Goal: Task Accomplishment & Management: Complete application form

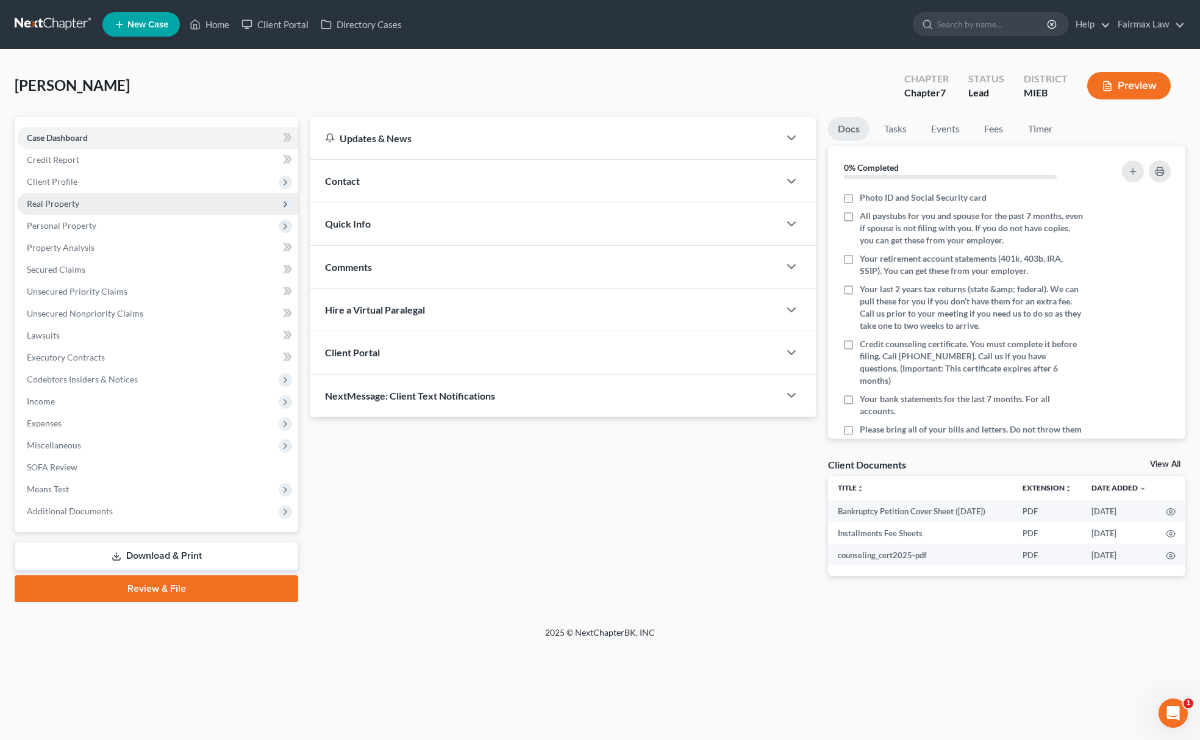
click at [98, 206] on span "Real Property" at bounding box center [157, 204] width 281 height 22
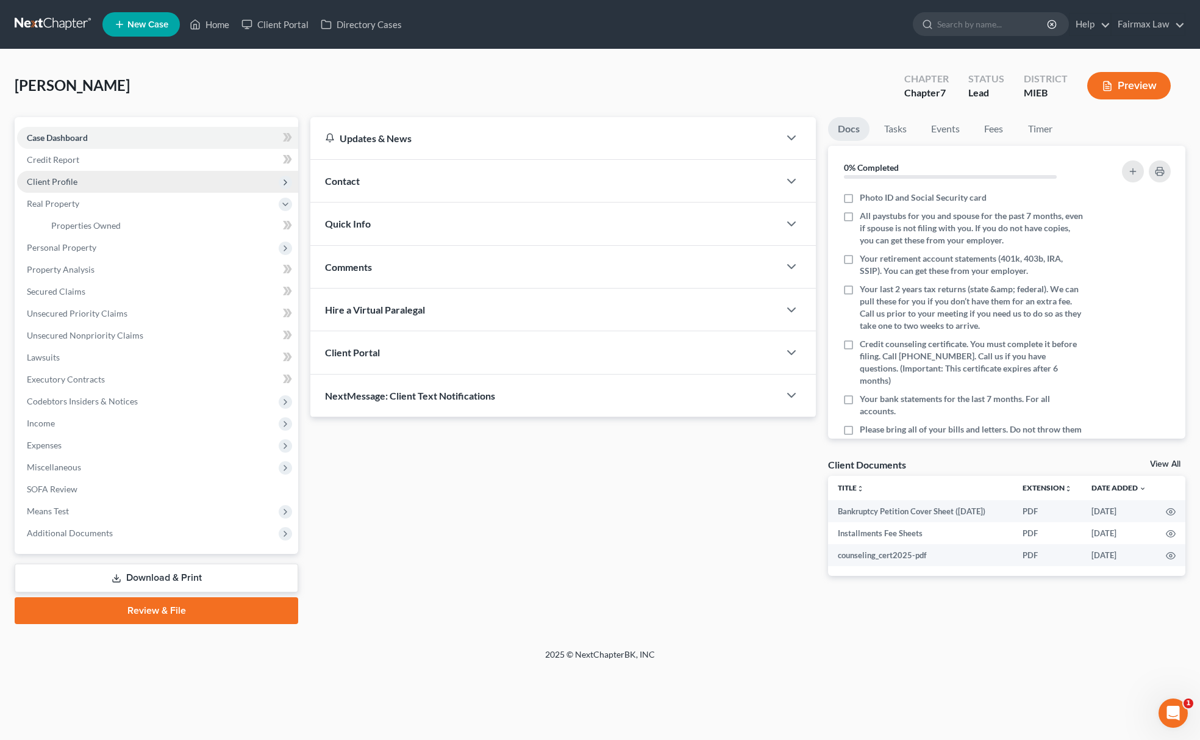
click at [105, 187] on span "Client Profile" at bounding box center [157, 182] width 281 height 22
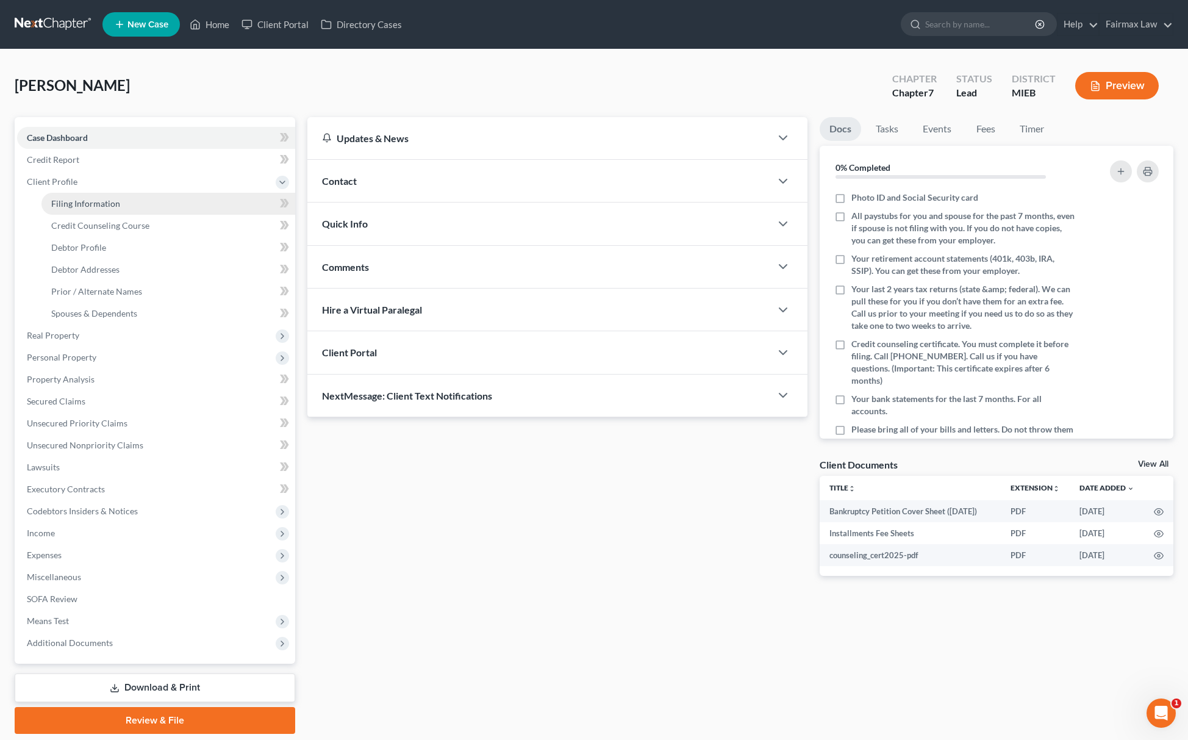
click at [96, 193] on link "Filing Information" at bounding box center [168, 204] width 254 height 22
select select "1"
select select "0"
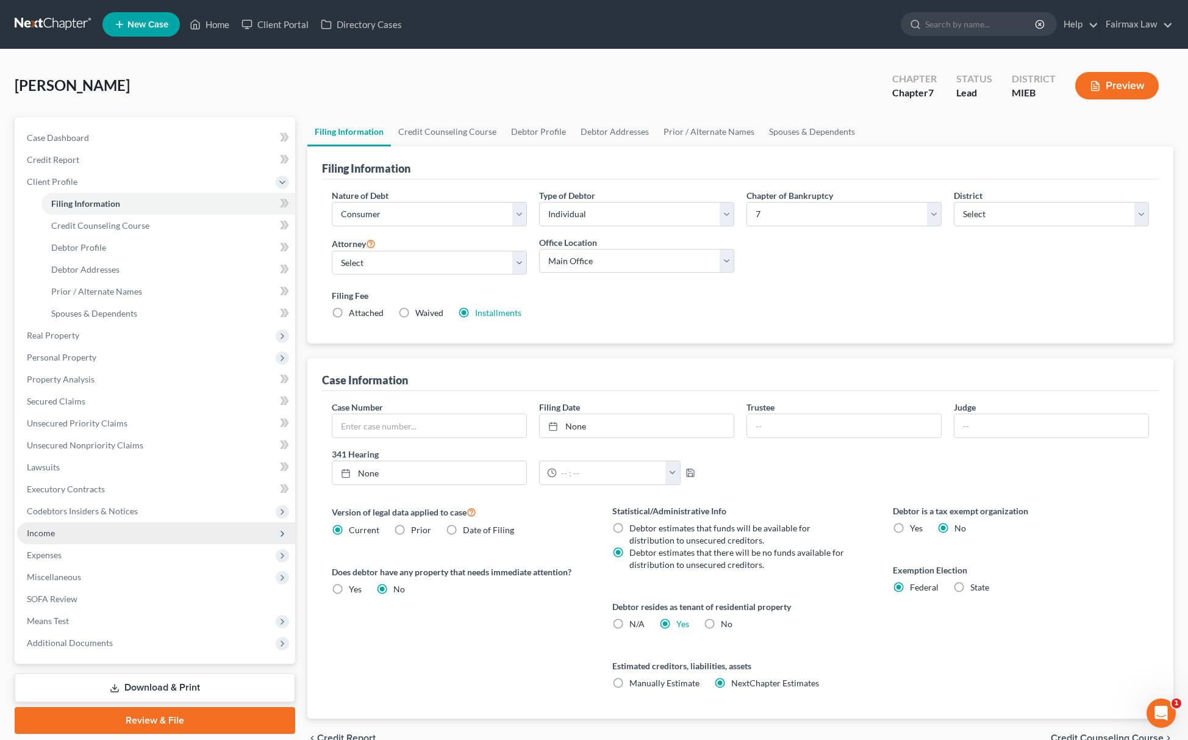
click at [79, 528] on span "Income" at bounding box center [156, 533] width 278 height 22
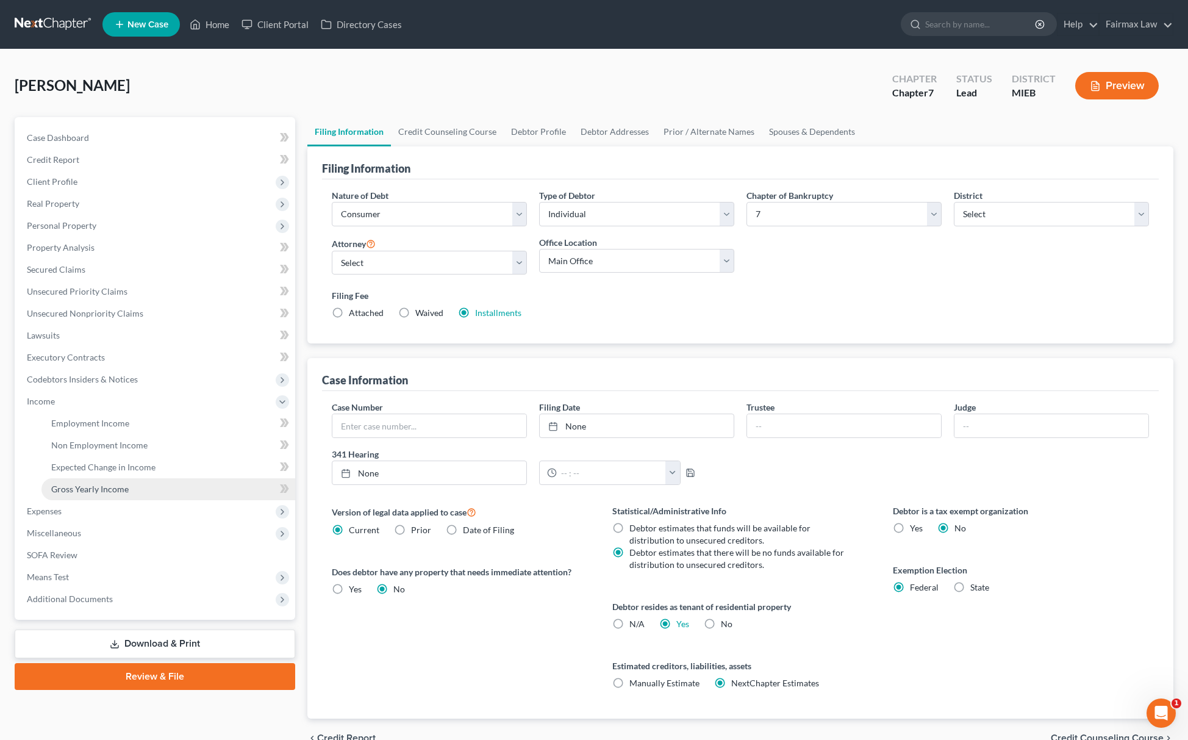
click at [149, 484] on link "Gross Yearly Income" at bounding box center [168, 489] width 254 height 22
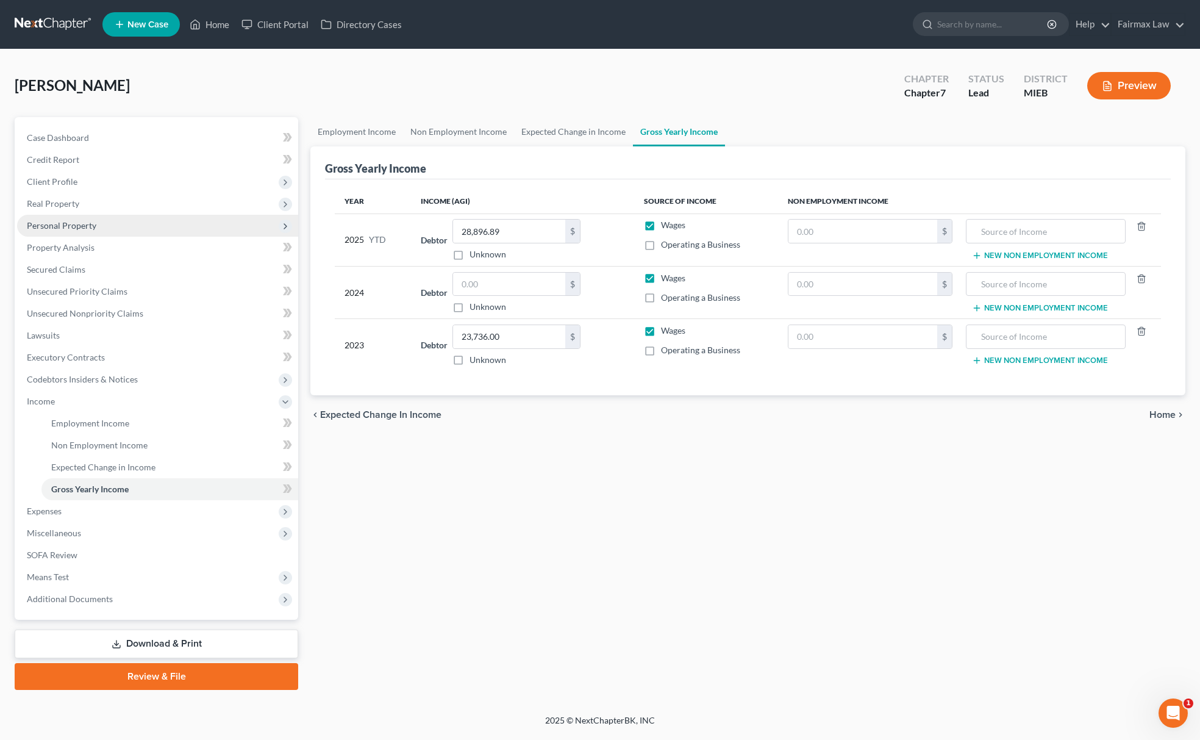
click at [137, 220] on span "Personal Property" at bounding box center [157, 226] width 281 height 22
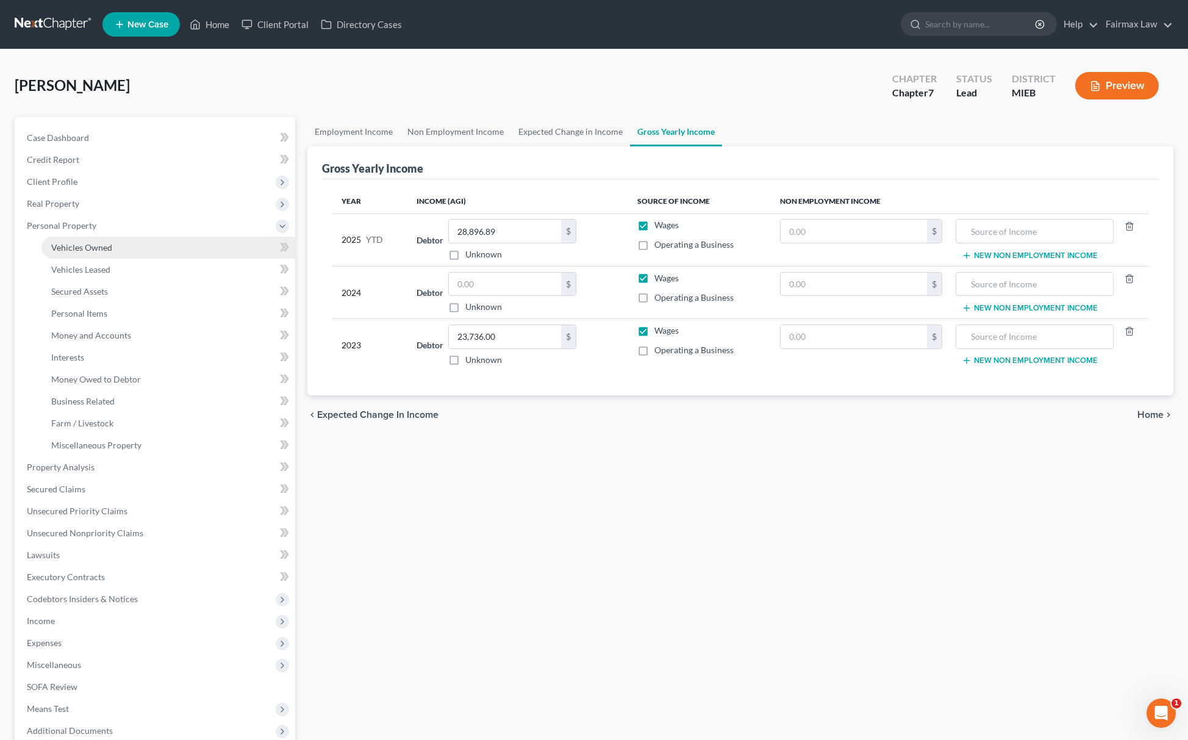
click at [109, 242] on span "Vehicles Owned" at bounding box center [81, 247] width 61 height 10
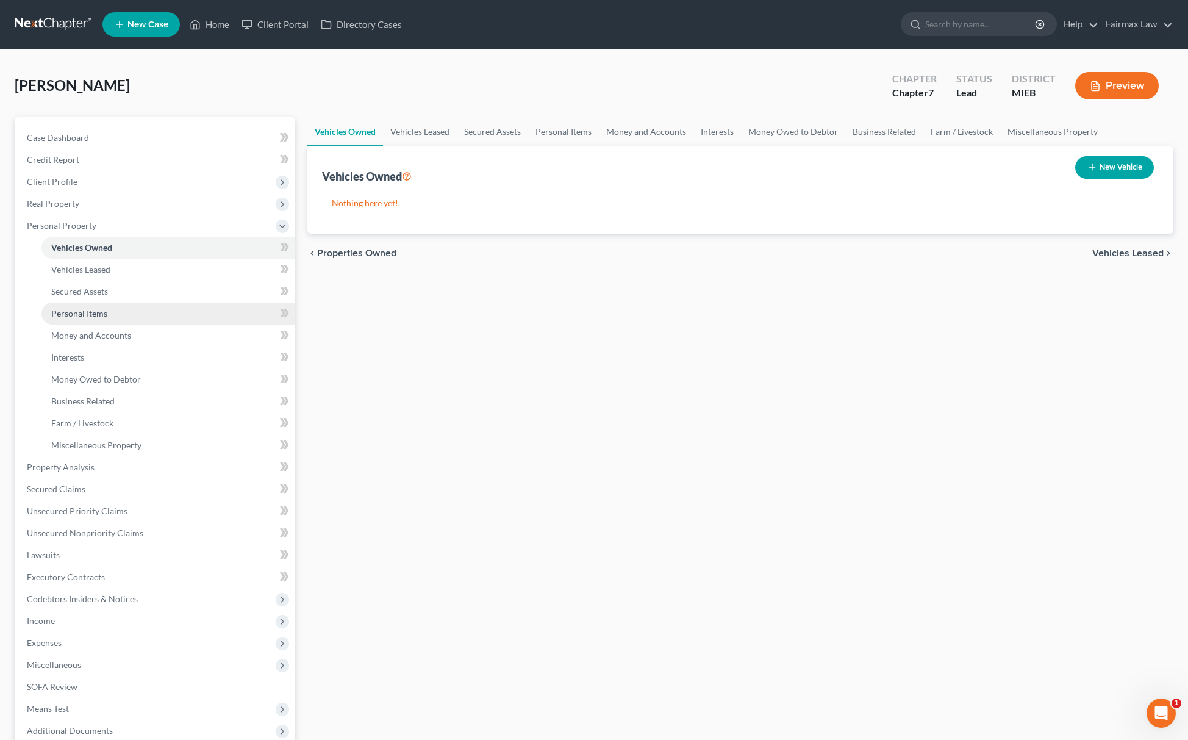
click at [101, 321] on link "Personal Items" at bounding box center [168, 314] width 254 height 22
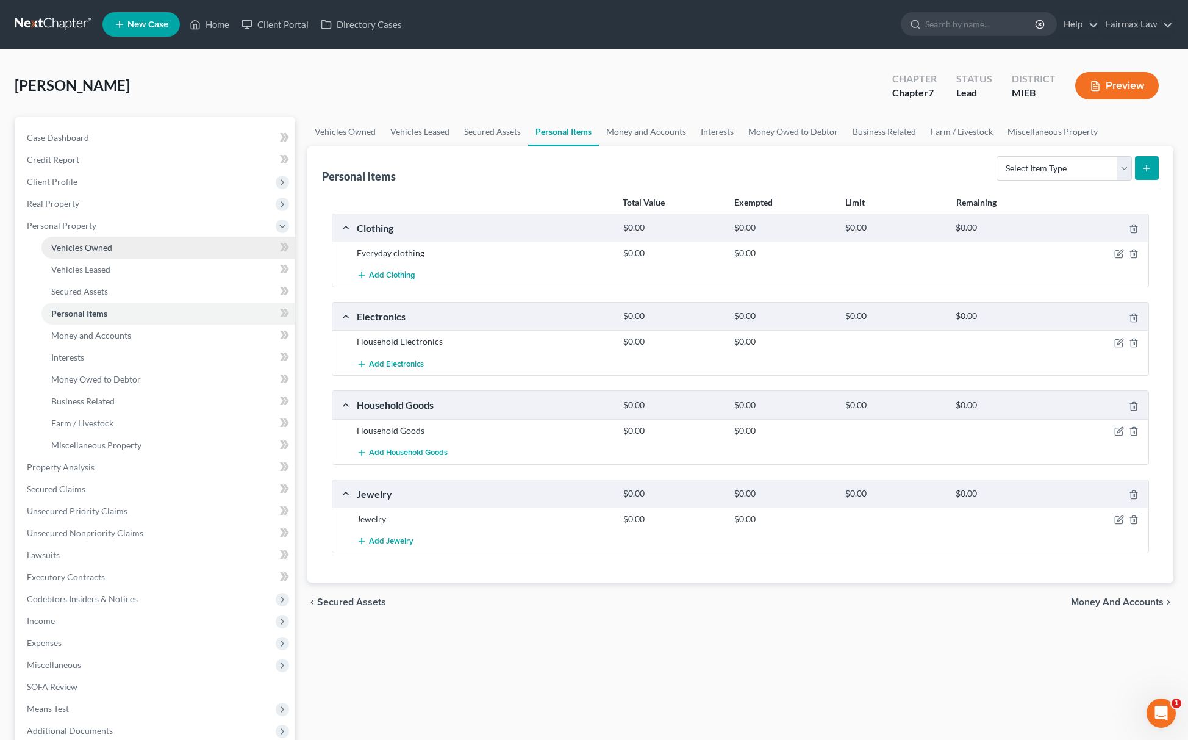
click at [143, 243] on link "Vehicles Owned" at bounding box center [168, 248] width 254 height 22
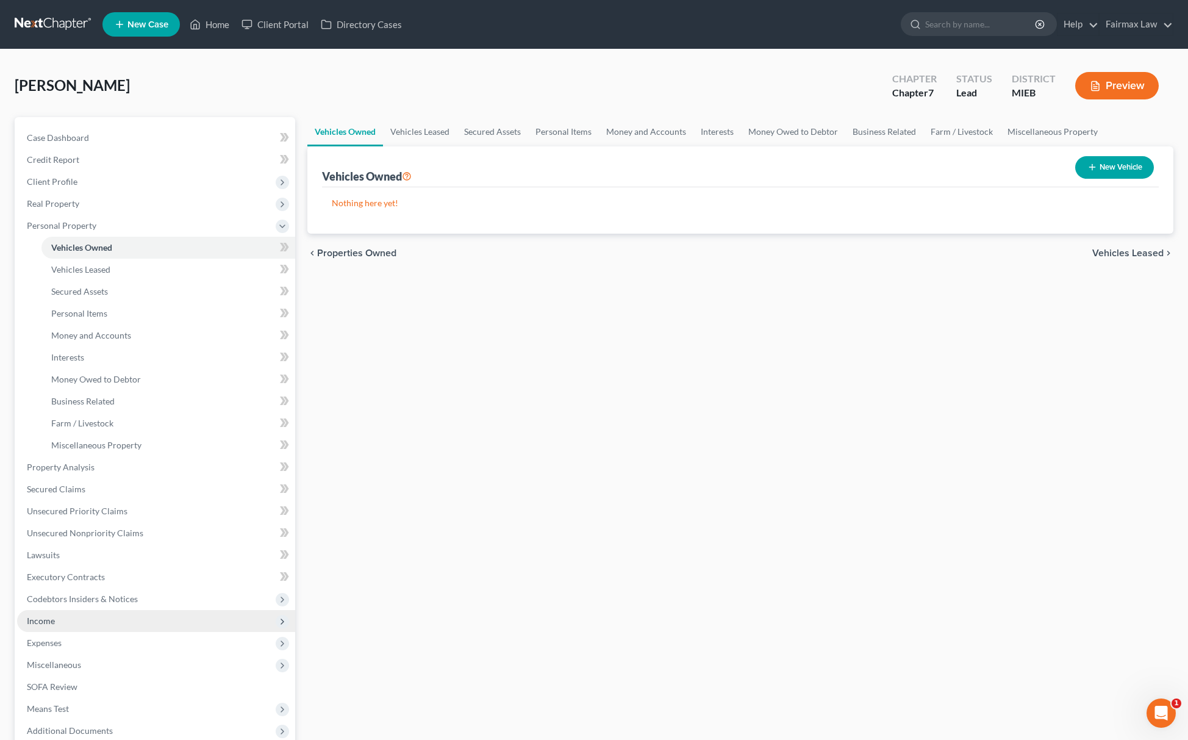
click at [78, 617] on span "Income" at bounding box center [156, 621] width 278 height 22
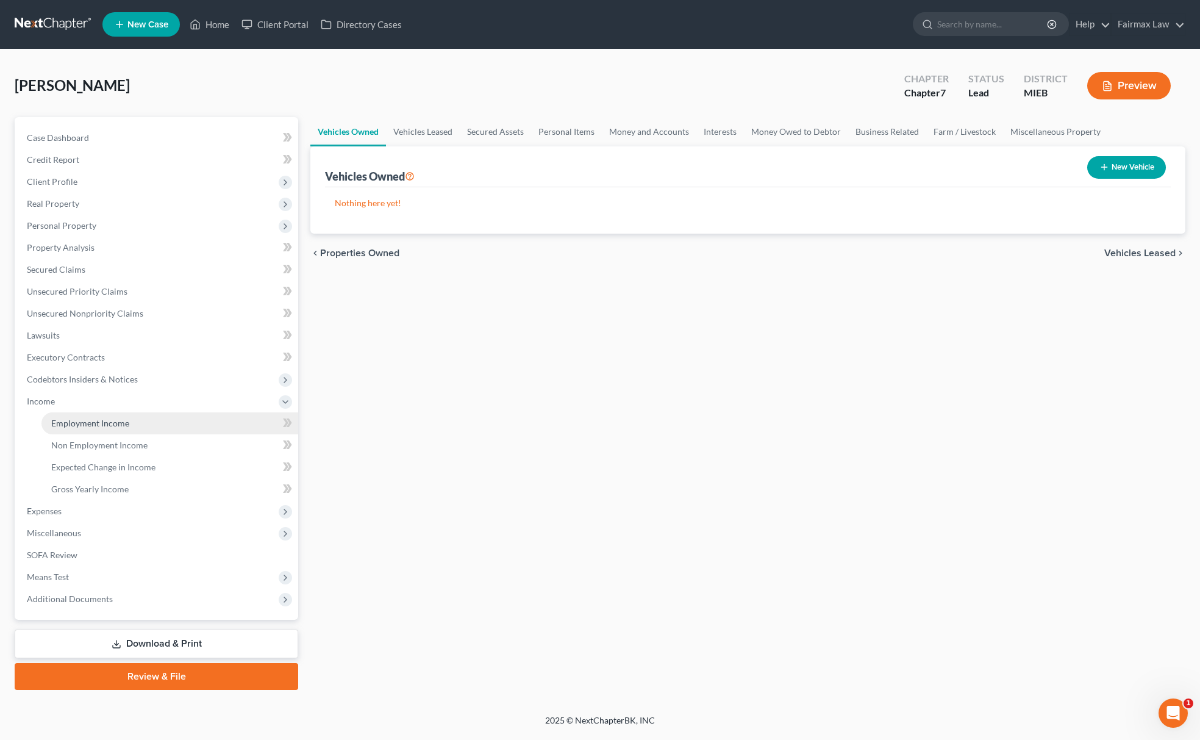
click at [132, 417] on link "Employment Income" at bounding box center [169, 423] width 257 height 22
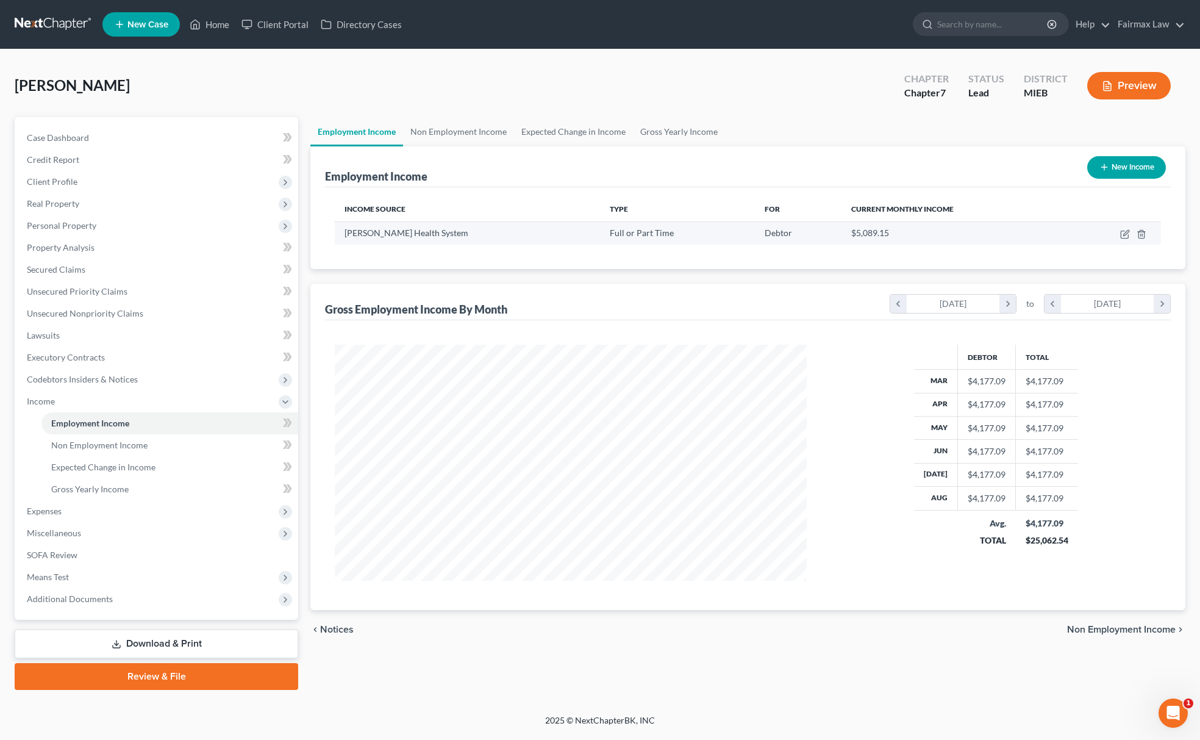
scroll to position [237, 496]
click at [1130, 235] on icon "button" at bounding box center [1125, 234] width 10 height 10
select select "0"
select select "23"
select select "2"
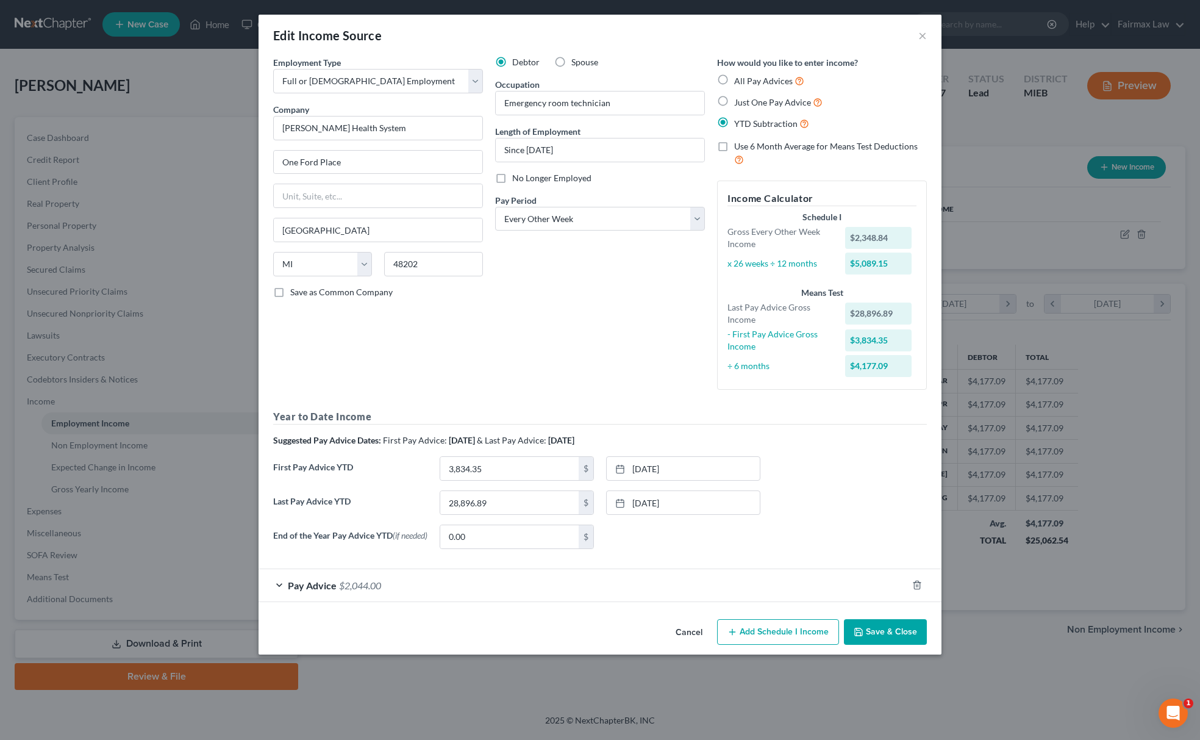
click at [879, 633] on button "Save & Close" at bounding box center [885, 632] width 83 height 26
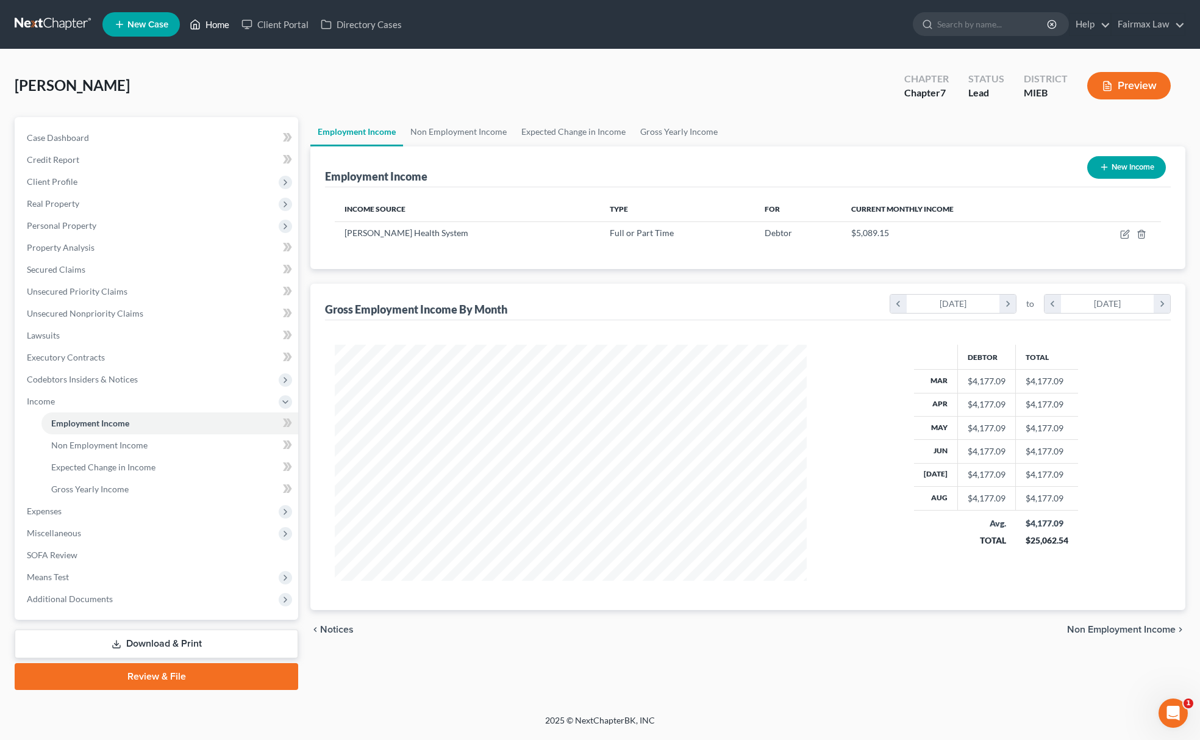
click at [221, 18] on link "Home" at bounding box center [210, 24] width 52 height 22
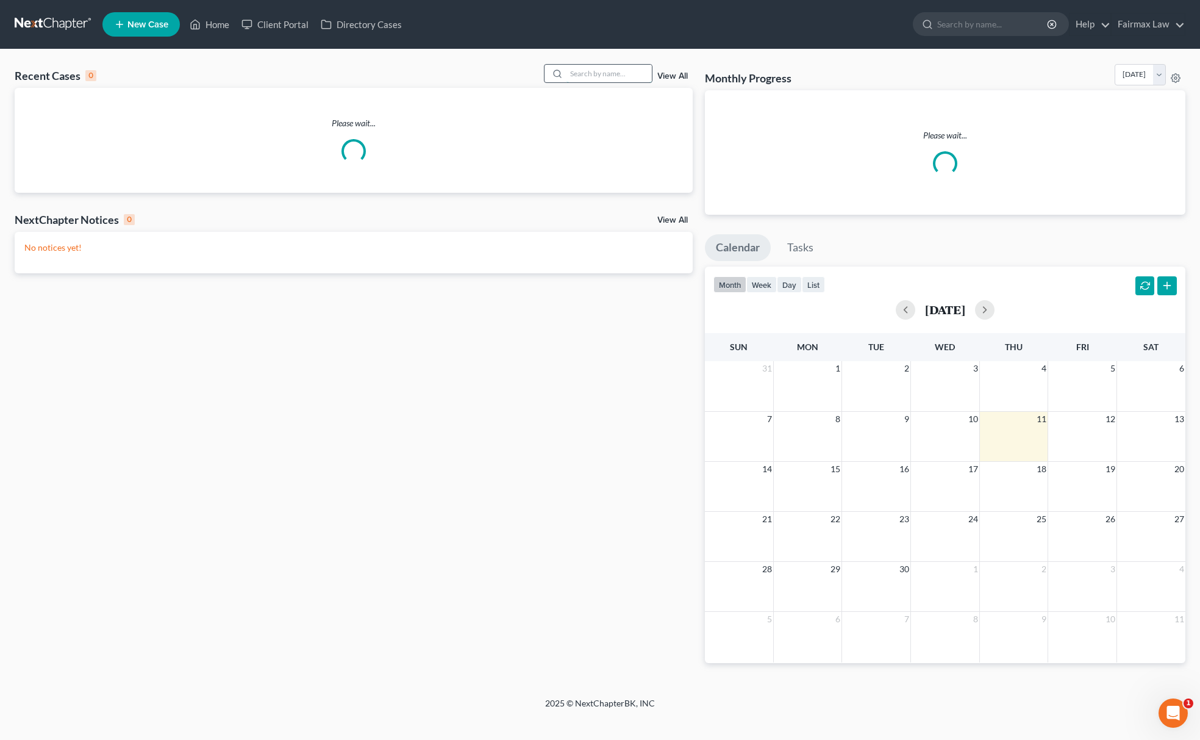
click at [596, 77] on input "search" at bounding box center [609, 74] width 85 height 18
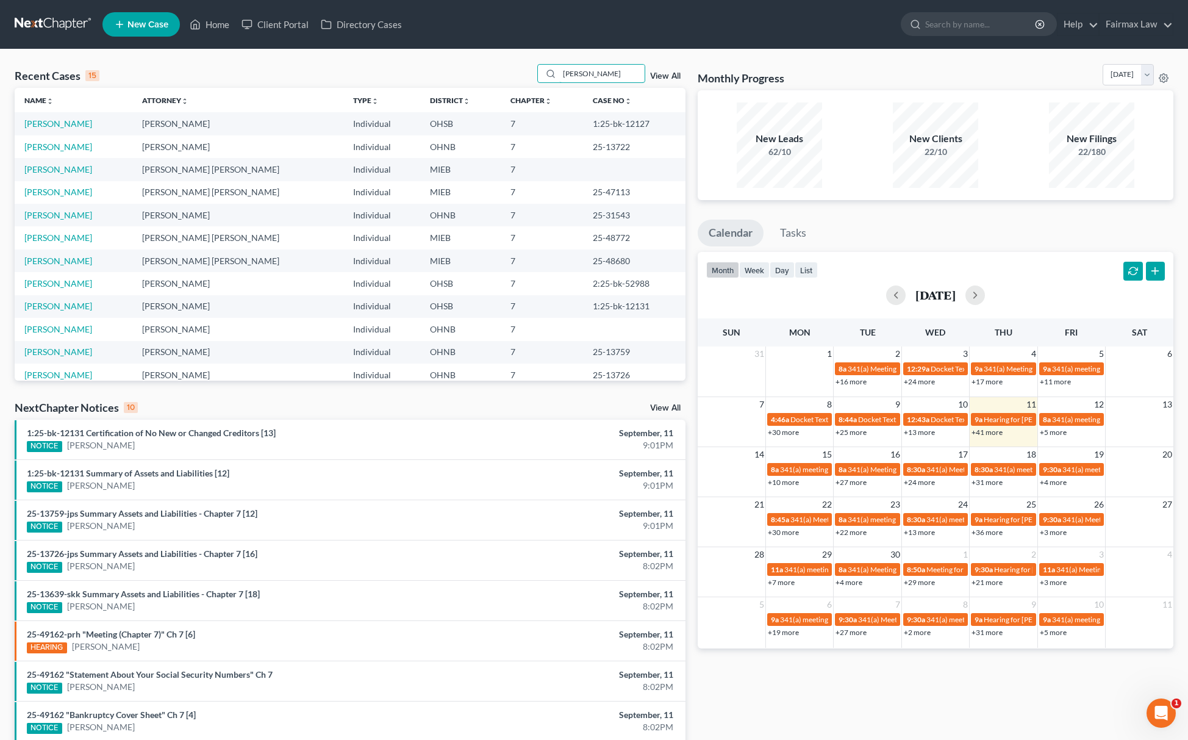
type input "Dustin Shutler"
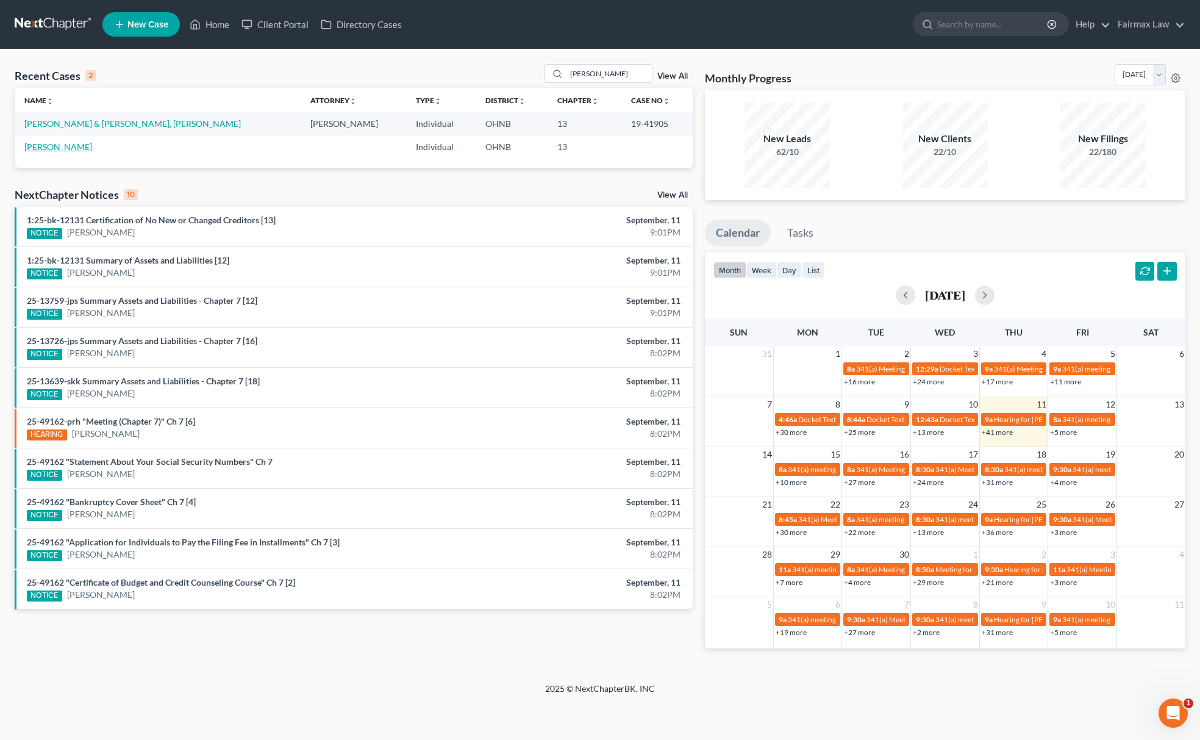
click at [42, 151] on link "Shutler, Dustin" at bounding box center [58, 146] width 68 height 10
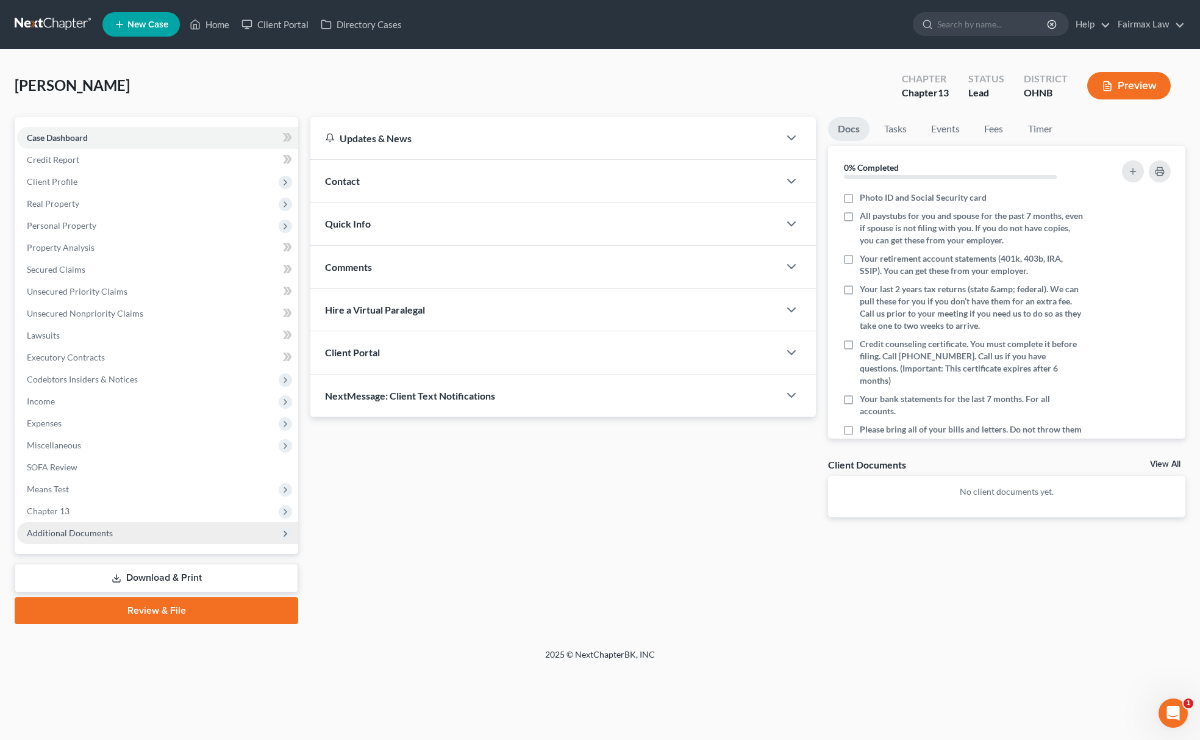
drag, startPoint x: 91, startPoint y: 528, endPoint x: 117, endPoint y: 527, distance: 26.3
click at [91, 528] on span "Additional Documents" at bounding box center [70, 533] width 86 height 10
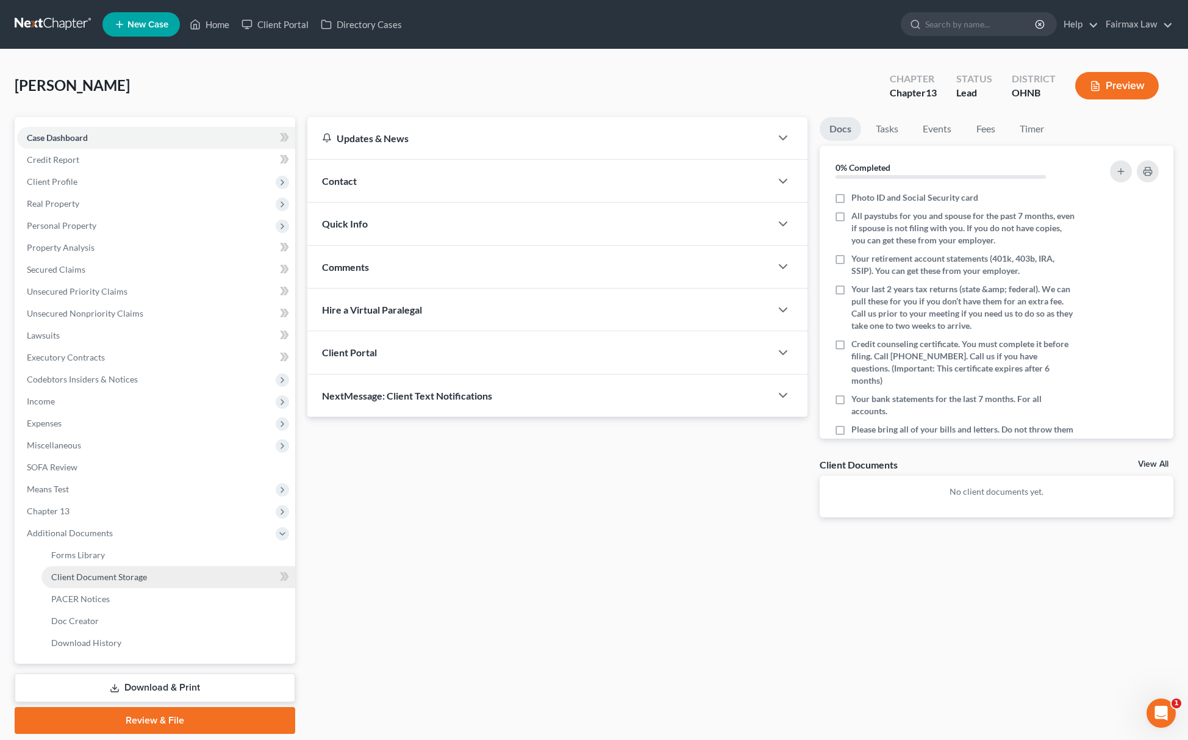
click at [154, 572] on link "Client Document Storage" at bounding box center [168, 577] width 254 height 22
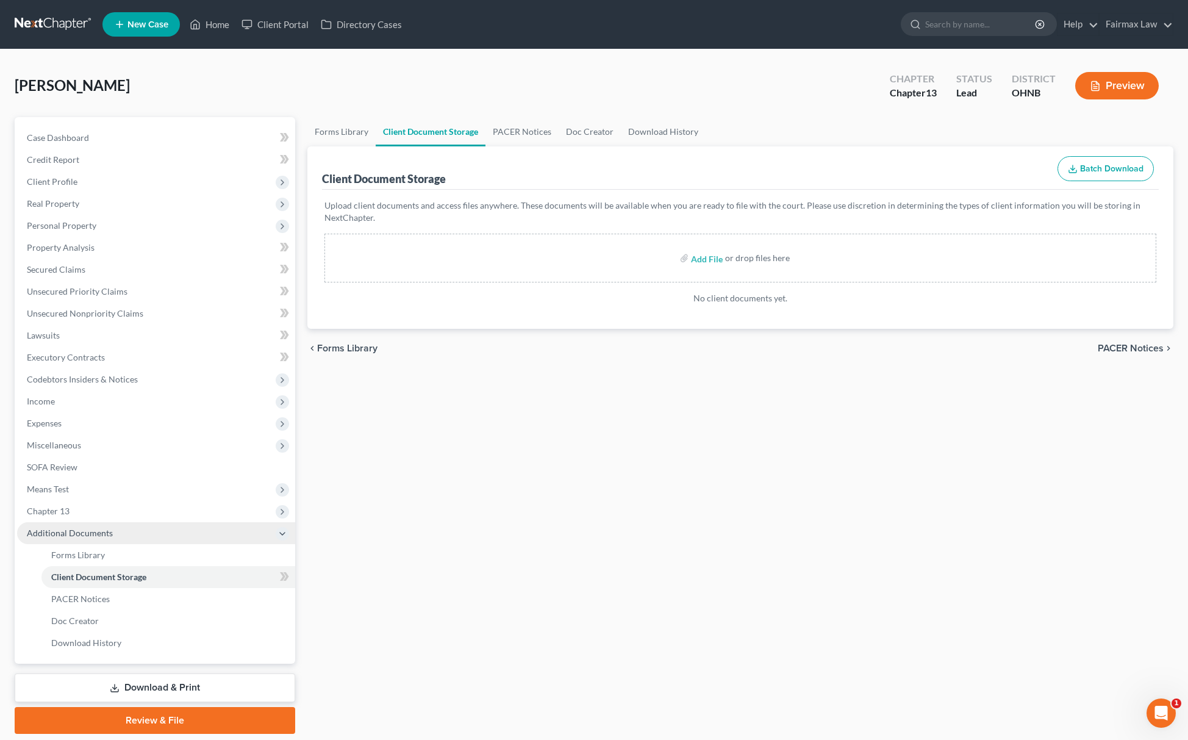
click at [118, 528] on span "Additional Documents" at bounding box center [156, 533] width 278 height 22
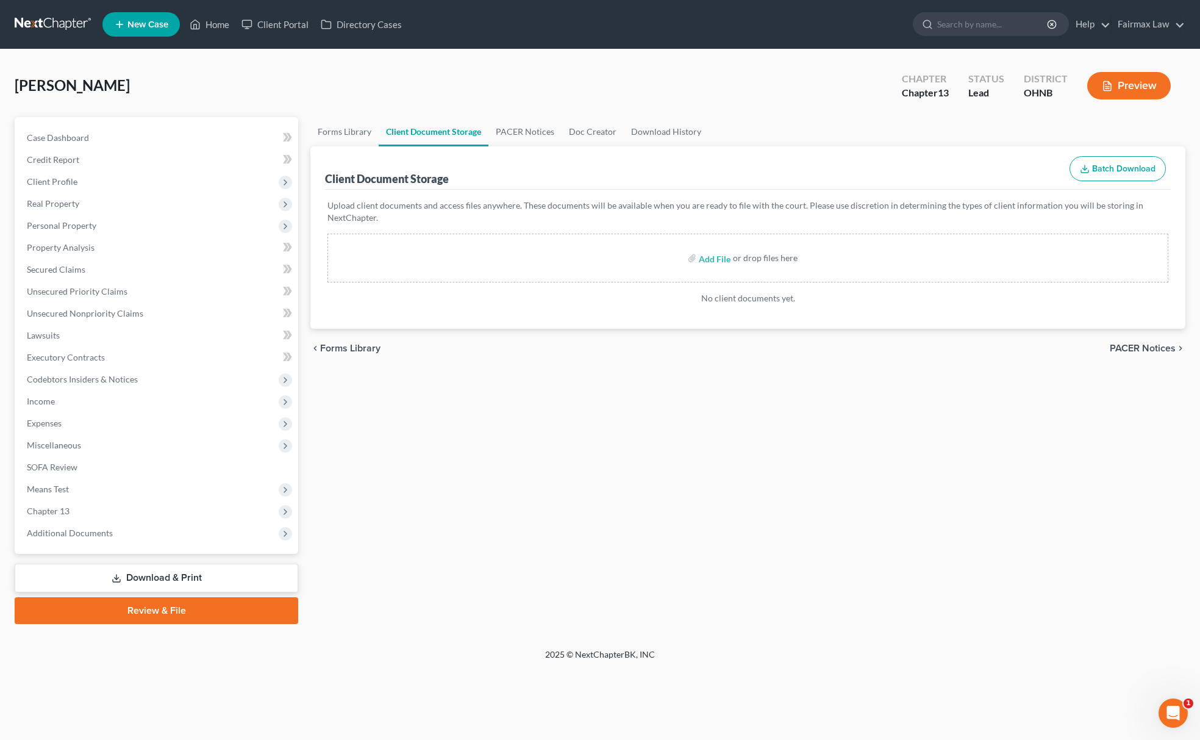
click at [105, 546] on div "Case Dashboard Payments Invoices Payments Payments Credit Report Client Profile…" at bounding box center [157, 335] width 284 height 437
click at [110, 533] on span "Additional Documents" at bounding box center [157, 533] width 281 height 22
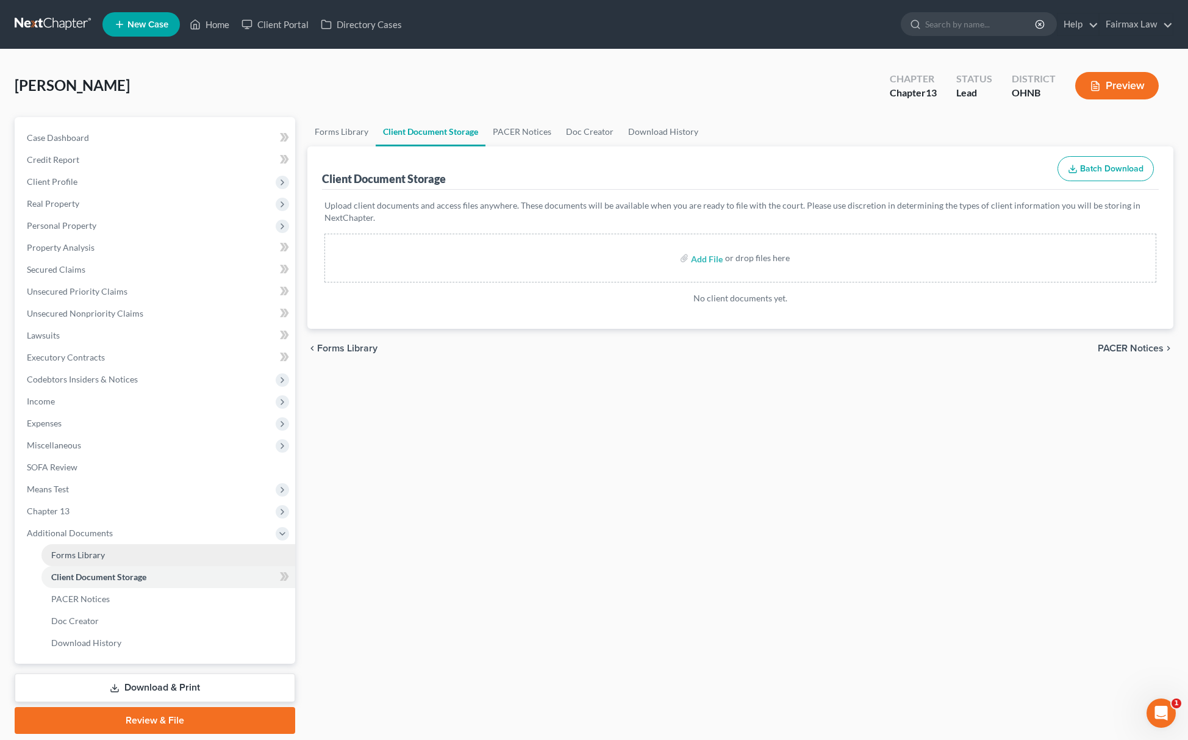
click at [103, 550] on link "Forms Library" at bounding box center [168, 555] width 254 height 22
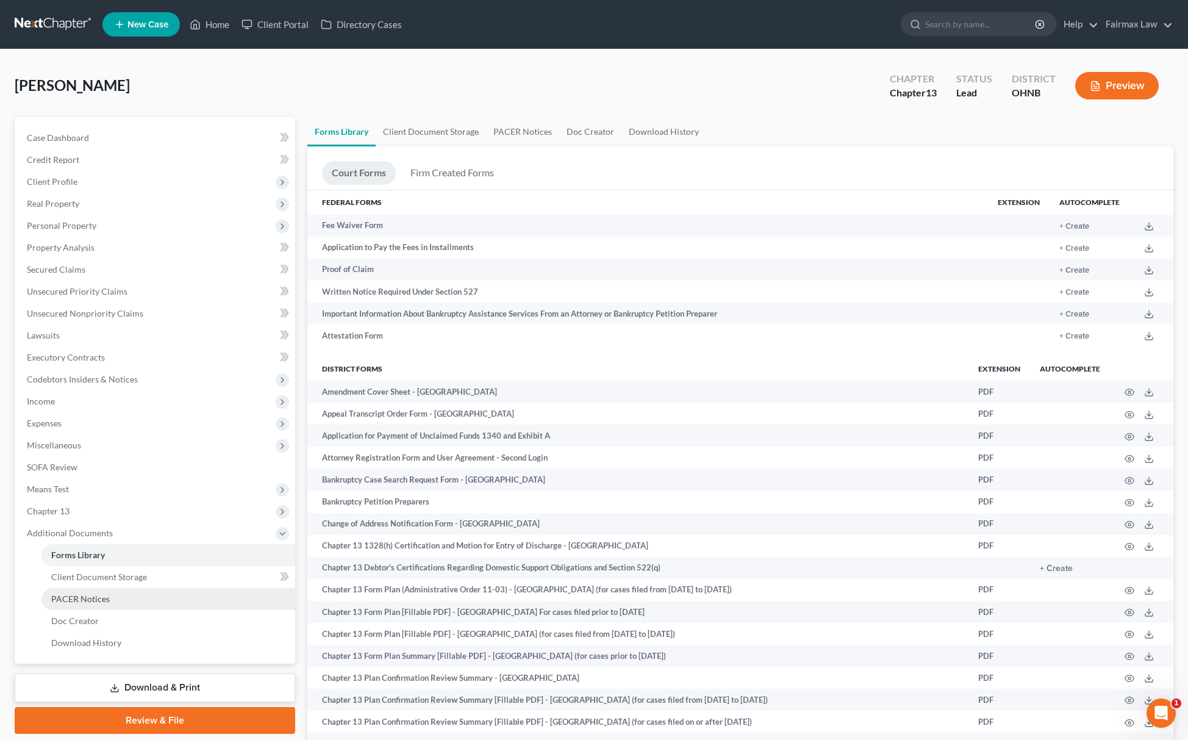
click at [126, 590] on link "PACER Notices" at bounding box center [168, 599] width 254 height 22
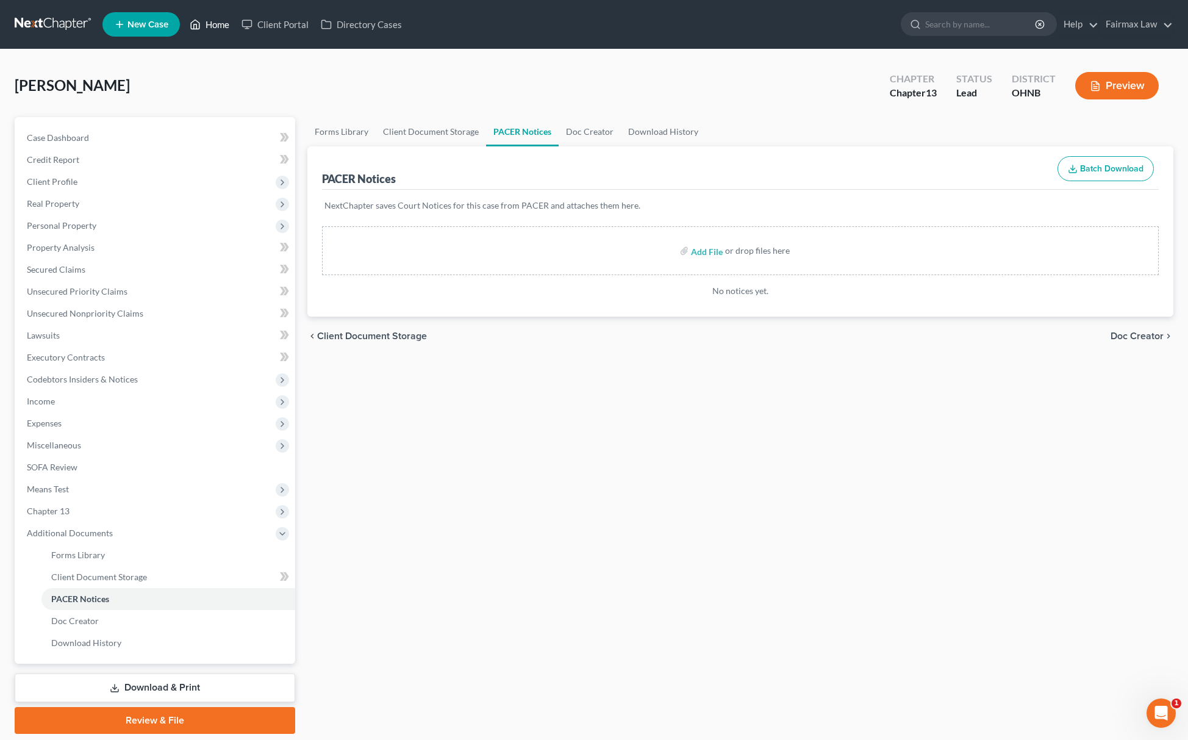
click at [205, 28] on link "Home" at bounding box center [210, 24] width 52 height 22
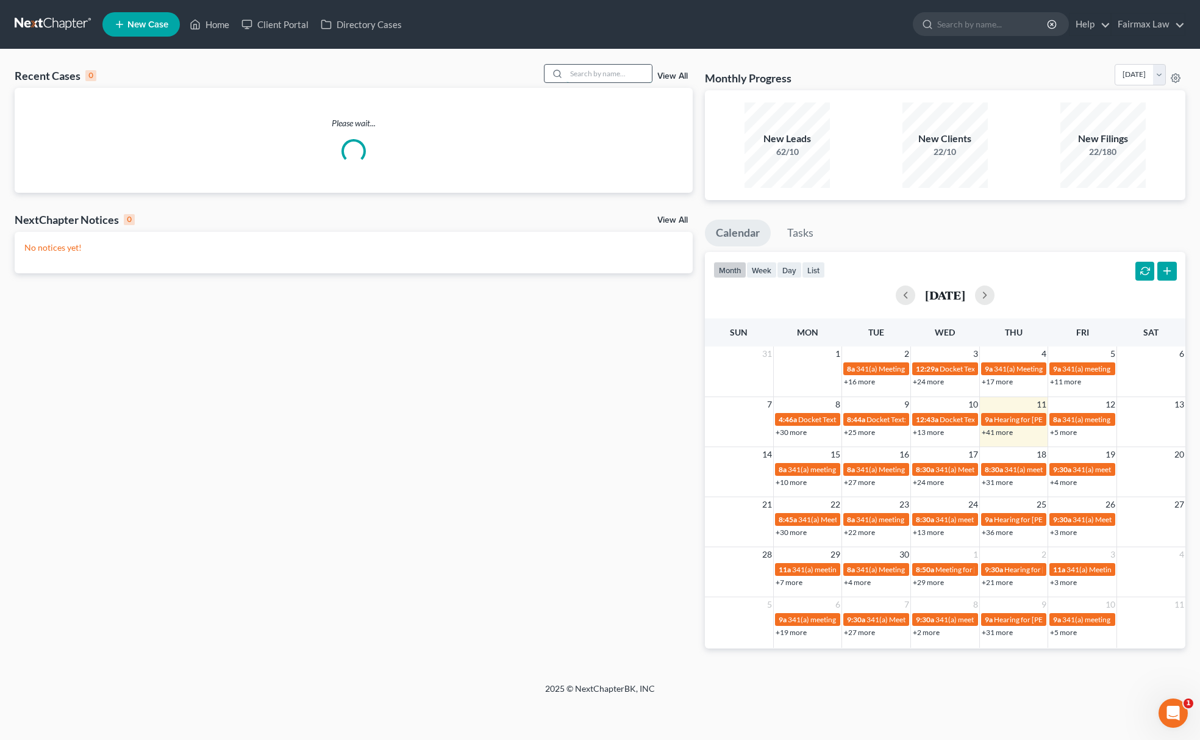
click at [589, 71] on input "search" at bounding box center [609, 74] width 85 height 18
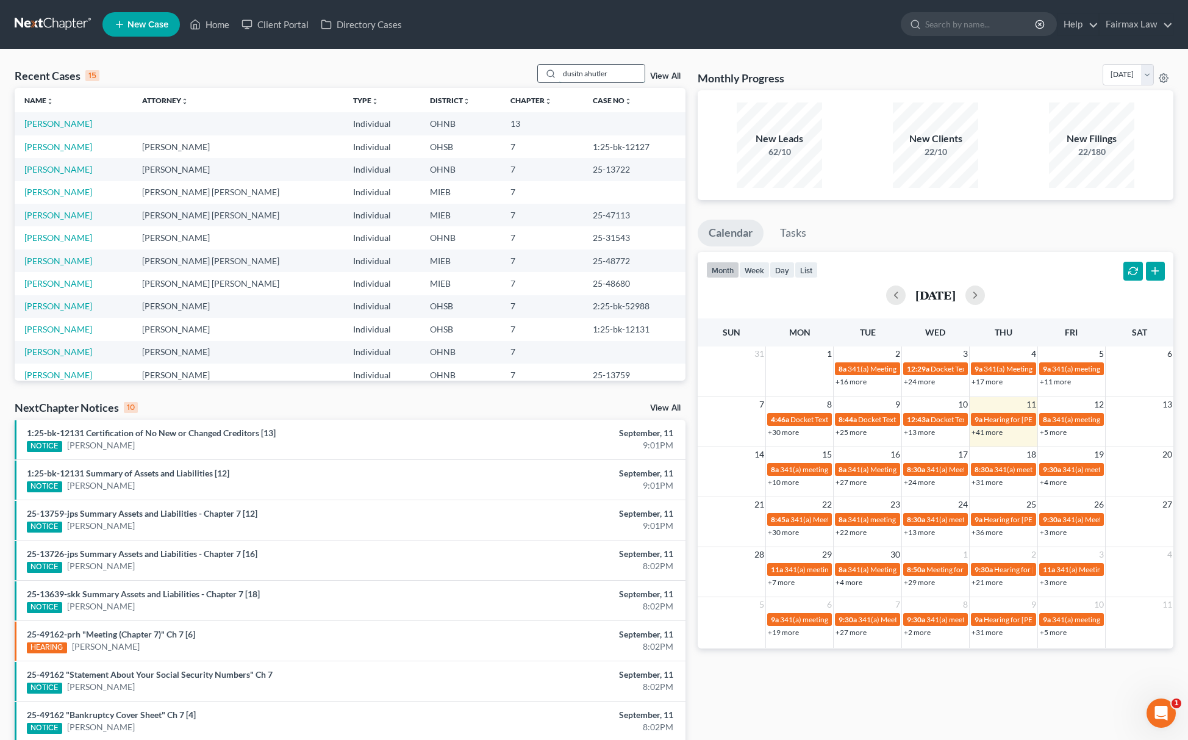
click at [576, 71] on input "dusitn ahutler" at bounding box center [601, 74] width 85 height 18
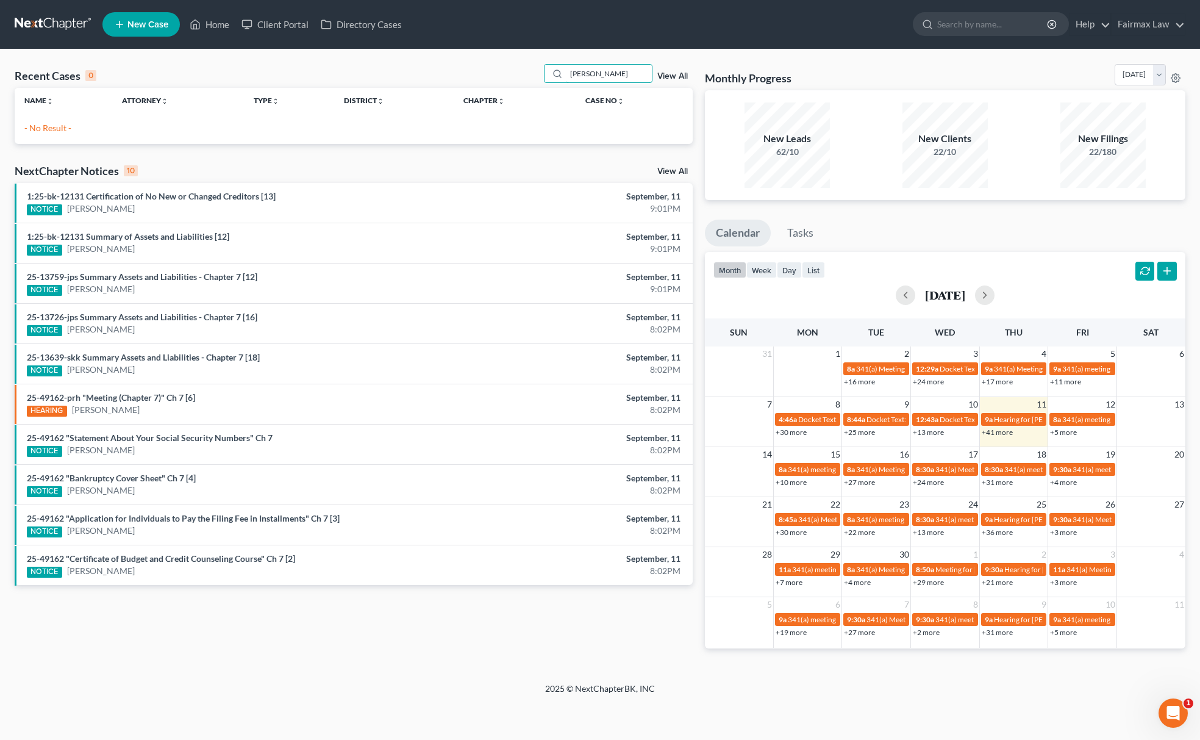
drag, startPoint x: 544, startPoint y: 76, endPoint x: 426, endPoint y: 91, distance: 119.2
click at [426, 91] on div "Recent Cases 0 dustin ahutler View All Name unfold_more expand_more expand_less…" at bounding box center [354, 104] width 678 height 80
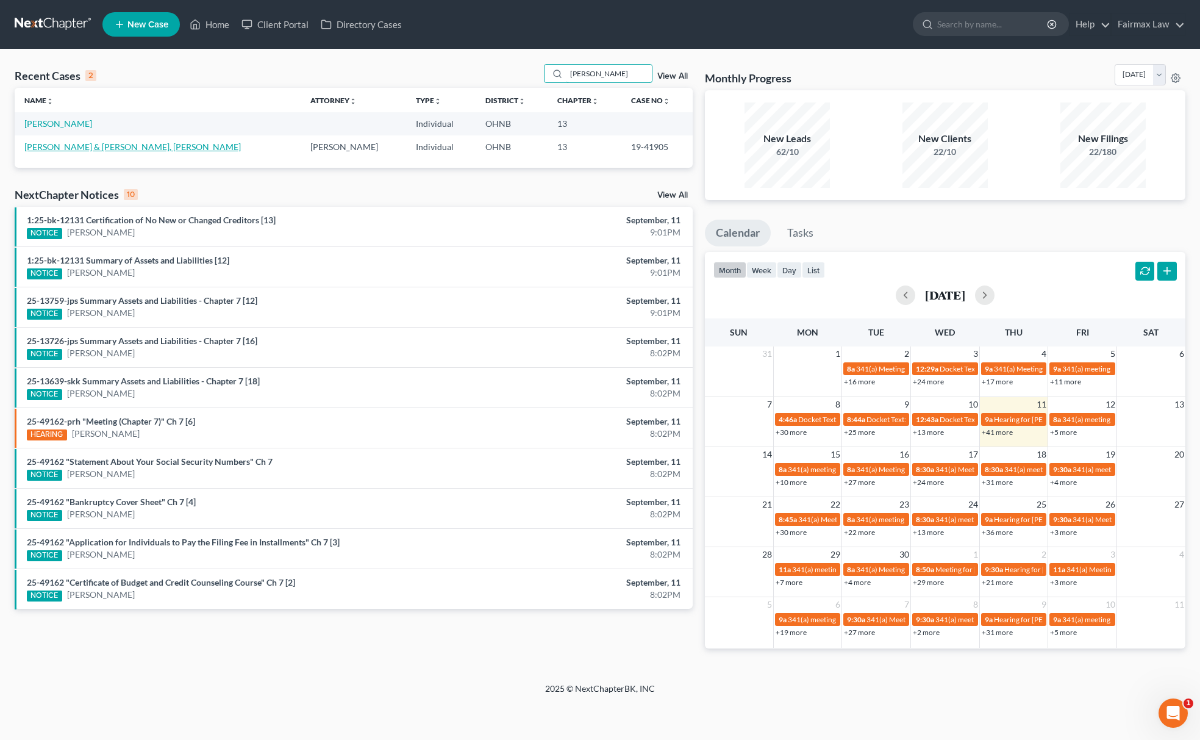
type input "dustin shutler"
click at [72, 148] on link "Shutler, Dustin & Sale, Amanda" at bounding box center [132, 146] width 217 height 10
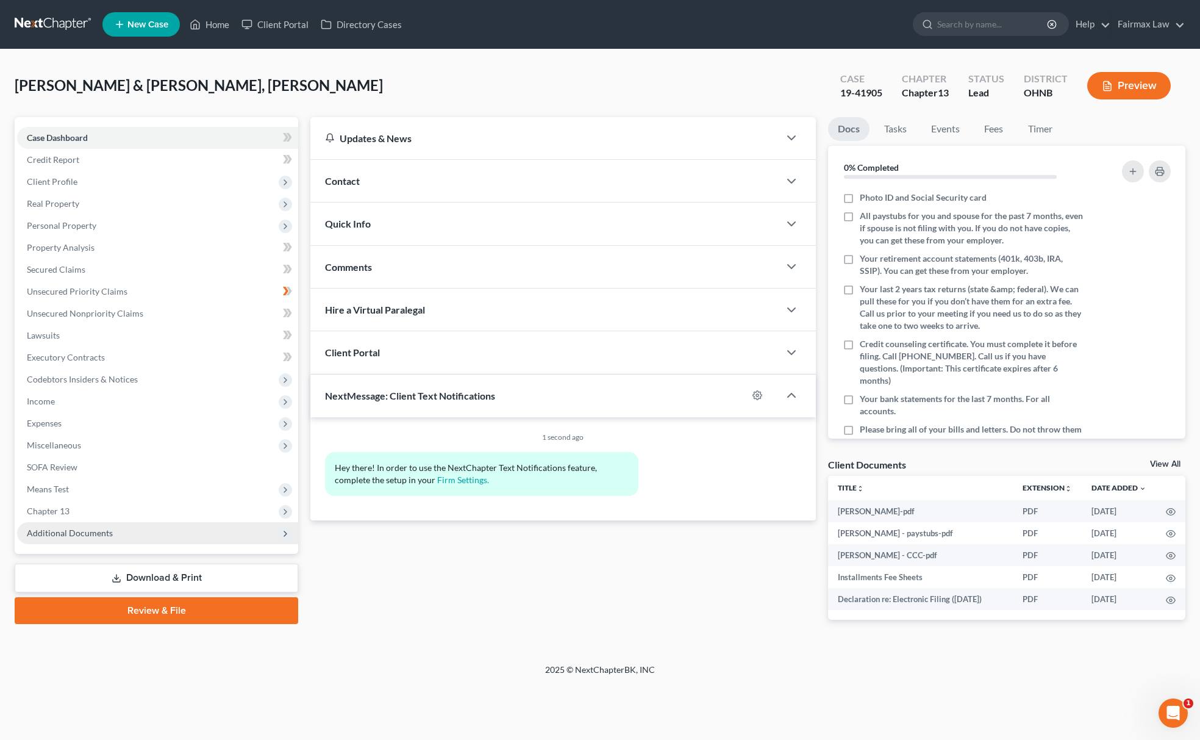
click at [110, 532] on span "Additional Documents" at bounding box center [70, 533] width 86 height 10
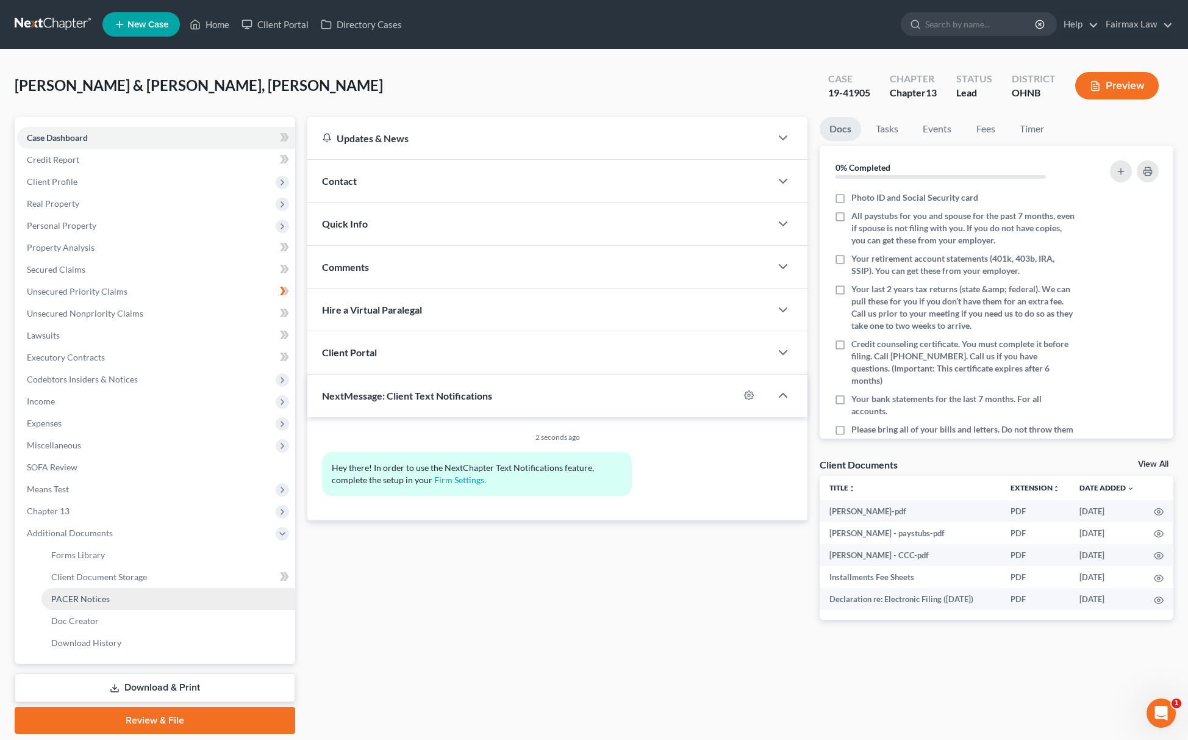
click at [77, 601] on span "PACER Notices" at bounding box center [80, 598] width 59 height 10
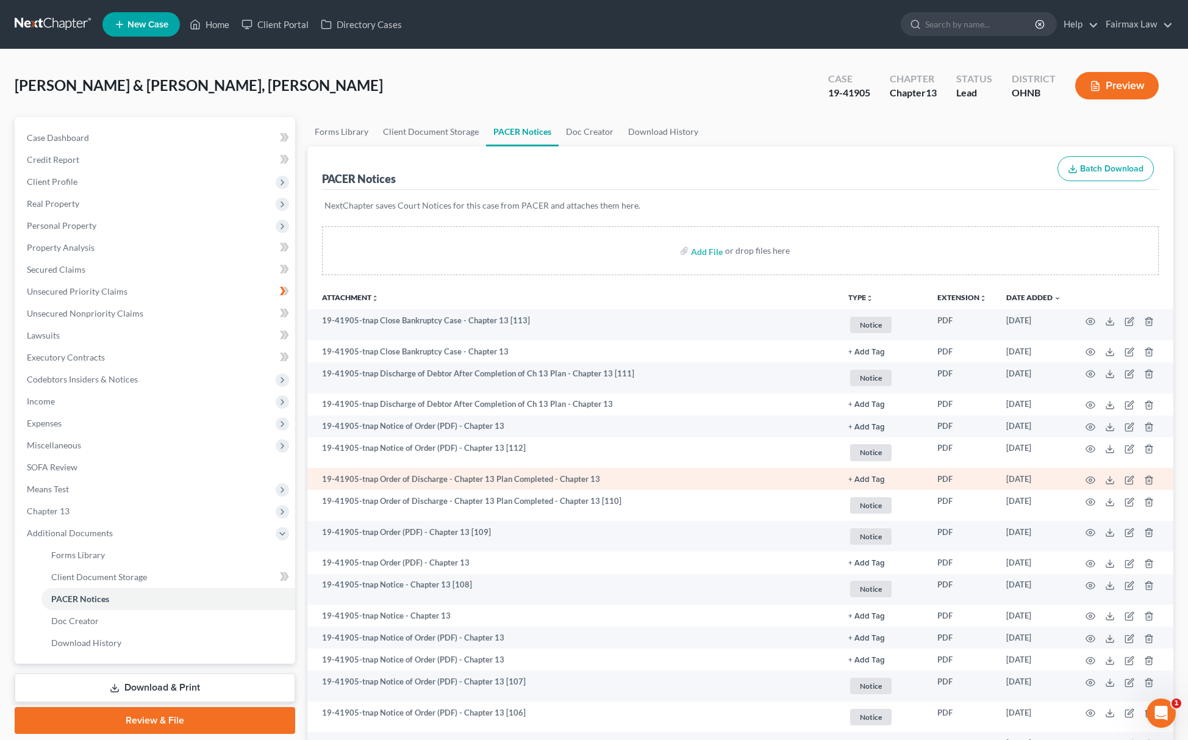
click at [1095, 482] on td at bounding box center [1122, 479] width 102 height 22
click at [1094, 479] on icon "button" at bounding box center [1090, 479] width 9 height 7
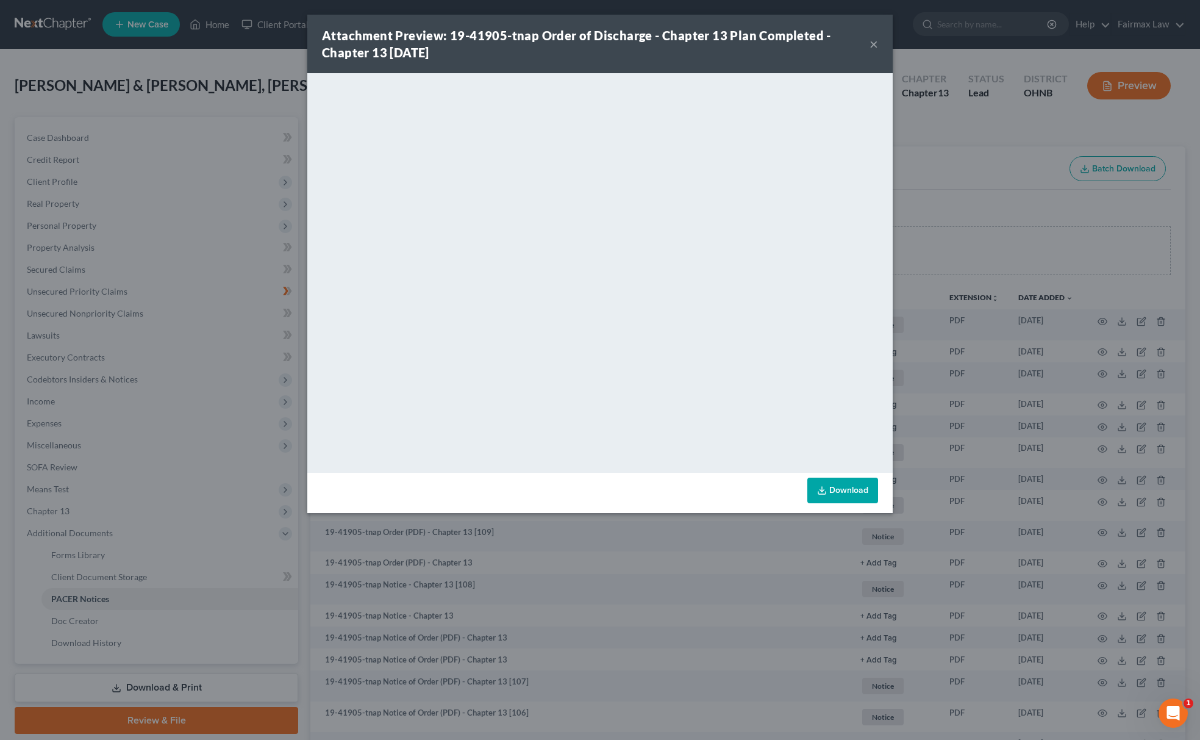
click at [1001, 220] on div "Attachment Preview: 19-41905-tnap Order of Discharge - Chapter 13 Plan Complete…" at bounding box center [600, 370] width 1200 height 740
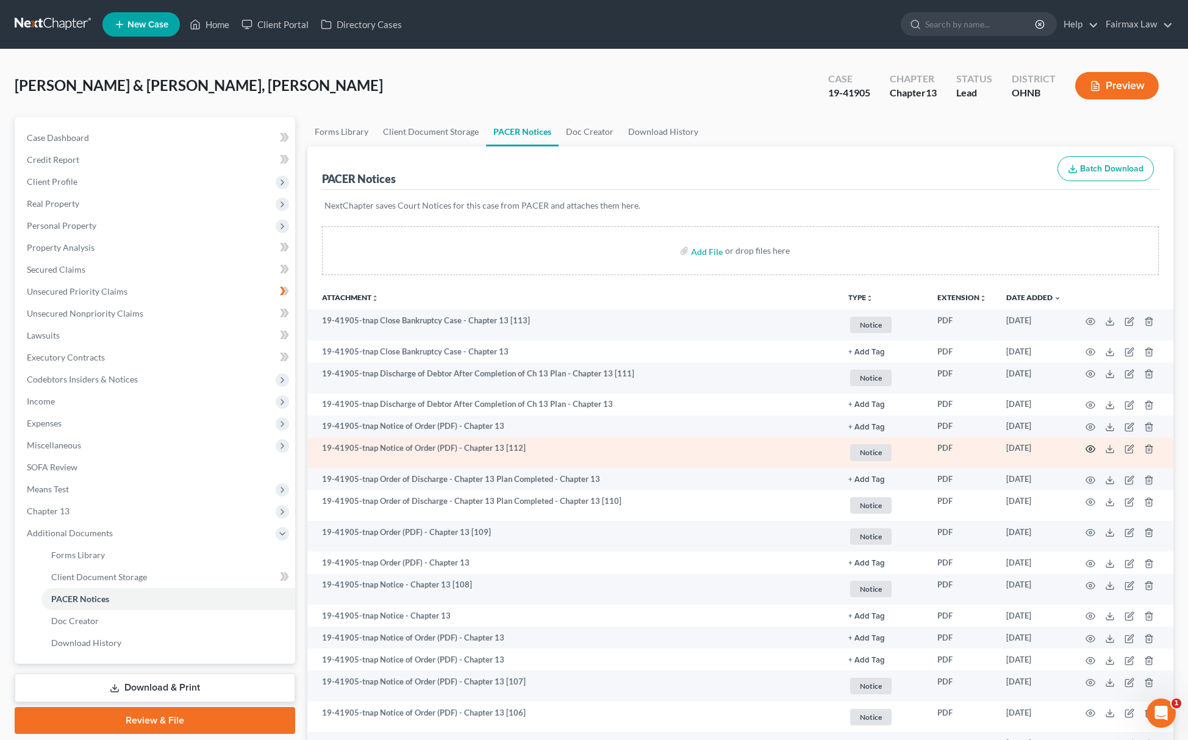
click at [1090, 446] on icon "button" at bounding box center [1091, 449] width 10 height 10
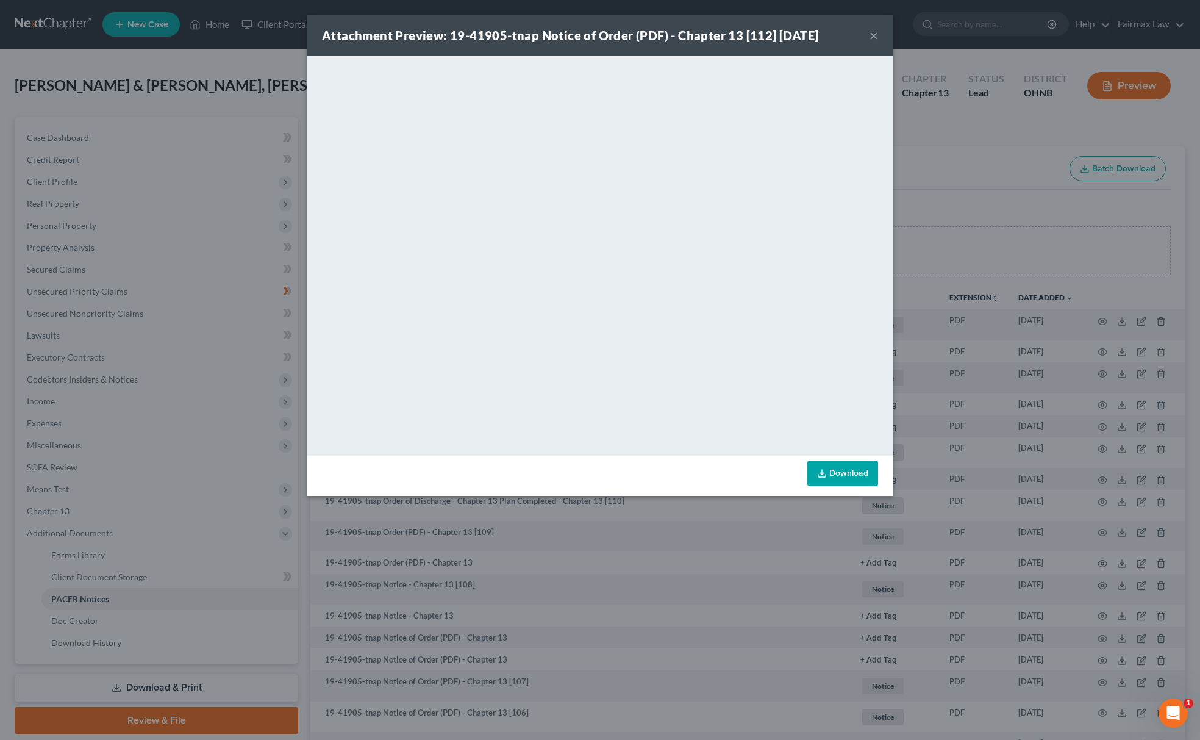
click at [982, 185] on div "Attachment Preview: 19-41905-tnap Notice of Order (PDF) - Chapter 13 [112] 06/0…" at bounding box center [600, 370] width 1200 height 740
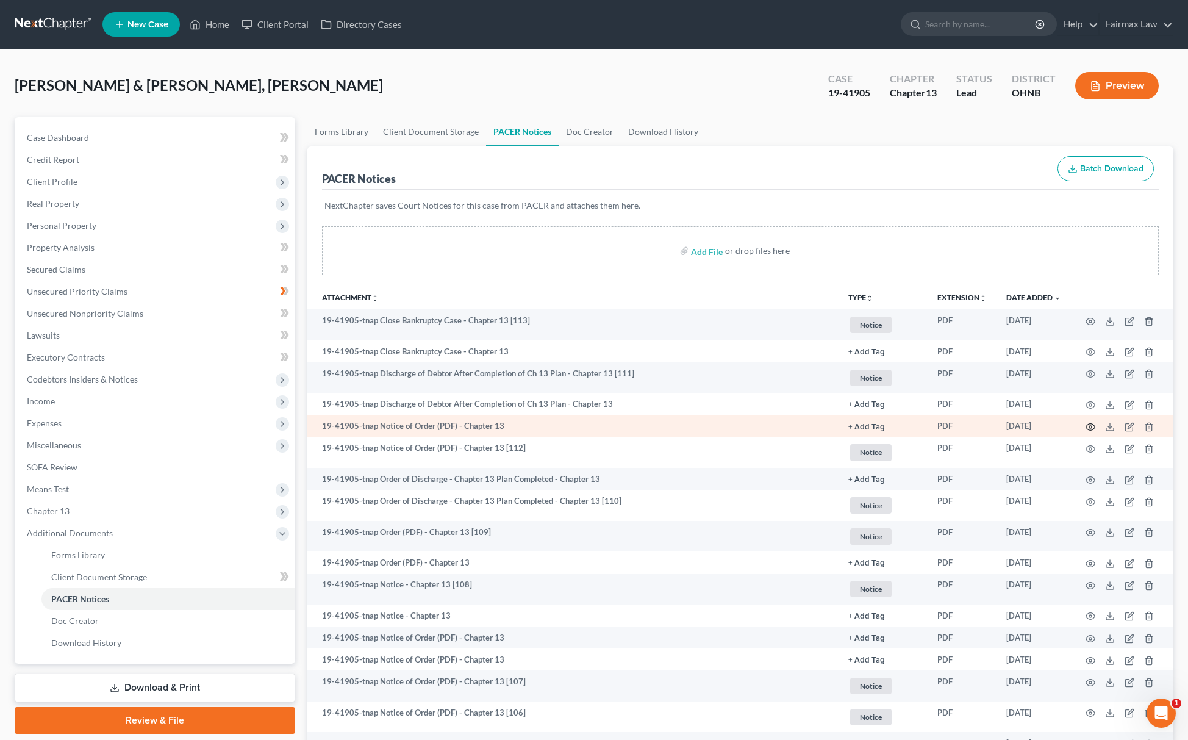
click at [1086, 425] on icon "button" at bounding box center [1090, 427] width 9 height 7
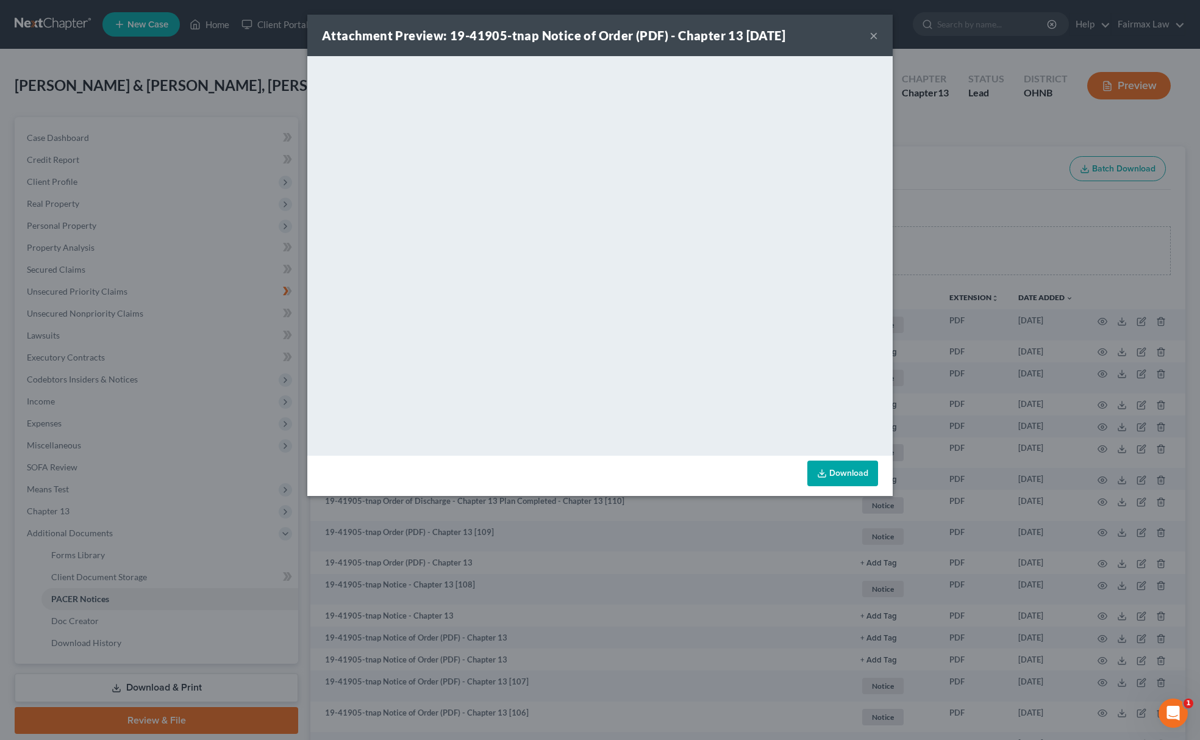
click at [893, 181] on div "Attachment Preview: 19-41905-tnap Notice of Order (PDF) - Chapter 13 06/01/2025…" at bounding box center [600, 370] width 1200 height 740
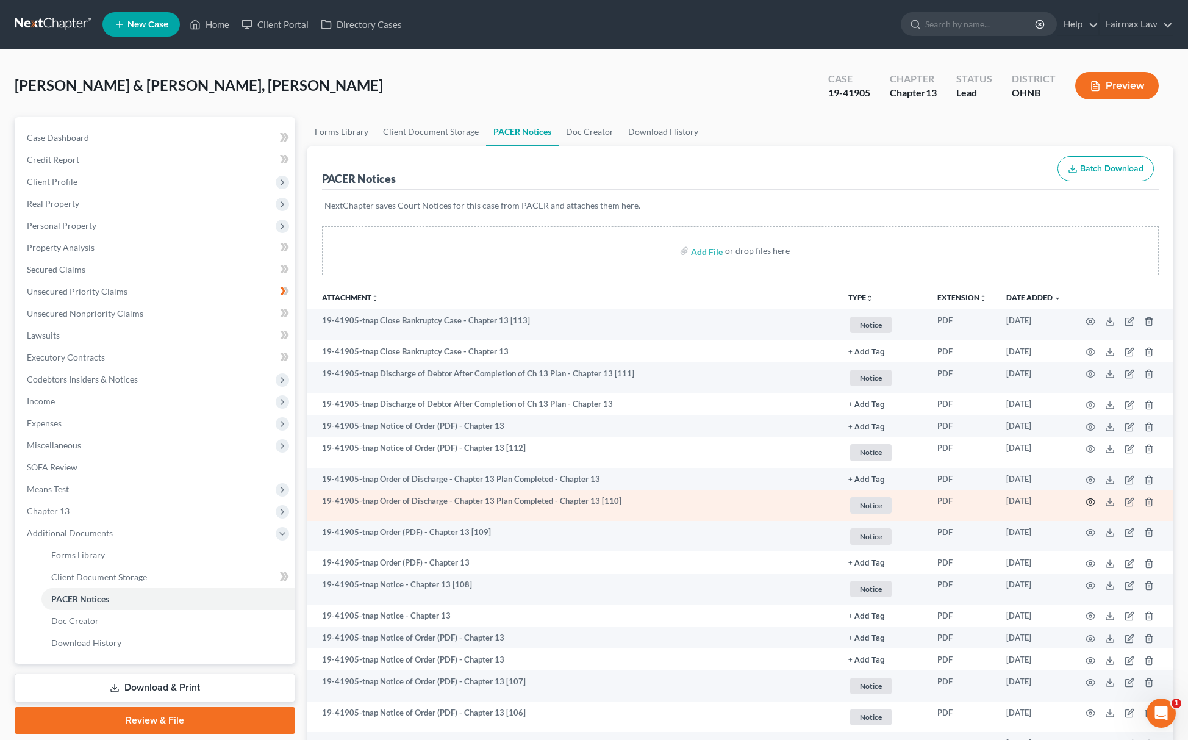
click at [1087, 500] on icon "button" at bounding box center [1091, 502] width 10 height 10
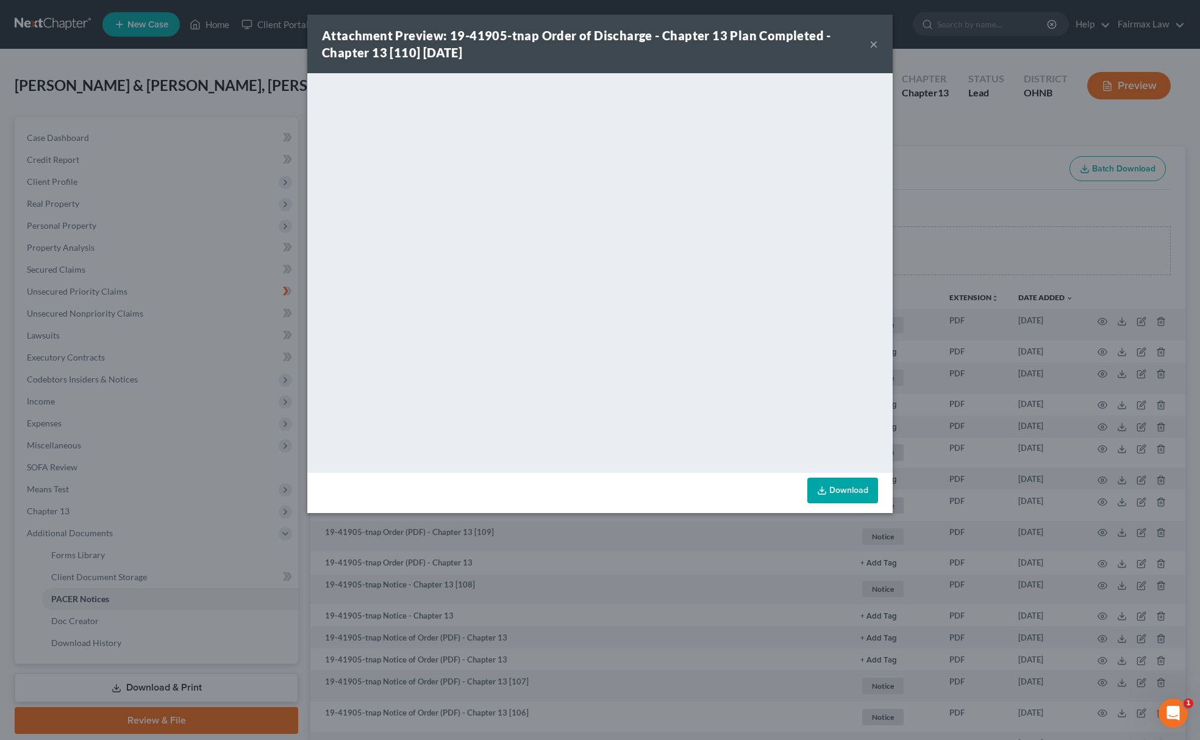
click at [976, 201] on div "Attachment Preview: 19-41905-tnap Order of Discharge - Chapter 13 Plan Complete…" at bounding box center [600, 370] width 1200 height 740
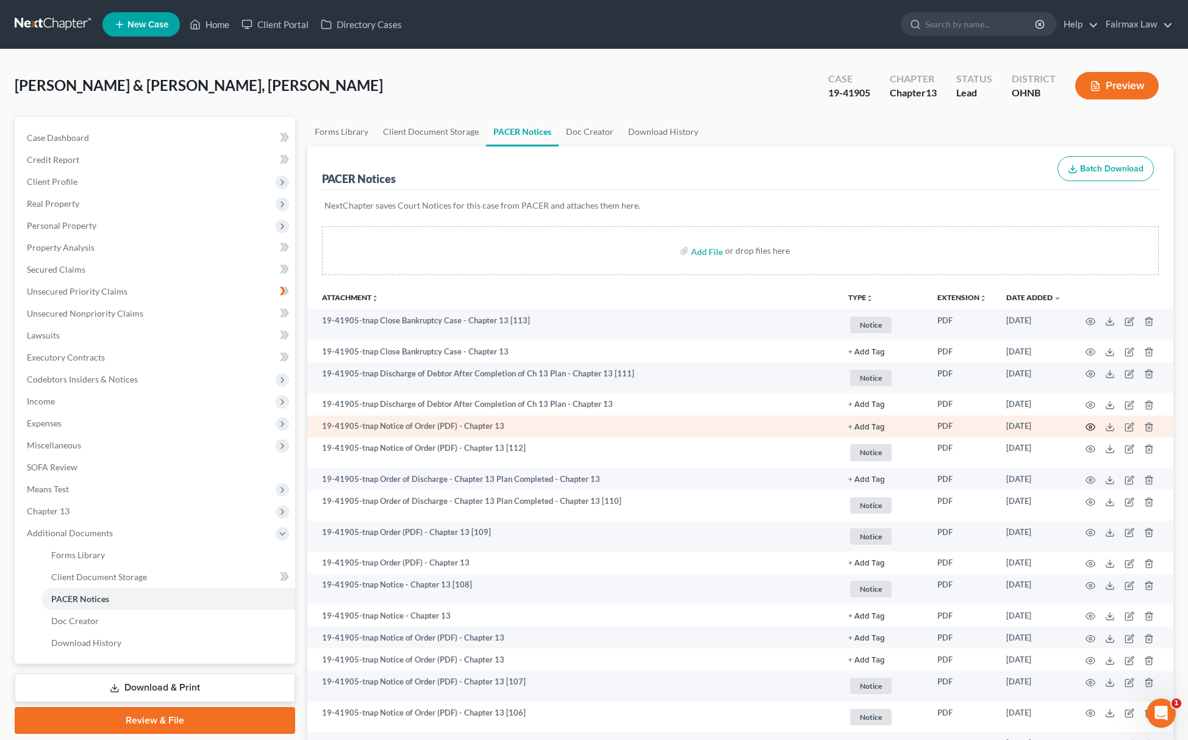
click at [1088, 427] on icon "button" at bounding box center [1091, 427] width 10 height 10
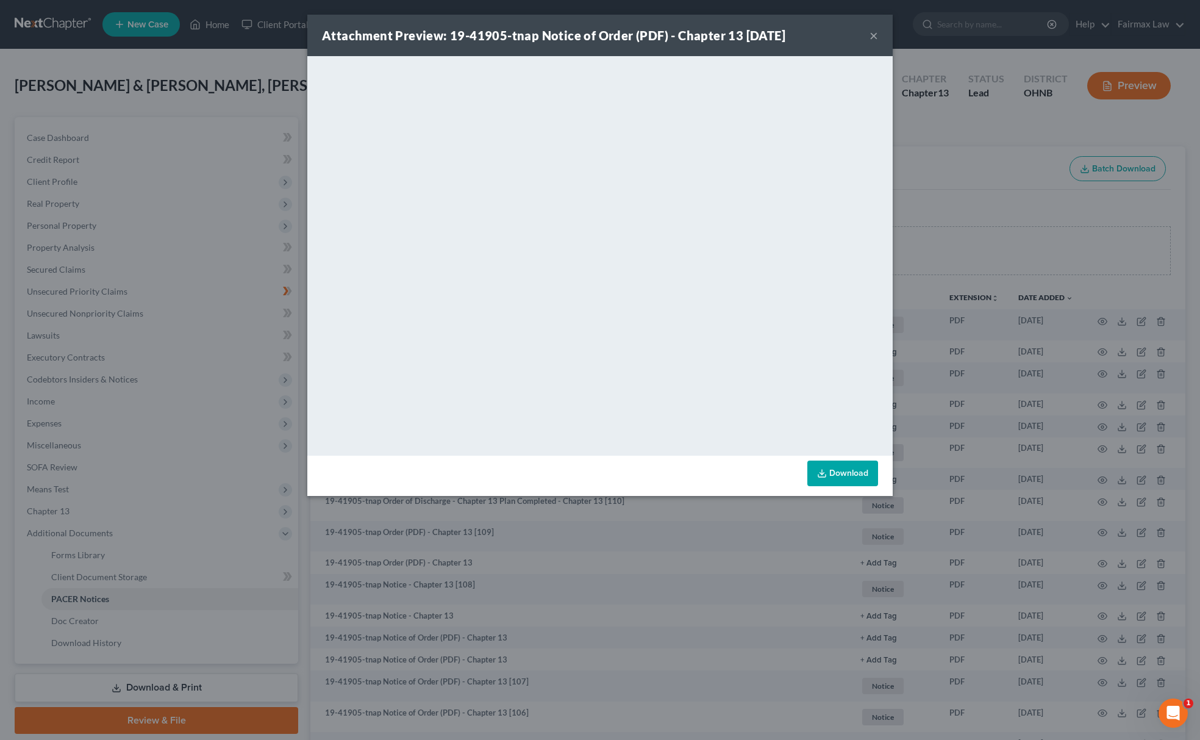
click at [1003, 268] on div "Attachment Preview: 19-41905-tnap Notice of Order (PDF) - Chapter 13 06/01/2025…" at bounding box center [600, 370] width 1200 height 740
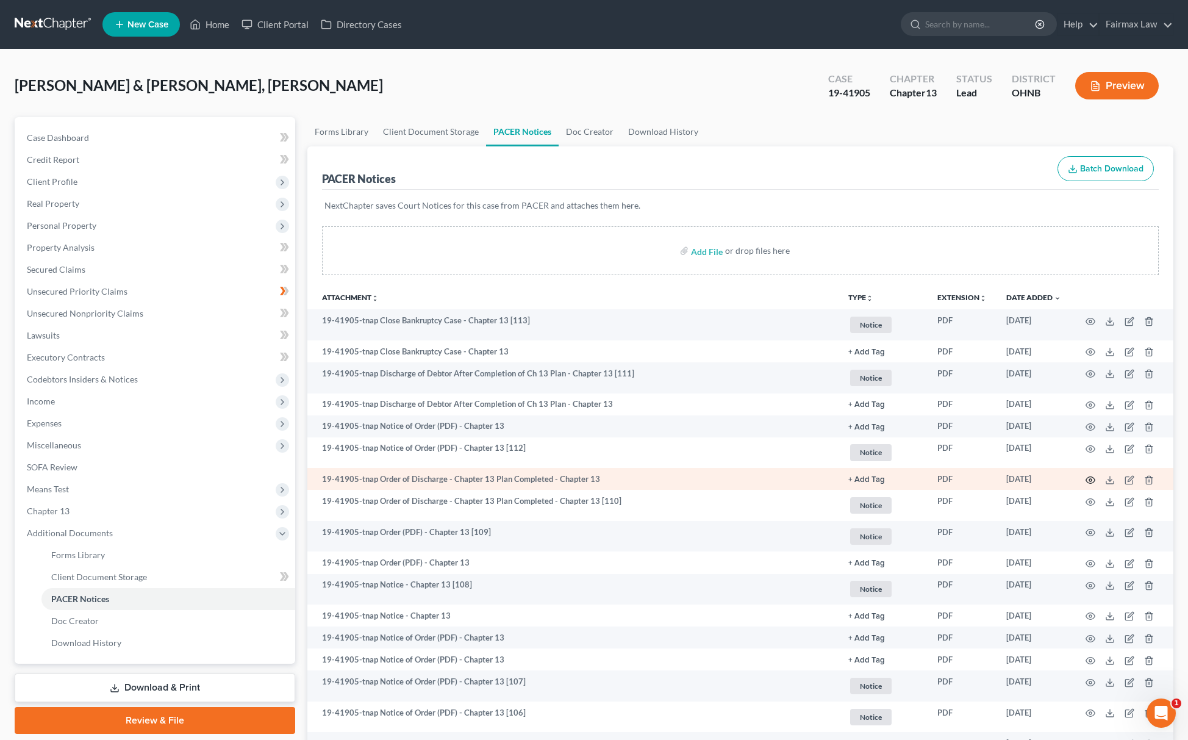
click at [1093, 478] on icon "button" at bounding box center [1091, 480] width 10 height 10
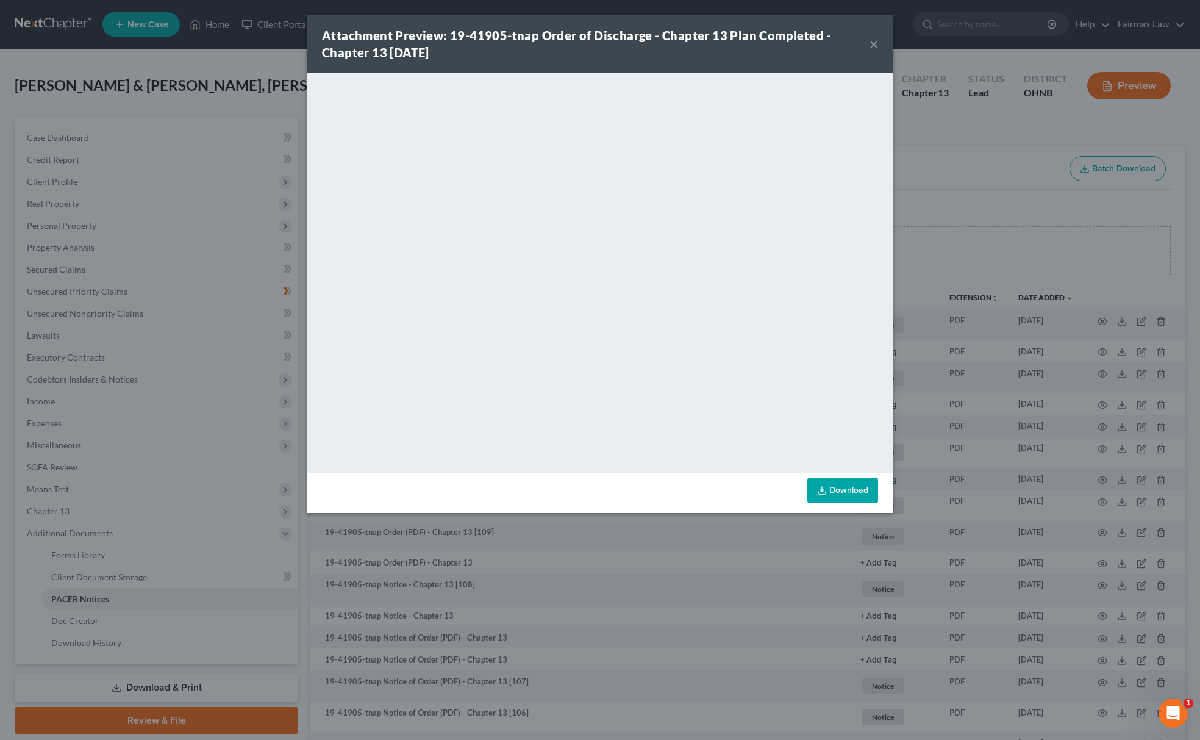
click at [960, 172] on div "Attachment Preview: 19-41905-tnap Order of Discharge - Chapter 13 Plan Complete…" at bounding box center [600, 370] width 1200 height 740
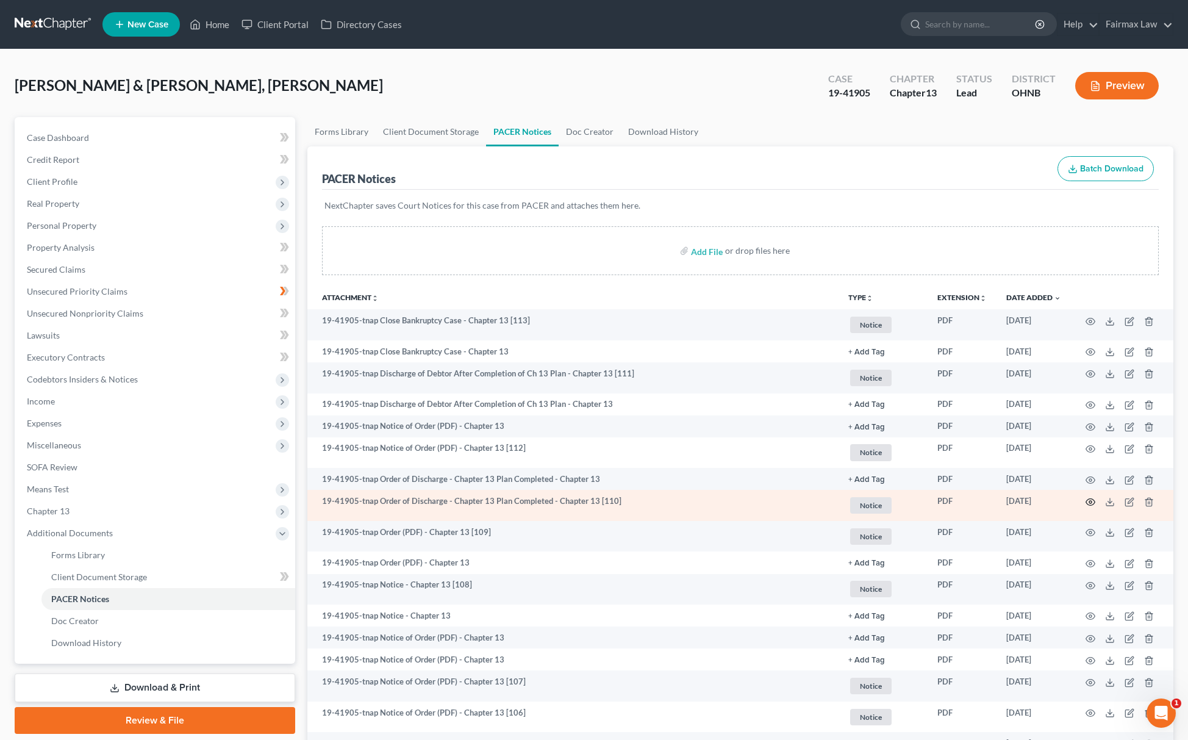
click at [1088, 498] on icon "button" at bounding box center [1090, 501] width 9 height 7
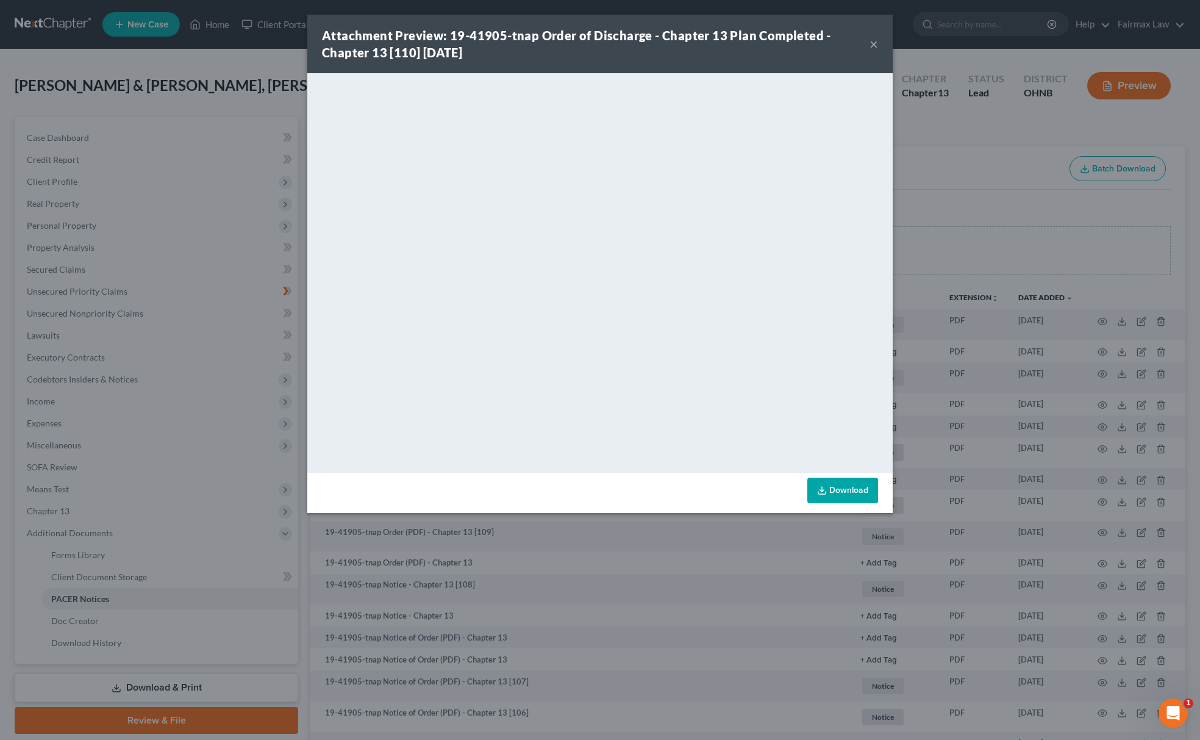
click at [953, 184] on div "Attachment Preview: 19-41905-tnap Order of Discharge - Chapter 13 Plan Complete…" at bounding box center [600, 370] width 1200 height 740
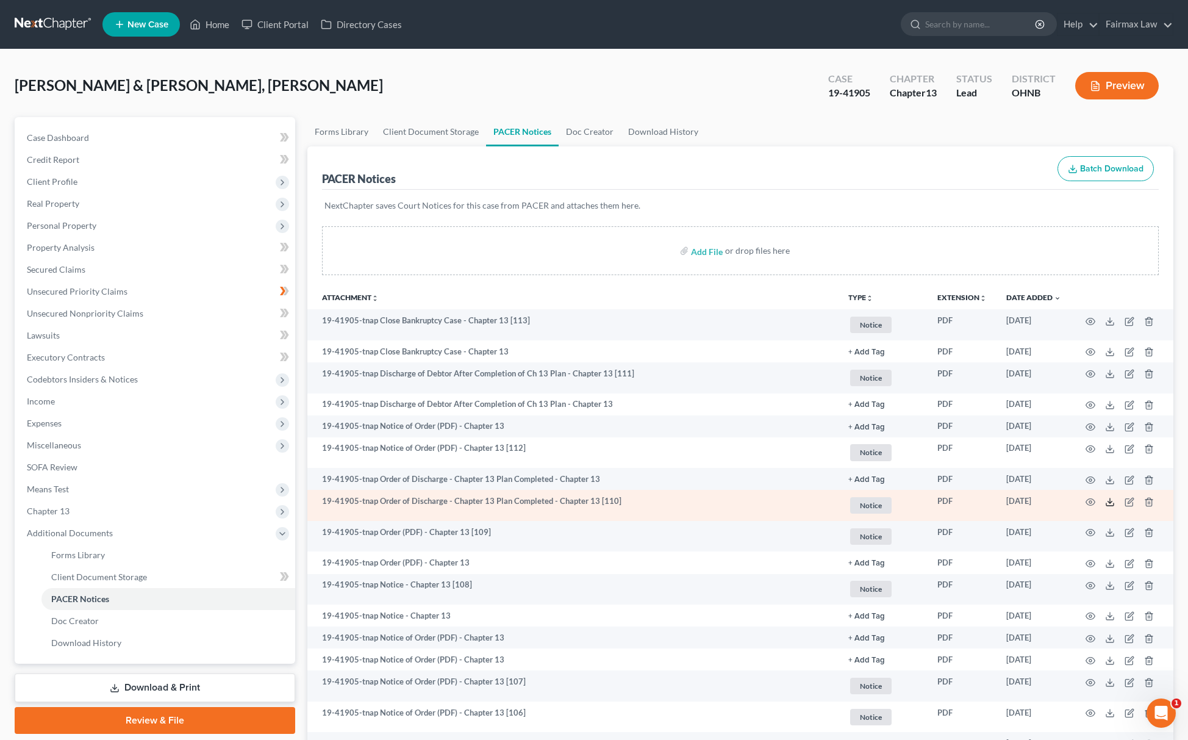
click at [1108, 501] on icon at bounding box center [1110, 502] width 10 height 10
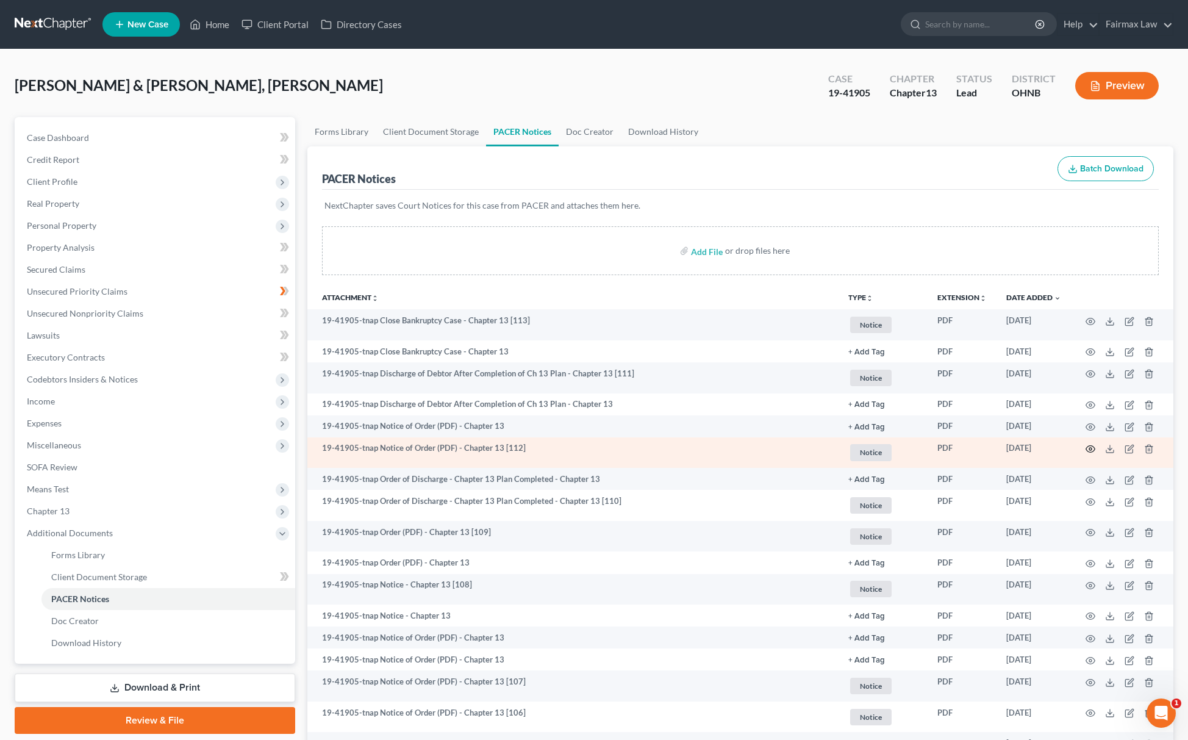
click at [1094, 445] on icon "button" at bounding box center [1091, 449] width 10 height 10
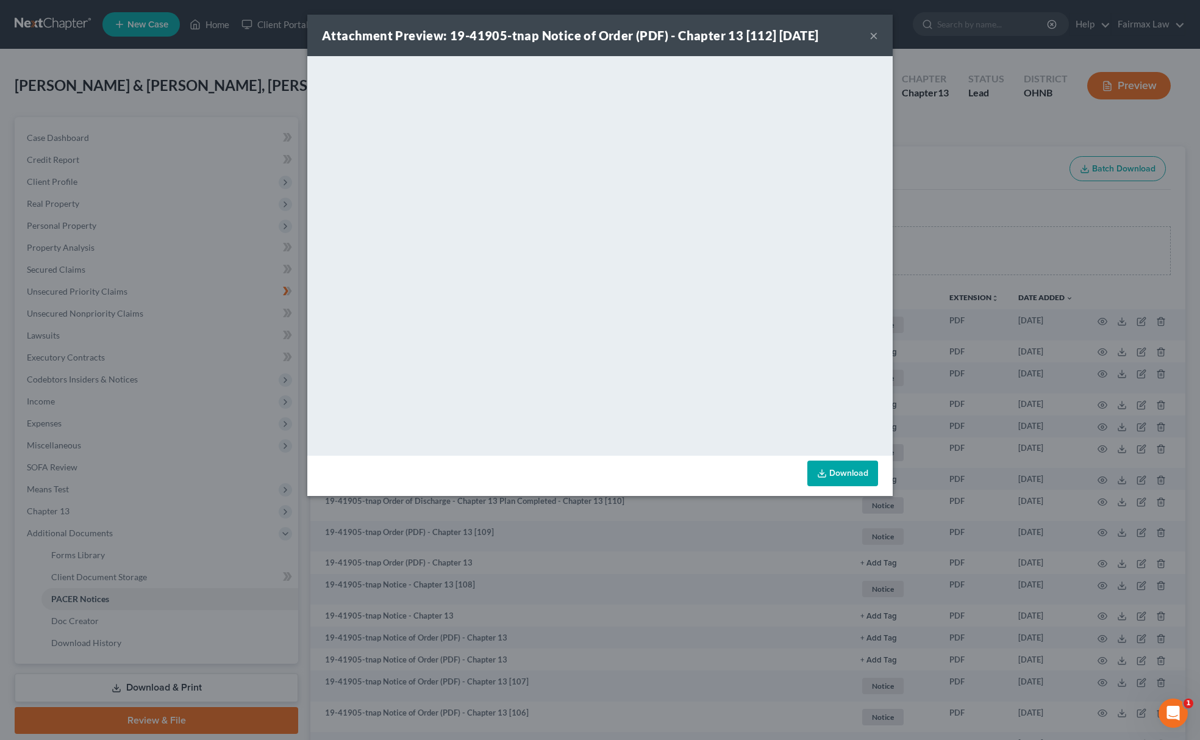
click at [933, 223] on div "Attachment Preview: 19-41905-tnap Notice of Order (PDF) - Chapter 13 [112] 06/0…" at bounding box center [600, 370] width 1200 height 740
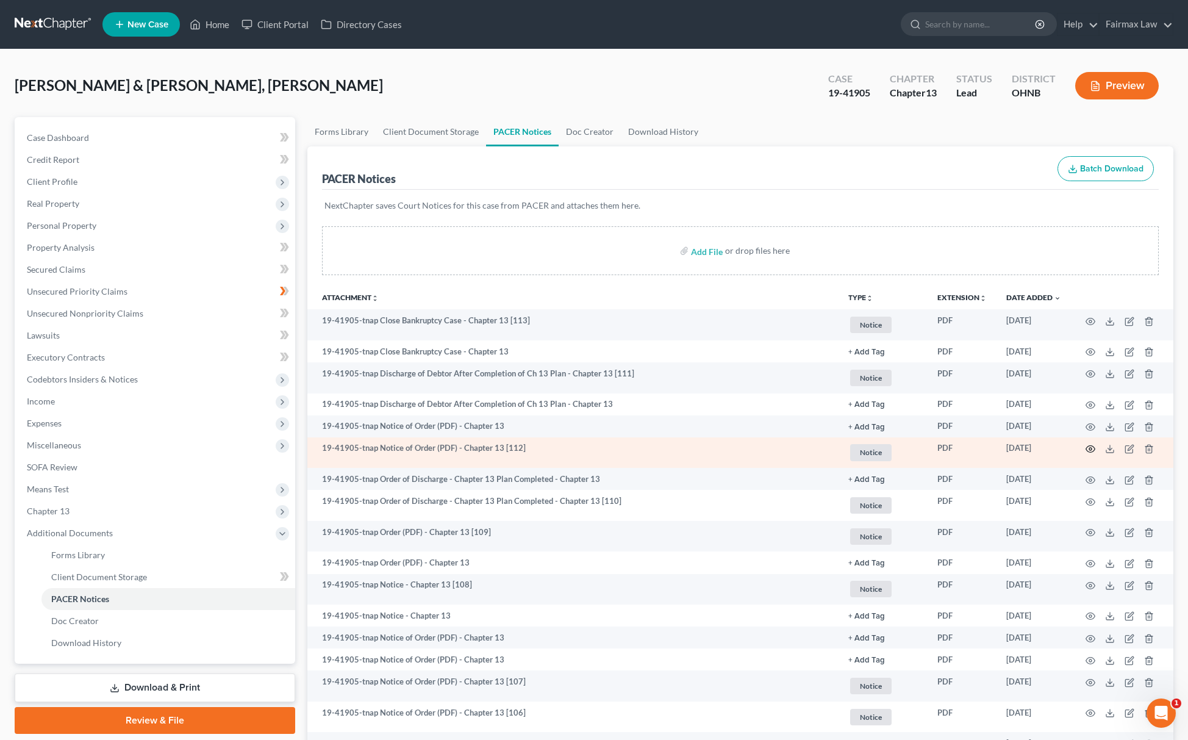
click at [1091, 448] on circle "button" at bounding box center [1090, 449] width 2 height 2
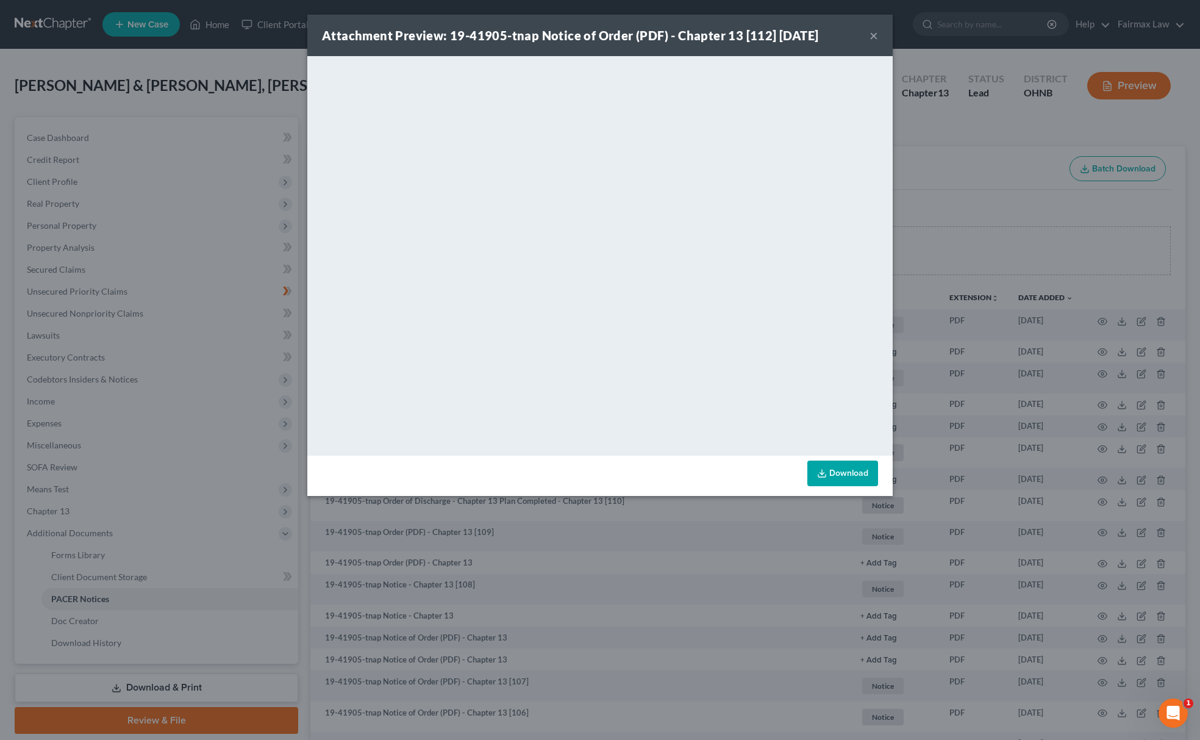
click at [933, 154] on div "Attachment Preview: 19-41905-tnap Notice of Order (PDF) - Chapter 13 [112] 06/0…" at bounding box center [600, 370] width 1200 height 740
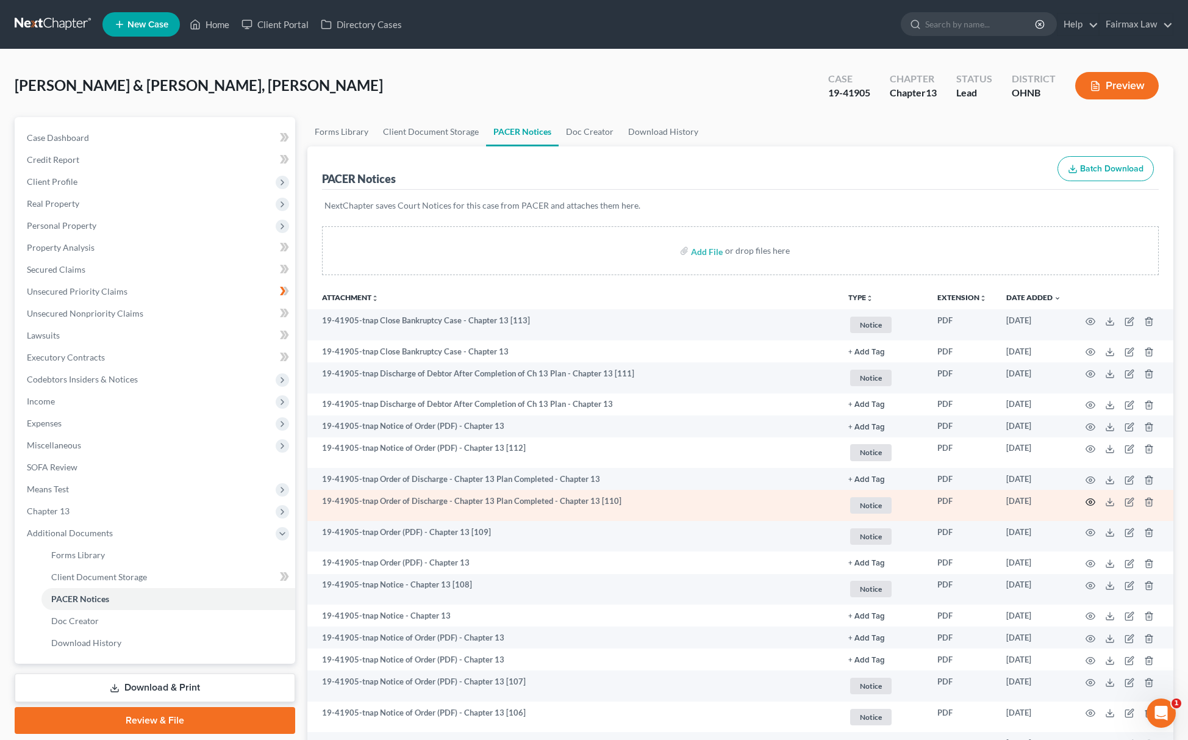
click at [1092, 501] on circle "button" at bounding box center [1090, 502] width 2 height 2
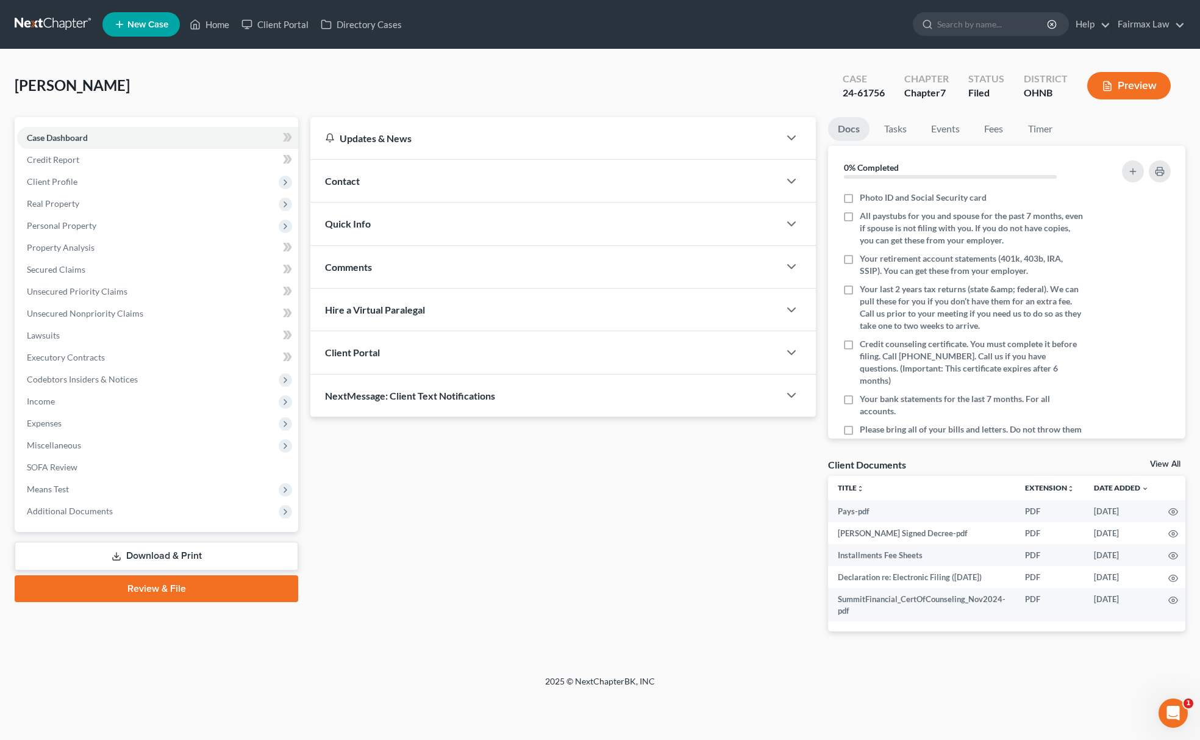
click at [137, 525] on div "Case Dashboard Payments Invoices Payments Payments Credit Report Client Profile…" at bounding box center [157, 324] width 284 height 415
click at [139, 518] on span "Additional Documents" at bounding box center [157, 511] width 281 height 22
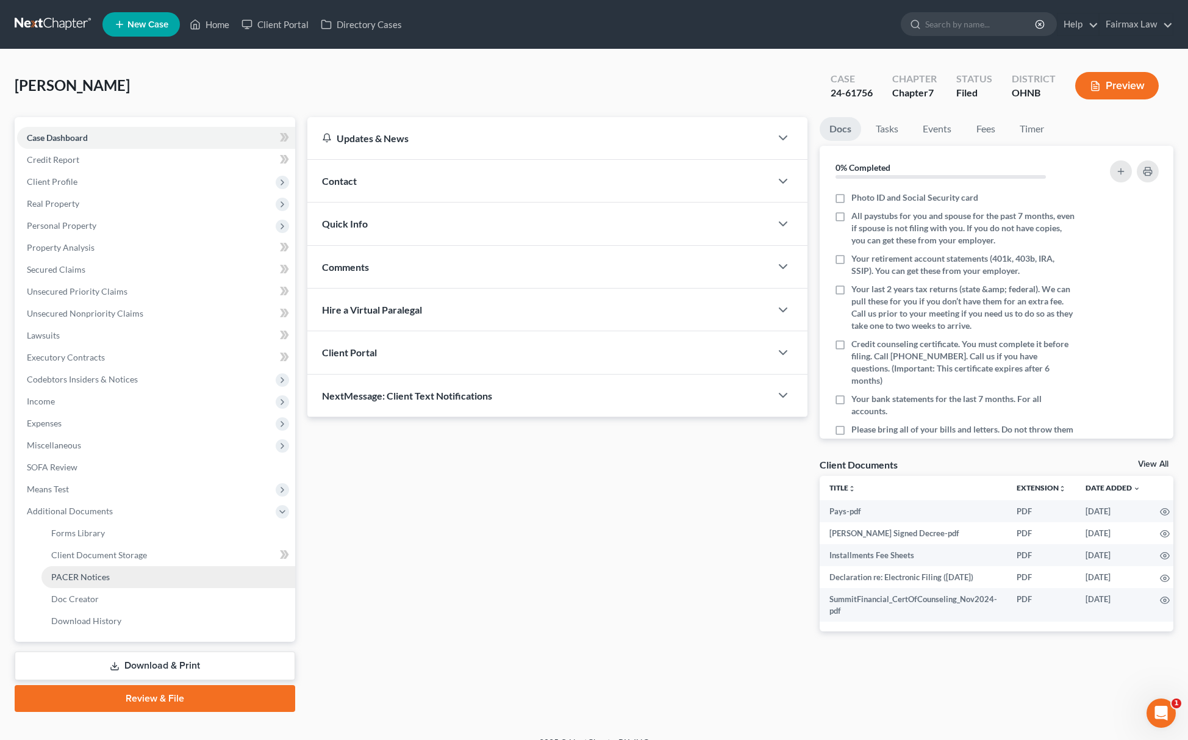
click at [122, 584] on link "PACER Notices" at bounding box center [168, 577] width 254 height 22
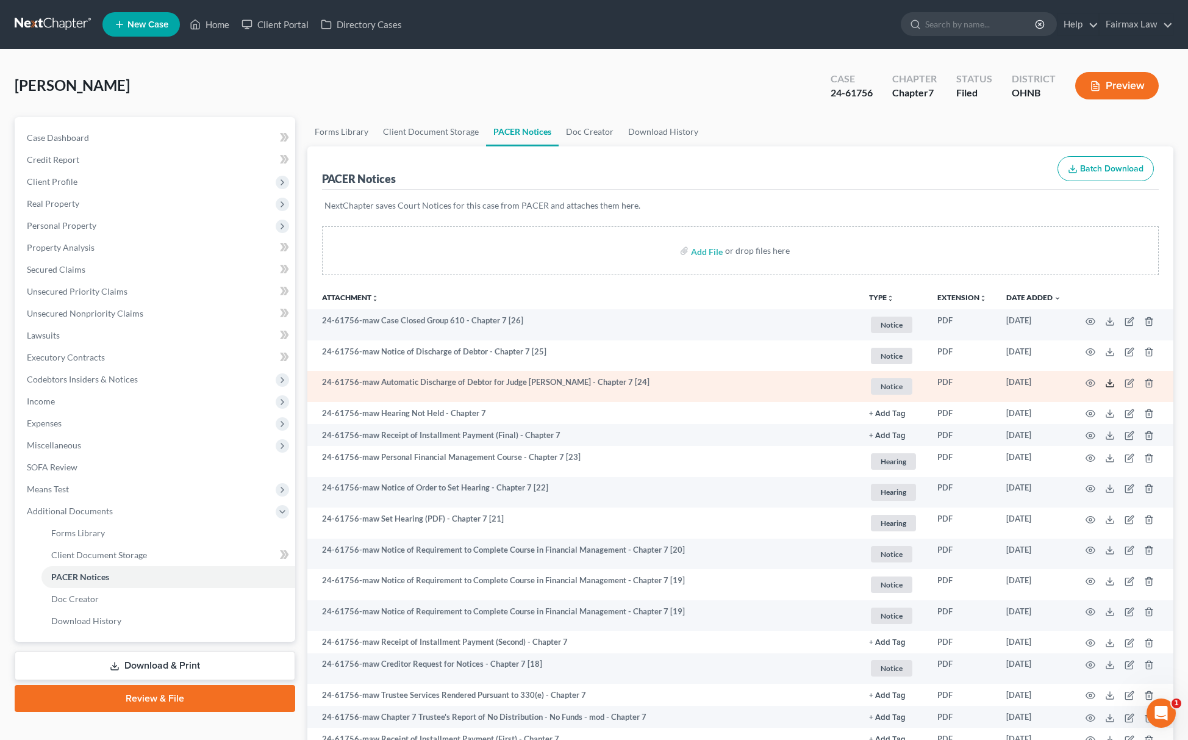
click at [1105, 384] on icon at bounding box center [1110, 383] width 10 height 10
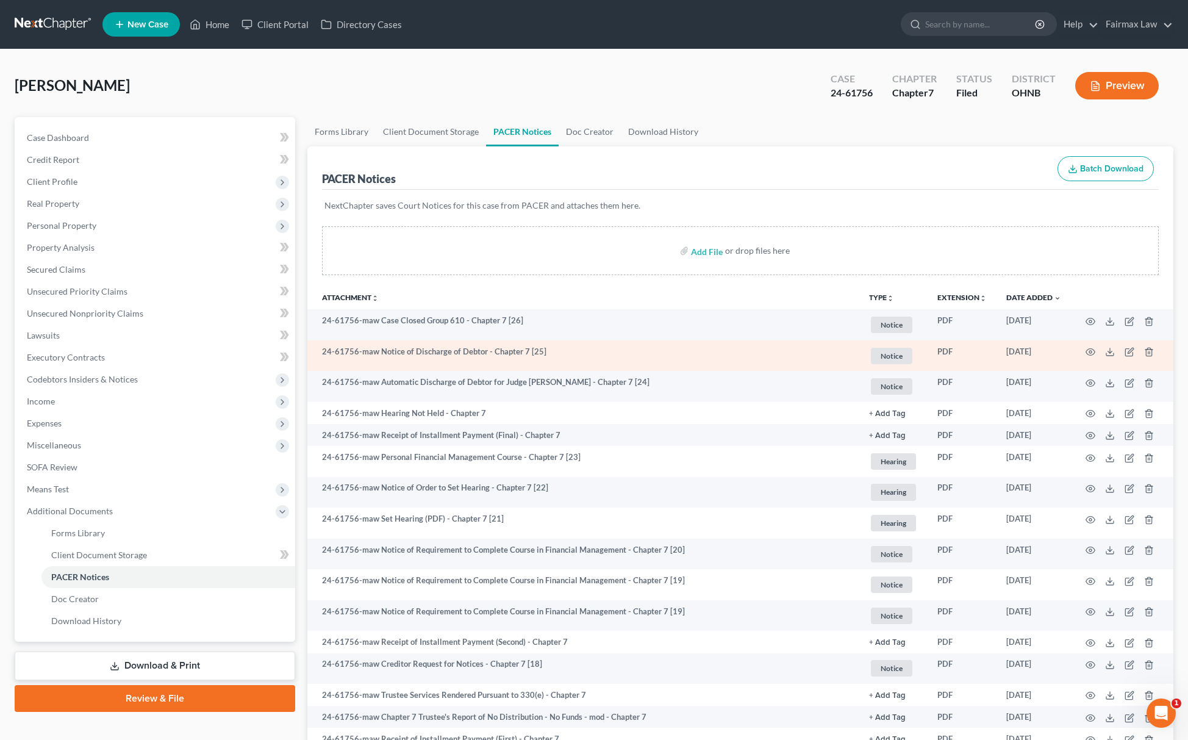
click at [1095, 353] on td at bounding box center [1122, 355] width 102 height 31
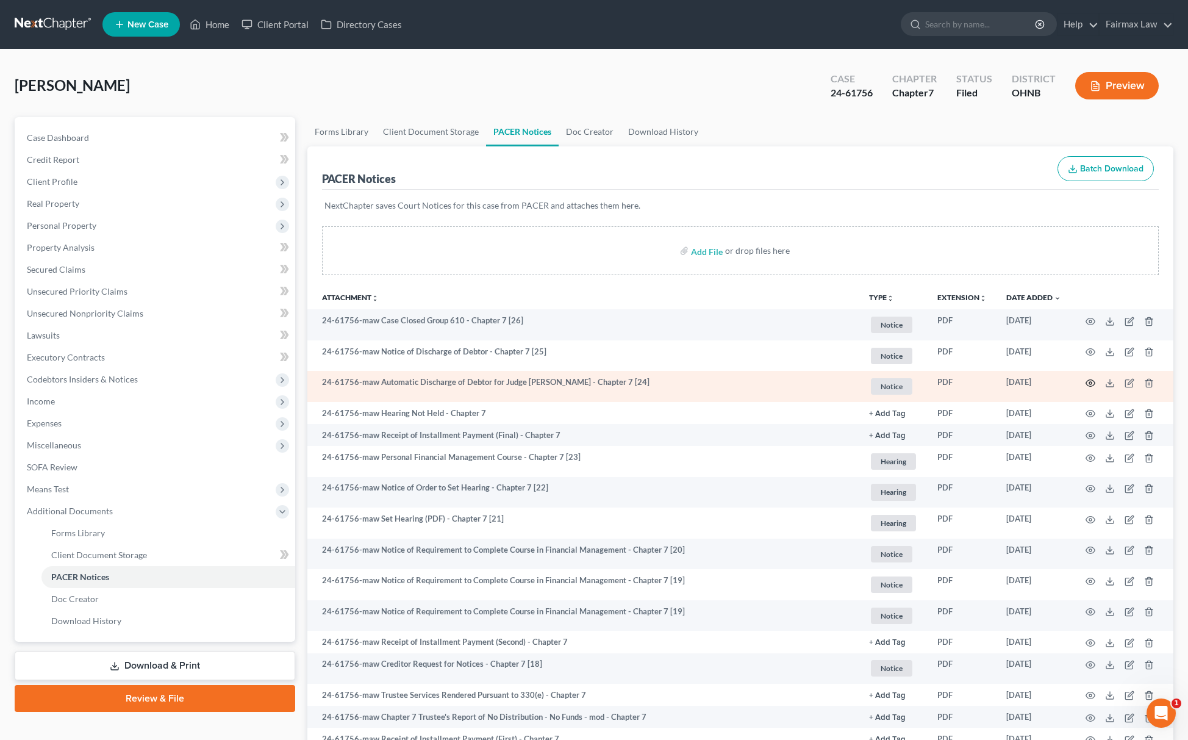
click at [1089, 385] on icon "button" at bounding box center [1090, 383] width 9 height 7
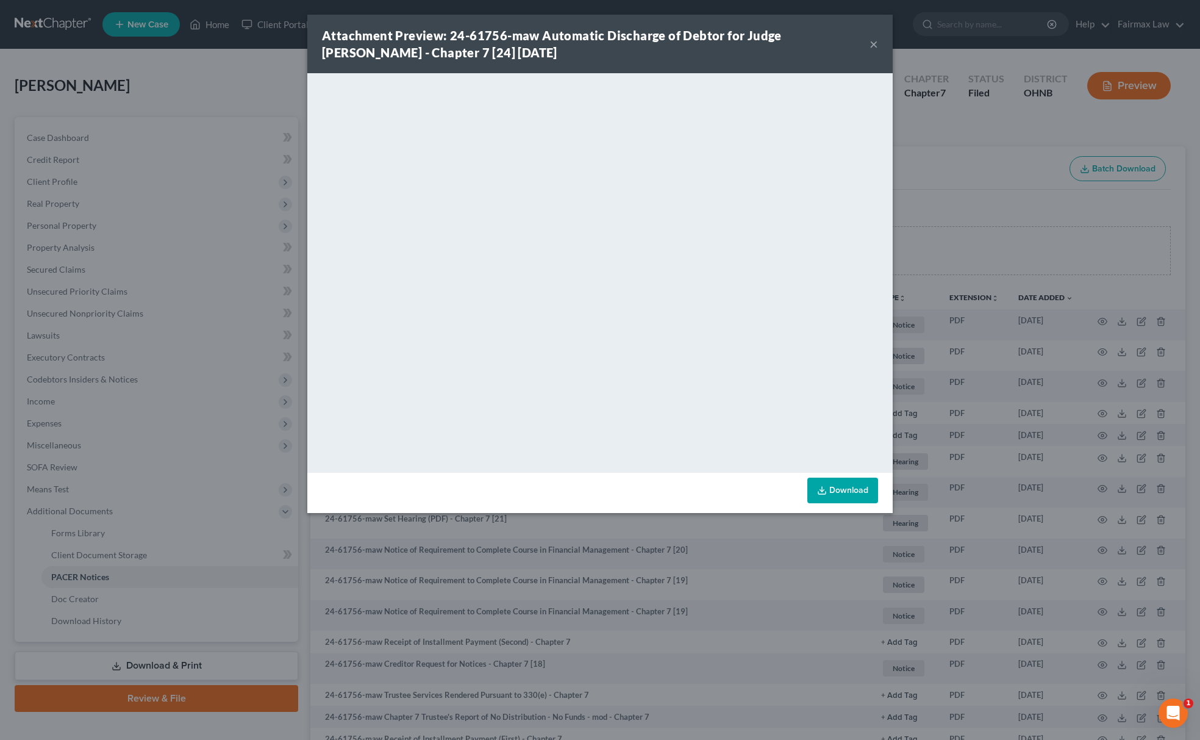
click at [977, 215] on div "Attachment Preview: 24-61756-maw Automatic Discharge of Debtor for Judge Kendig…" at bounding box center [600, 370] width 1200 height 740
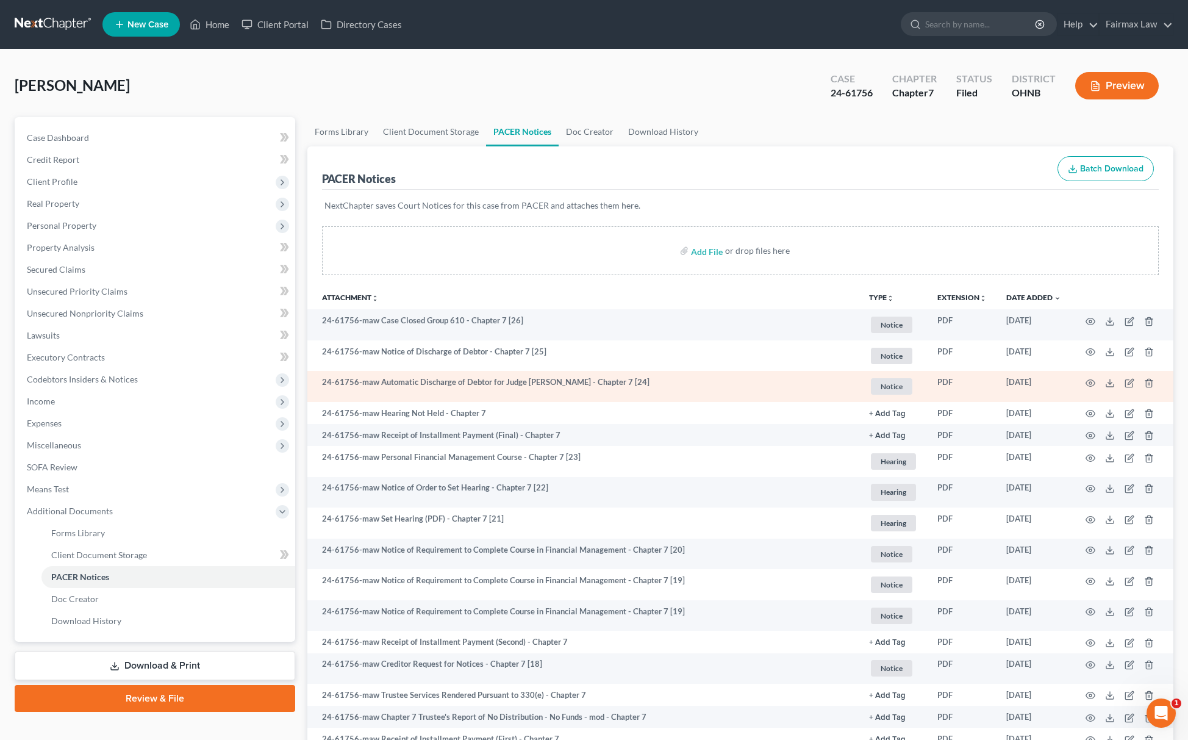
click at [1094, 388] on td at bounding box center [1122, 386] width 102 height 31
click at [1094, 385] on icon "button" at bounding box center [1091, 383] width 10 height 10
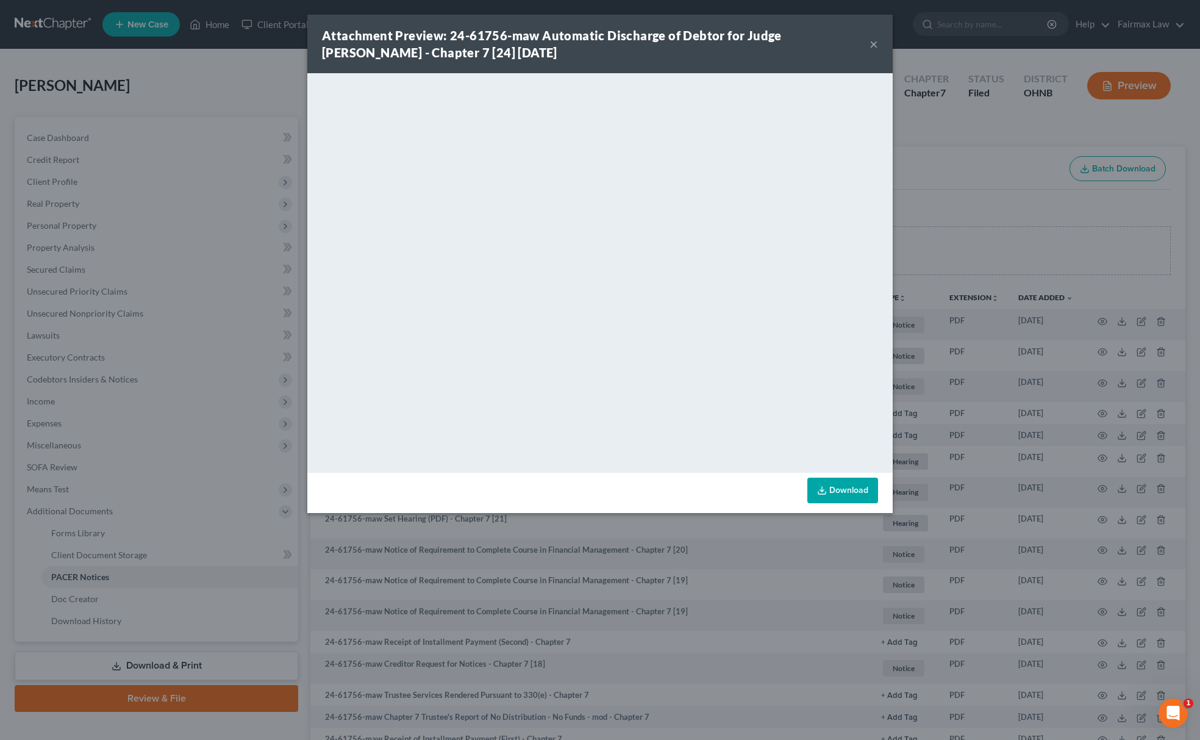
click at [1006, 312] on div "Attachment Preview: 24-61756-maw Automatic Discharge of Debtor for Judge Kendig…" at bounding box center [600, 370] width 1200 height 740
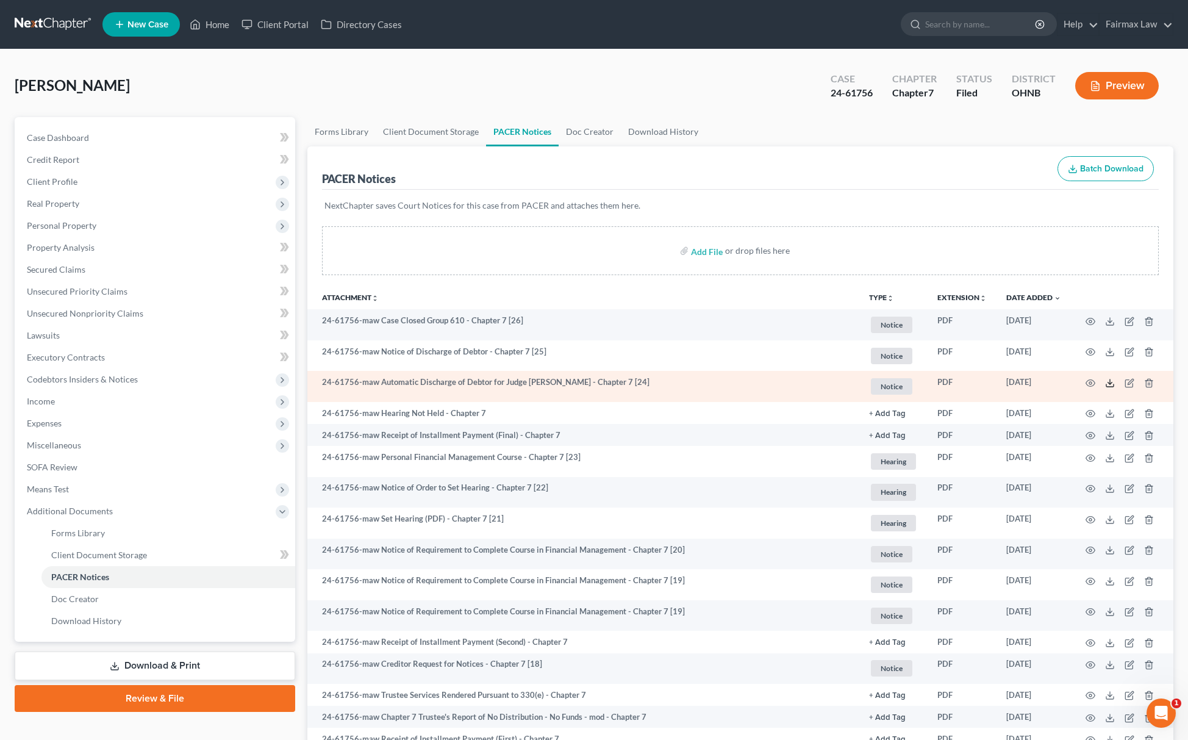
click at [1112, 387] on icon at bounding box center [1110, 383] width 10 height 10
click at [1089, 382] on icon "button" at bounding box center [1091, 383] width 10 height 10
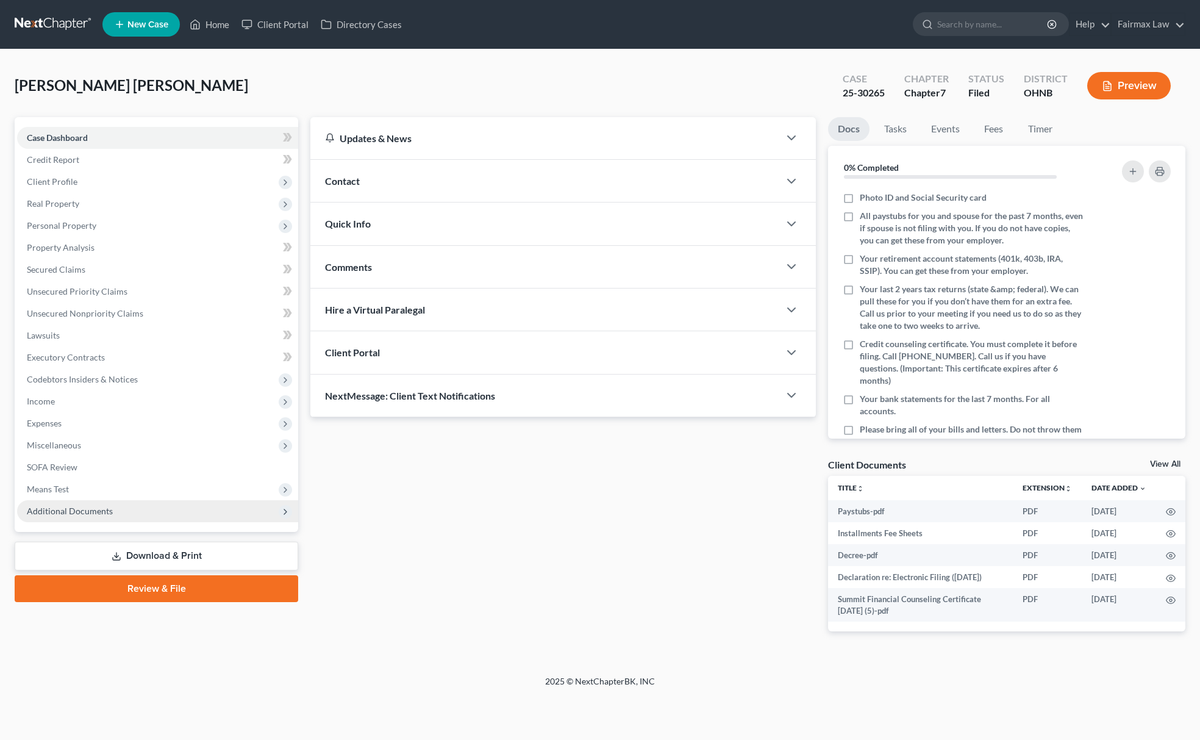
click at [61, 509] on span "Additional Documents" at bounding box center [70, 511] width 86 height 10
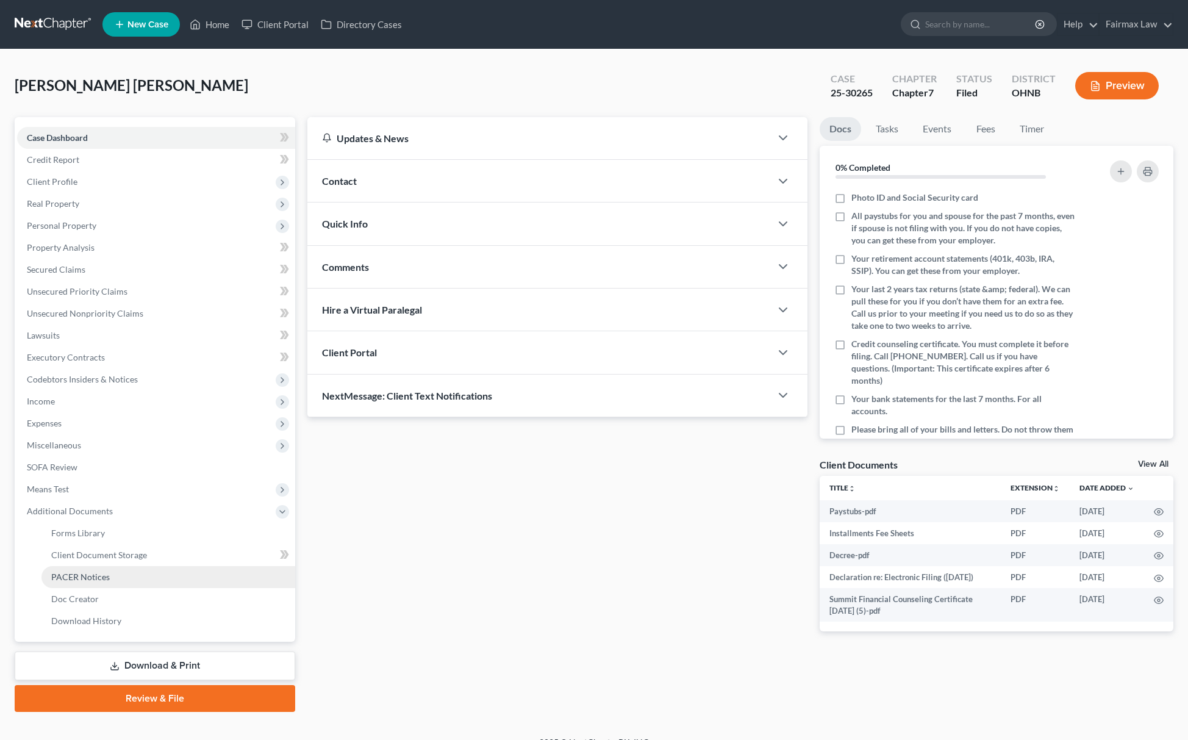
click at [106, 567] on link "PACER Notices" at bounding box center [168, 577] width 254 height 22
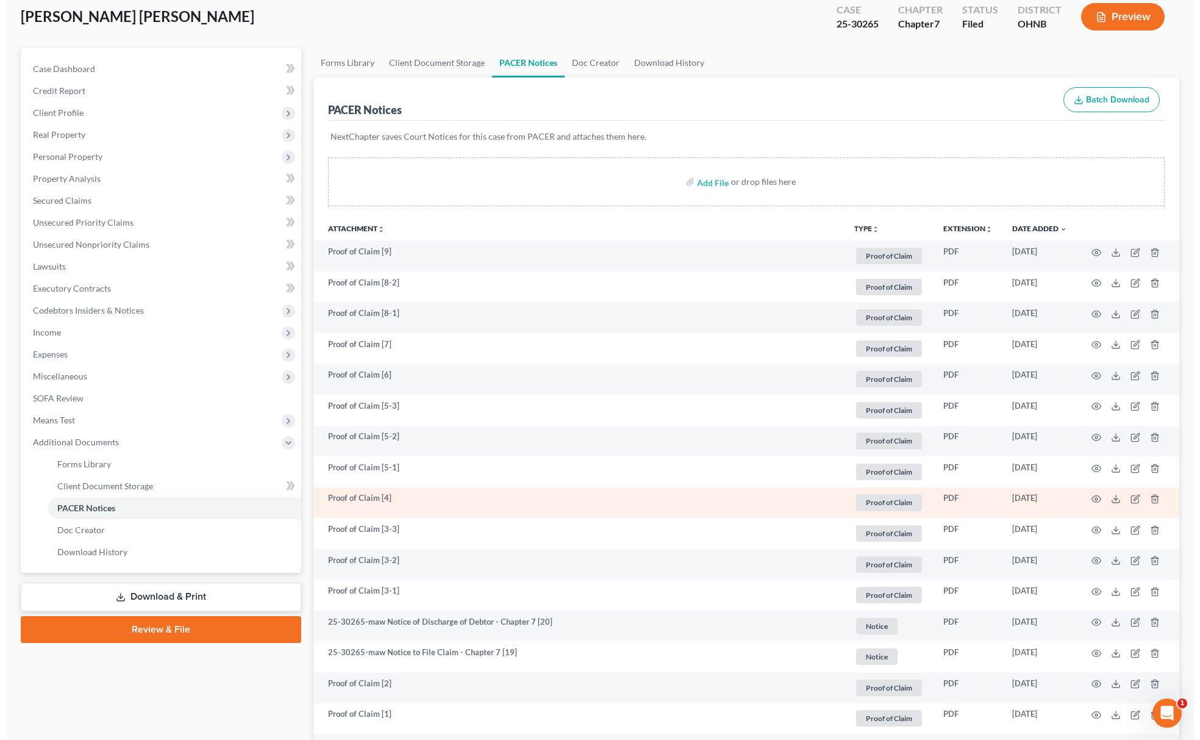
scroll to position [325, 0]
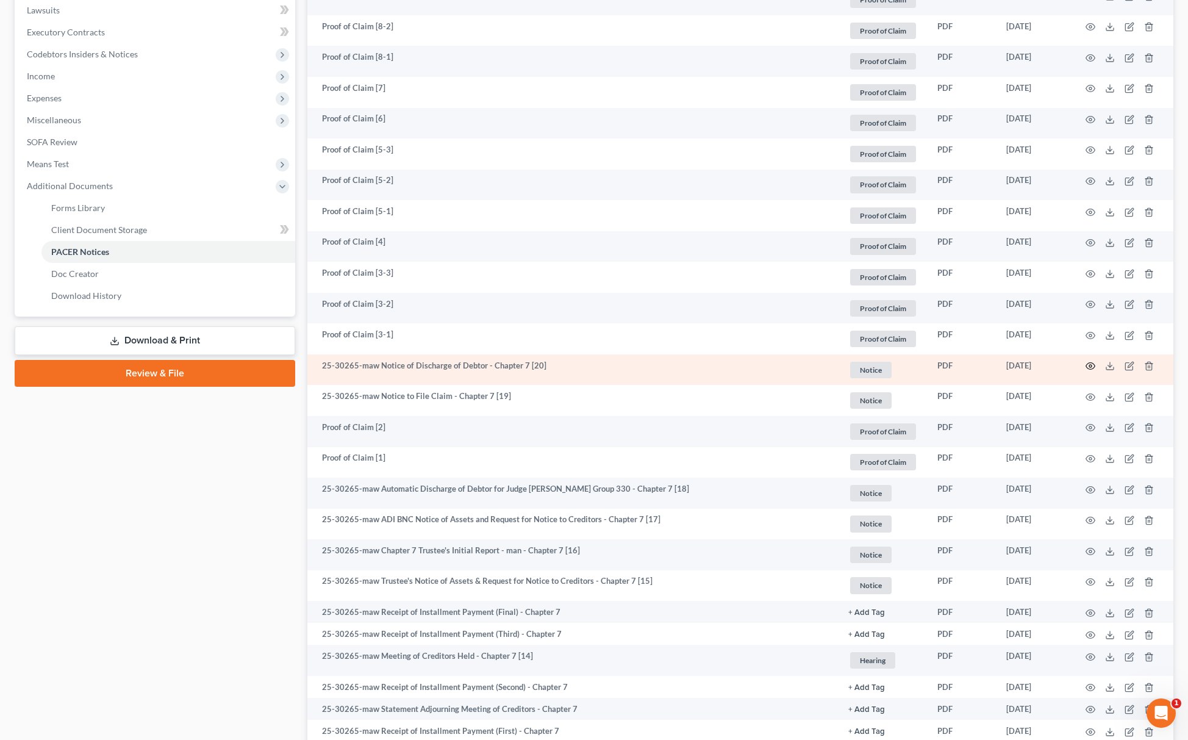
click at [1089, 367] on icon "button" at bounding box center [1091, 366] width 10 height 10
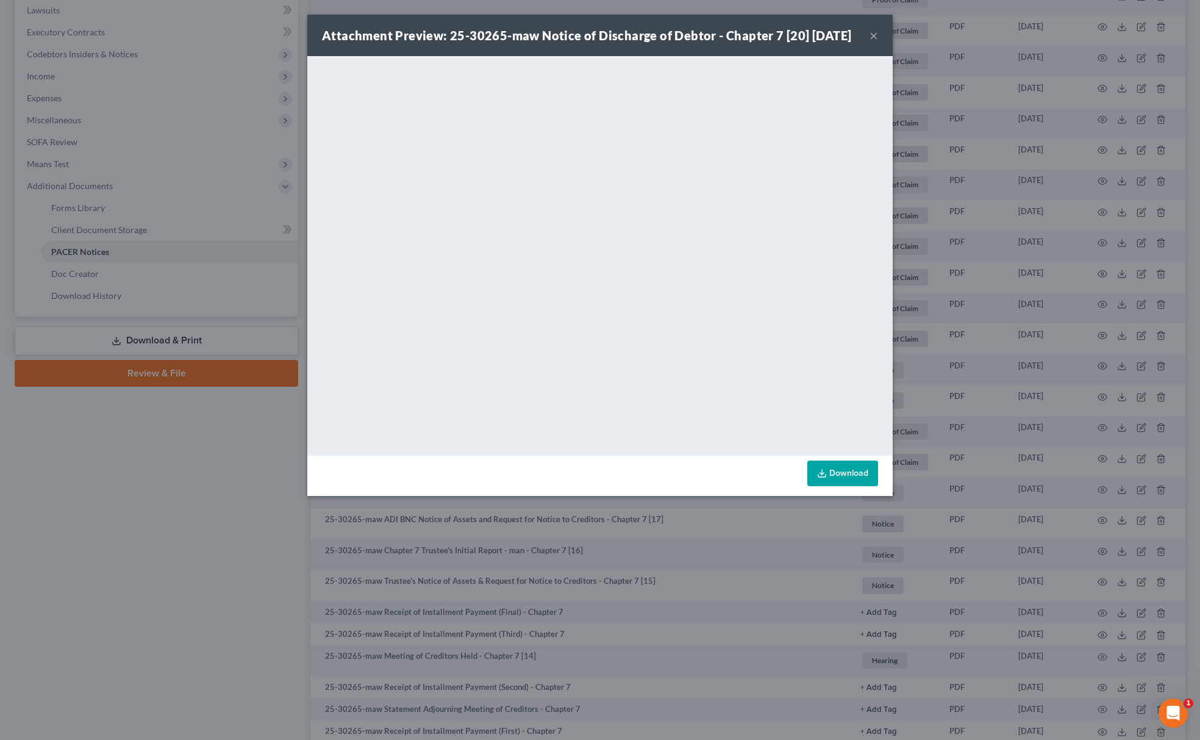
click at [242, 518] on div "Attachment Preview: 25-30265-maw Notice of Discharge of Debtor - Chapter 7 [20]…" at bounding box center [600, 370] width 1200 height 740
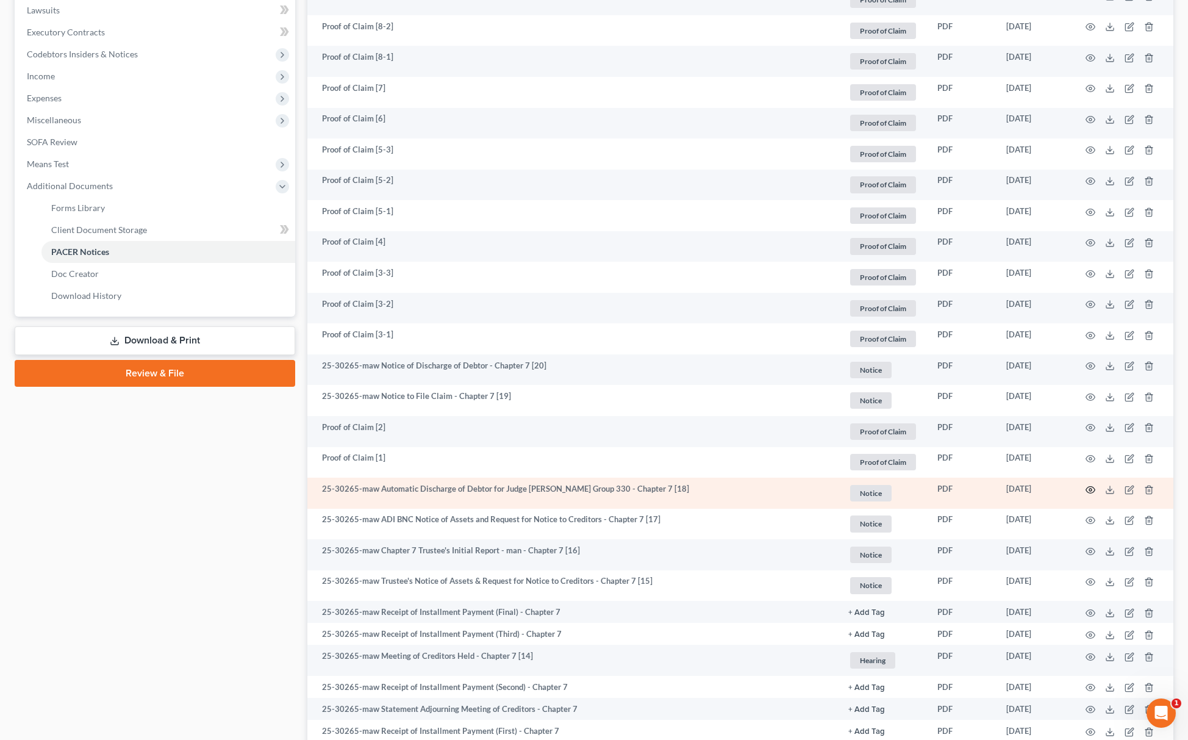
click at [1091, 493] on icon "button" at bounding box center [1091, 490] width 10 height 10
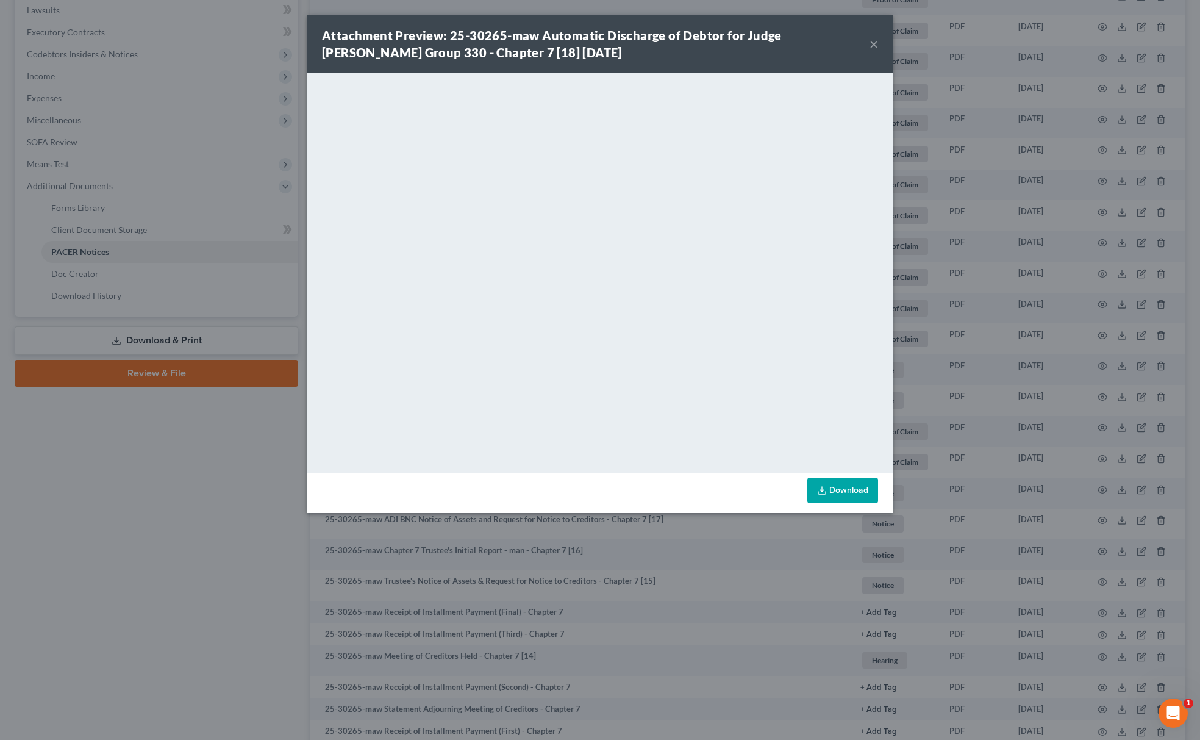
click at [851, 490] on link "Download" at bounding box center [842, 491] width 71 height 26
click at [989, 142] on div "Attachment Preview: 25-30265-maw Automatic Discharge of Debtor for Judge Whippl…" at bounding box center [600, 370] width 1200 height 740
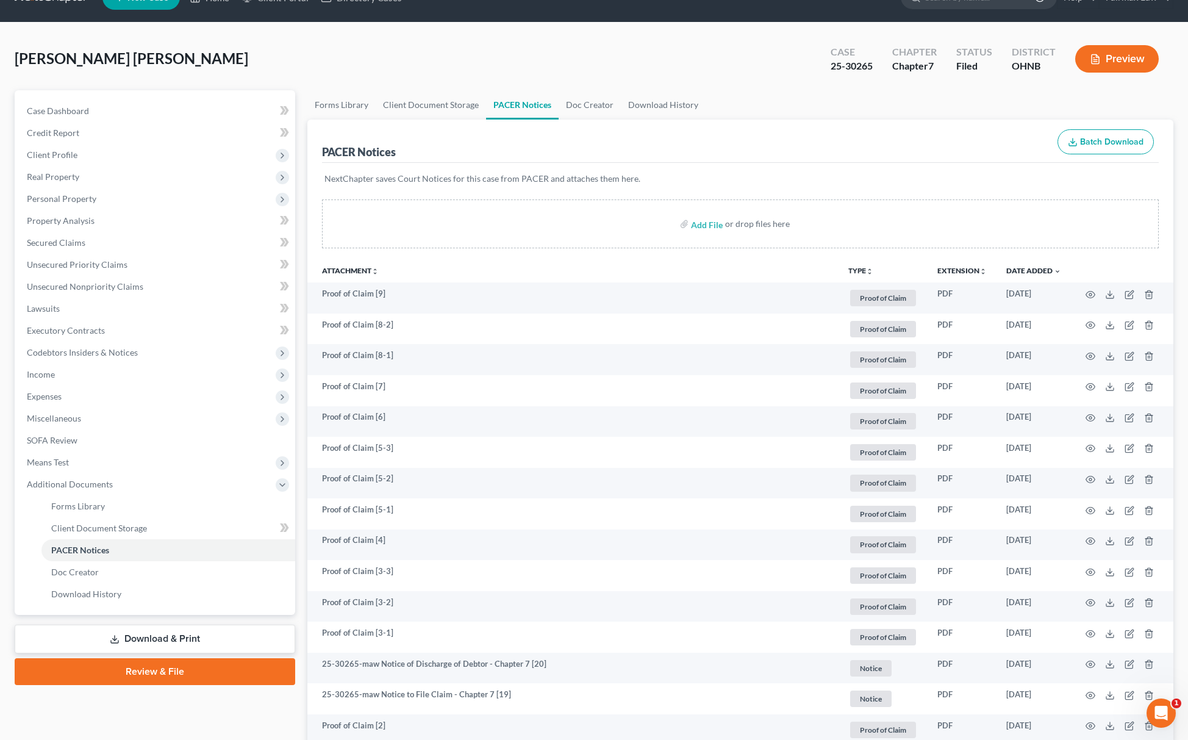
scroll to position [0, 0]
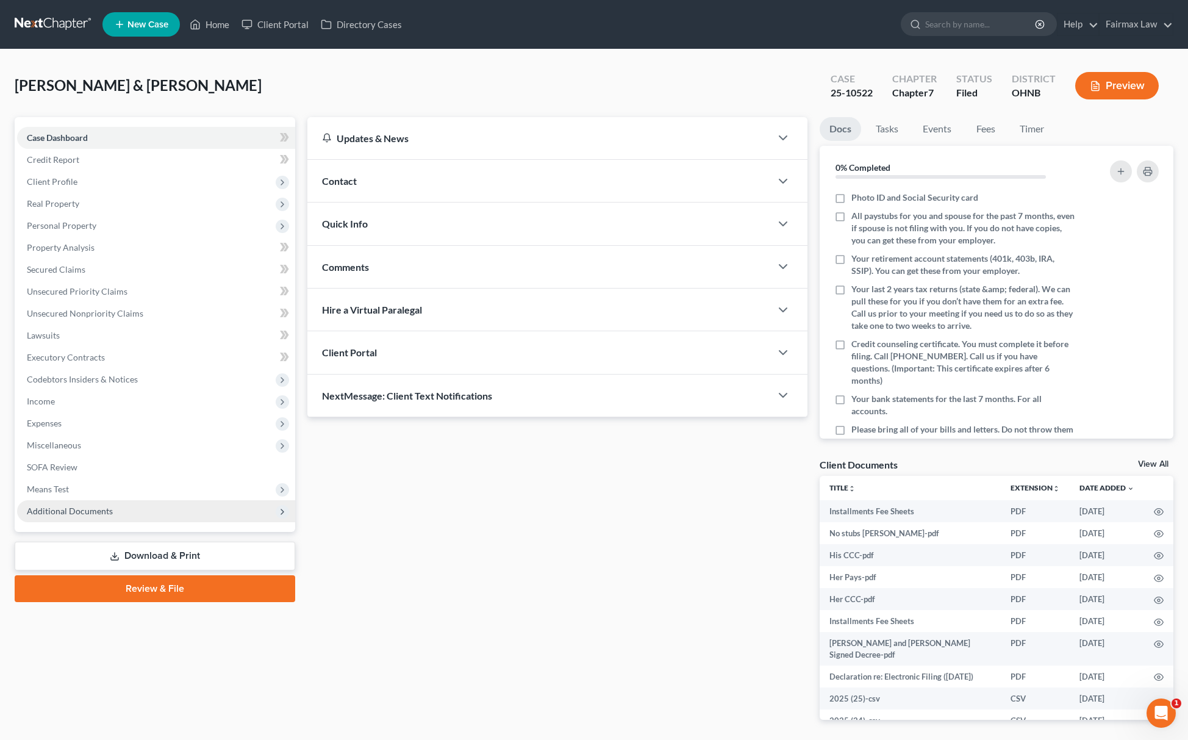
click at [137, 509] on span "Additional Documents" at bounding box center [156, 511] width 278 height 22
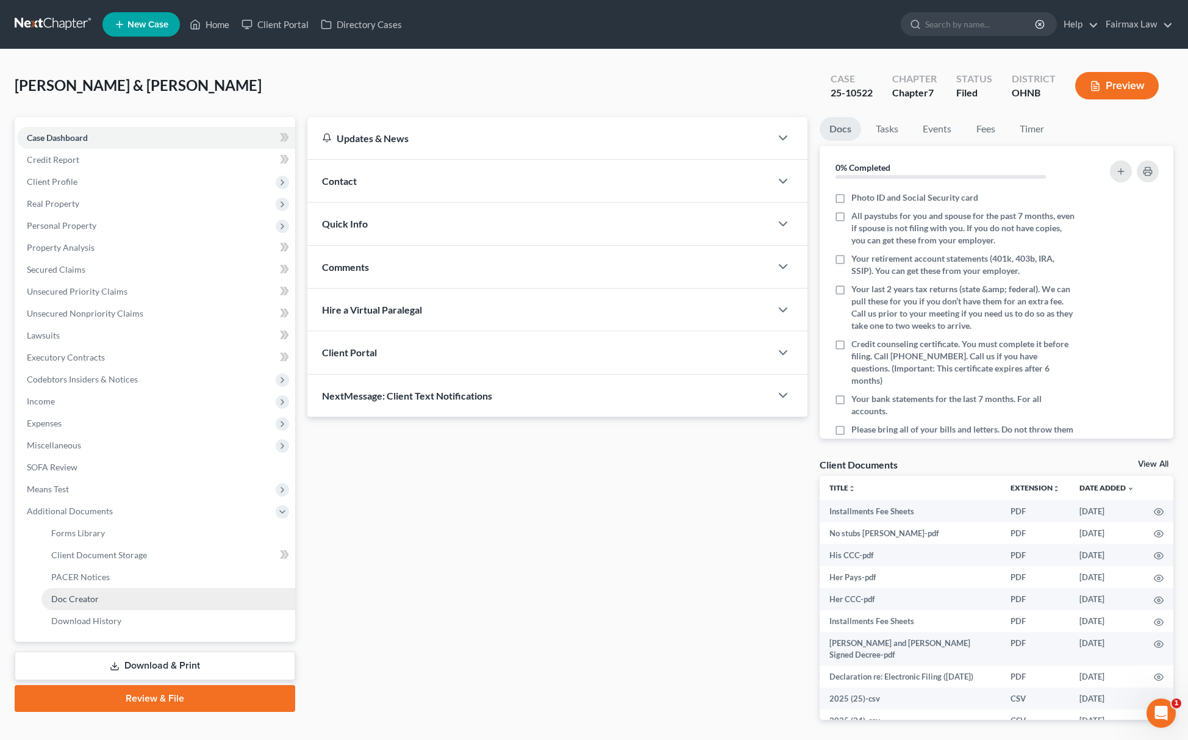
click at [109, 589] on link "Doc Creator" at bounding box center [168, 599] width 254 height 22
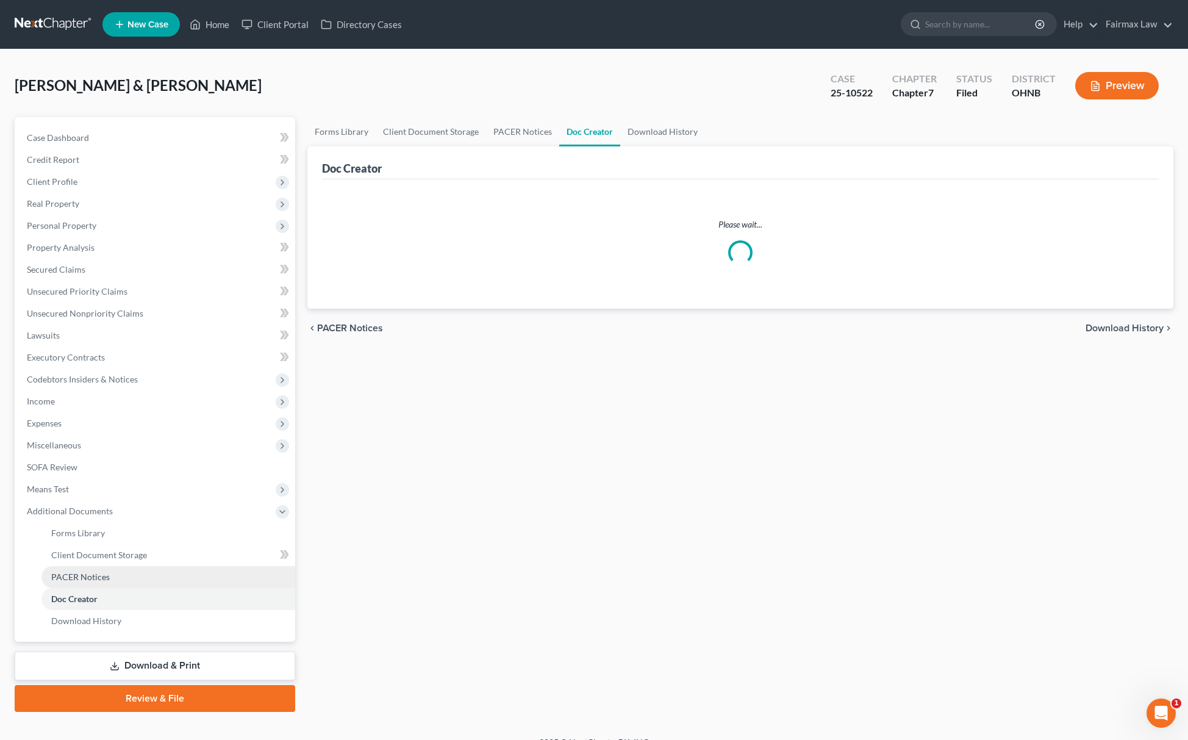
click at [134, 573] on link "PACER Notices" at bounding box center [168, 577] width 254 height 22
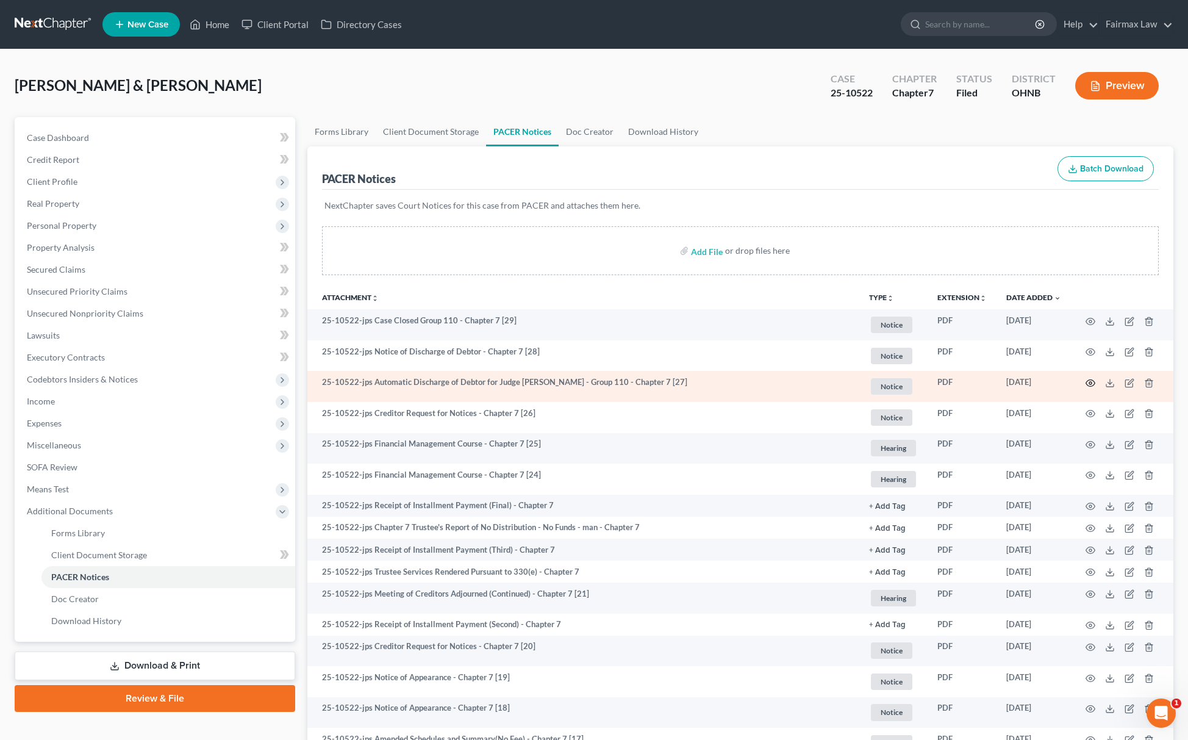
click at [1094, 386] on icon "button" at bounding box center [1091, 383] width 10 height 10
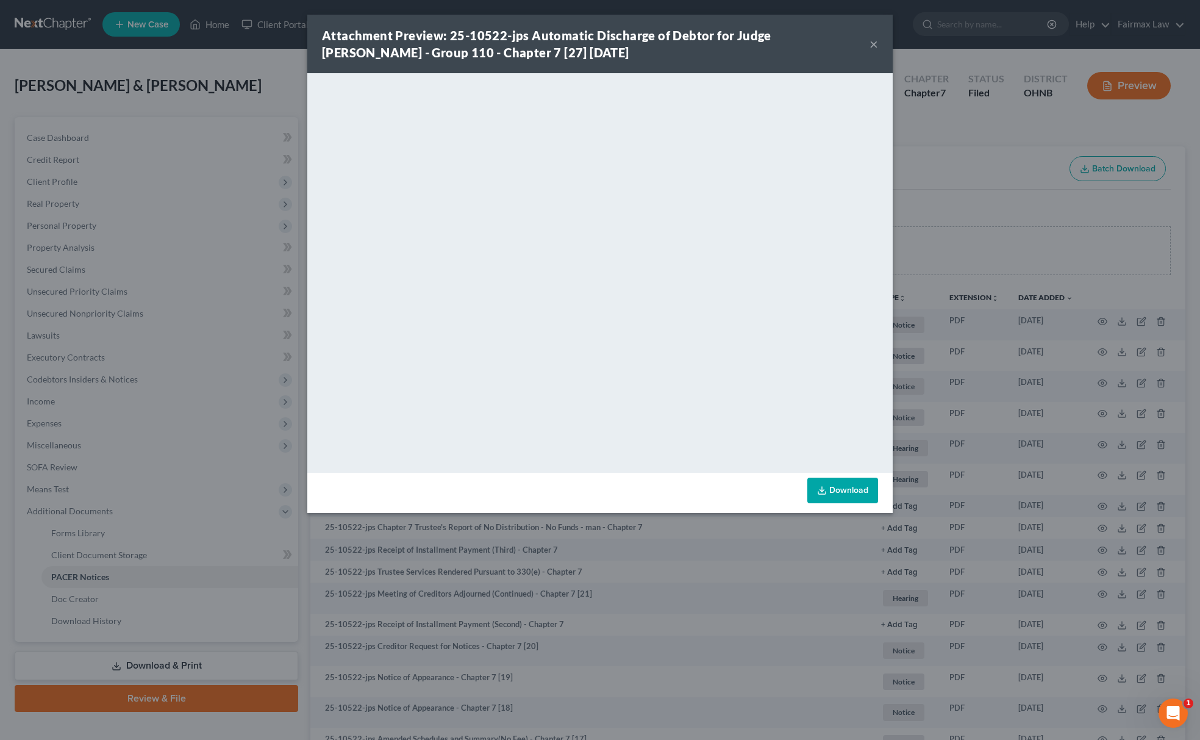
click at [866, 492] on link "Download" at bounding box center [842, 491] width 71 height 26
click at [978, 173] on div "Attachment Preview: 25-10522-jps Automatic Discharge of Debtor for Judge Price …" at bounding box center [600, 370] width 1200 height 740
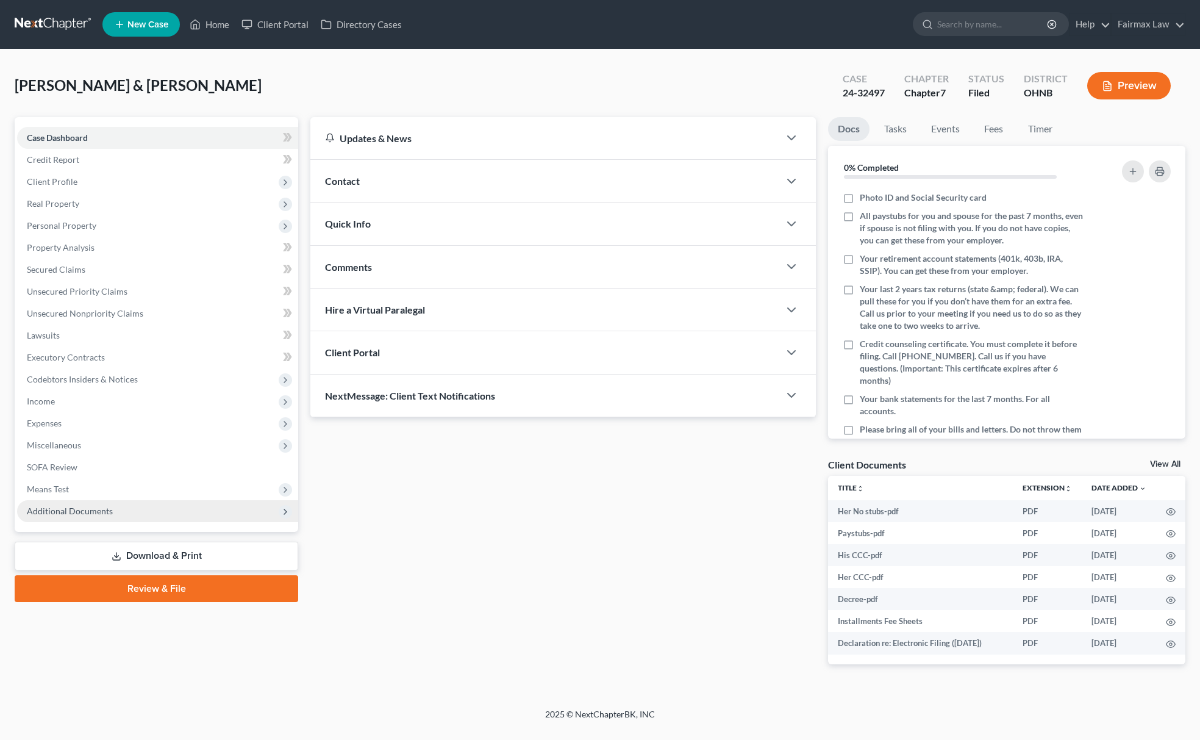
click at [94, 510] on span "Additional Documents" at bounding box center [70, 511] width 86 height 10
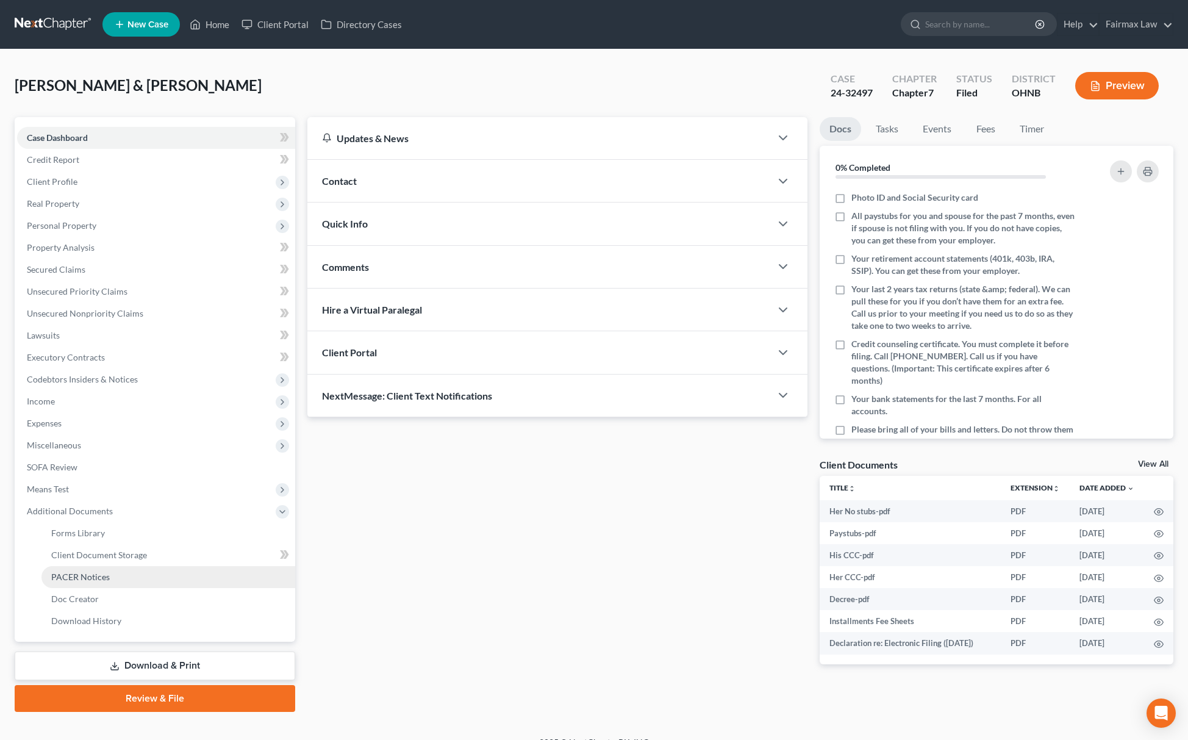
click at [122, 570] on link "PACER Notices" at bounding box center [168, 577] width 254 height 22
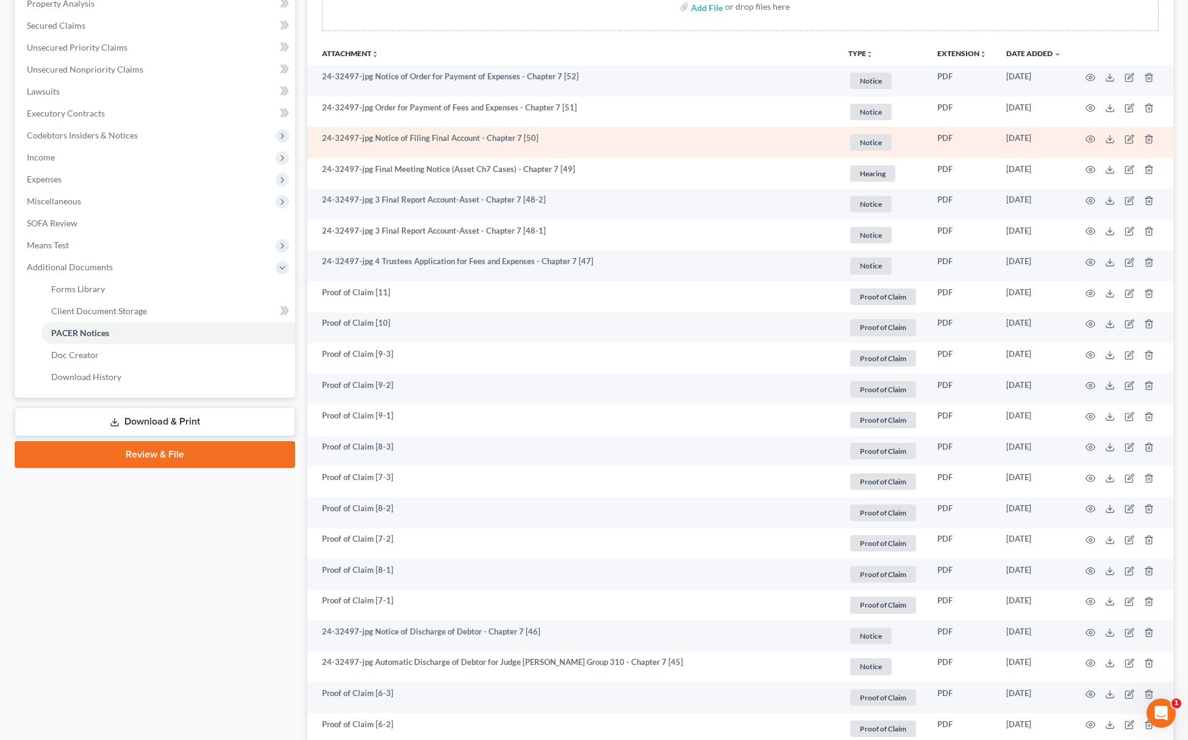
scroll to position [406, 0]
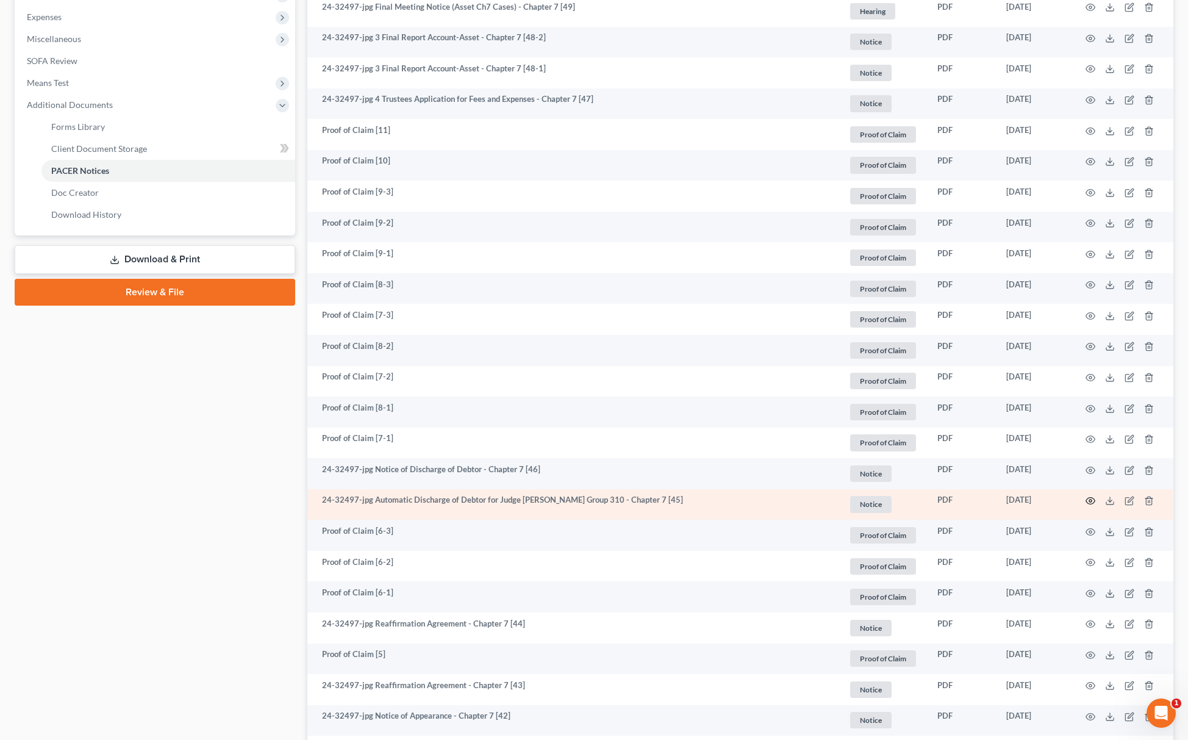
click at [1088, 501] on icon "button" at bounding box center [1090, 501] width 9 height 7
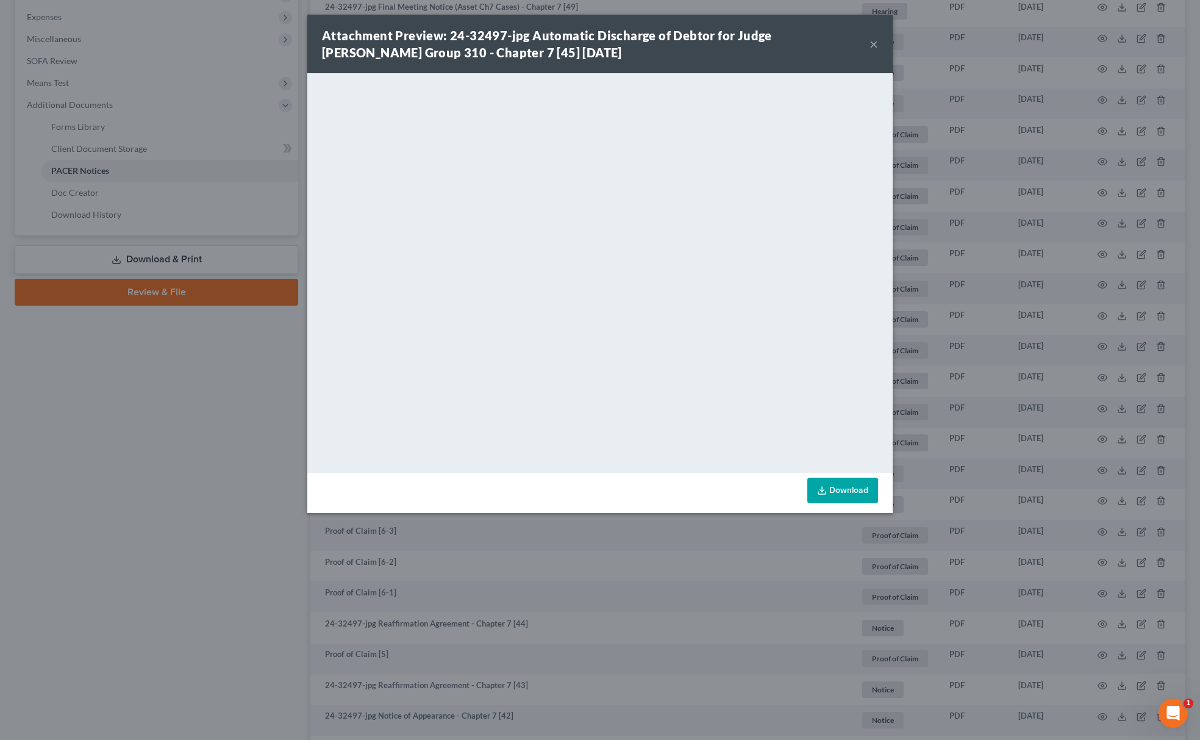
click at [852, 491] on link "Download" at bounding box center [842, 491] width 71 height 26
click at [206, 542] on div "Attachment Preview: 24-32497-jpg Automatic Discharge of Debtor for Judge Gustaf…" at bounding box center [600, 370] width 1200 height 740
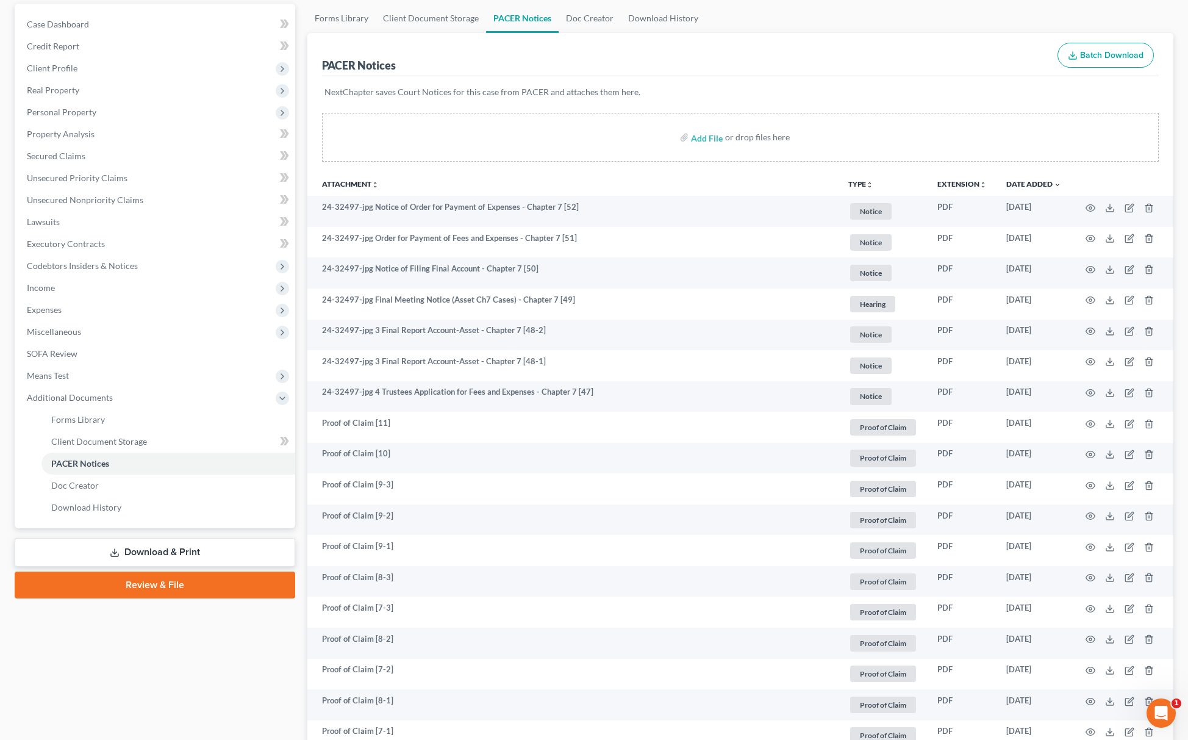
scroll to position [0, 0]
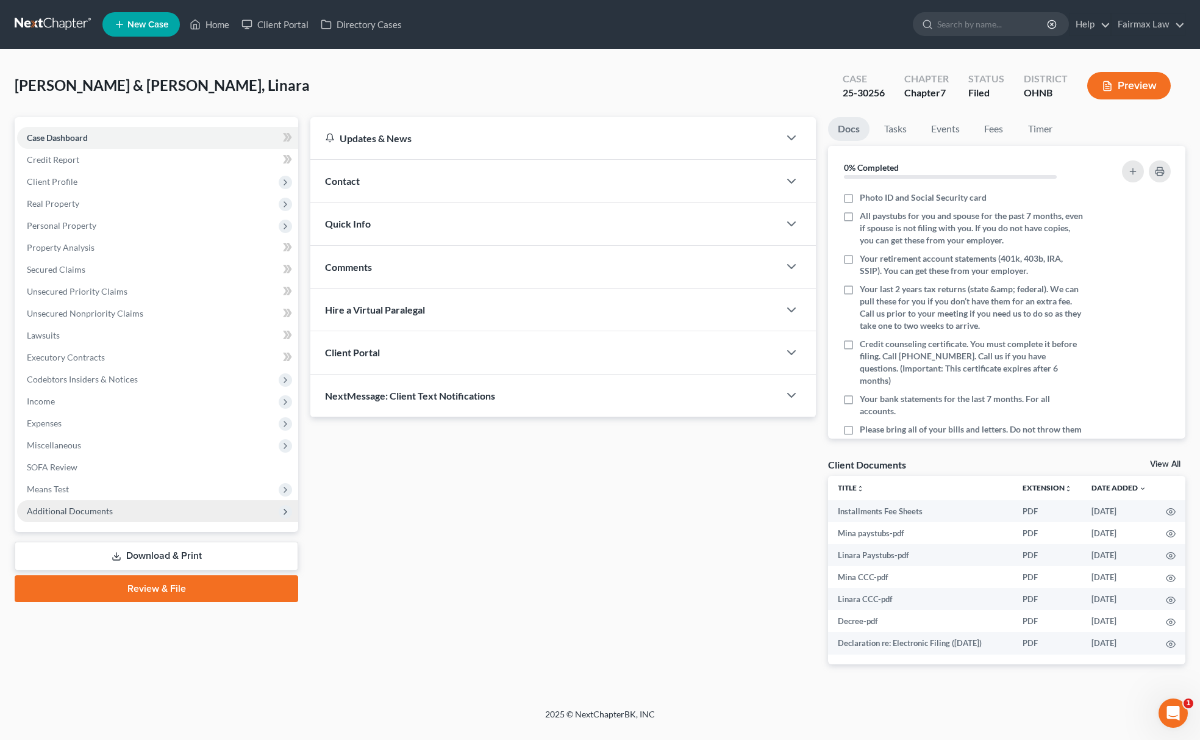
click at [113, 503] on span "Additional Documents" at bounding box center [157, 511] width 281 height 22
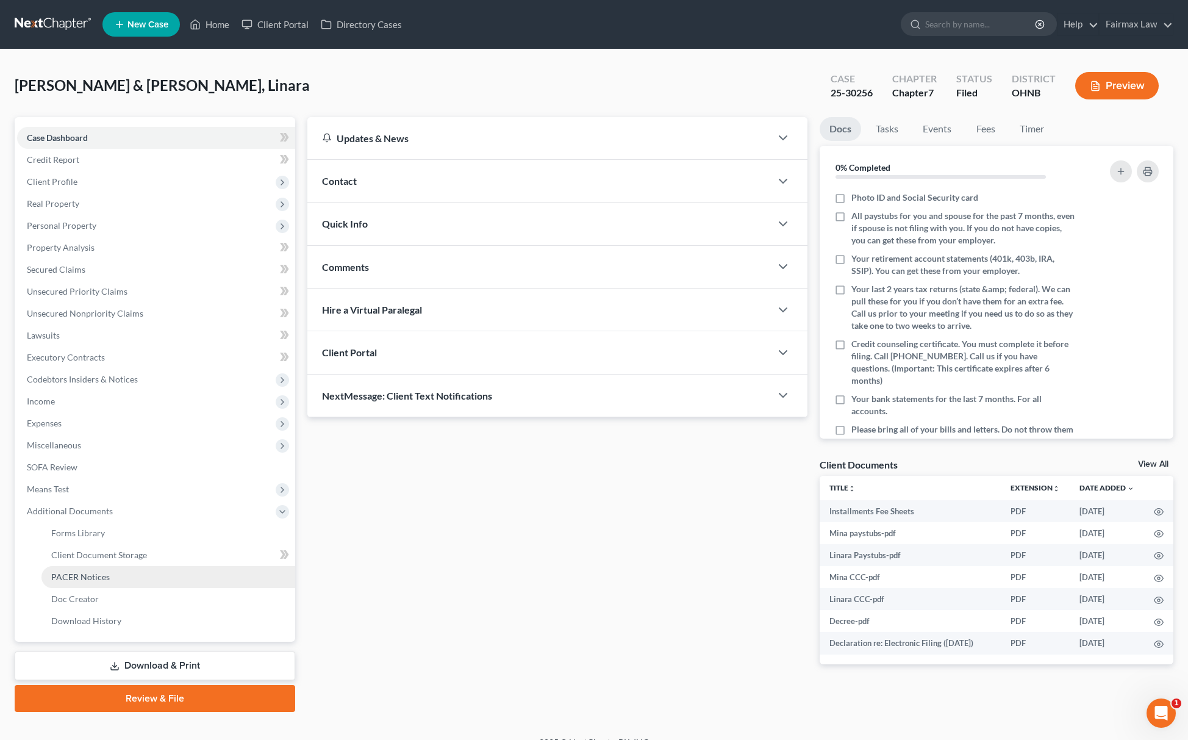
click at [140, 573] on link "PACER Notices" at bounding box center [168, 577] width 254 height 22
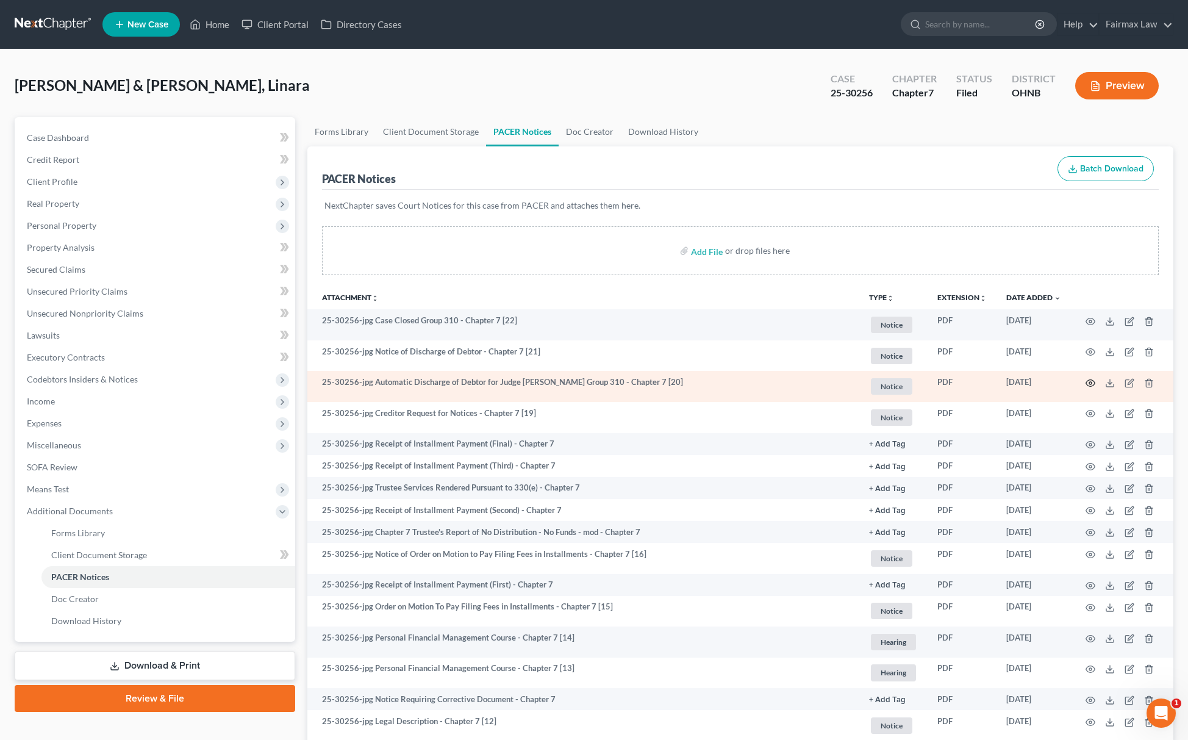
click at [1089, 378] on icon "button" at bounding box center [1091, 383] width 10 height 10
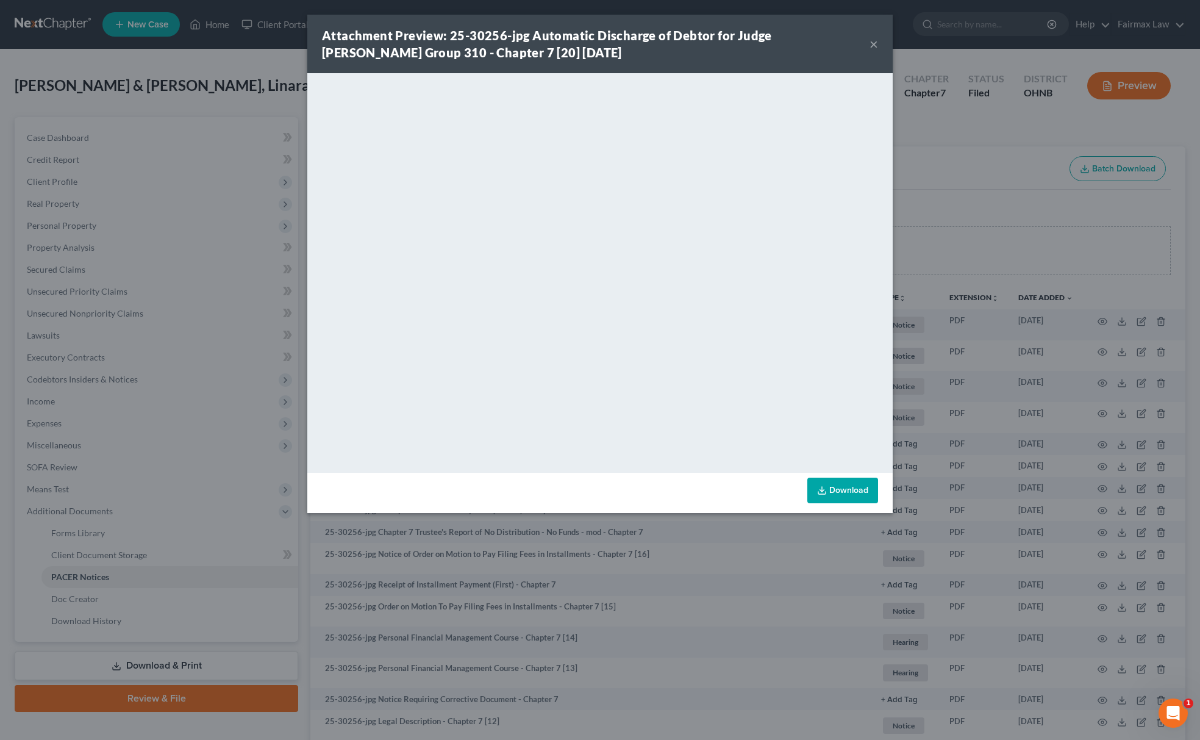
click at [940, 157] on div "Attachment Preview: 25-30256-jpg Automatic Discharge of Debtor for Judge [PERSO…" at bounding box center [600, 370] width 1200 height 740
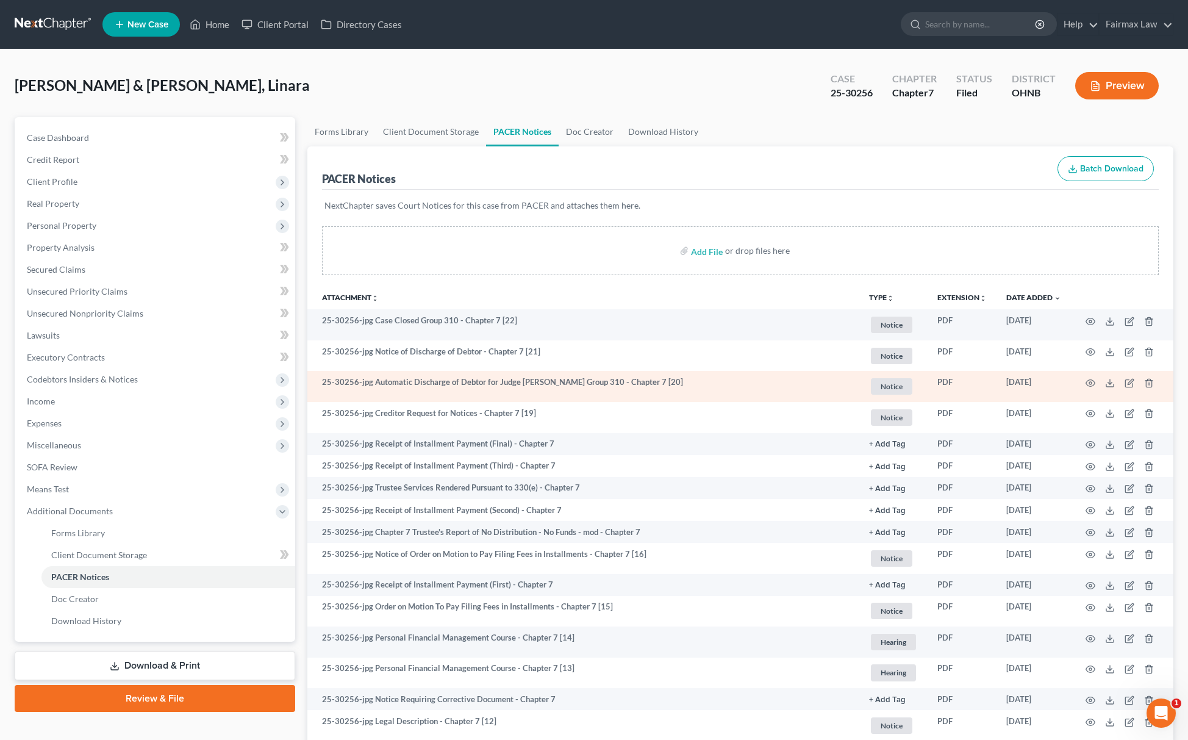
click at [1103, 378] on td at bounding box center [1122, 386] width 102 height 31
click at [1115, 378] on td at bounding box center [1122, 386] width 102 height 31
click at [1112, 378] on icon at bounding box center [1110, 383] width 10 height 10
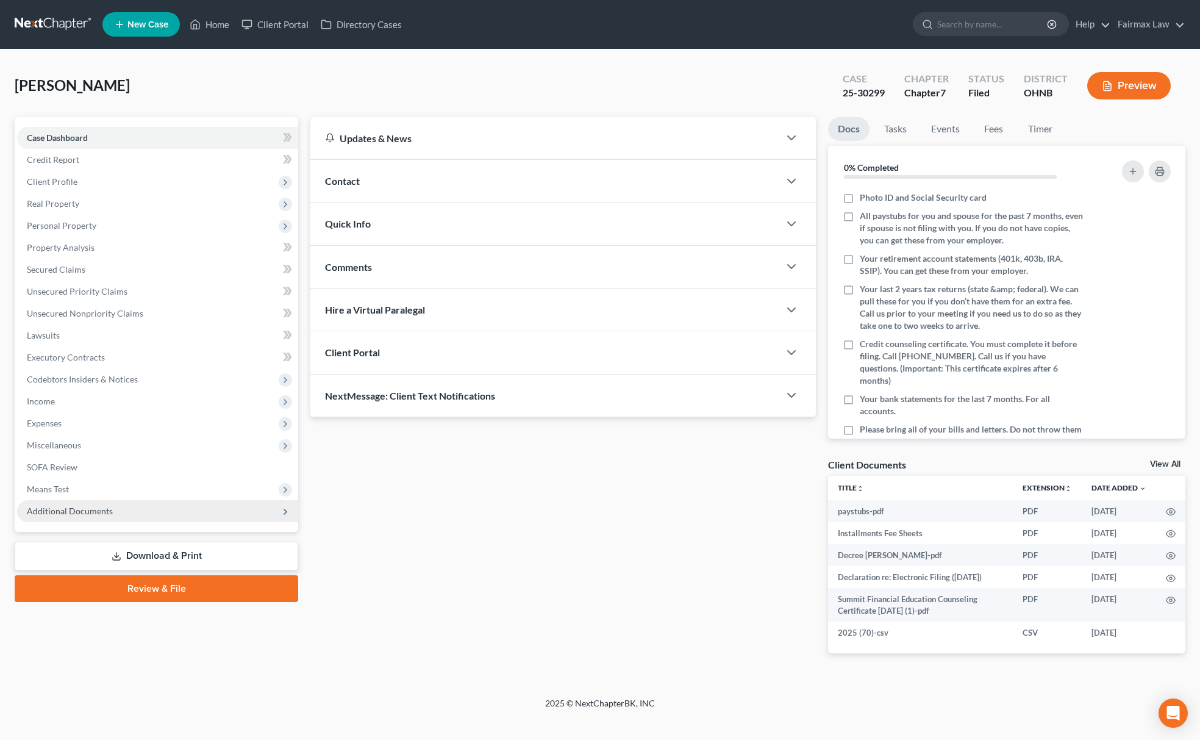
click at [184, 500] on span "Additional Documents" at bounding box center [157, 511] width 281 height 22
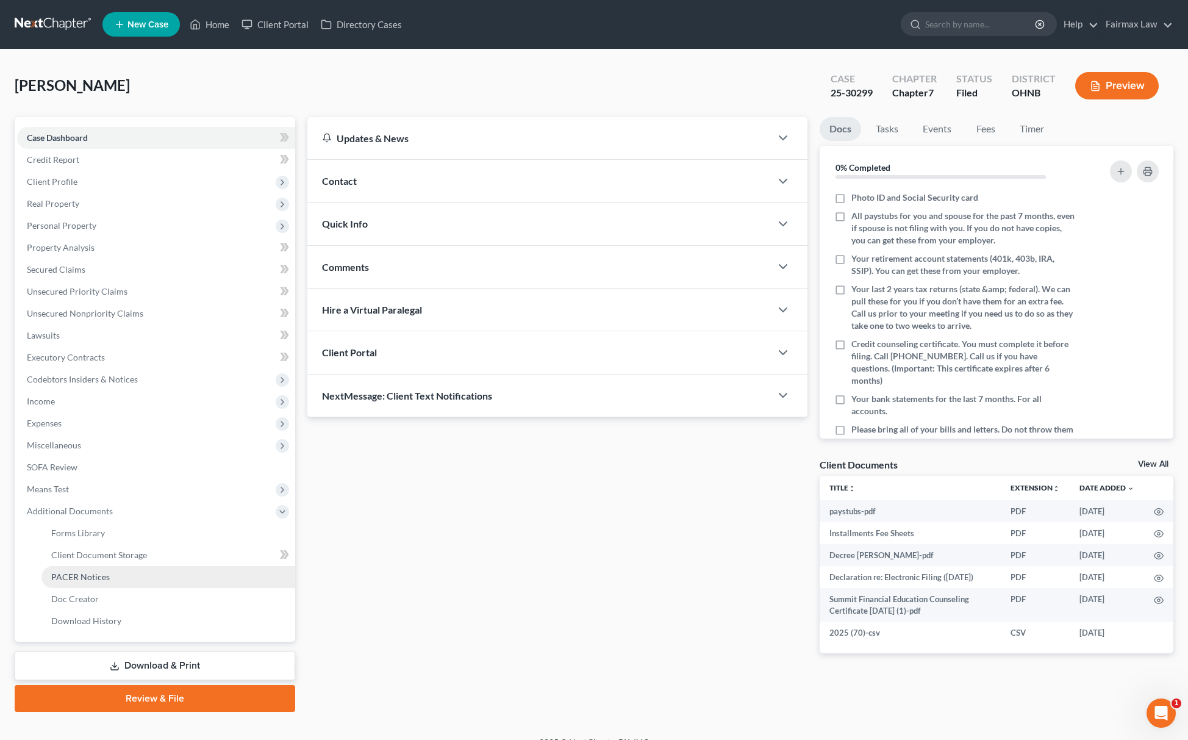
click at [123, 579] on link "PACER Notices" at bounding box center [168, 577] width 254 height 22
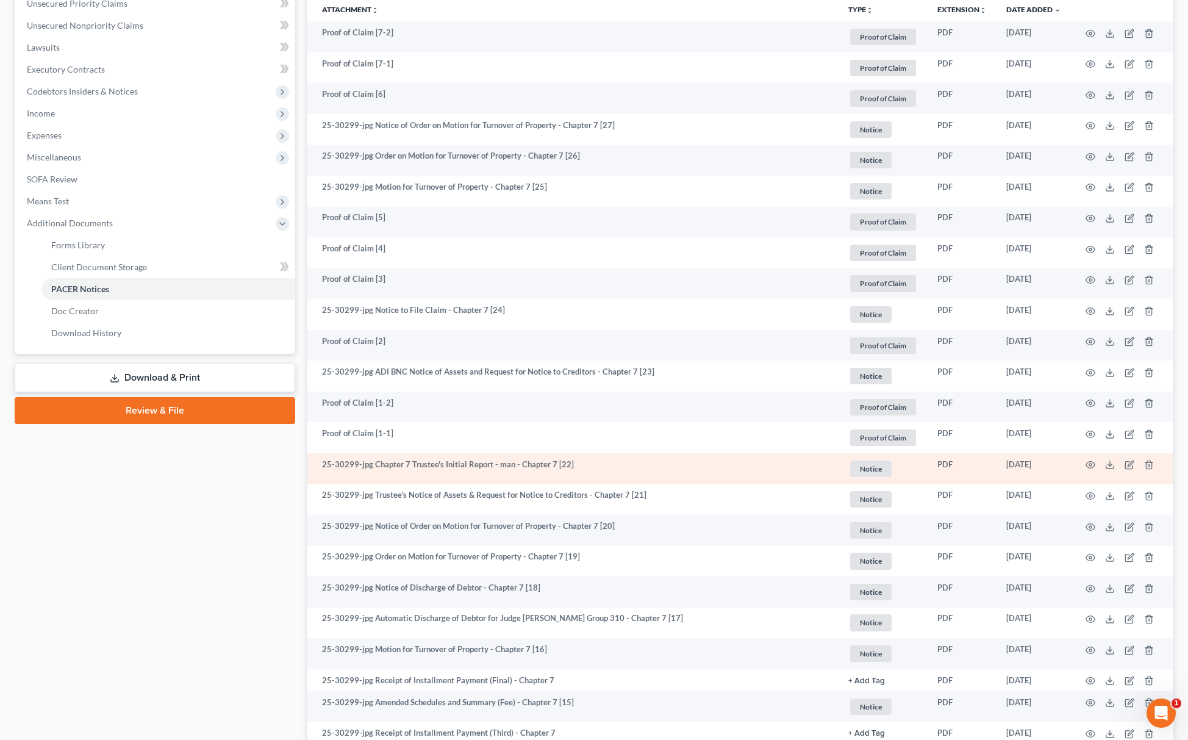
scroll to position [325, 0]
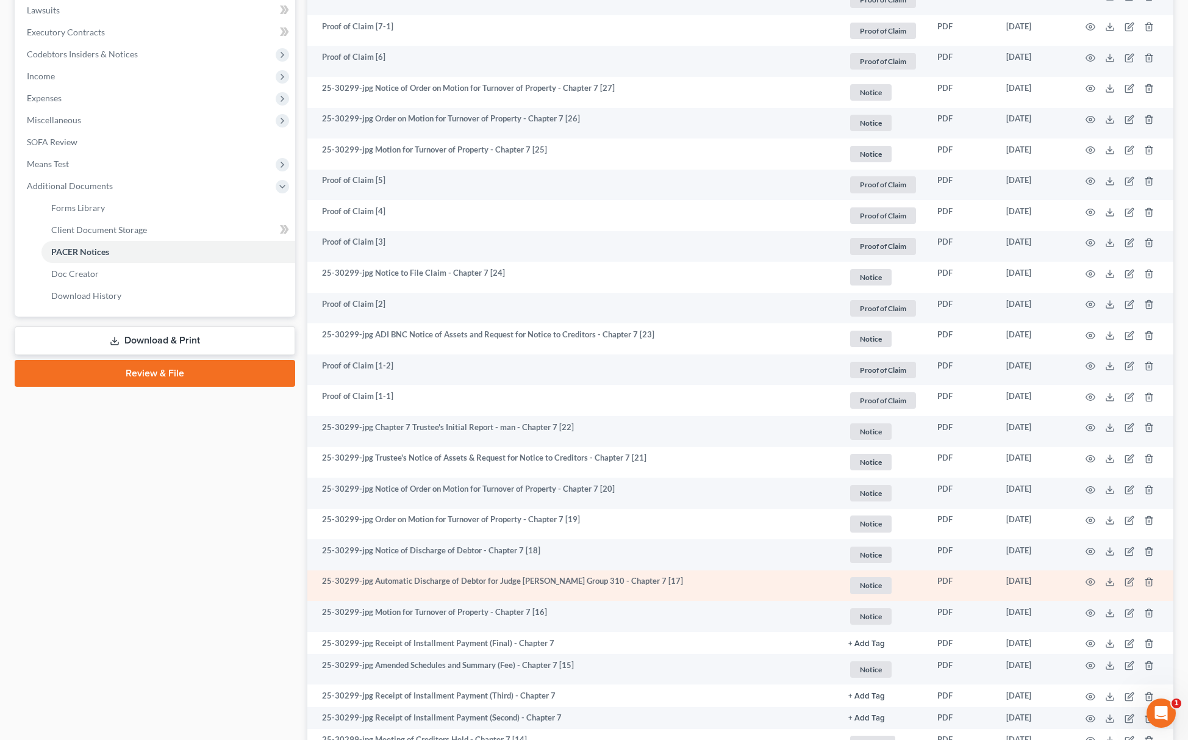
click at [1084, 575] on td at bounding box center [1122, 585] width 102 height 31
click at [1091, 581] on circle "button" at bounding box center [1090, 582] width 2 height 2
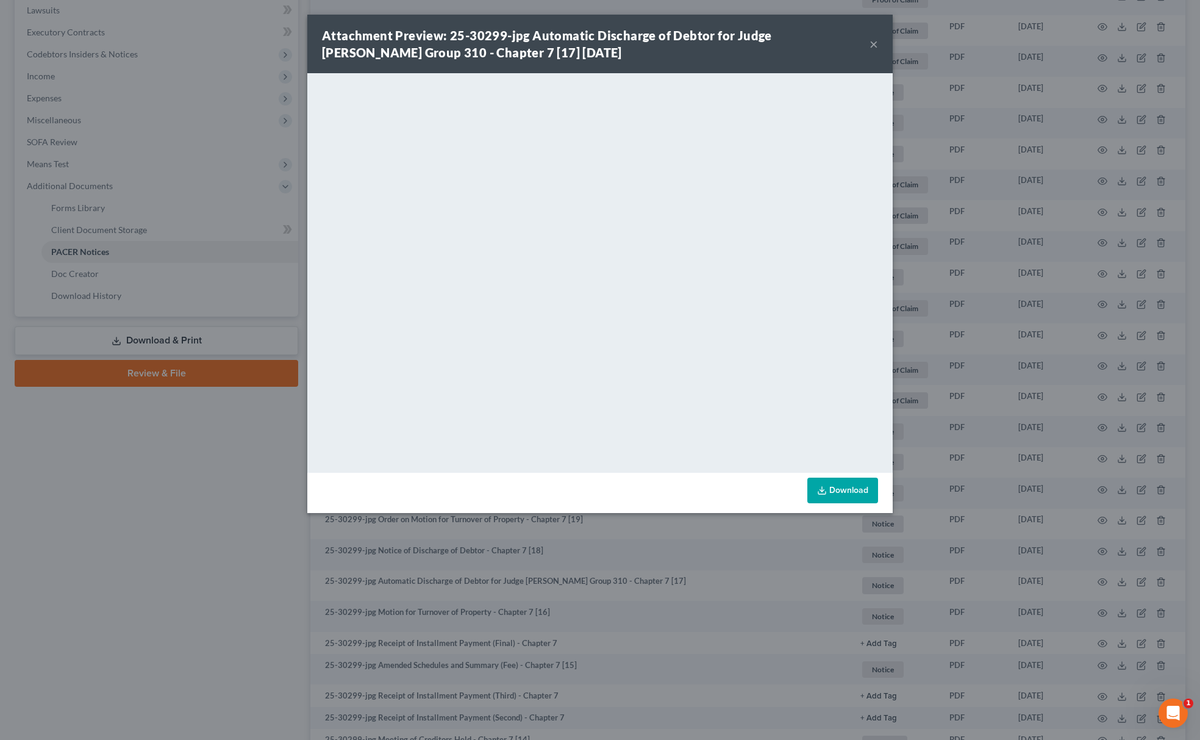
click at [831, 485] on link "Download" at bounding box center [842, 491] width 71 height 26
click at [181, 598] on div "Attachment Preview: 25-30299-jpg Automatic Discharge of Debtor for Judge Gustaf…" at bounding box center [600, 370] width 1200 height 740
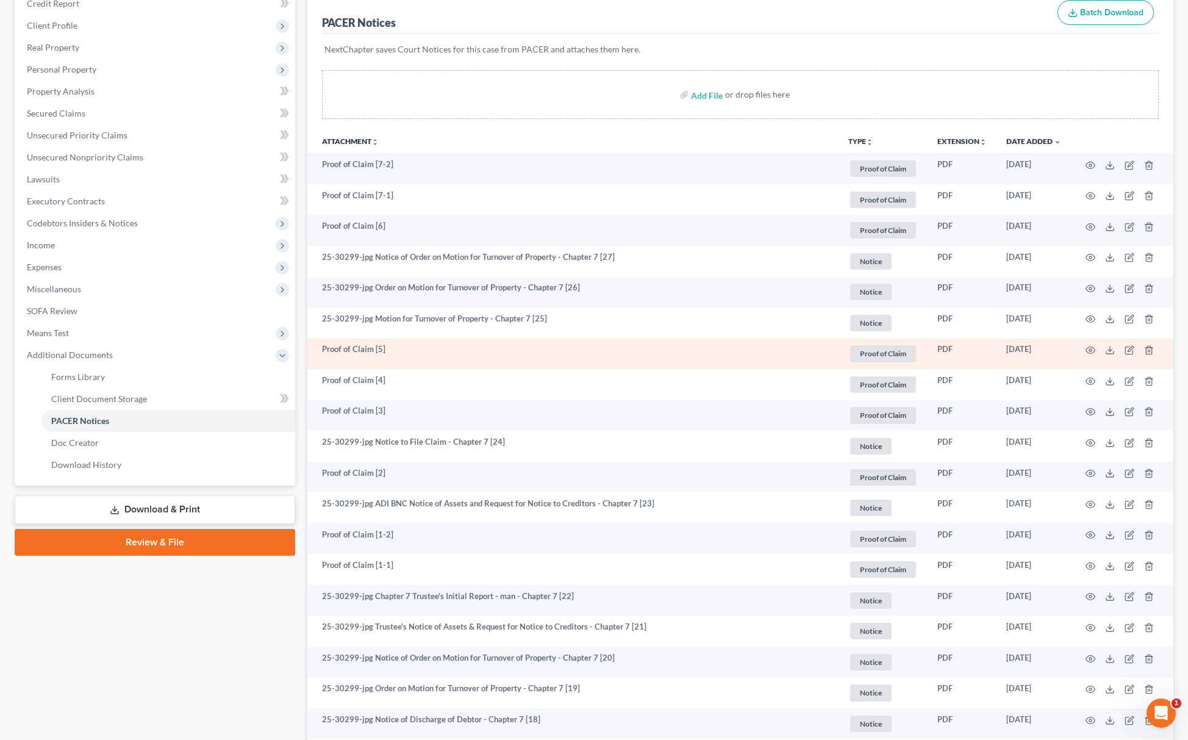
scroll to position [162, 0]
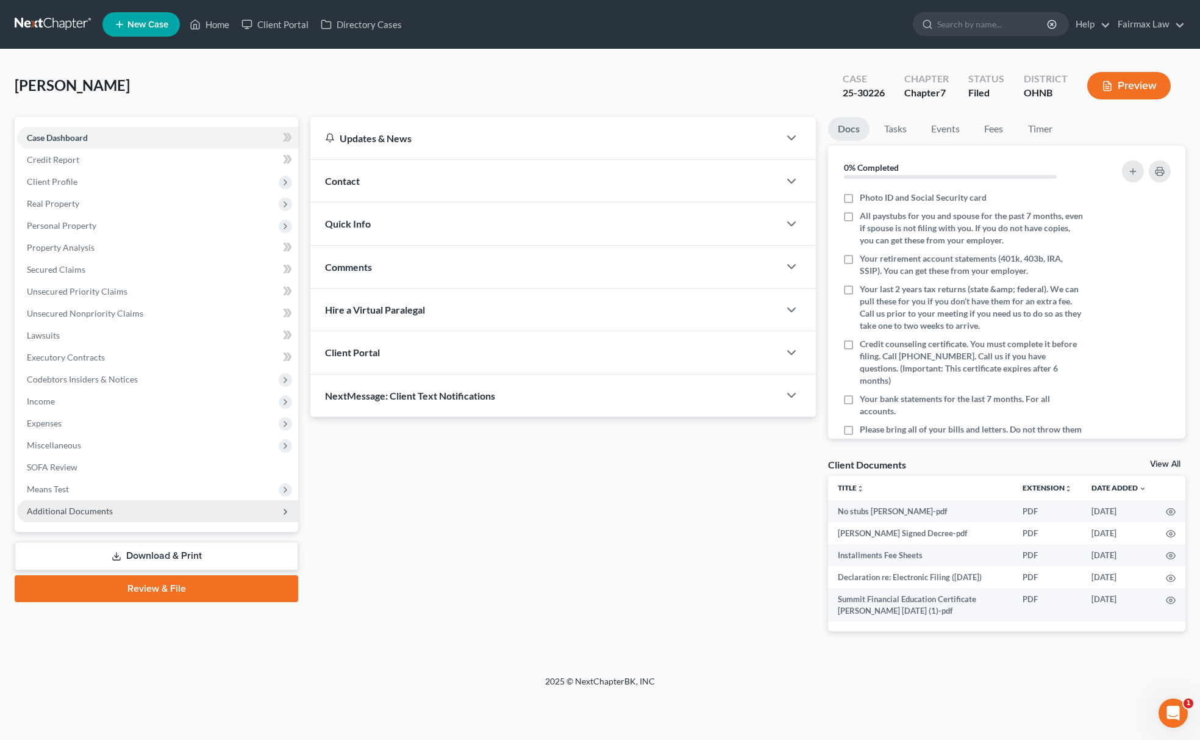
click at [135, 508] on span "Additional Documents" at bounding box center [157, 511] width 281 height 22
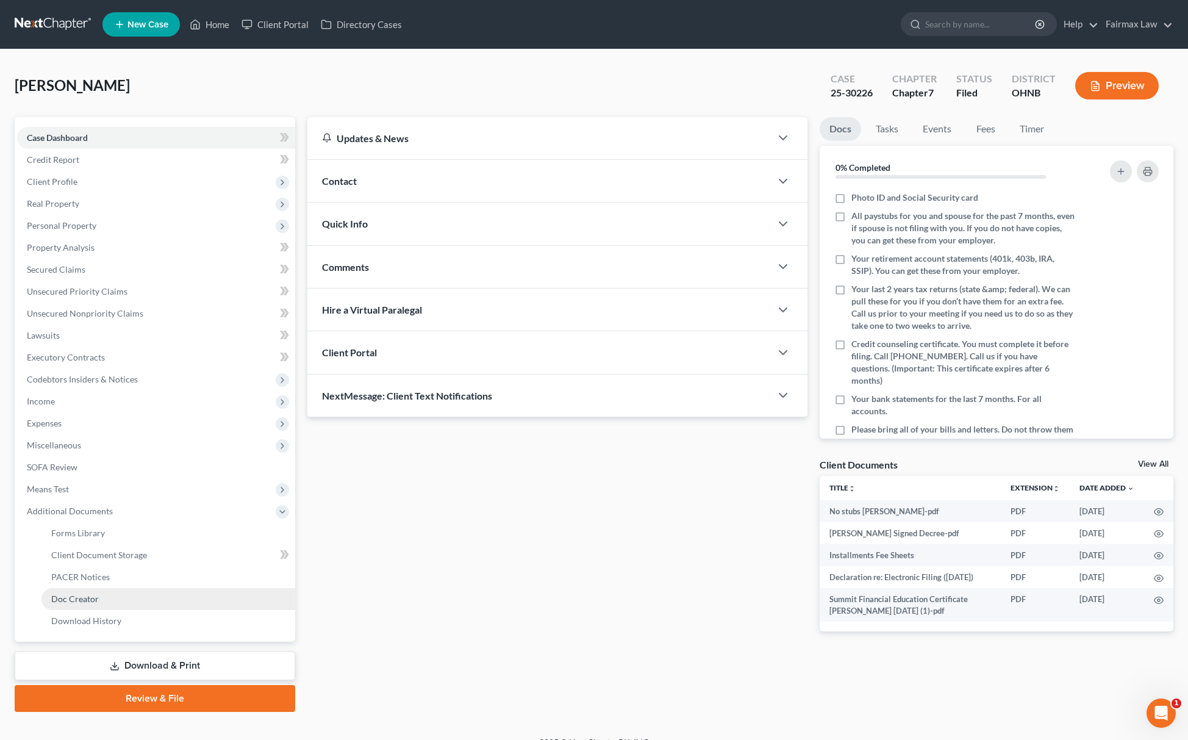
click at [91, 591] on link "Doc Creator" at bounding box center [168, 599] width 254 height 22
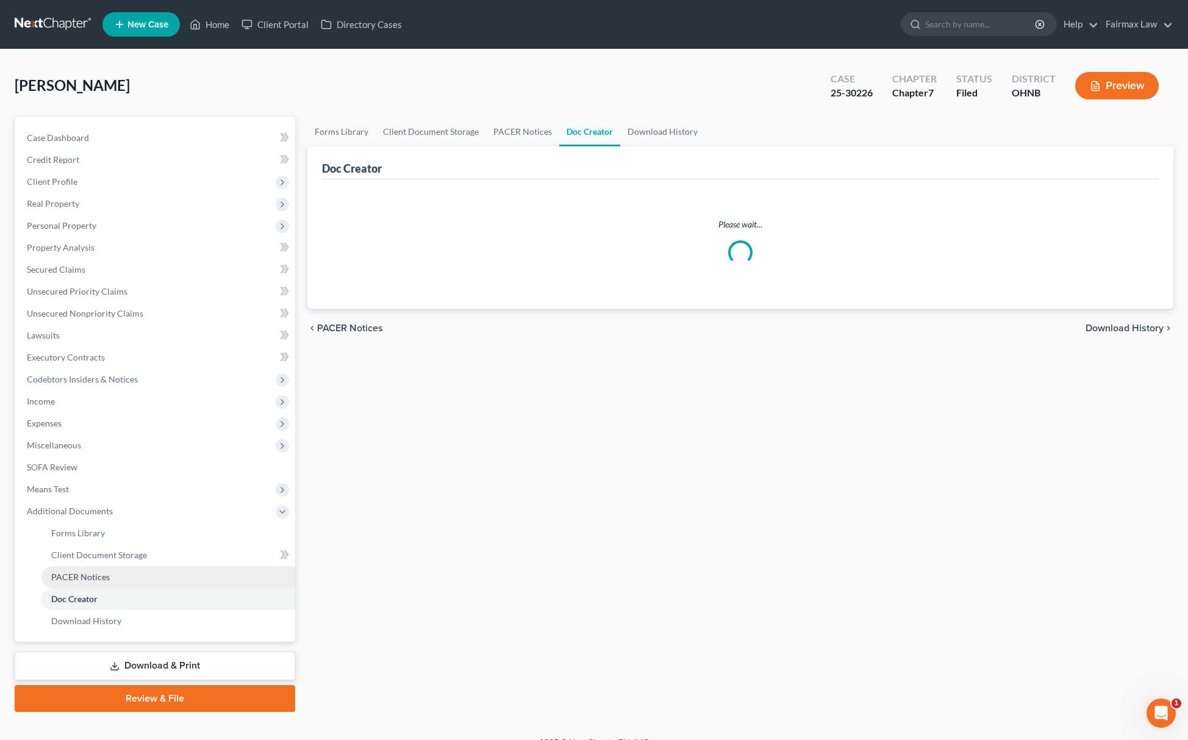
click at [108, 575] on span "PACER Notices" at bounding box center [80, 576] width 59 height 10
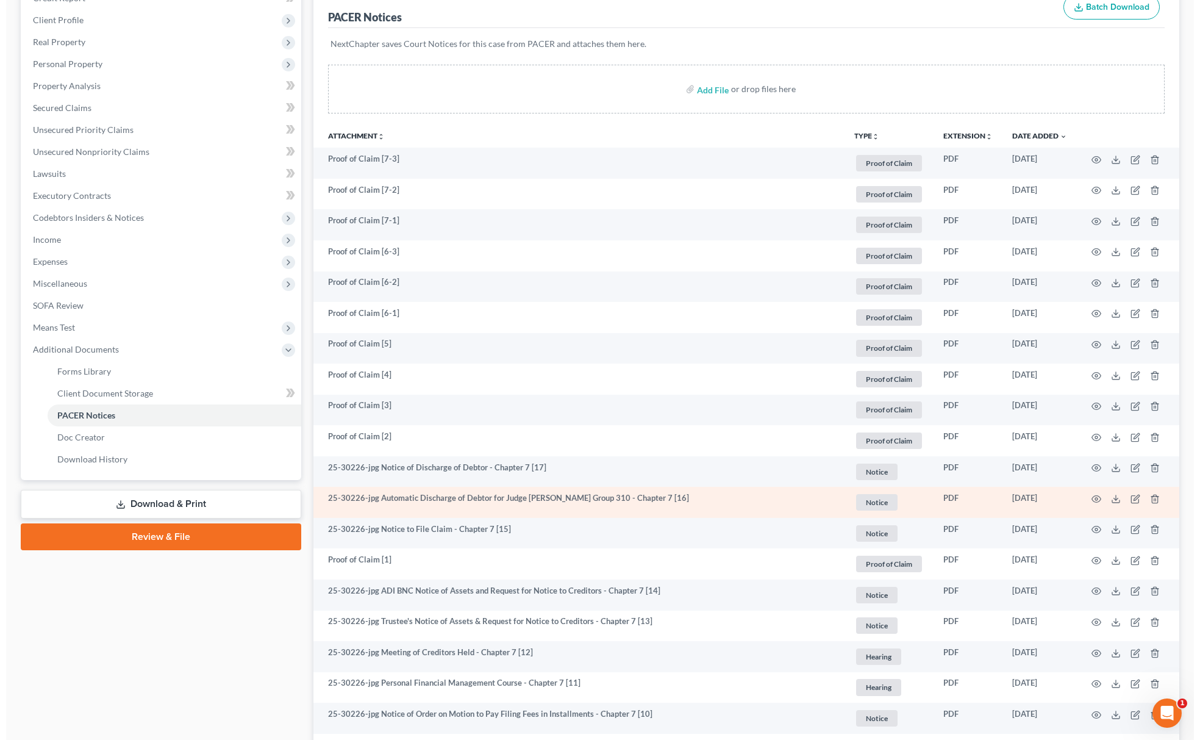
scroll to position [162, 0]
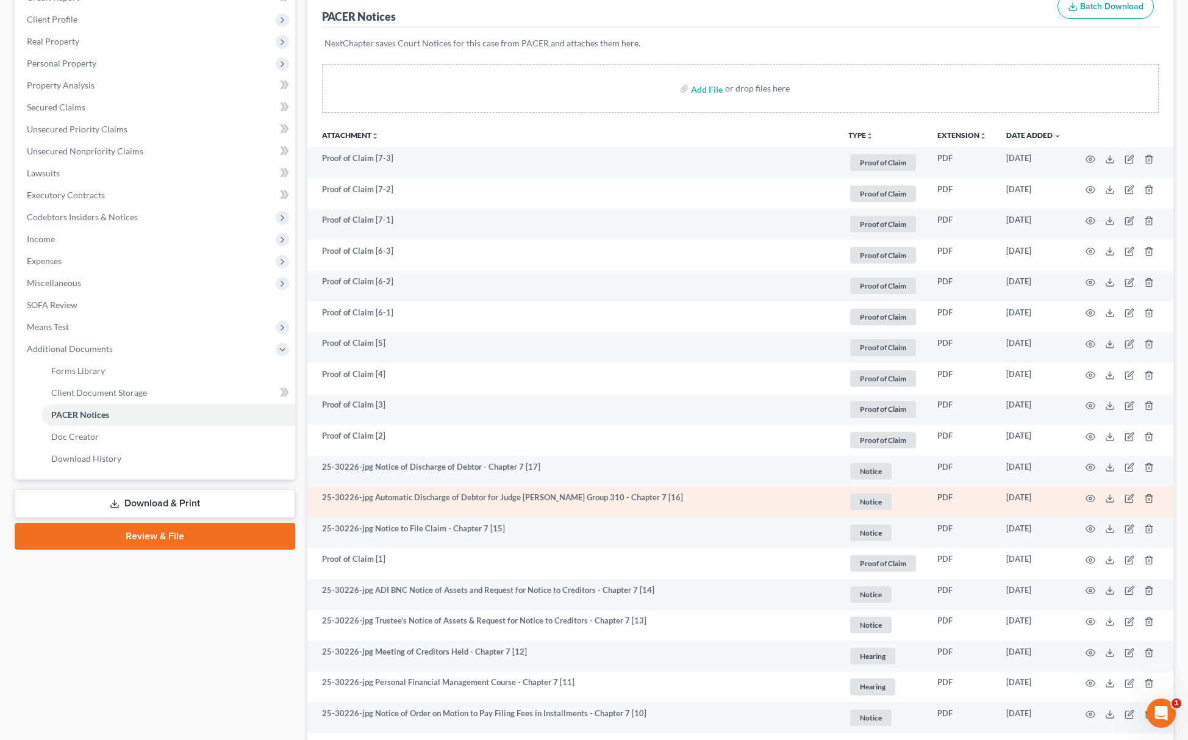
click at [1078, 493] on td at bounding box center [1122, 501] width 102 height 31
click at [1089, 500] on icon "button" at bounding box center [1090, 498] width 9 height 7
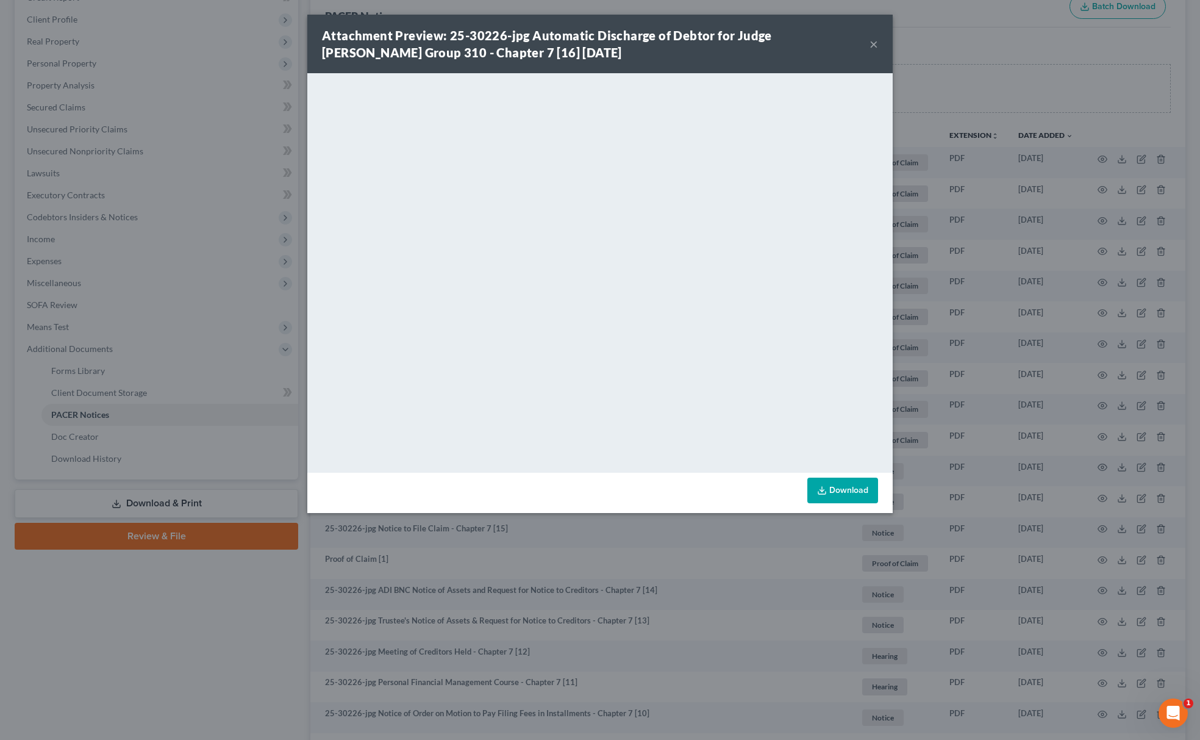
click at [822, 489] on line at bounding box center [822, 489] width 0 height 5
click at [974, 66] on div "Attachment Preview: 25-30226-jpg Automatic Discharge of Debtor for Judge [PERSO…" at bounding box center [600, 370] width 1200 height 740
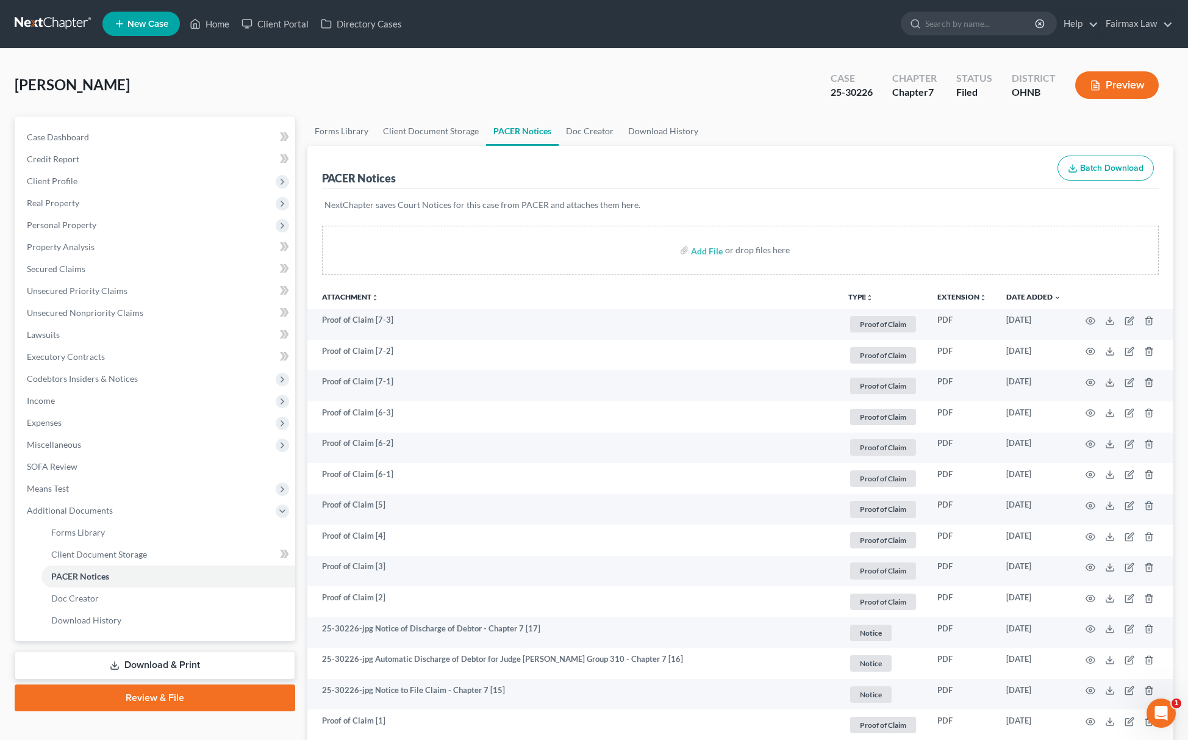
scroll to position [0, 0]
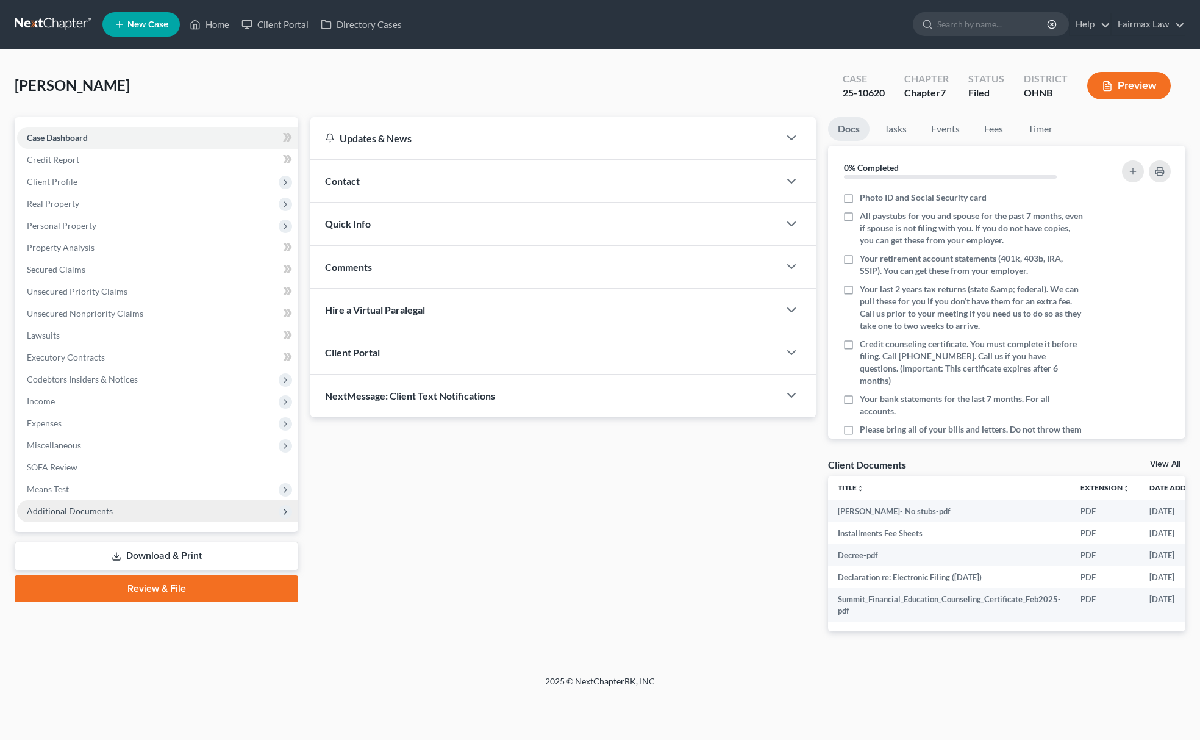
click at [113, 505] on span "Additional Documents" at bounding box center [157, 511] width 281 height 22
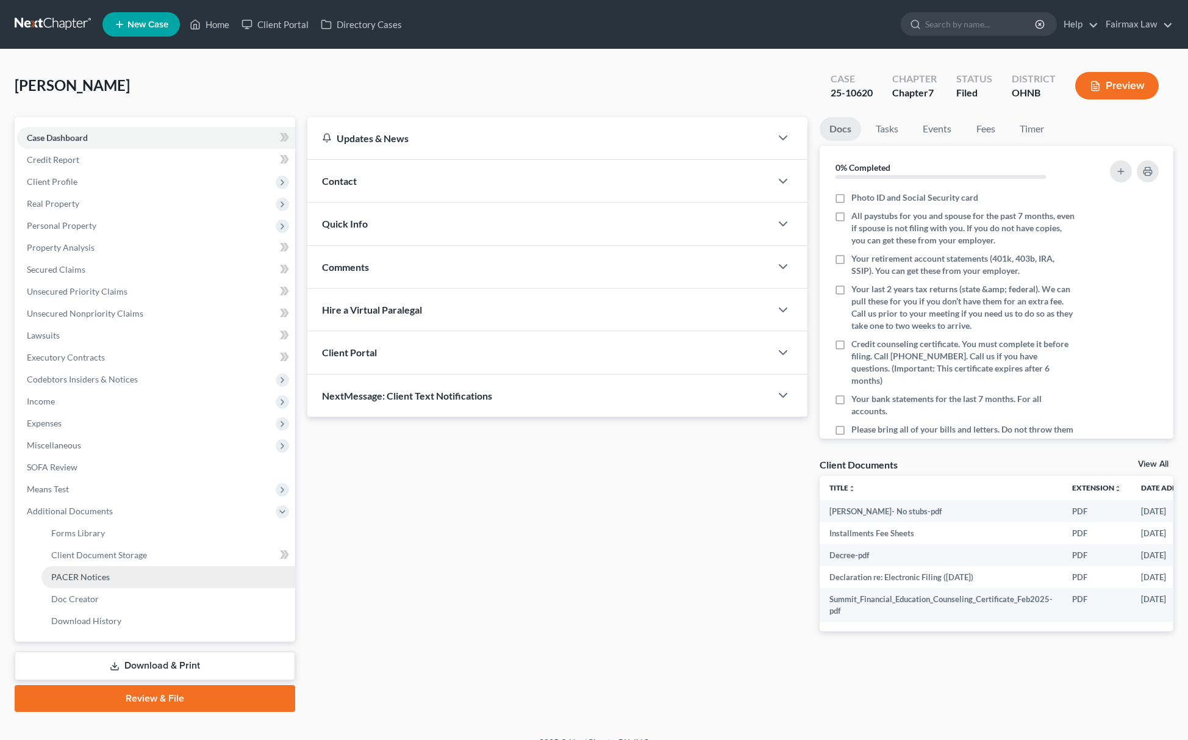
click at [71, 574] on span "PACER Notices" at bounding box center [80, 576] width 59 height 10
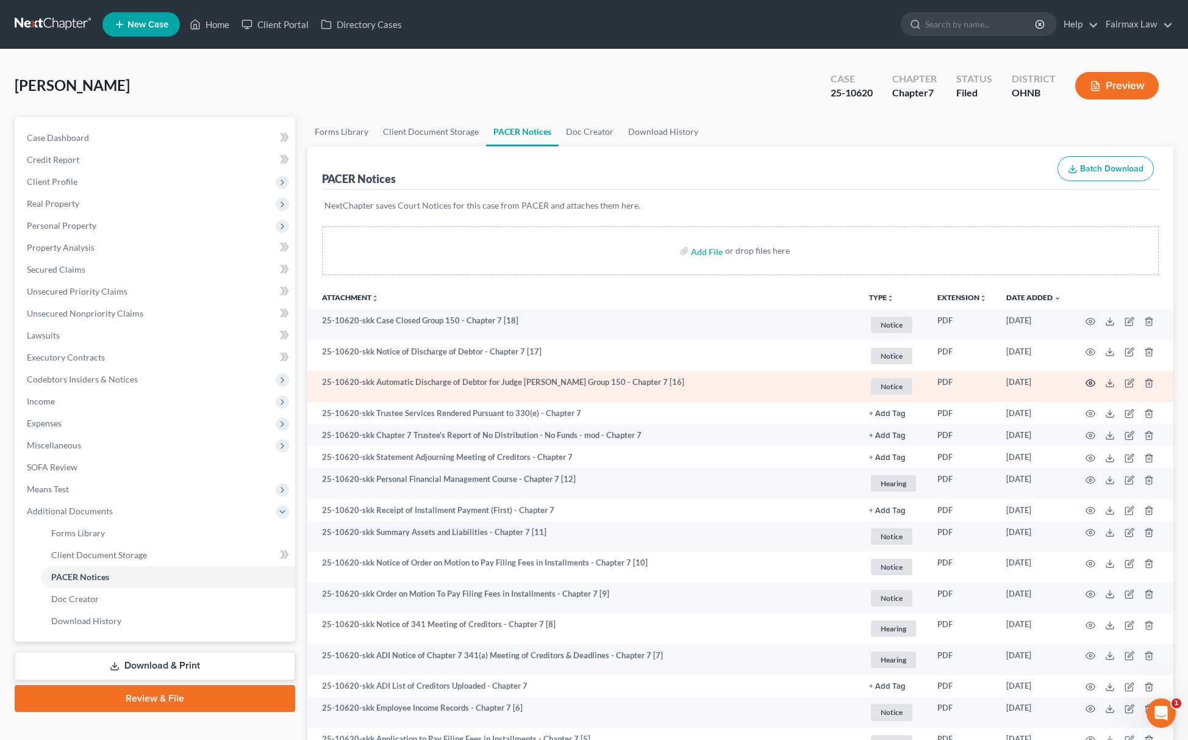
click at [1088, 382] on icon "button" at bounding box center [1091, 383] width 10 height 10
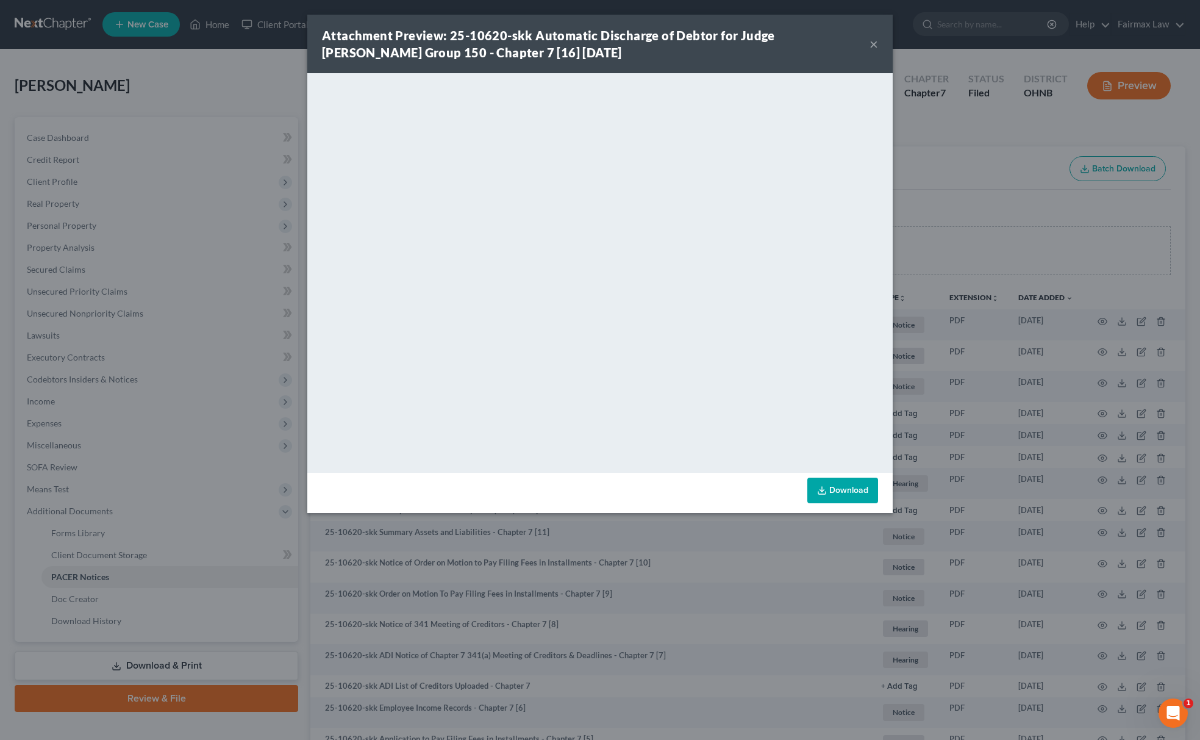
click at [842, 493] on link "Download" at bounding box center [842, 491] width 71 height 26
click at [994, 138] on div "Attachment Preview: 25-10620-skk Automatic Discharge of Debtor for Judge Koch G…" at bounding box center [600, 370] width 1200 height 740
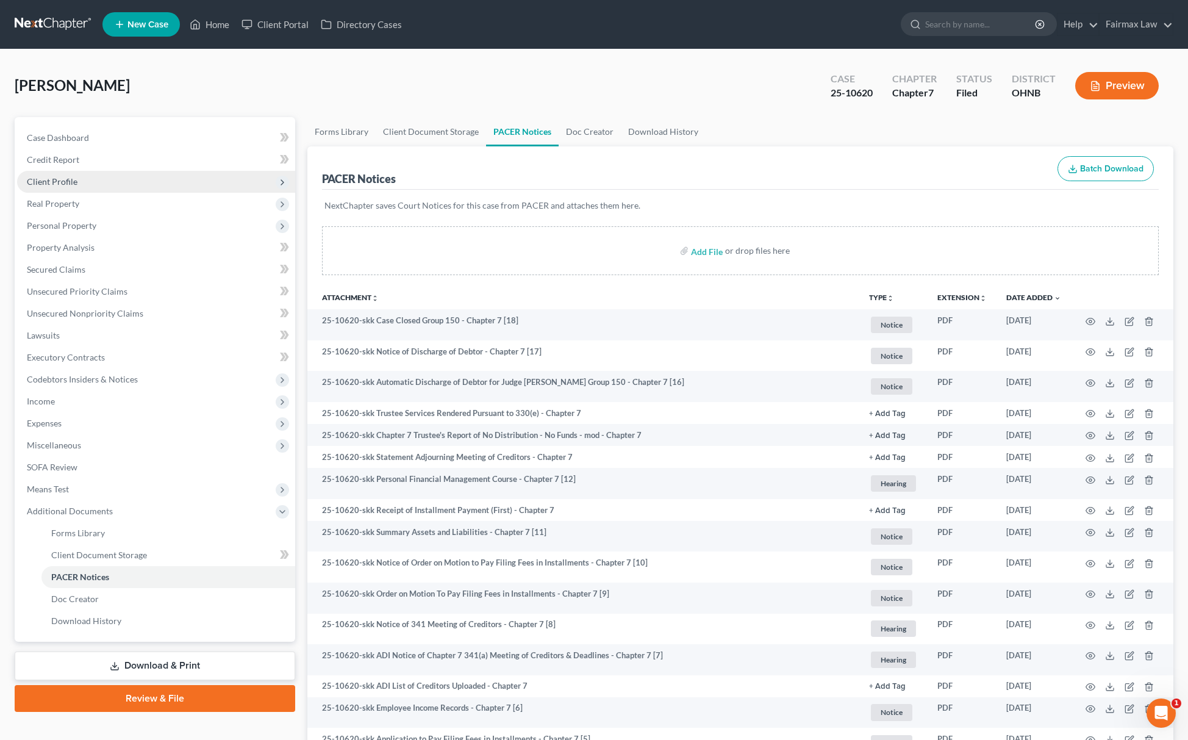
click at [124, 176] on span "Client Profile" at bounding box center [156, 182] width 278 height 22
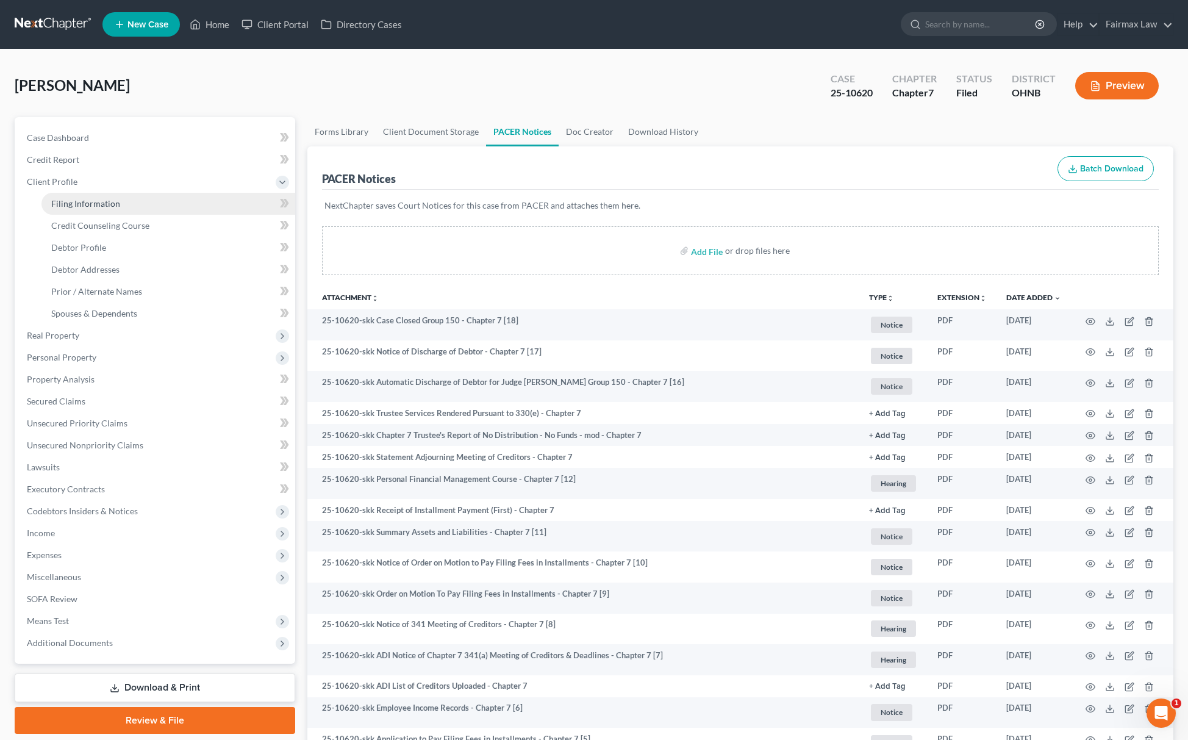
click at [112, 199] on span "Filing Information" at bounding box center [85, 203] width 69 height 10
select select "1"
select select "0"
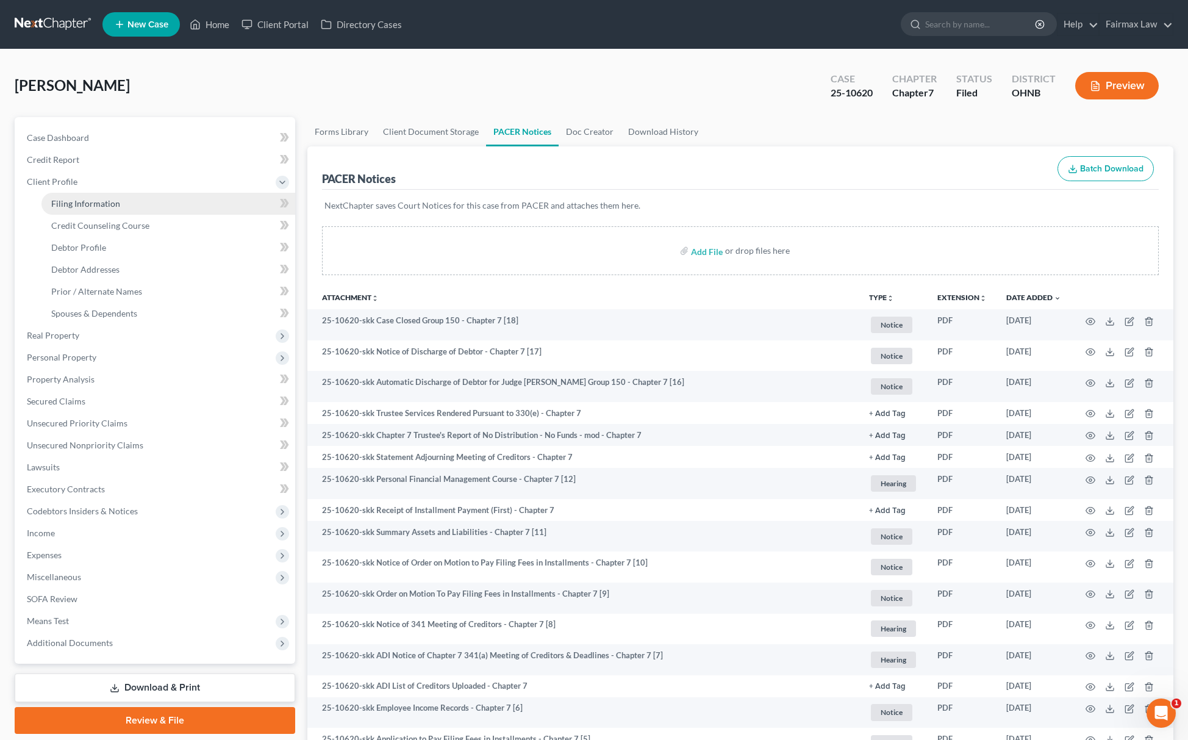
select select "36"
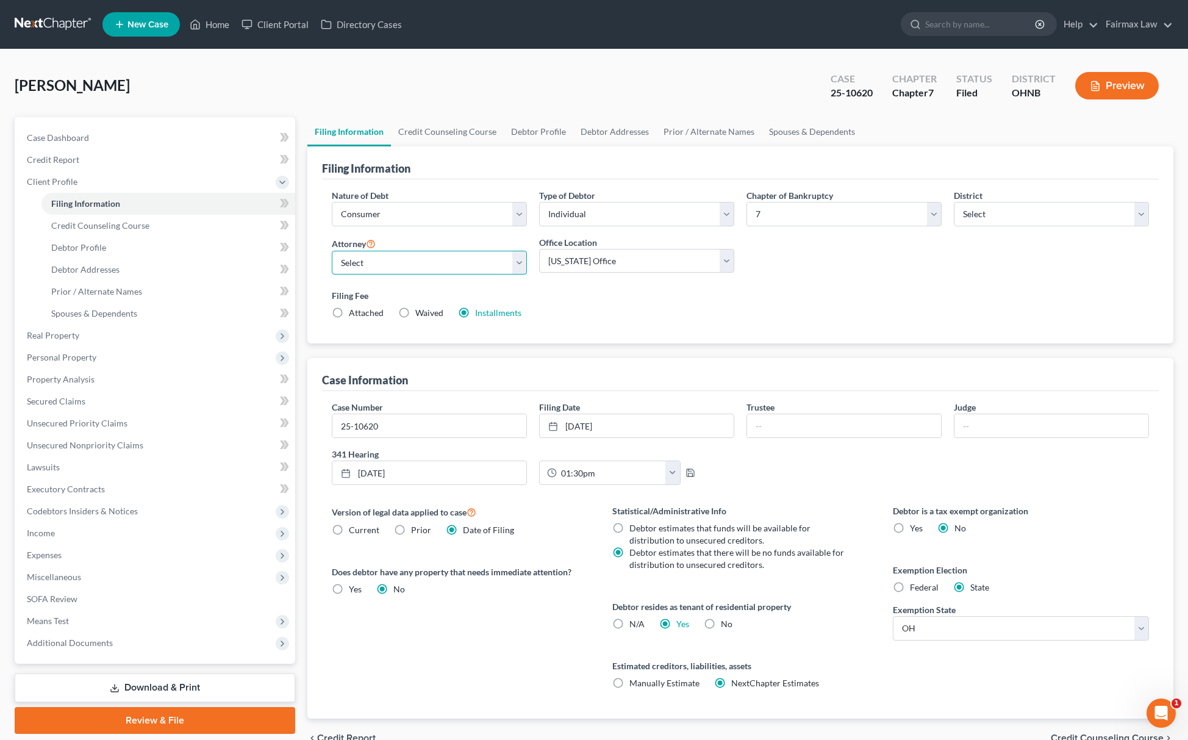
click at [396, 260] on select "Select" at bounding box center [429, 263] width 195 height 24
select select "0"
click at [332, 251] on select "Select David Ross Ienna - MIEB David Ross Ienna - OHNB David Ross Ienna - MIWB …" at bounding box center [429, 263] width 195 height 24
click at [910, 590] on label "Federal" at bounding box center [924, 587] width 29 height 12
click at [915, 589] on input "Federal" at bounding box center [919, 585] width 8 height 8
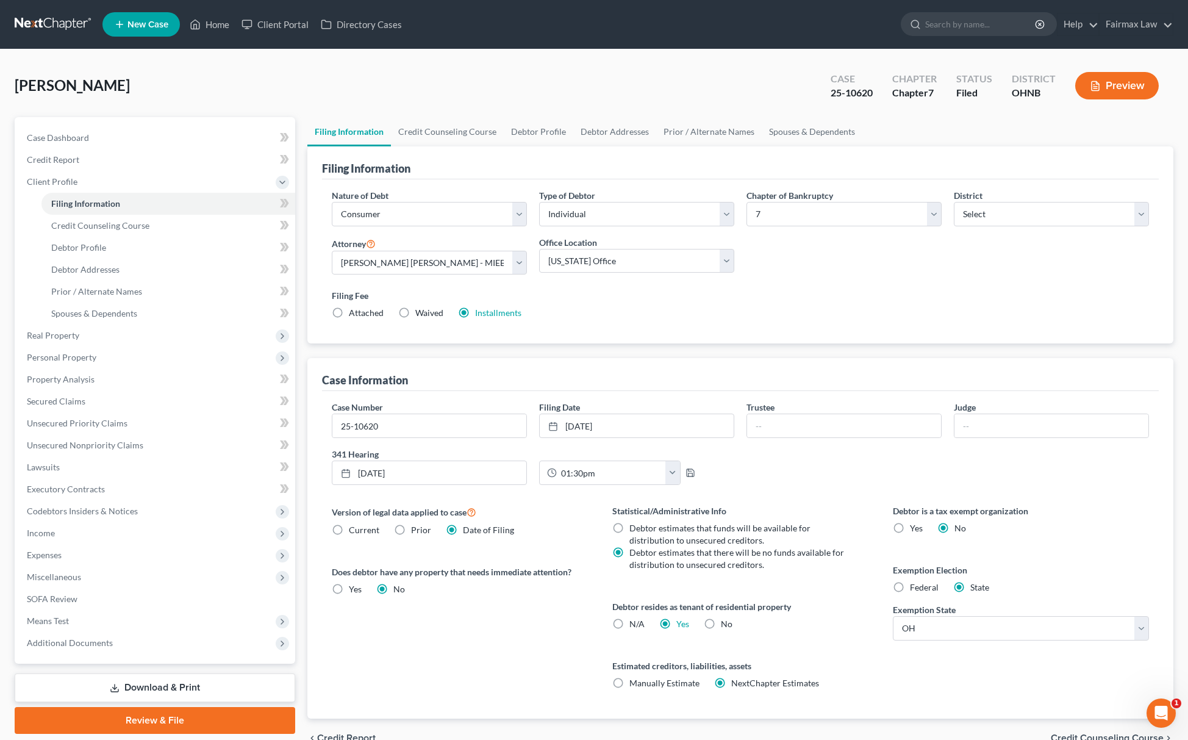
radio input "true"
radio input "false"
click at [113, 244] on link "Debtor Profile" at bounding box center [168, 248] width 254 height 22
select select "0"
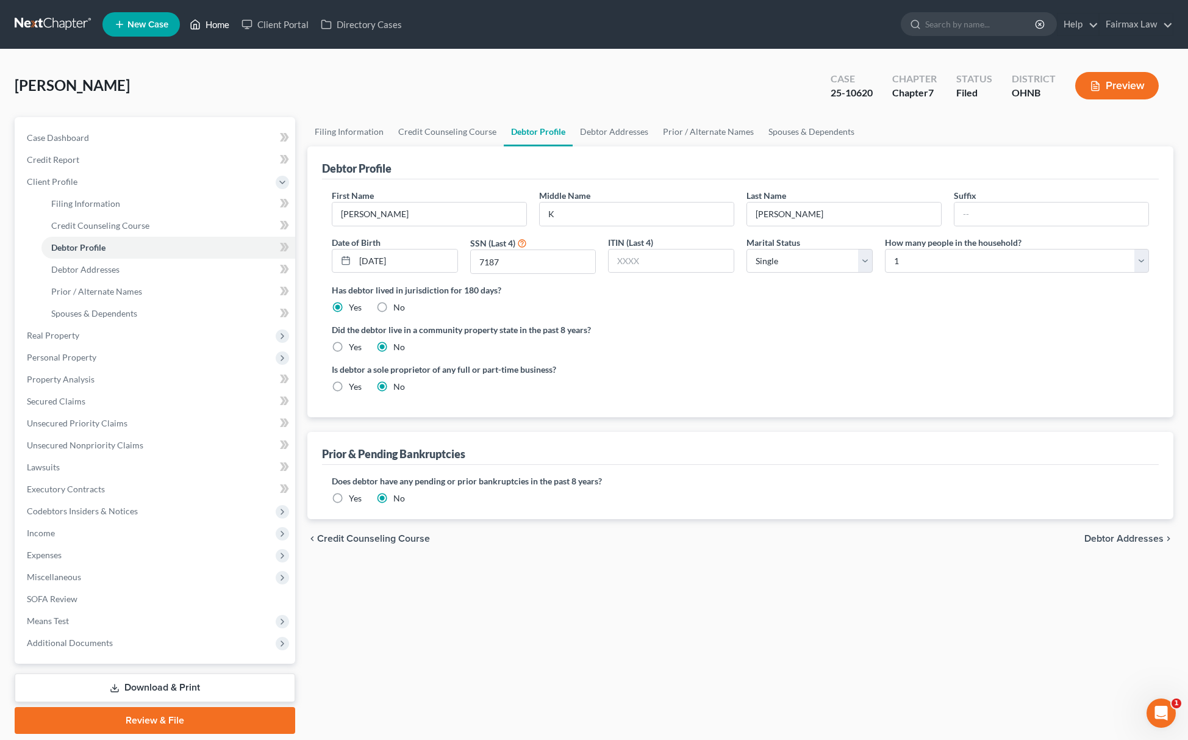
click at [220, 15] on link "Home" at bounding box center [210, 24] width 52 height 22
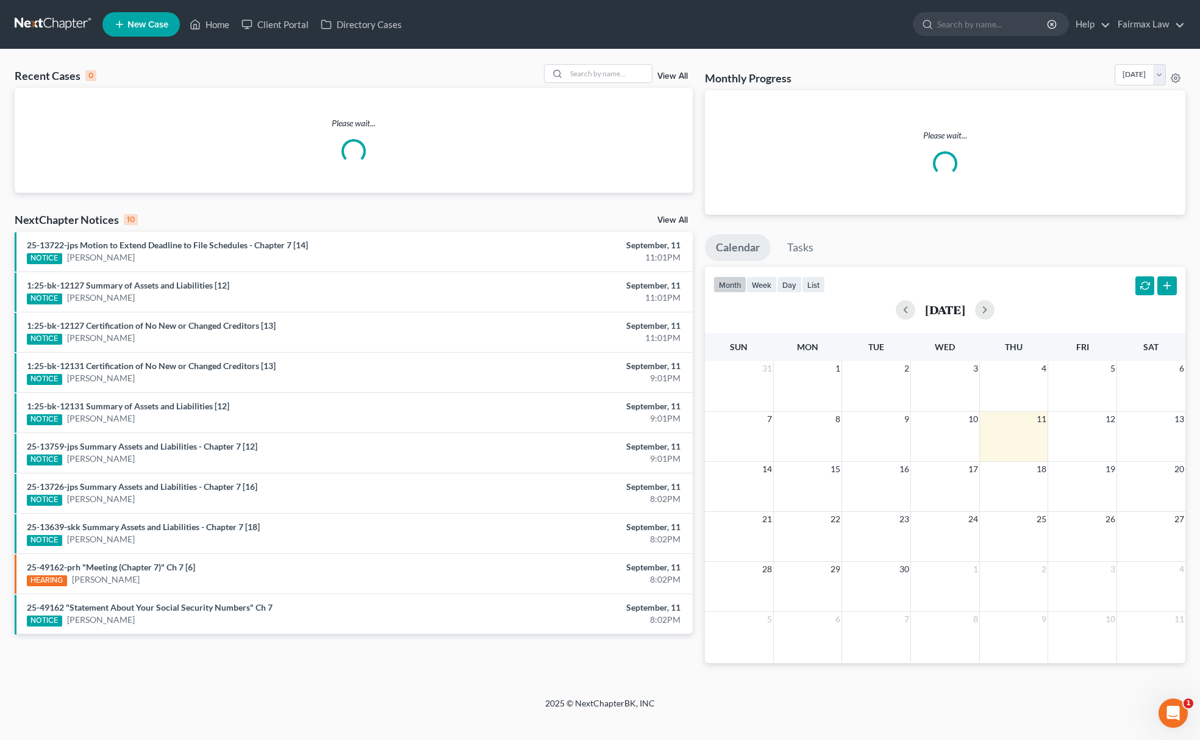
click at [154, 22] on span "New Case" at bounding box center [147, 24] width 41 height 9
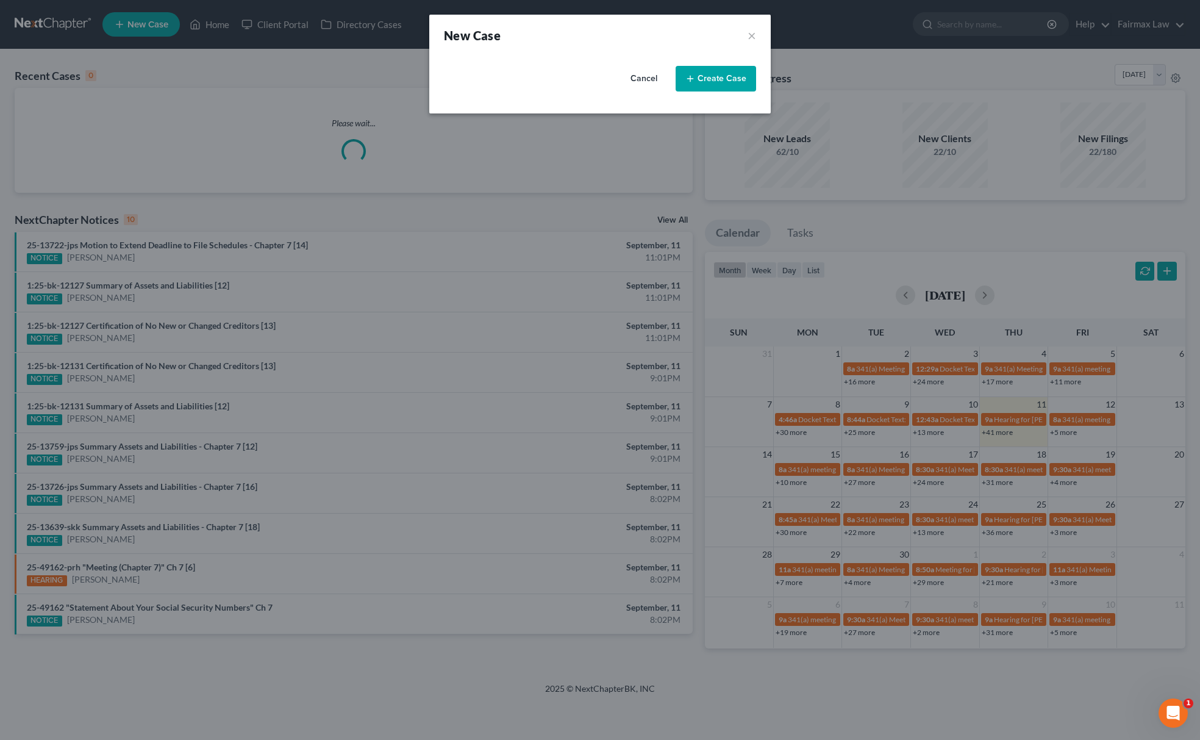
select select "40"
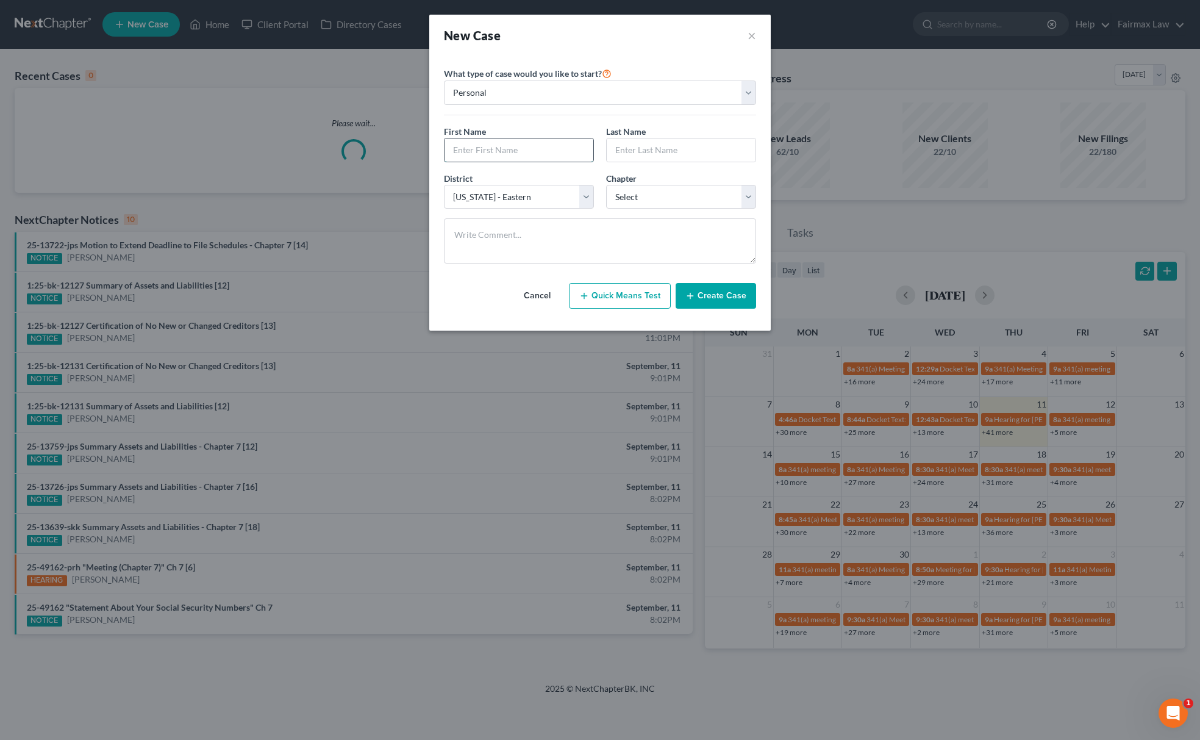
click at [492, 140] on input "text" at bounding box center [519, 149] width 149 height 23
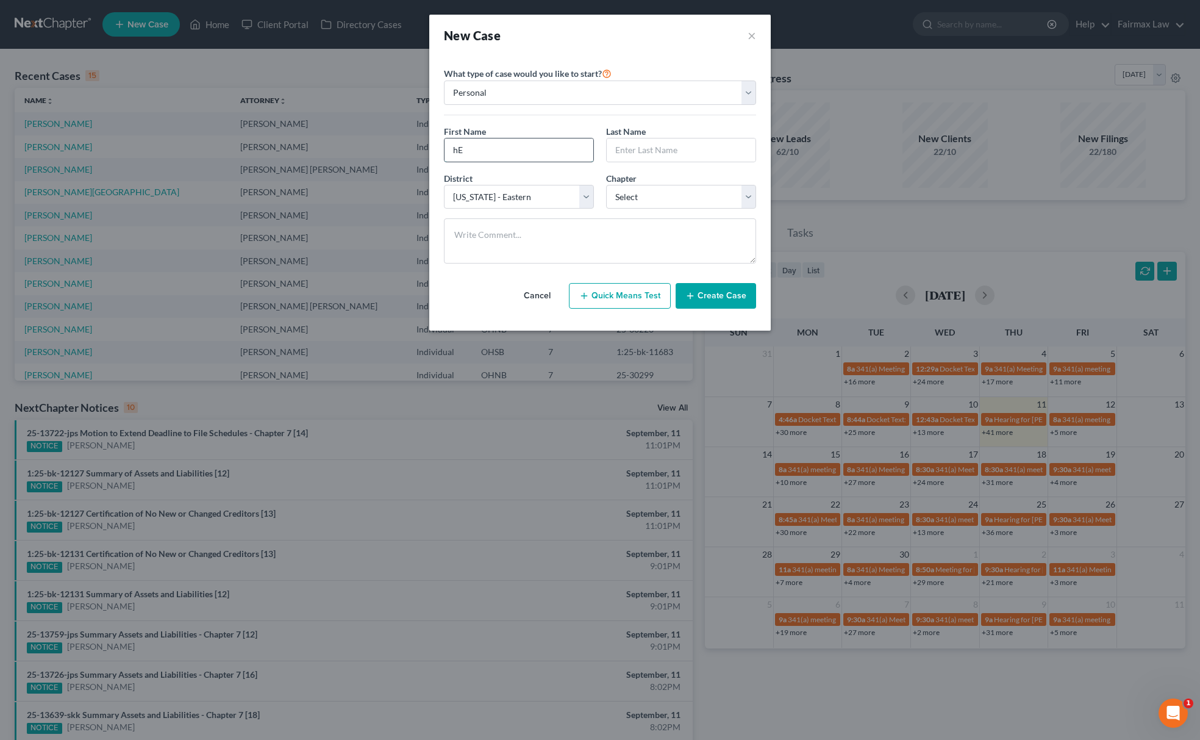
type input "h"
type input "G"
type input "Henretta"
click at [610, 151] on input "text" at bounding box center [681, 149] width 149 height 23
type input "w"
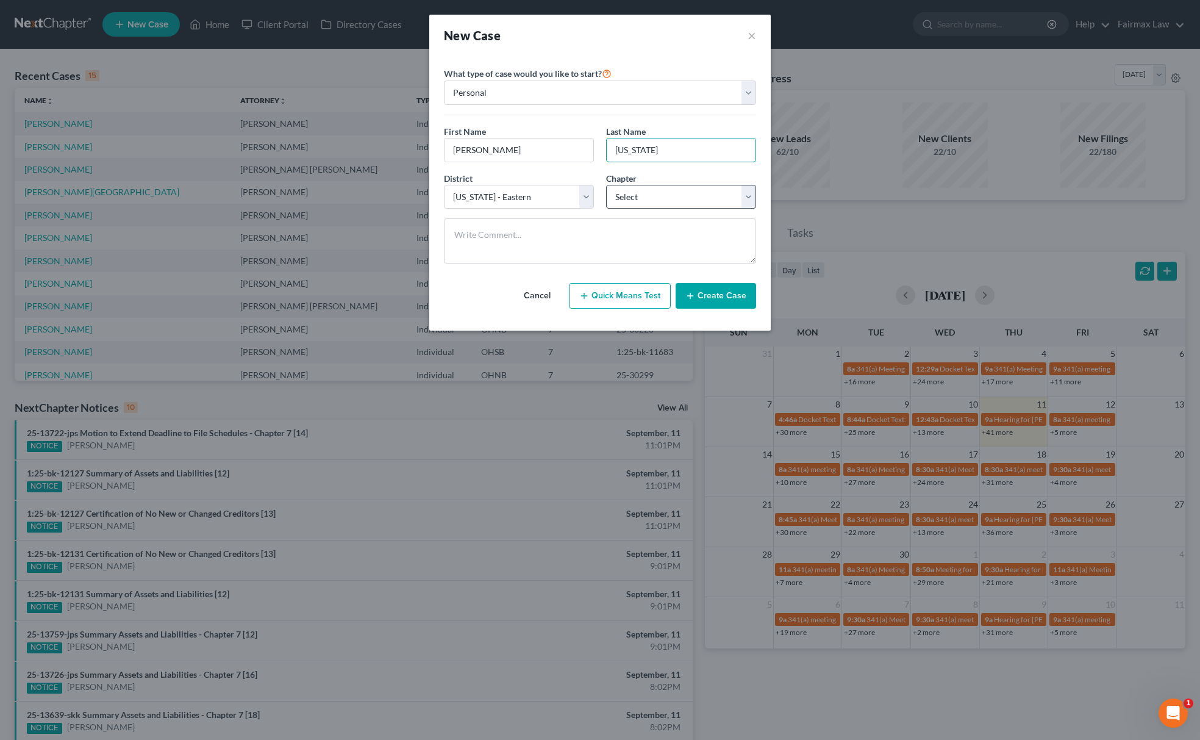
type input "Washington"
click at [679, 190] on select "Select 7 11 12 13" at bounding box center [681, 197] width 150 height 24
select select "0"
click at [606, 185] on select "Select 7 11 12 13" at bounding box center [681, 197] width 150 height 24
click at [700, 300] on button "Create Case" at bounding box center [716, 296] width 81 height 26
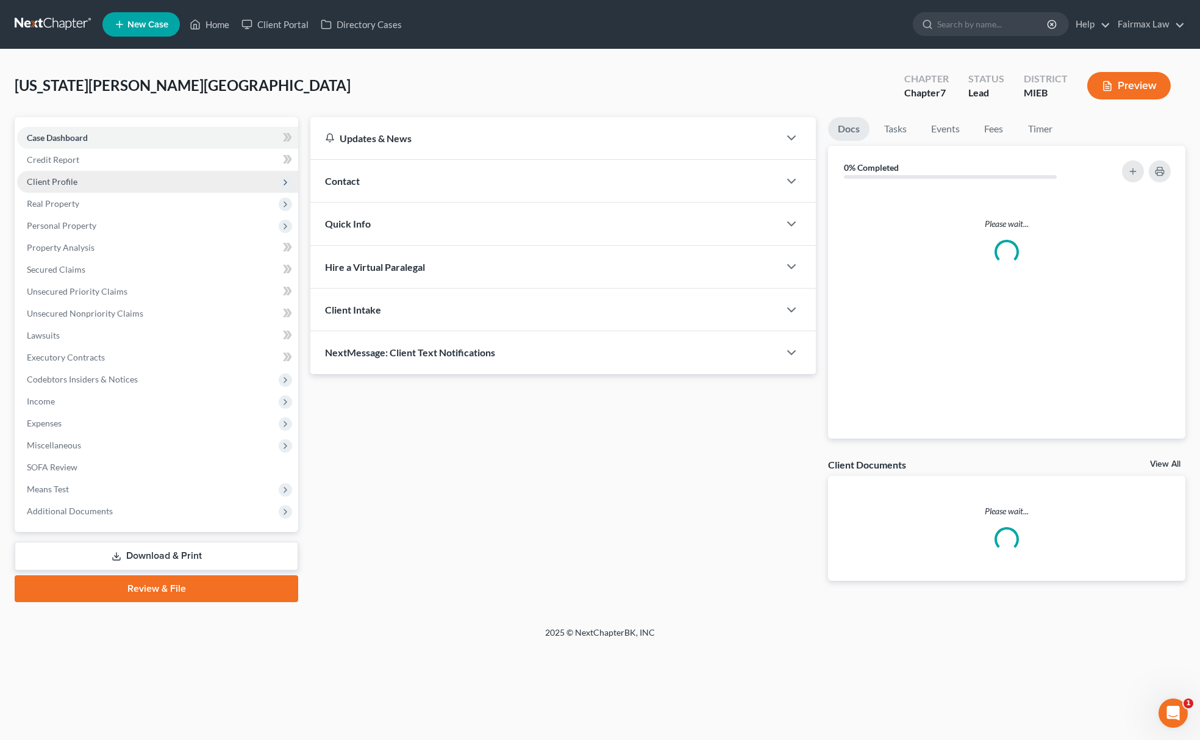
click at [85, 171] on span "Client Profile" at bounding box center [157, 182] width 281 height 22
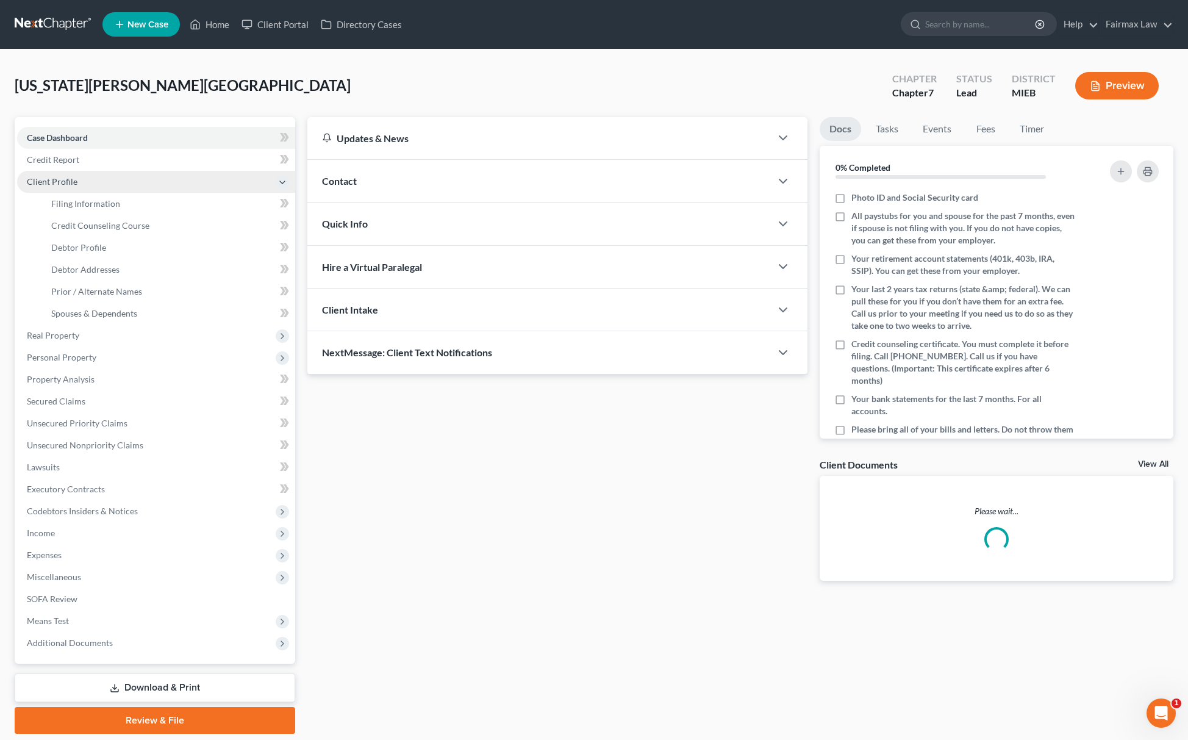
click at [76, 185] on span "Client Profile" at bounding box center [156, 182] width 278 height 22
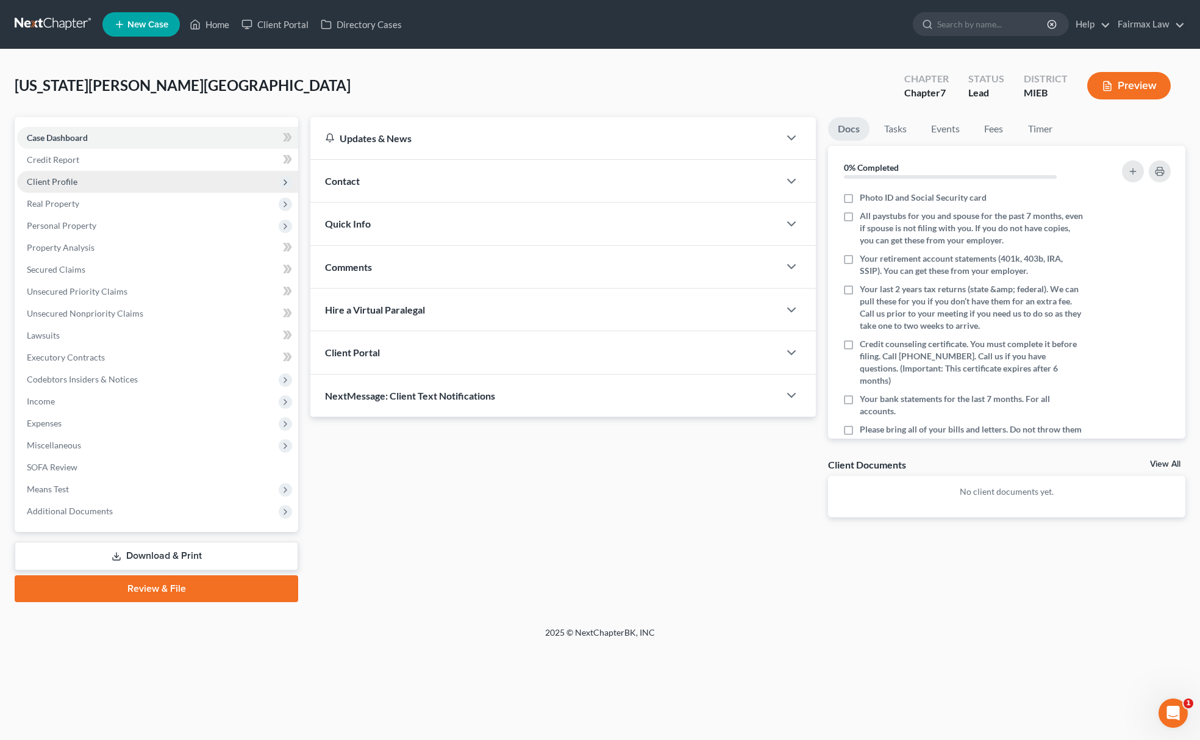
click at [88, 183] on span "Client Profile" at bounding box center [157, 182] width 281 height 22
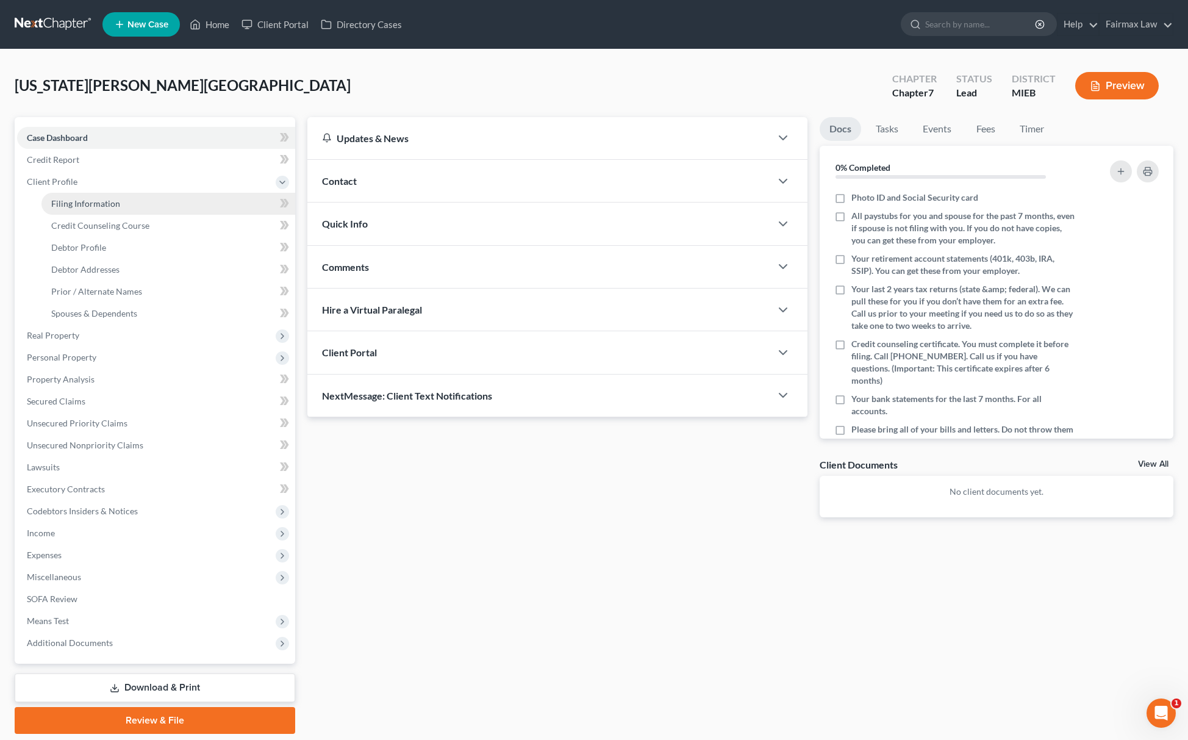
click at [95, 193] on link "Filing Information" at bounding box center [168, 204] width 254 height 22
select select "1"
select select "0"
select select "40"
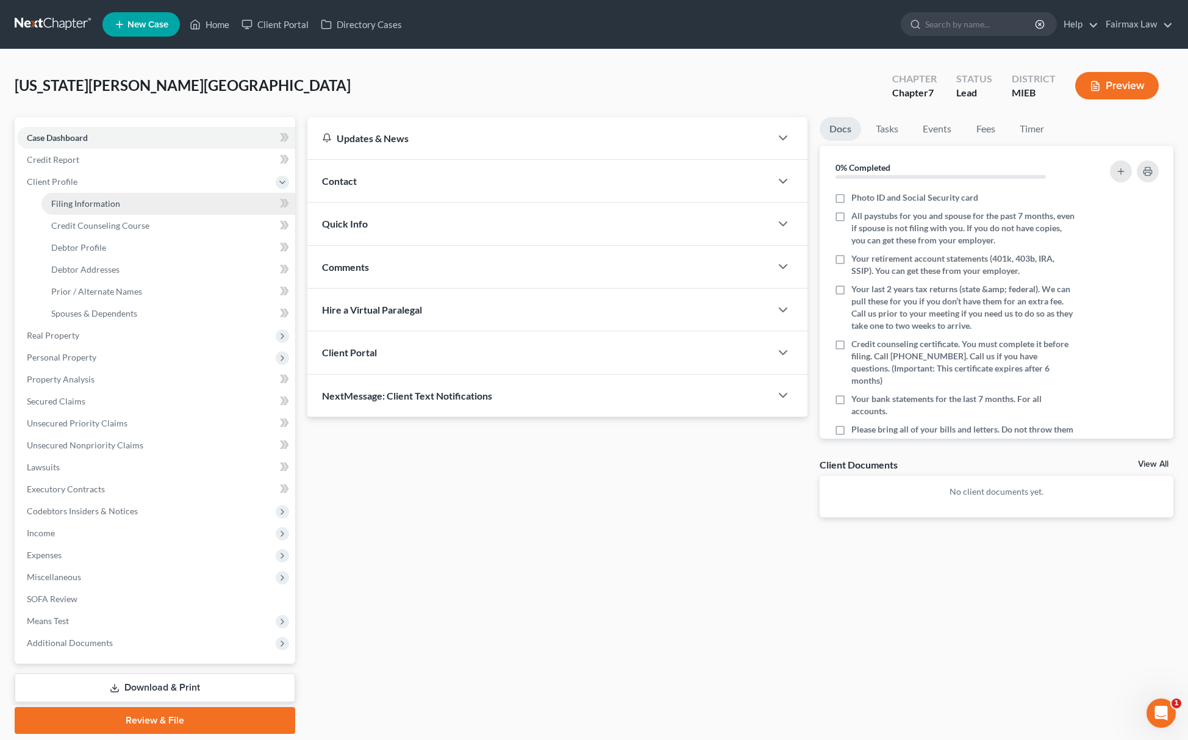
select select "23"
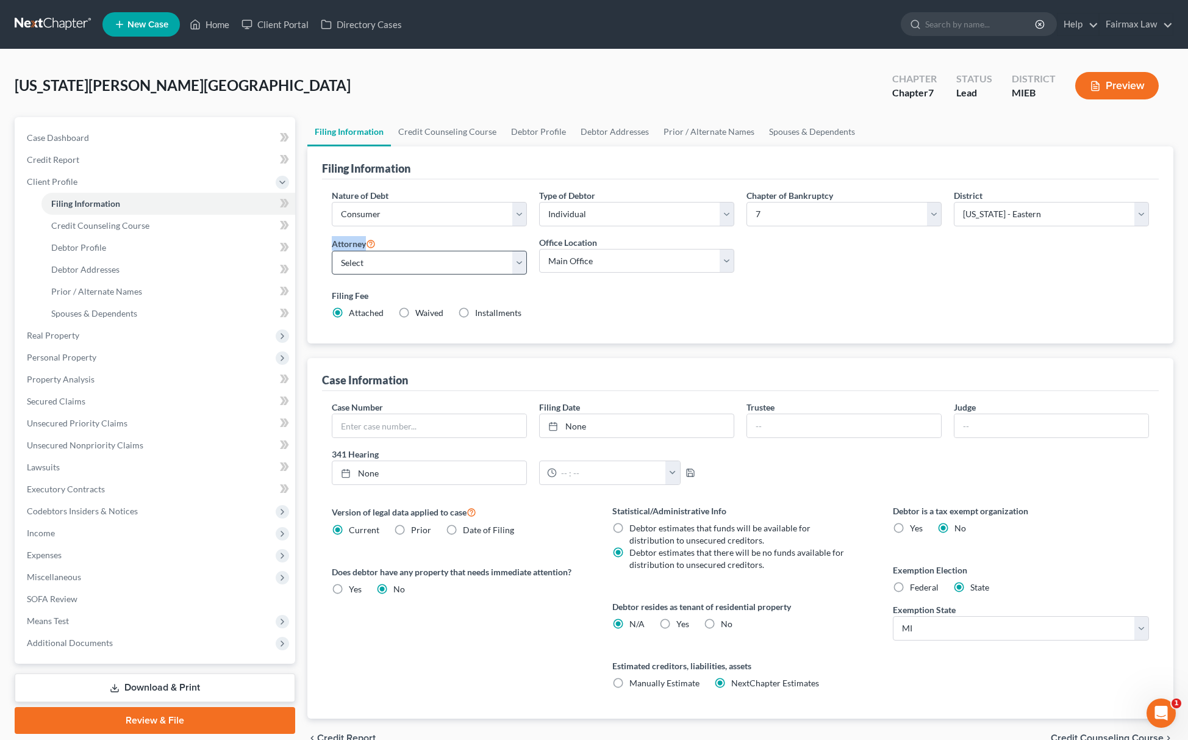
click at [381, 250] on div "Attorney Select David Ross Ienna - MIEB David Ross Ienna - OHNB David Ross Ienn…" at bounding box center [429, 255] width 195 height 39
click at [381, 259] on select "Select David Ross Ienna - MIEB David Ross Ienna - OHNB David Ross Ienna - MIWB …" at bounding box center [429, 263] width 195 height 24
select select "0"
click at [332, 251] on select "Select David Ross Ienna - MIEB David Ross Ienna - OHNB David Ross Ienna - MIWB …" at bounding box center [429, 263] width 195 height 24
click at [676, 622] on label "Yes Yes" at bounding box center [682, 624] width 13 height 12
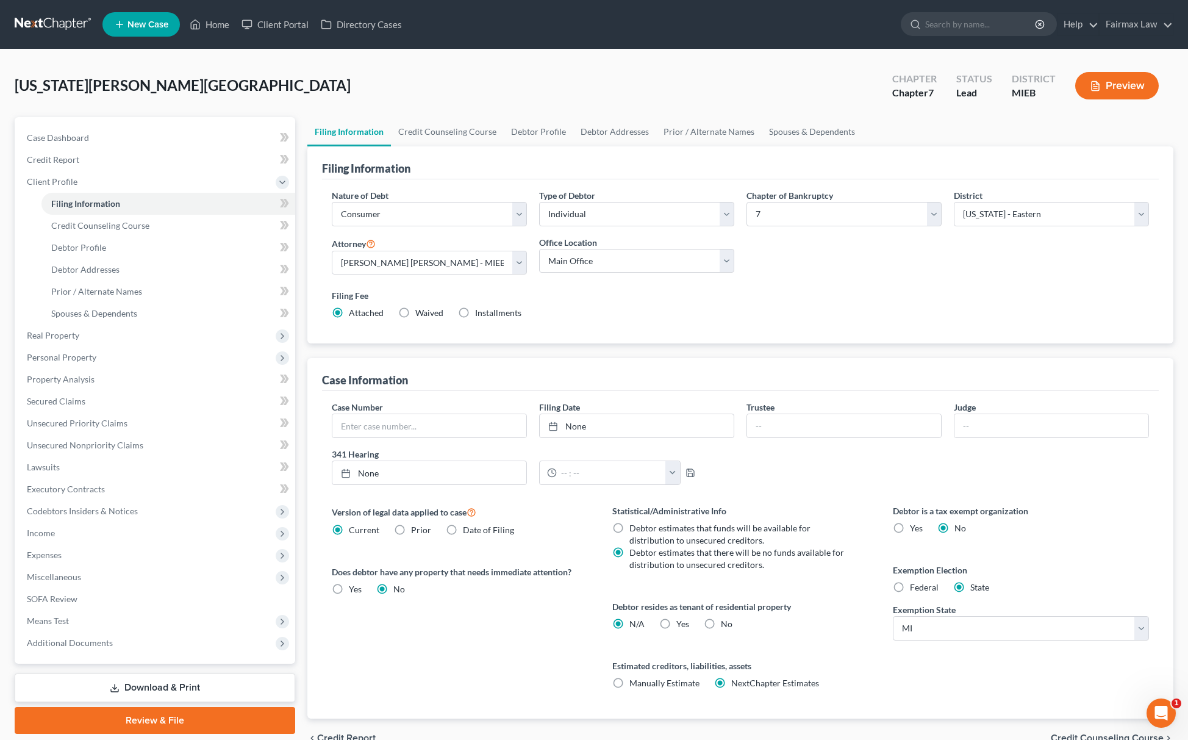
click at [681, 622] on input "Yes Yes" at bounding box center [685, 622] width 8 height 8
radio input "true"
radio input "false"
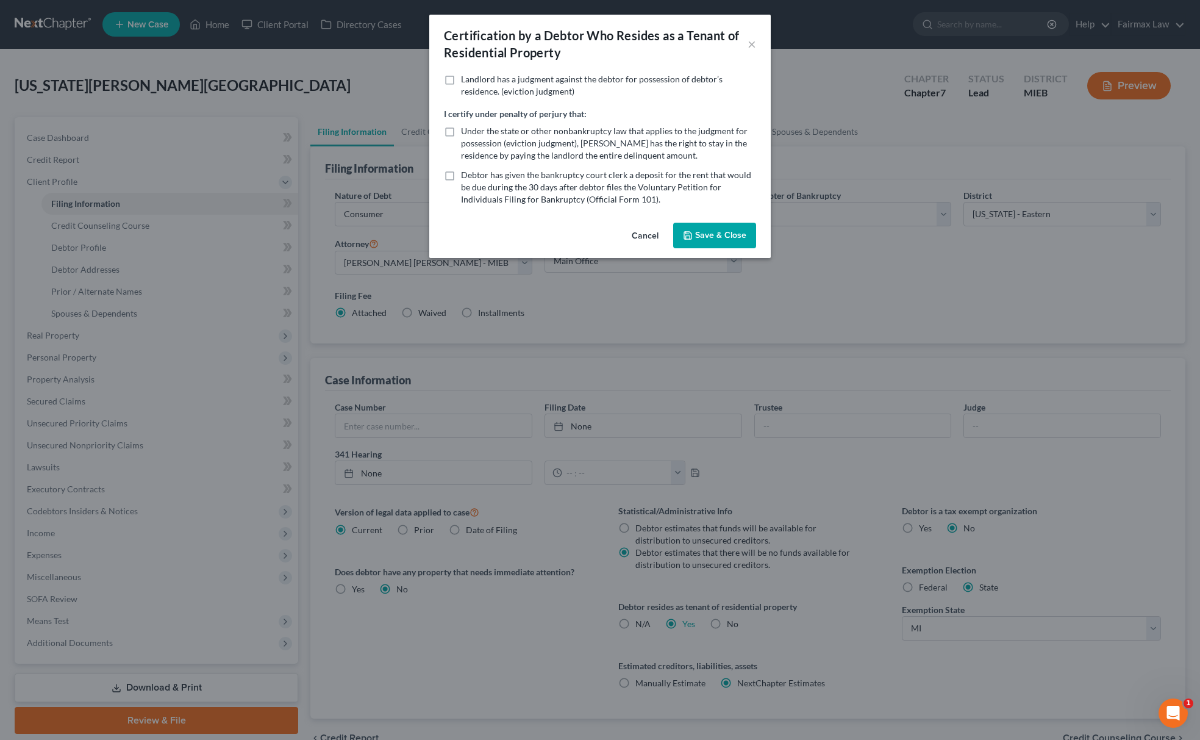
click at [720, 225] on button "Save & Close" at bounding box center [714, 236] width 83 height 26
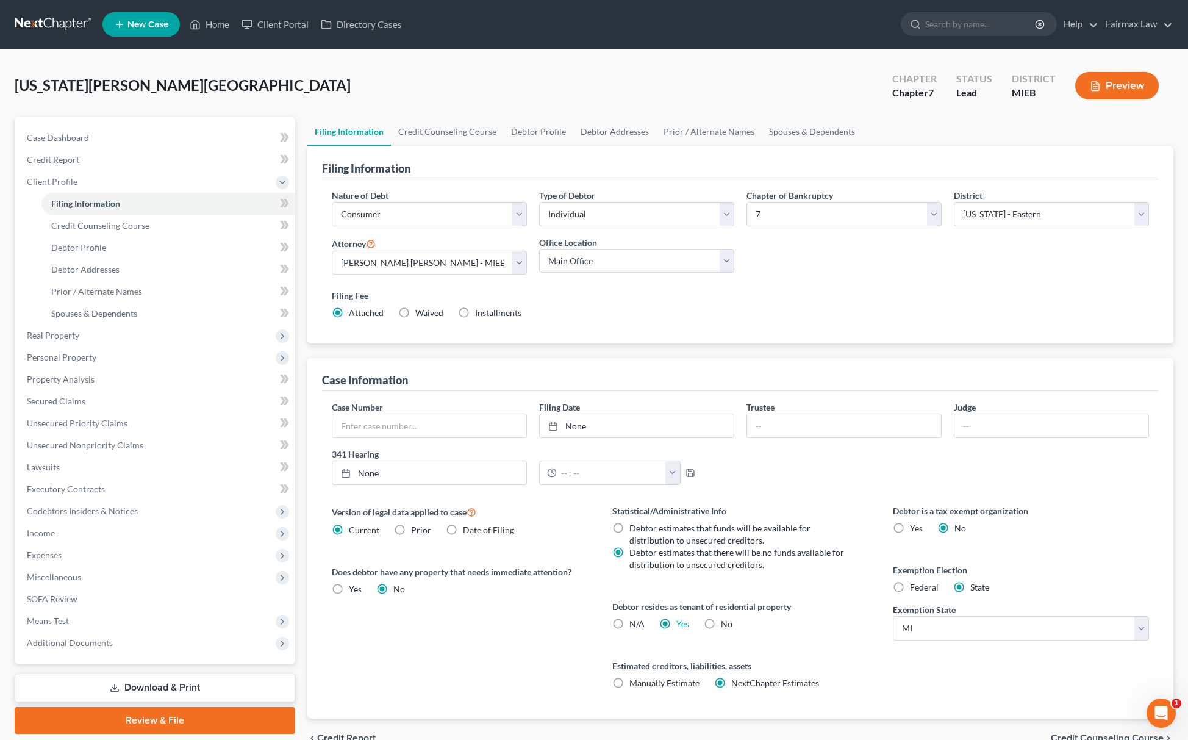
click at [910, 589] on label "Federal" at bounding box center [924, 587] width 29 height 12
click at [915, 589] on input "Federal" at bounding box center [919, 585] width 8 height 8
radio input "true"
radio input "false"
click at [89, 226] on span "Credit Counseling Course" at bounding box center [100, 225] width 98 height 10
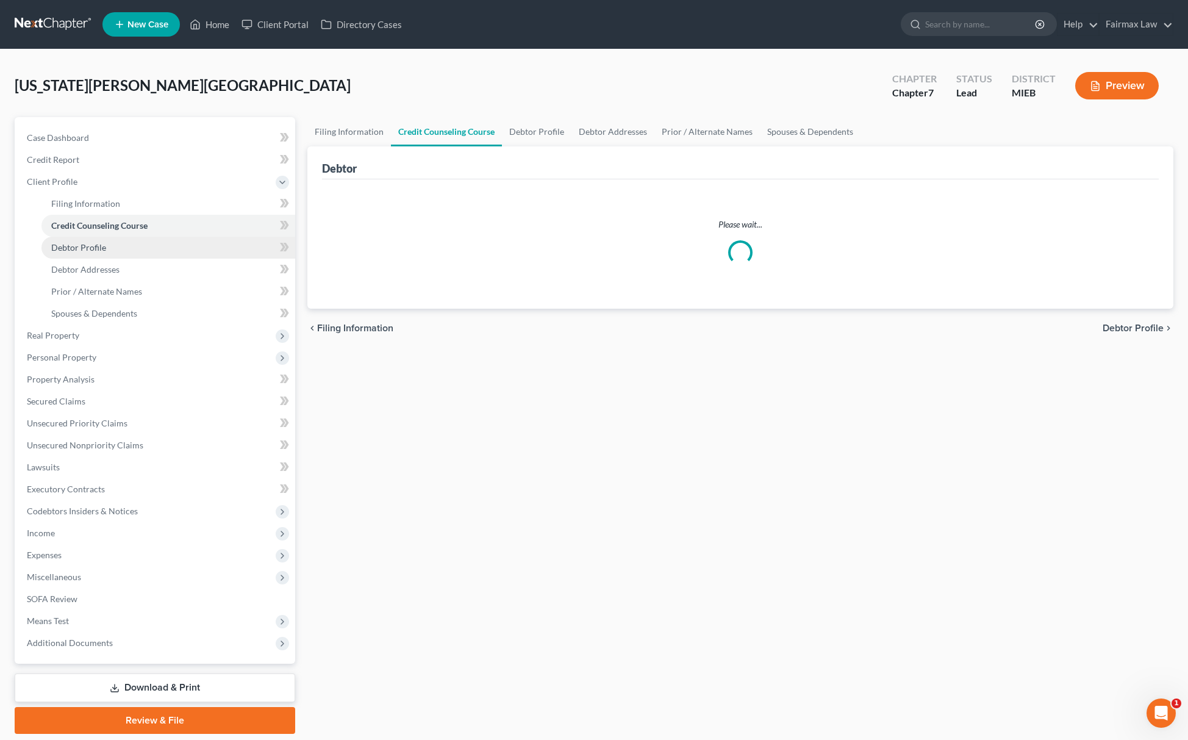
click at [96, 248] on span "Debtor Profile" at bounding box center [78, 247] width 55 height 10
select select "0"
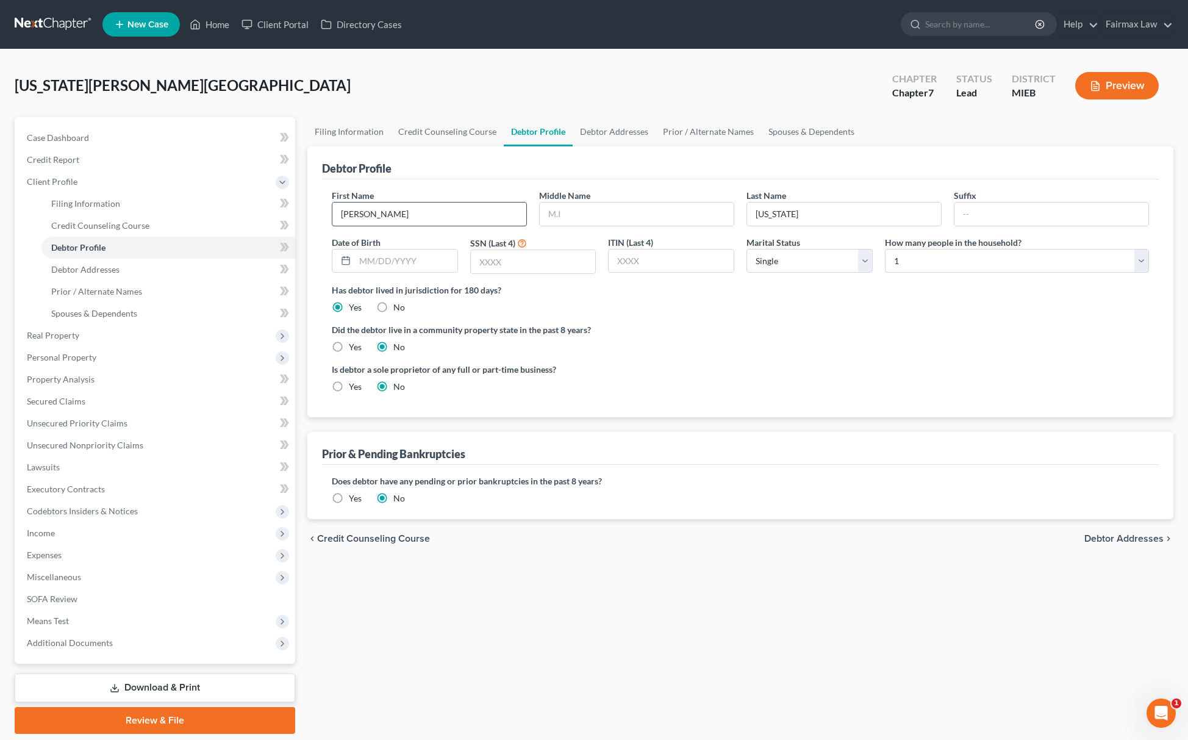
drag, startPoint x: 437, startPoint y: 210, endPoint x: 445, endPoint y: 213, distance: 8.9
click at [437, 210] on input "Henretta" at bounding box center [429, 213] width 194 height 23
click at [571, 210] on input "text" at bounding box center [637, 213] width 194 height 23
type input "D."
click at [427, 267] on input "text" at bounding box center [406, 260] width 102 height 23
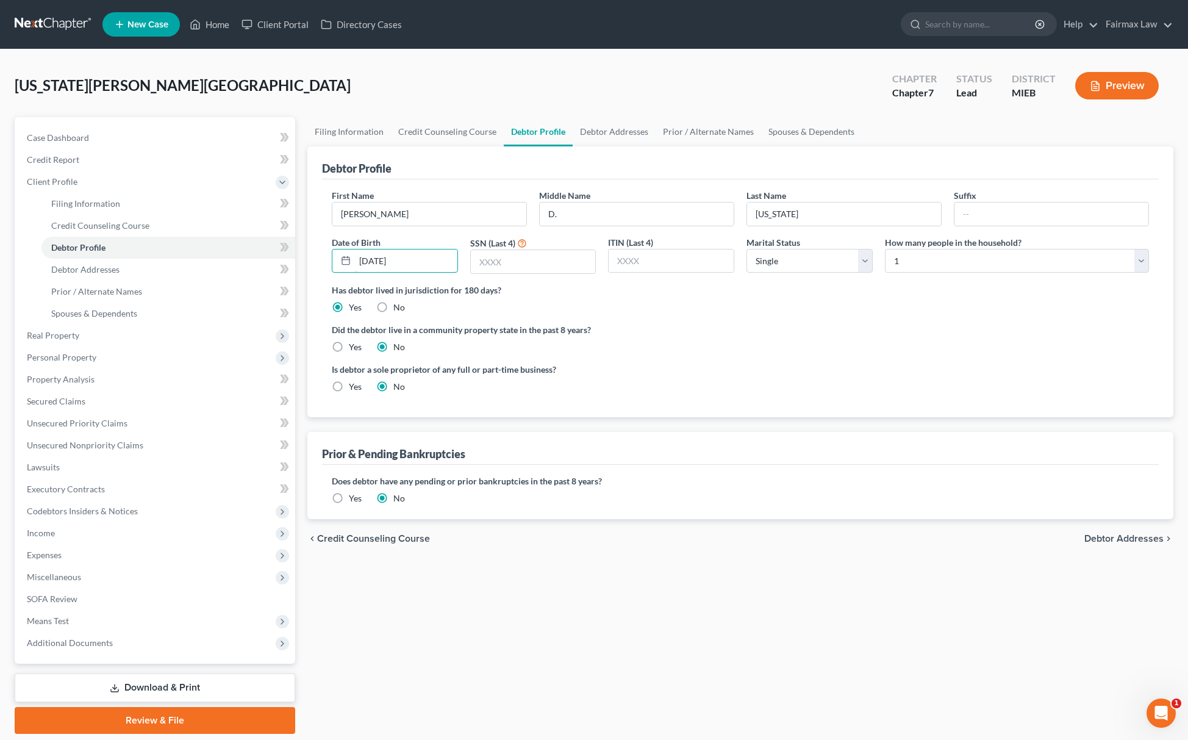
type input "10/22/1978"
click at [188, 267] on link "Debtor Addresses" at bounding box center [168, 270] width 254 height 22
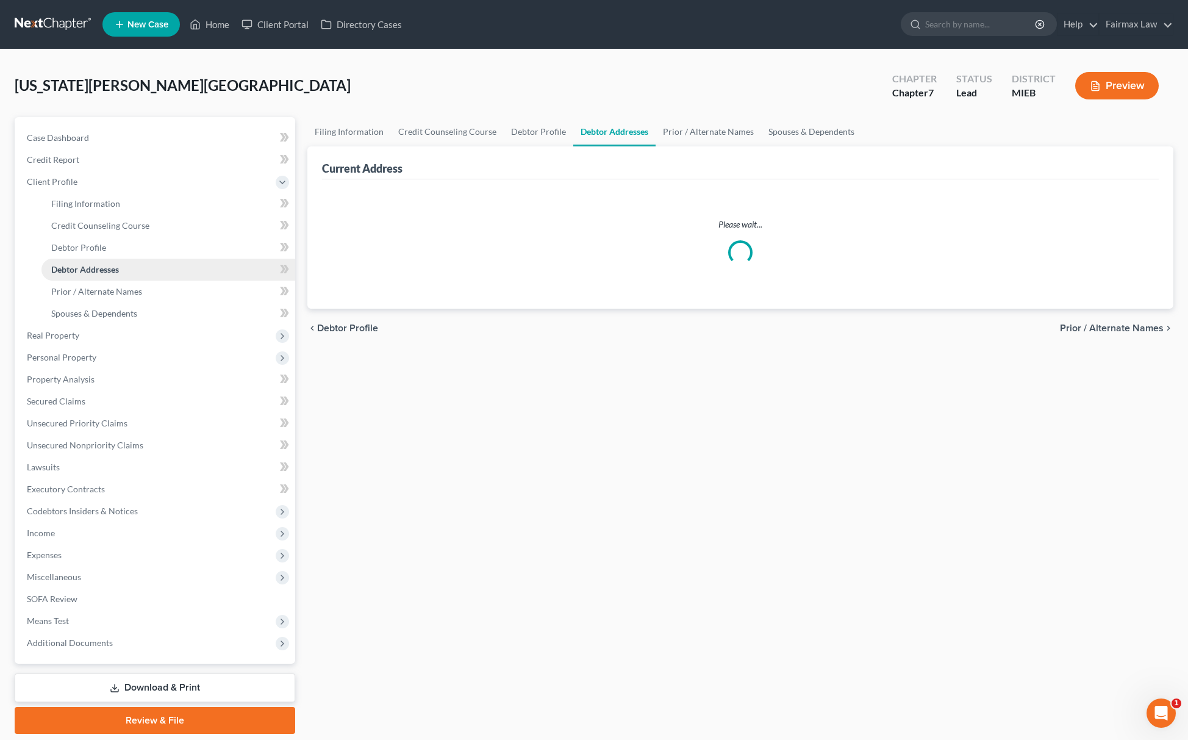
select select "0"
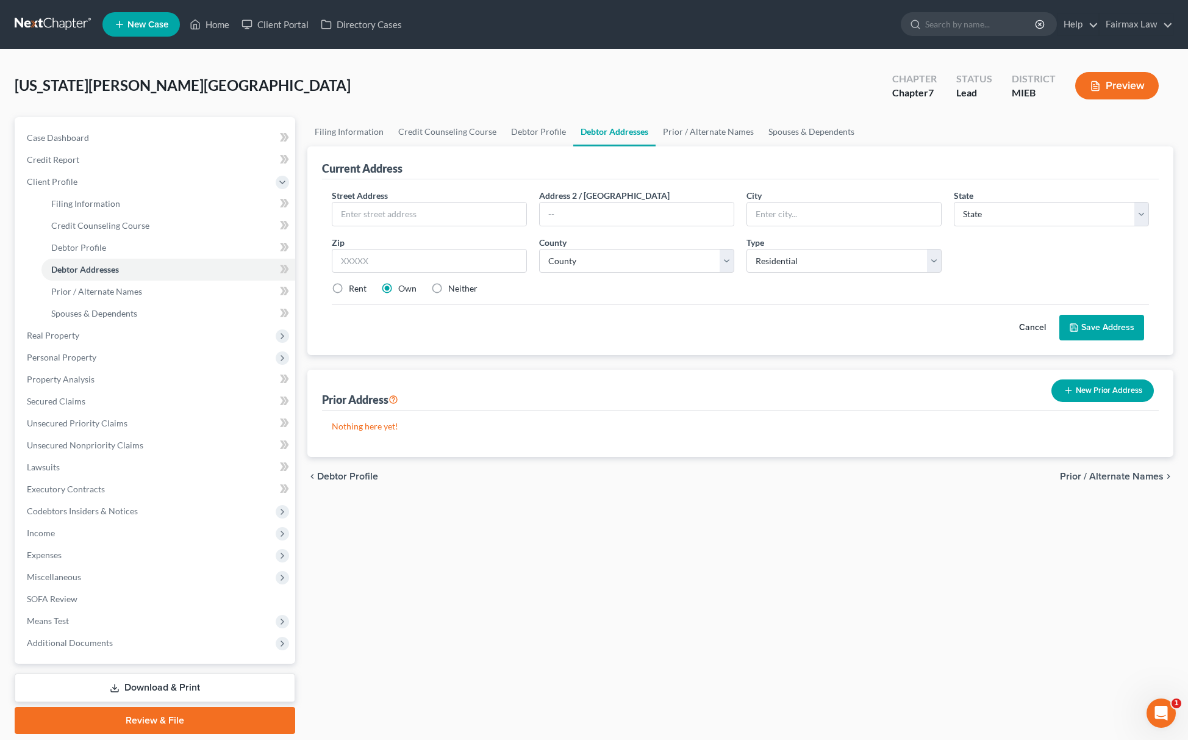
drag, startPoint x: 342, startPoint y: 288, endPoint x: 346, endPoint y: 283, distance: 6.9
click at [349, 288] on label "Rent" at bounding box center [358, 288] width 18 height 12
click at [354, 288] on input "Rent" at bounding box center [358, 286] width 8 height 8
radio input "true"
click at [406, 262] on input "text" at bounding box center [429, 261] width 195 height 24
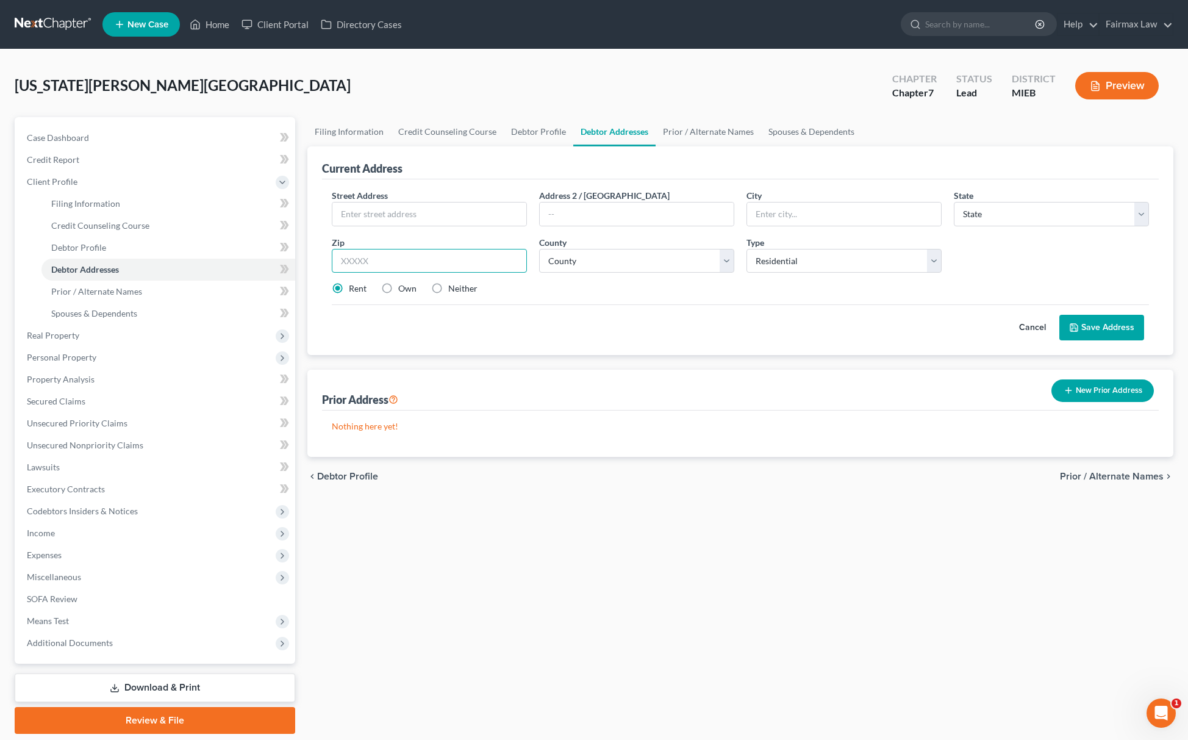
paste input "Macomb, MI 48044"
drag, startPoint x: 389, startPoint y: 259, endPoint x: 218, endPoint y: 254, distance: 171.4
click at [233, 257] on div "Petition Navigation Case Dashboard Payments Invoices Payments Payments Credit R…" at bounding box center [594, 425] width 1171 height 617
type input "48044"
type input "Macomb"
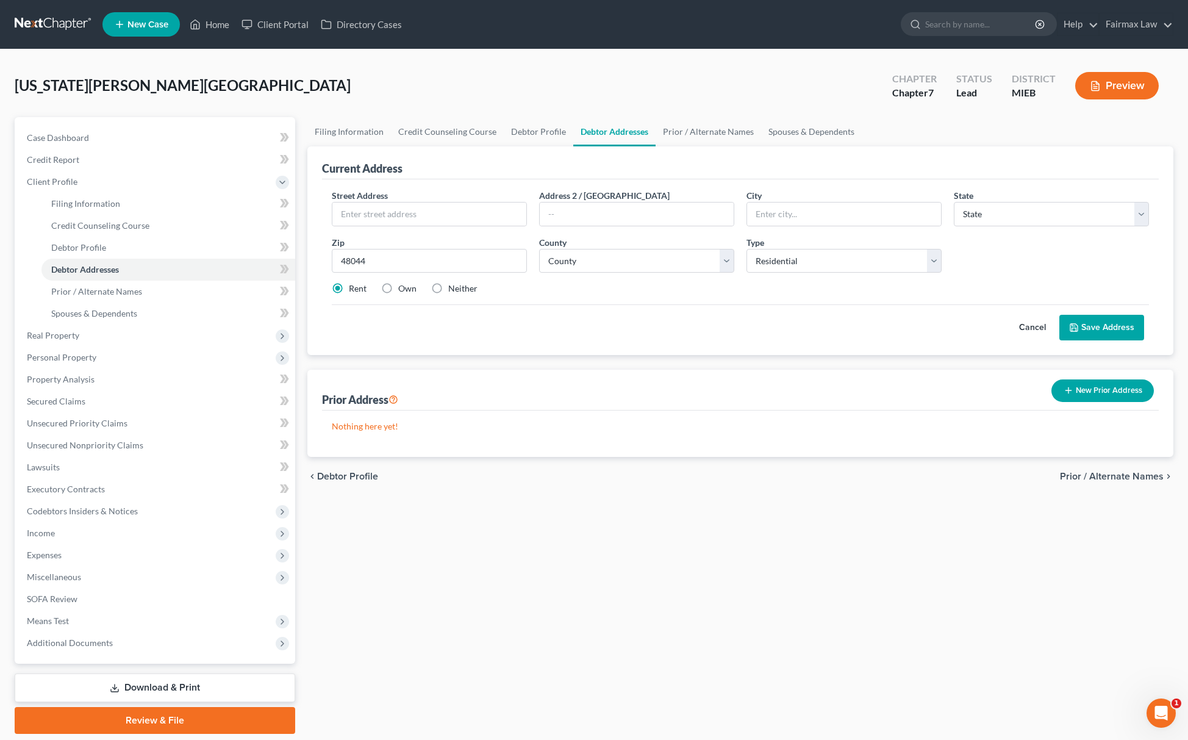
select select "23"
click at [408, 216] on input "text" at bounding box center [429, 213] width 194 height 23
paste input "17139 Wales Dr"
type input "17139 Wales Dr"
drag, startPoint x: 403, startPoint y: 267, endPoint x: 224, endPoint y: 260, distance: 178.2
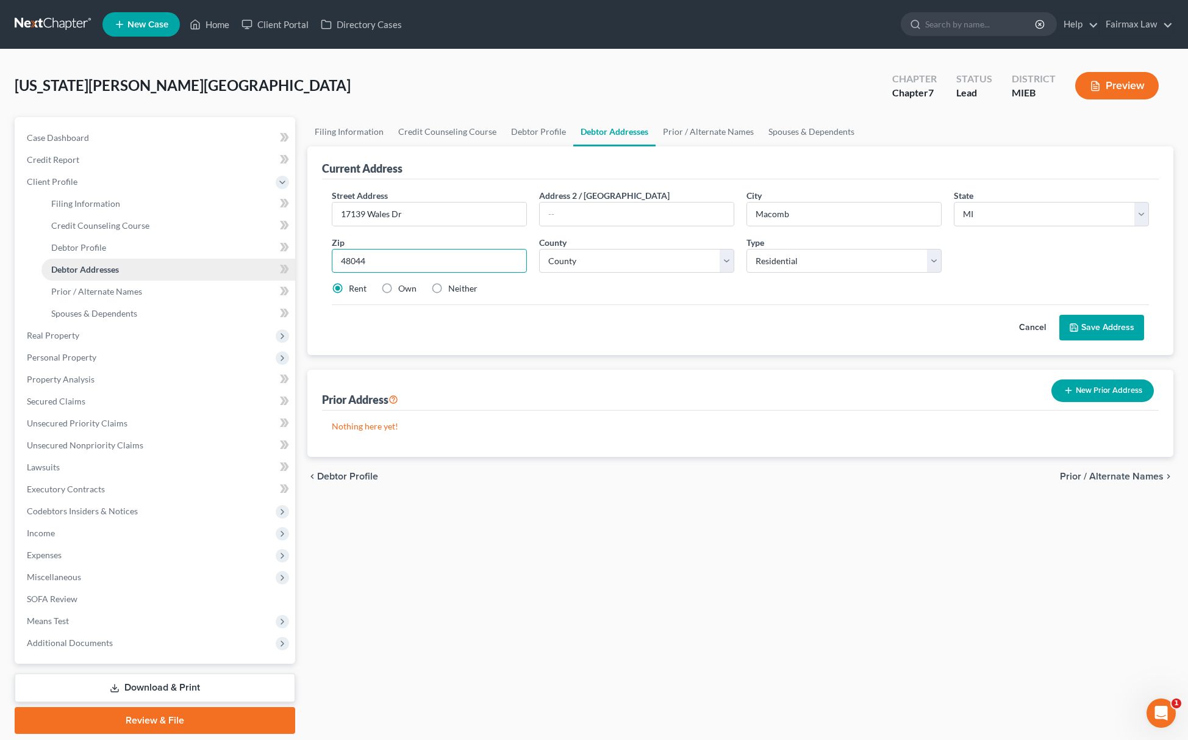
click at [224, 260] on div "Petition Navigation Case Dashboard Payments Invoices Payments Payments Credit R…" at bounding box center [594, 425] width 1171 height 617
click at [605, 256] on select "County Alcona County Alger County Allegan County Alpena County Antrim County Ar…" at bounding box center [636, 261] width 195 height 24
select select "49"
click at [539, 249] on select "County Alcona County Alger County Allegan County Alpena County Antrim County Ar…" at bounding box center [636, 261] width 195 height 24
click at [1098, 313] on div "Cancel Save Address" at bounding box center [740, 322] width 817 height 36
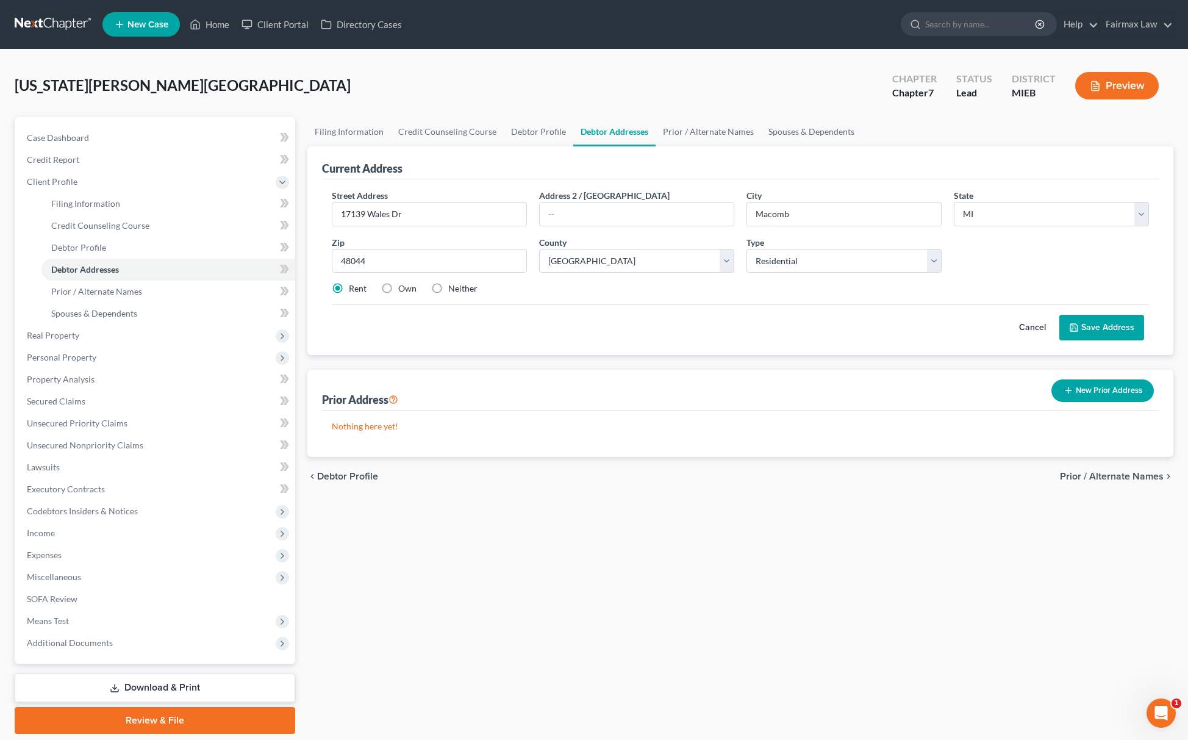
click at [1095, 326] on button "Save Address" at bounding box center [1101, 328] width 85 height 26
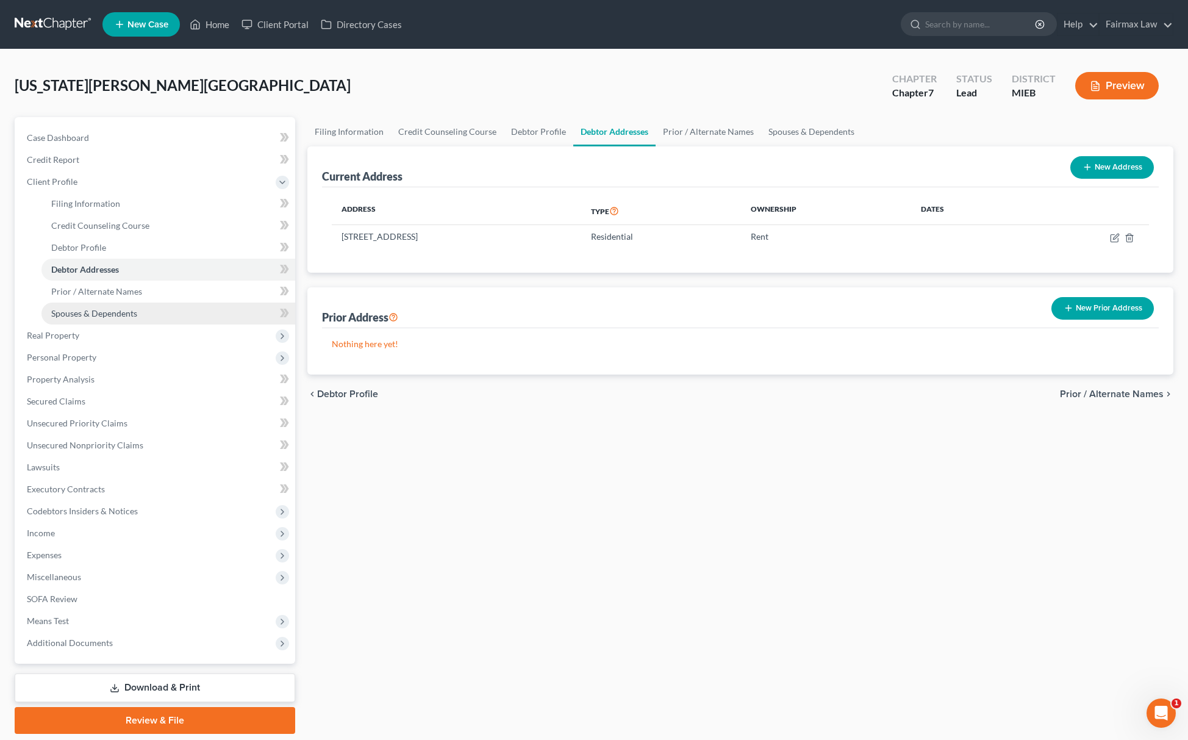
click at [64, 313] on span "Spouses & Dependents" at bounding box center [94, 313] width 86 height 10
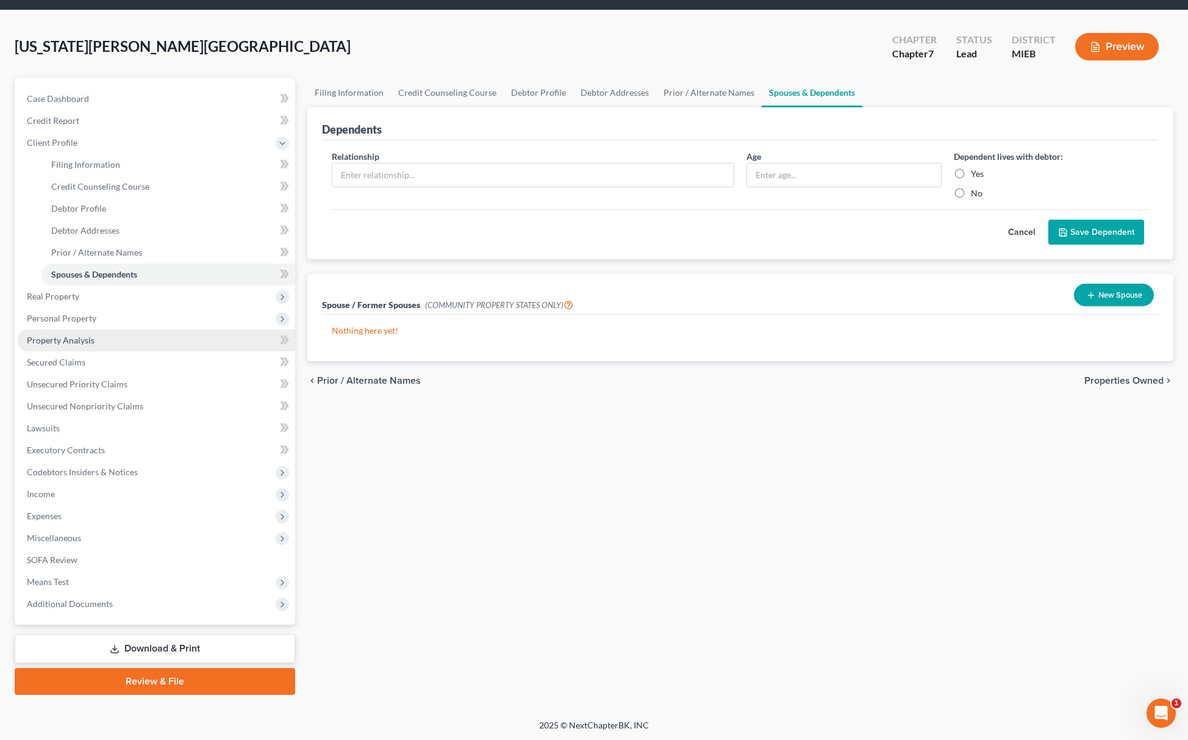
scroll to position [40, 0]
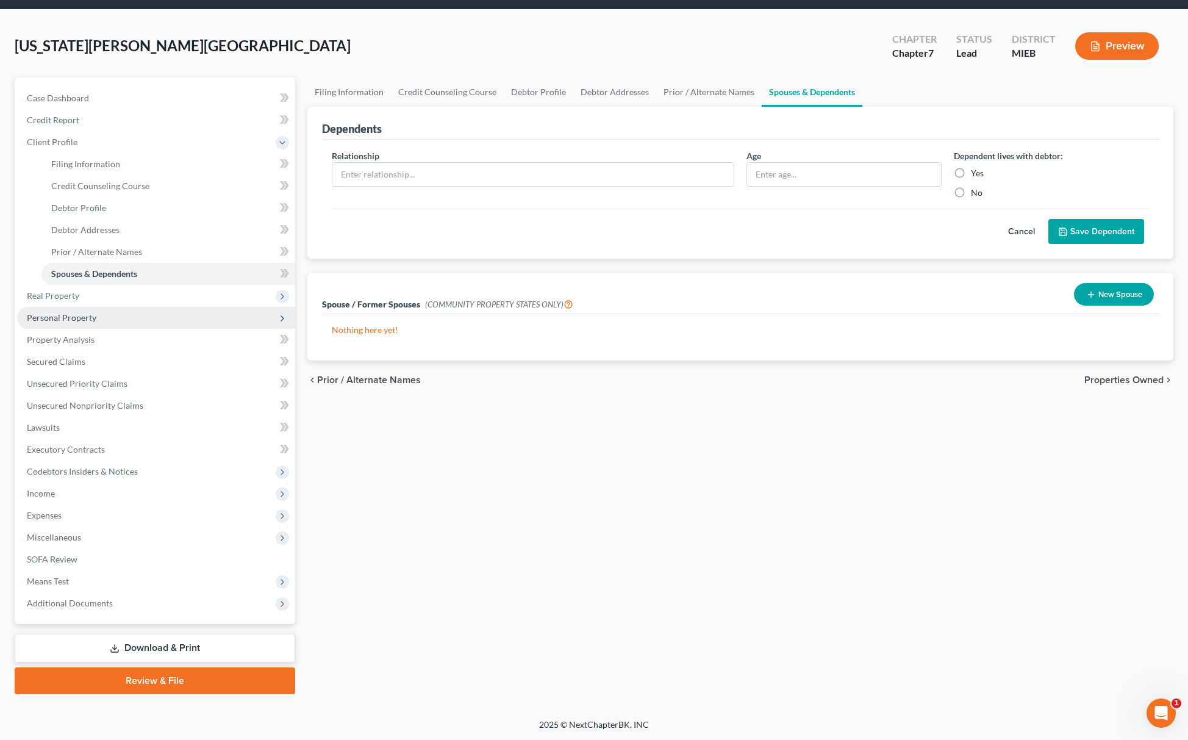
click at [98, 307] on span "Personal Property" at bounding box center [156, 318] width 278 height 22
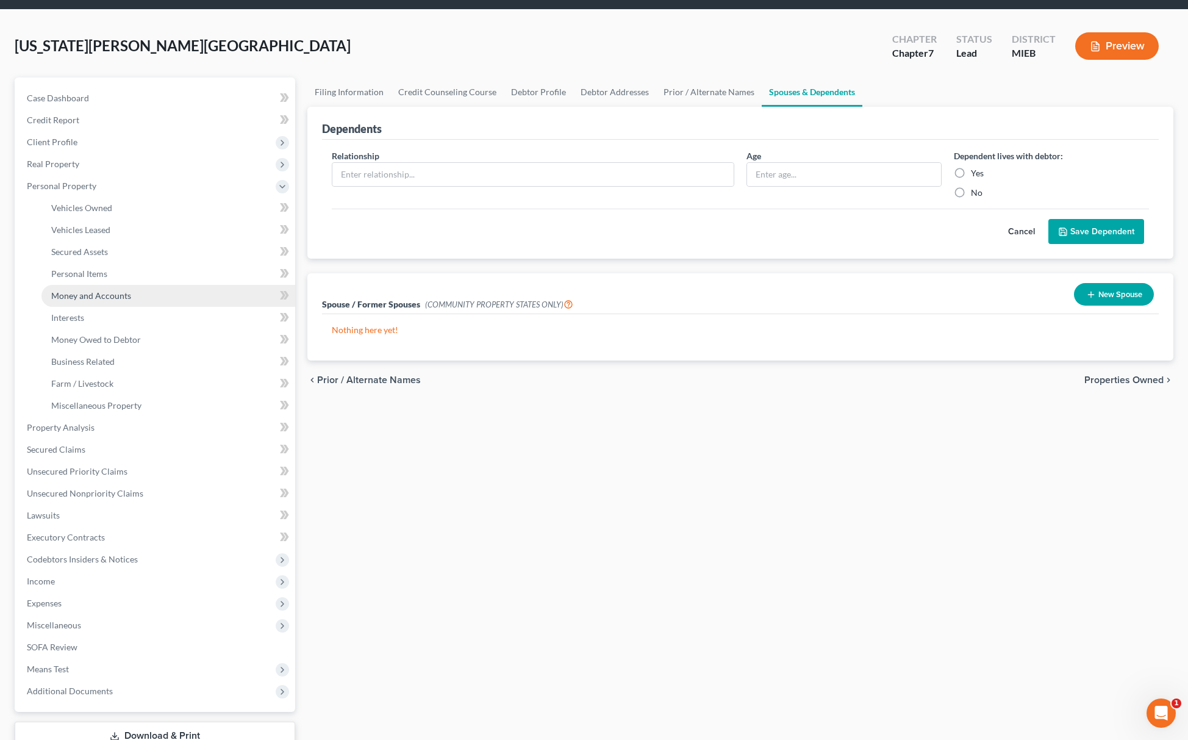
click at [103, 290] on span "Money and Accounts" at bounding box center [91, 295] width 80 height 10
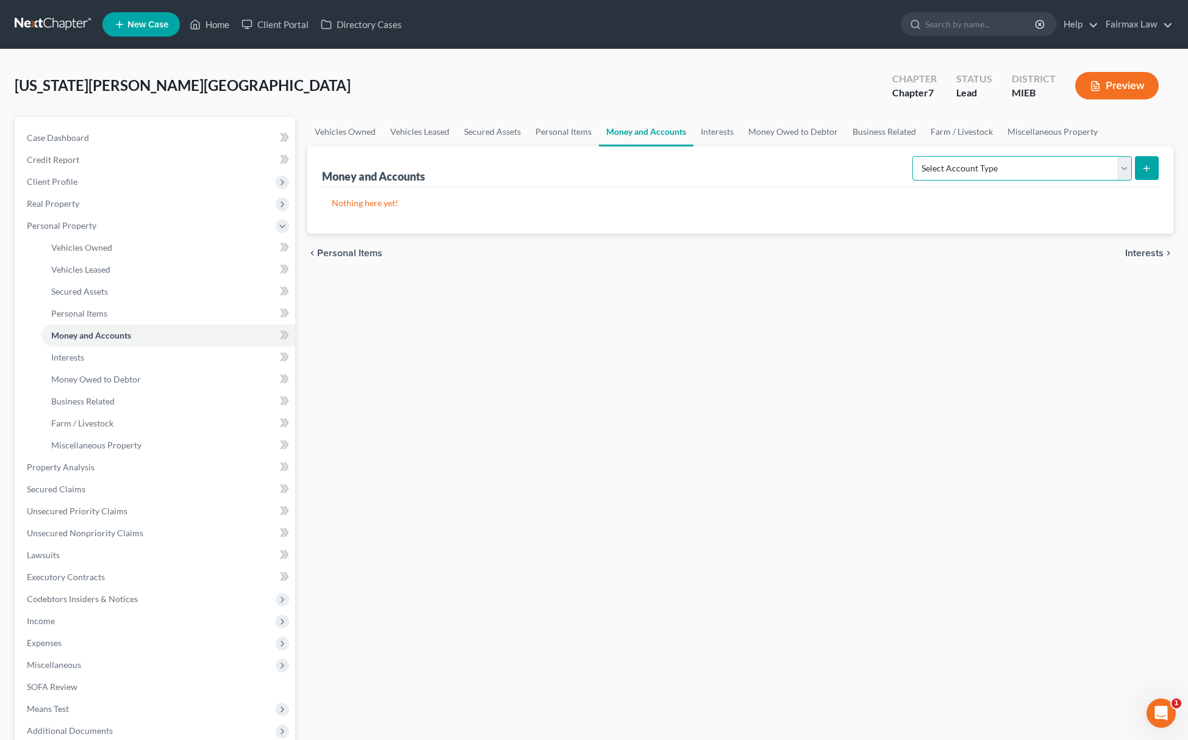
click at [1025, 165] on select "Select Account Type Brokerage Cash on Hand Certificates of Deposit Checking Acc…" at bounding box center [1022, 168] width 220 height 24
click at [914, 156] on select "Select Account Type Brokerage Cash on Hand Certificates of Deposit Checking Acc…" at bounding box center [1022, 168] width 220 height 24
click at [996, 163] on select "Select Account Type Brokerage Cash on Hand Certificates of Deposit Checking Acc…" at bounding box center [1022, 168] width 220 height 24
select select "cash_on_hand"
click at [914, 156] on select "Select Account Type Brokerage Cash on Hand Certificates of Deposit Checking Acc…" at bounding box center [1022, 168] width 220 height 24
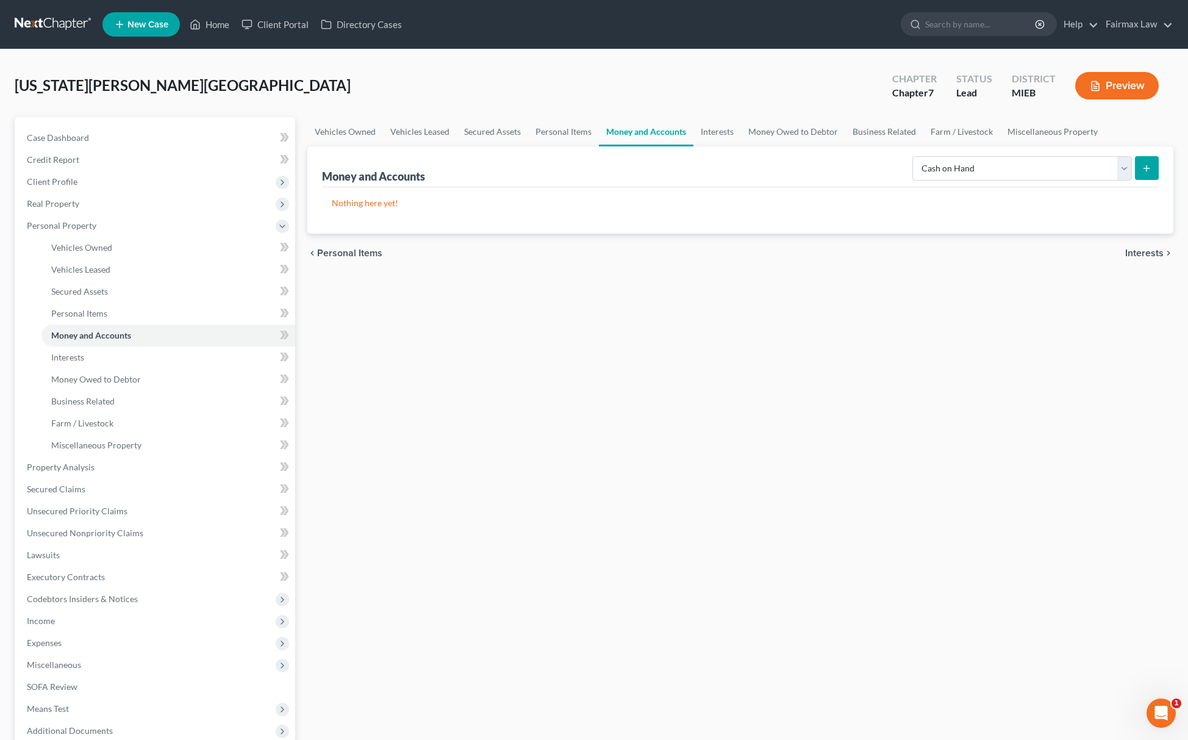
click at [1148, 164] on icon "submit" at bounding box center [1147, 168] width 10 height 10
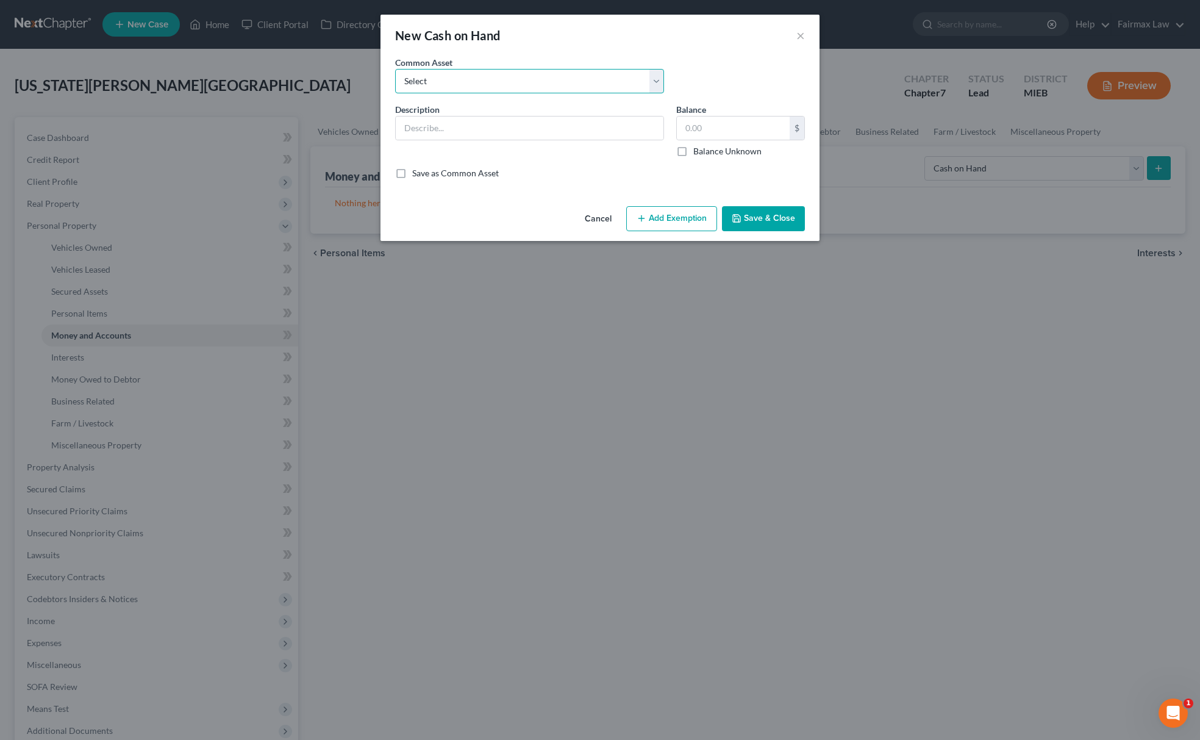
click at [578, 74] on select "Select Cash on Hand Cash Cash on hand on date of filing Cash on Hand" at bounding box center [529, 81] width 269 height 24
select select "0"
click at [395, 69] on select "Select Cash on Hand Cash Cash on hand on date of filing Cash on Hand" at bounding box center [529, 81] width 269 height 24
type input "Cash on Hand"
click at [694, 125] on input "10.00" at bounding box center [733, 127] width 113 height 23
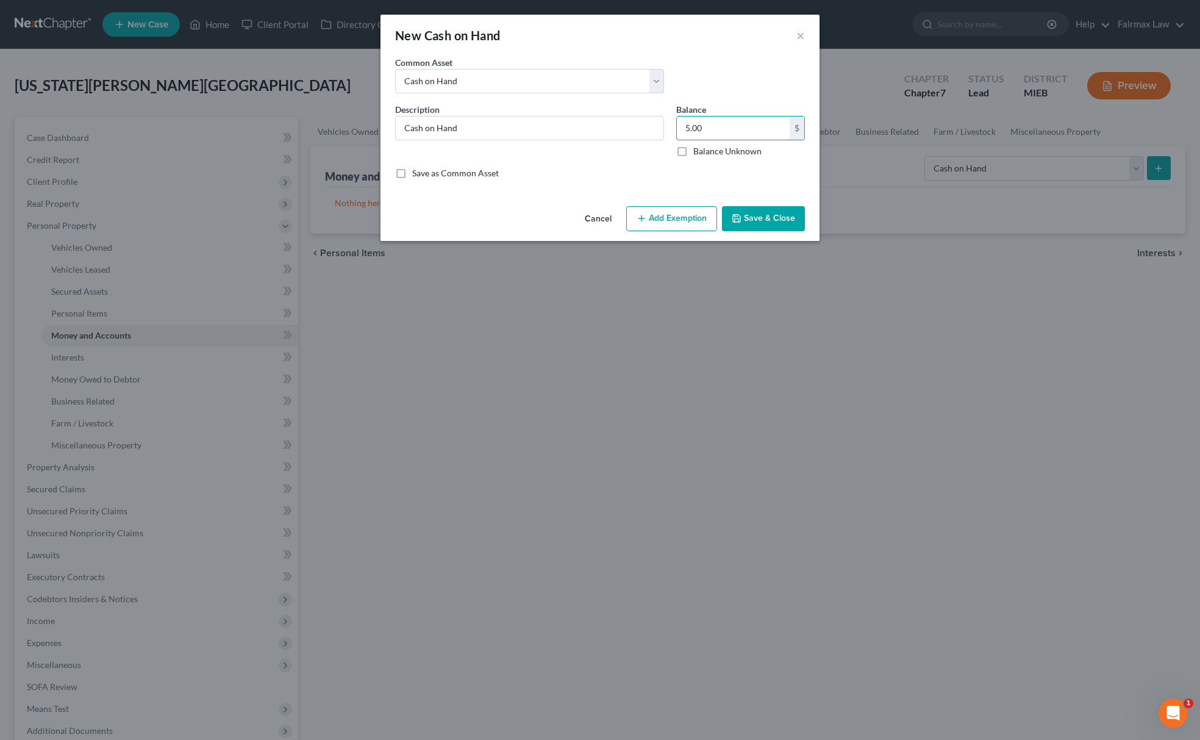
type input "5.00"
click at [693, 198] on div "An exemption set must first be selected from the Filing Information section. Co…" at bounding box center [600, 128] width 439 height 145
click at [686, 223] on button "Add Exemption" at bounding box center [671, 219] width 91 height 26
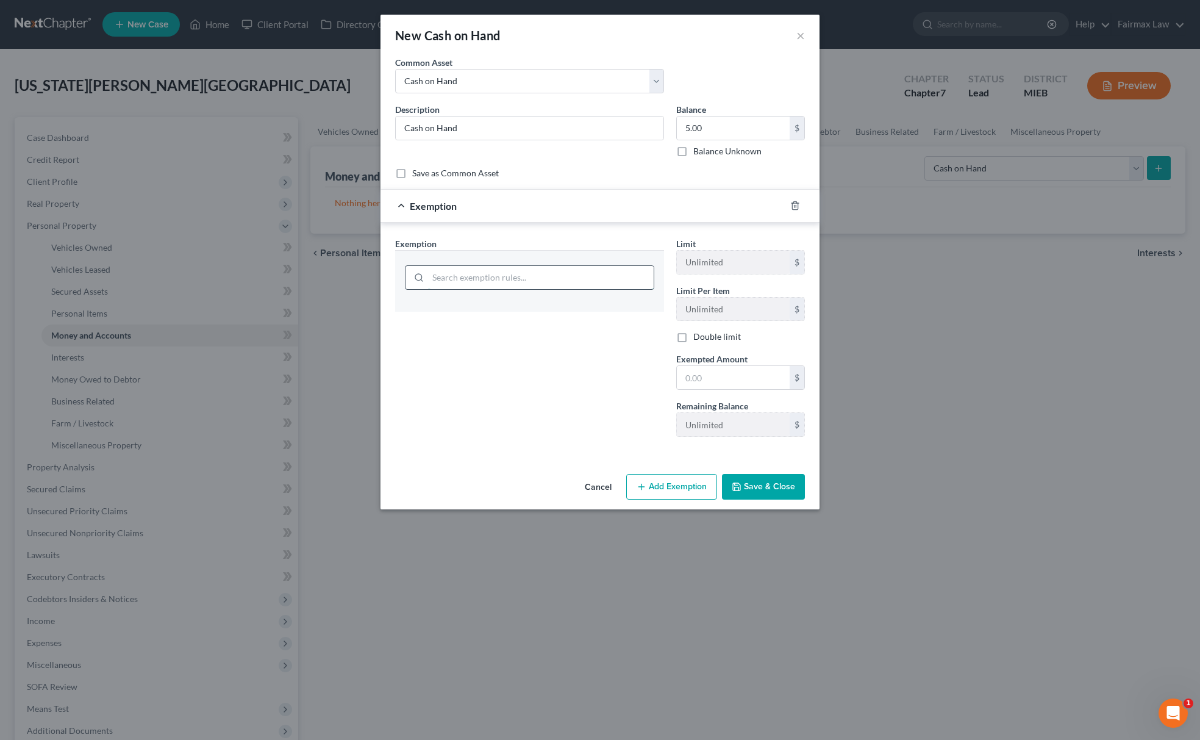
click at [579, 281] on input "search" at bounding box center [541, 277] width 226 height 23
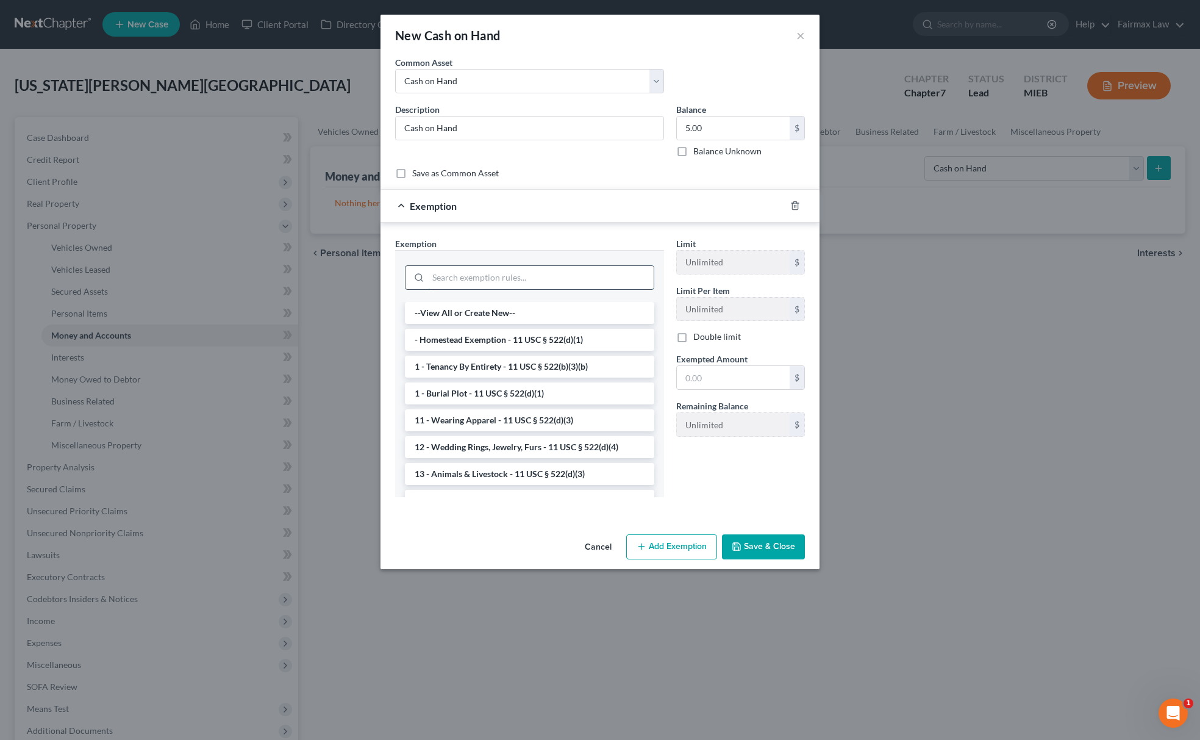
type input "e"
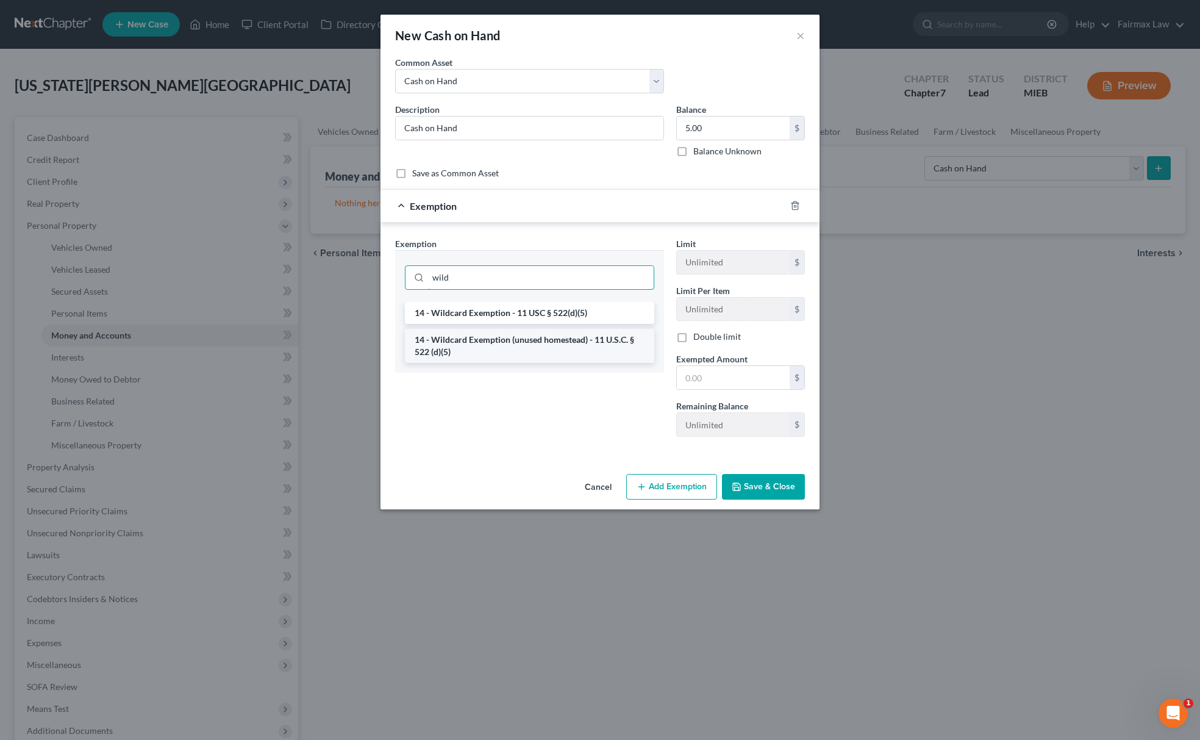
type input "wild"
click at [526, 356] on li "14 - Wildcard Exemption (unused homestead) - 11 U.S.C. § 522 (d)(5)" at bounding box center [529, 346] width 249 height 34
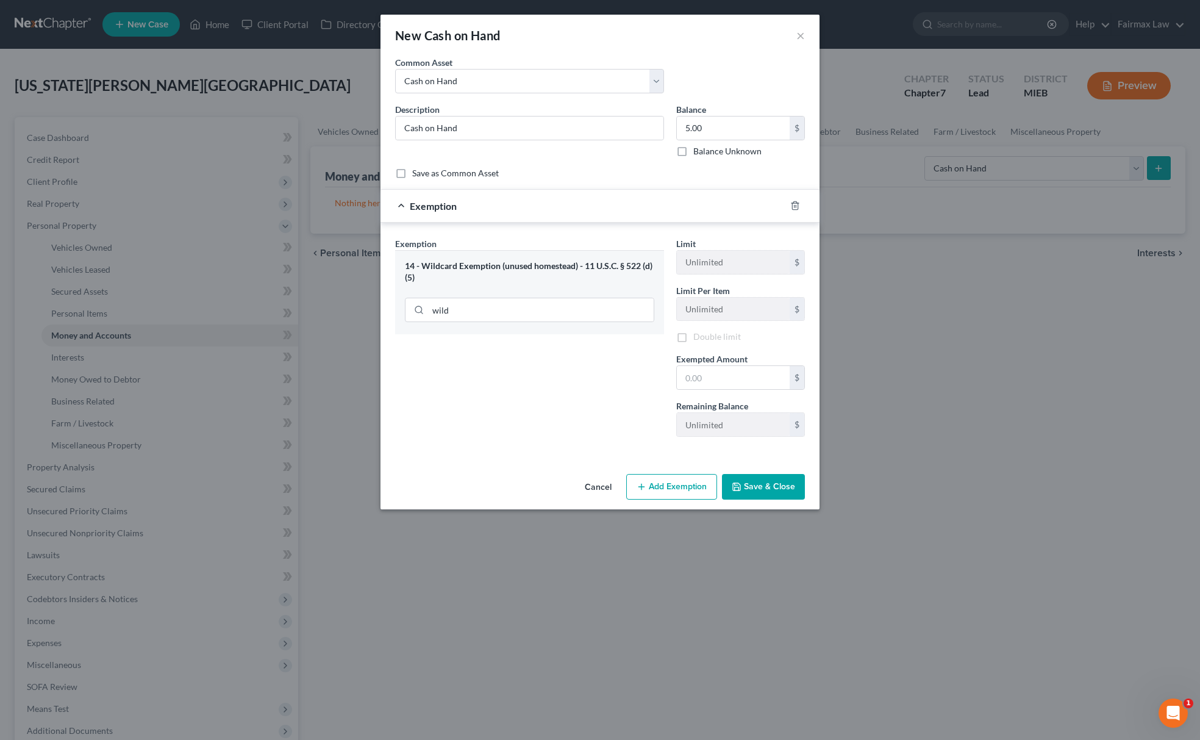
click at [721, 111] on div "Balance 5.00 $ Balance Unknown Balance Undetermined 5.00 $ Balance Unknown" at bounding box center [740, 130] width 141 height 54
click at [714, 132] on input "5.00" at bounding box center [733, 127] width 113 height 23
click at [728, 374] on input "text" at bounding box center [733, 377] width 113 height 23
paste input "5.00"
type input "5.00"
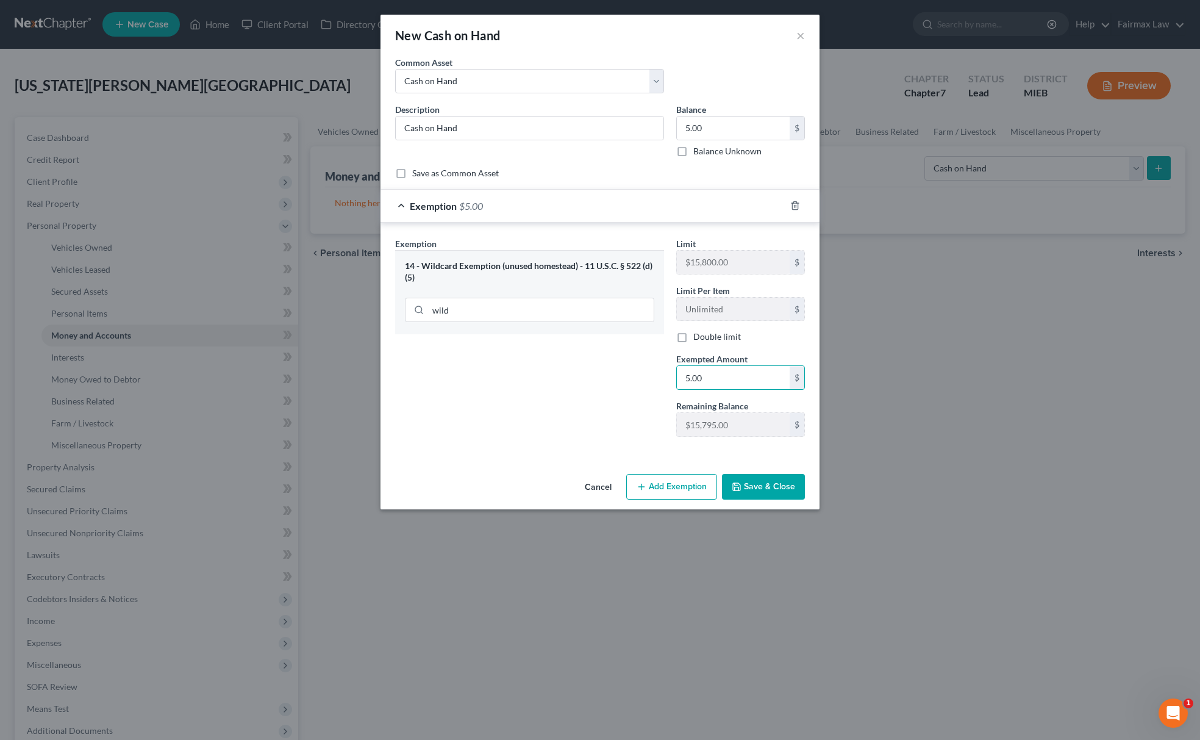
click at [540, 393] on div "Exemption Set must be selected for CA. Exemption * 14 - Wildcard Exemption (unu…" at bounding box center [529, 341] width 281 height 209
click at [798, 496] on button "Save & Close" at bounding box center [763, 487] width 83 height 26
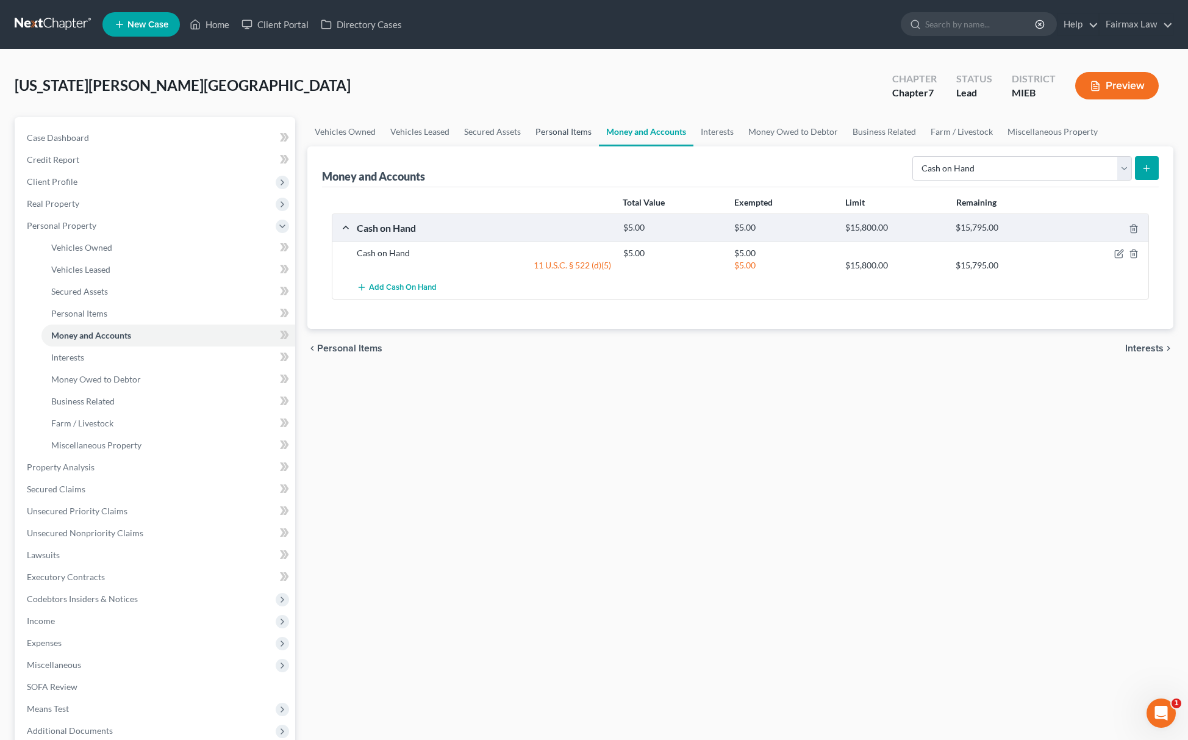
click at [564, 129] on link "Personal Items" at bounding box center [563, 131] width 71 height 29
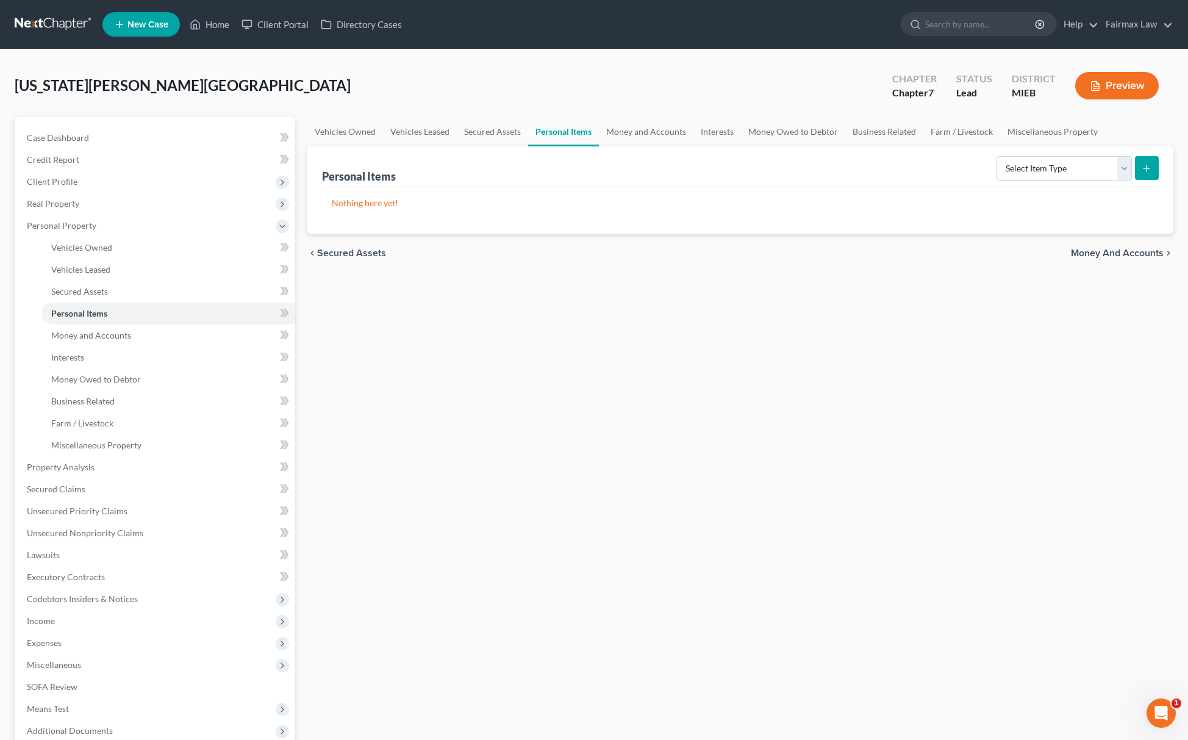
click at [1042, 184] on div "Personal Items Select Item Type Clothing Collectibles Of Value Electronics Fire…" at bounding box center [740, 166] width 837 height 41
click at [1051, 166] on select "Select Item Type Clothing Collectibles Of Value Electronics Firearms Household …" at bounding box center [1064, 168] width 135 height 24
select select "household_goods"
click at [997, 156] on select "Select Item Type Clothing Collectibles Of Value Electronics Firearms Household …" at bounding box center [1064, 168] width 135 height 24
click at [1154, 161] on button "submit" at bounding box center [1147, 168] width 24 height 24
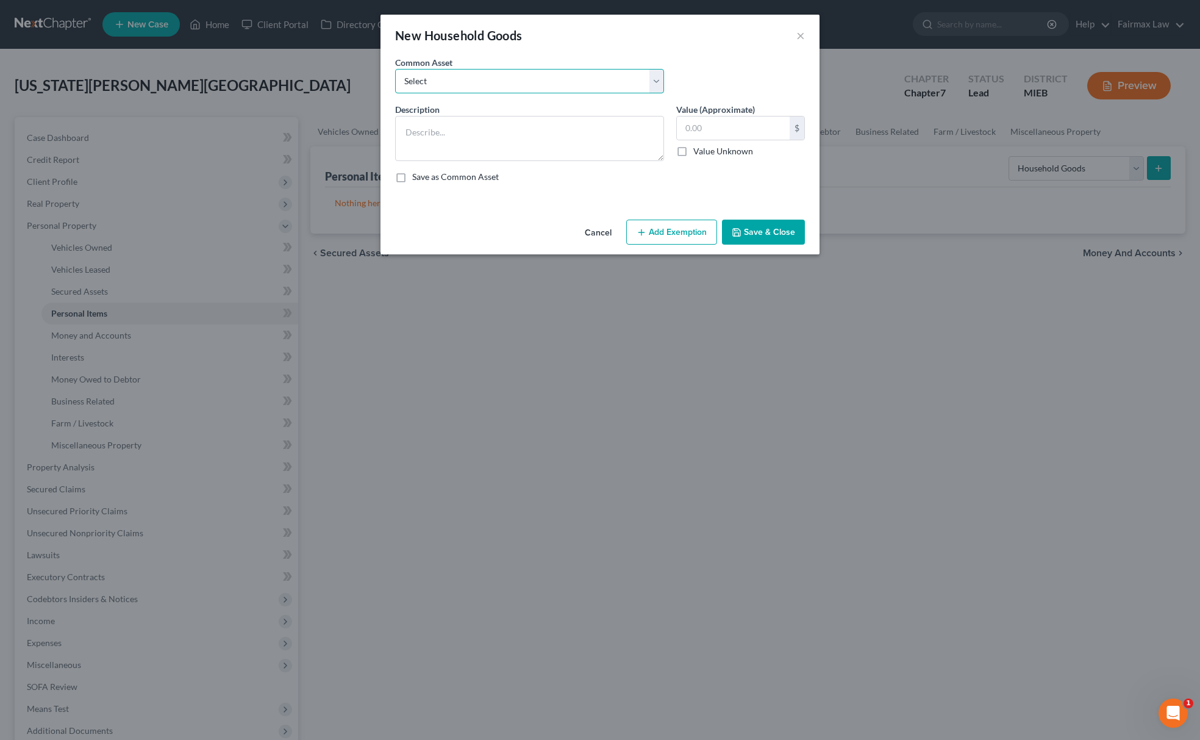
click at [570, 78] on select "Select Common household furnishings, appliances, and decor Common household fur…" at bounding box center [529, 81] width 269 height 24
select select "12"
click at [395, 69] on select "Select Common household furnishings, appliances, and decor Common household fur…" at bounding box center [529, 81] width 269 height 24
type textarea "Household Goods"
click at [750, 118] on input "1,000.00" at bounding box center [733, 127] width 113 height 23
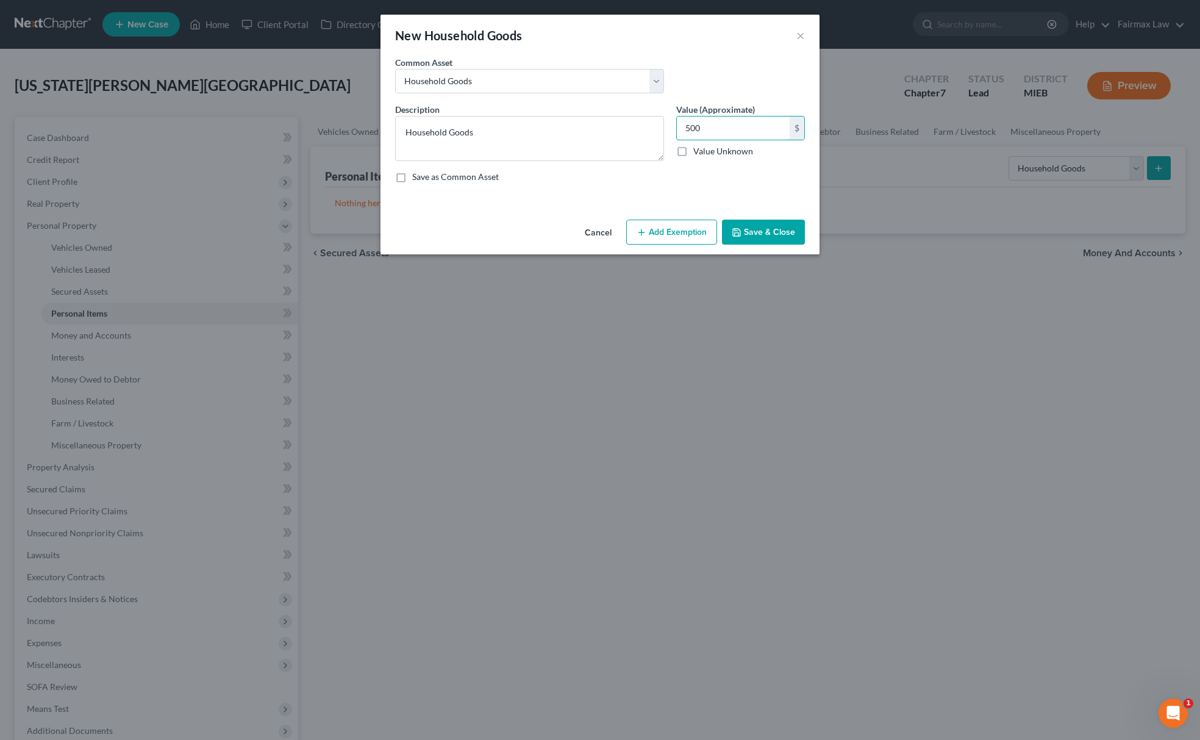
type input "500"
click at [696, 232] on button "Add Exemption" at bounding box center [671, 233] width 91 height 26
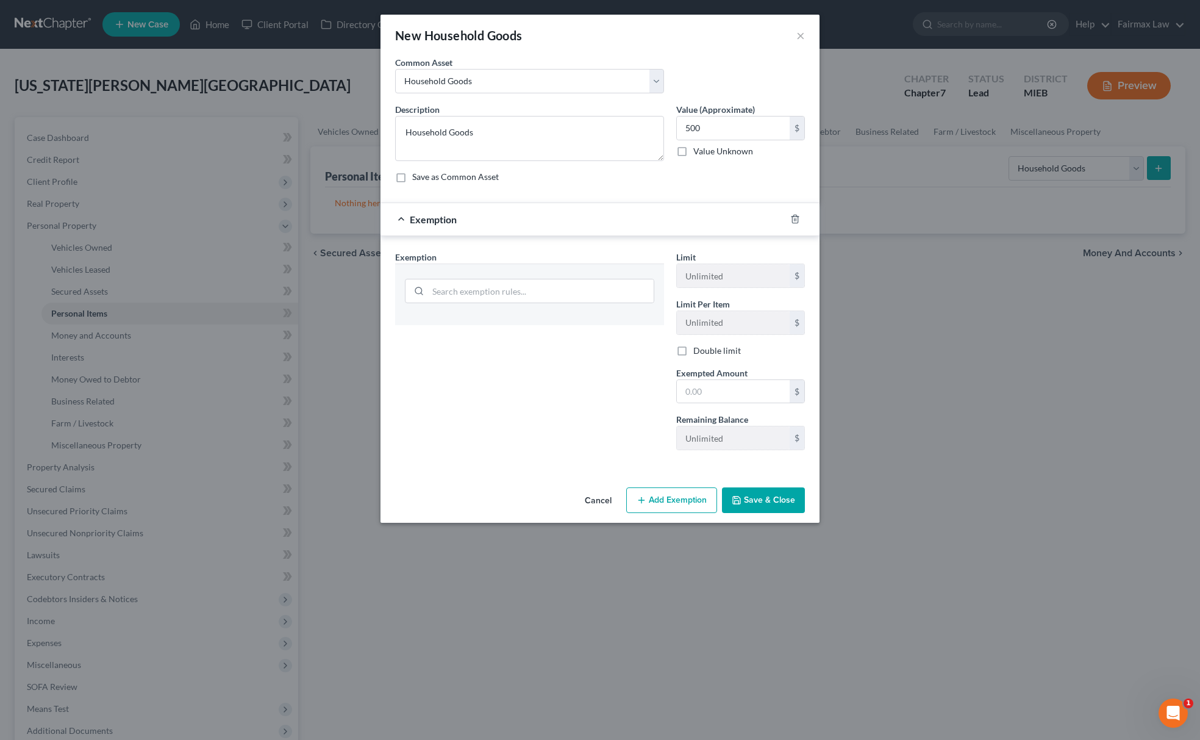
click at [555, 274] on div at bounding box center [529, 290] width 249 height 32
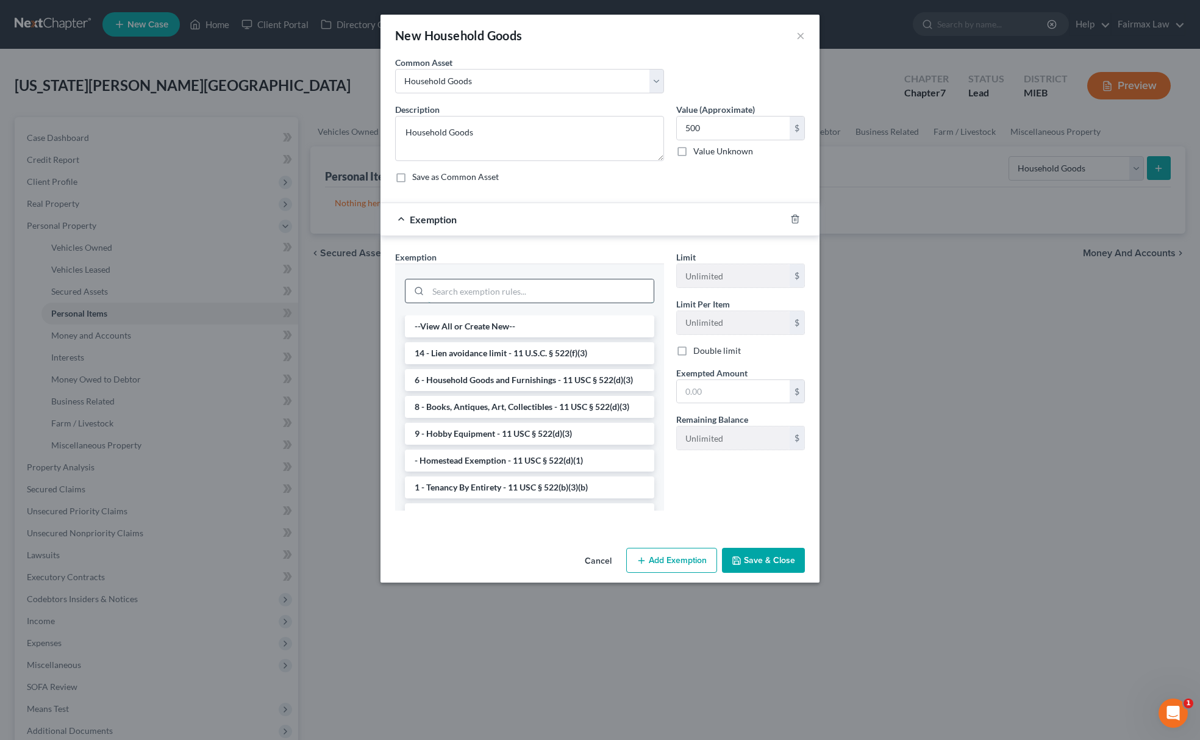
click at [552, 284] on input "search" at bounding box center [541, 290] width 226 height 23
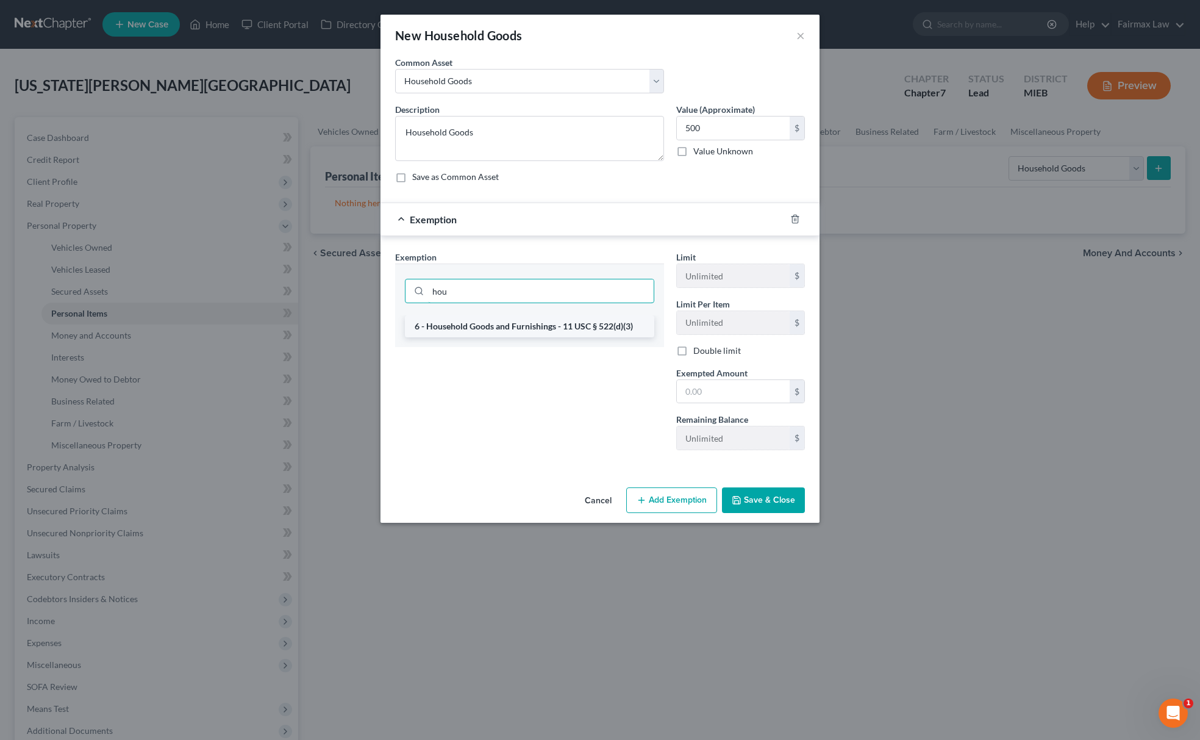
type input "hou"
click at [520, 321] on li "6 - Household Goods and Furnishings - 11 USC § 522(d)(3)" at bounding box center [529, 326] width 249 height 22
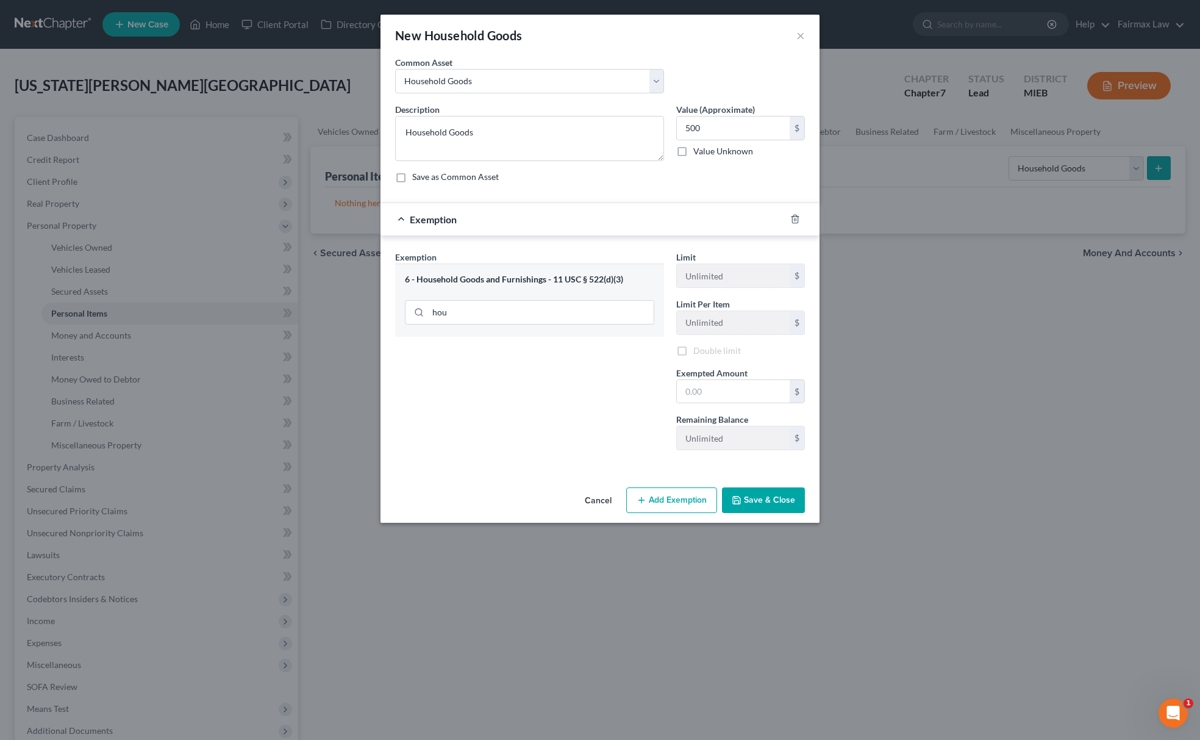
click at [736, 111] on label "Value (Approximate)" at bounding box center [715, 109] width 79 height 13
click at [726, 133] on input "500" at bounding box center [733, 127] width 113 height 23
click at [750, 398] on input "text" at bounding box center [733, 391] width 113 height 23
paste input "500"
type input "500"
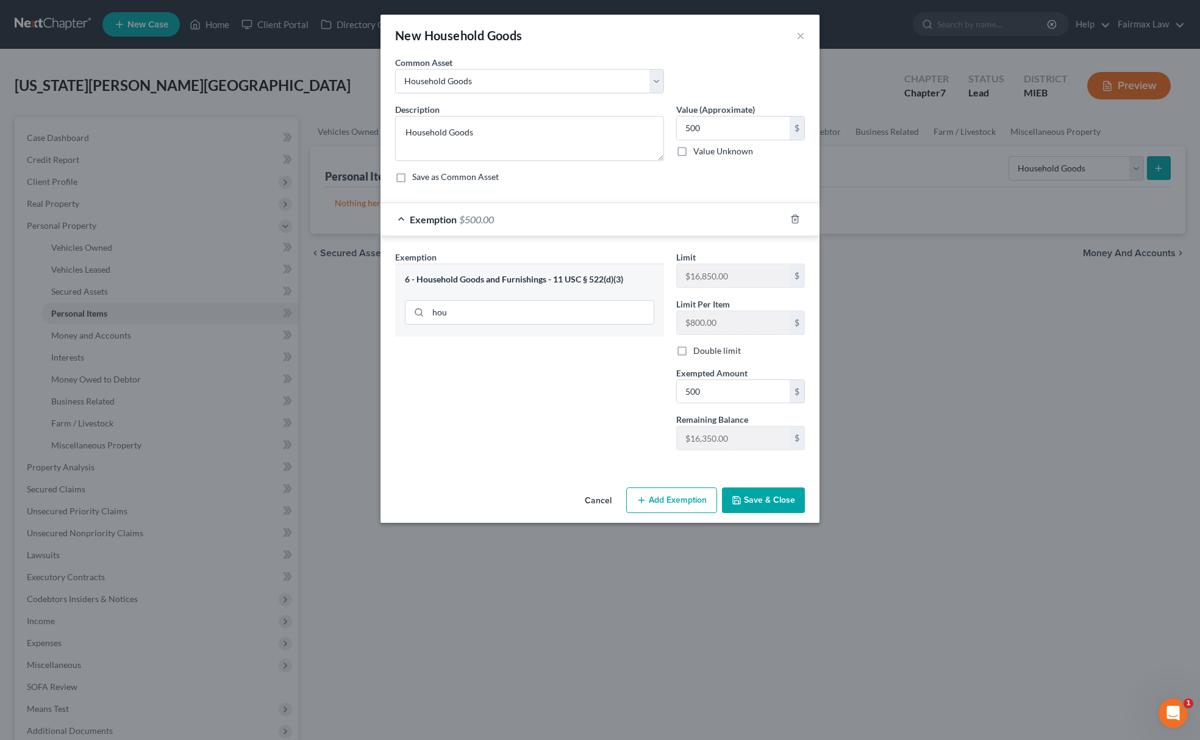
click at [660, 392] on div "Exemption Set must be selected for CA. Exemption * 6 - Household Goods and Furn…" at bounding box center [529, 355] width 281 height 209
click at [769, 492] on button "Save & Close" at bounding box center [763, 500] width 83 height 26
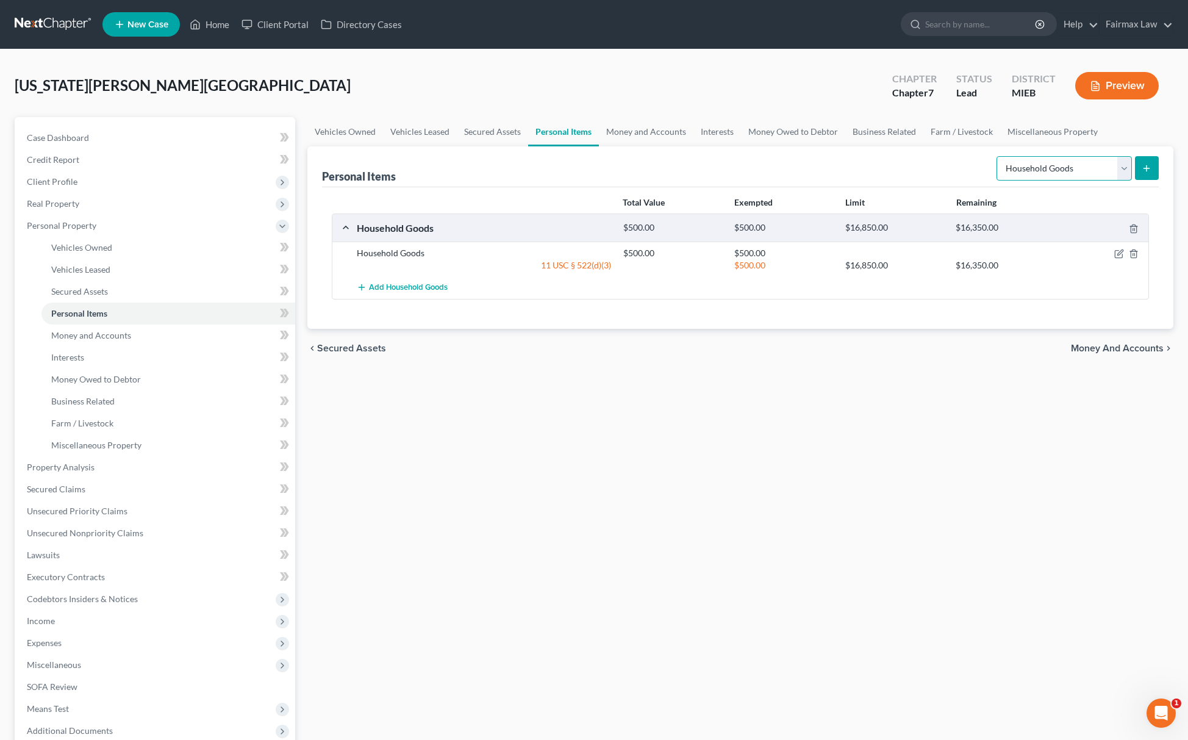
click at [1083, 174] on select "Select Item Type Clothing Collectibles Of Value Electronics Firearms Household …" at bounding box center [1064, 168] width 135 height 24
select select "electronics"
click at [997, 156] on select "Select Item Type Clothing Collectibles Of Value Electronics Firearms Household …" at bounding box center [1064, 168] width 135 height 24
click at [1140, 167] on button "submit" at bounding box center [1147, 168] width 24 height 24
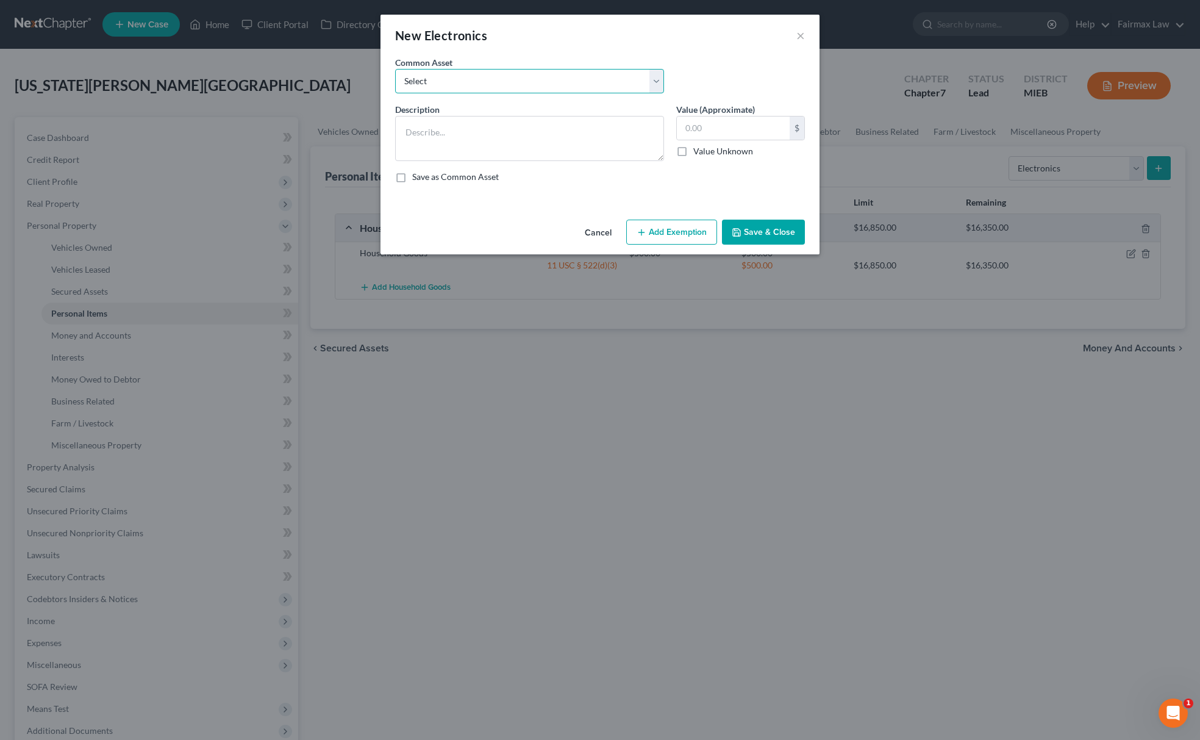
click at [568, 84] on select "Select Household Electronics, including cell phones, PC or tablet device, telev…" at bounding box center [529, 81] width 269 height 24
select select "8"
click at [395, 69] on select "Select Household Electronics, including cell phones, PC or tablet device, telev…" at bounding box center [529, 81] width 269 height 24
type textarea "Household Electronics"
click at [725, 135] on input "500.00" at bounding box center [733, 127] width 113 height 23
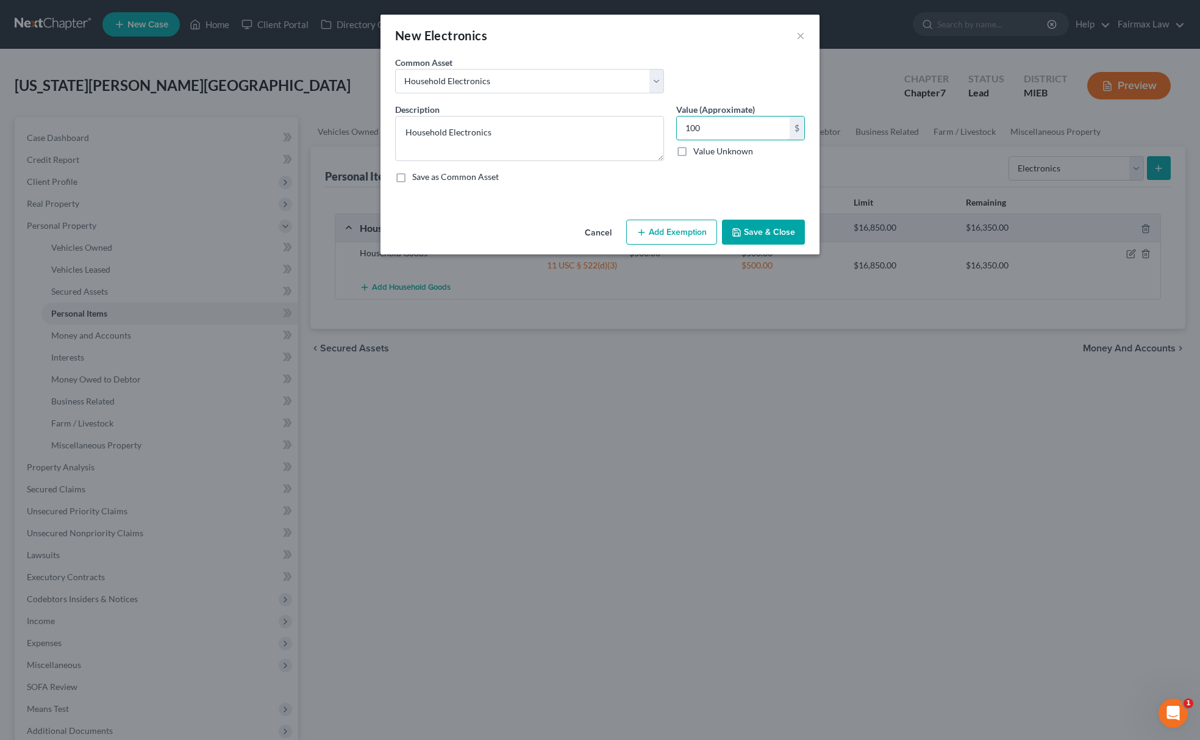
type input "100"
click at [700, 220] on button "Add Exemption" at bounding box center [671, 233] width 91 height 26
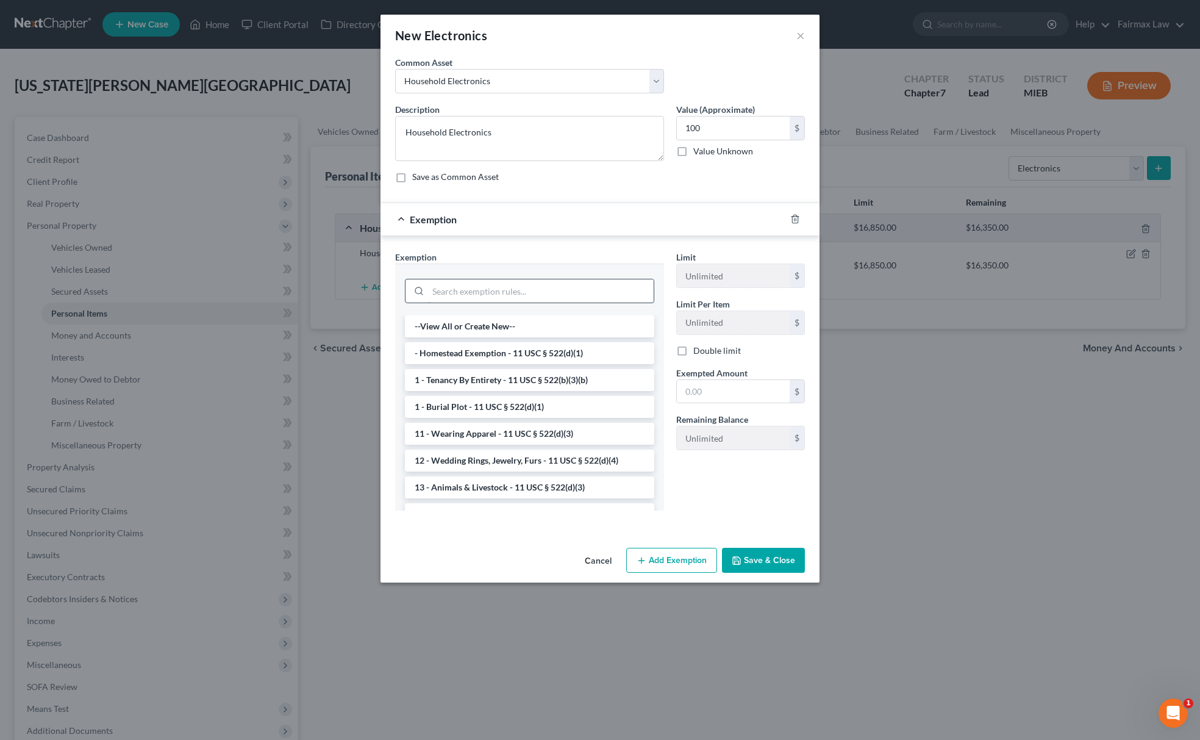
drag, startPoint x: 579, startPoint y: 293, endPoint x: 572, endPoint y: 301, distance: 10.8
click at [572, 301] on input "search" at bounding box center [541, 290] width 226 height 23
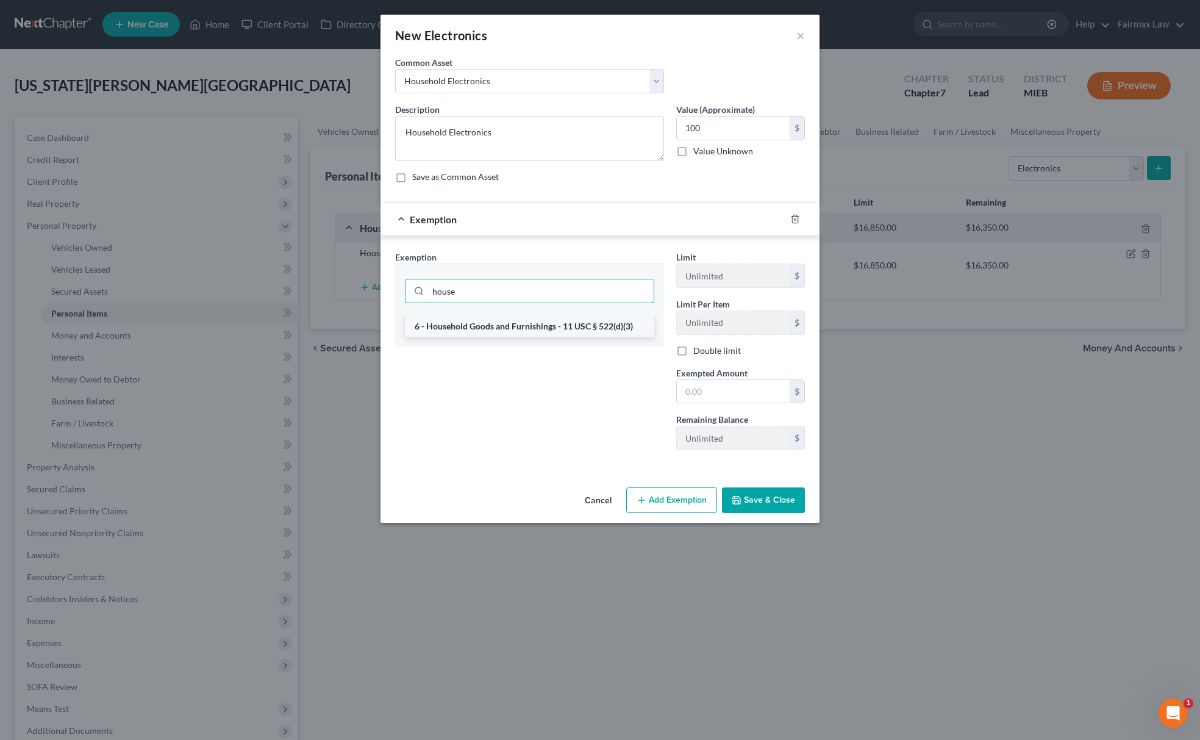
type input "house"
click at [564, 333] on li "6 - Household Goods and Furnishings - 11 USC § 522(d)(3)" at bounding box center [529, 326] width 249 height 22
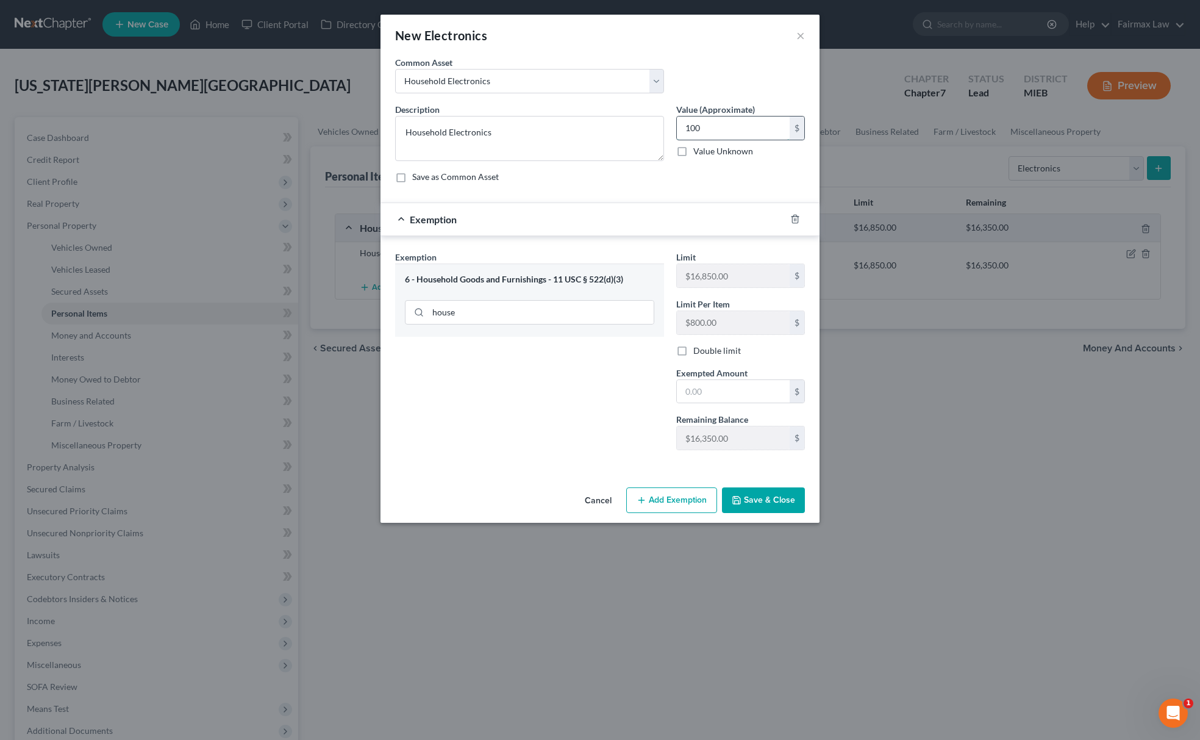
click at [766, 120] on input "100" at bounding box center [733, 127] width 113 height 23
click at [714, 401] on input "text" at bounding box center [733, 391] width 113 height 23
paste input "100"
type input "100"
drag, startPoint x: 618, startPoint y: 393, endPoint x: 628, endPoint y: 400, distance: 12.2
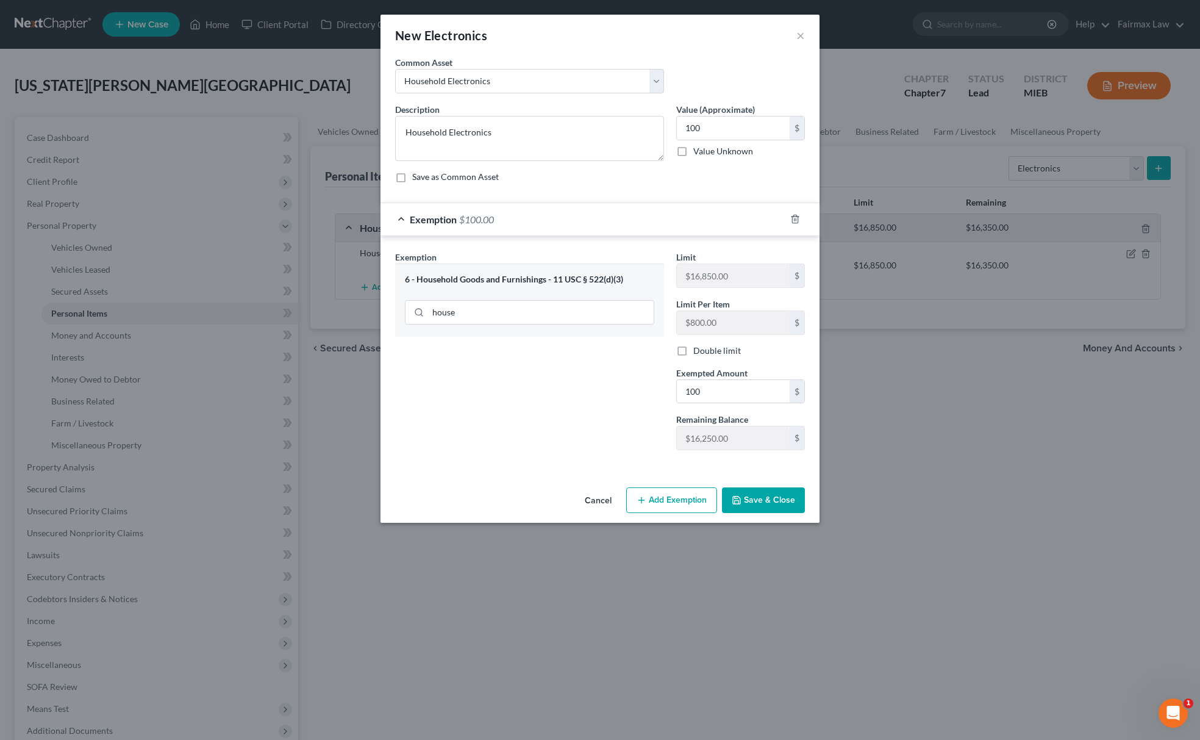
click at [623, 395] on div "Exemption Set must be selected for CA. Exemption * 6 - Household Goods and Furn…" at bounding box center [529, 355] width 281 height 209
click at [736, 498] on polyline "button" at bounding box center [736, 497] width 3 height 2
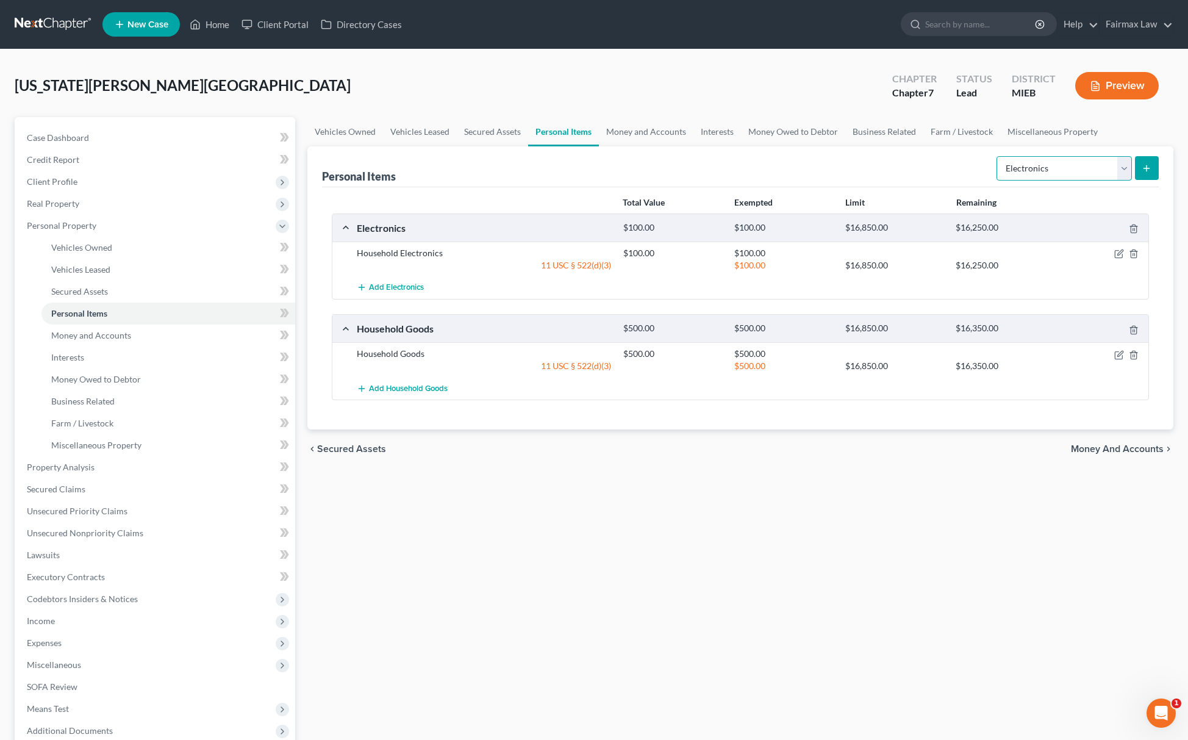
click at [1081, 179] on select "Select Item Type Clothing Collectibles Of Value Electronics Firearms Household …" at bounding box center [1064, 168] width 135 height 24
select select "clothing"
click at [997, 156] on select "Select Item Type Clothing Collectibles Of Value Electronics Firearms Household …" at bounding box center [1064, 168] width 135 height 24
click at [1147, 170] on line "submit" at bounding box center [1147, 167] width 0 height 5
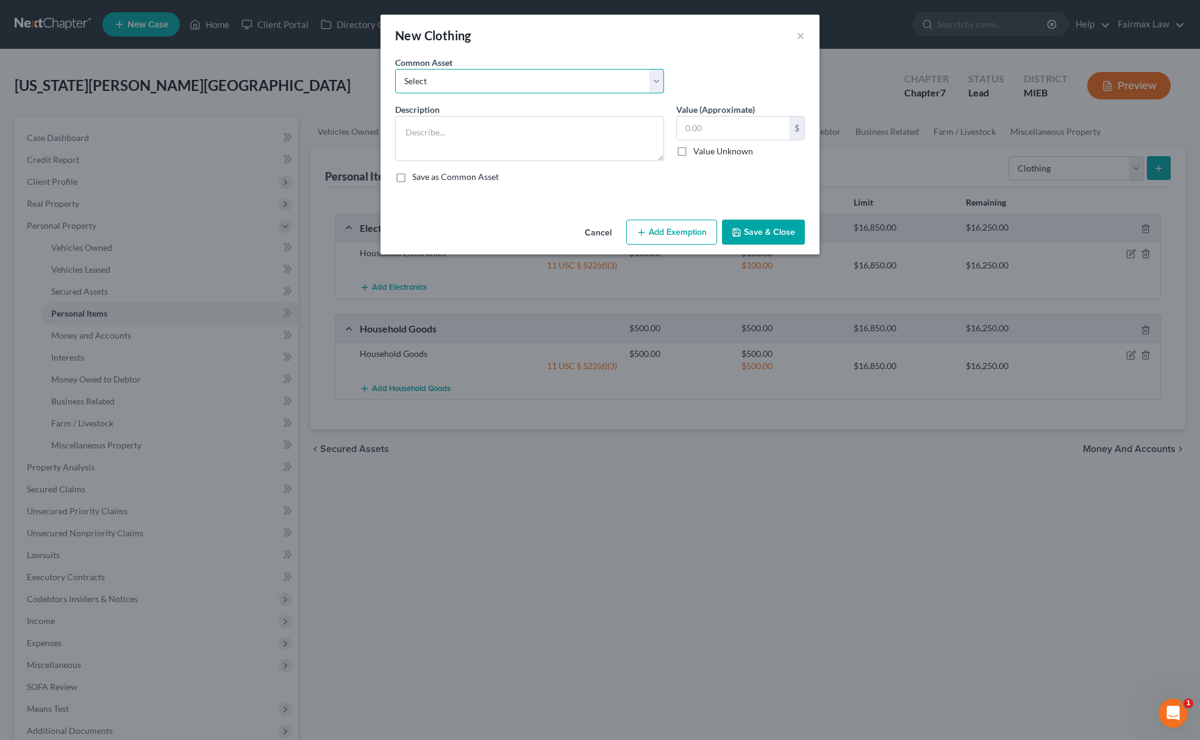
click at [501, 81] on select "Select Everyday clothing Professional Men's wear. Everyday wearing apparel Comm…" at bounding box center [529, 81] width 269 height 24
select select "0"
click at [395, 69] on select "Select Everyday clothing Professional Men's wear. Everyday wearing apparel Comm…" at bounding box center [529, 81] width 269 height 24
type textarea "Everyday clothing"
click at [760, 132] on input "400.00" at bounding box center [733, 127] width 113 height 23
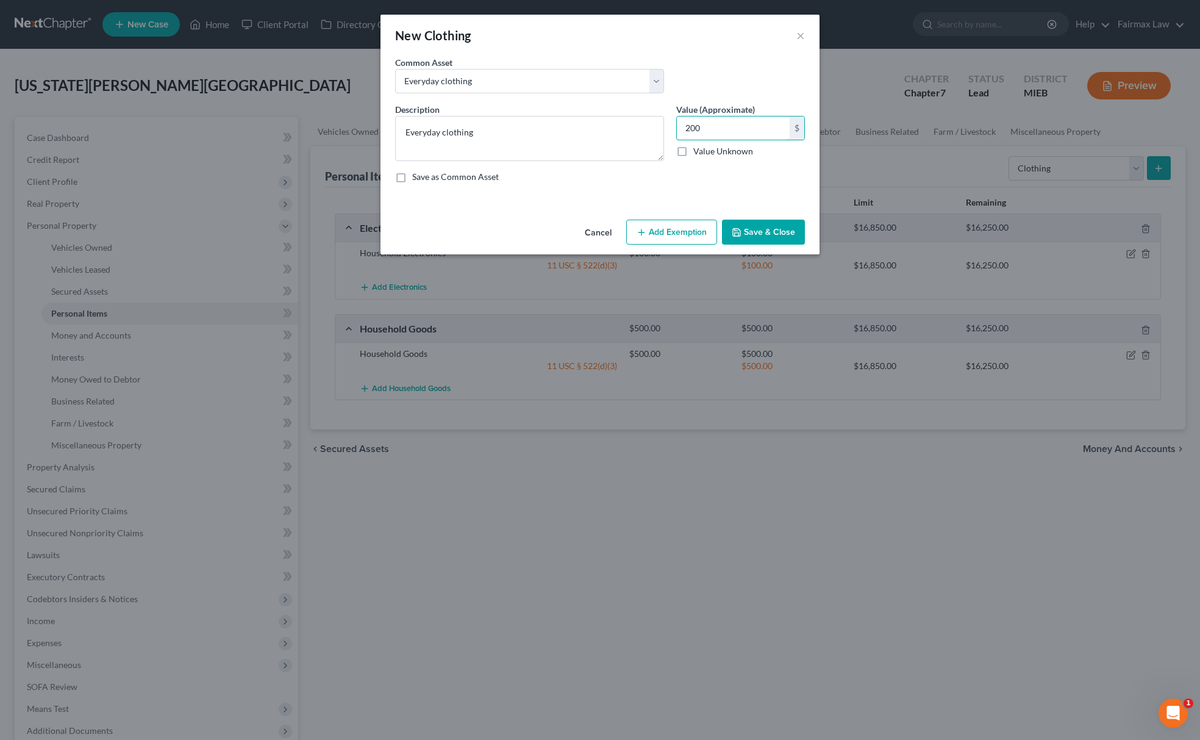
type input "200"
click at [684, 232] on button "Add Exemption" at bounding box center [671, 233] width 91 height 26
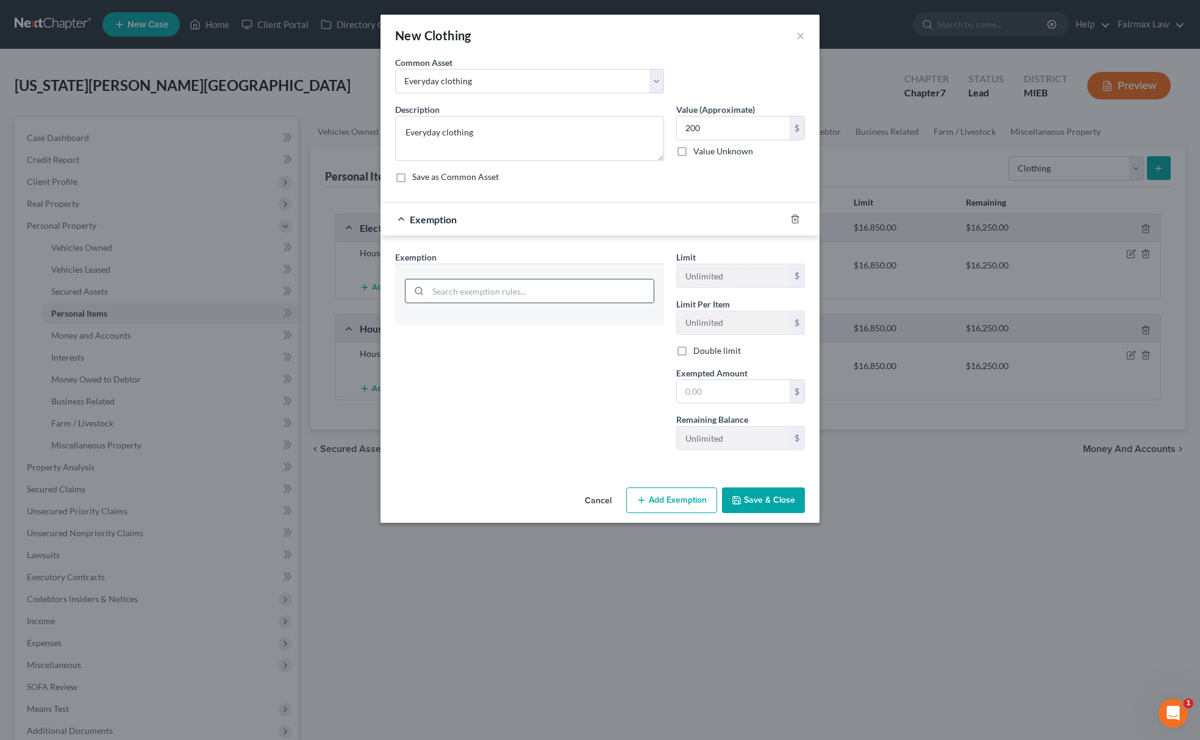
click at [562, 294] on input "search" at bounding box center [541, 290] width 226 height 23
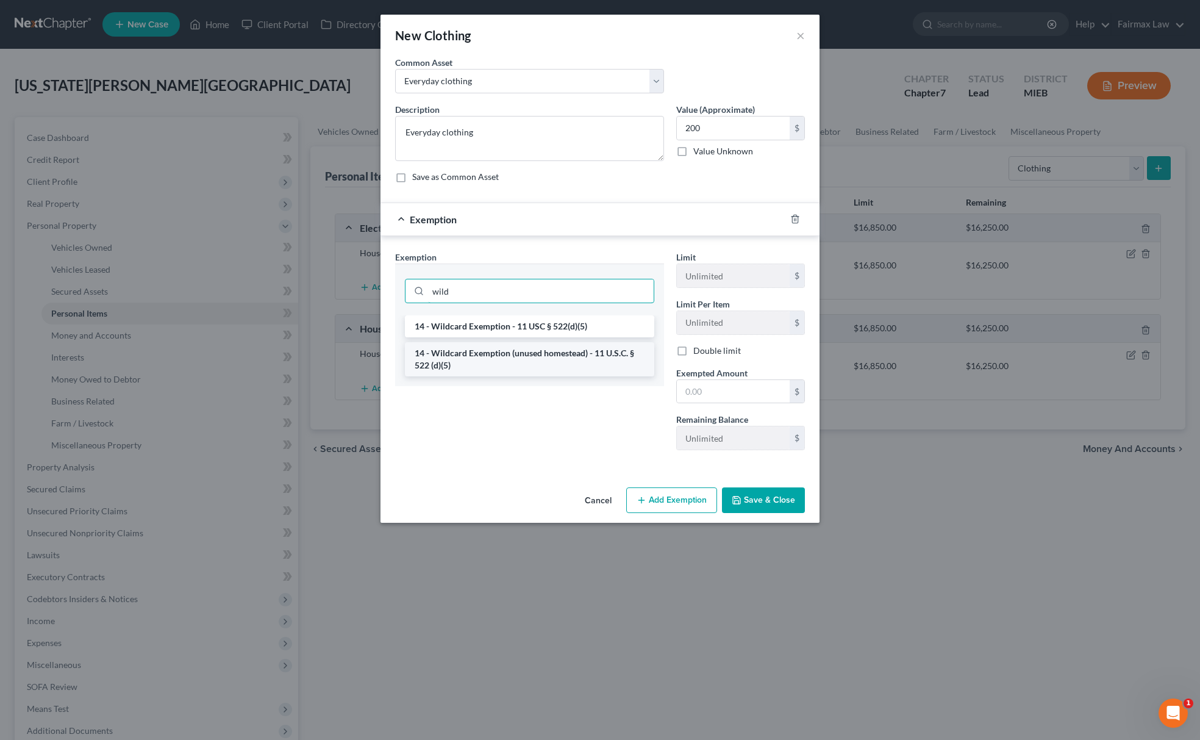
type input "wild"
click at [498, 346] on li "14 - Wildcard Exemption (unused homestead) - 11 U.S.C. § 522 (d)(5)" at bounding box center [529, 359] width 249 height 34
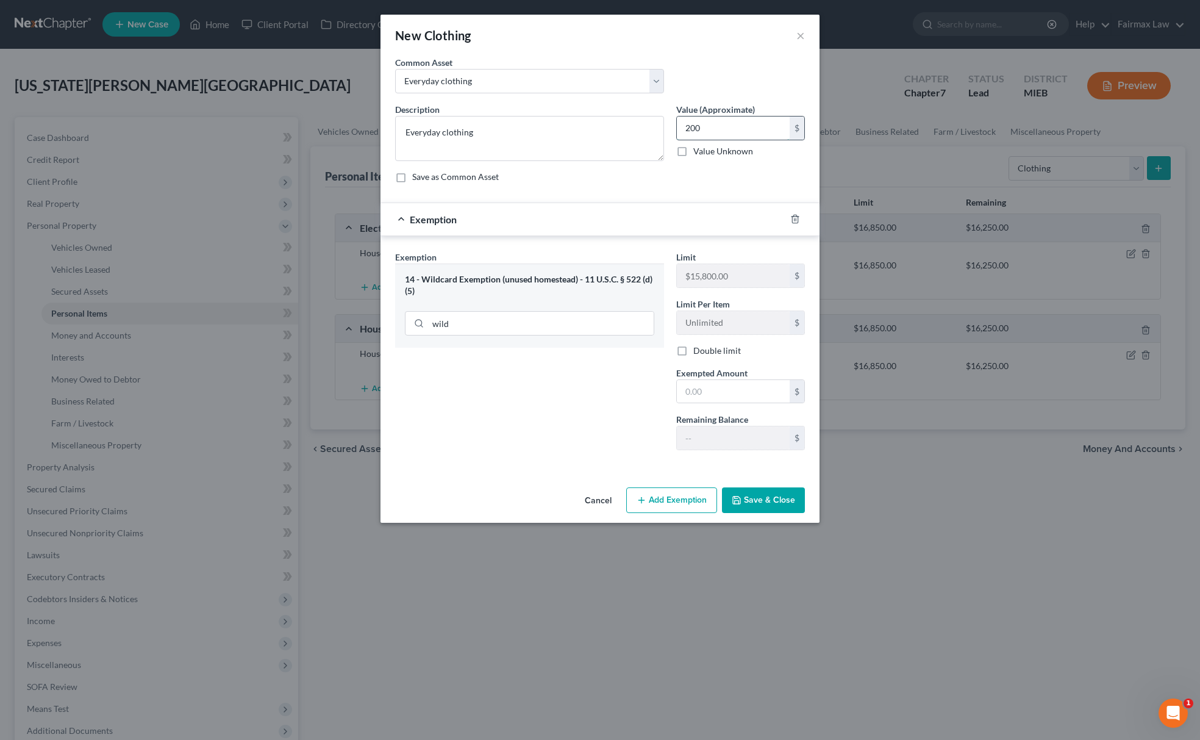
click at [716, 125] on input "200" at bounding box center [733, 127] width 113 height 23
drag, startPoint x: 728, startPoint y: 393, endPoint x: 708, endPoint y: 394, distance: 20.2
click at [728, 393] on input "text" at bounding box center [733, 391] width 113 height 23
paste input "200"
type input "200"
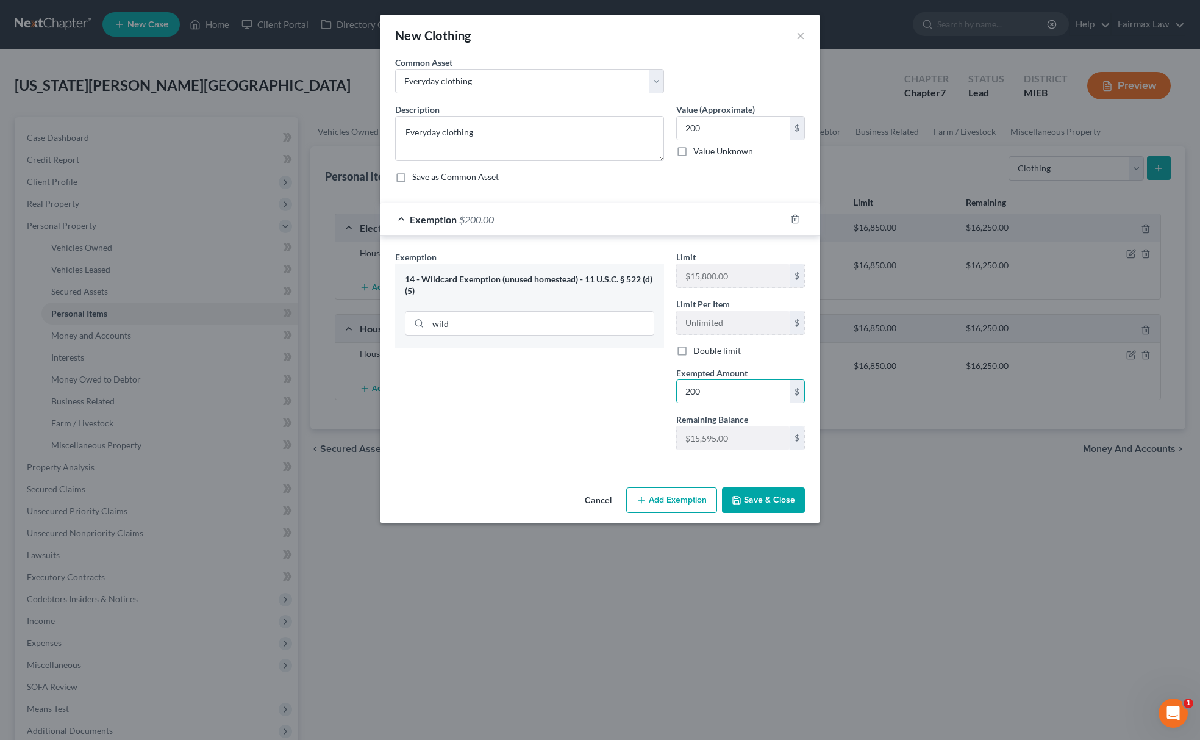
drag, startPoint x: 601, startPoint y: 394, endPoint x: 603, endPoint y: 403, distance: 9.5
click at [600, 395] on div "Exemption Set must be selected for CA. Exemption * 14 - Wildcard Exemption (unu…" at bounding box center [529, 355] width 281 height 209
click at [770, 501] on button "Save & Close" at bounding box center [763, 500] width 83 height 26
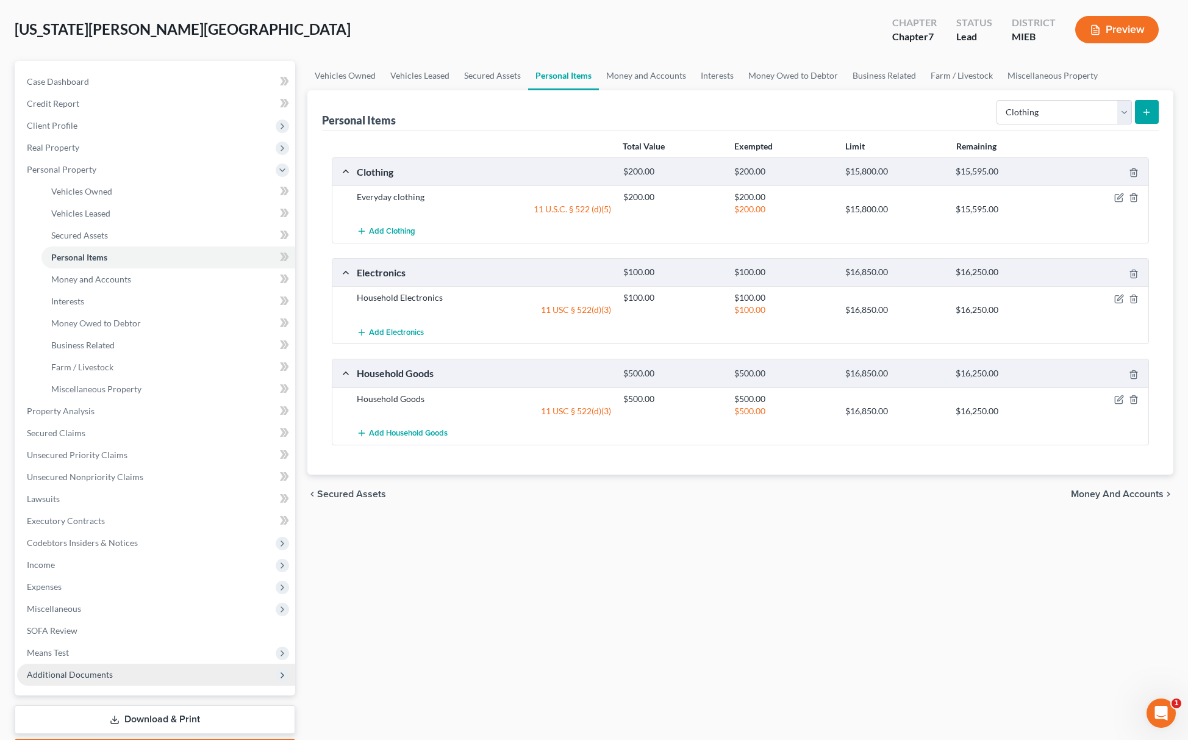
scroll to position [127, 0]
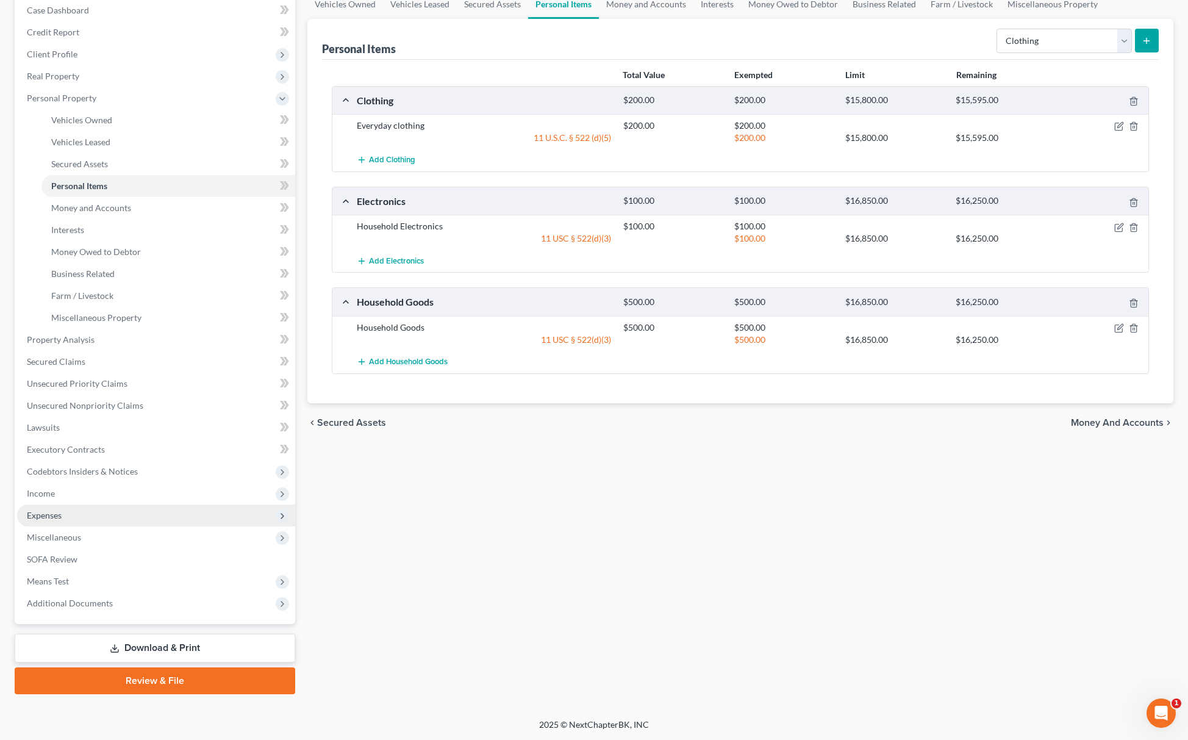
click at [122, 515] on span "Expenses" at bounding box center [156, 515] width 278 height 22
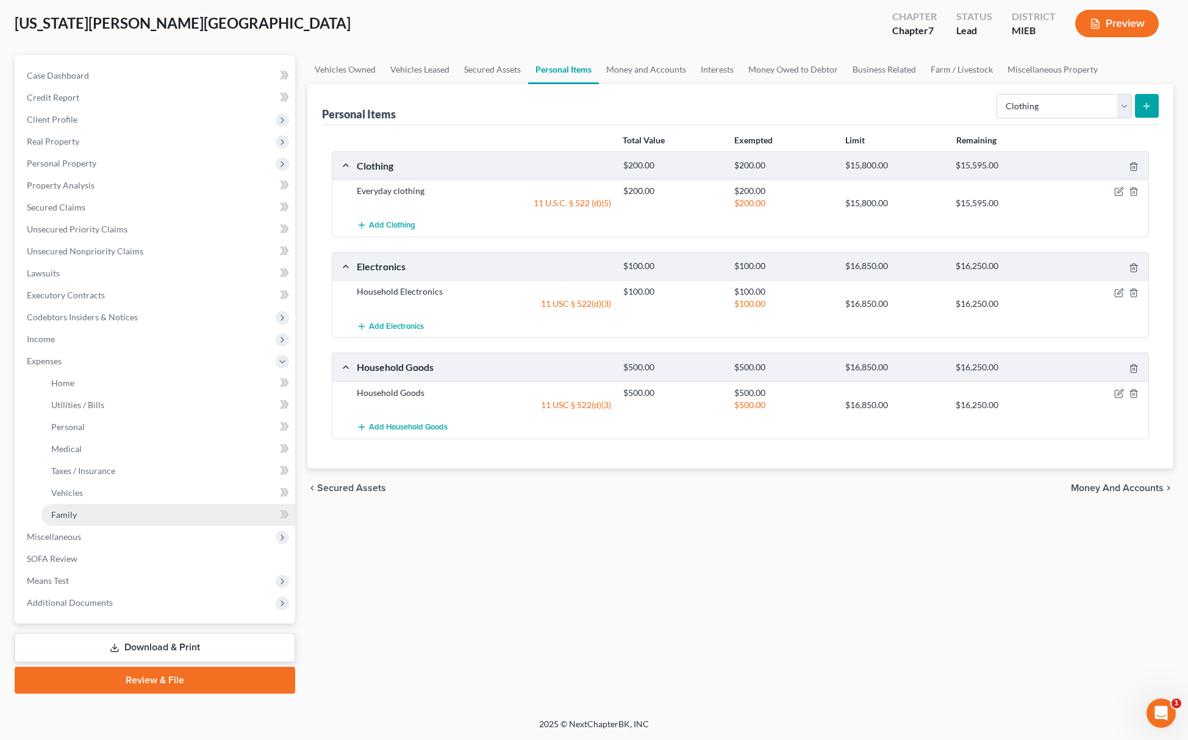
scroll to position [62, 0]
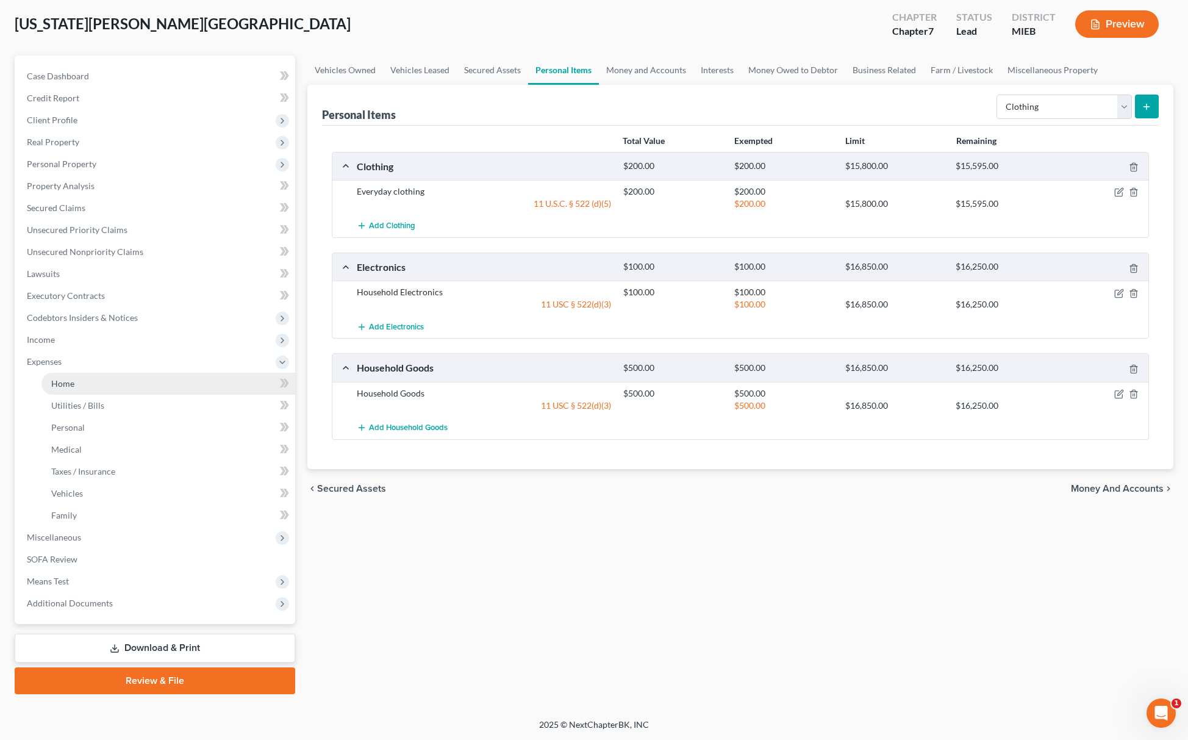
click at [99, 388] on link "Home" at bounding box center [168, 384] width 254 height 22
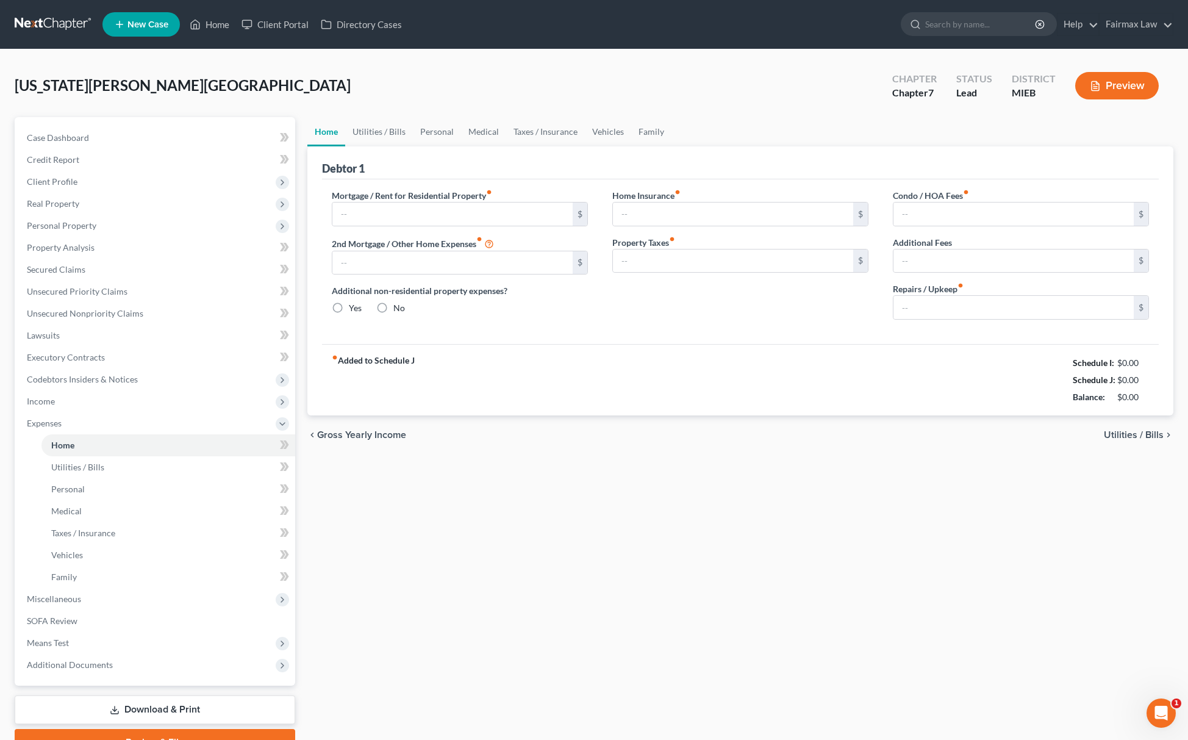
type input "0.00"
radio input "true"
type input "0.00"
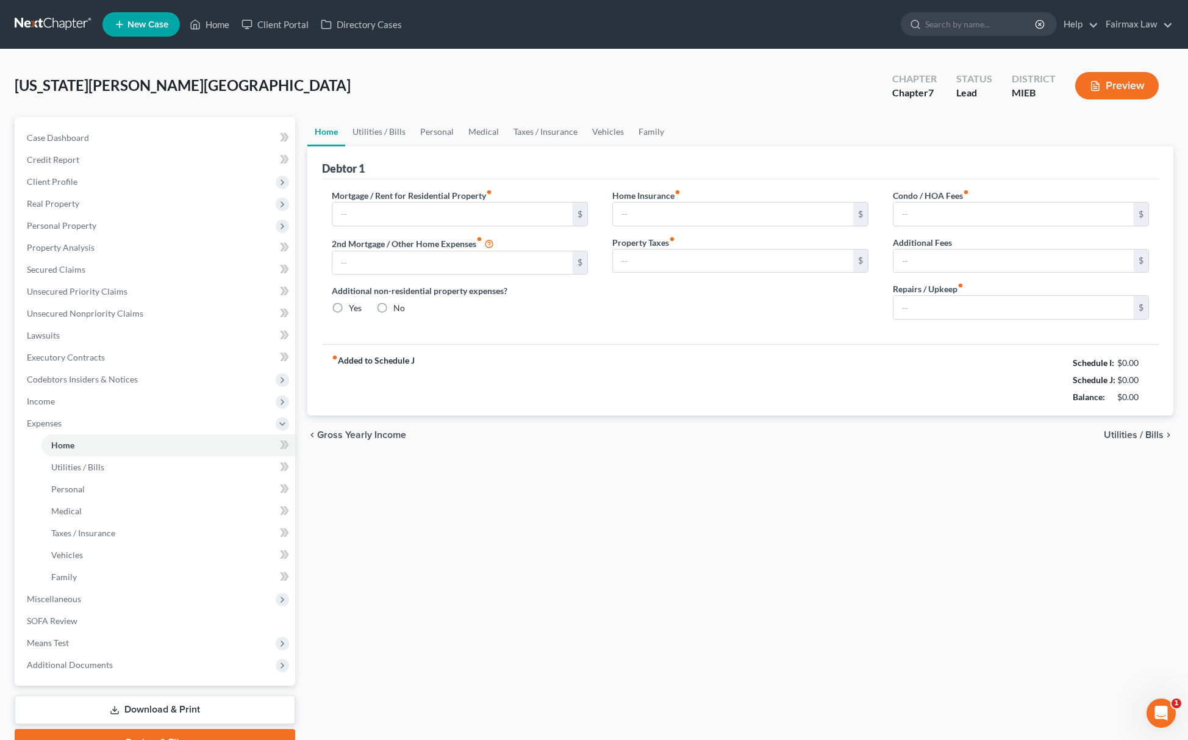
type input "0.00"
click at [538, 223] on input "text" at bounding box center [452, 213] width 240 height 23
paste input "- 1349.00"
type input "1,349.00"
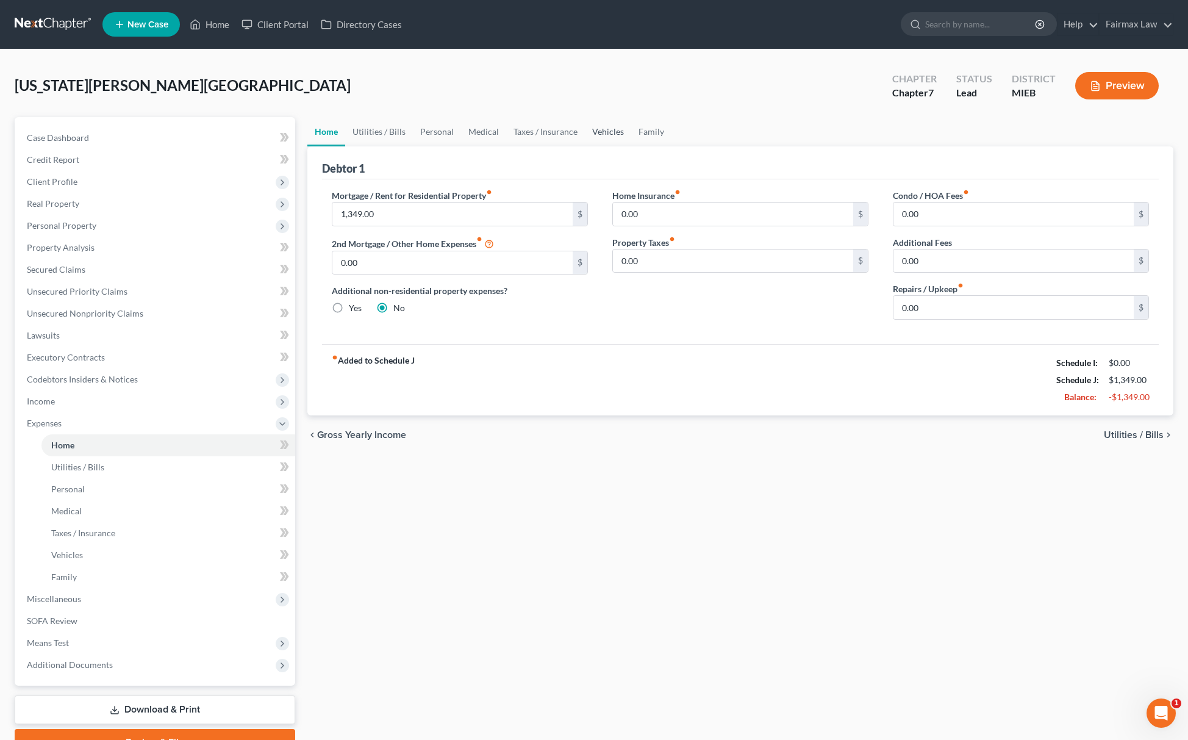
click at [618, 127] on link "Vehicles" at bounding box center [608, 131] width 46 height 29
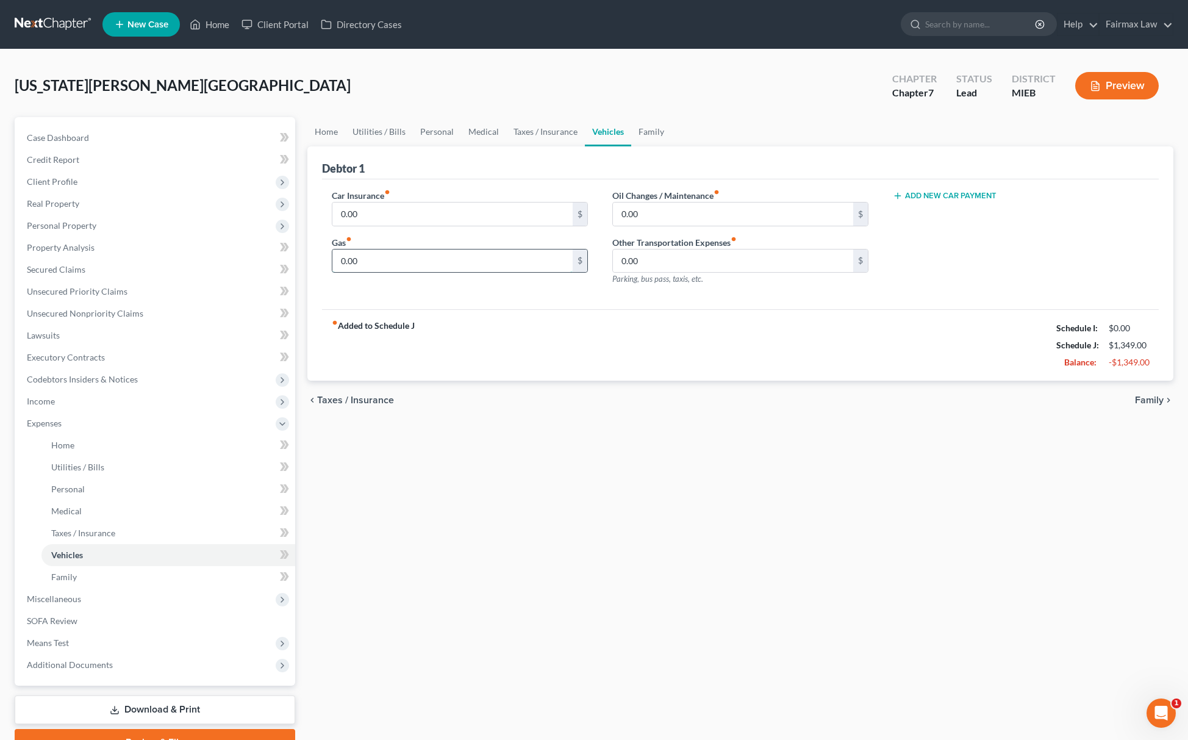
click at [442, 250] on input "0.00" at bounding box center [452, 260] width 240 height 23
paste input "588"
type input "588.00"
click at [461, 132] on link "Medical" at bounding box center [483, 131] width 45 height 29
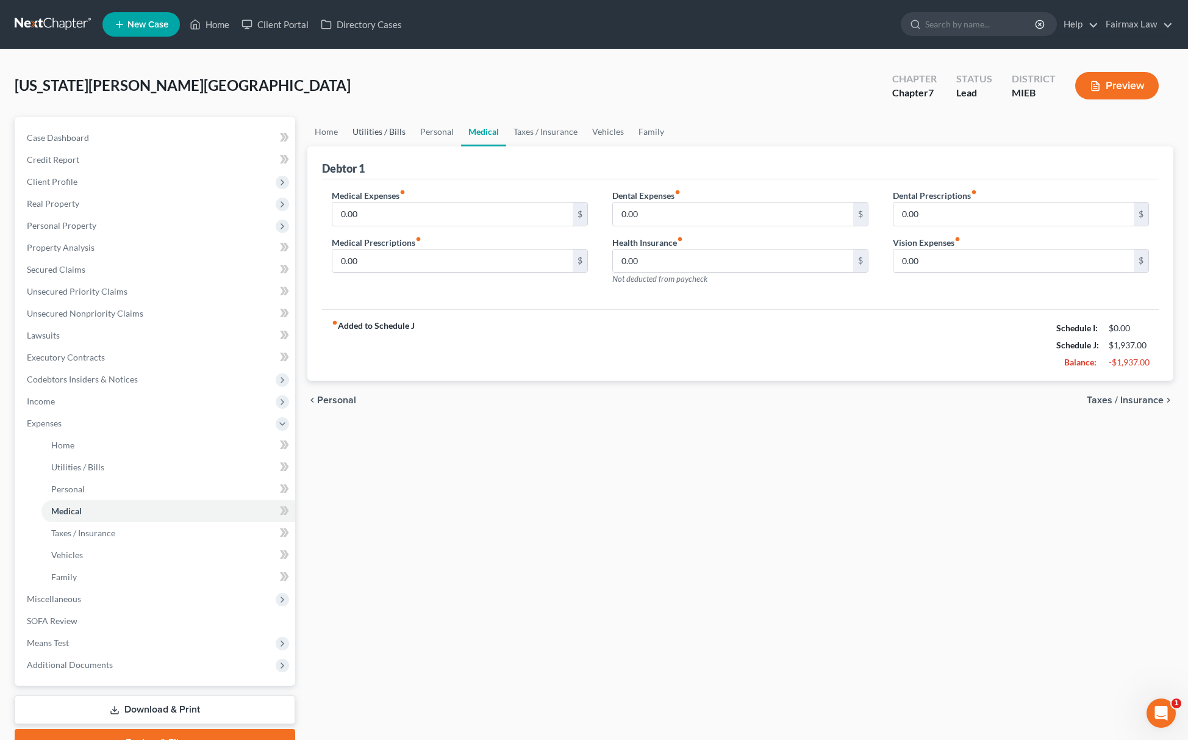
click at [387, 127] on link "Utilities / Bills" at bounding box center [379, 131] width 68 height 29
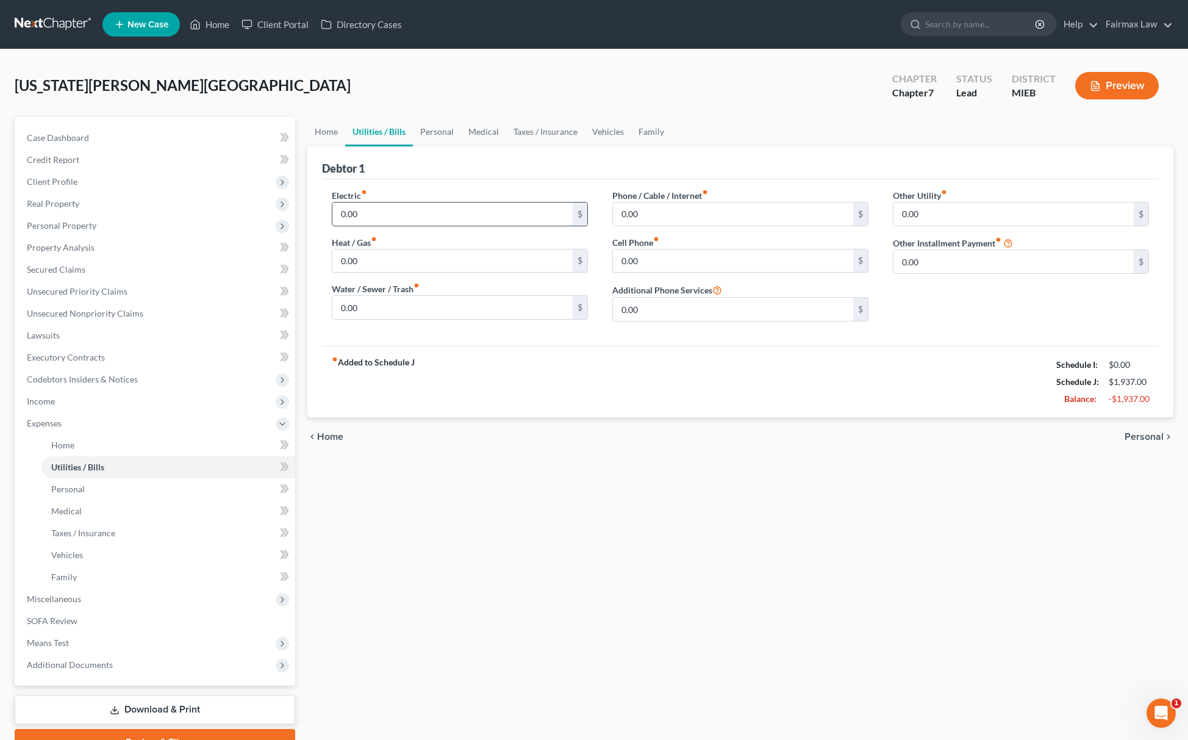
click at [405, 218] on input "0.00" at bounding box center [452, 213] width 240 height 23
drag, startPoint x: 390, startPoint y: 213, endPoint x: 293, endPoint y: 215, distance: 97.0
click at [293, 215] on div "Petition Navigation Case Dashboard Payments Invoices Payments Payments Credit R…" at bounding box center [594, 436] width 1171 height 639
type input "67.5"
click at [383, 261] on input "0.00" at bounding box center [452, 260] width 240 height 23
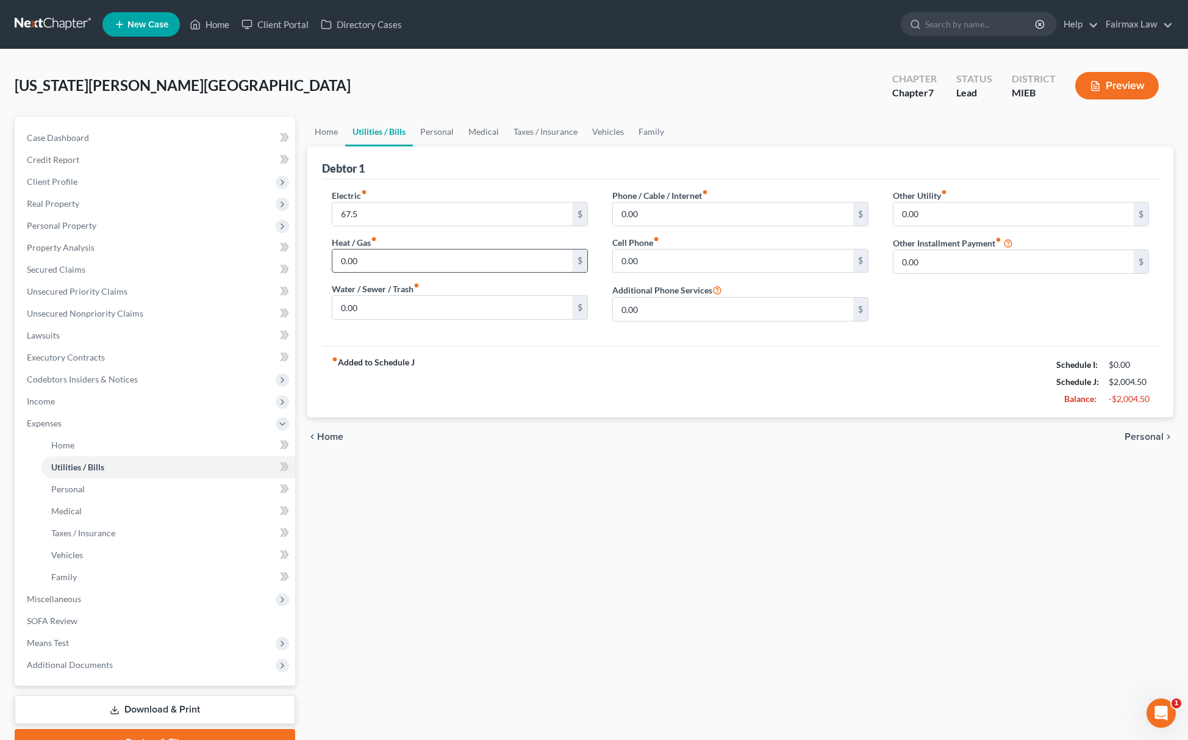
paste input "67.5"
type input "67.5"
click at [476, 293] on div "Water / Sewer / Trash fiber_manual_record 0.00 $" at bounding box center [460, 300] width 256 height 37
click at [469, 300] on input "0.00" at bounding box center [452, 307] width 240 height 23
paste input "6"
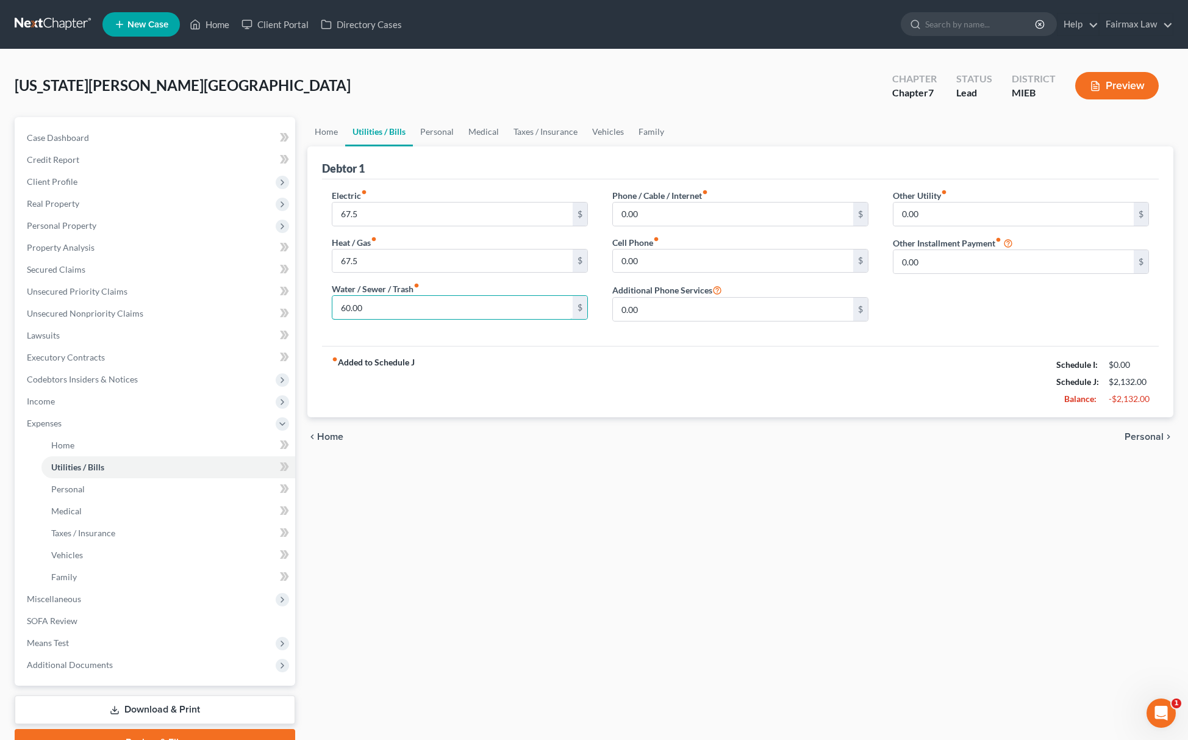
type input "60.00"
click at [696, 254] on input "0.00" at bounding box center [733, 260] width 240 height 23
paste input "58"
type input "58.00"
click at [689, 211] on input "0.00" at bounding box center [733, 213] width 240 height 23
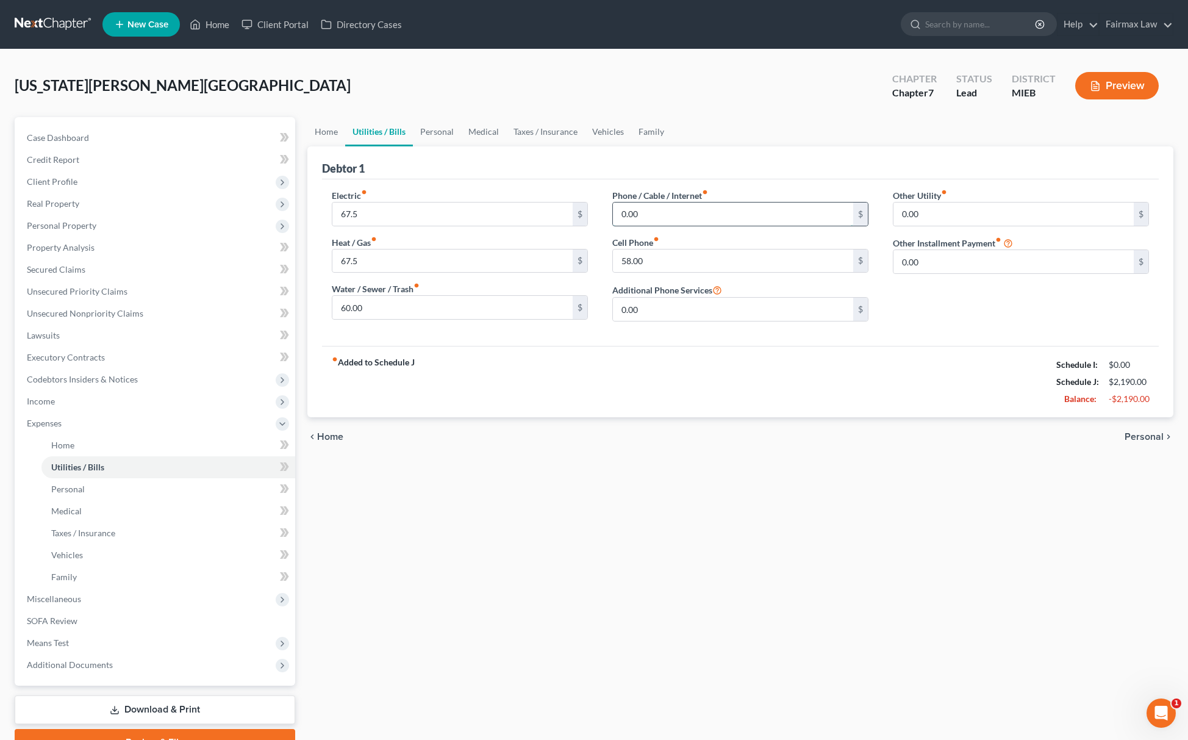
paste input "75"
type input "75.00"
click at [439, 137] on link "Personal" at bounding box center [437, 131] width 48 height 29
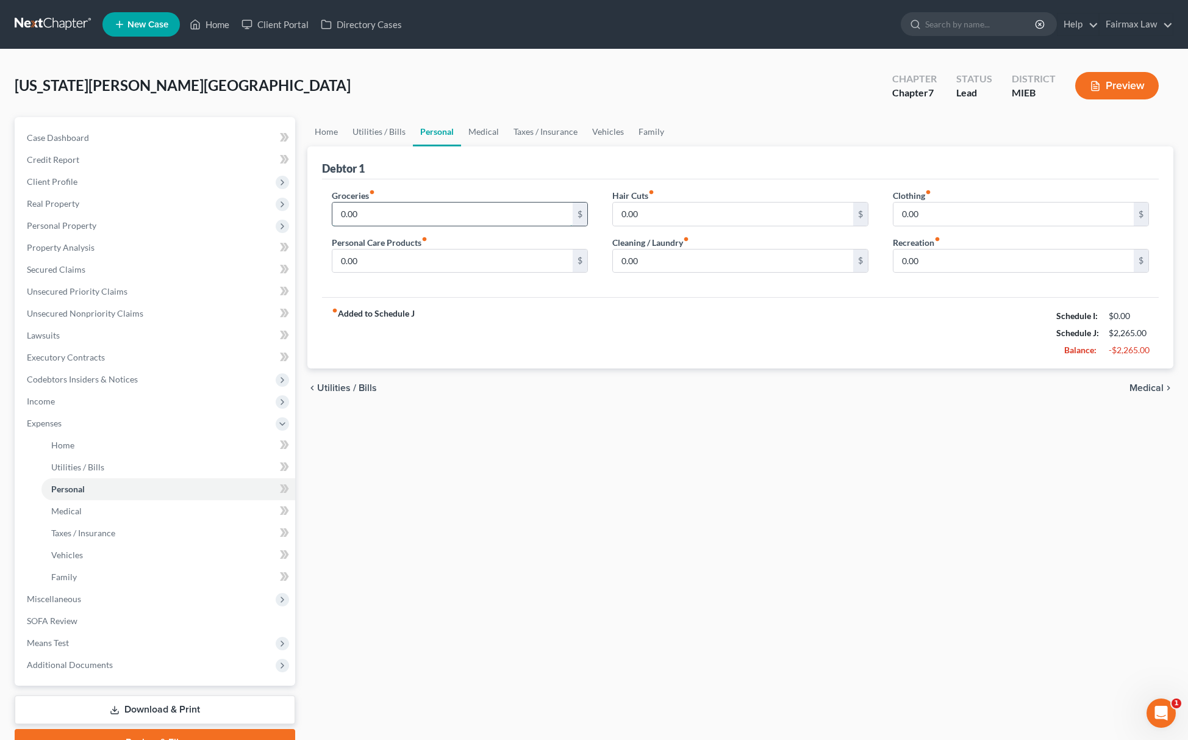
click at [392, 213] on input "0.00" at bounding box center [452, 213] width 240 height 23
paste input "468"
type input "468.00"
click at [683, 260] on input "0.00" at bounding box center [733, 260] width 240 height 23
paste input "4"
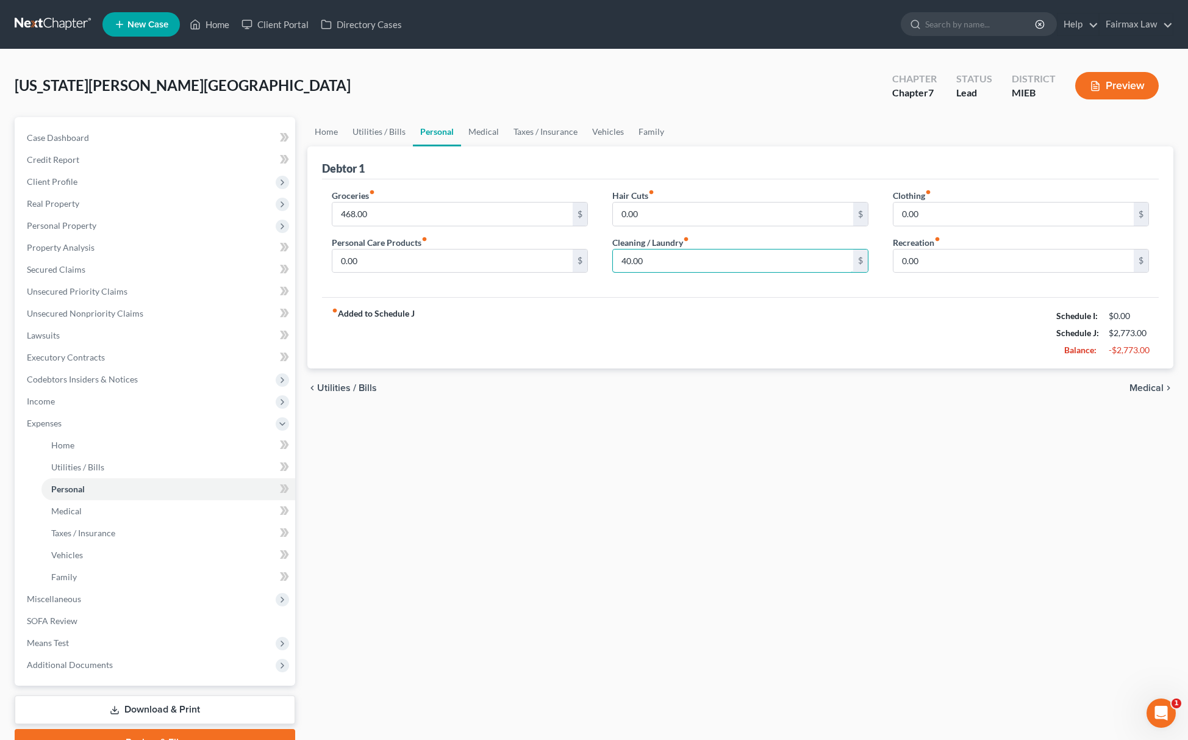
type input "40.00"
click at [940, 198] on div "Clothing fiber_manual_record 0.00 $" at bounding box center [1021, 207] width 256 height 37
click at [945, 209] on input "0.00" at bounding box center [1013, 213] width 240 height 23
paste input "52"
type input "52.00"
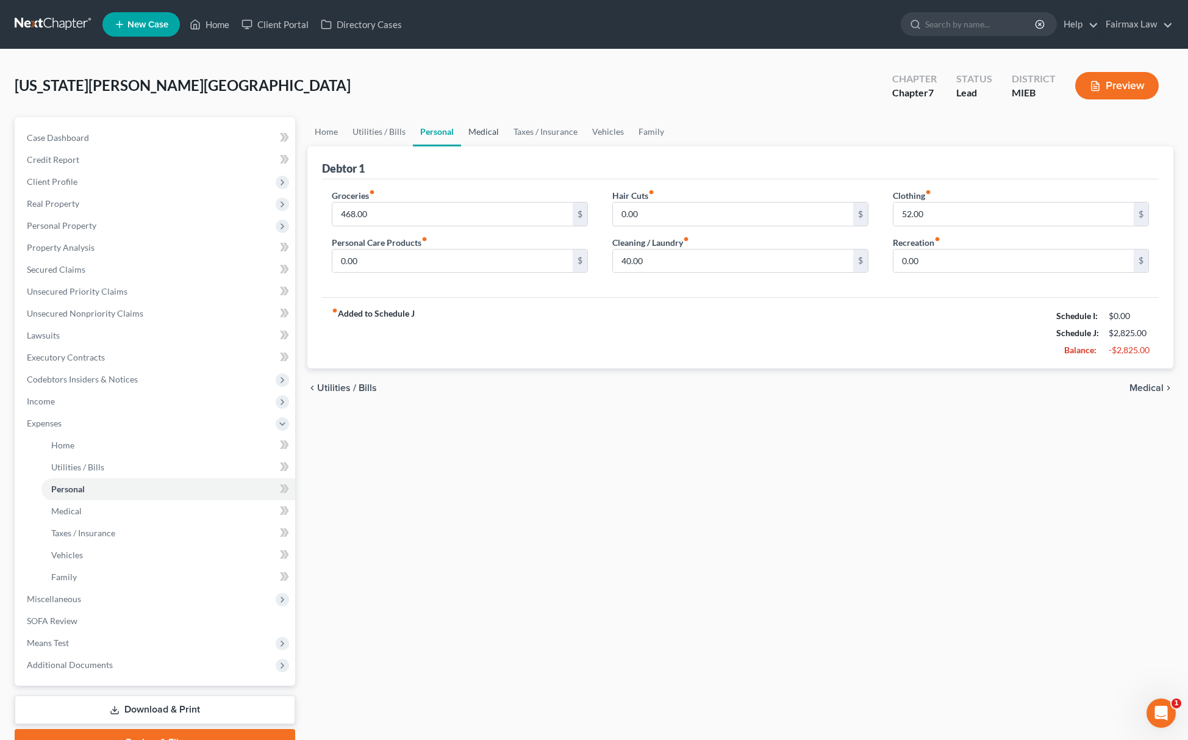
click at [491, 129] on link "Medical" at bounding box center [483, 131] width 45 height 29
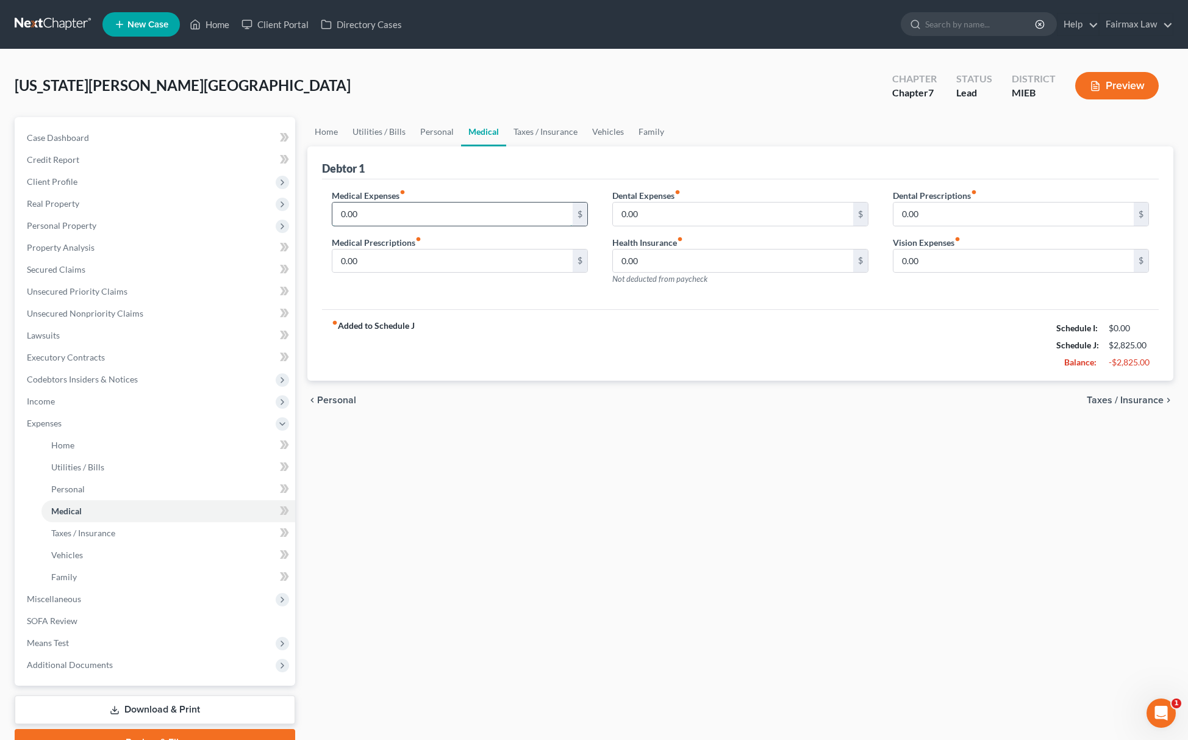
click at [415, 210] on input "0.00" at bounding box center [452, 213] width 240 height 23
drag, startPoint x: 396, startPoint y: 213, endPoint x: 168, endPoint y: 216, distance: 227.5
click at [157, 220] on div "Petition Navigation Case Dashboard Payments Invoices Payments Payments Credit R…" at bounding box center [594, 436] width 1171 height 639
type input "179.5"
click at [696, 226] on div "Dental Expenses fiber_manual_record 0.00 $ Health Insurance fiber_manual_record…" at bounding box center [740, 242] width 281 height 106
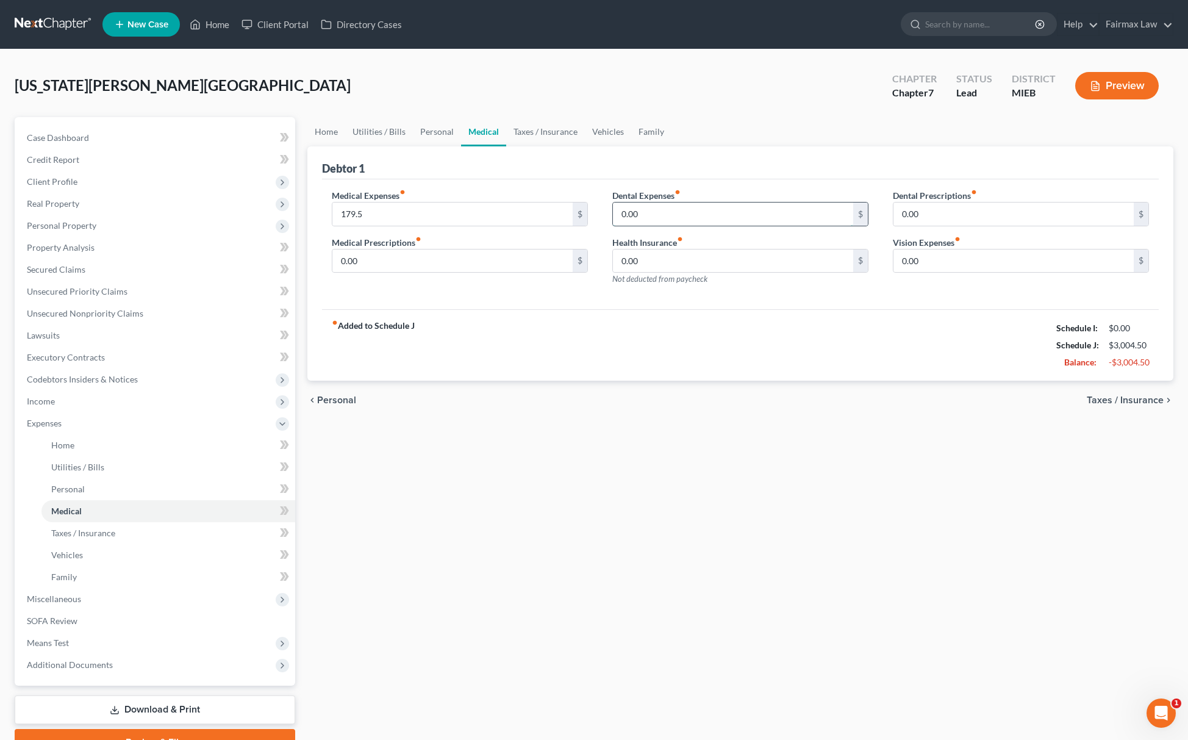
paste input "179.5"
click at [696, 222] on input "179.5" at bounding box center [733, 213] width 240 height 23
type input "179.5"
drag, startPoint x: 623, startPoint y: 120, endPoint x: 631, endPoint y: 125, distance: 9.6
click at [623, 120] on link "Vehicles" at bounding box center [608, 131] width 46 height 29
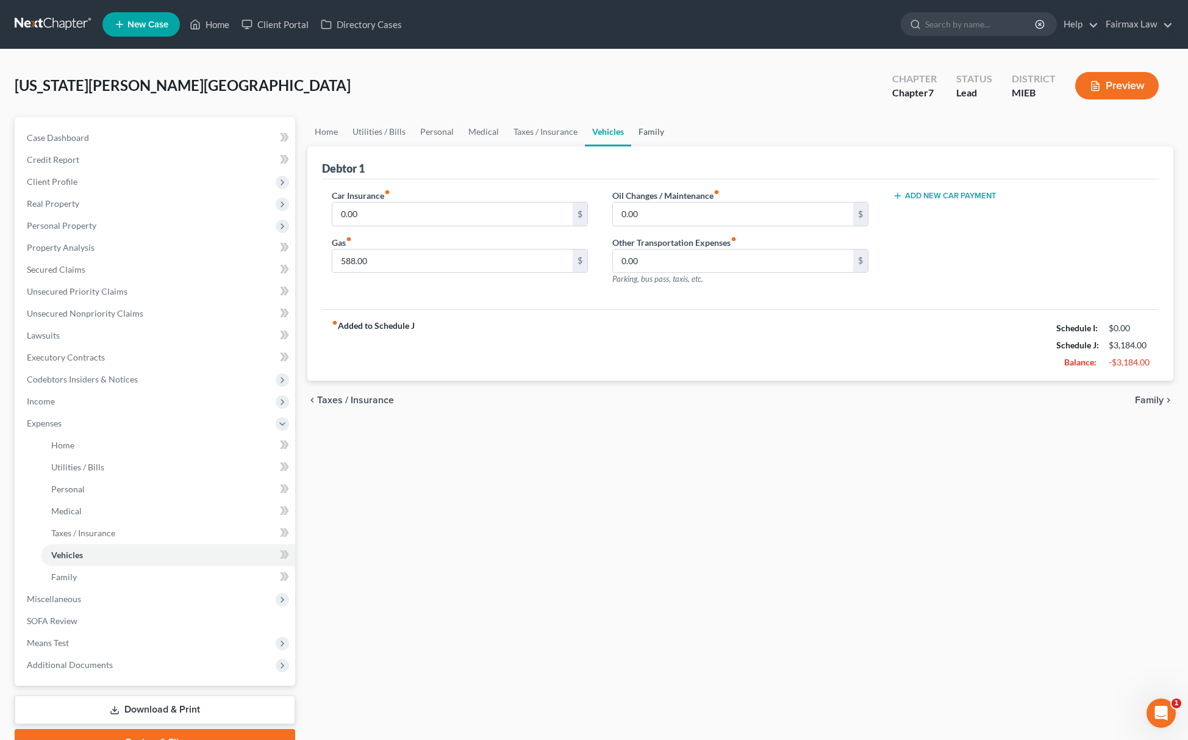
click at [637, 127] on link "Family" at bounding box center [651, 131] width 40 height 29
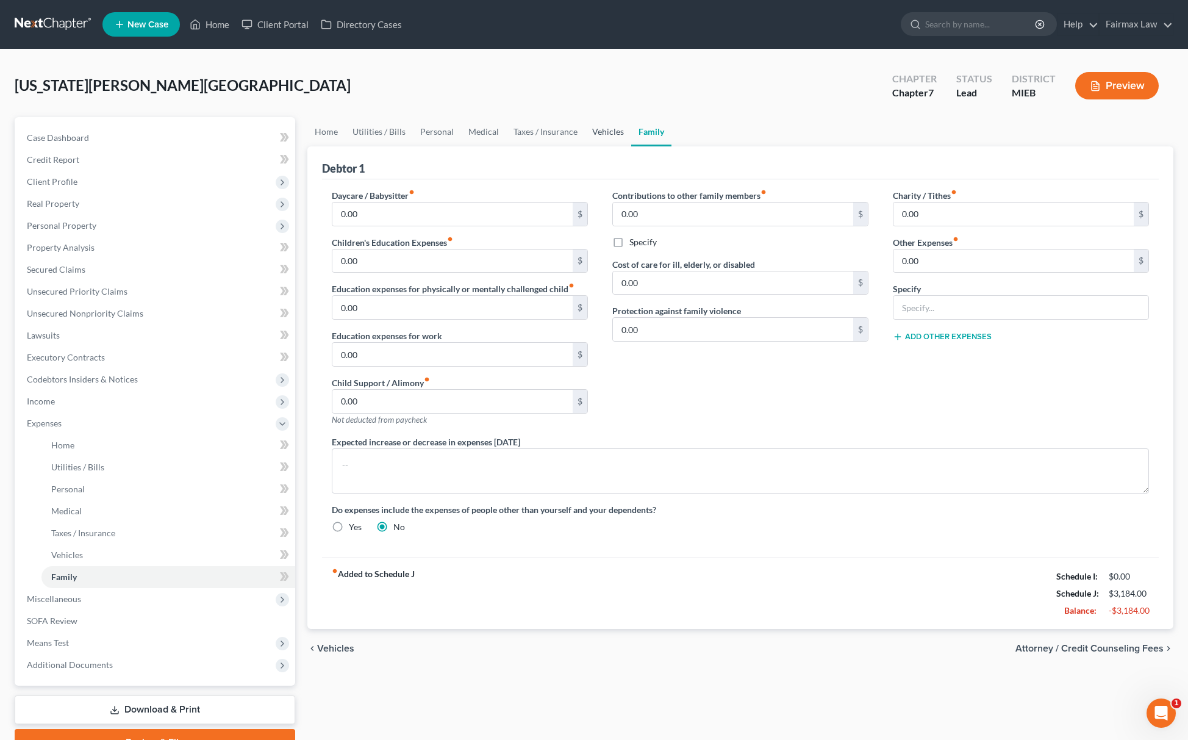
click at [589, 122] on link "Vehicles" at bounding box center [608, 131] width 46 height 29
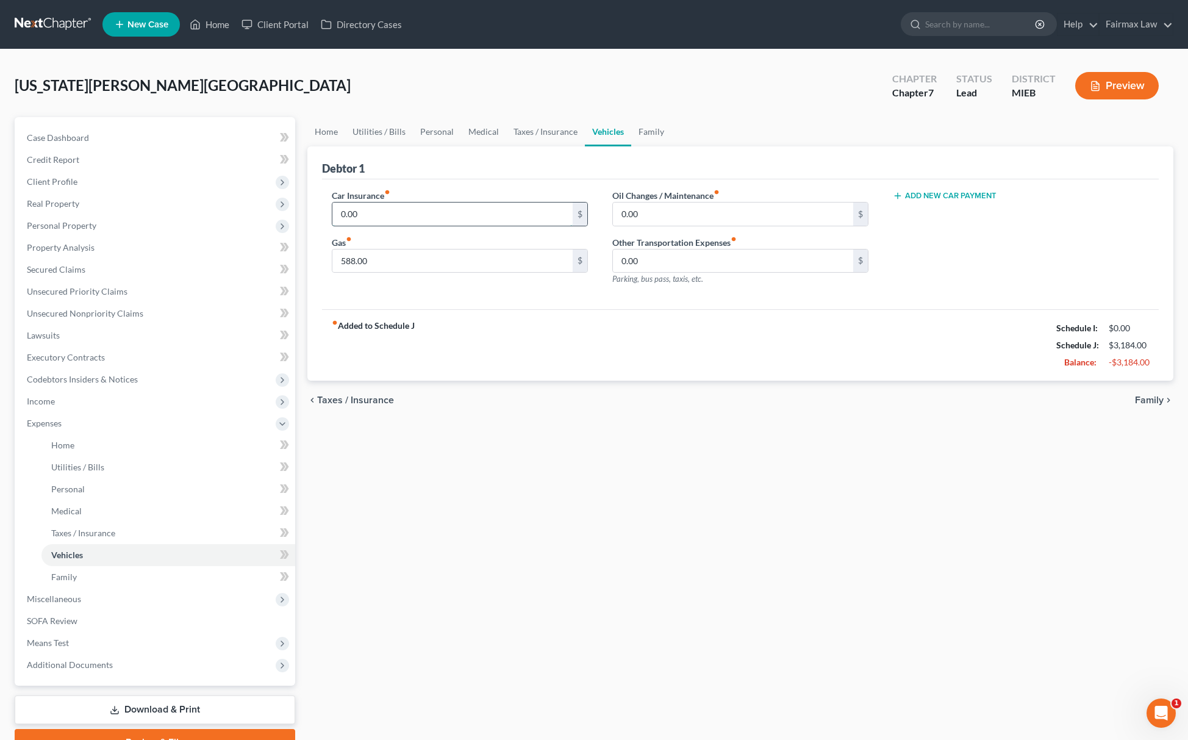
click at [449, 212] on input "0.00" at bounding box center [452, 213] width 240 height 23
paste input "- 135"
type input "135.00"
click at [642, 133] on link "Family" at bounding box center [651, 131] width 40 height 29
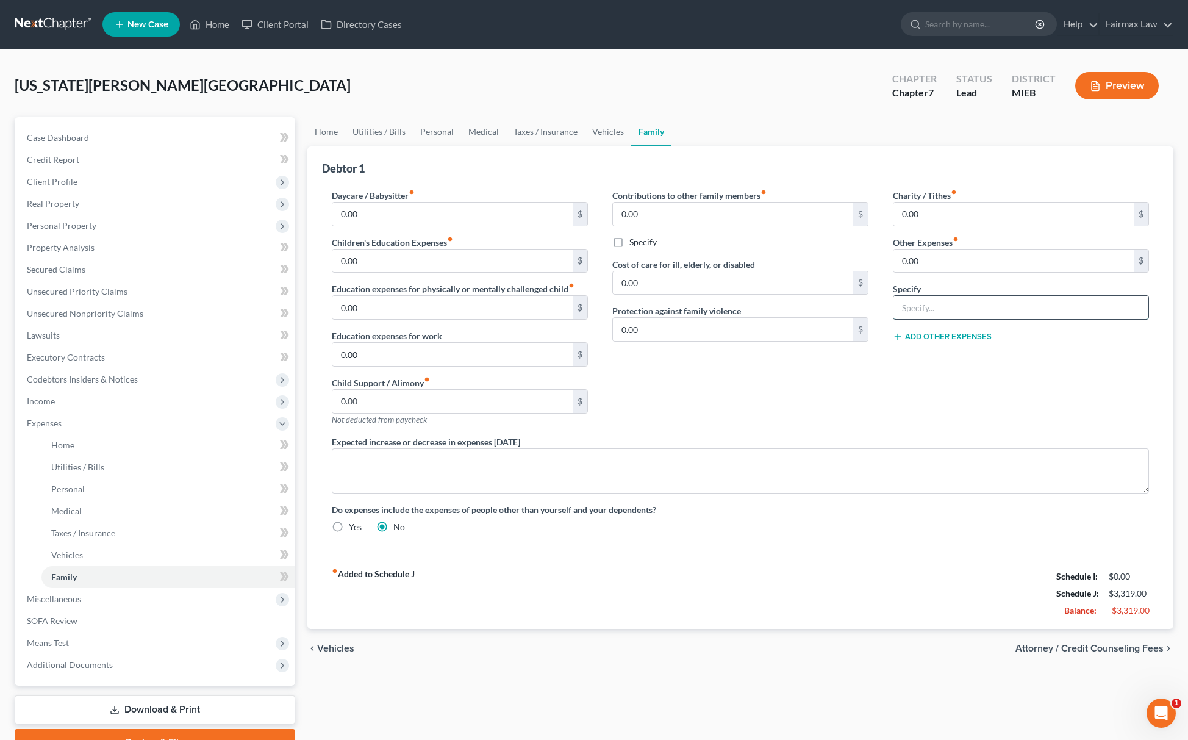
click at [906, 306] on input "text" at bounding box center [1020, 307] width 255 height 23
type input "Attorney Bankruptcy Fee"
click at [950, 249] on div "0.00 $" at bounding box center [1021, 261] width 256 height 24
click at [936, 257] on input "0.00" at bounding box center [1013, 260] width 240 height 23
type input "180.00"
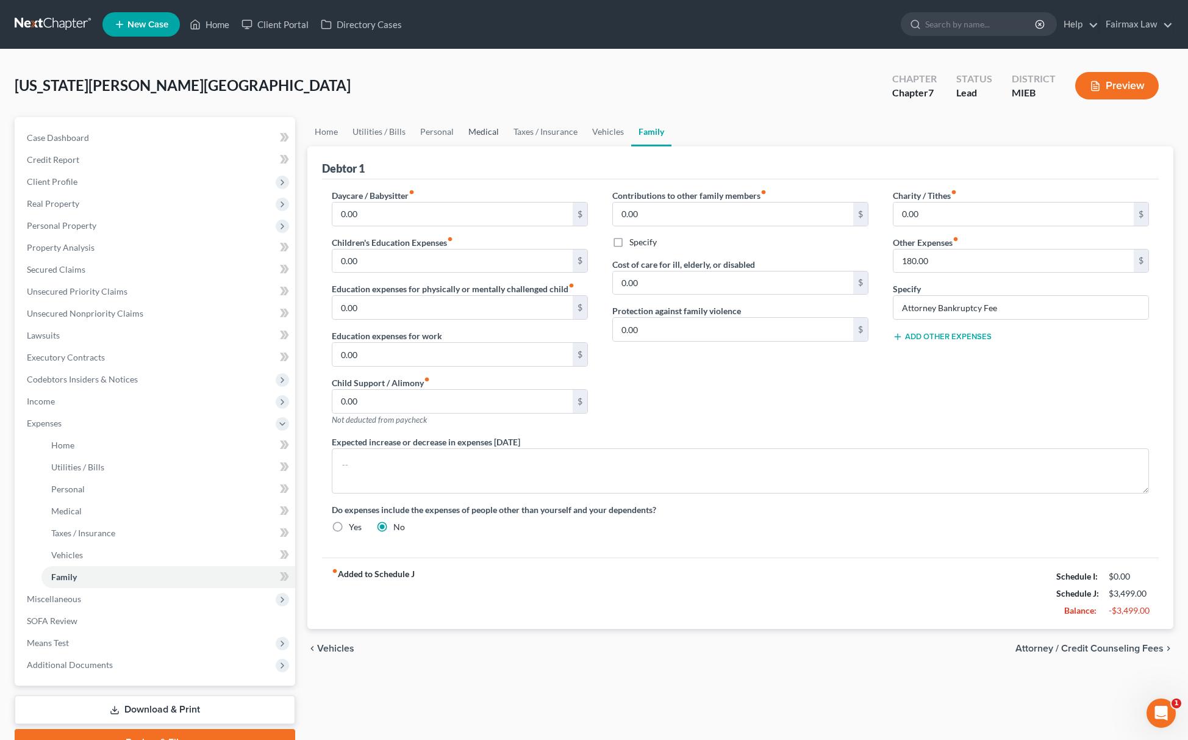
click at [461, 129] on link "Medical" at bounding box center [483, 131] width 45 height 29
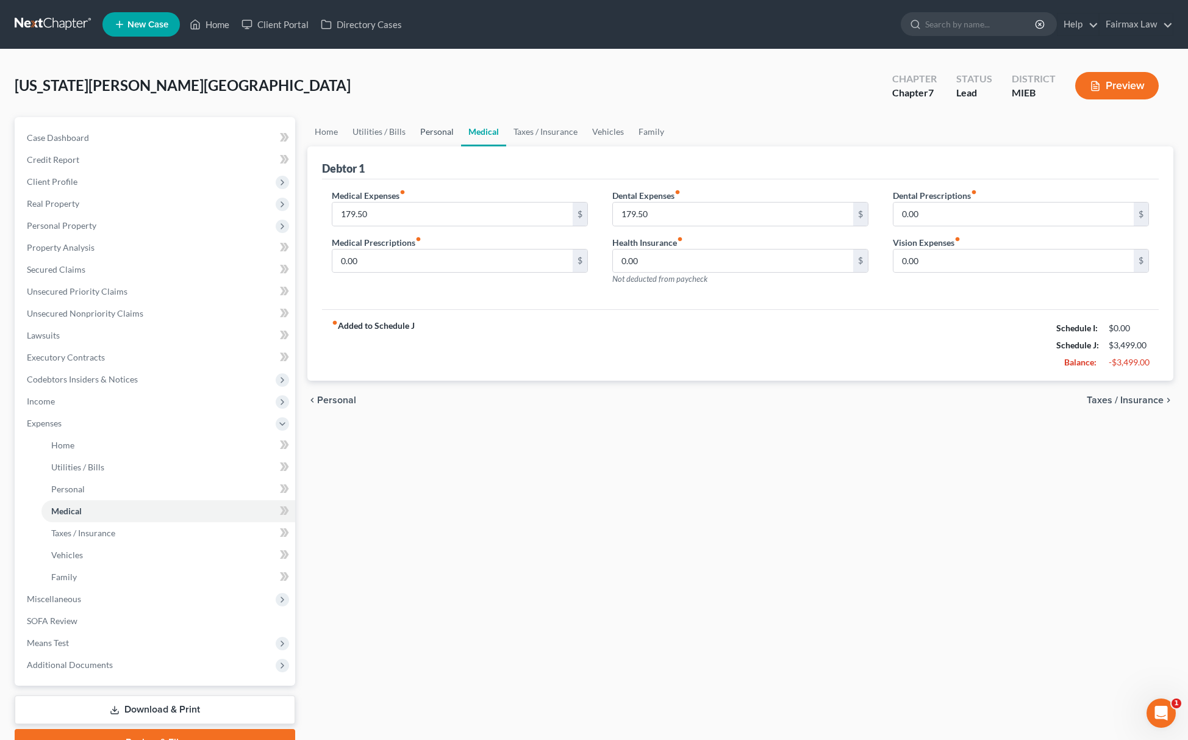
click at [432, 129] on link "Personal" at bounding box center [437, 131] width 48 height 29
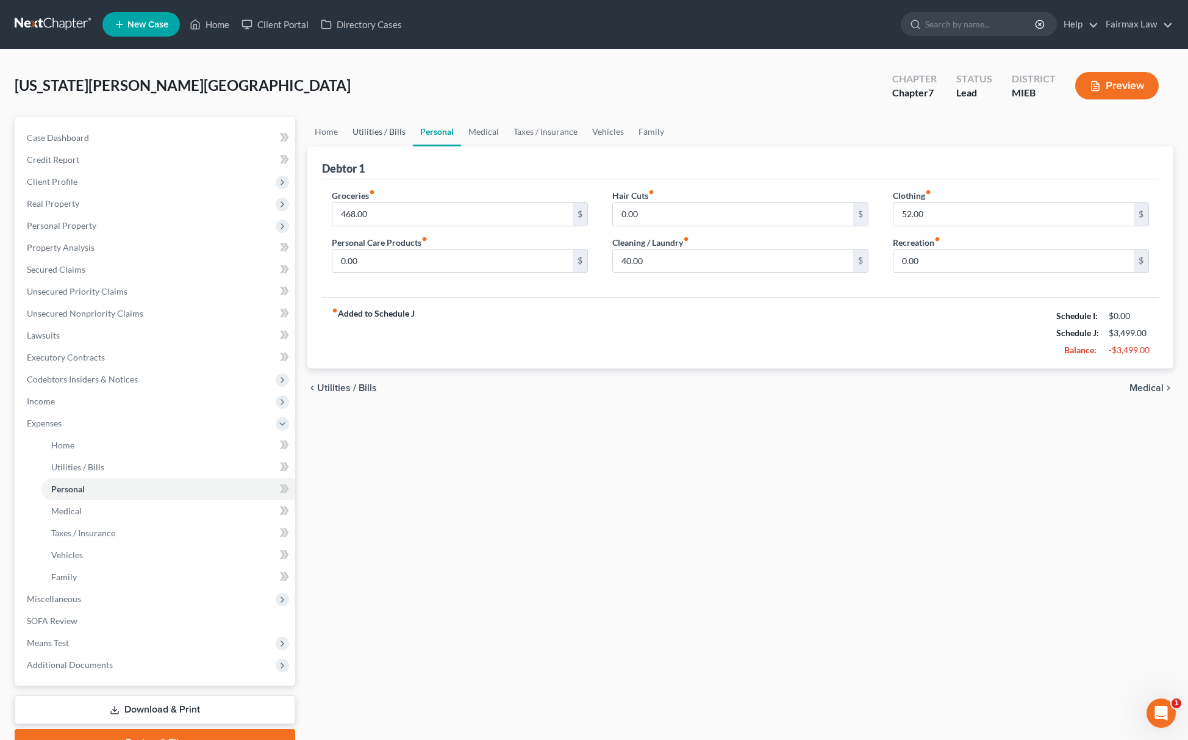
click at [396, 132] on link "Utilities / Bills" at bounding box center [379, 131] width 68 height 29
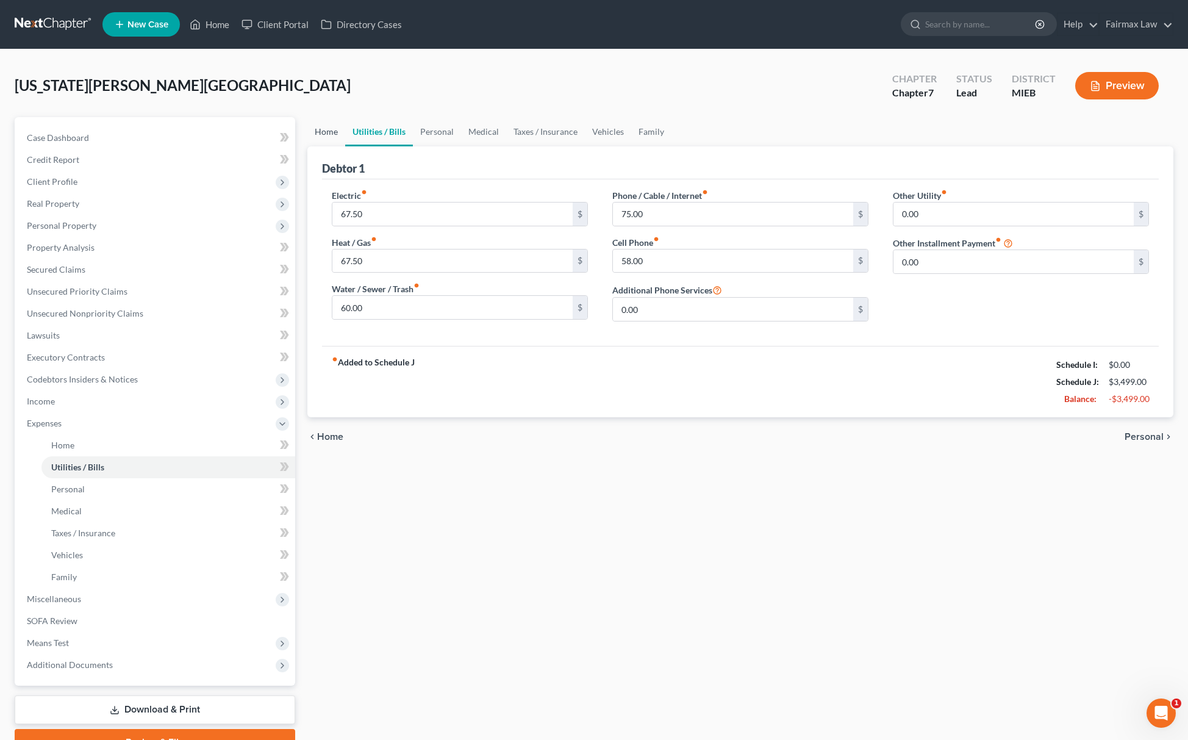
click at [323, 134] on link "Home" at bounding box center [326, 131] width 38 height 29
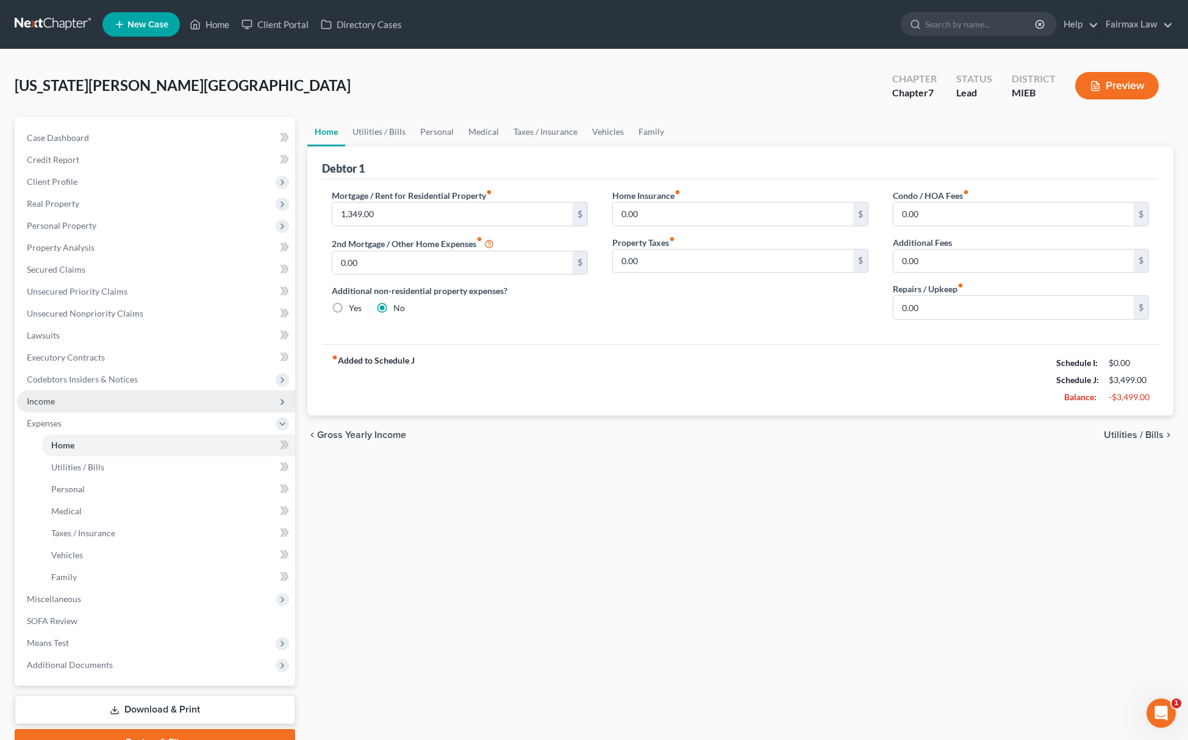
click at [87, 401] on span "Income" at bounding box center [156, 401] width 278 height 22
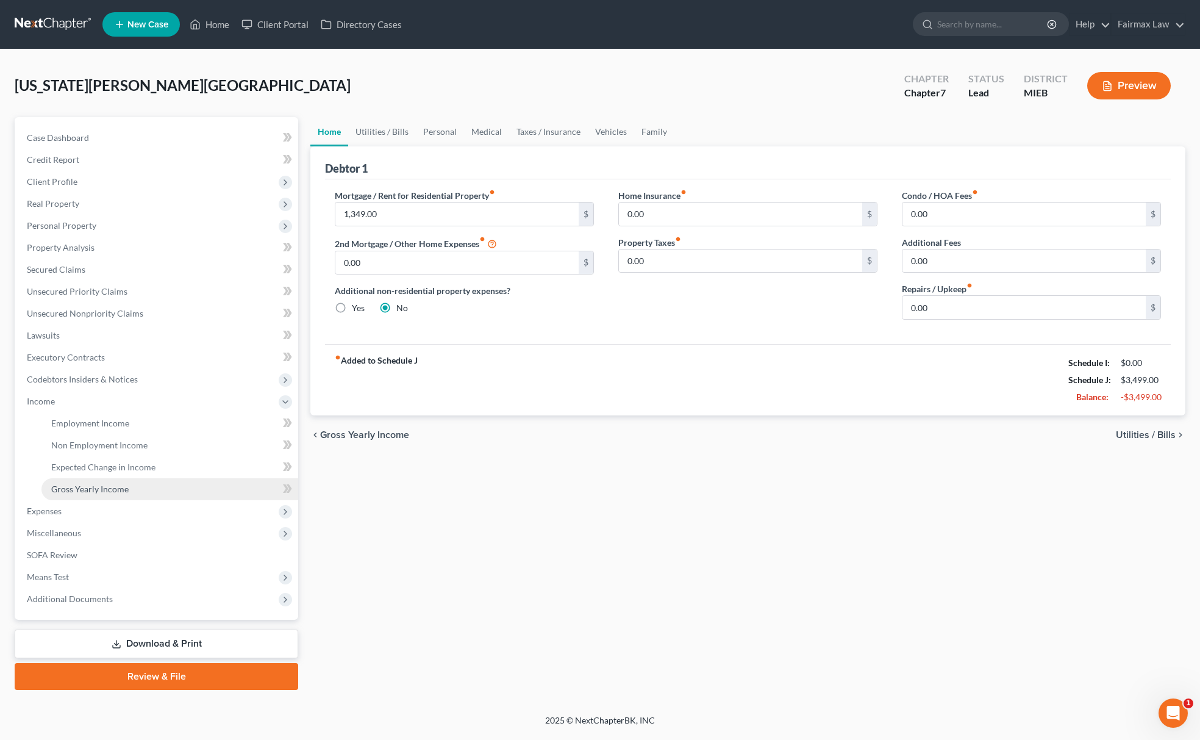
click at [98, 488] on span "Gross Yearly Income" at bounding box center [89, 489] width 77 height 10
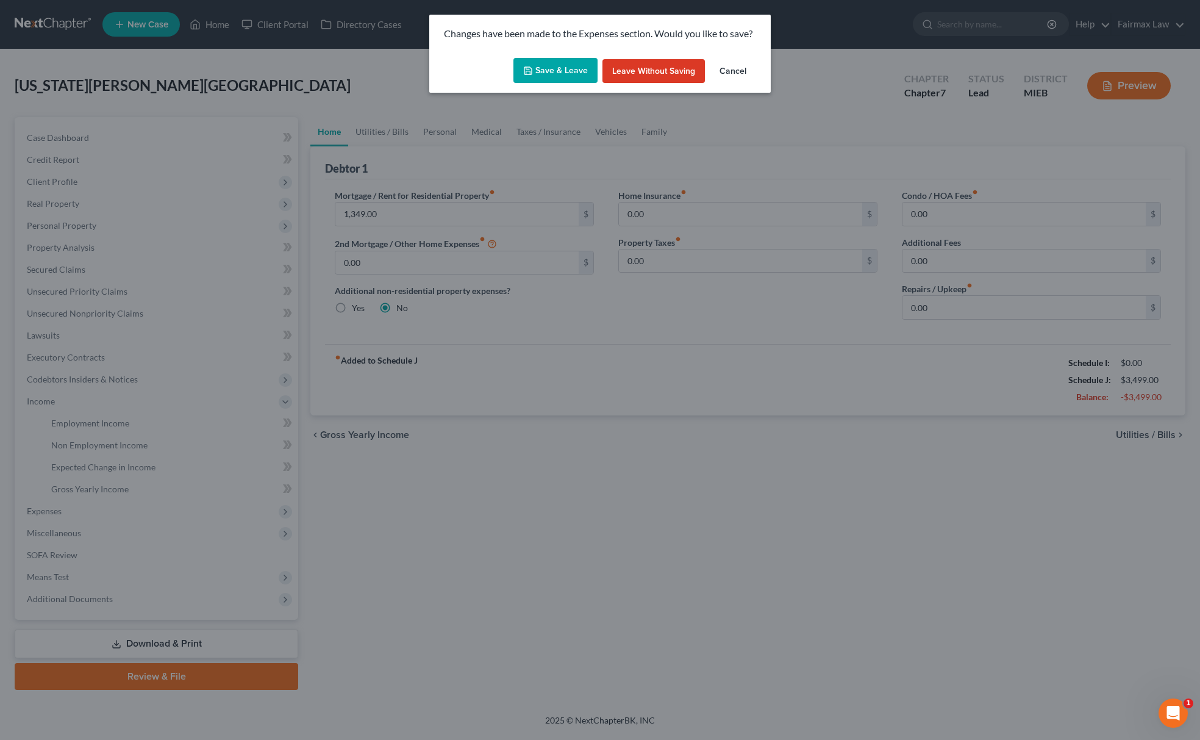
click at [544, 71] on button "Save & Leave" at bounding box center [556, 71] width 84 height 26
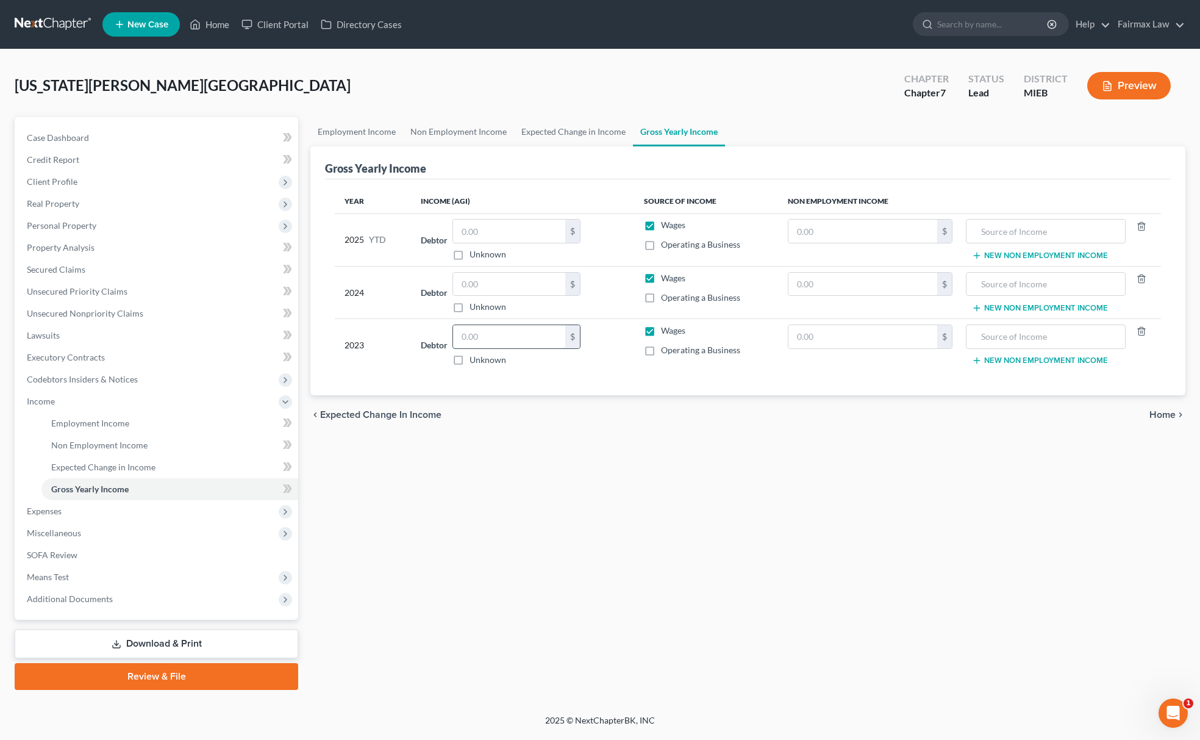
click at [550, 326] on input "text" at bounding box center [509, 336] width 112 height 23
type input "0.00"
click at [483, 293] on input "text" at bounding box center [509, 284] width 112 height 23
type input "42,003.00"
click at [124, 223] on span "Personal Property" at bounding box center [157, 226] width 281 height 22
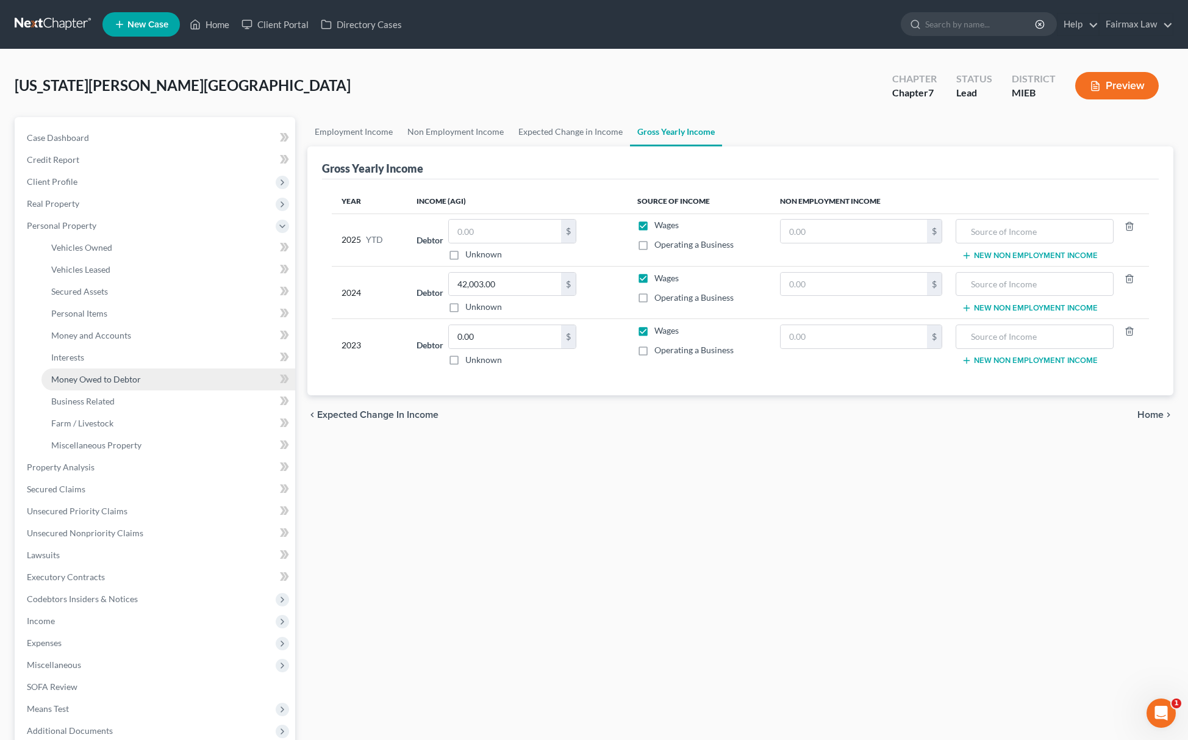
click at [98, 368] on link "Money Owed to Debtor" at bounding box center [168, 379] width 254 height 22
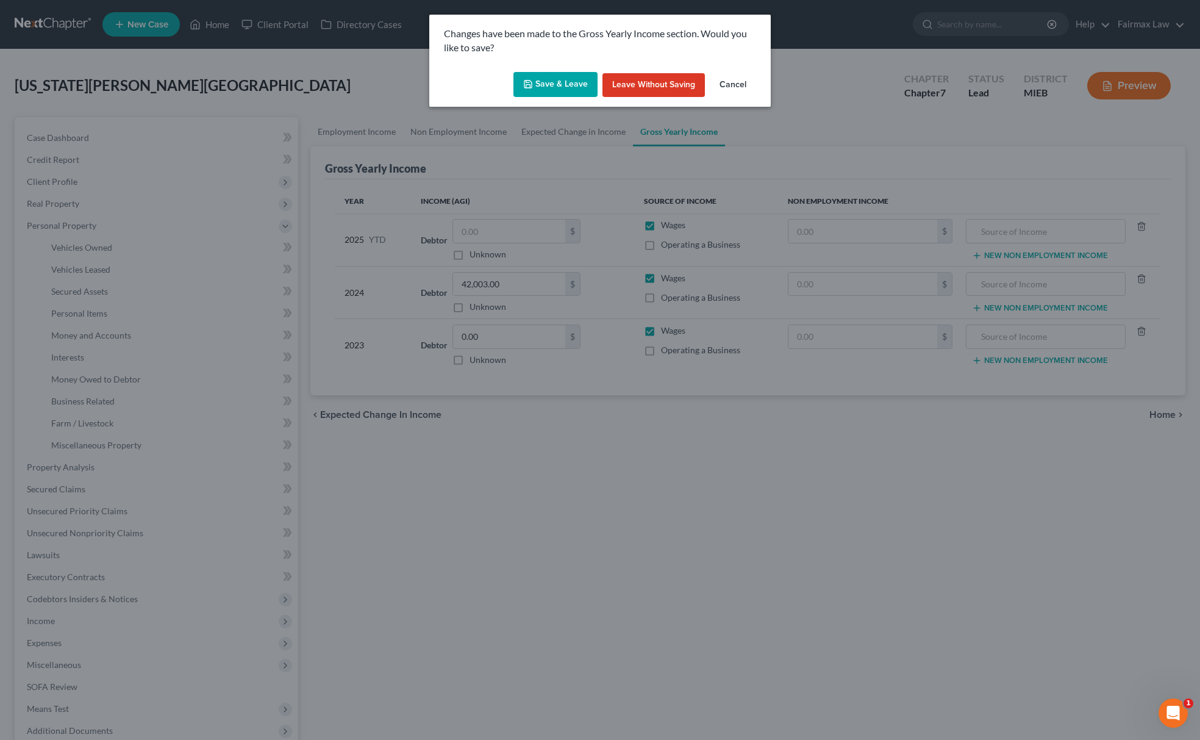
click at [569, 88] on button "Save & Leave" at bounding box center [556, 85] width 84 height 26
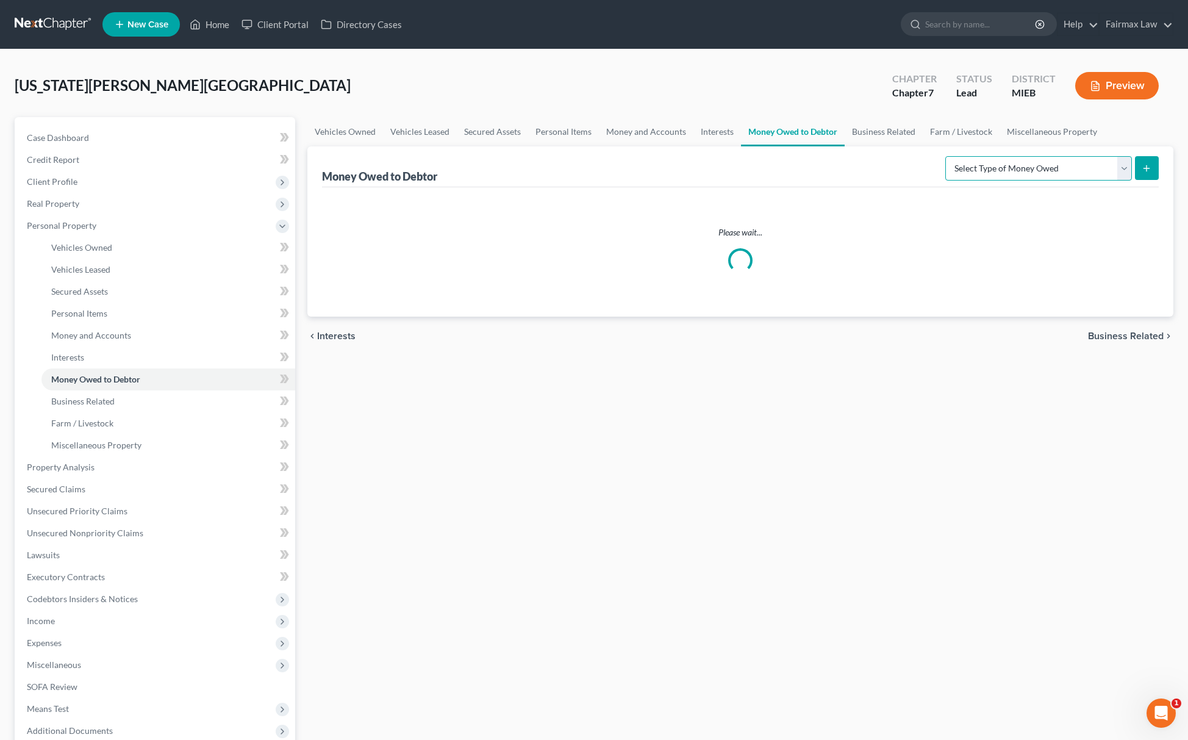
click at [994, 174] on select "Select Type of Money Owed Accounts Receivable Alimony Child Support Claims Agai…" at bounding box center [1038, 168] width 187 height 24
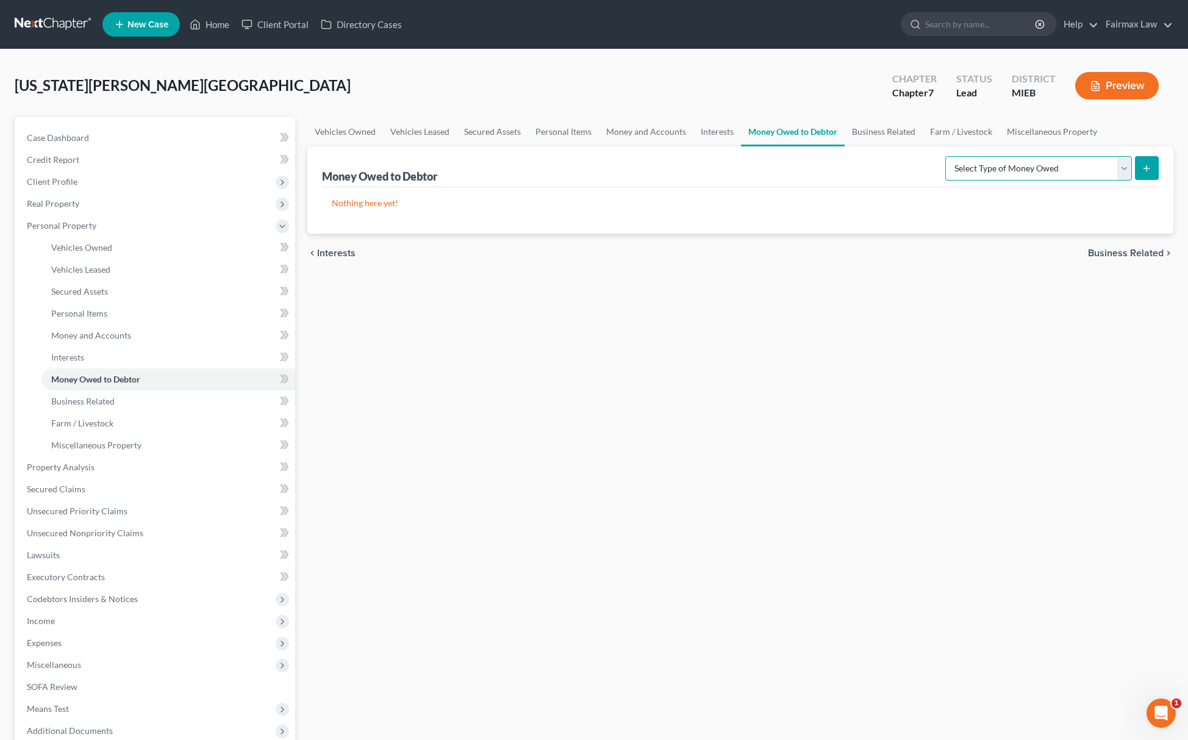
select select "expected_tax_refund"
click at [947, 156] on select "Select Type of Money Owed Accounts Receivable Alimony Child Support Claims Agai…" at bounding box center [1038, 168] width 187 height 24
click at [1151, 174] on button "submit" at bounding box center [1147, 168] width 24 height 24
select select "0"
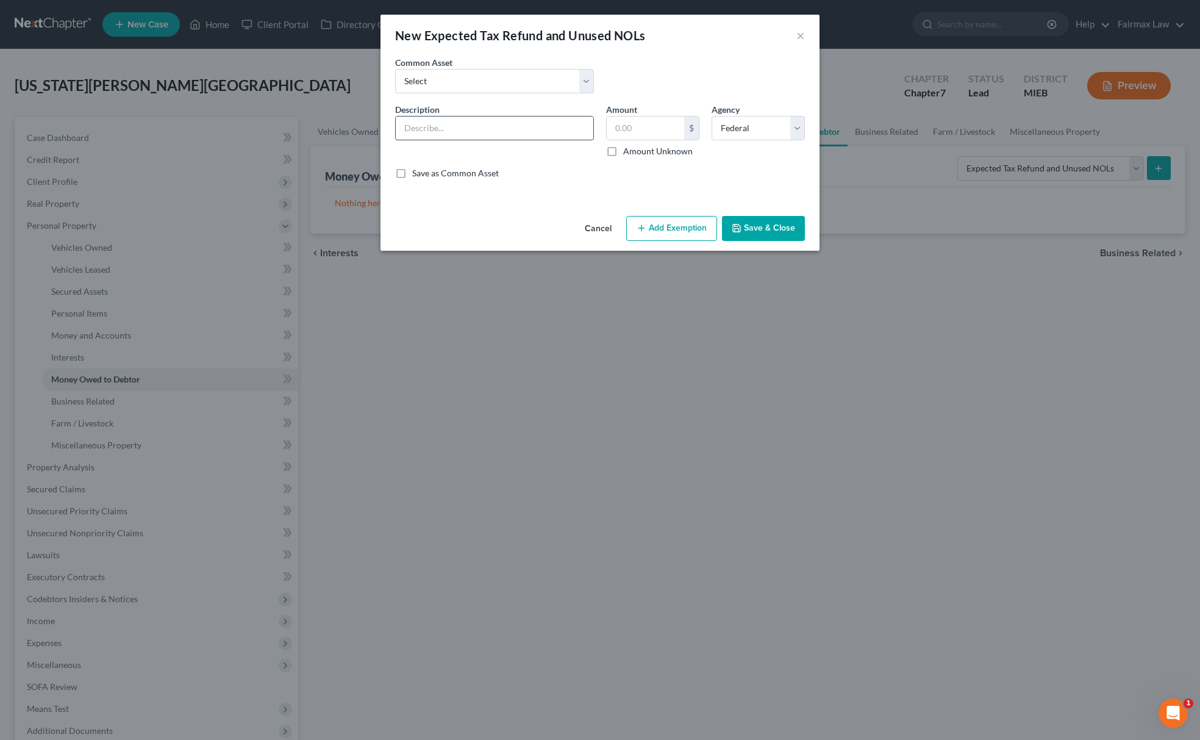
click at [459, 135] on input "text" at bounding box center [495, 127] width 198 height 23
type input "2025 Potential Tax refund for Sept"
click at [645, 134] on input "text" at bounding box center [645, 127] width 77 height 23
type input "4,434.75"
click at [687, 220] on button "Add Exemption" at bounding box center [671, 229] width 91 height 26
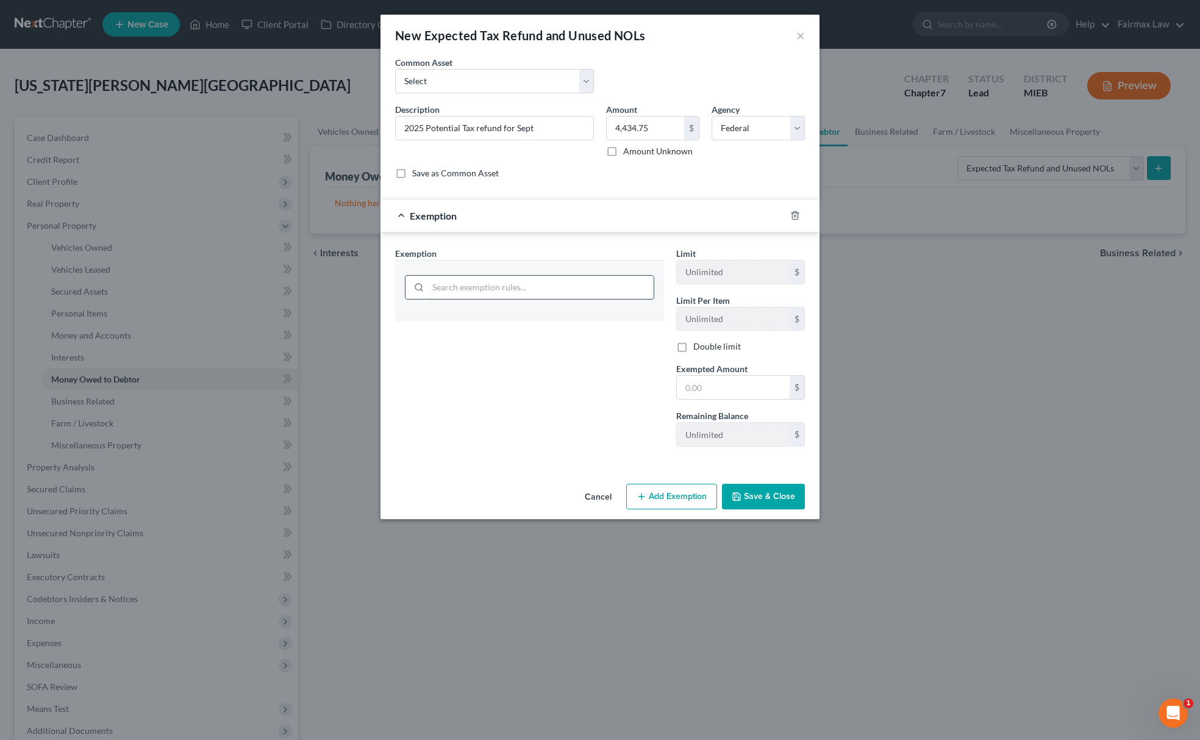
click at [552, 284] on input "search" at bounding box center [541, 287] width 226 height 23
type input "wil"
click at [525, 353] on li "14 - Wildcard Exemption (unused homestead) - 11 U.S.C. § 522 (d)(5)" at bounding box center [529, 355] width 249 height 34
click at [649, 132] on input "4,434.75" at bounding box center [645, 127] width 77 height 23
click at [729, 391] on input "text" at bounding box center [733, 387] width 113 height 23
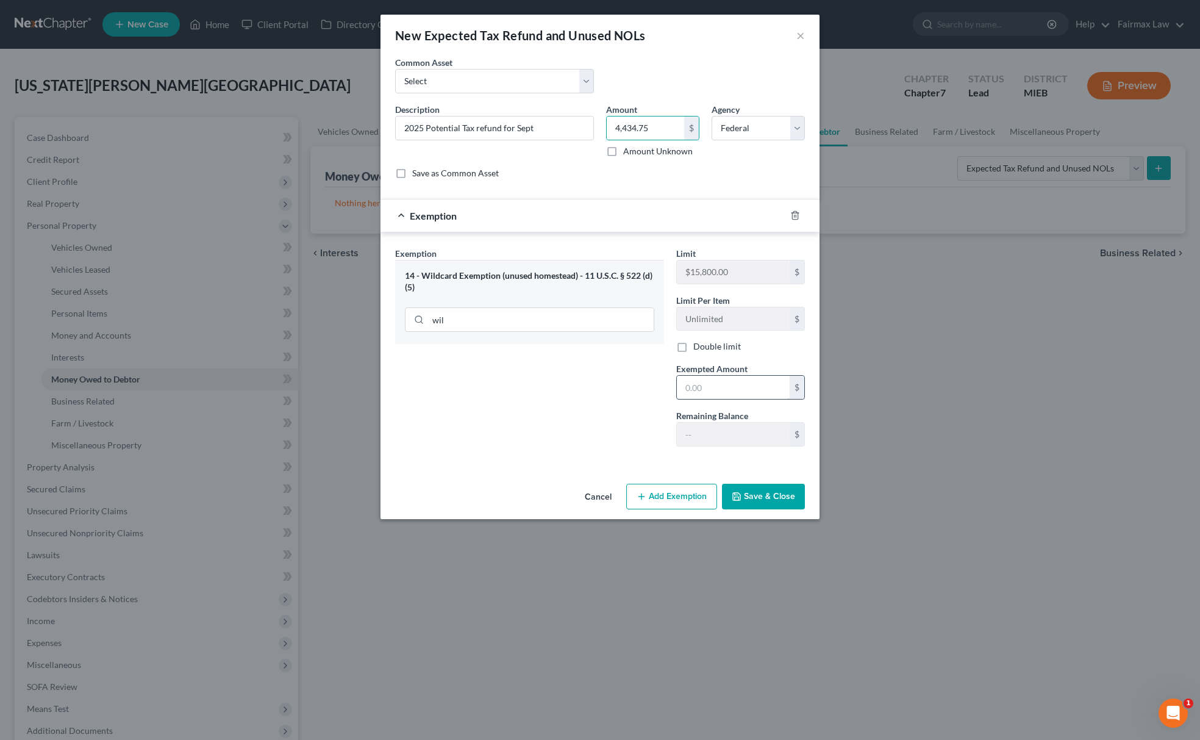
paste input "4,434.75"
type input "4,434.75"
drag, startPoint x: 537, startPoint y: 417, endPoint x: 543, endPoint y: 423, distance: 8.2
click at [537, 417] on div "Exemption Set must be selected for CA. Exemption * 14 - Wildcard Exemption (unu…" at bounding box center [529, 351] width 281 height 209
click at [767, 501] on button "Save & Close" at bounding box center [763, 497] width 83 height 26
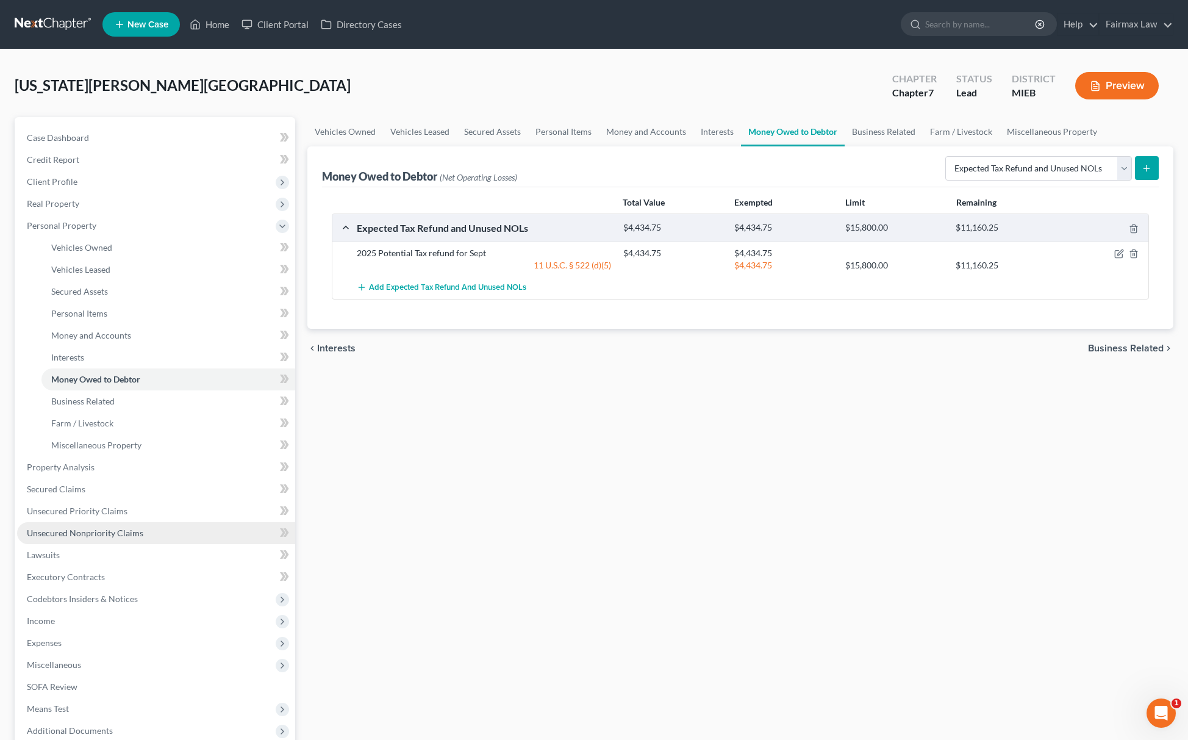
click at [130, 529] on span "Unsecured Nonpriority Claims" at bounding box center [85, 533] width 116 height 10
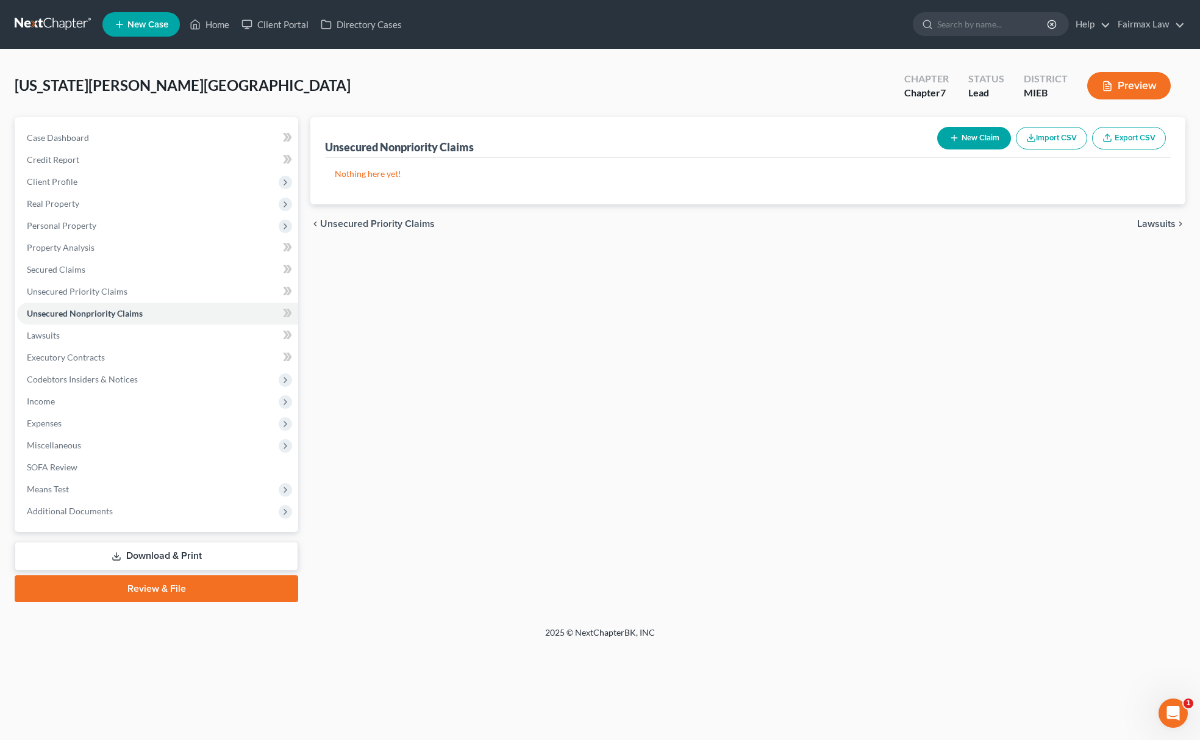
click at [1056, 138] on button "Import CSV" at bounding box center [1051, 138] width 71 height 23
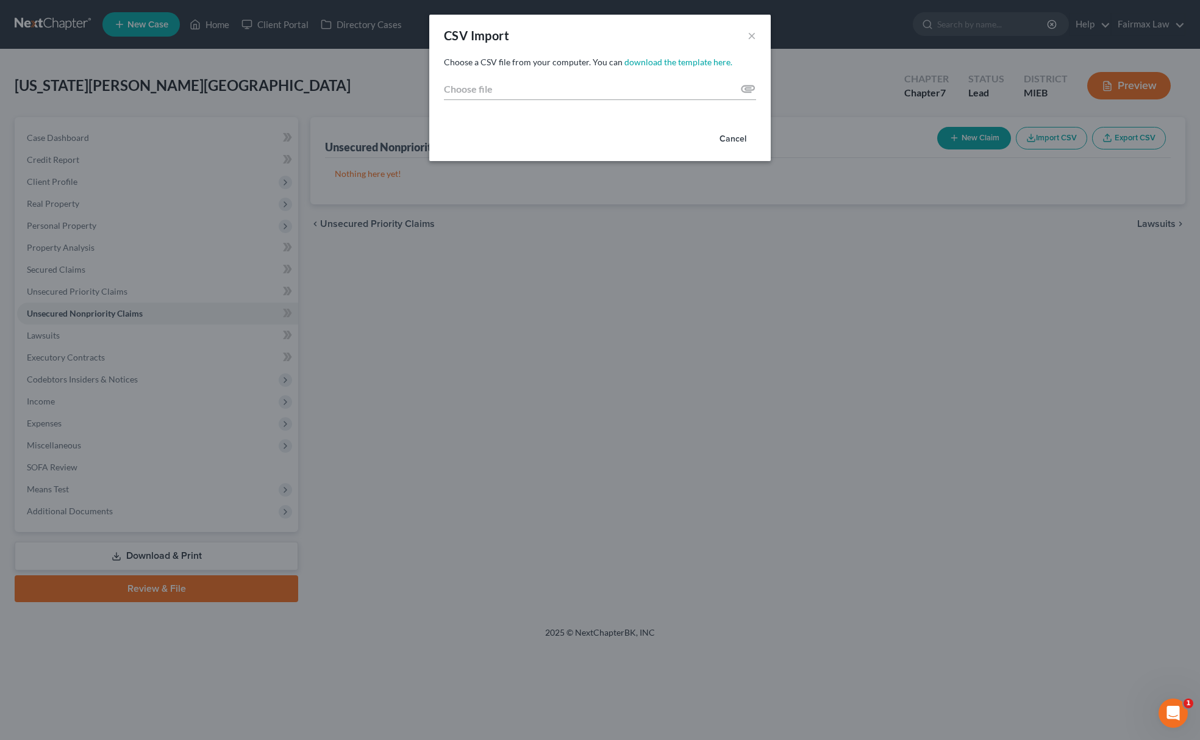
type input "C:\fakepath\2025 - 2025-09-11T235324.493.csv"
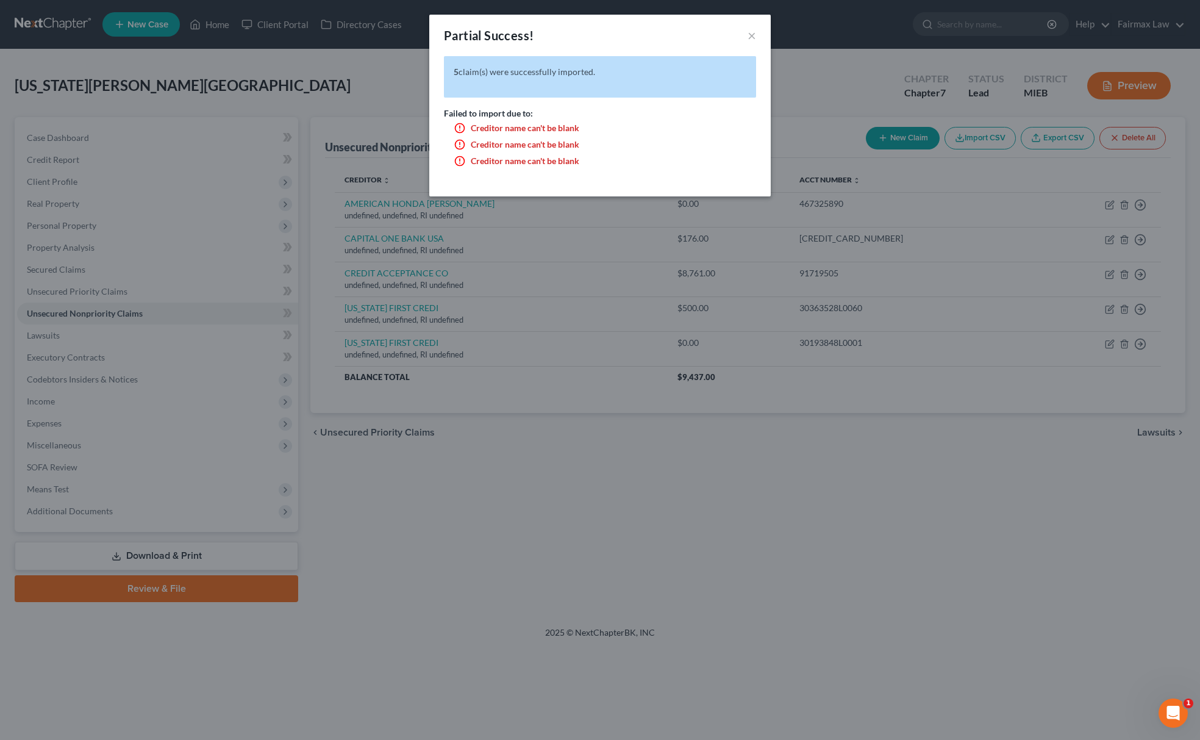
click at [790, 65] on div "Partial Success! × 5 claim(s) were successfully imported. Failed to import due …" at bounding box center [600, 370] width 1200 height 740
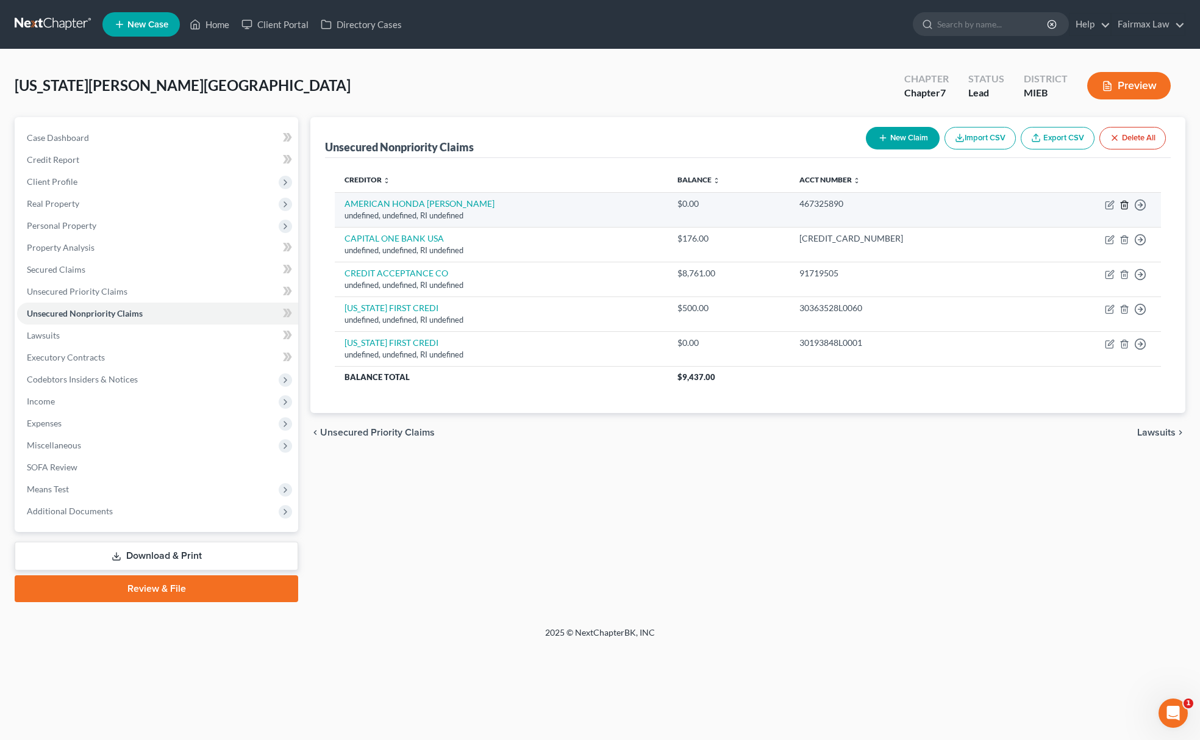
click at [1122, 206] on icon "button" at bounding box center [1124, 205] width 5 height 8
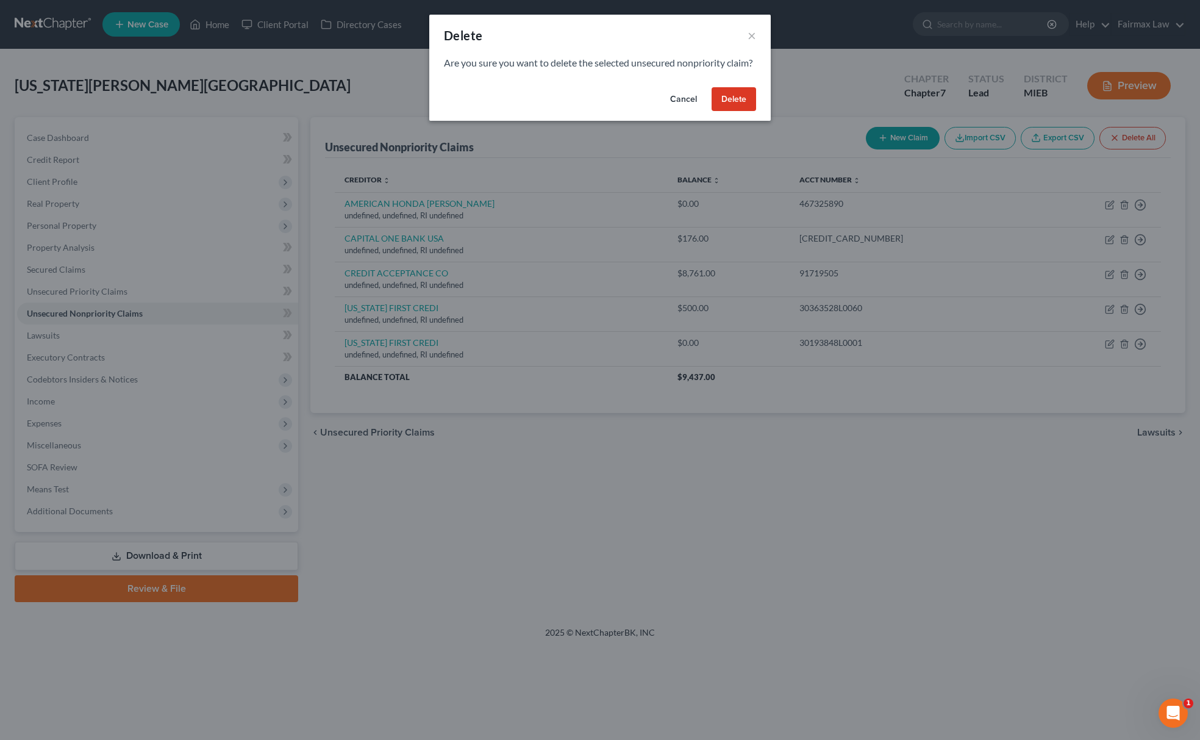
click at [732, 110] on button "Delete" at bounding box center [734, 99] width 45 height 24
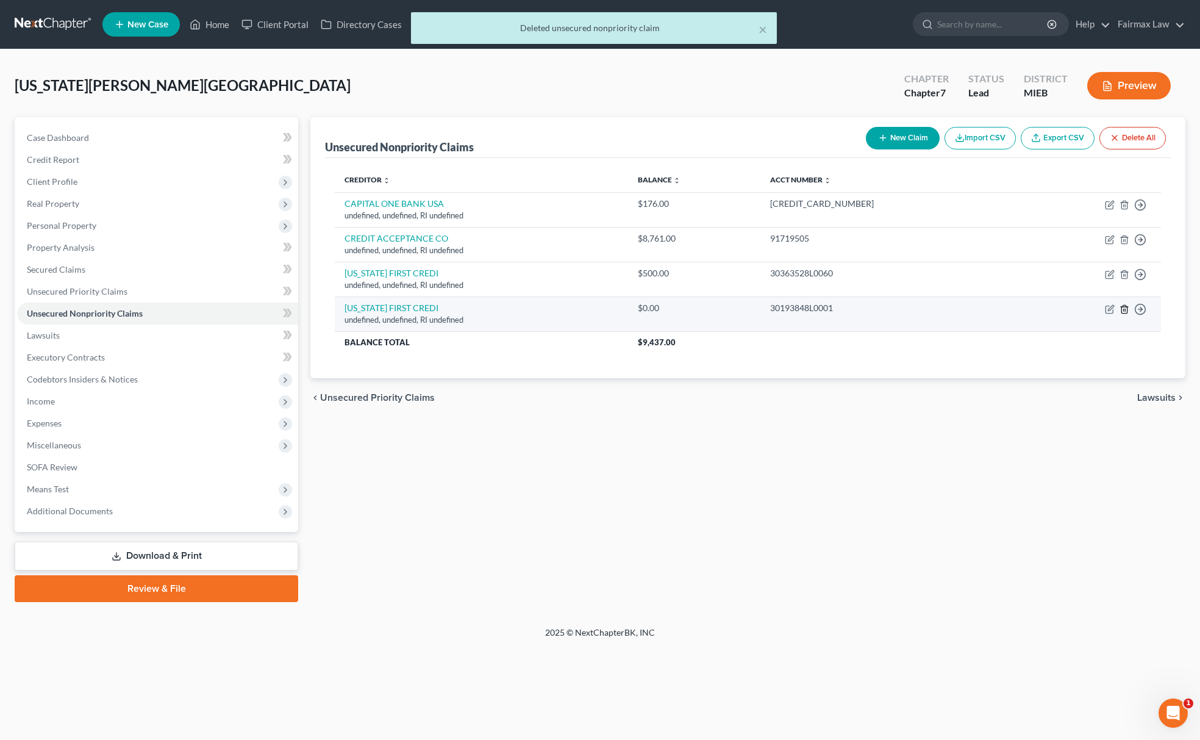
click at [1125, 311] on line "button" at bounding box center [1125, 310] width 0 height 2
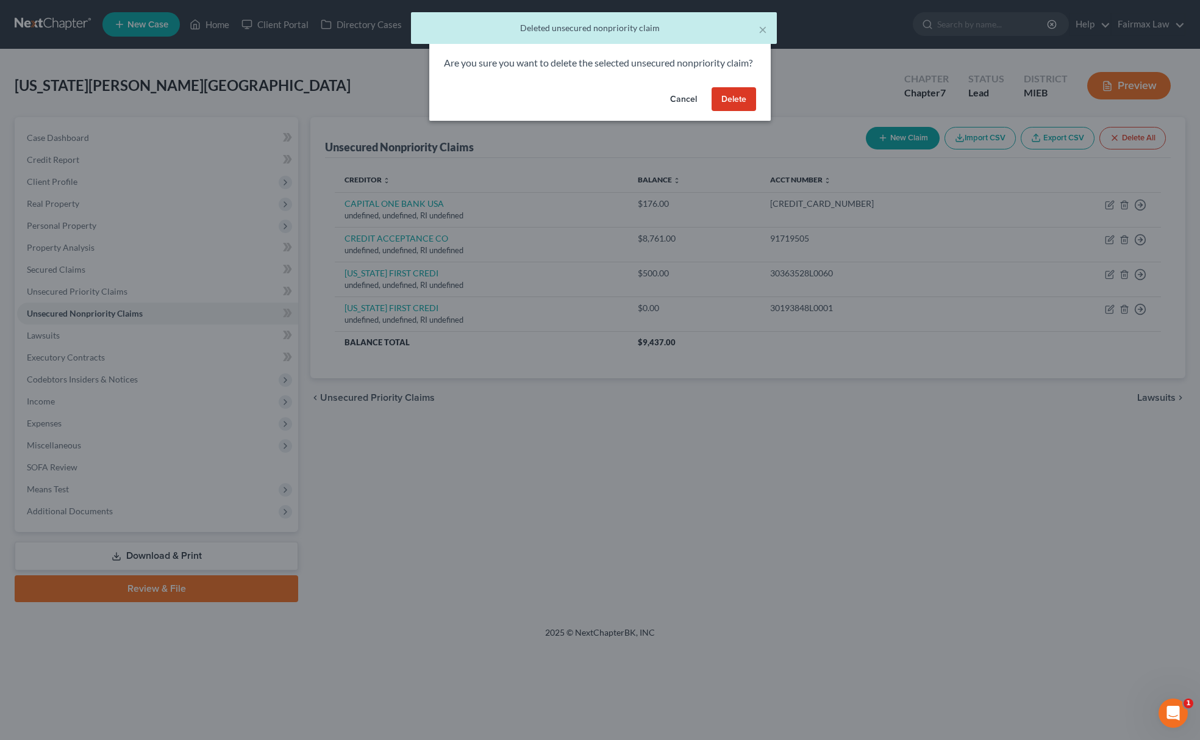
click at [746, 101] on button "Delete" at bounding box center [734, 99] width 45 height 24
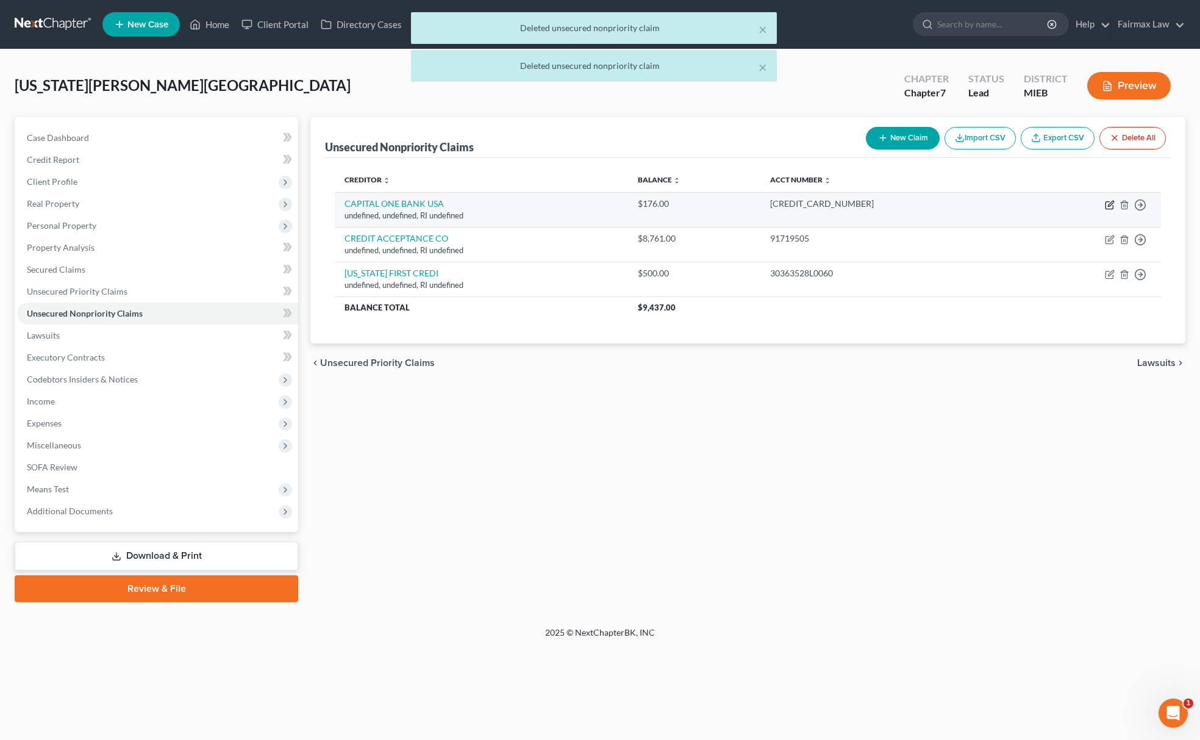
click at [1110, 207] on icon "button" at bounding box center [1110, 205] width 10 height 10
select select "41"
select select "14"
select select "0"
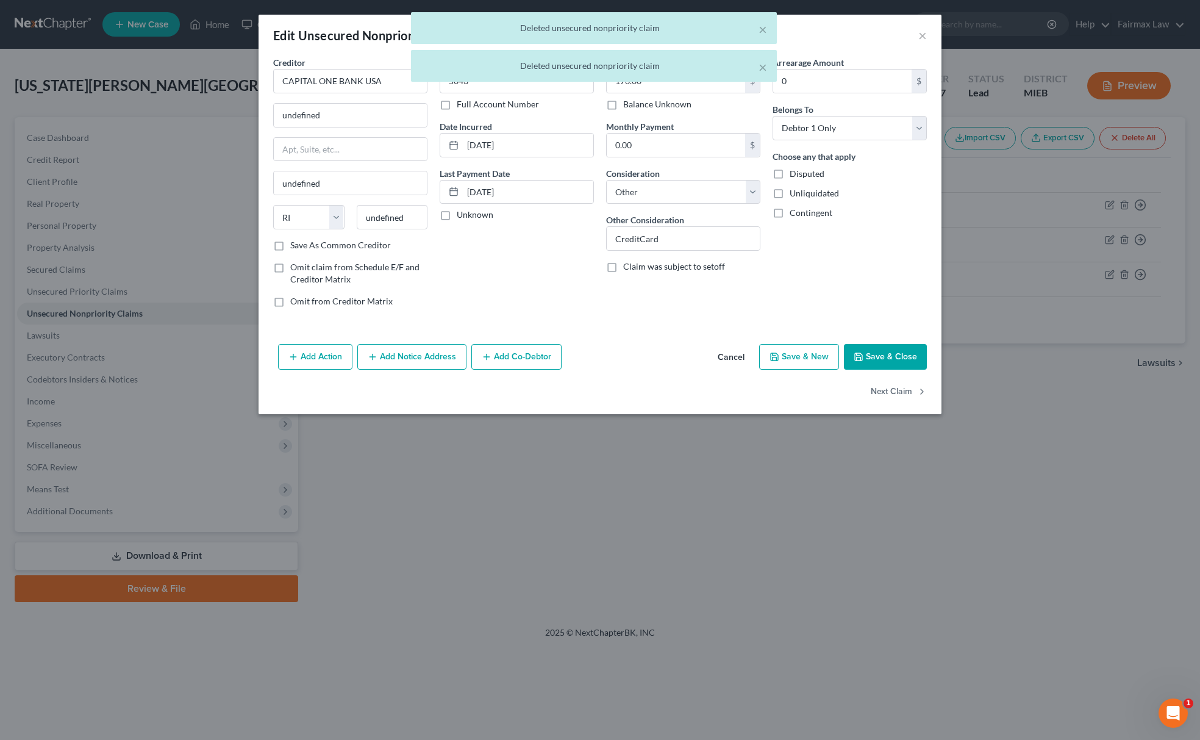
drag, startPoint x: 405, startPoint y: 82, endPoint x: 148, endPoint y: 63, distance: 258.0
click at [162, 62] on div "× Deleted unsecured nonpriority claim × Deleted unsecured nonpriority claim" at bounding box center [594, 50] width 1200 height 76
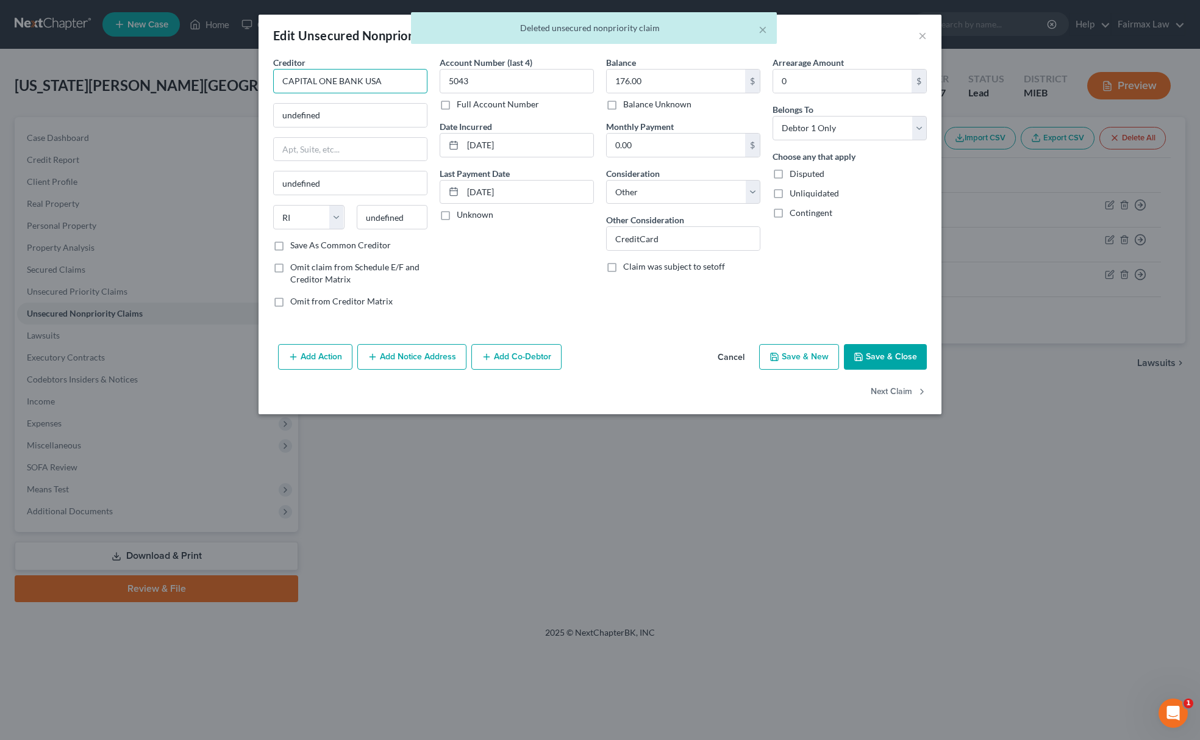
drag, startPoint x: 383, startPoint y: 76, endPoint x: 213, endPoint y: 73, distance: 170.2
click at [213, 73] on body "Home New Case Client Portal Directory Cases Fairmax Law paralegal2@fairmaxlaw.c…" at bounding box center [600, 370] width 1200 height 740
type input "c"
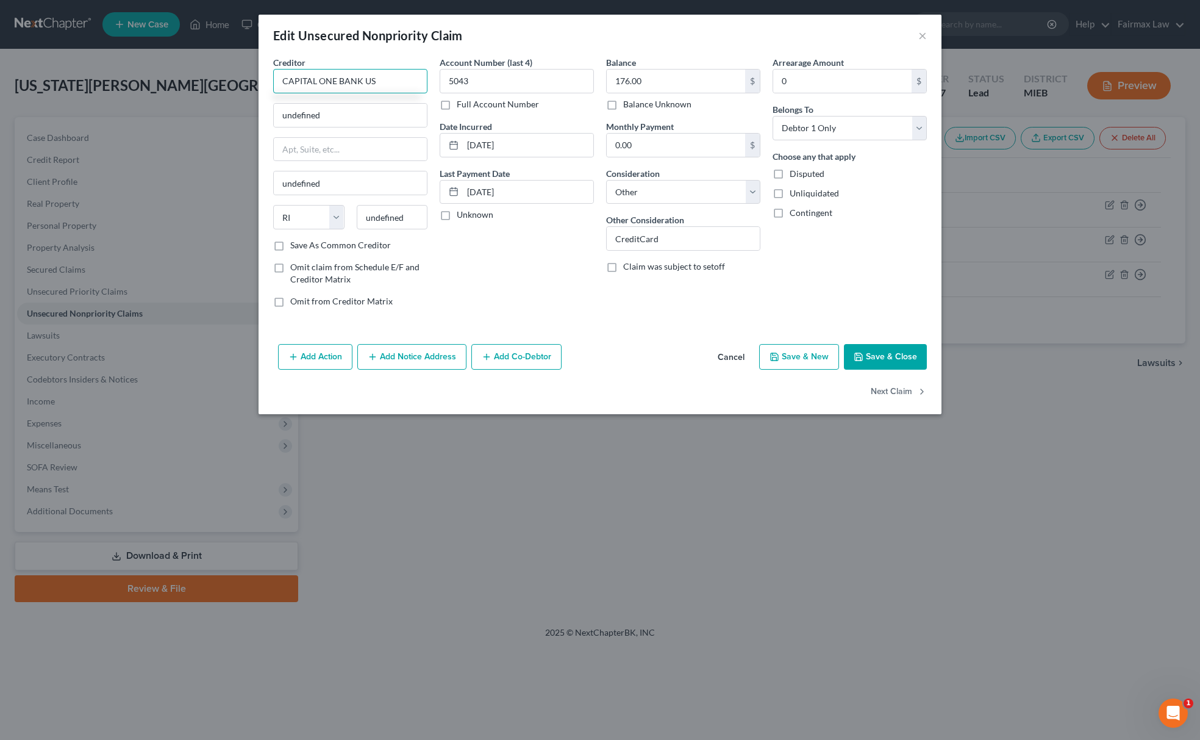
type input "CAPITAL ONE BANK USA"
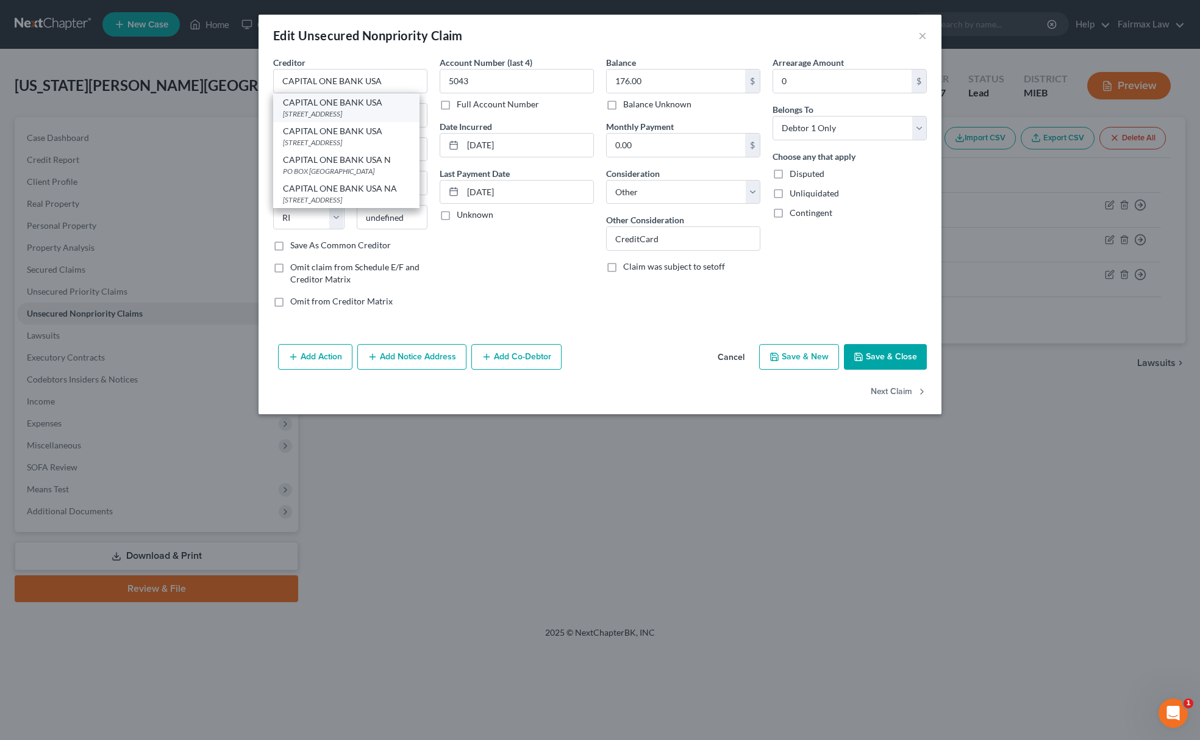
click at [332, 104] on div "CAPITAL ONE BANK USA" at bounding box center [346, 102] width 127 height 12
type input "PO BOX 31293"
type input "Salt Lake City"
select select "46"
type input "84131"
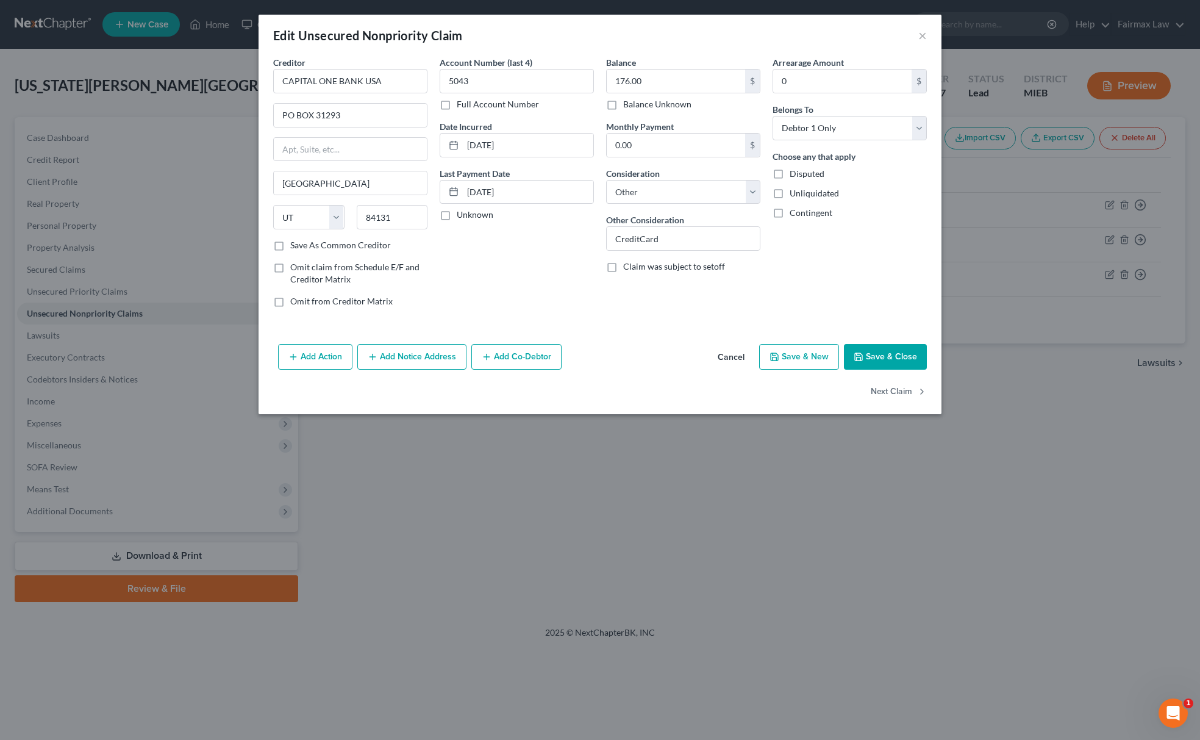
click at [898, 366] on button "Save & Close" at bounding box center [885, 357] width 83 height 26
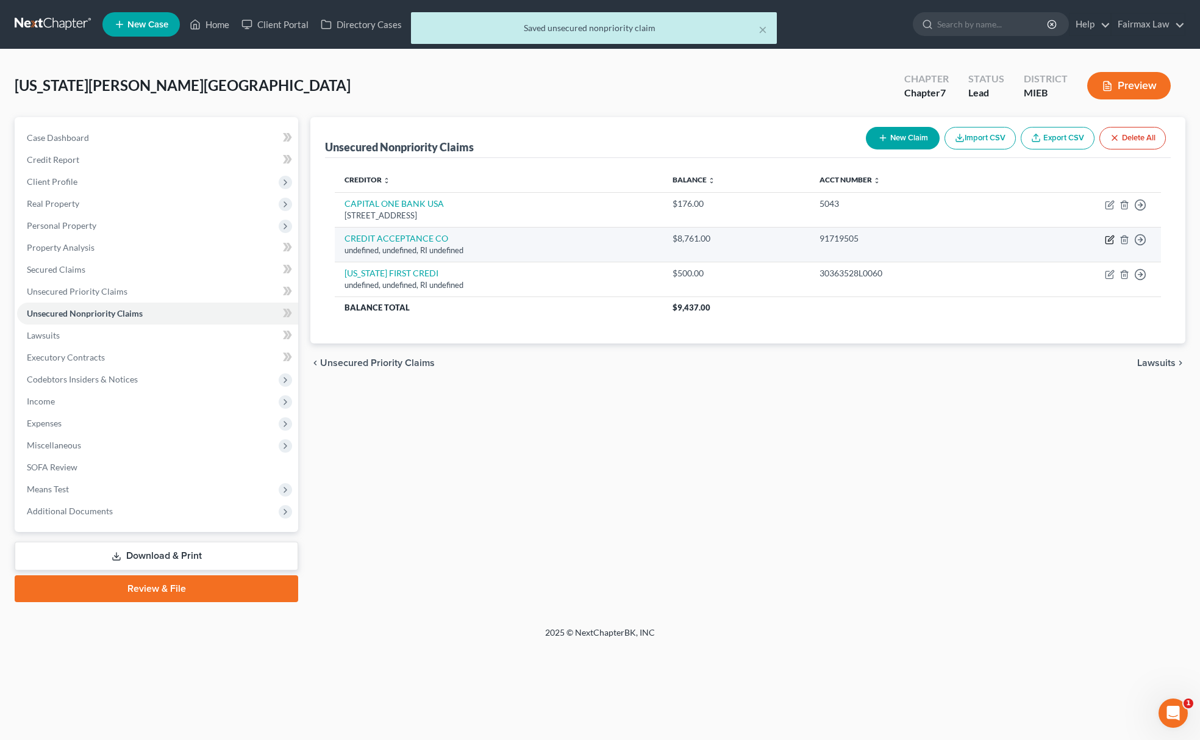
click at [1105, 239] on icon "button" at bounding box center [1110, 240] width 10 height 10
select select "41"
select select "14"
select select "0"
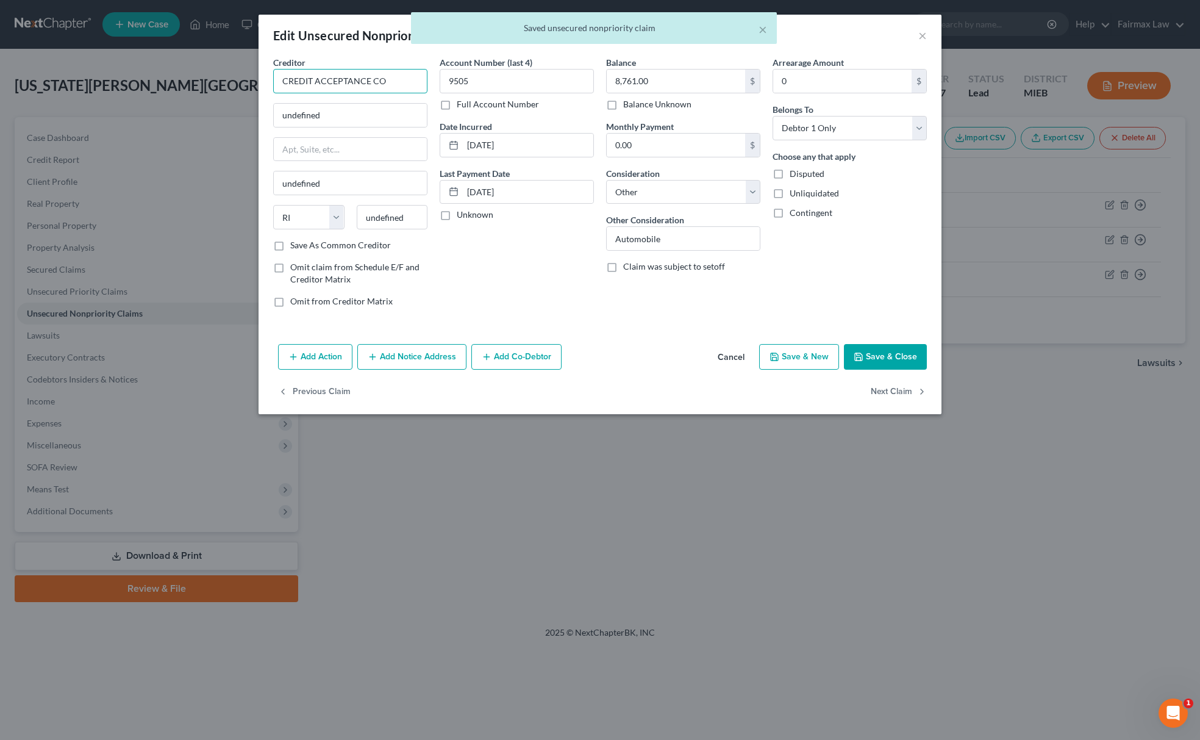
click at [394, 83] on input "CREDIT ACCEPTANCE CO" at bounding box center [350, 81] width 154 height 24
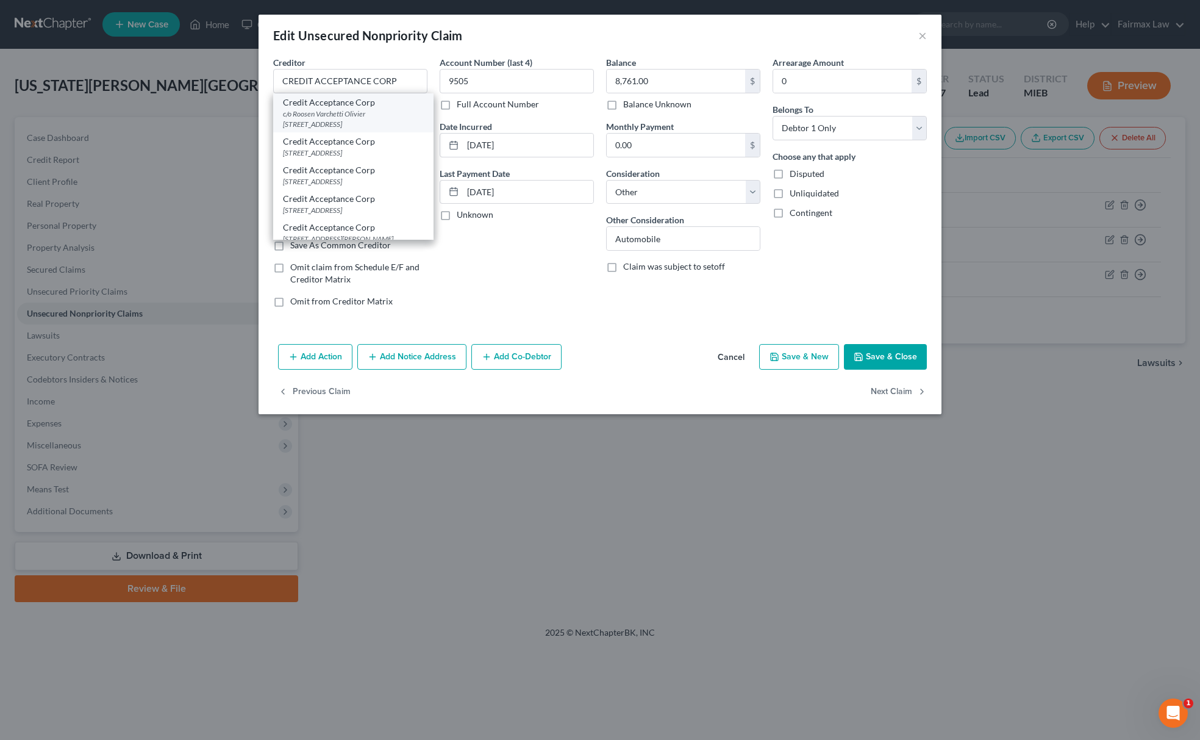
click at [328, 109] on div "c/o Roosen Varchetti Olivier 39541 Garfield Rd, Clinton Township, MI 48038" at bounding box center [353, 119] width 141 height 21
type input "Credit Acceptance Corp"
type input "c/o Roosen Varchetti Olivier"
type input "39541 Garfield Rd"
type input "Clinton Township"
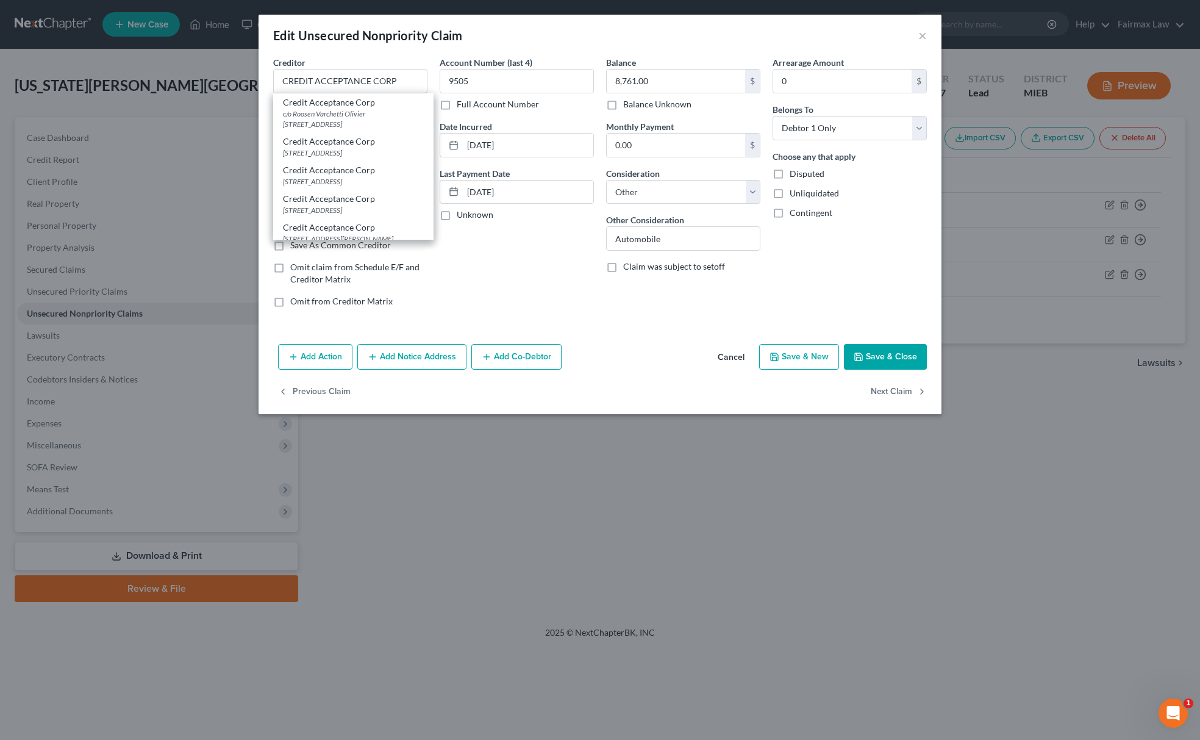
select select "23"
type input "48038"
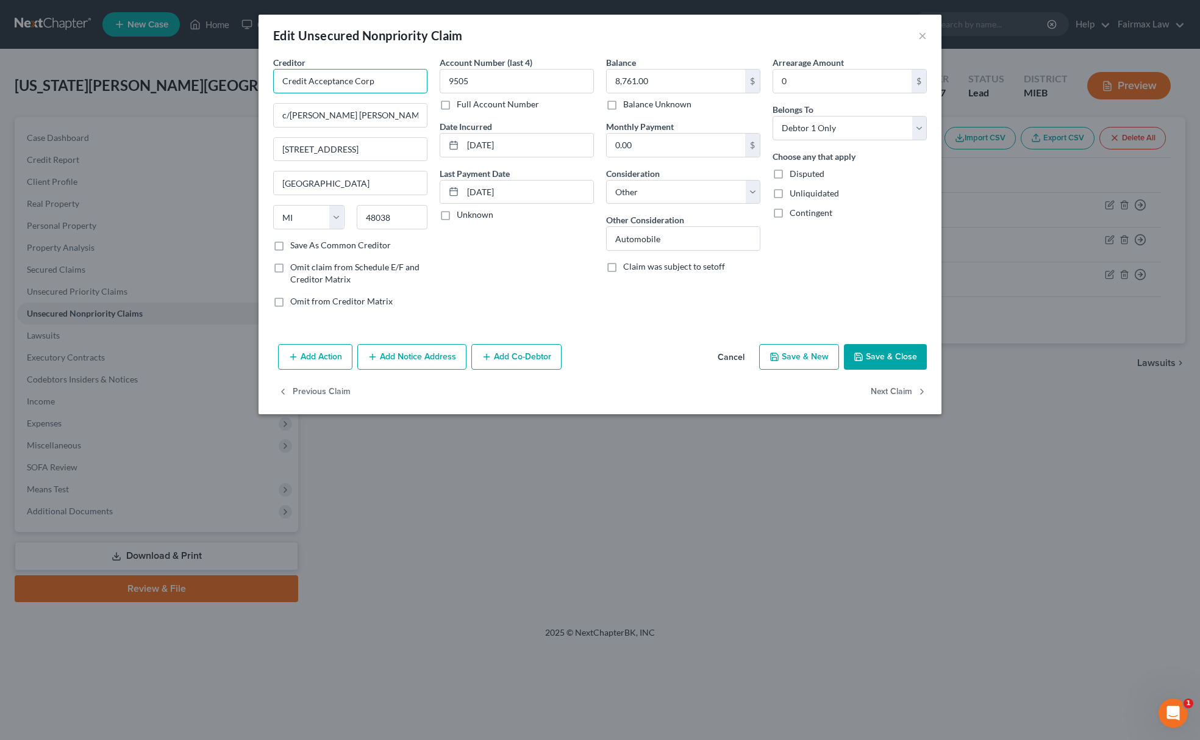
drag, startPoint x: 390, startPoint y: 86, endPoint x: 110, endPoint y: 86, distance: 280.5
click at [110, 86] on div "Edit Unsecured Nonpriority Claim × Creditor * Credit Acceptance Corp c/o Roosen…" at bounding box center [600, 370] width 1200 height 740
type input "CREDIT ACCEPTANCE CORP"
click at [908, 348] on button "Save & Close" at bounding box center [885, 357] width 83 height 26
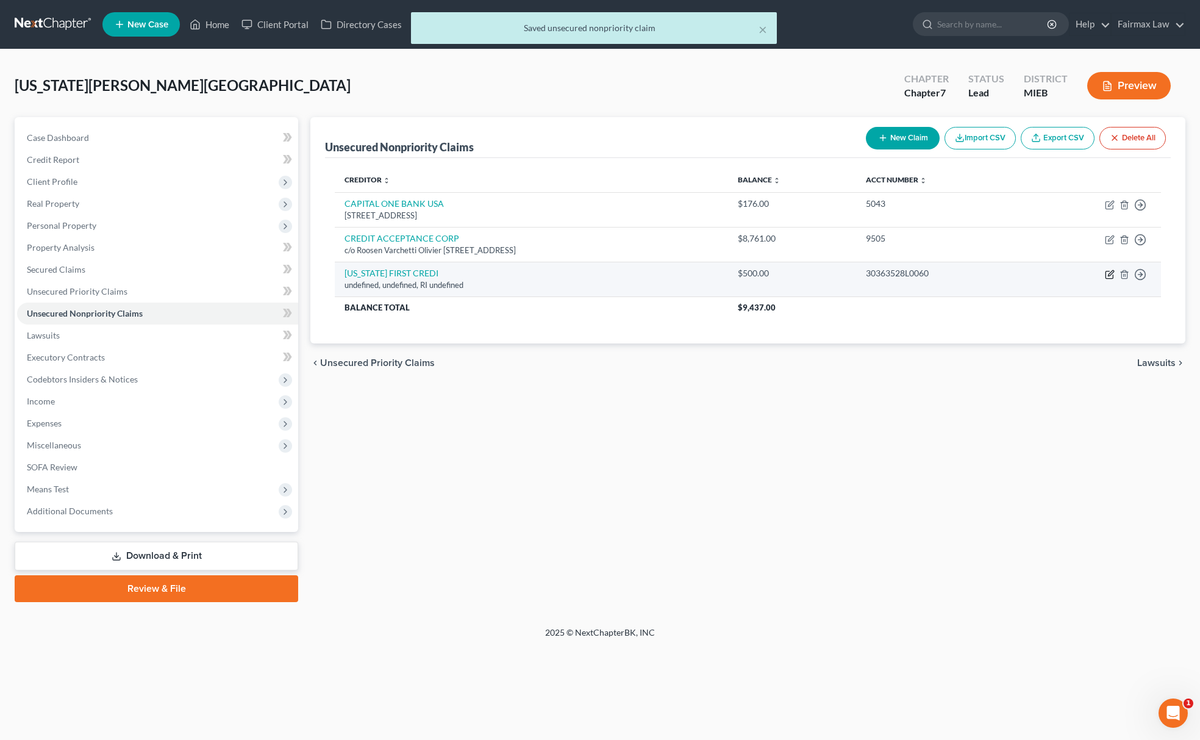
click at [1106, 272] on icon "button" at bounding box center [1110, 275] width 10 height 10
select select "41"
select select "14"
select select "0"
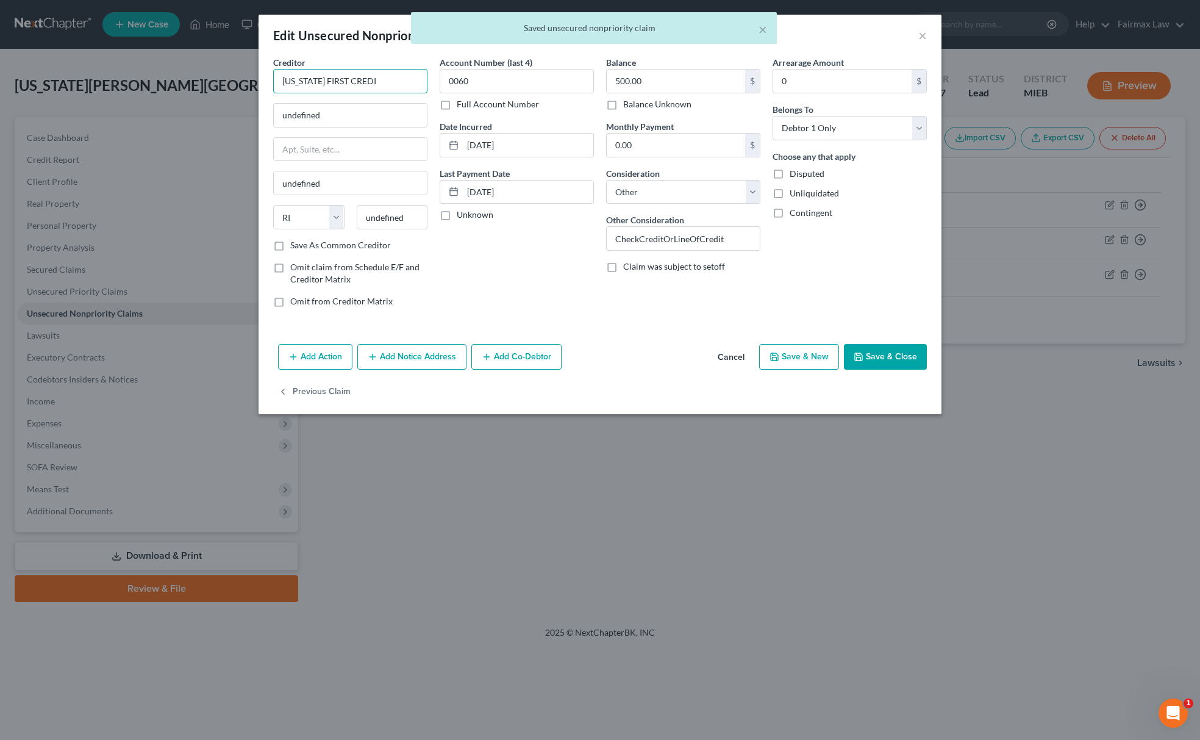
click at [393, 89] on input "MICHIGAN FIRST CREDI" at bounding box center [350, 81] width 154 height 24
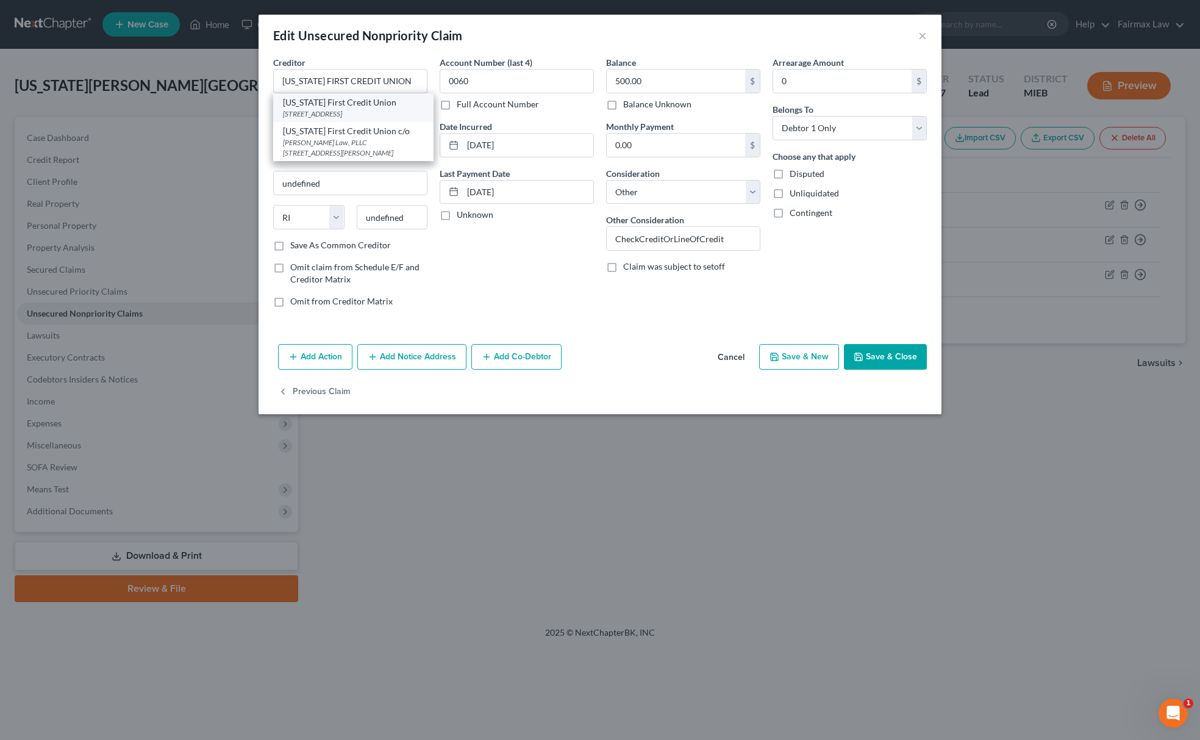
click at [347, 107] on div "Michigan First Credit Union" at bounding box center [353, 102] width 141 height 12
type input "Michigan First Credit Union"
type input "27000 Evergreen"
type input "Southfield"
select select "23"
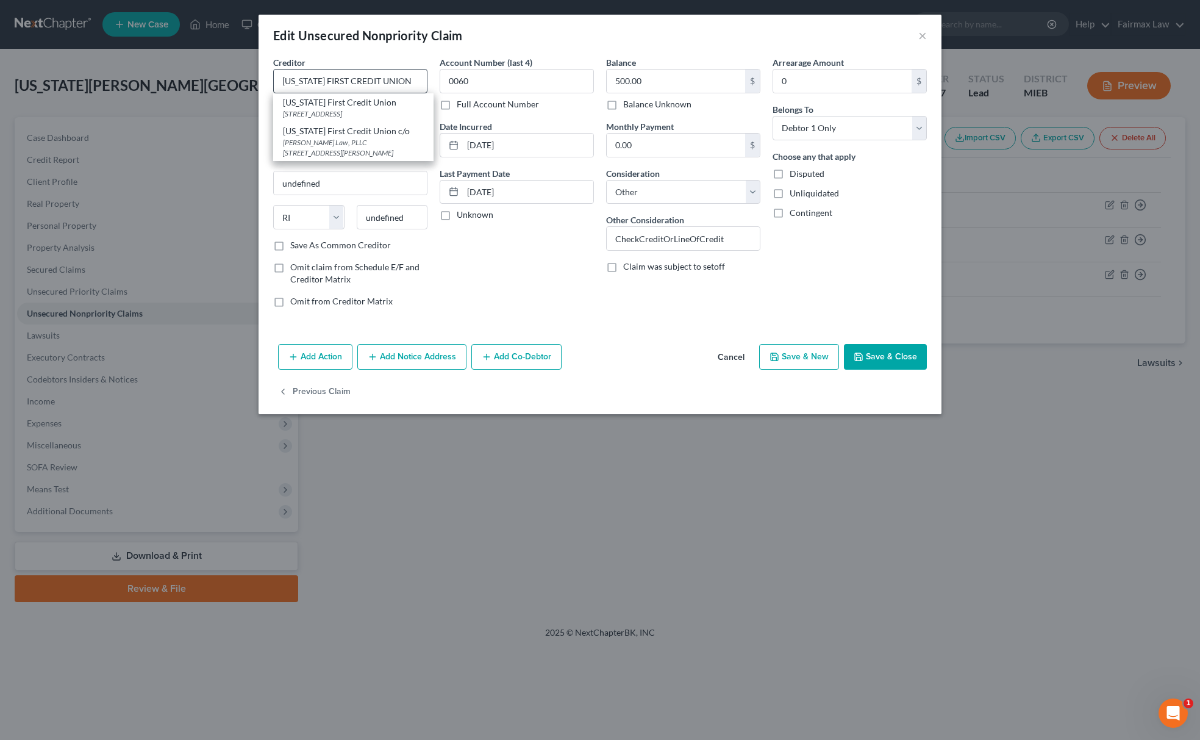
type input "48076"
drag, startPoint x: 410, startPoint y: 79, endPoint x: 106, endPoint y: 40, distance: 306.9
click at [99, 40] on div "Edit Unsecured Nonpriority Claim × Creditor * Michigan First Credit Union 27000…" at bounding box center [600, 370] width 1200 height 740
type input "MICHIGAN FIRST CREDIT UNION"
click at [865, 354] on button "Save & Close" at bounding box center [885, 357] width 83 height 26
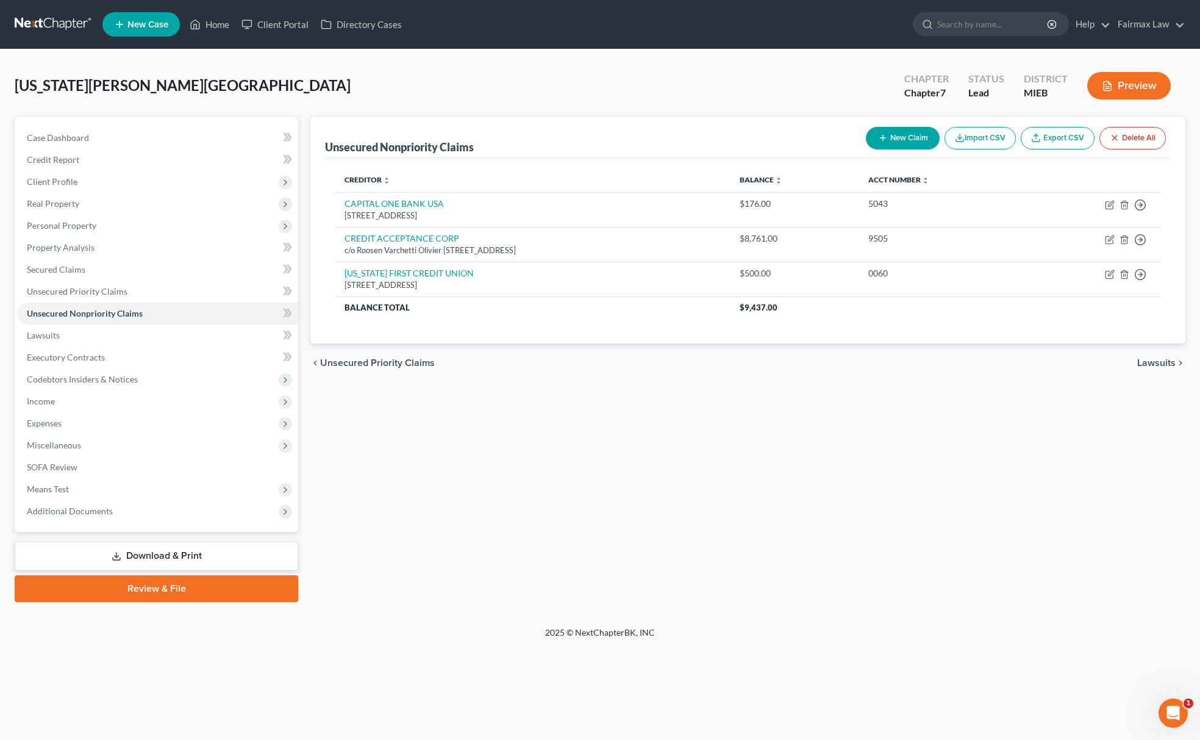
click at [895, 133] on button "New Claim" at bounding box center [903, 138] width 74 height 23
select select "0"
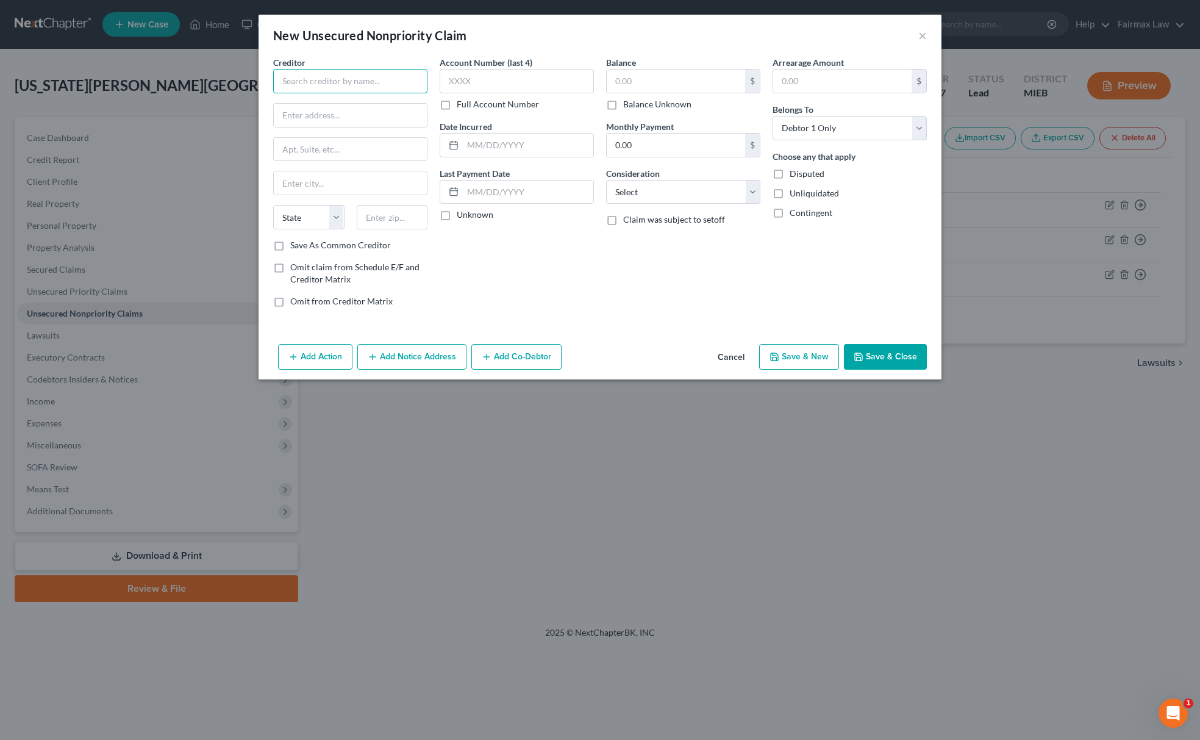
click at [328, 74] on input "text" at bounding box center [350, 81] width 154 height 24
type input "c"
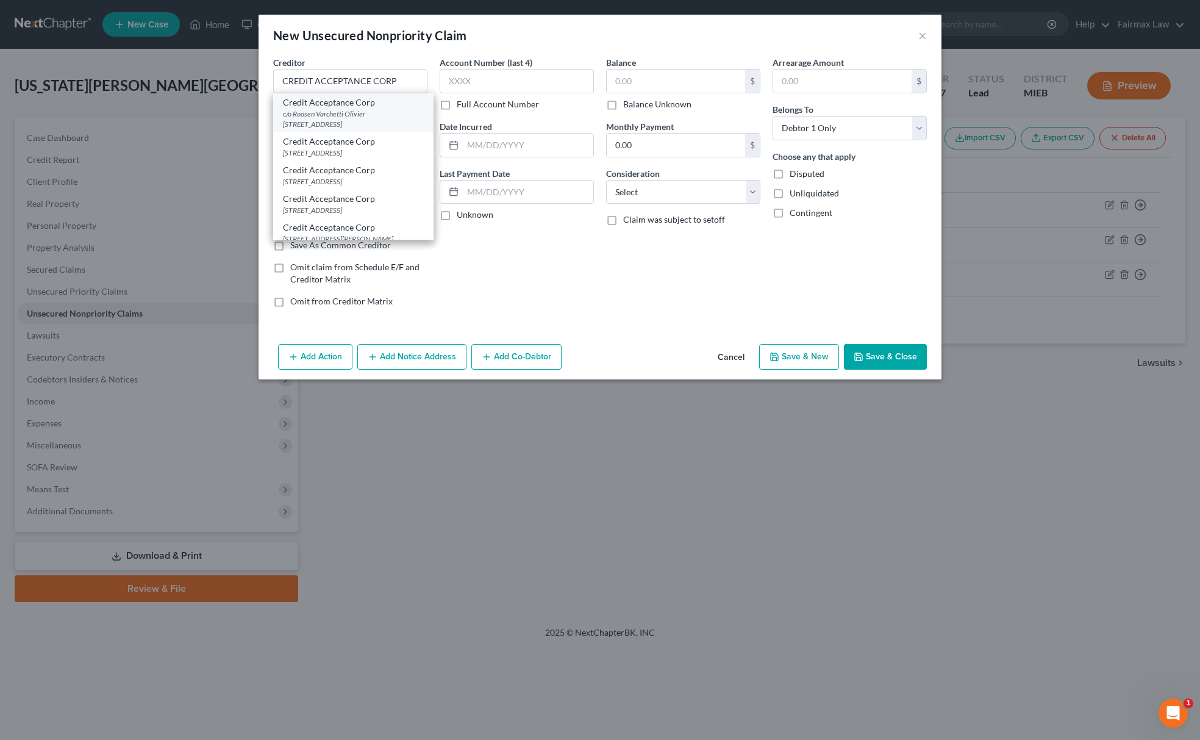
click at [330, 110] on div "c/o Roosen Varchetti Olivier 39541 Garfield Rd, Clinton Township, MI 48038" at bounding box center [353, 119] width 141 height 21
type input "Credit Acceptance Corp"
type input "c/o Roosen Varchetti Olivier"
type input "39541 Garfield Rd"
type input "Clinton Township"
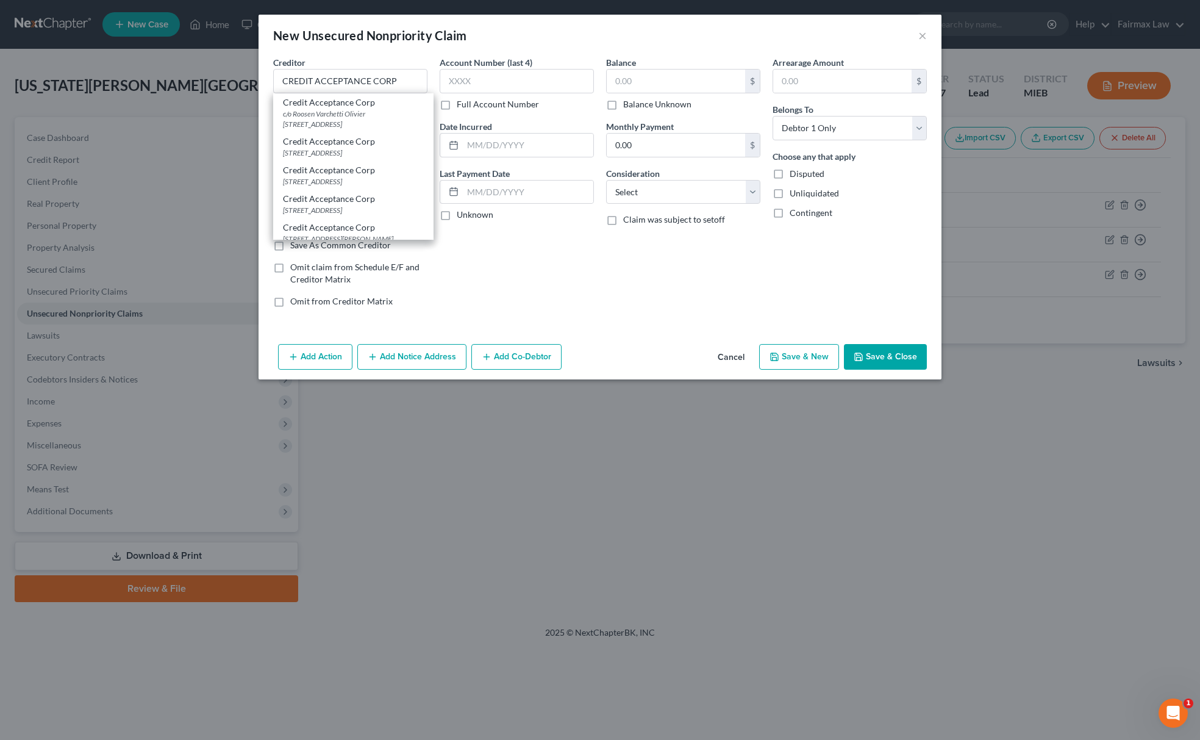
select select "23"
type input "48038"
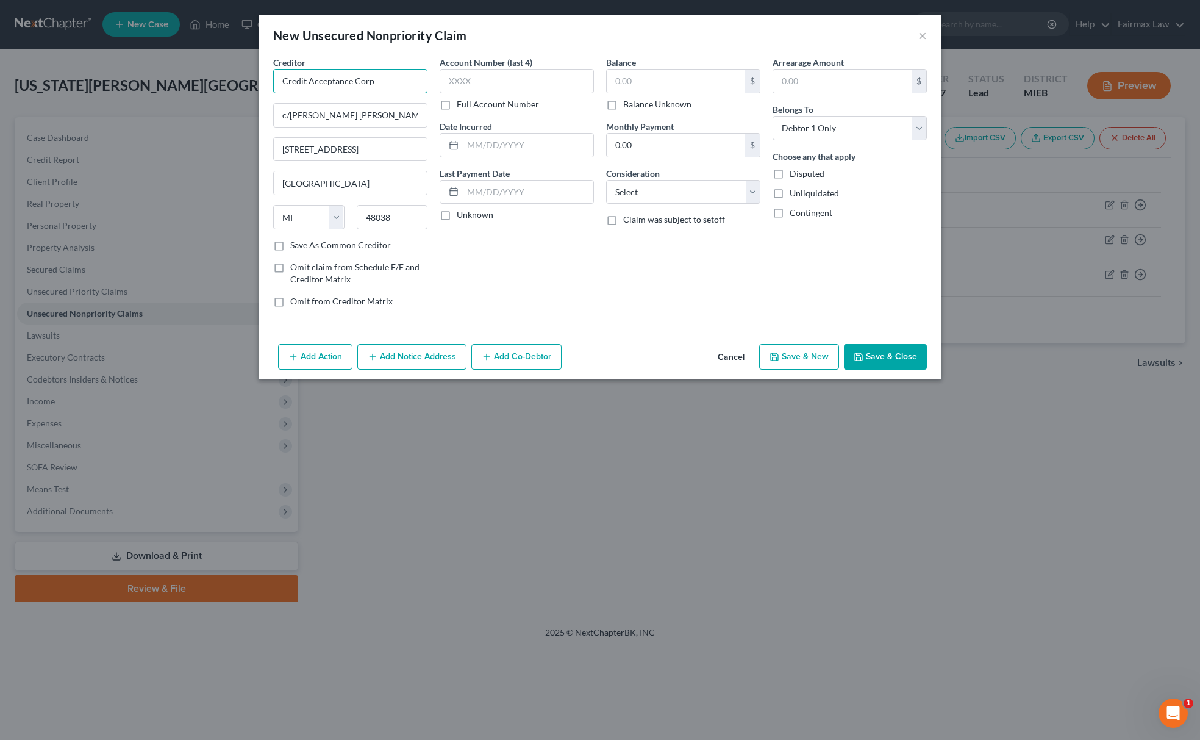
drag, startPoint x: 172, startPoint y: 67, endPoint x: 161, endPoint y: 67, distance: 11.0
click at [161, 67] on div "New Unsecured Nonpriority Claim × Creditor * Credit Acceptance Corp c/o Roosen …" at bounding box center [600, 370] width 1200 height 740
type input "CREDIT ACCEPTANCE CORP"
click at [666, 199] on select "Select Cable / Satellite Services Collection Agency Credit Card Debt Debt Couns…" at bounding box center [683, 192] width 154 height 24
select select "14"
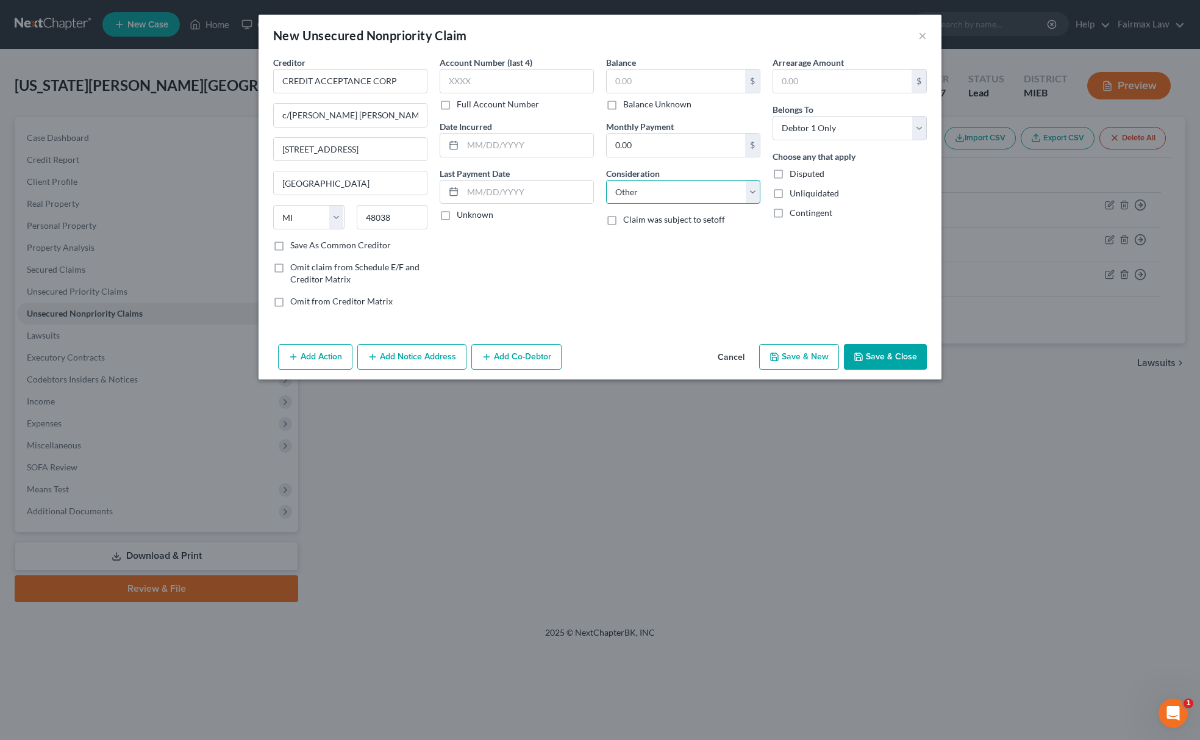
click at [606, 180] on select "Select Cable / Satellite Services Collection Agency Credit Card Debt Debt Couns…" at bounding box center [683, 192] width 154 height 24
click at [681, 232] on input "text" at bounding box center [683, 238] width 153 height 23
click at [677, 233] on input "text" at bounding box center [683, 238] width 153 height 23
type input "g"
type input "F"
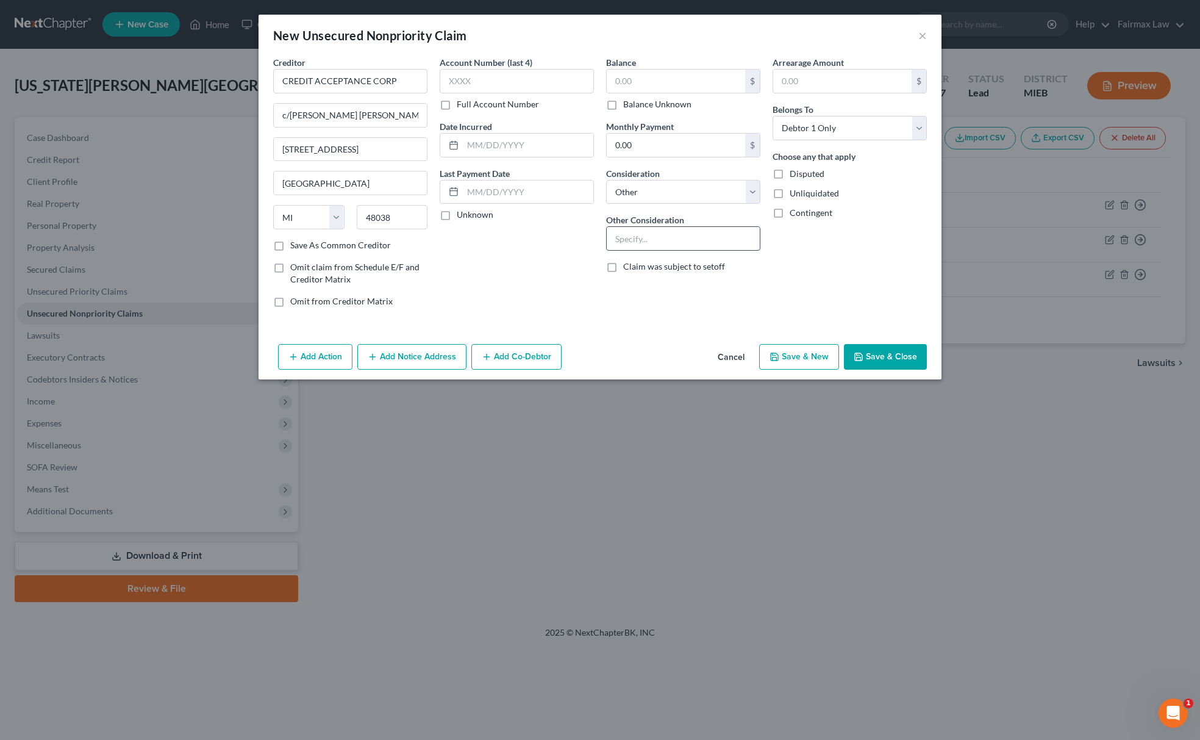
type input "g"
type input "Garnishment"
click at [710, 86] on input "text" at bounding box center [676, 81] width 138 height 23
paste input "12443"
type input "12,443"
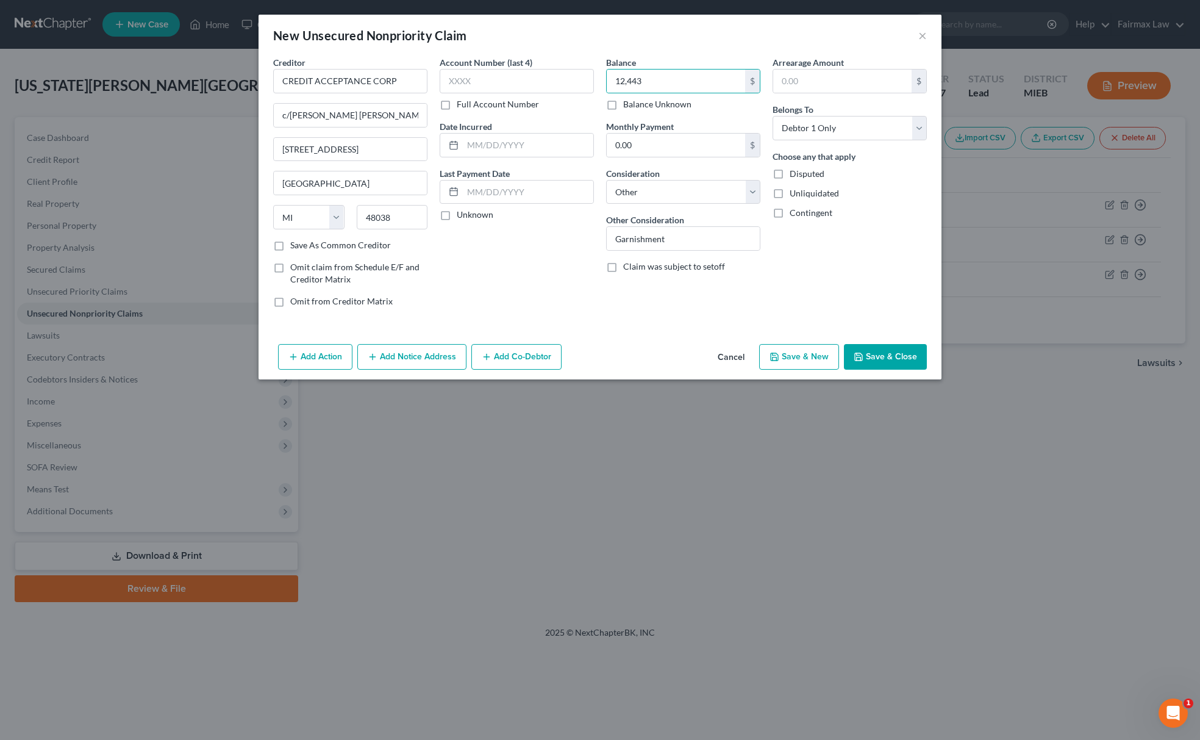
click at [298, 346] on div "Add Action Add Notice Address Add Co-Debtor Cancel Save & New Save & Close" at bounding box center [600, 359] width 683 height 40
click at [310, 357] on button "Add Action" at bounding box center [315, 357] width 74 height 26
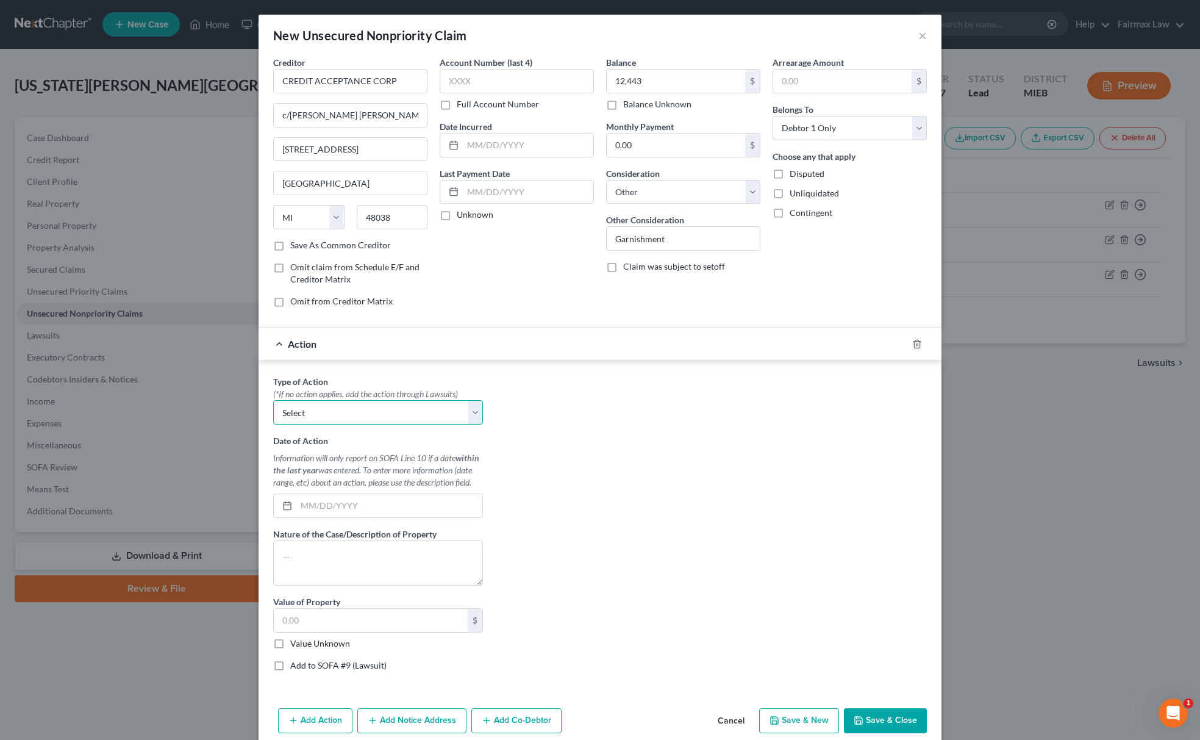
click at [400, 404] on select "Select Repossession Garnishment Foreclosure Personal Injury Attached, Seized, O…" at bounding box center [378, 412] width 210 height 24
click at [273, 403] on select "Select Repossession Garnishment Foreclosure Personal Injury Attached, Seized, O…" at bounding box center [378, 412] width 210 height 24
drag, startPoint x: 354, startPoint y: 413, endPoint x: 359, endPoint y: 423, distance: 11.2
click at [354, 413] on select "Select Repossession Garnishment Foreclosure Personal Injury Attached, Seized, O…" at bounding box center [378, 412] width 210 height 24
select select "4"
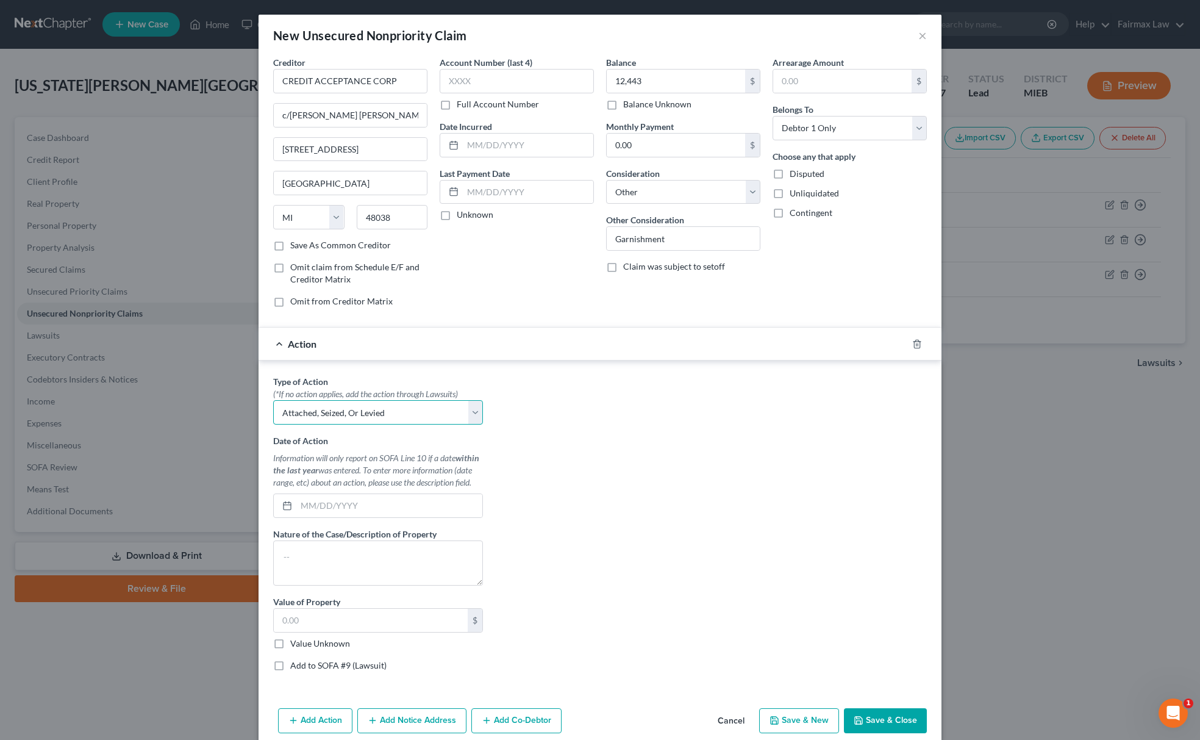
click at [273, 403] on select "Select Repossession Garnishment Foreclosure Personal Injury Attached, Seized, O…" at bounding box center [378, 412] width 210 height 24
click at [290, 646] on label "Value Unknown" at bounding box center [320, 643] width 60 height 12
click at [295, 645] on input "Value Unknown" at bounding box center [299, 641] width 8 height 8
checkbox input "true"
type input "0.00"
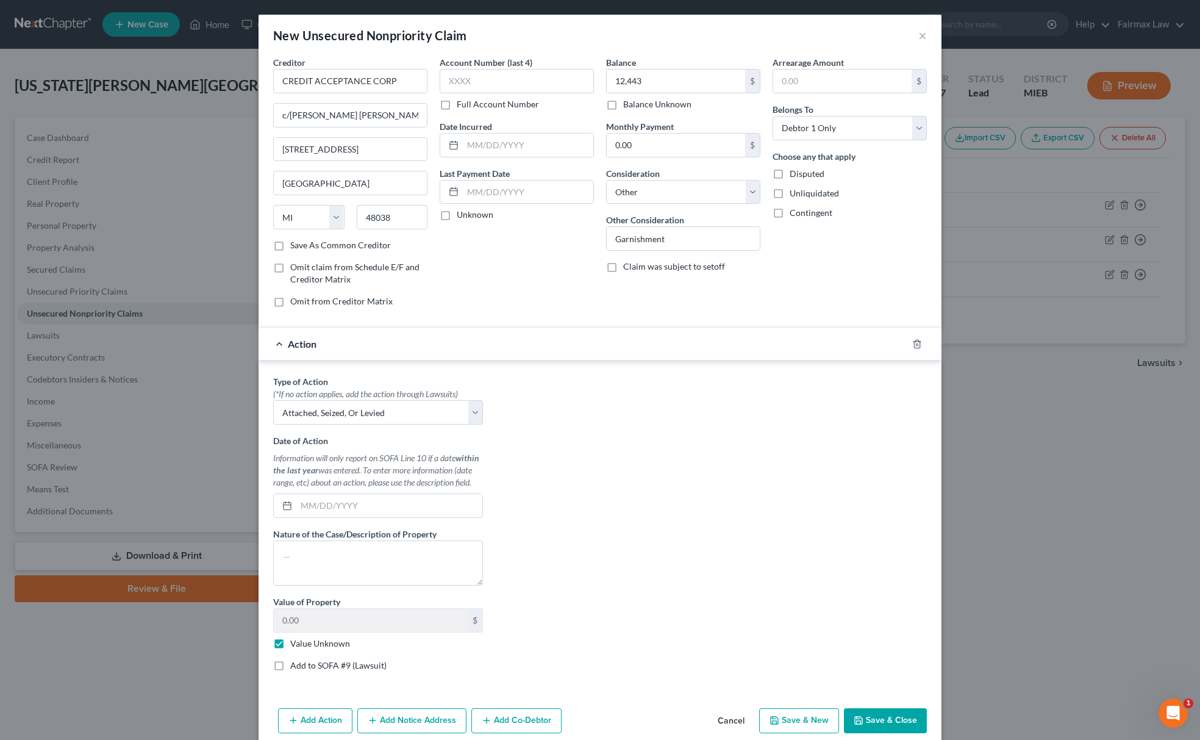
click at [290, 671] on label "Add to SOFA #9 (Lawsuit)" at bounding box center [338, 665] width 96 height 12
click at [295, 667] on input "Add to SOFA #9 (Lawsuit)" at bounding box center [299, 663] width 8 height 8
checkbox input "true"
select select "0"
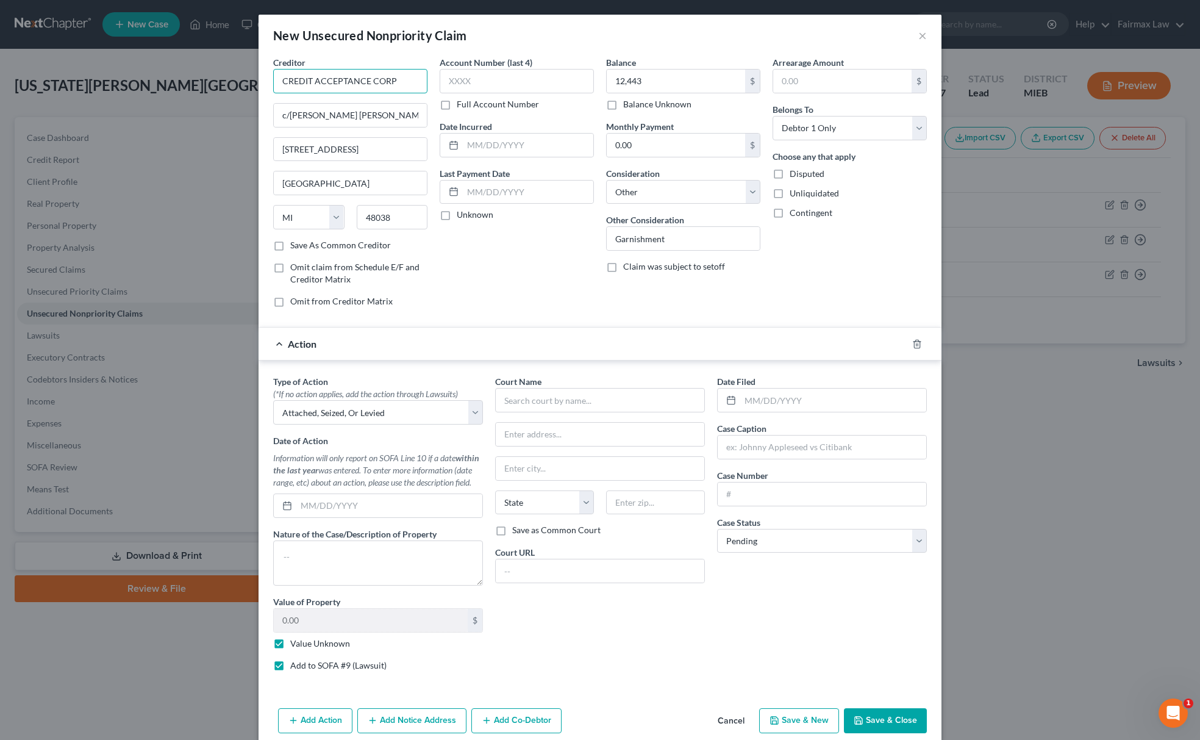
drag, startPoint x: 410, startPoint y: 77, endPoint x: 194, endPoint y: 108, distance: 218.7
click at [196, 87] on div "New Unsecured Nonpriority Claim × Creditor * CREDIT ACCEPTANCE CORP c/o Roosen …" at bounding box center [600, 370] width 1200 height 740
click at [781, 459] on div at bounding box center [822, 447] width 210 height 24
click at [781, 457] on input "text" at bounding box center [822, 446] width 209 height 23
paste input "CREDIT ACCEPTANCE CORP"
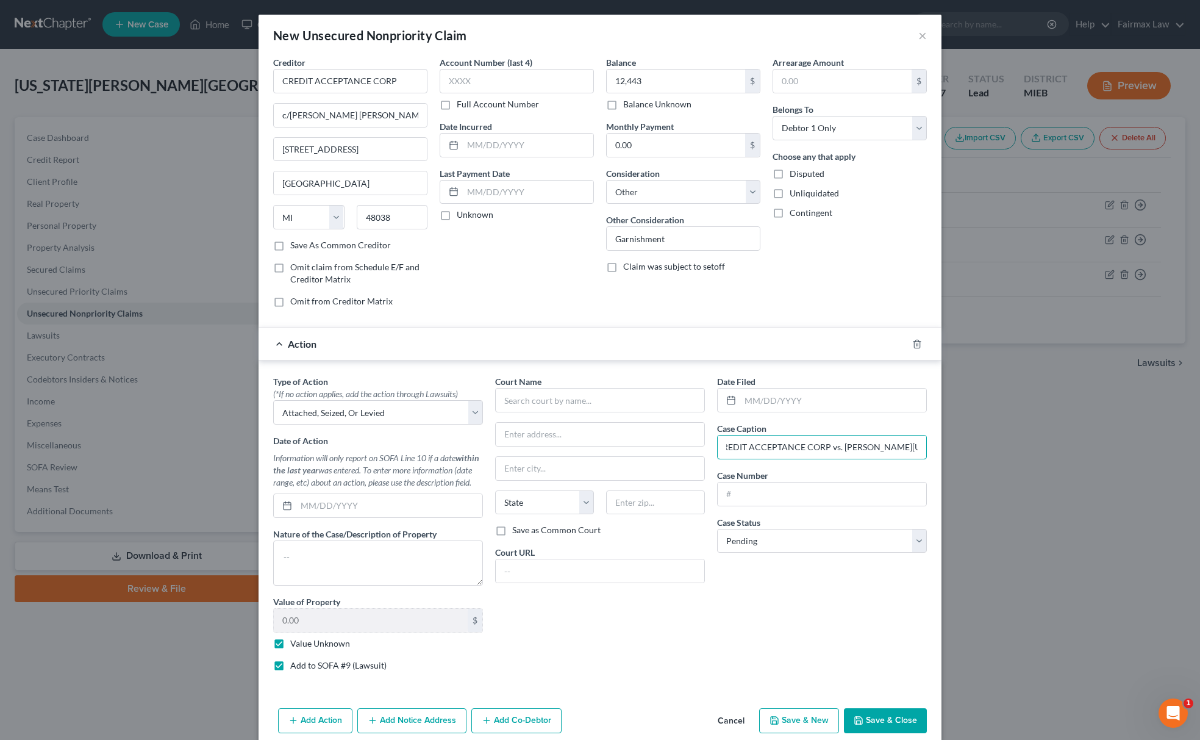
scroll to position [0, 15]
type input "CREDIT ACCEPTANCE CORP vs. Henretta Washington"
click at [779, 500] on input "text" at bounding box center [822, 493] width 209 height 23
paste input "22-01667T-GC"
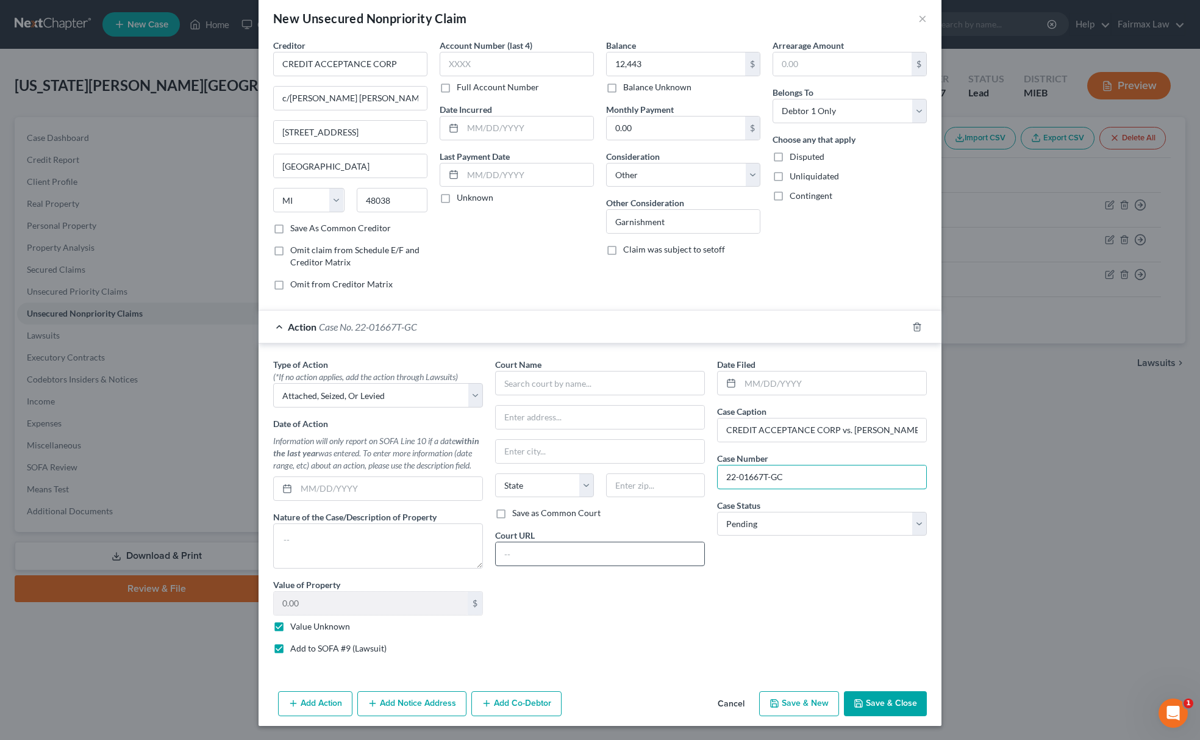
scroll to position [22, 0]
type input "22-01667T-GC"
click at [908, 708] on button "Save & Close" at bounding box center [885, 703] width 83 height 26
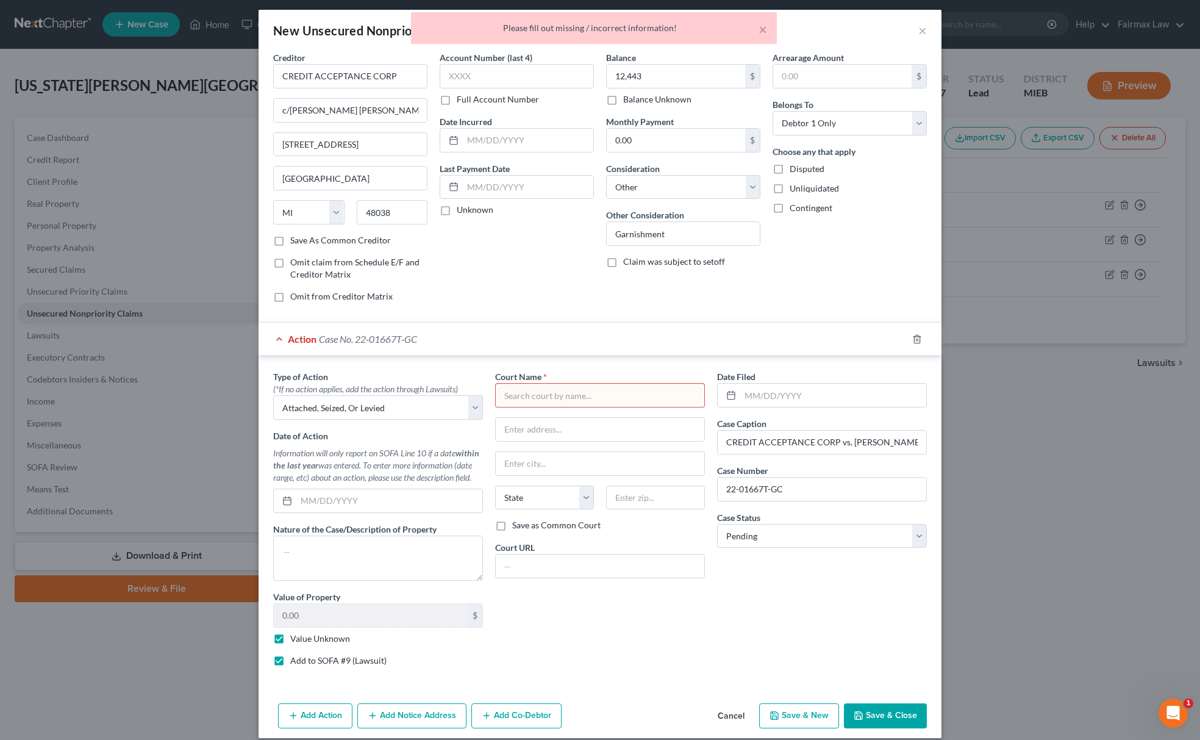
scroll to position [0, 0]
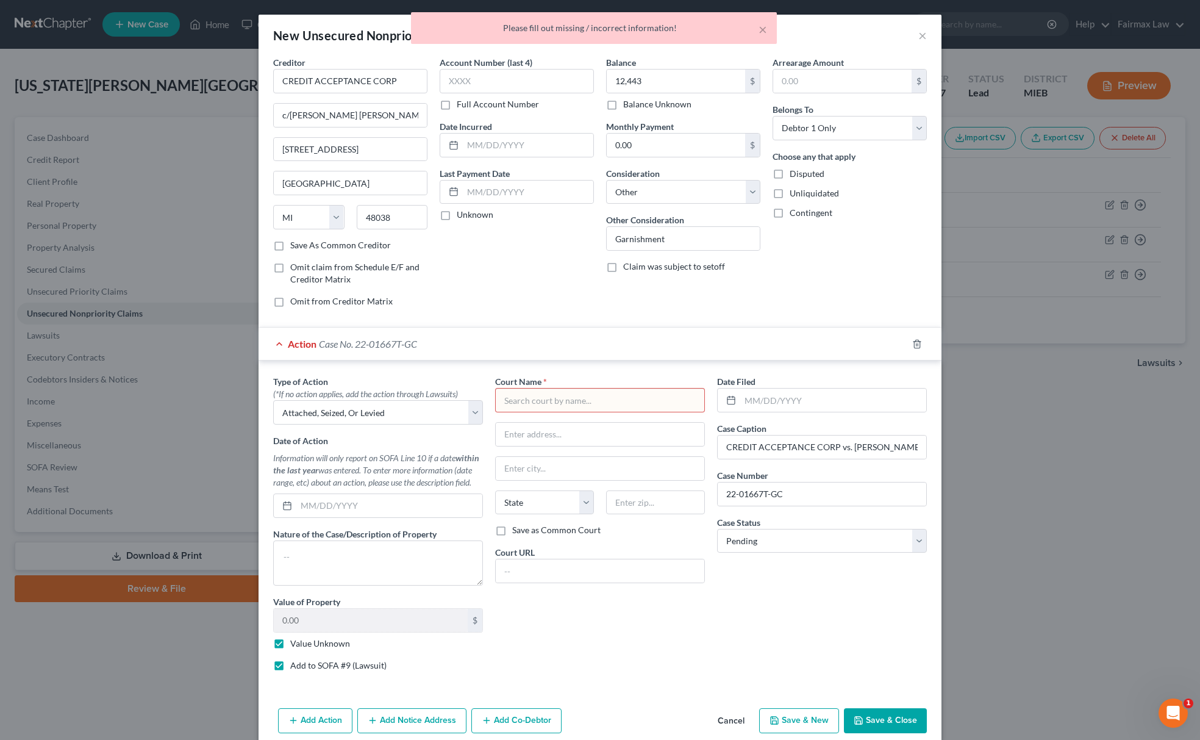
click at [589, 408] on input "text" at bounding box center [600, 400] width 210 height 24
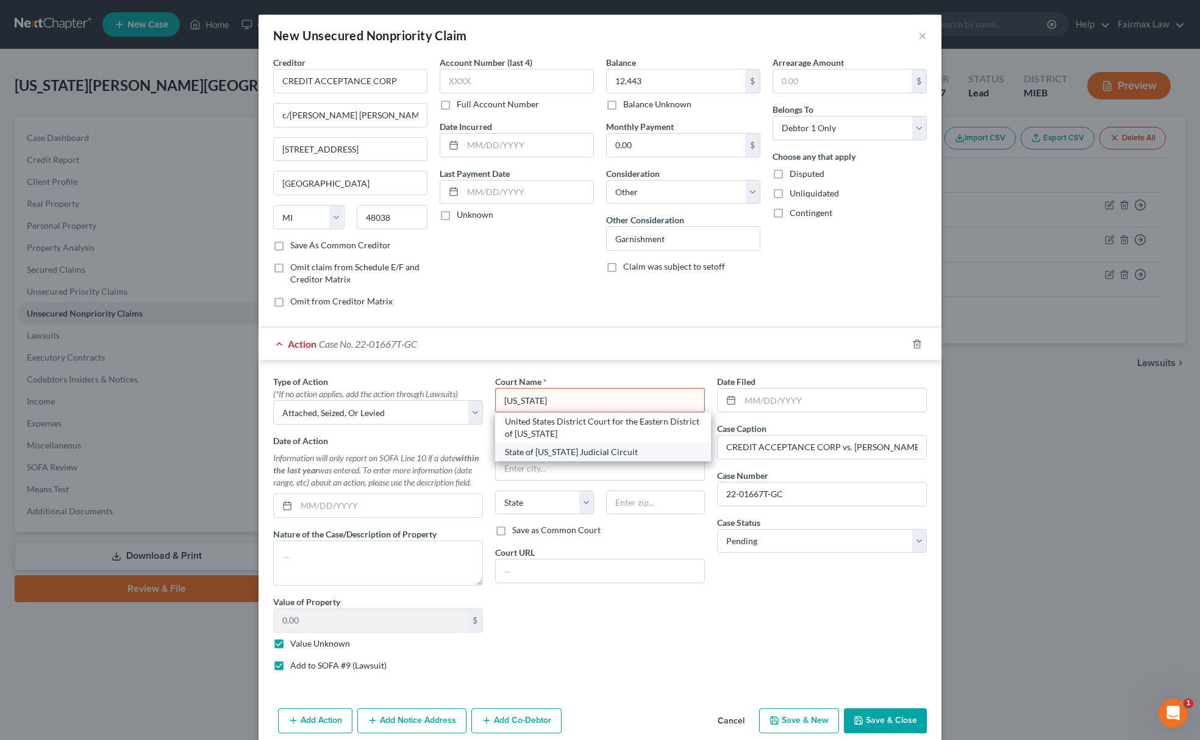
click at [532, 455] on div "State of Michigan Judicial Circuit" at bounding box center [603, 452] width 196 height 12
type input "State of Michigan Judicial Circuit"
type input "22380 Starks Dr"
type input "Clinton Township"
select select "23"
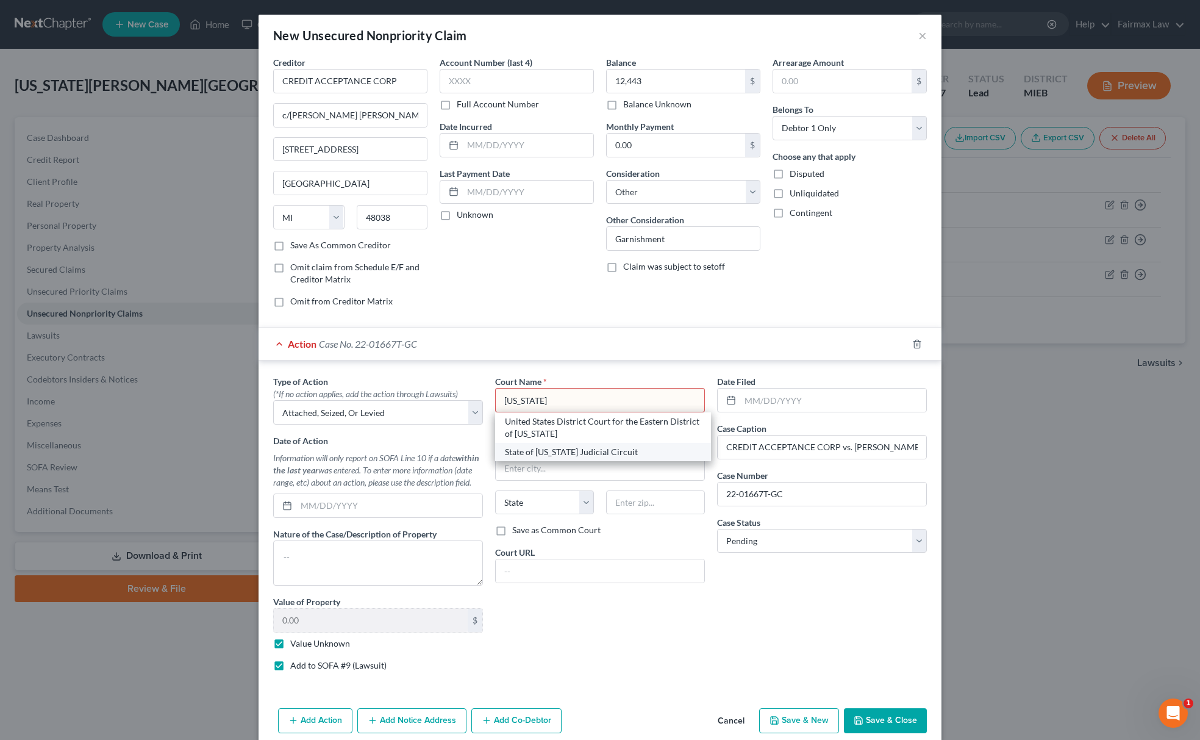
type input "48036"
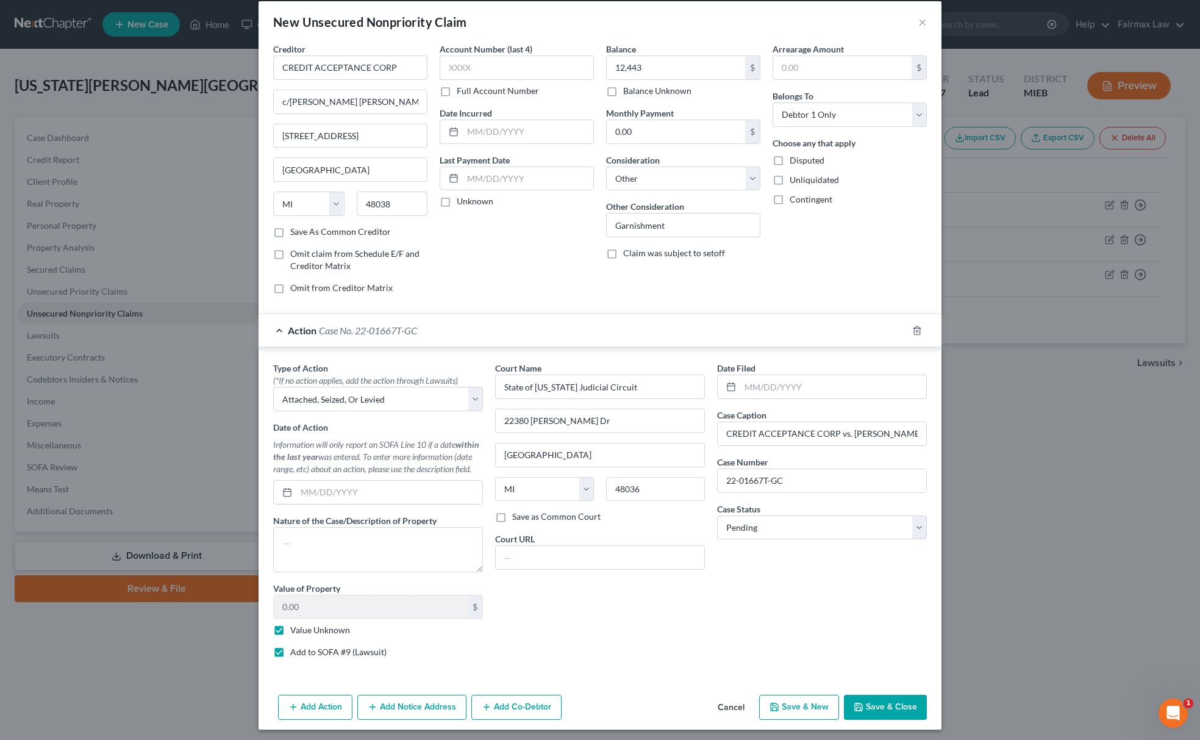
scroll to position [22, 0]
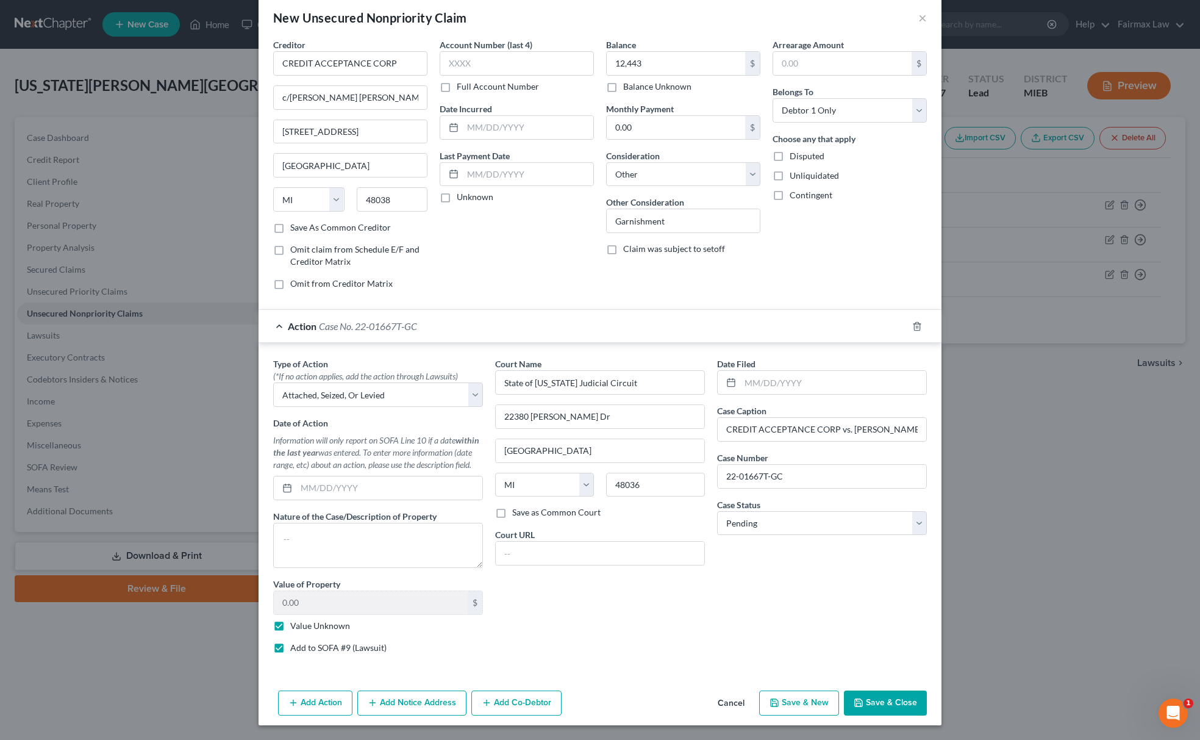
click at [851, 711] on button "Save & Close" at bounding box center [885, 703] width 83 height 26
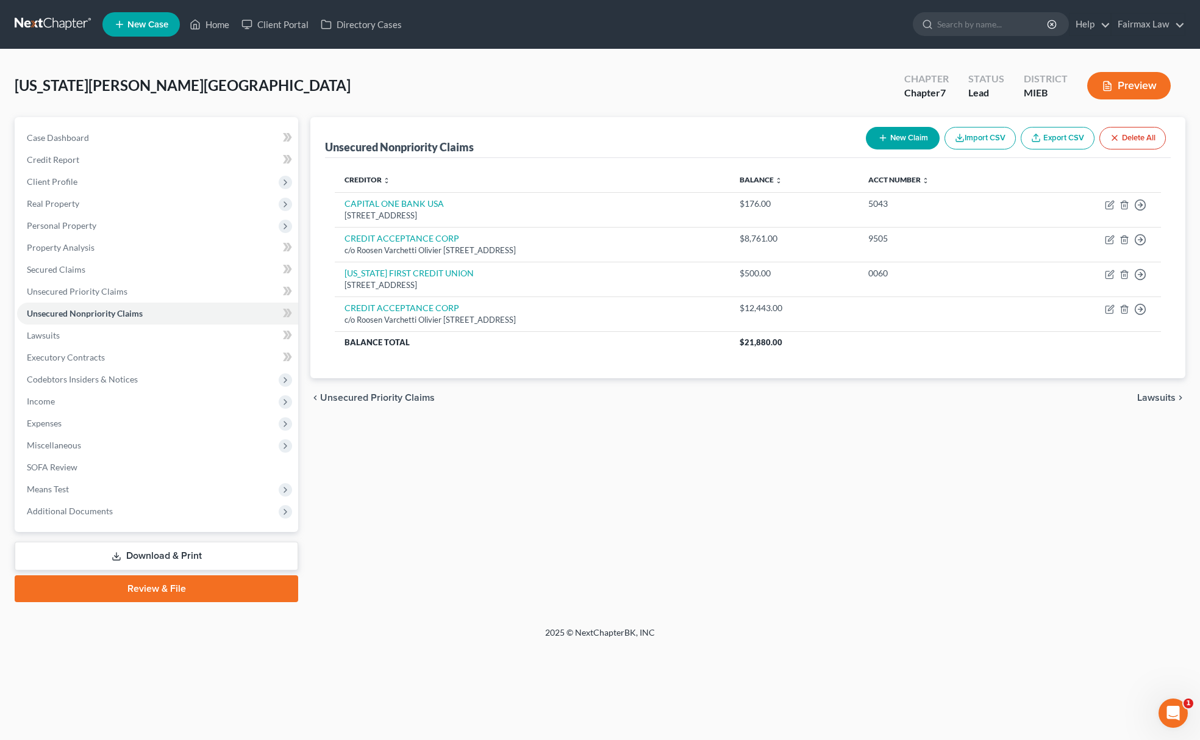
click at [901, 139] on button "New Claim" at bounding box center [903, 138] width 74 height 23
select select "0"
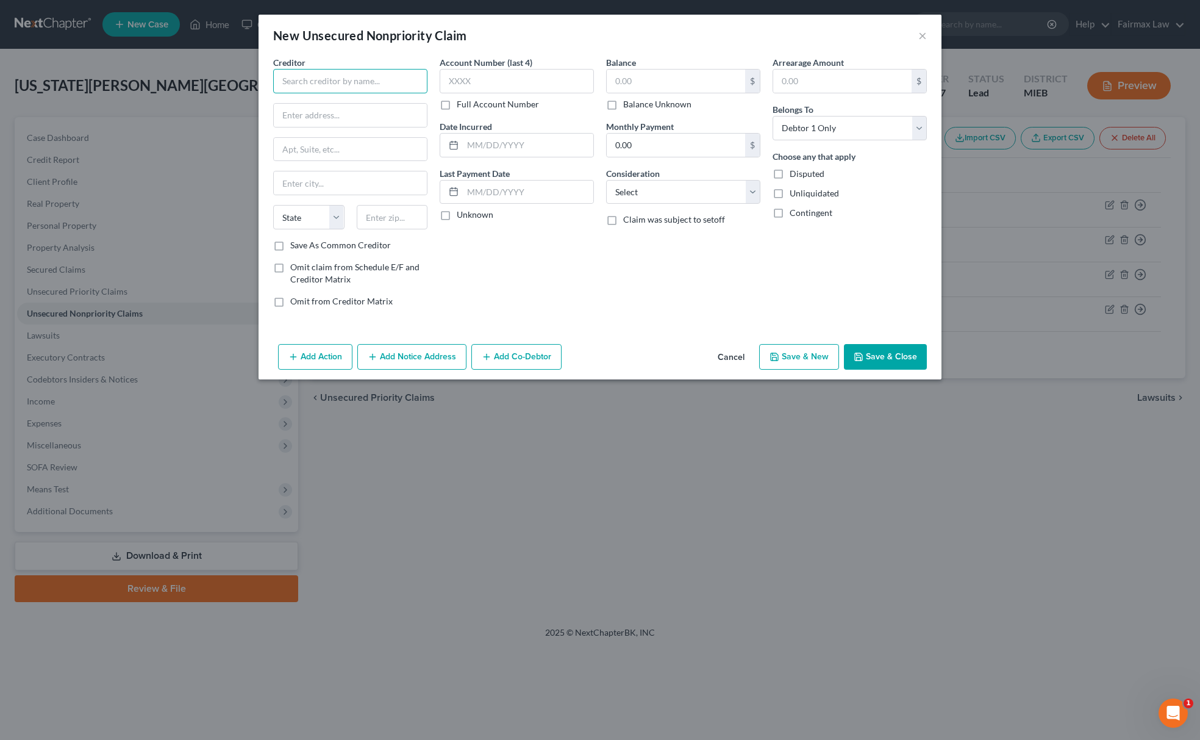
click at [393, 81] on input "text" at bounding box center [350, 81] width 154 height 24
drag, startPoint x: 403, startPoint y: 82, endPoint x: 230, endPoint y: 83, distance: 173.2
click at [230, 83] on div "New Unsecured Nonpriority Claim × Creditor * AVALON HOUSING State AL AK AR AZ C…" at bounding box center [600, 370] width 1200 height 740
type input "AVALON HOUSING"
click at [349, 115] on input "text" at bounding box center [350, 115] width 153 height 23
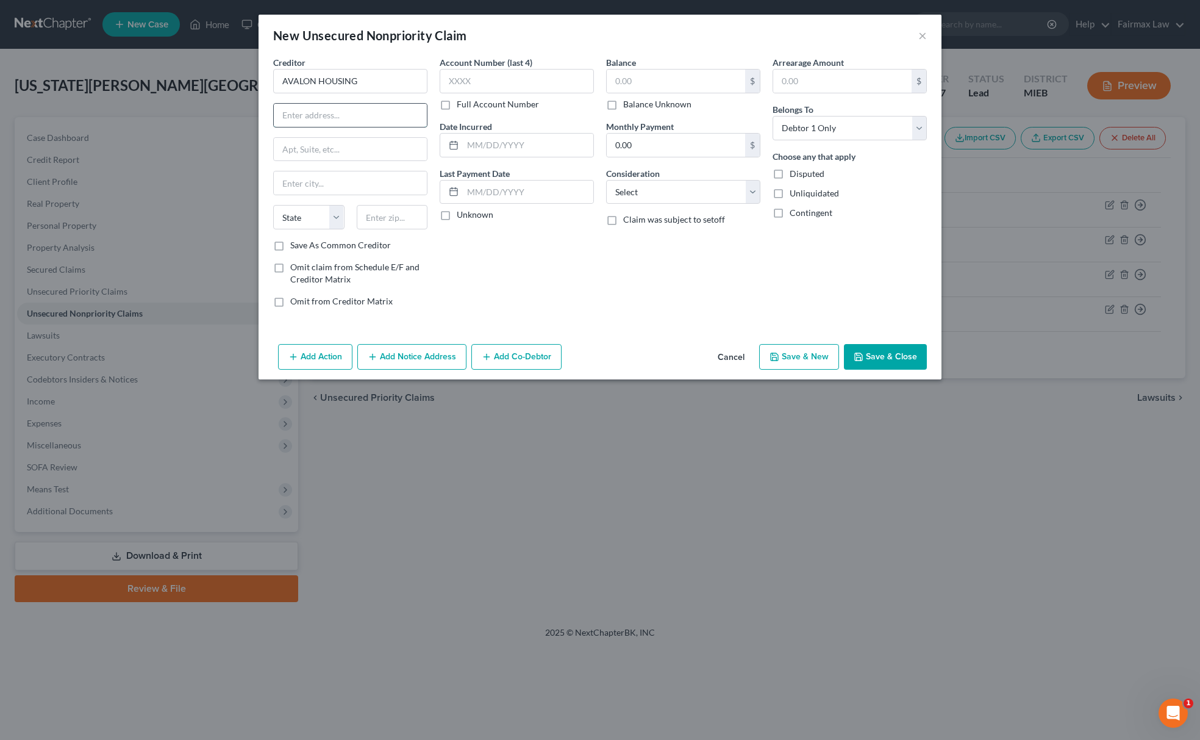
paste input "1327 Jones Dr, Ann Arbor, MI 48105"
drag, startPoint x: 393, startPoint y: 110, endPoint x: 505, endPoint y: 123, distance: 112.3
click at [505, 123] on div "Creditor * AVALON HOUSING 1327 Jones Dr, Ann Arbor, MI 48105 State AL AK AR AZ …" at bounding box center [600, 186] width 666 height 261
type input "1327 Jones Dr, Ann Arbor, MI 48105"
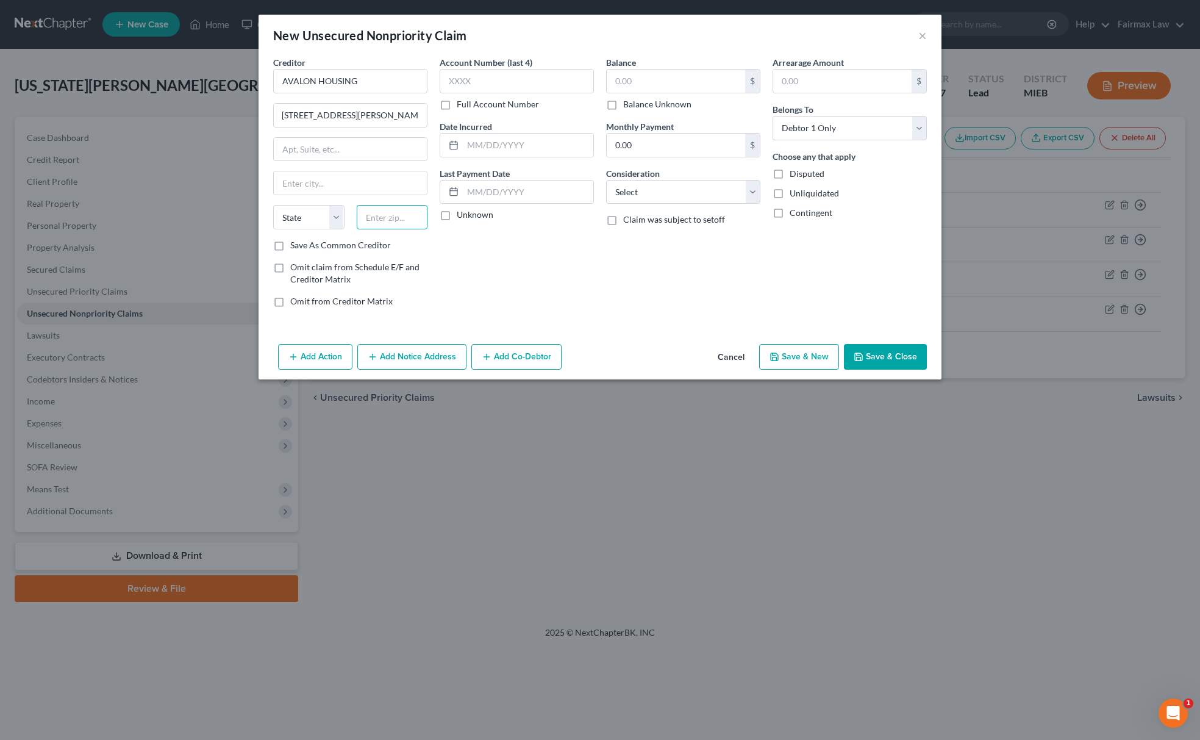
scroll to position [0, 0]
click at [406, 218] on input "text" at bounding box center [392, 217] width 71 height 24
paste input "48105"
type input "48105"
click at [292, 209] on select "State AL AK AR AZ CA CO CT DE DC FL GA GU HI ID IL IN IA KS KY LA ME MD MA MI M…" at bounding box center [308, 217] width 71 height 24
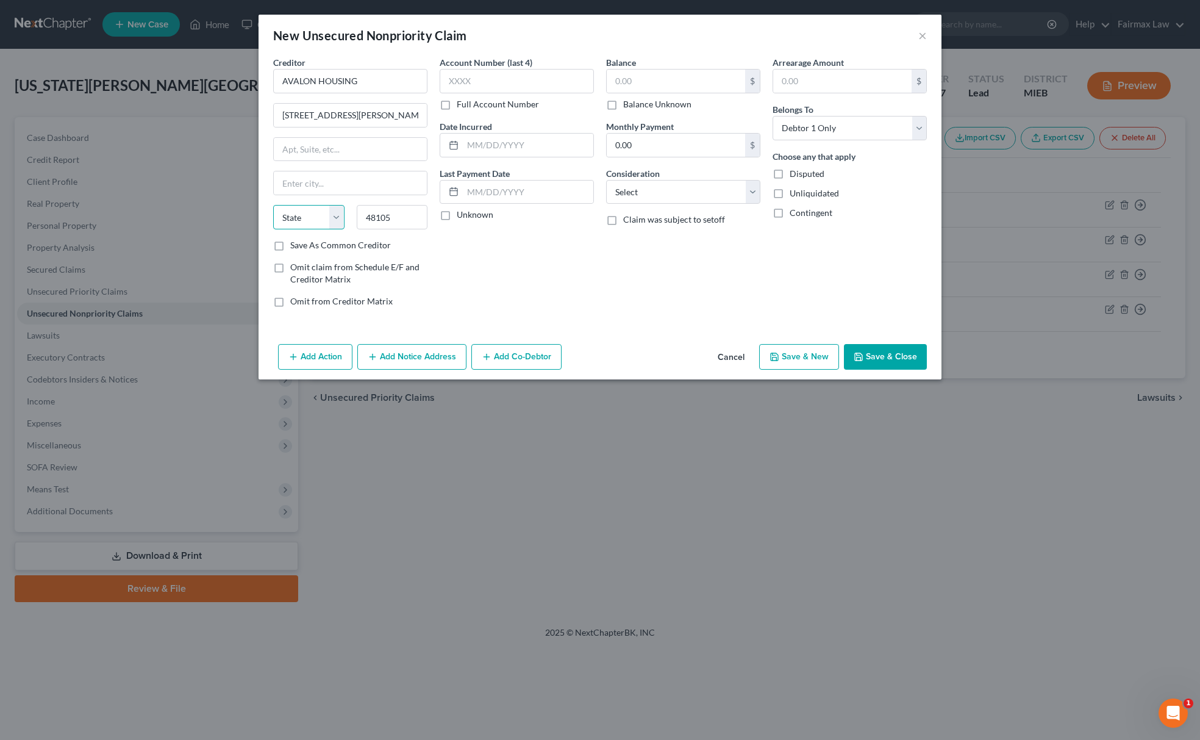
type input "Ann Arbor"
select select "23"
click at [273, 206] on select "State AL AK AR AZ CA CO CT DE DC FL GA GU HI ID IL IN IA KS KY LA ME MD MA MI M…" at bounding box center [308, 217] width 71 height 24
drag, startPoint x: 340, startPoint y: 113, endPoint x: 500, endPoint y: 120, distance: 159.9
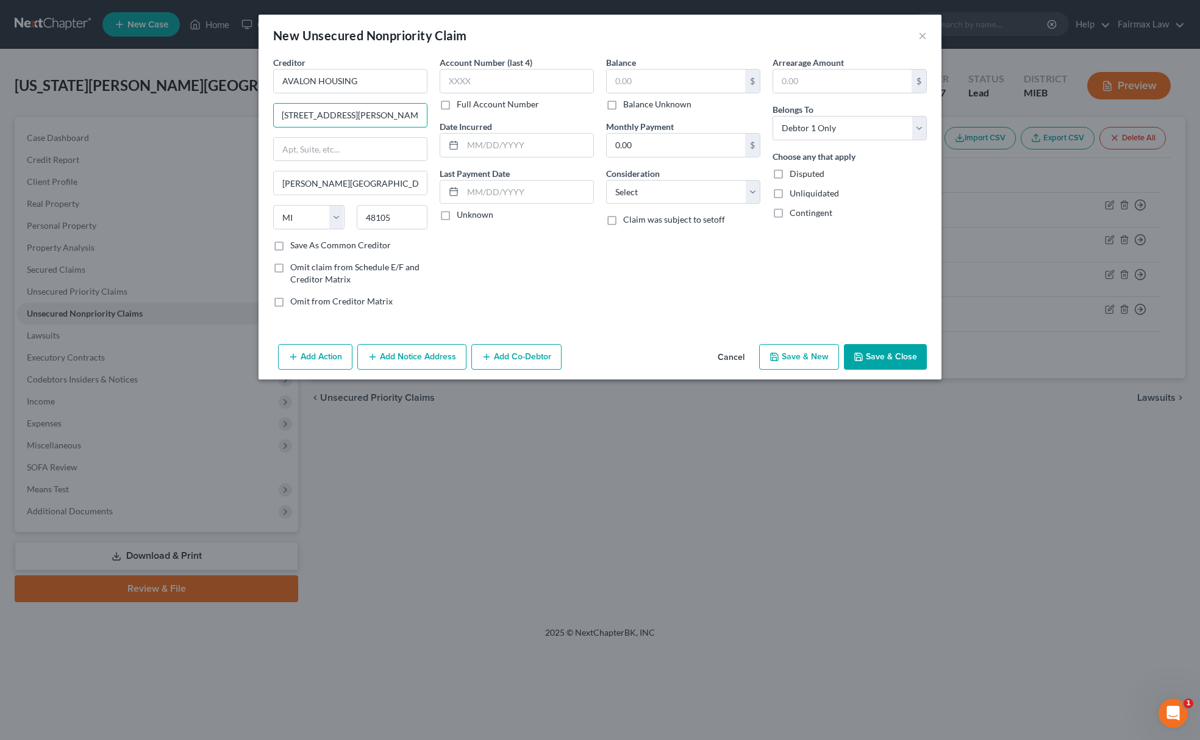
click at [500, 120] on div "Creditor * AVALON HOUSING 1327 Jones Dr, Ann Arbor, MI 48105 Ann Arbor State AL…" at bounding box center [600, 186] width 666 height 261
type input "1327 Jones Dr"
click at [704, 186] on select "Select Cable / Satellite Services Collection Agency Credit Card Debt Debt Couns…" at bounding box center [683, 192] width 154 height 24
select select "14"
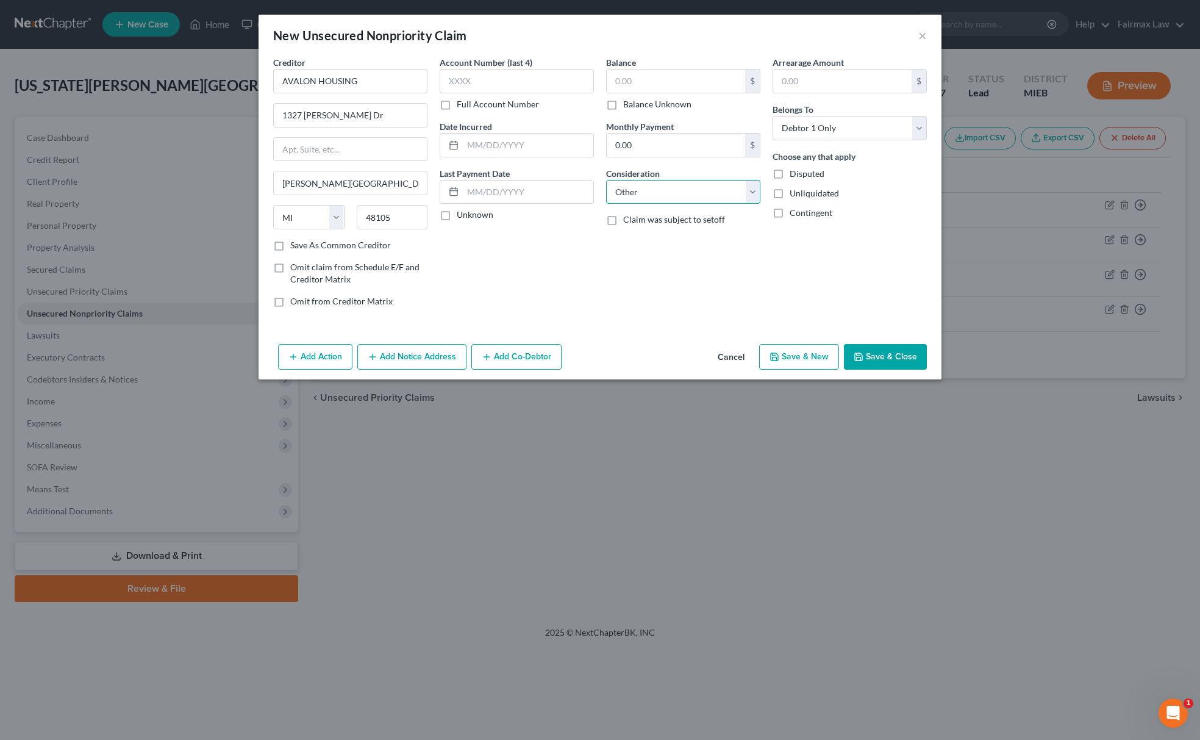
click at [606, 180] on select "Select Cable / Satellite Services Collection Agency Credit Card Debt Debt Couns…" at bounding box center [683, 192] width 154 height 24
click at [689, 242] on input "text" at bounding box center [683, 238] width 153 height 23
type input "j"
type input "Judgement"
drag, startPoint x: 615, startPoint y: 103, endPoint x: 626, endPoint y: 107, distance: 11.8
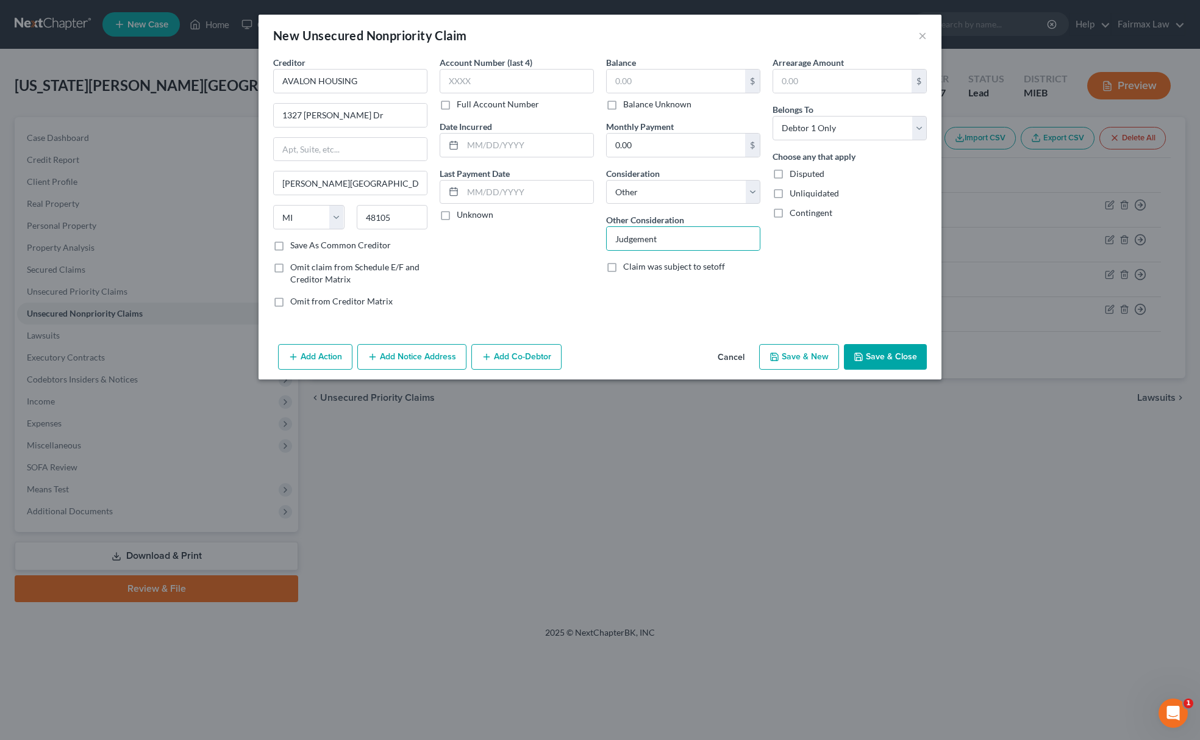
click at [623, 103] on label "Balance Unknown" at bounding box center [657, 104] width 68 height 12
click at [628, 103] on input "Balance Unknown" at bounding box center [632, 102] width 8 height 8
checkbox input "true"
type input "0.00"
click at [296, 369] on button "Add Action" at bounding box center [315, 357] width 74 height 26
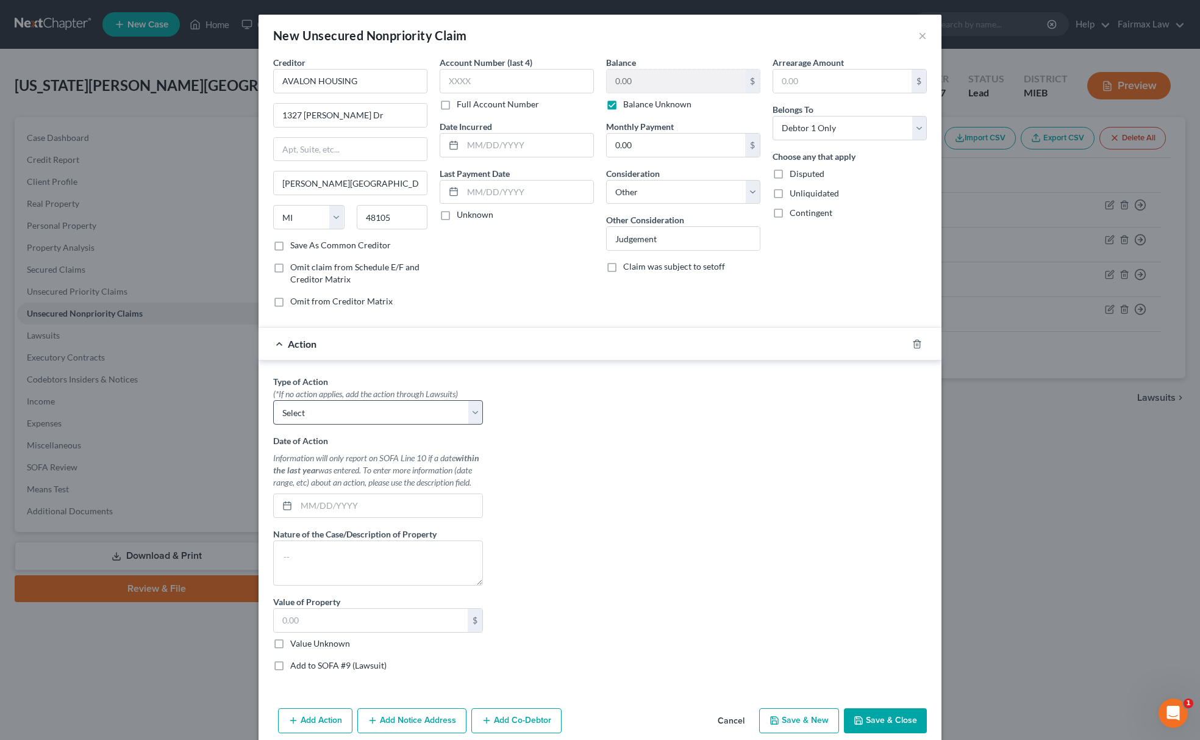
click at [350, 434] on div "Type of Action * (*If no action applies, add the action through Lawsuits) Selec…" at bounding box center [378, 528] width 222 height 306
click at [361, 420] on select "Select Repossession Garnishment Foreclosure Personal Injury Attached, Seized, O…" at bounding box center [378, 412] width 210 height 24
select select "4"
click at [273, 403] on select "Select Repossession Garnishment Foreclosure Personal Injury Attached, Seized, O…" at bounding box center [378, 412] width 210 height 24
click at [290, 646] on label "Value Unknown" at bounding box center [320, 643] width 60 height 12
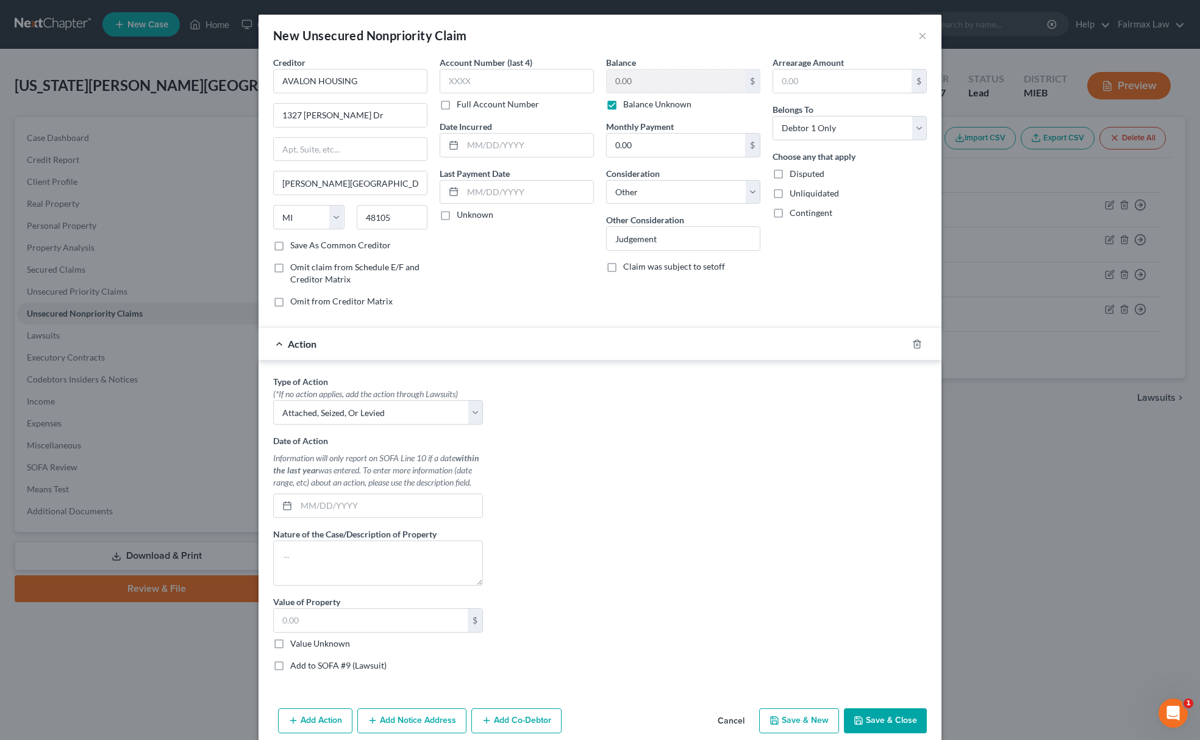
click at [295, 645] on input "Value Unknown" at bounding box center [299, 641] width 8 height 8
checkbox input "true"
type input "0.00"
click at [290, 671] on label "Add to SOFA #9 (Lawsuit)" at bounding box center [338, 665] width 96 height 12
click at [295, 667] on input "Add to SOFA #9 (Lawsuit)" at bounding box center [299, 663] width 8 height 8
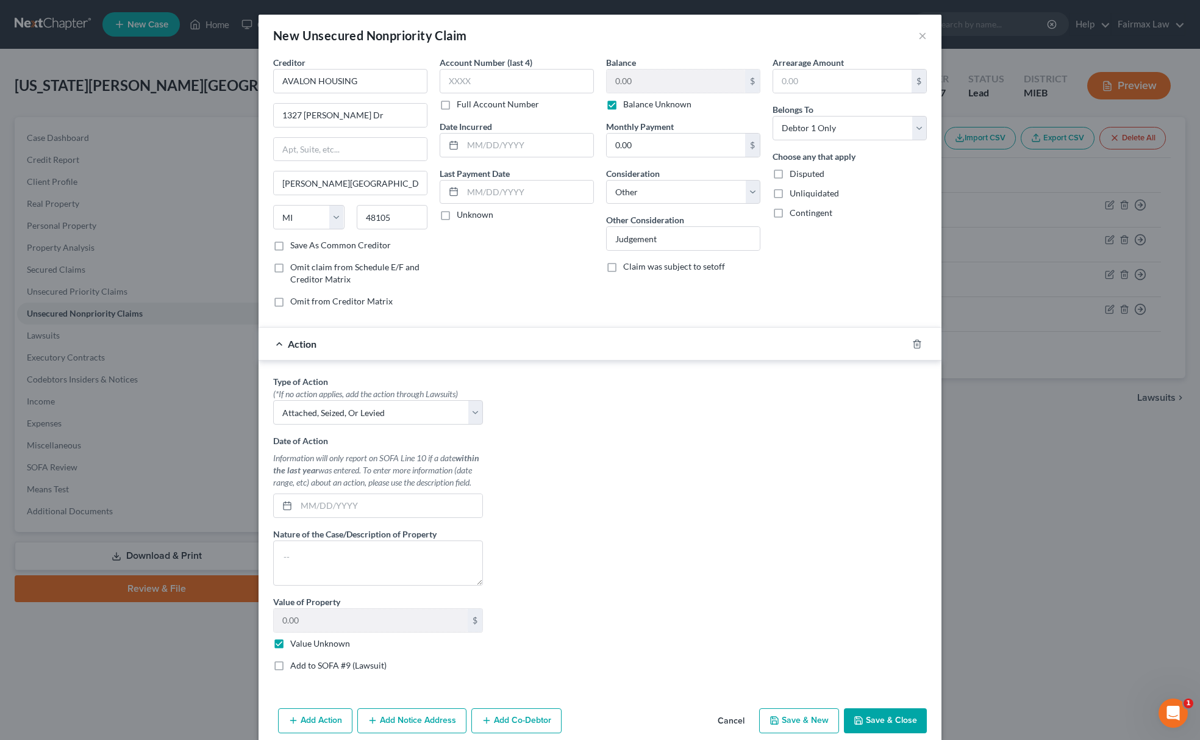
checkbox input "true"
select select "0"
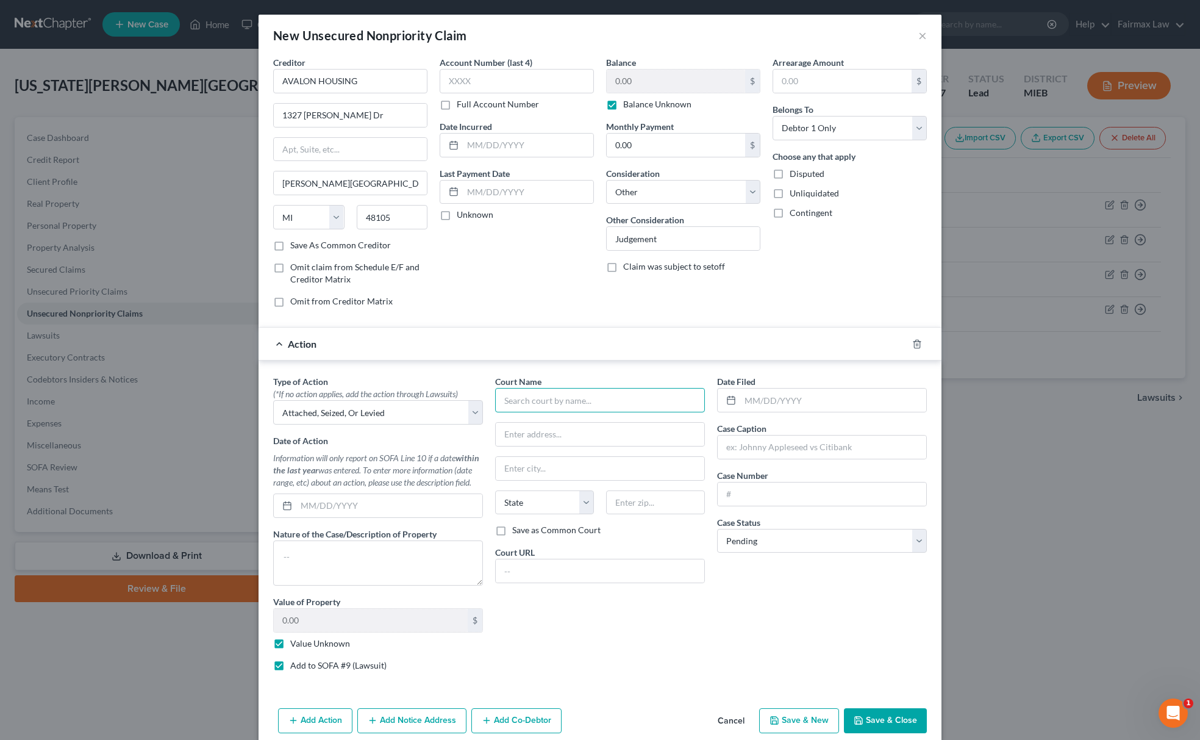
click at [591, 405] on input "text" at bounding box center [600, 400] width 210 height 24
click at [538, 426] on div "15th District Court" at bounding box center [568, 421] width 127 height 12
type input "15th District Court"
type input "301 E Huron"
type input "Ann Arbor"
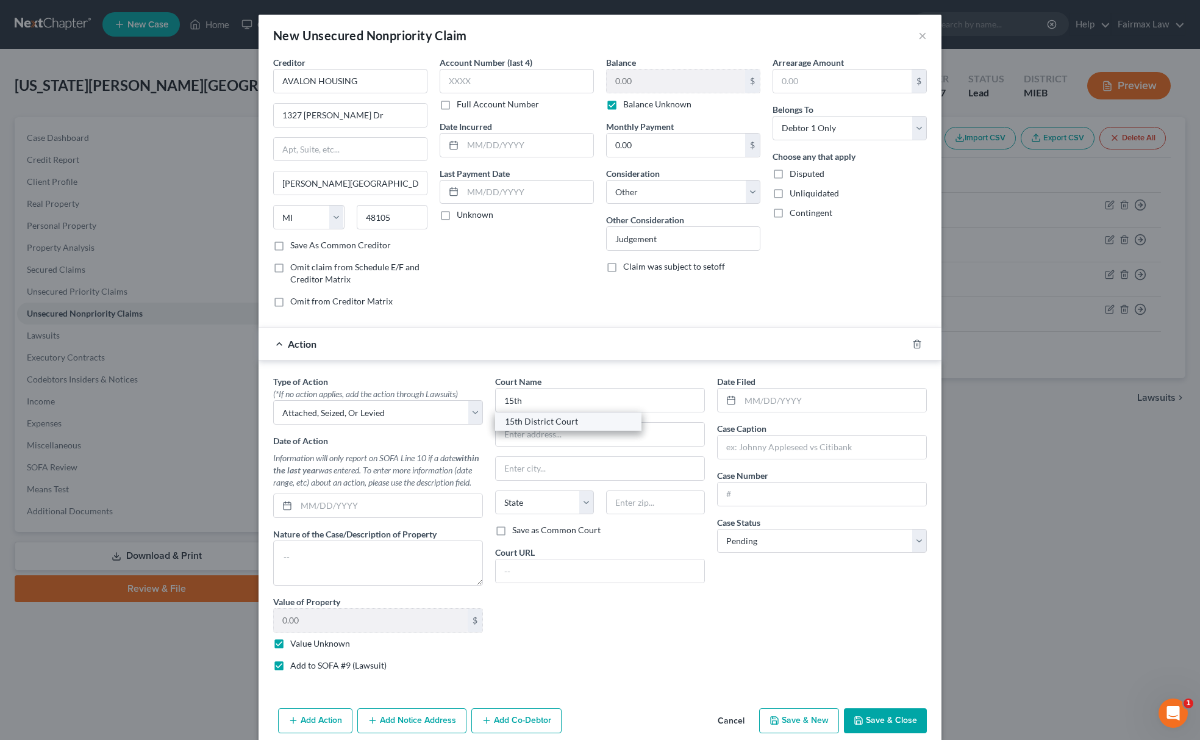
select select "23"
type input "48107"
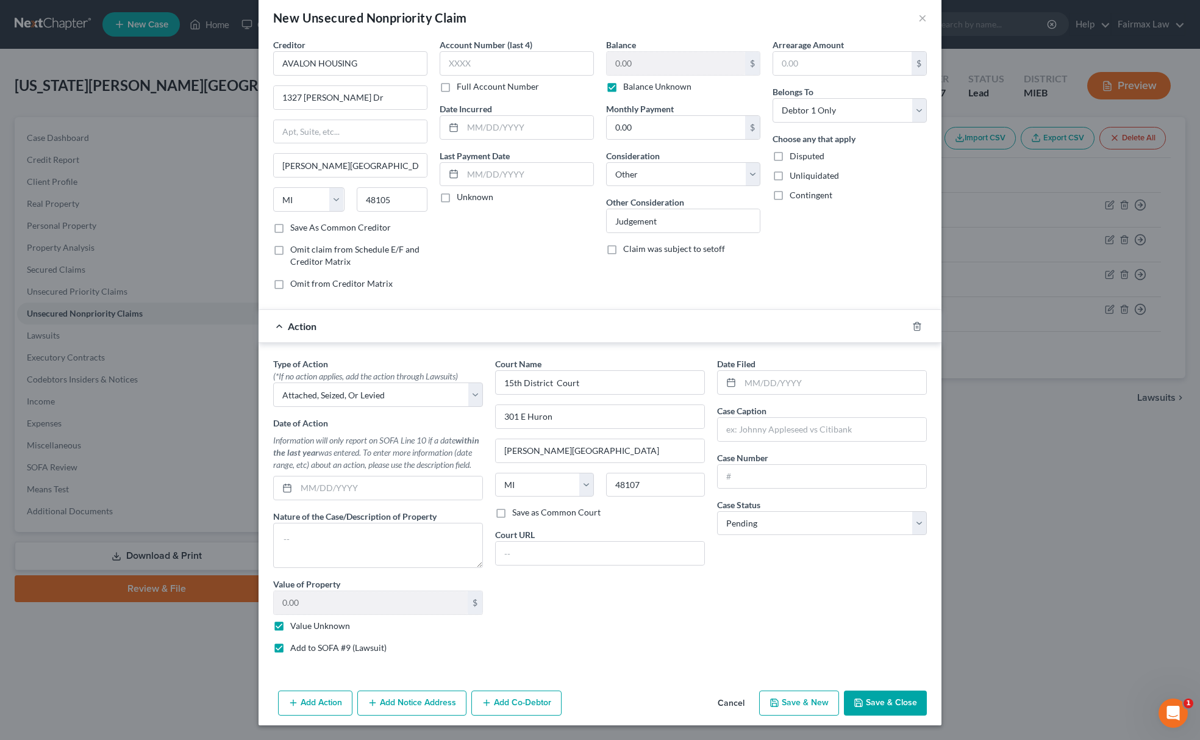
click at [420, 704] on button "Add Notice Address" at bounding box center [411, 703] width 109 height 26
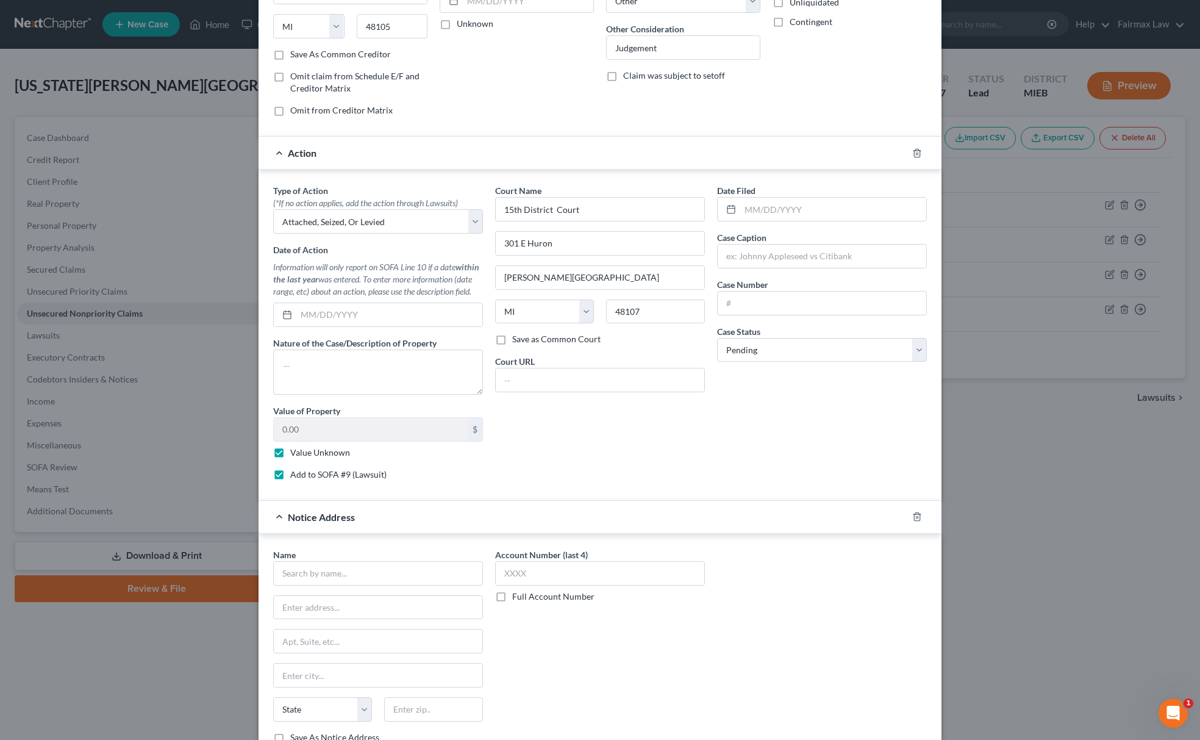
scroll to position [288, 0]
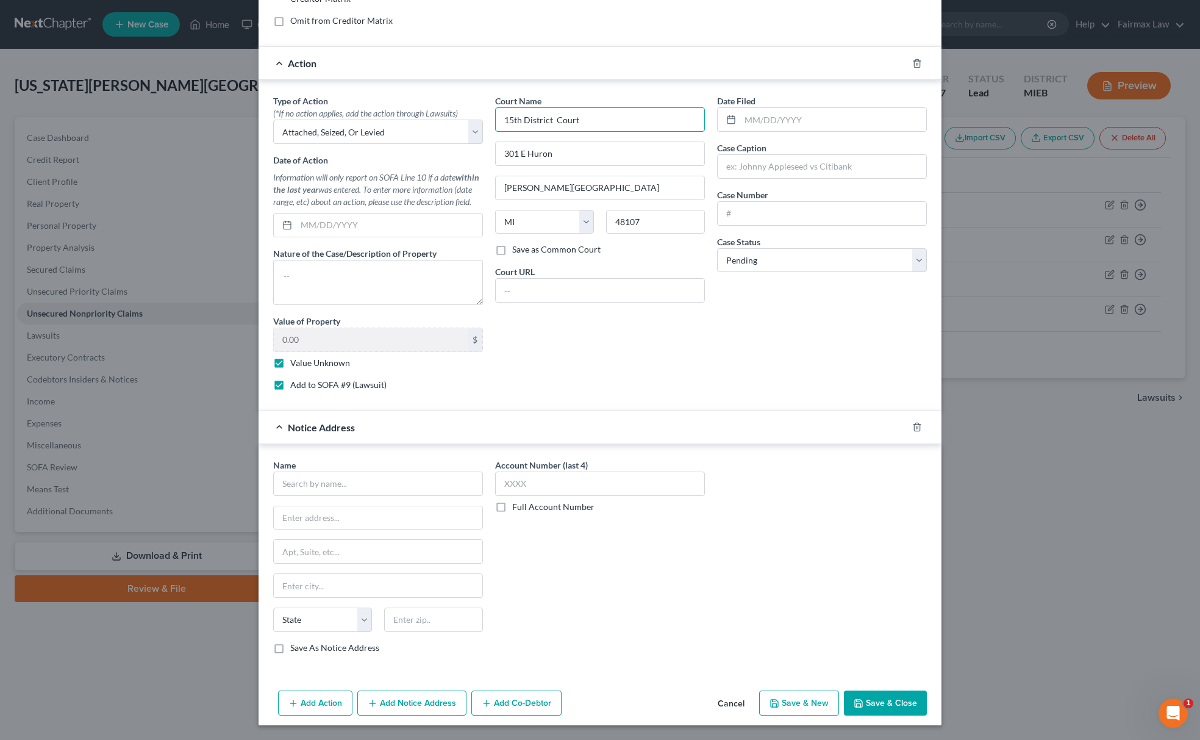
drag, startPoint x: 651, startPoint y: 118, endPoint x: 240, endPoint y: 125, distance: 411.7
click at [315, 125] on div "Type of Action * (*If no action applies, add the action through Lawsuits) Selec…" at bounding box center [600, 248] width 666 height 306
click at [401, 477] on input "text" at bounding box center [378, 483] width 210 height 24
paste input "15th District Court"
type input "15th District Court"
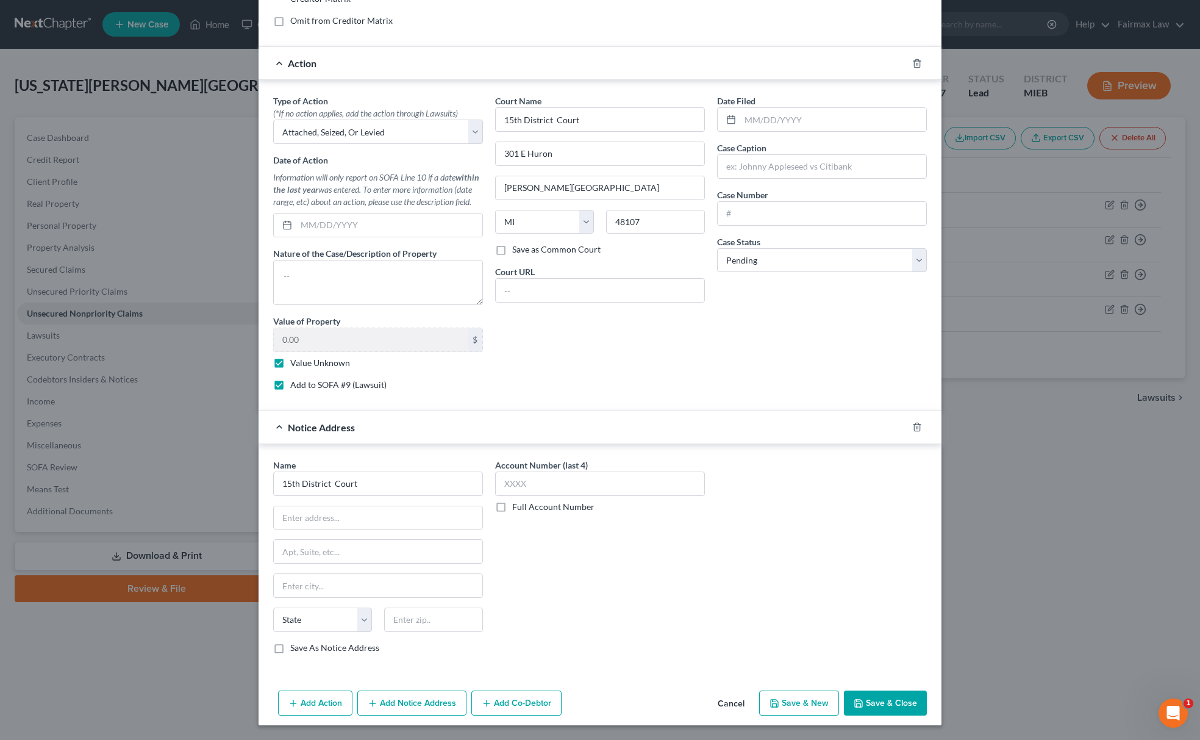
drag, startPoint x: 603, startPoint y: 137, endPoint x: 405, endPoint y: 181, distance: 202.6
click at [435, 171] on div "Type of Action * (*If no action applies, add the action through Lawsuits) Selec…" at bounding box center [600, 248] width 666 height 306
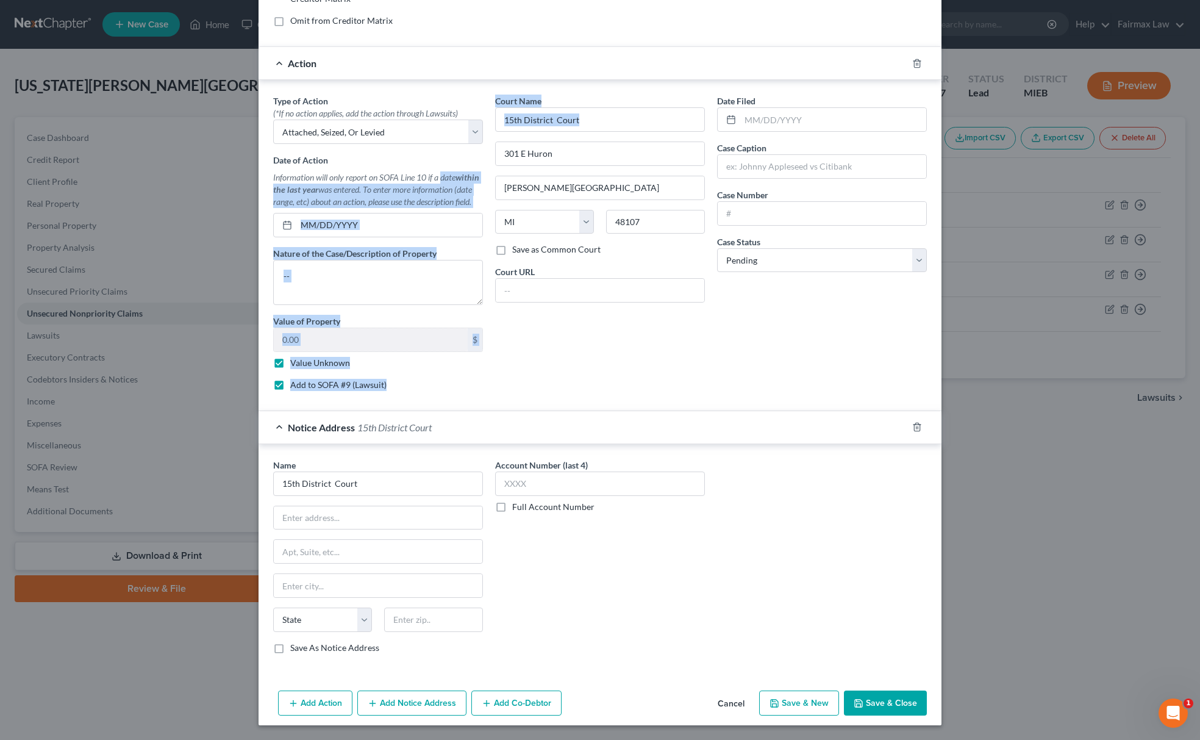
copy div "date within the last year was entered. To enter more information (date range, e…"
click at [591, 155] on input "301 E Huron" at bounding box center [600, 153] width 209 height 23
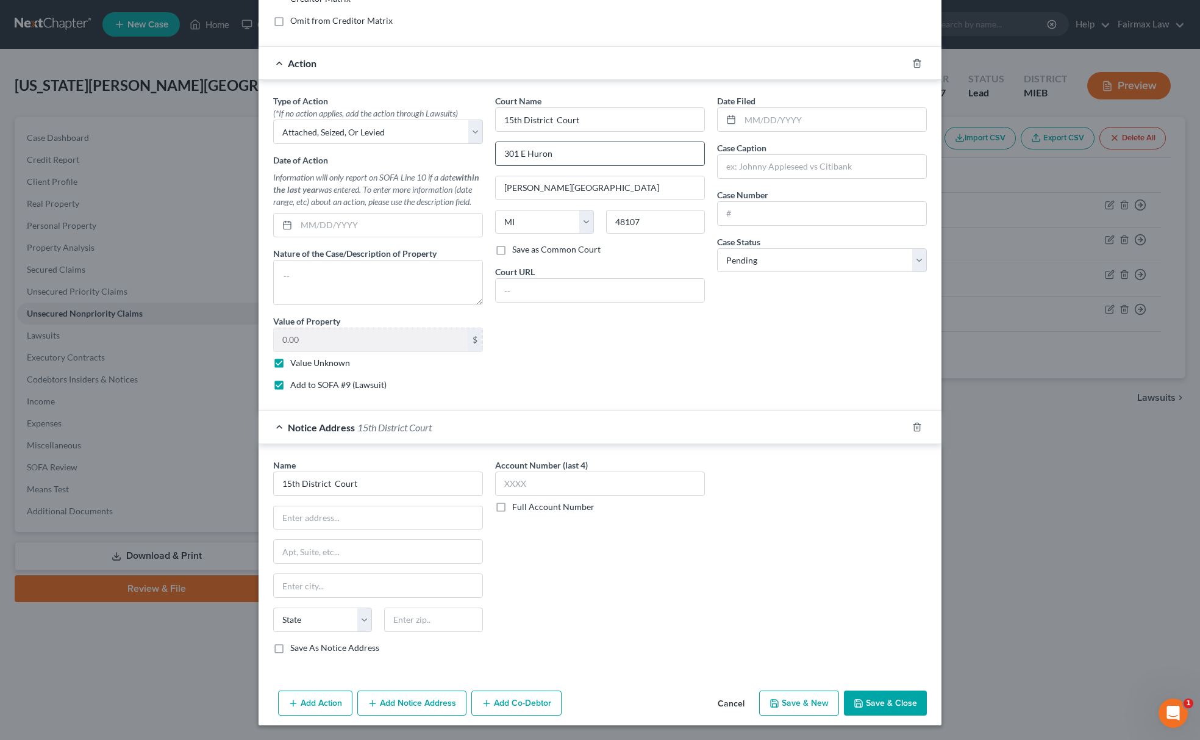
click at [591, 155] on input "301 E Huron" at bounding box center [600, 153] width 209 height 23
click at [384, 522] on input "text" at bounding box center [378, 517] width 209 height 23
paste input "301 E Huron"
type input "301 E Huron"
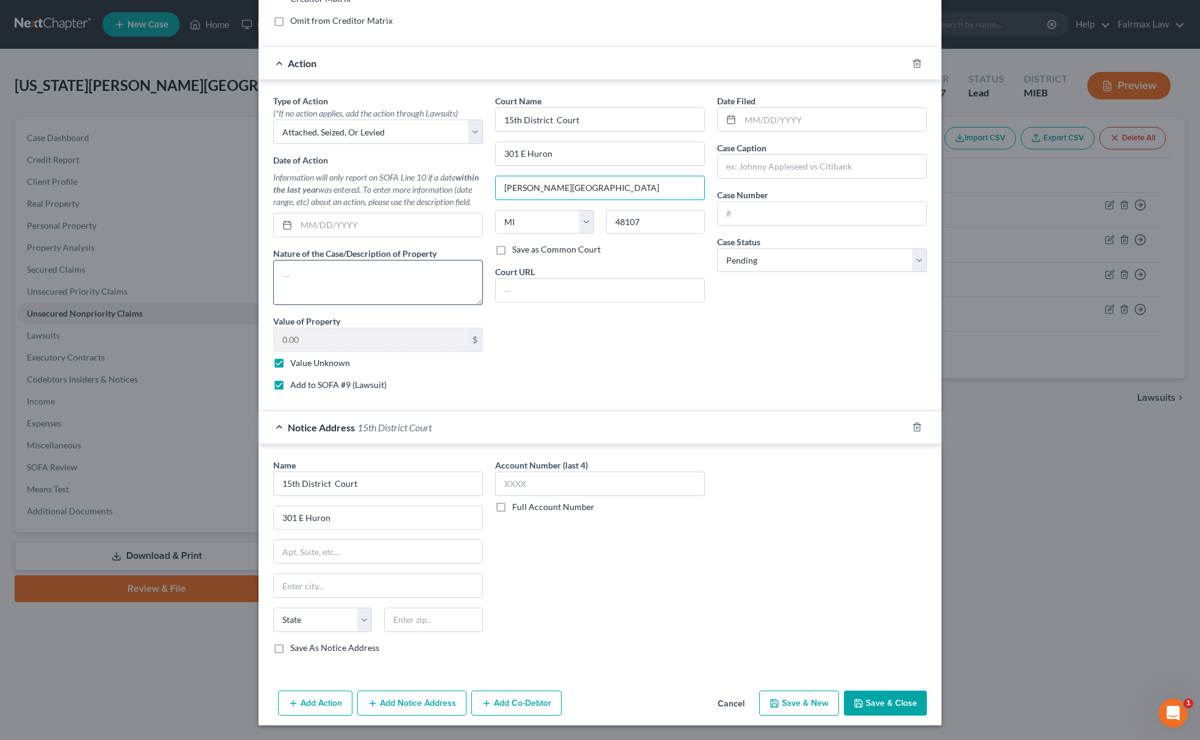
drag, startPoint x: 562, startPoint y: 192, endPoint x: 281, endPoint y: 276, distance: 294.2
click at [379, 220] on div "Type of Action * (*If no action applies, add the action through Lawsuits) Selec…" at bounding box center [600, 248] width 666 height 306
click at [361, 582] on input "text" at bounding box center [378, 585] width 209 height 23
paste input "Ann Arbor"
type input "Ann Arbor"
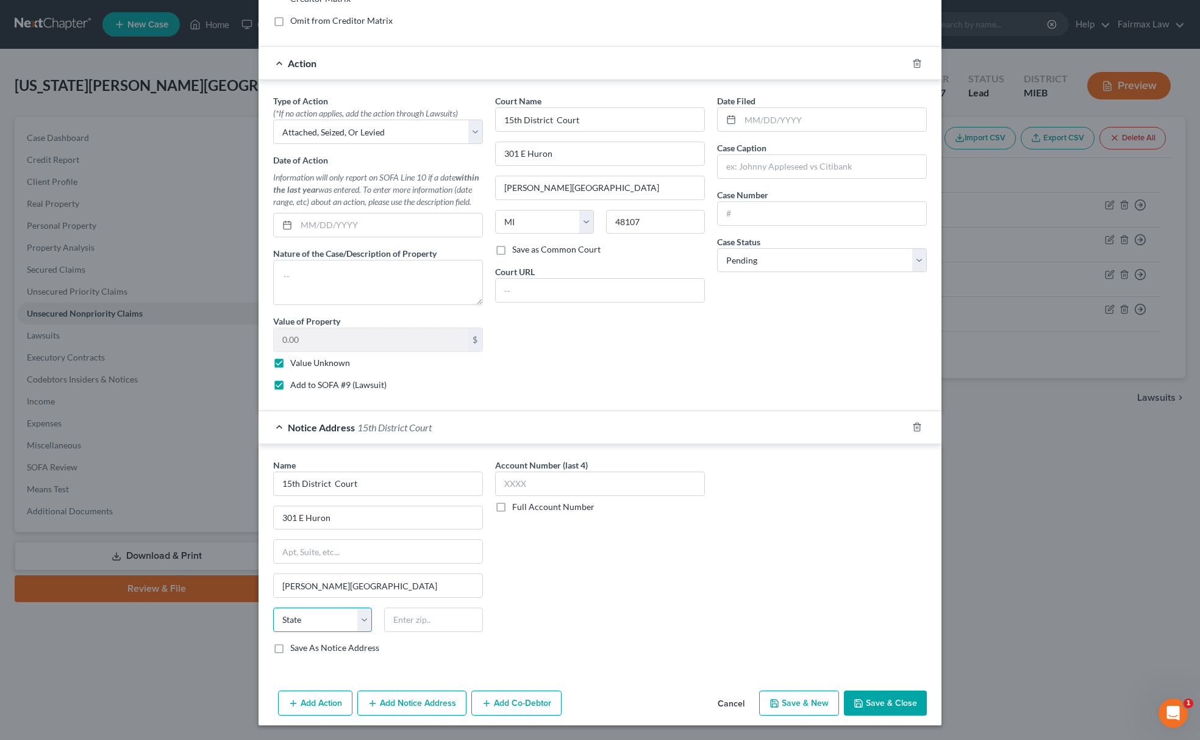
click at [339, 616] on select "State AL AK AR AZ CA CO CT DE DC FL GA GU HI ID IL IN IA KS KY LA ME MD MA MI M…" at bounding box center [322, 619] width 99 height 24
select select "23"
click at [273, 607] on select "State AL AK AR AZ CA CO CT DE DC FL GA GU HI ID IL IN IA KS KY LA ME MD MA MI M…" at bounding box center [322, 619] width 99 height 24
drag, startPoint x: 644, startPoint y: 222, endPoint x: 491, endPoint y: 321, distance: 182.2
click at [511, 257] on div "Court Name * 15th District Court 301 E Huron Ann Arbor State AL AK AR AZ CA CO …" at bounding box center [600, 248] width 222 height 306
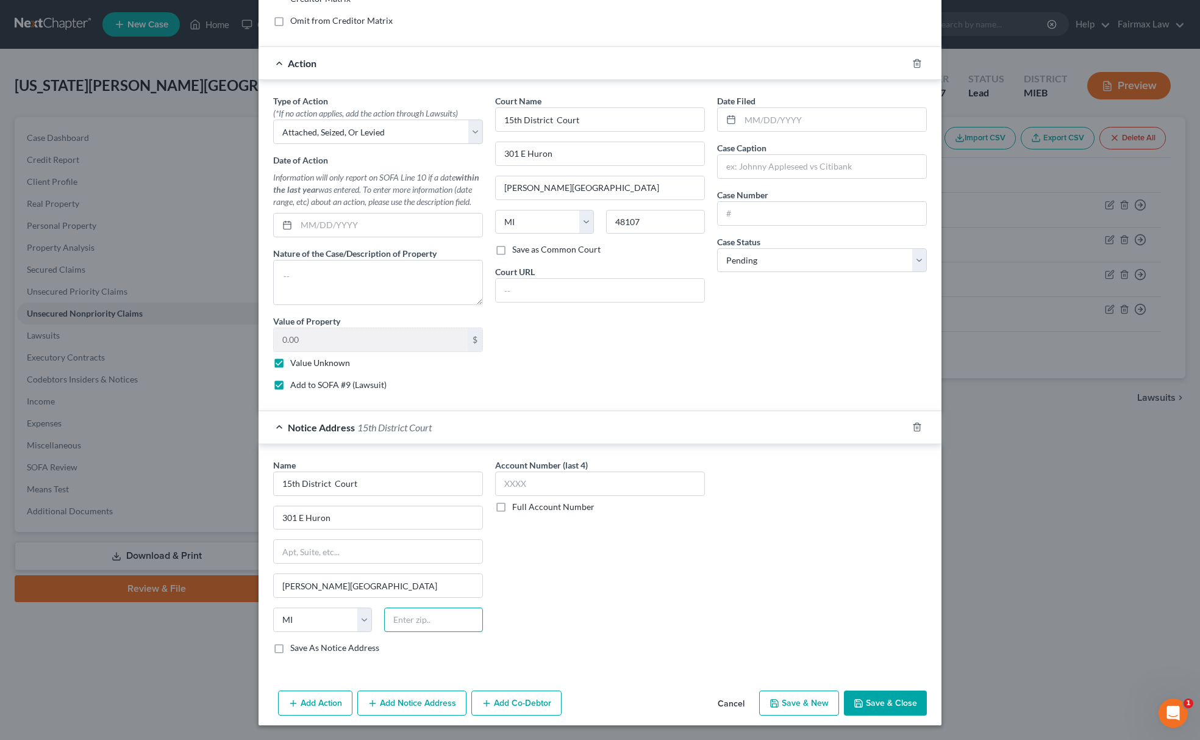
click at [442, 622] on input "text" at bounding box center [433, 619] width 99 height 24
paste input "48107"
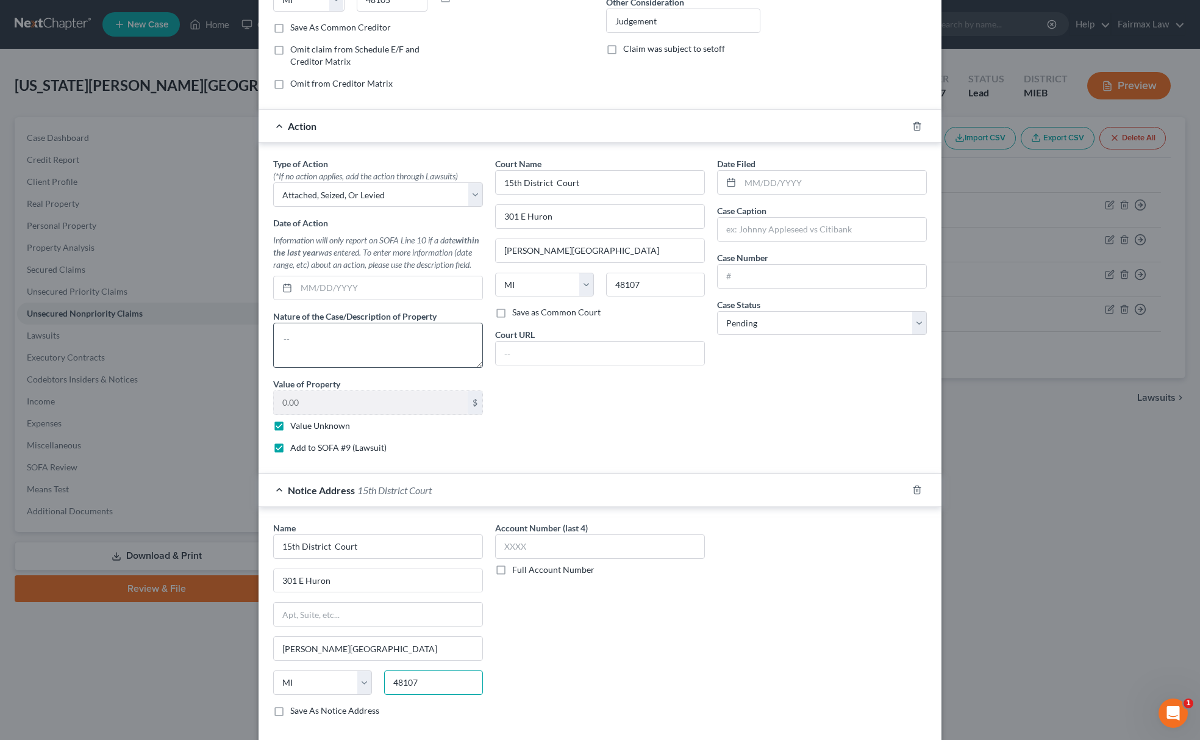
scroll to position [0, 0]
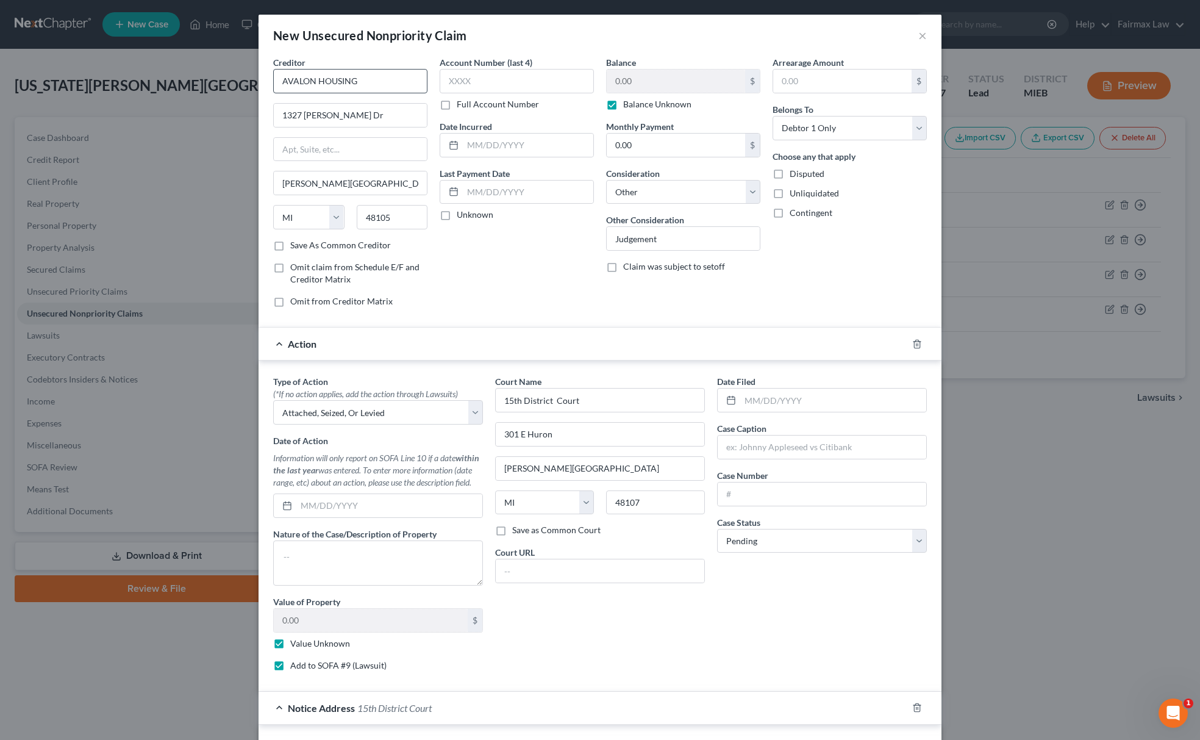
type input "48107"
drag, startPoint x: 383, startPoint y: 74, endPoint x: 131, endPoint y: 105, distance: 254.3
click at [167, 102] on div "New Unsecured Nonpriority Claim × Creditor * AVALON HOUSING 1327 Jones Dr Ann A…" at bounding box center [600, 370] width 1200 height 740
click at [790, 454] on input "text" at bounding box center [822, 446] width 209 height 23
paste input "AVALON HOUSING"
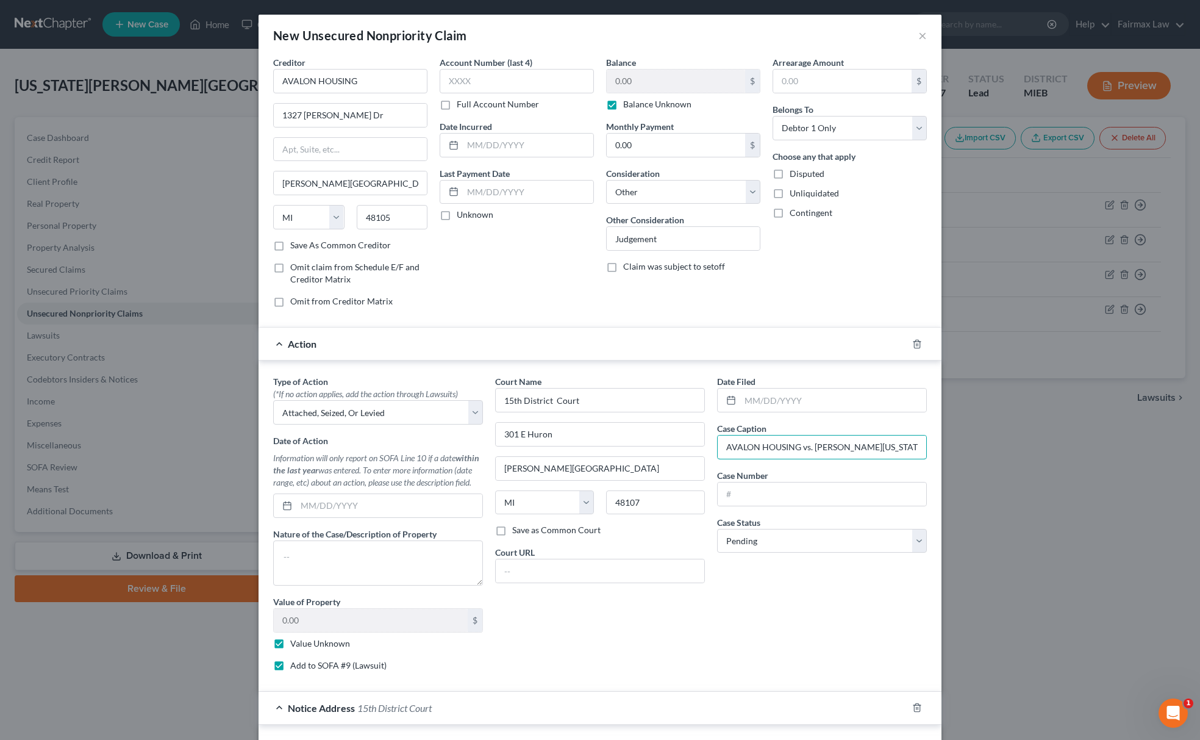
type input "AVALON HOUSING vs. Henretta Washington"
click at [782, 494] on input "text" at bounding box center [822, 493] width 209 height 23
paste input "141345LT"
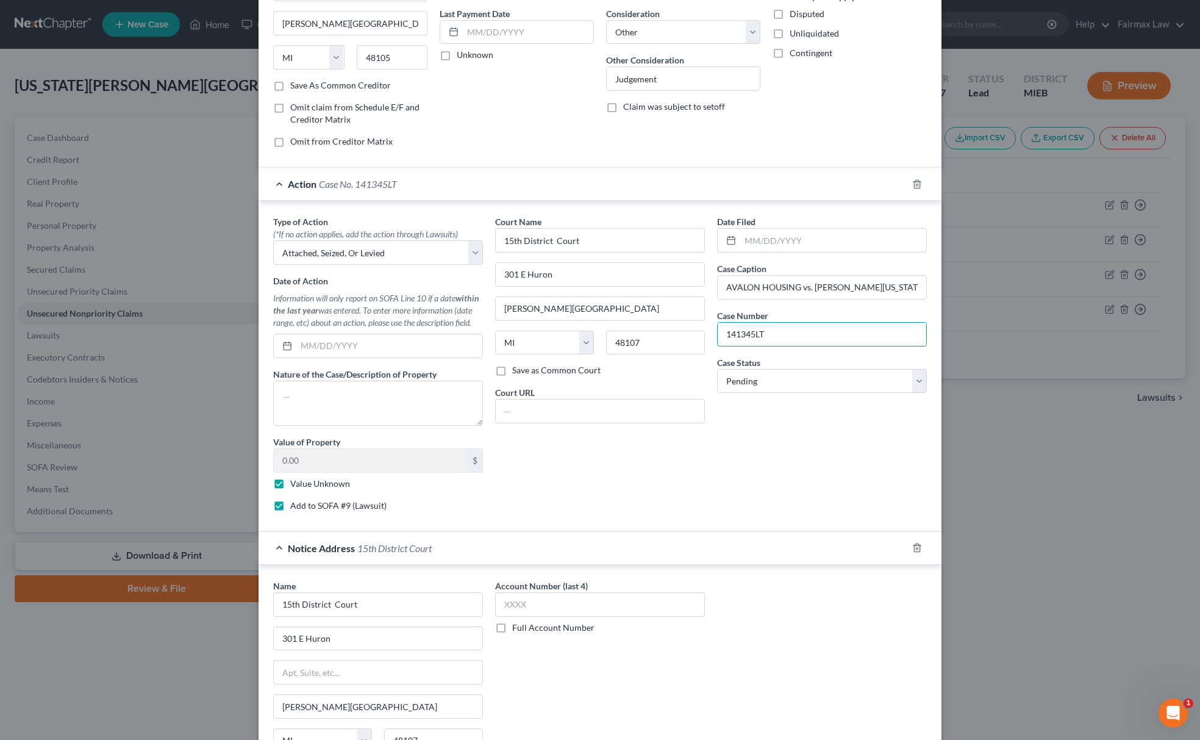
scroll to position [288, 0]
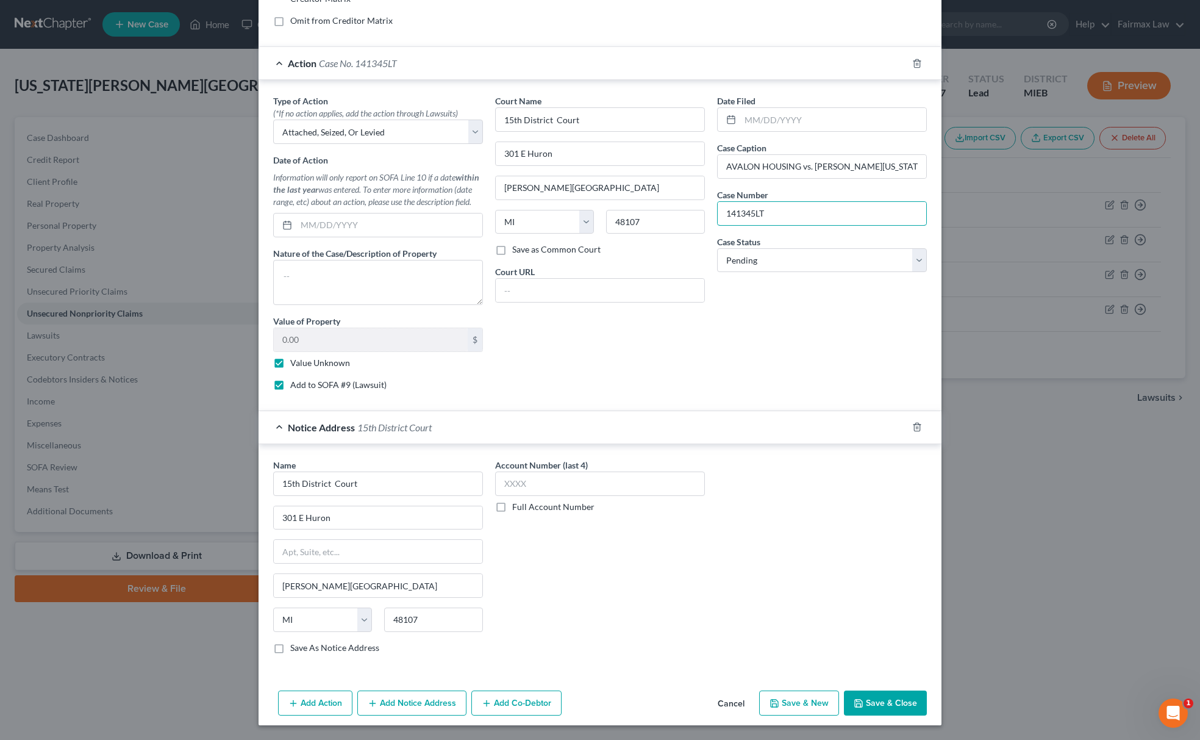
type input "141345LT"
click at [781, 713] on button "Save & New" at bounding box center [799, 703] width 80 height 26
select select "0"
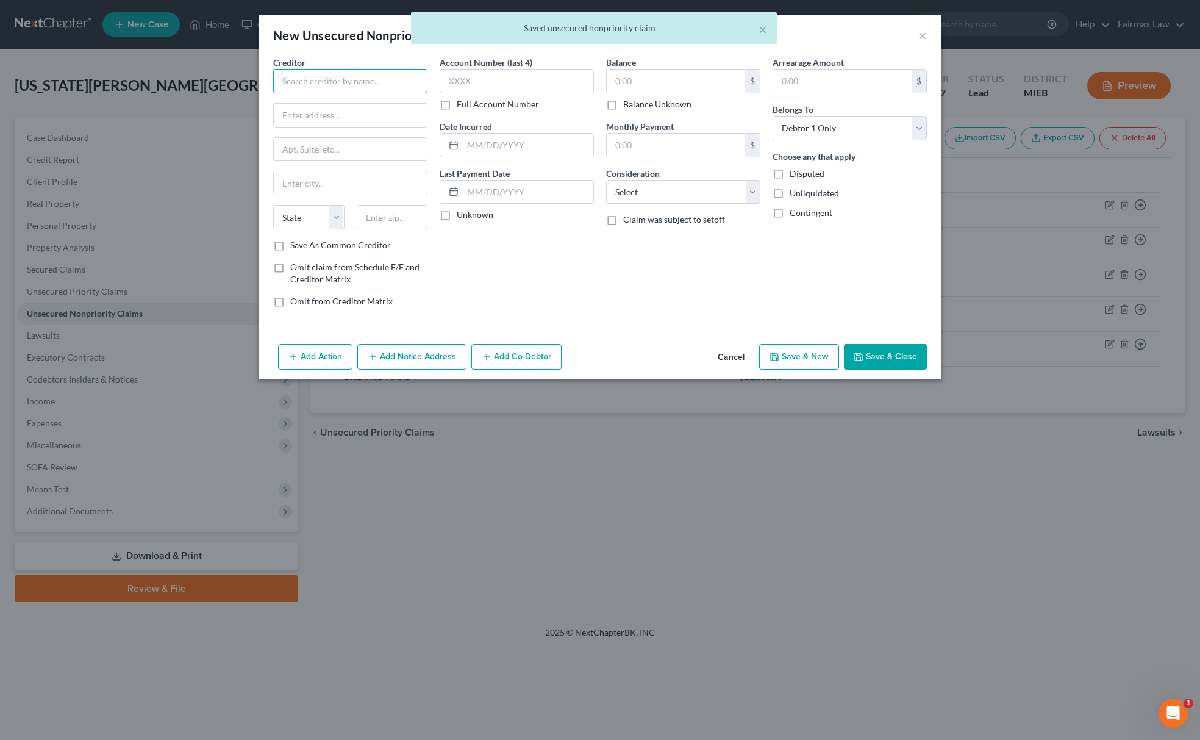
click at [359, 79] on input "text" at bounding box center [350, 81] width 154 height 24
type input "f"
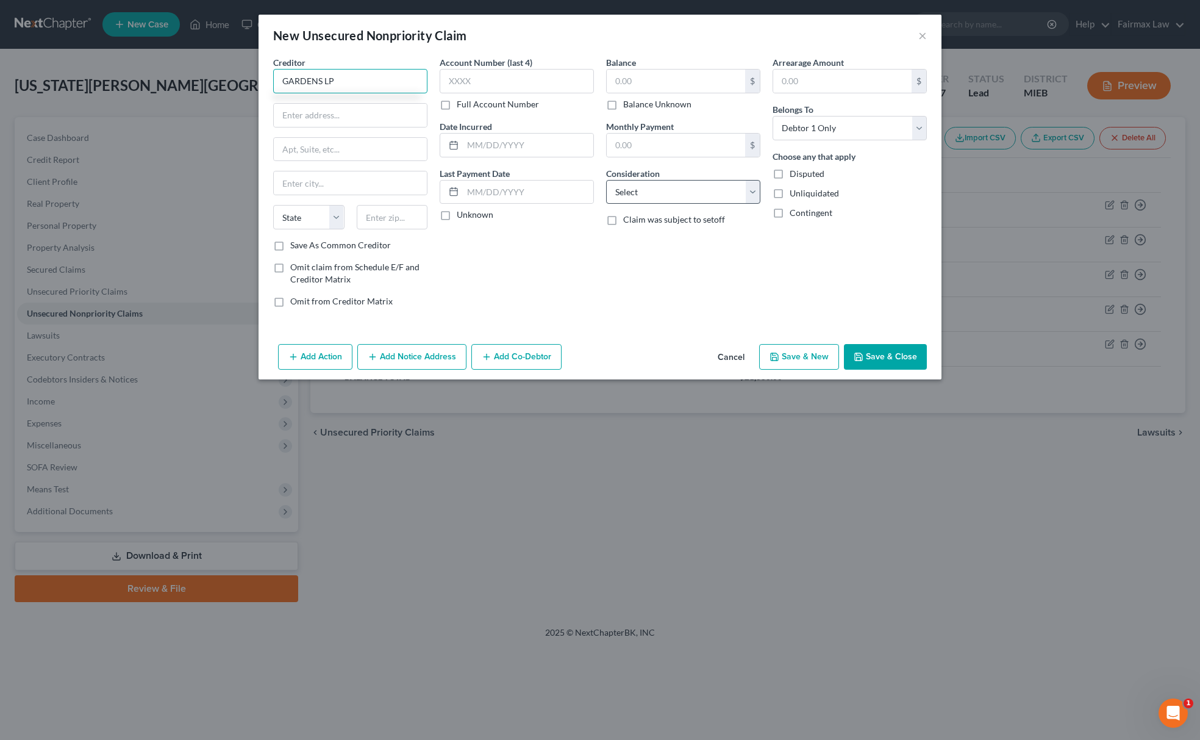
type input "GARDENS LP"
click at [636, 184] on select "Select Cable / Satellite Services Collection Agency Credit Card Debt Debt Couns…" at bounding box center [683, 192] width 154 height 24
select select "14"
click at [606, 180] on select "Select Cable / Satellite Services Collection Agency Credit Card Debt Debt Couns…" at bounding box center [683, 192] width 154 height 24
click at [672, 246] on input "text" at bounding box center [683, 238] width 153 height 23
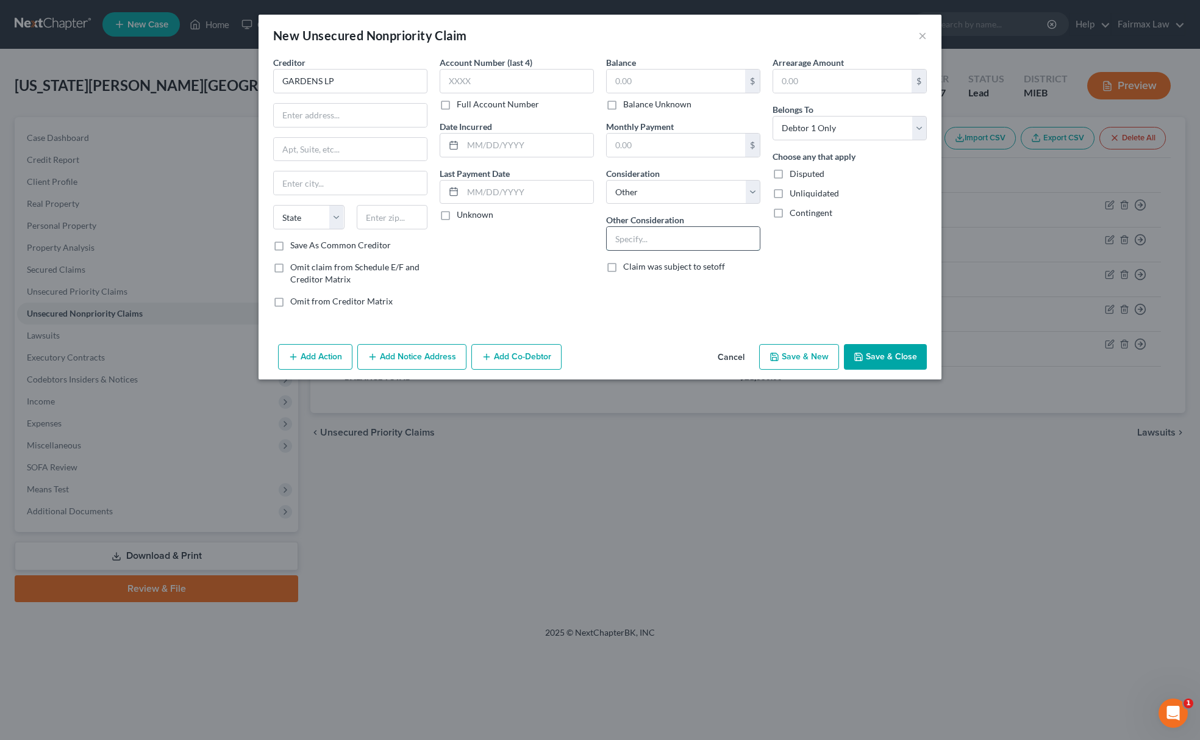
type input "j"
type input "Judgement"
drag, startPoint x: 346, startPoint y: 72, endPoint x: 164, endPoint y: 88, distance: 183.0
click at [169, 88] on div "New Unsecured Nonpriority Claim × Creditor * GARDENS LP State AL AK AR AZ CA CO…" at bounding box center [600, 370] width 1200 height 740
click at [338, 125] on input "text" at bounding box center [350, 115] width 153 height 23
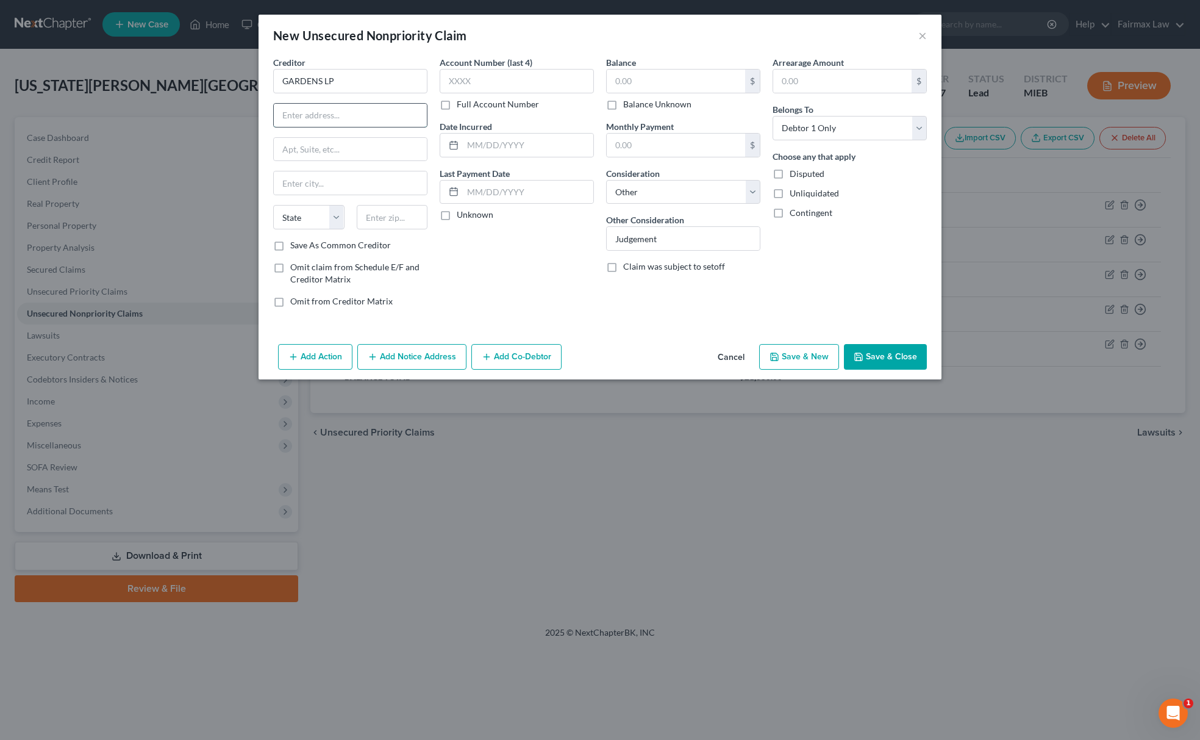
paste input "50 Woodside Plz, Redwood City, CA 94061-2500"
click at [374, 115] on input "50 Woodside Plz, Redwood City, CA 94061-2500" at bounding box center [350, 115] width 153 height 23
drag, startPoint x: 370, startPoint y: 113, endPoint x: 401, endPoint y: 113, distance: 31.7
click at [401, 113] on input "50 Woodside Plz, Redwood City, CA 94061-2500" at bounding box center [350, 115] width 153 height 23
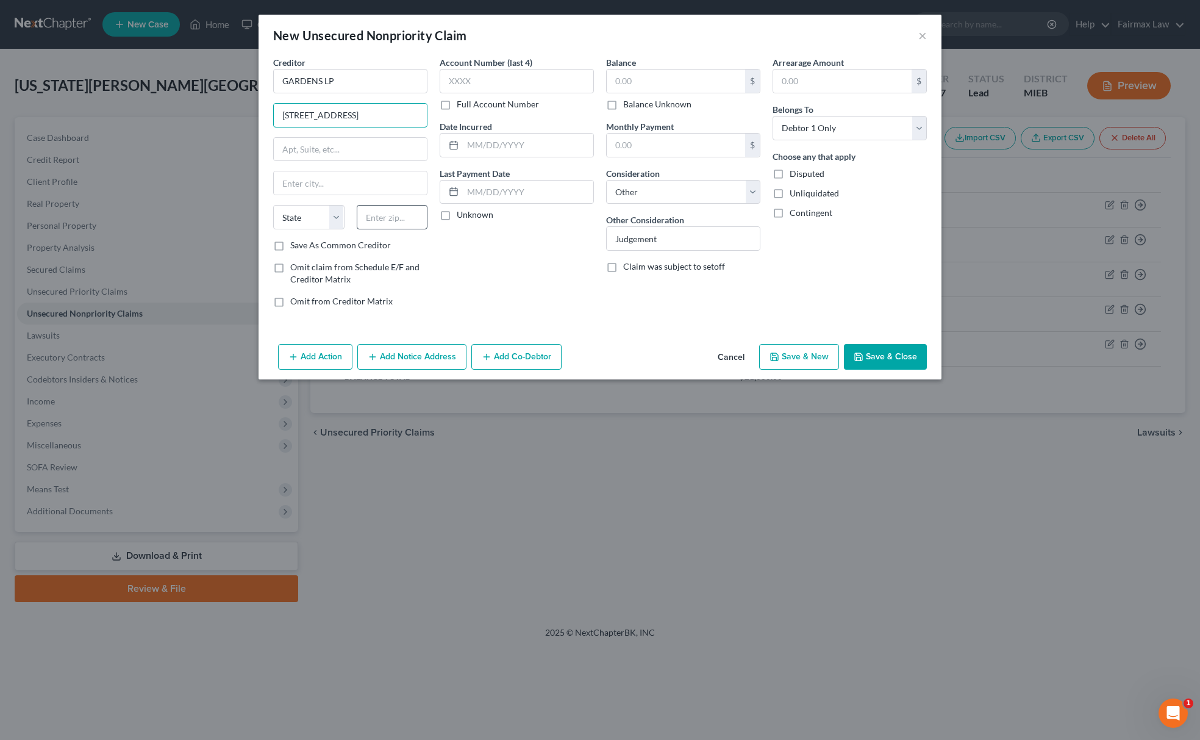
type input "50 Woodside Plz, Redwood City, CA 94061-2500"
click at [399, 216] on input "text" at bounding box center [392, 217] width 71 height 24
paste input "94061-2"
type input "94061"
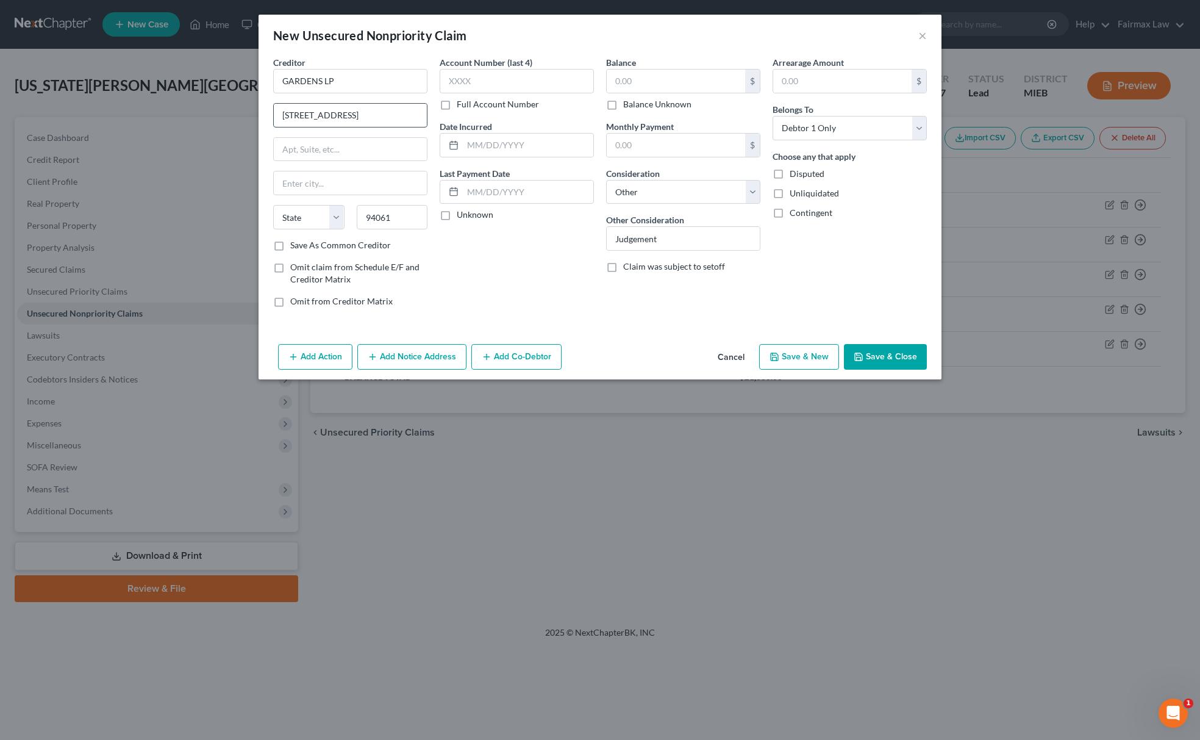
scroll to position [0, 46]
type input "Redwood City"
select select "4"
drag, startPoint x: 406, startPoint y: 110, endPoint x: 450, endPoint y: 110, distance: 43.9
click at [449, 110] on div "Creditor * GARDENS LP 50 Woodside Plz, Redwood City, CA 94061-2500 Redwood City…" at bounding box center [600, 186] width 666 height 261
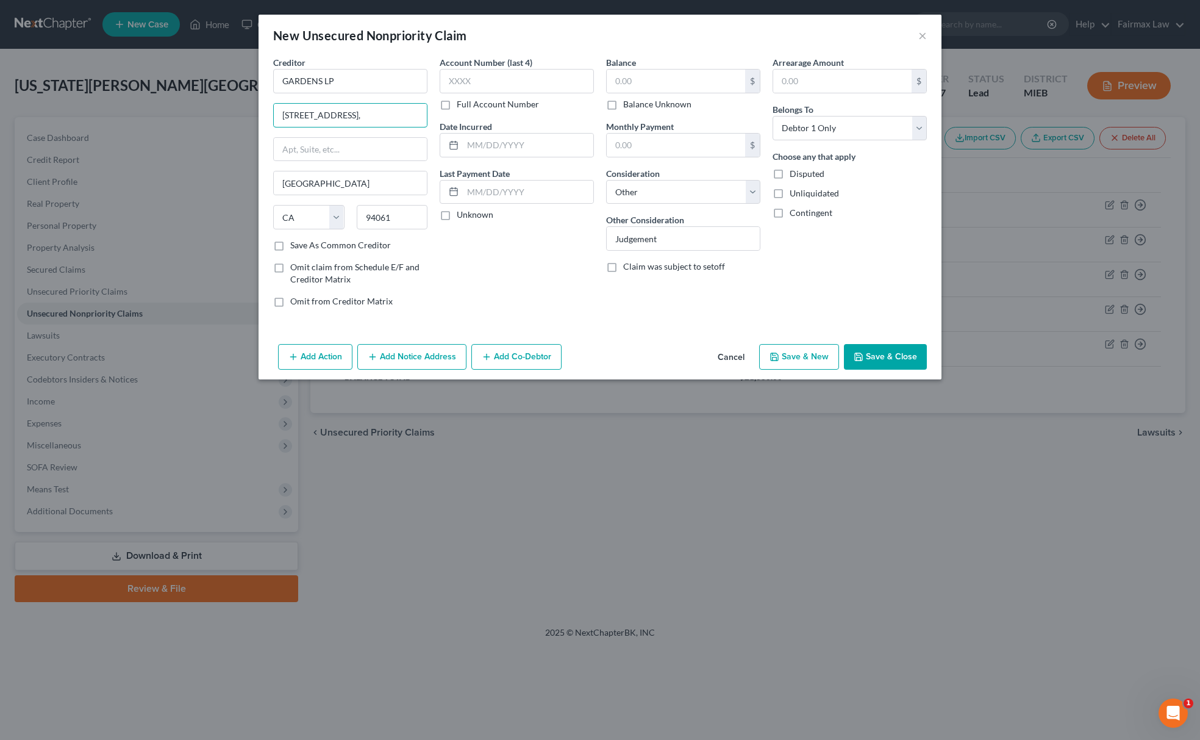
scroll to position [0, 0]
drag, startPoint x: 347, startPoint y: 110, endPoint x: 437, endPoint y: 108, distance: 90.3
click at [437, 108] on div "Creditor * GARDENS LP 50 Woodside Plz, Redwood City, Redwood City State AL AK A…" at bounding box center [600, 186] width 666 height 261
type input "50 Woodside Plz"
click at [679, 81] on input "text" at bounding box center [676, 81] width 138 height 23
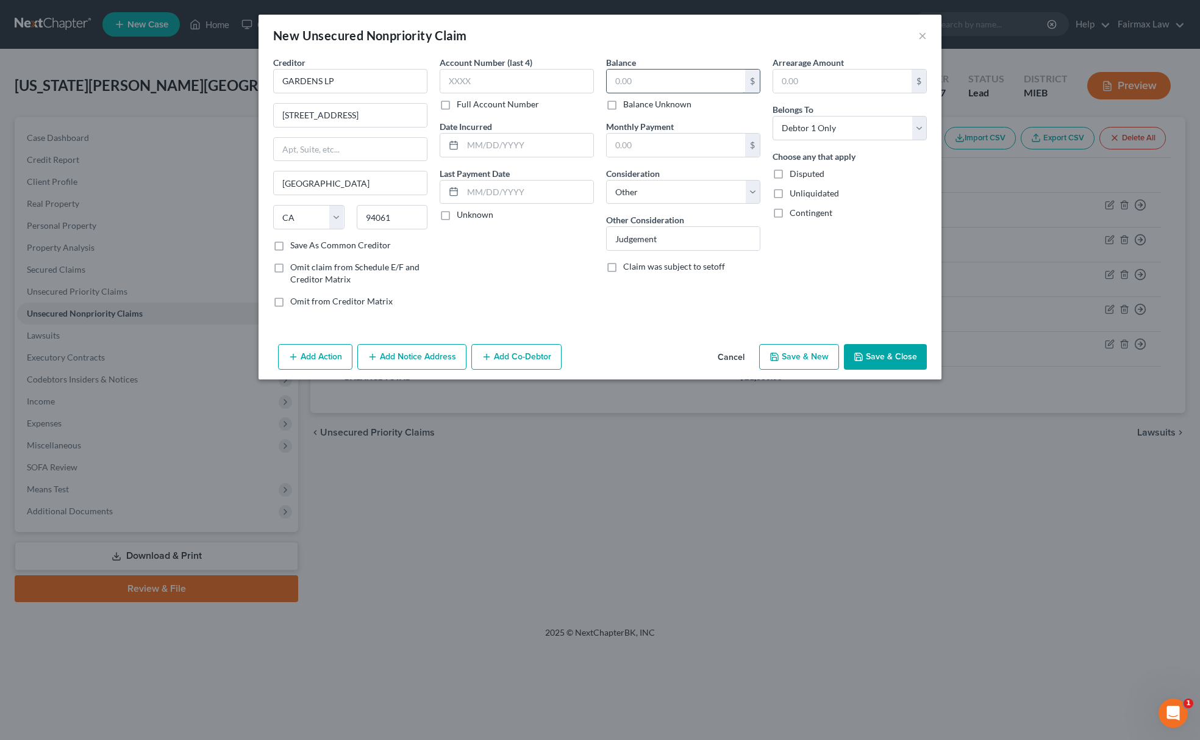
paste input "484"
type input "484"
click at [342, 357] on button "Add Action" at bounding box center [315, 357] width 74 height 26
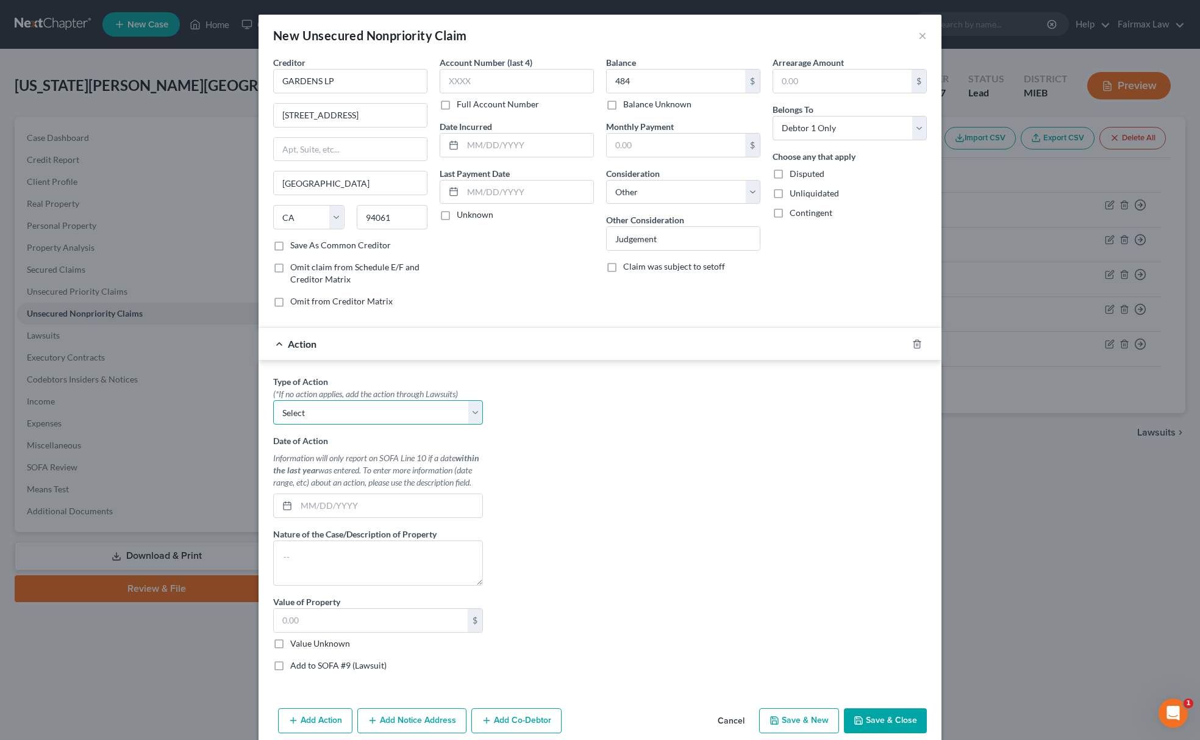
click at [379, 404] on select "Select Repossession Garnishment Foreclosure Personal Injury Attached, Seized, O…" at bounding box center [378, 412] width 210 height 24
select select "4"
click at [273, 403] on select "Select Repossession Garnishment Foreclosure Personal Injury Attached, Seized, O…" at bounding box center [378, 412] width 210 height 24
drag, startPoint x: 277, startPoint y: 650, endPoint x: 259, endPoint y: 682, distance: 36.3
click at [290, 650] on label "Value Unknown" at bounding box center [320, 643] width 60 height 12
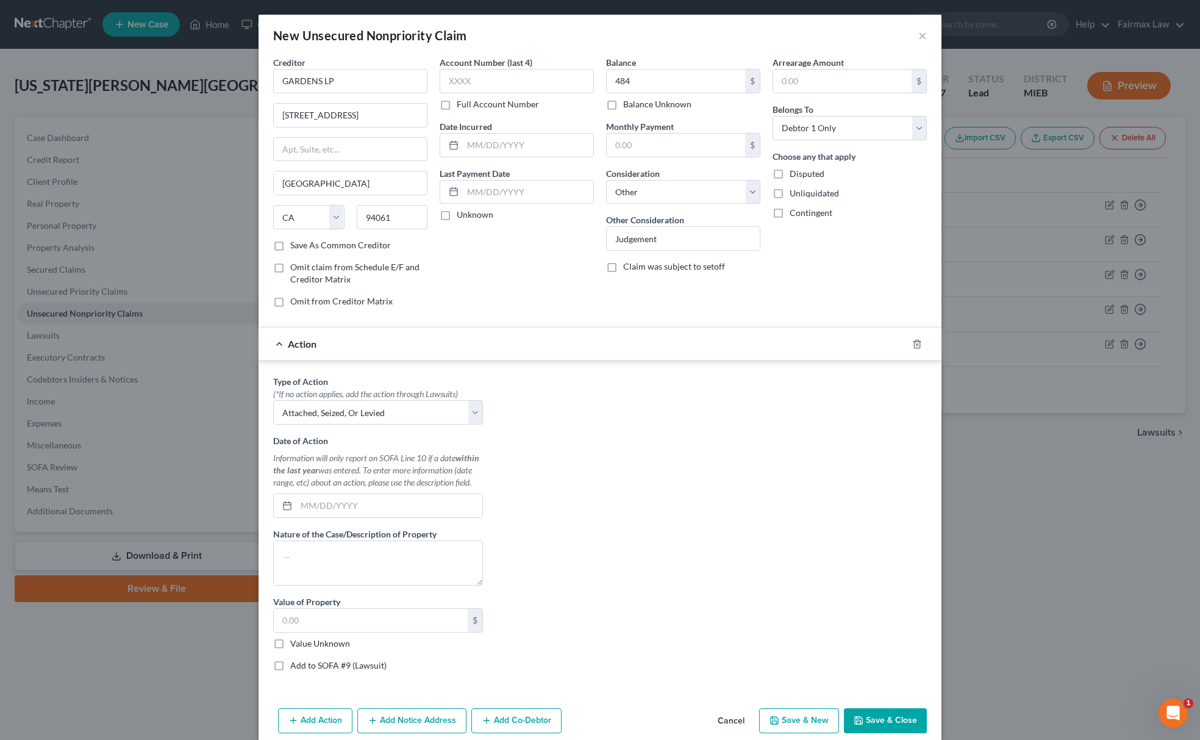
click at [295, 645] on input "Value Unknown" at bounding box center [299, 641] width 8 height 8
checkbox input "true"
type input "0.00"
click at [290, 669] on label "Add to SOFA #9 (Lawsuit)" at bounding box center [338, 665] width 96 height 12
click at [295, 667] on input "Add to SOFA #9 (Lawsuit)" at bounding box center [299, 663] width 8 height 8
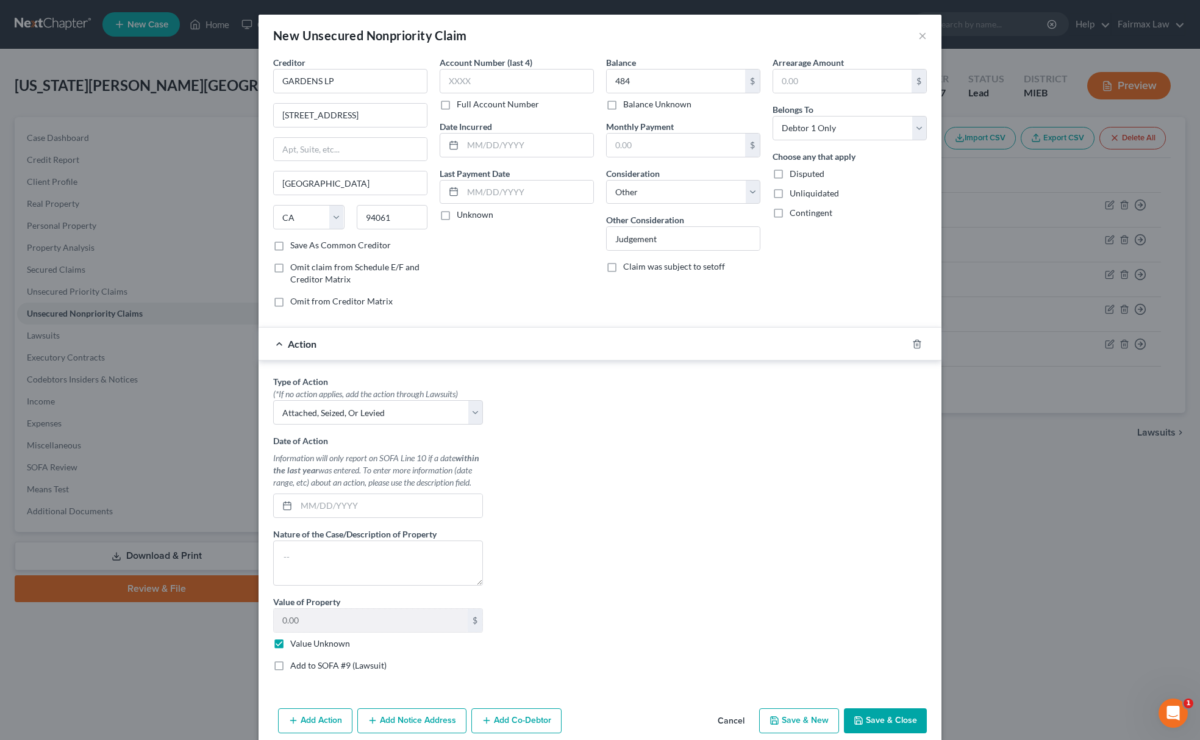
checkbox input "true"
select select "0"
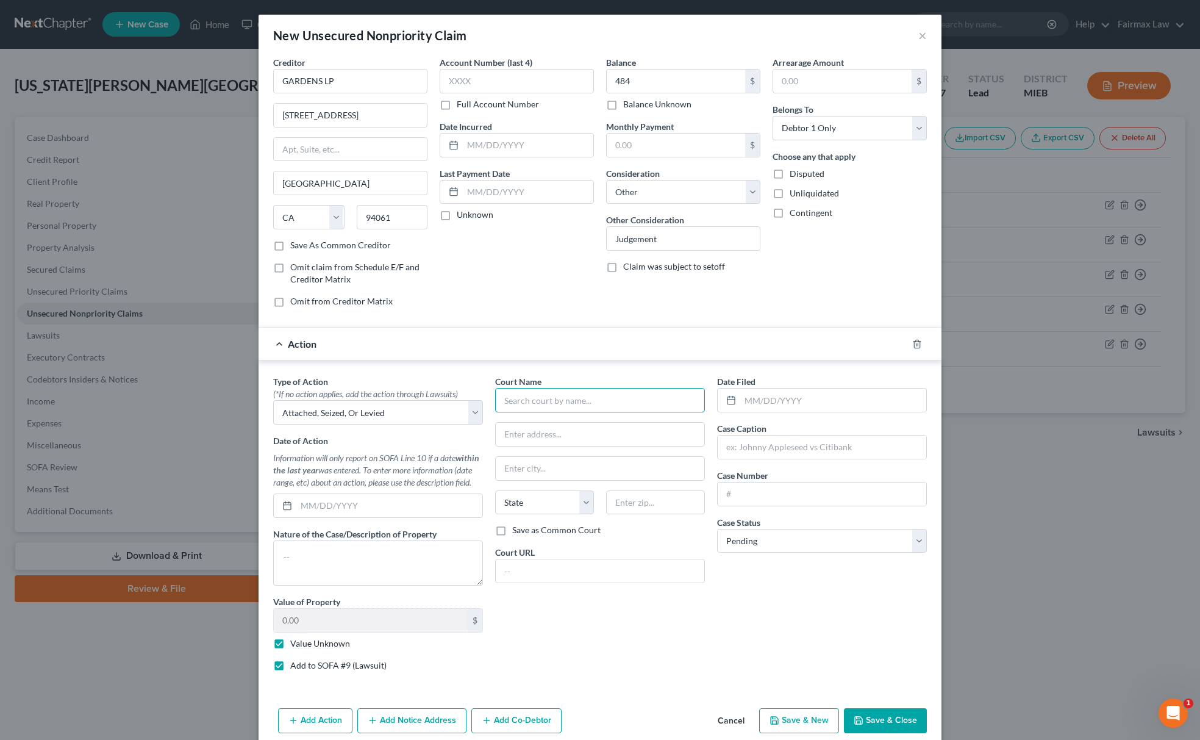
click at [603, 405] on input "text" at bounding box center [600, 400] width 210 height 24
drag, startPoint x: 601, startPoint y: 409, endPoint x: 351, endPoint y: 401, distance: 249.6
click at [398, 409] on div "Type of Action * (*If no action applies, add the action through Lawsuits) Selec…" at bounding box center [600, 528] width 666 height 306
type input "Milwaukee Circuit Court"
click at [577, 443] on input "text" at bounding box center [600, 434] width 209 height 23
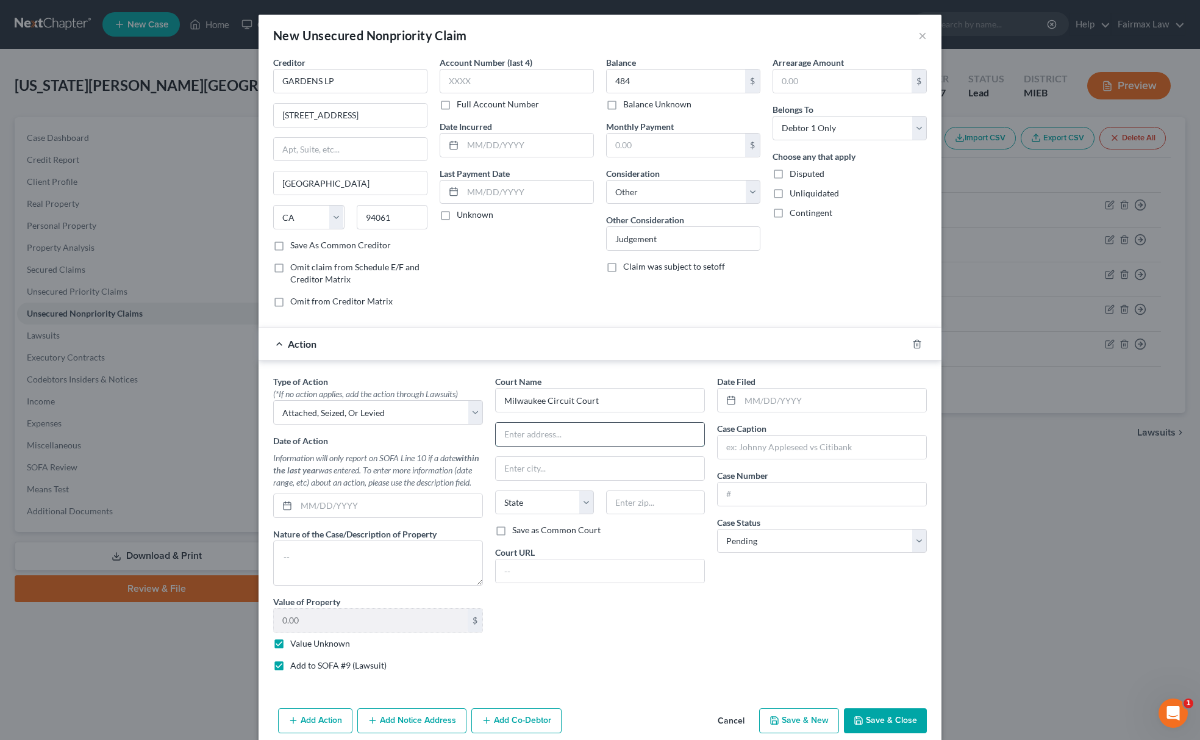
paste input "901 N 9th St, Milwaukee, WI 53233"
type input "901 N 9th St, Milwaukee, WI 53233"
drag, startPoint x: 539, startPoint y: 400, endPoint x: 613, endPoint y: 401, distance: 73.8
click at [613, 401] on input "Milwaukee Circuit Court" at bounding box center [600, 400] width 210 height 24
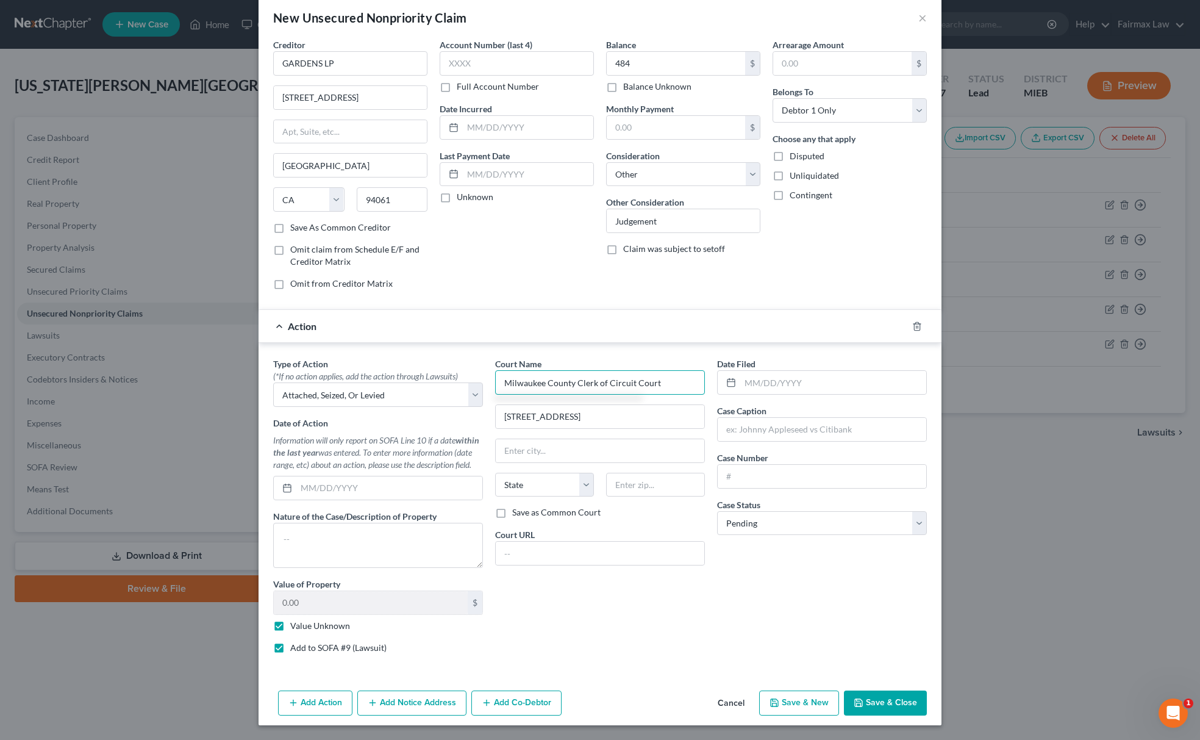
type input "Milwaukee County Clerk of Circuit Court"
click at [423, 698] on button "Add Notice Address" at bounding box center [411, 703] width 109 height 26
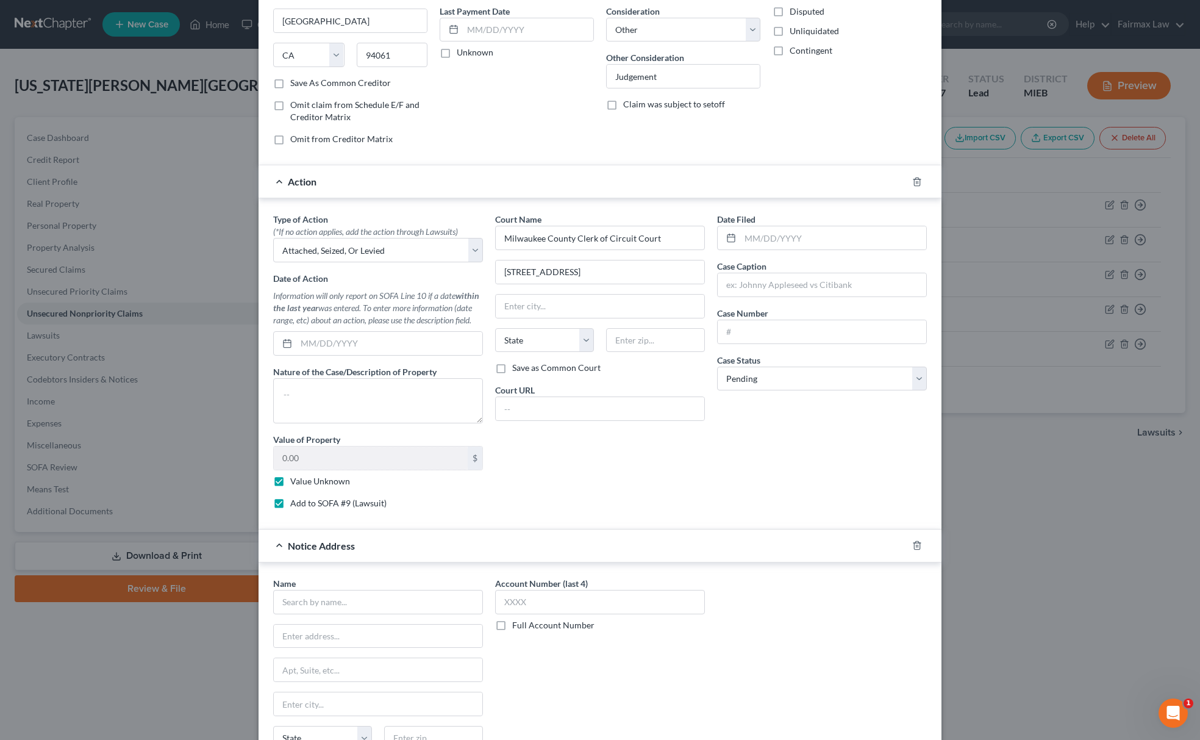
scroll to position [288, 0]
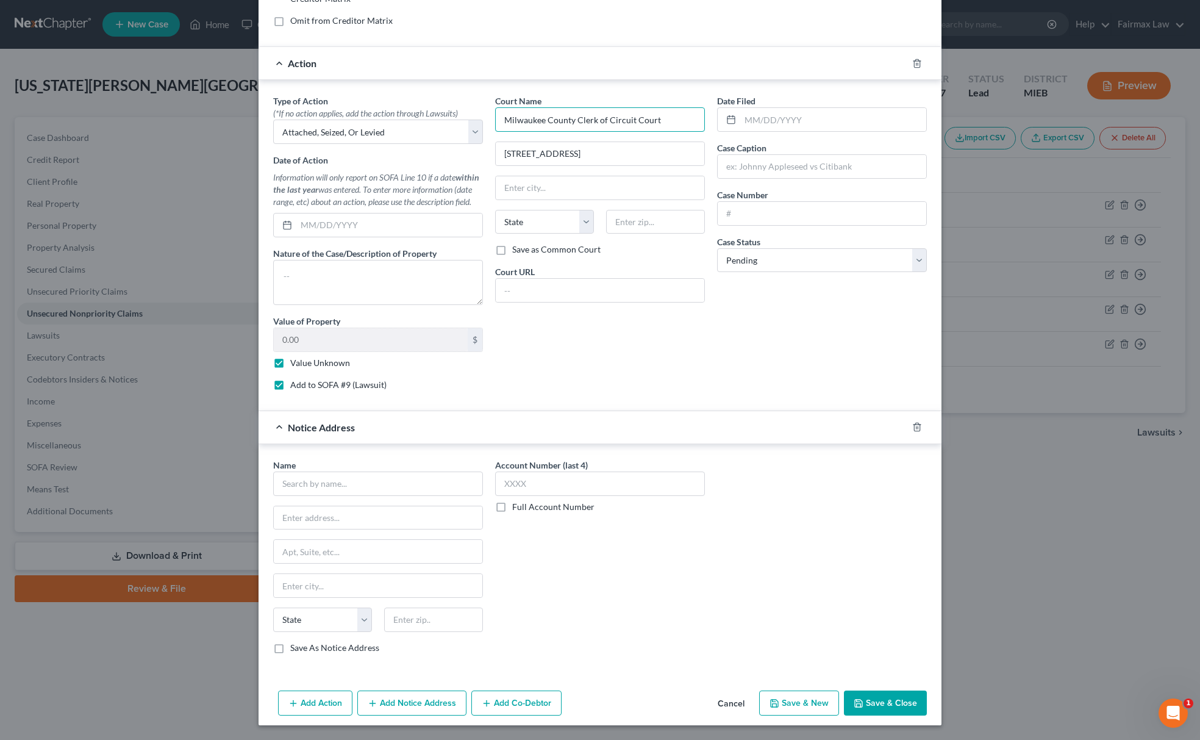
drag, startPoint x: 671, startPoint y: 115, endPoint x: 355, endPoint y: 154, distance: 318.3
click at [363, 118] on div "Type of Action * (*If no action applies, add the action through Lawsuits) Selec…" at bounding box center [600, 248] width 666 height 306
drag, startPoint x: 384, startPoint y: 462, endPoint x: 376, endPoint y: 493, distance: 32.1
click at [379, 477] on div "Name *" at bounding box center [378, 477] width 210 height 37
click at [376, 493] on input "text" at bounding box center [378, 483] width 210 height 24
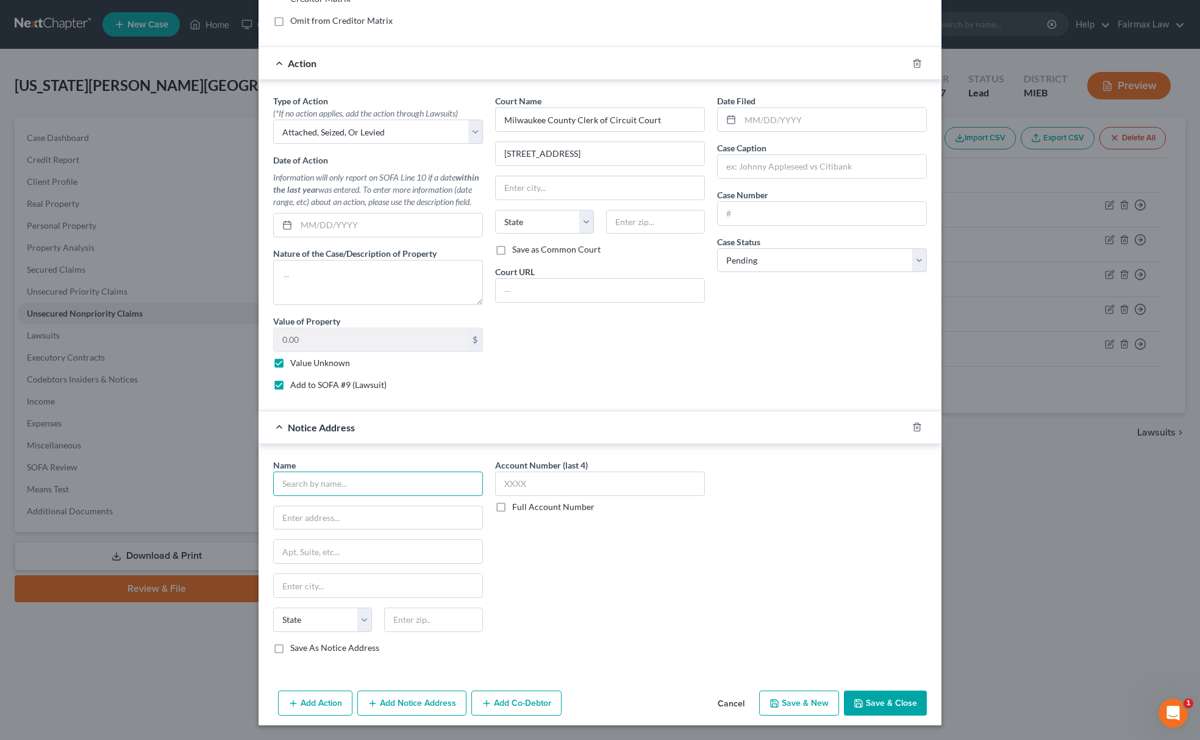
paste input "Milwaukee County Clerk of Circuit Court"
type input "Milwaukee County Clerk of Circuit Court"
drag, startPoint x: 664, startPoint y: 151, endPoint x: 429, endPoint y: 177, distance: 236.2
click at [489, 168] on div "Court Name * Milwaukee County Clerk of Circuit Court 901 N 9th St, Milwaukee, W…" at bounding box center [600, 248] width 222 height 306
click at [384, 518] on input "text" at bounding box center [378, 517] width 209 height 23
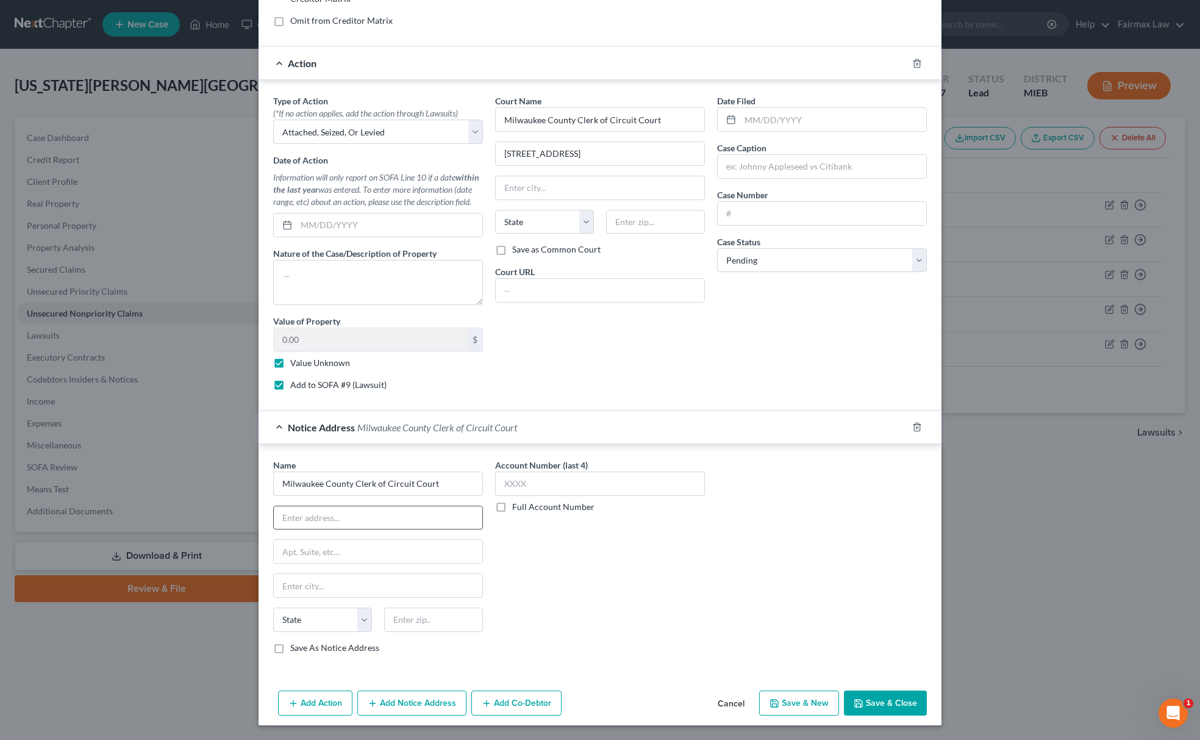
paste input "901 N 9th St, Milwaukee, WI 53233"
type input "901 N 9th St, Milwaukee, WI 53233"
click at [546, 213] on select "State AL AK AR AZ CA CO CT DE DC FL GA GU HI ID IL IN IA KS KY LA ME MD MA MI M…" at bounding box center [544, 222] width 99 height 24
click at [495, 210] on select "State AL AK AR AZ CA CO CT DE DC FL GA GU HI ID IL IN IA KS KY LA ME MD MA MI M…" at bounding box center [544, 222] width 99 height 24
drag, startPoint x: 606, startPoint y: 151, endPoint x: 643, endPoint y: 173, distance: 42.7
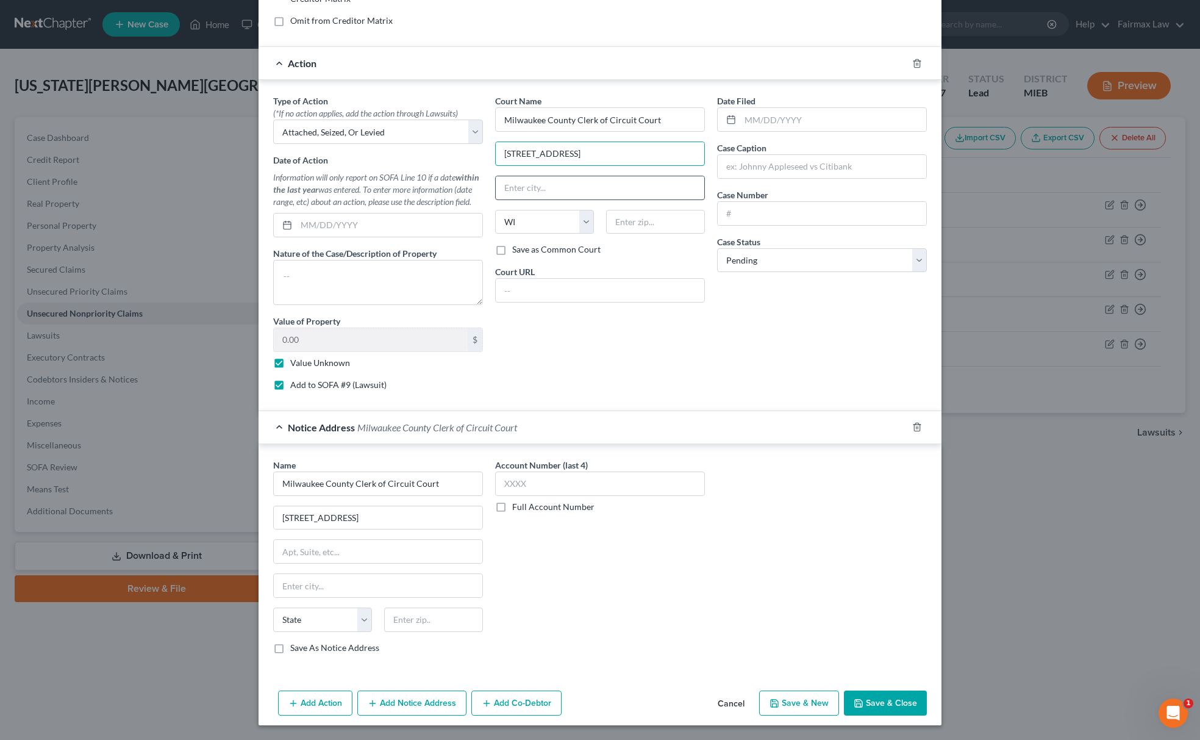
click at [651, 154] on input "901 N 9th St, Milwaukee, WI 53233" at bounding box center [600, 153] width 209 height 23
click at [645, 217] on input "text" at bounding box center [655, 222] width 99 height 24
paste input "53233"
drag, startPoint x: 546, startPoint y: 145, endPoint x: 596, endPoint y: 145, distance: 50.0
click at [596, 145] on input "901 N 9th St, Milwaukee, WI 53233" at bounding box center [600, 153] width 209 height 23
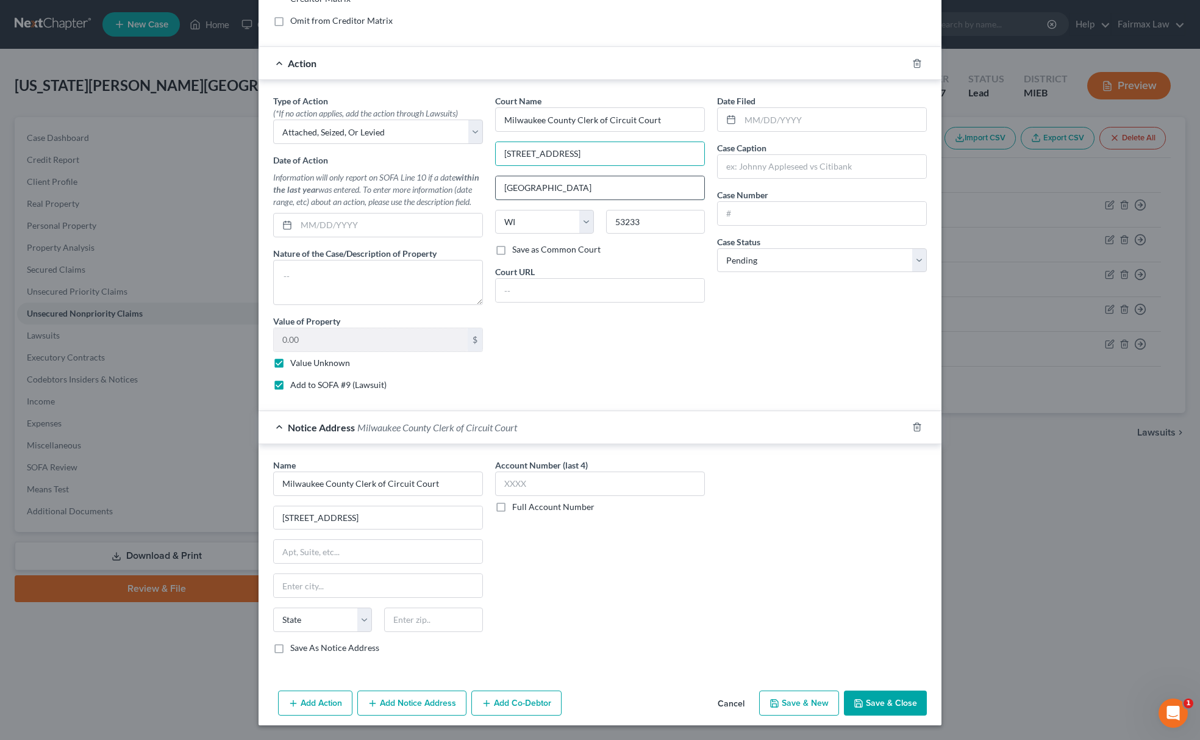
click at [559, 184] on input "Milwaukee" at bounding box center [600, 187] width 209 height 23
drag, startPoint x: 551, startPoint y: 145, endPoint x: 718, endPoint y: 165, distance: 168.2
click at [728, 163] on div "Type of Action * (*If no action applies, add the action through Lawsuits) Selec…" at bounding box center [600, 248] width 666 height 306
drag, startPoint x: 328, startPoint y: 516, endPoint x: 435, endPoint y: 511, distance: 108.1
click at [435, 511] on input "901 N 9th St, Milwaukee, WI 53233" at bounding box center [378, 517] width 209 height 23
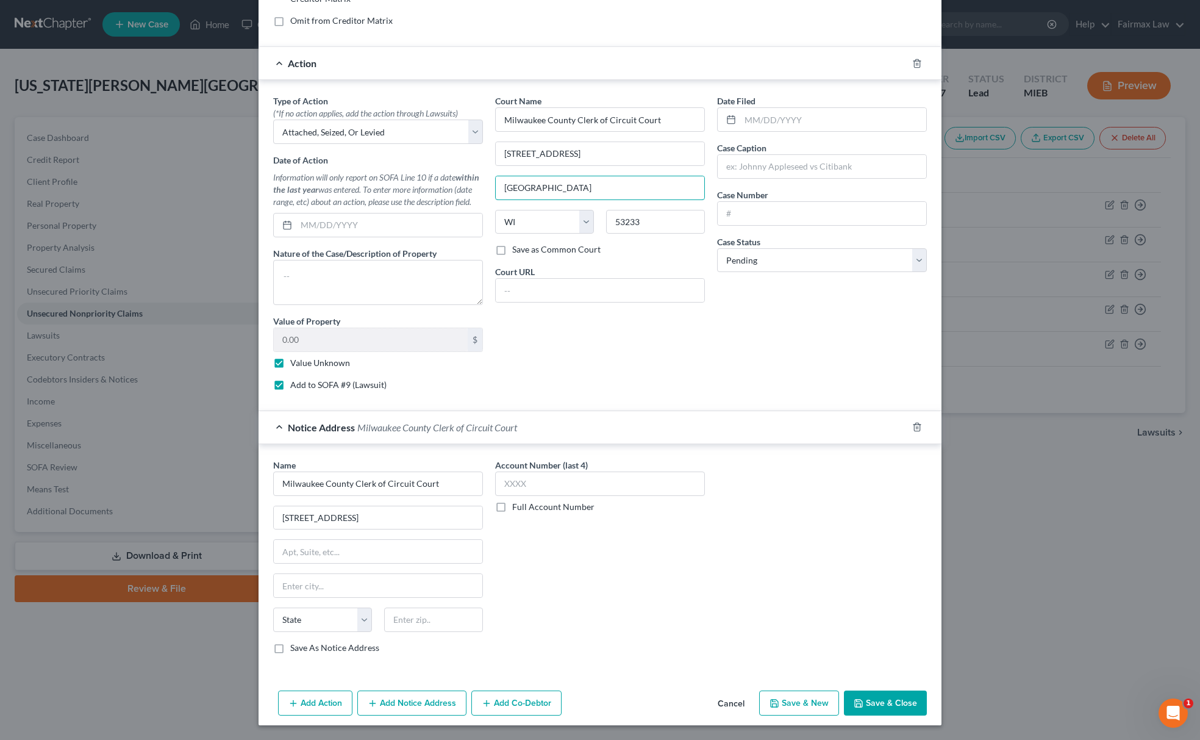
drag, startPoint x: 559, startPoint y: 192, endPoint x: 407, endPoint y: 242, distance: 159.3
click at [423, 227] on div "Type of Action * (*If no action applies, add the action through Lawsuits) Selec…" at bounding box center [600, 248] width 666 height 306
click at [359, 584] on input "text" at bounding box center [378, 585] width 209 height 23
paste input "Milwaukee"
click at [338, 610] on select "State AL AK AR AZ CA CO CT DE DC FL GA GU HI ID IL IN IA KS KY LA ME MD MA MI M…" at bounding box center [322, 619] width 99 height 24
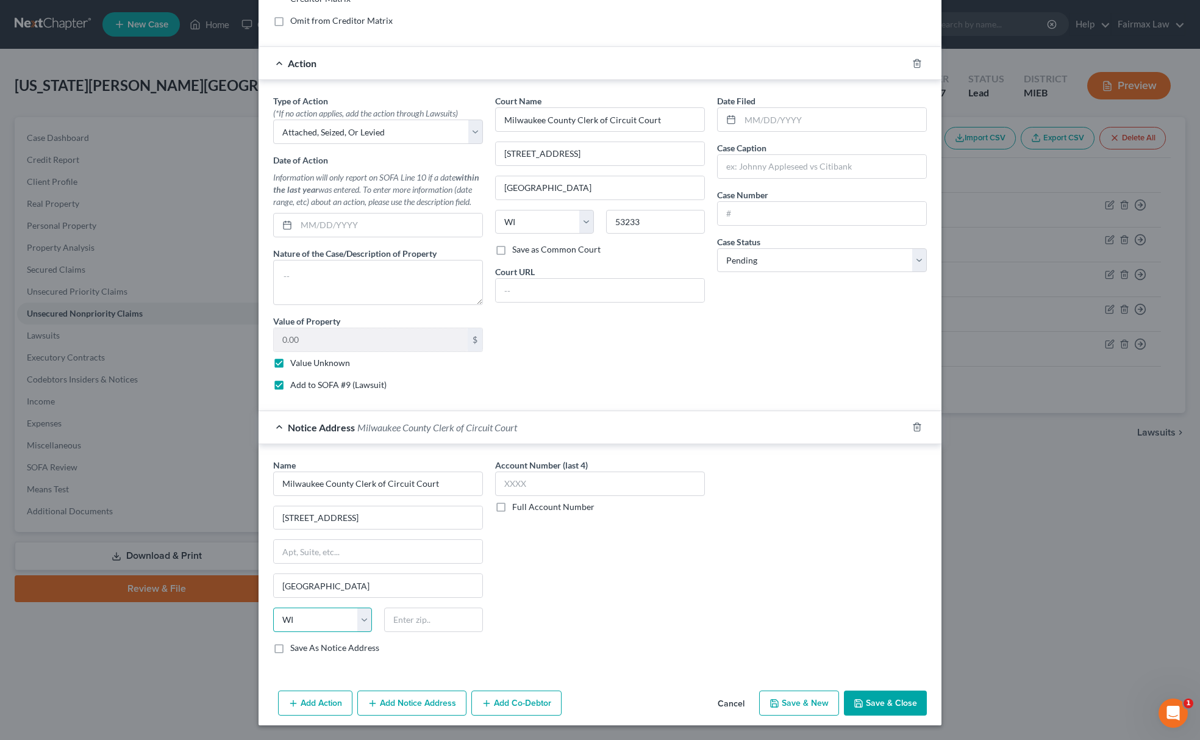
click at [273, 607] on select "State AL AK AR AZ CA CO CT DE DC FL GA GU HI ID IL IN IA KS KY LA ME MD MA MI M…" at bounding box center [322, 619] width 99 height 24
drag, startPoint x: 651, startPoint y: 221, endPoint x: 525, endPoint y: 276, distance: 138.2
click at [546, 243] on div "Court Name * Milwaukee County Clerk of Circuit Court 901 N 9th St Milwaukee Sta…" at bounding box center [600, 248] width 222 height 306
click at [429, 631] on div "State AL AK AR AZ CA CO CT DE DC FL GA GU HI ID IL IN IA KS KY LA ME MD MA MI M…" at bounding box center [378, 624] width 222 height 34
click at [430, 629] on input "text" at bounding box center [433, 619] width 99 height 24
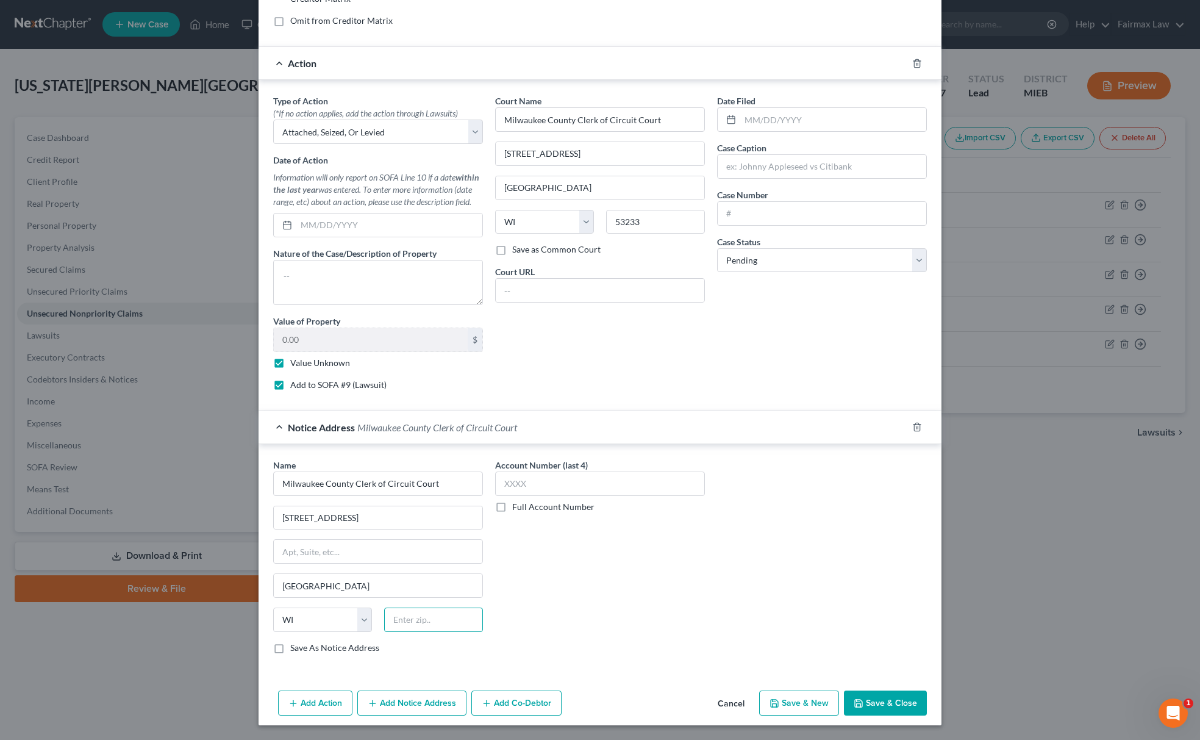
paste input "53233"
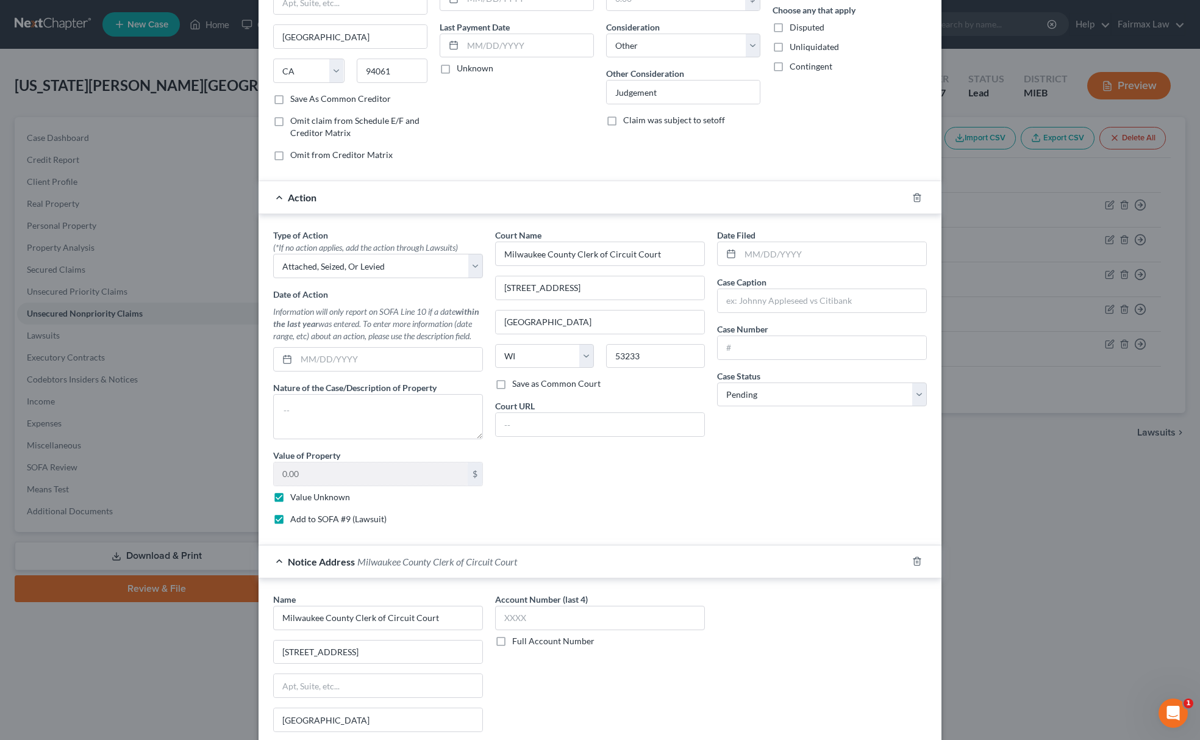
scroll to position [0, 0]
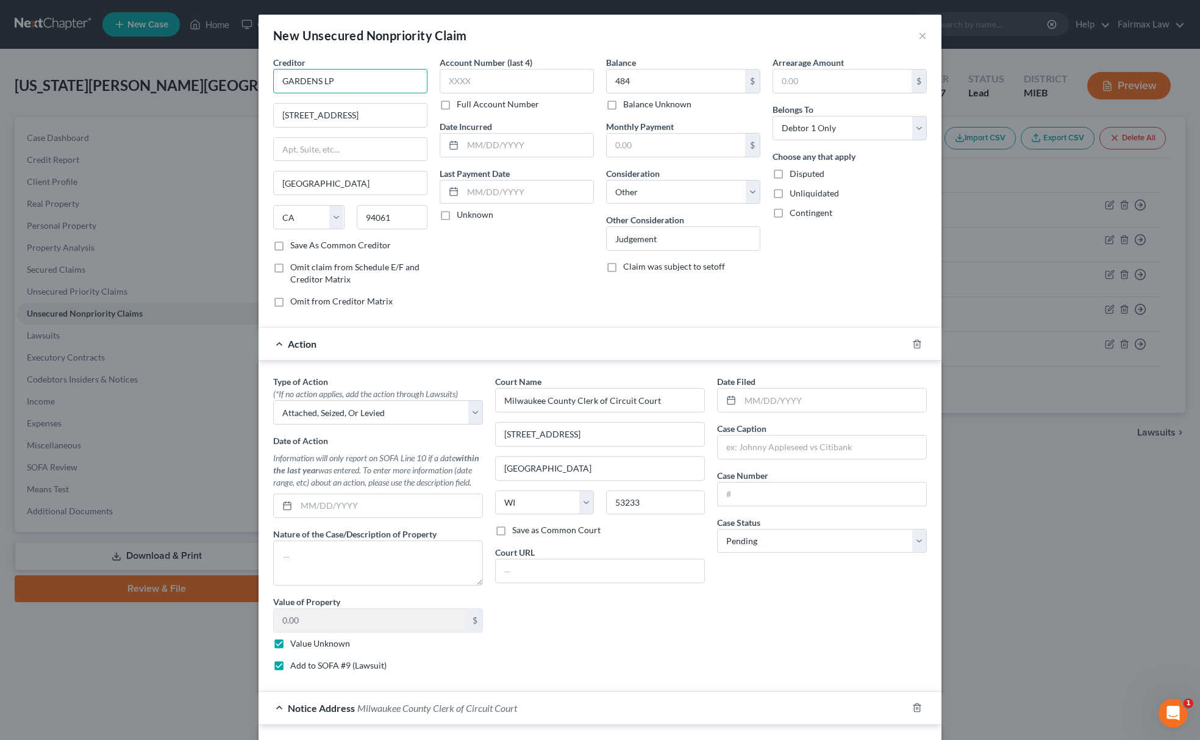
drag, startPoint x: 374, startPoint y: 84, endPoint x: 48, endPoint y: 115, distance: 328.4
click at [88, 86] on div "New Unsecured Nonpriority Claim × Creditor * GARDENS LP 50 Woodside Plz Redwood…" at bounding box center [600, 370] width 1200 height 740
click at [732, 451] on input "text" at bounding box center [822, 446] width 209 height 23
paste input "GARDENS LP"
click at [776, 493] on input "text" at bounding box center [822, 493] width 209 height 23
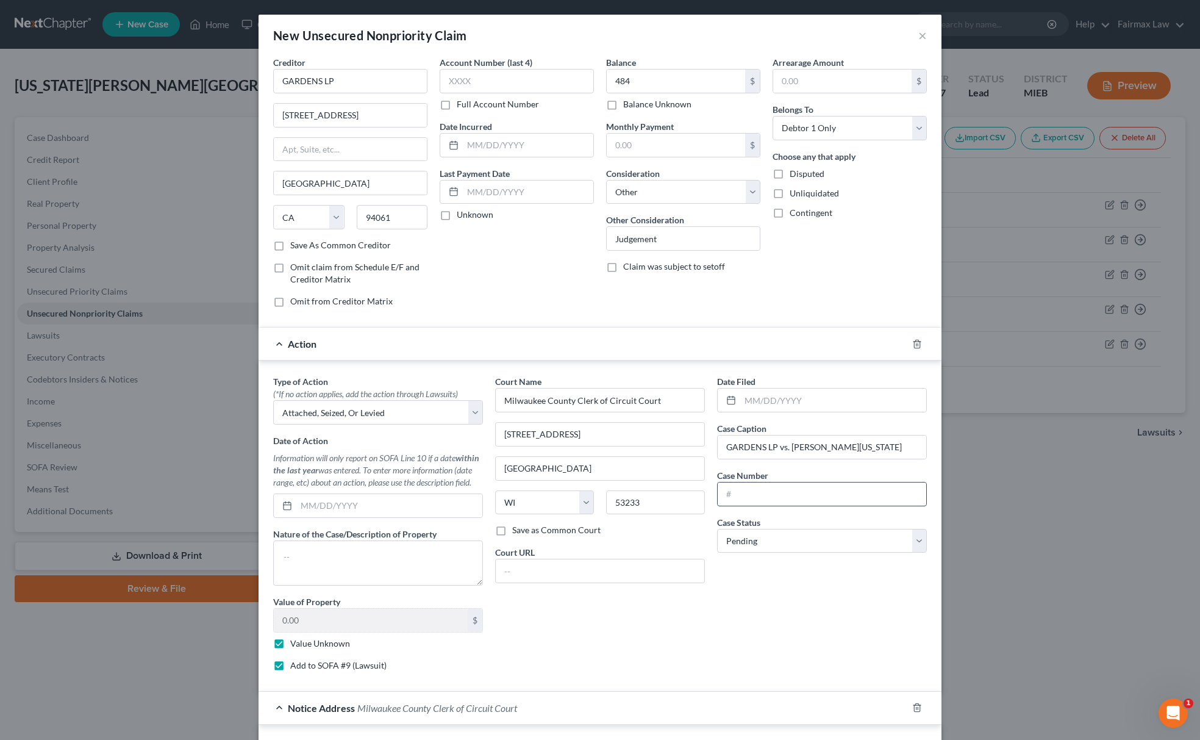
paste input "09SC026154"
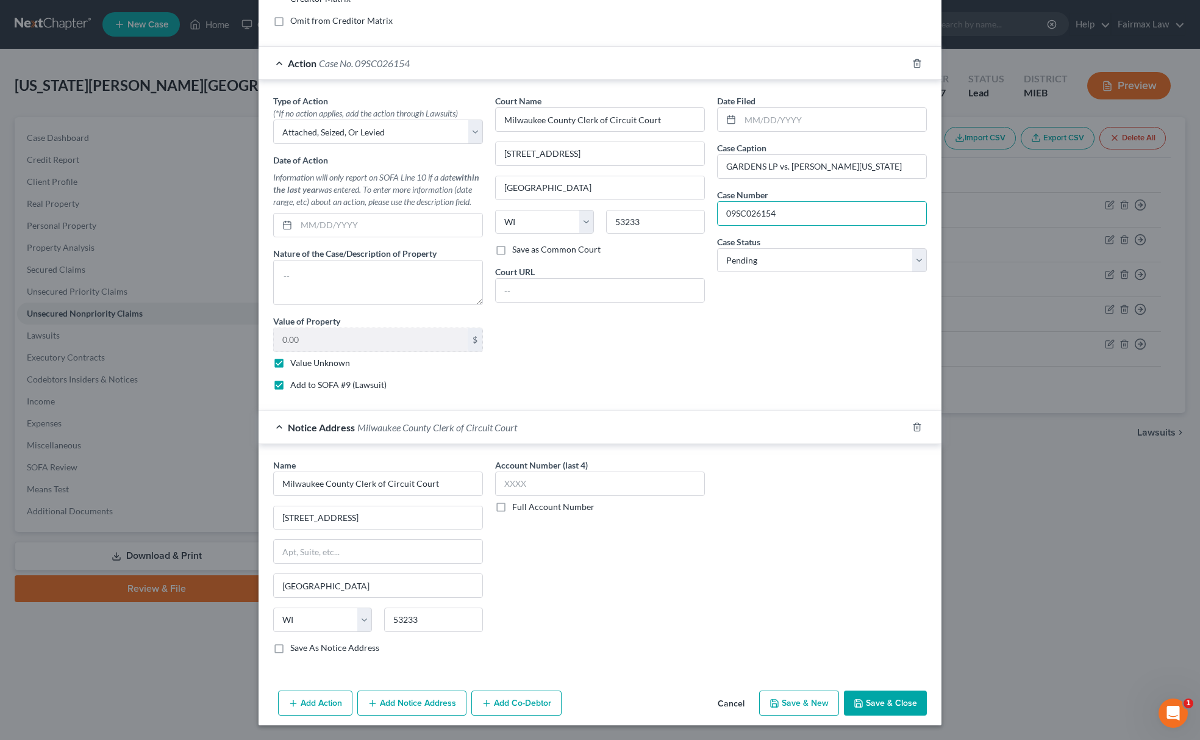
click at [792, 703] on button "Save & New" at bounding box center [799, 703] width 80 height 26
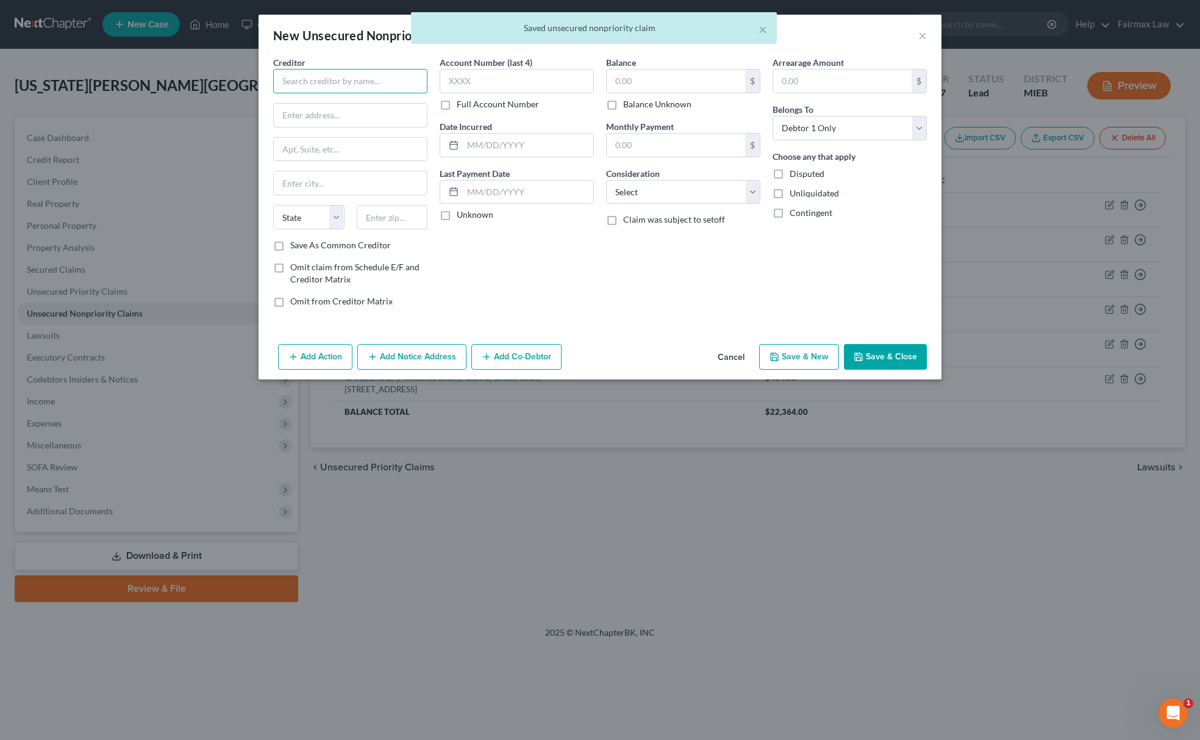
click at [328, 77] on input "text" at bounding box center [350, 81] width 154 height 24
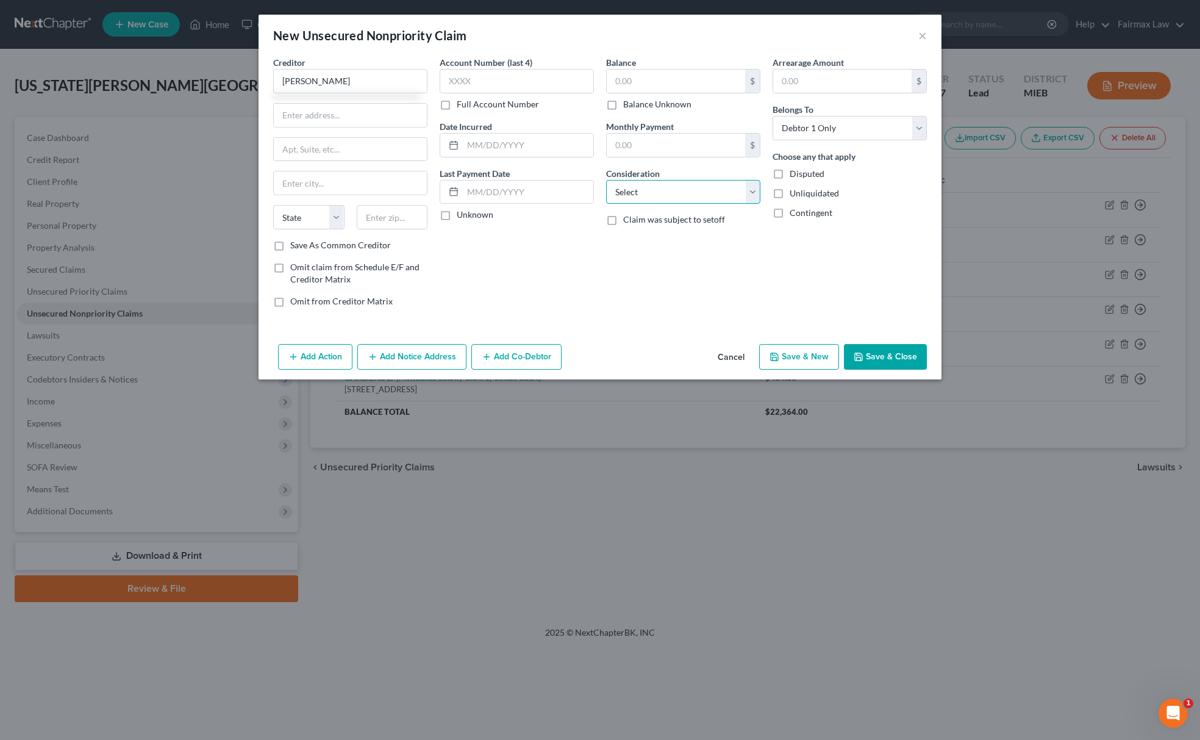
click at [710, 193] on select "Select Cable / Satellite Services Collection Agency Credit Card Debt Debt Couns…" at bounding box center [683, 192] width 154 height 24
click at [606, 180] on select "Select Cable / Satellite Services Collection Agency Credit Card Debt Debt Couns…" at bounding box center [683, 192] width 154 height 24
drag, startPoint x: 684, startPoint y: 249, endPoint x: 679, endPoint y: 240, distance: 10.2
click at [684, 249] on input "text" at bounding box center [683, 238] width 153 height 23
drag, startPoint x: 391, startPoint y: 93, endPoint x: 179, endPoint y: 123, distance: 214.3
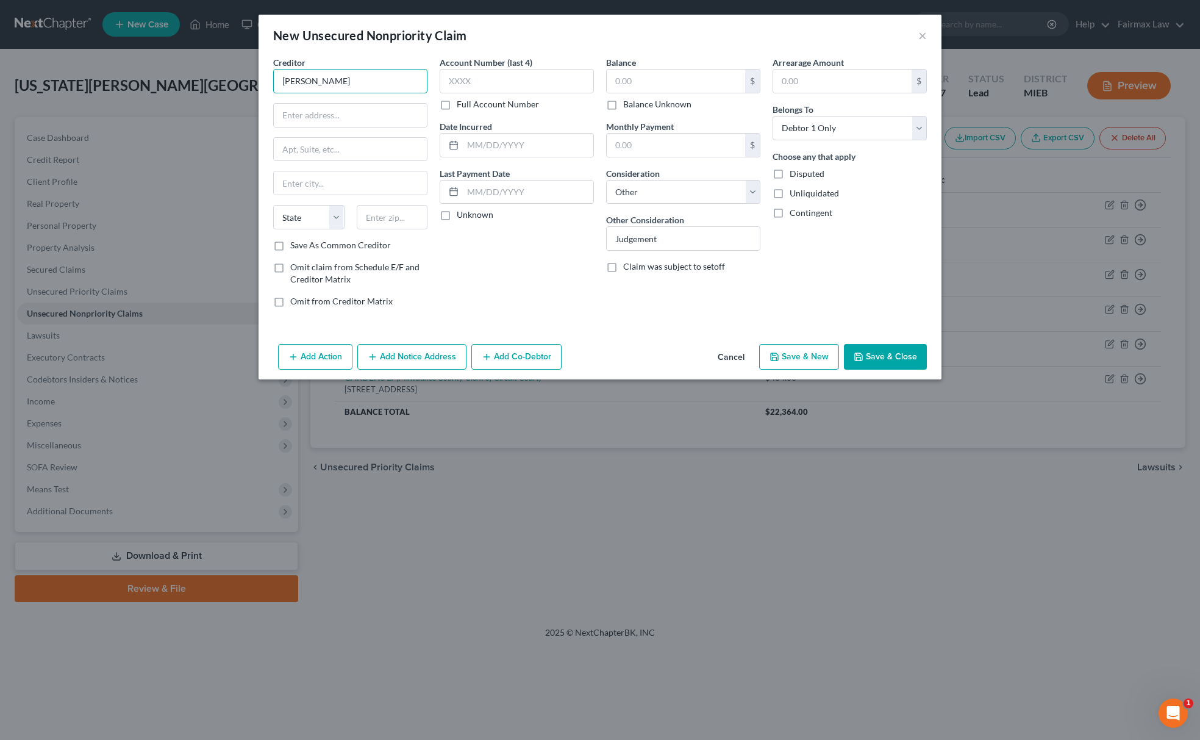
click at [181, 122] on div "New Unsecured Nonpriority Claim × Creditor * SHANA PATTERSON State AL AK AR AZ …" at bounding box center [600, 370] width 1200 height 740
click at [326, 171] on div "Creditor * SHANA PATTERSON State AL AK AR AZ CA CO CT DE DC FL GA GU HI ID IL I…" at bounding box center [350, 147] width 154 height 183
click at [326, 178] on input "text" at bounding box center [350, 182] width 153 height 23
paste input "Knightdale, NC 27545"
drag, startPoint x: 342, startPoint y: 179, endPoint x: 408, endPoint y: 193, distance: 67.2
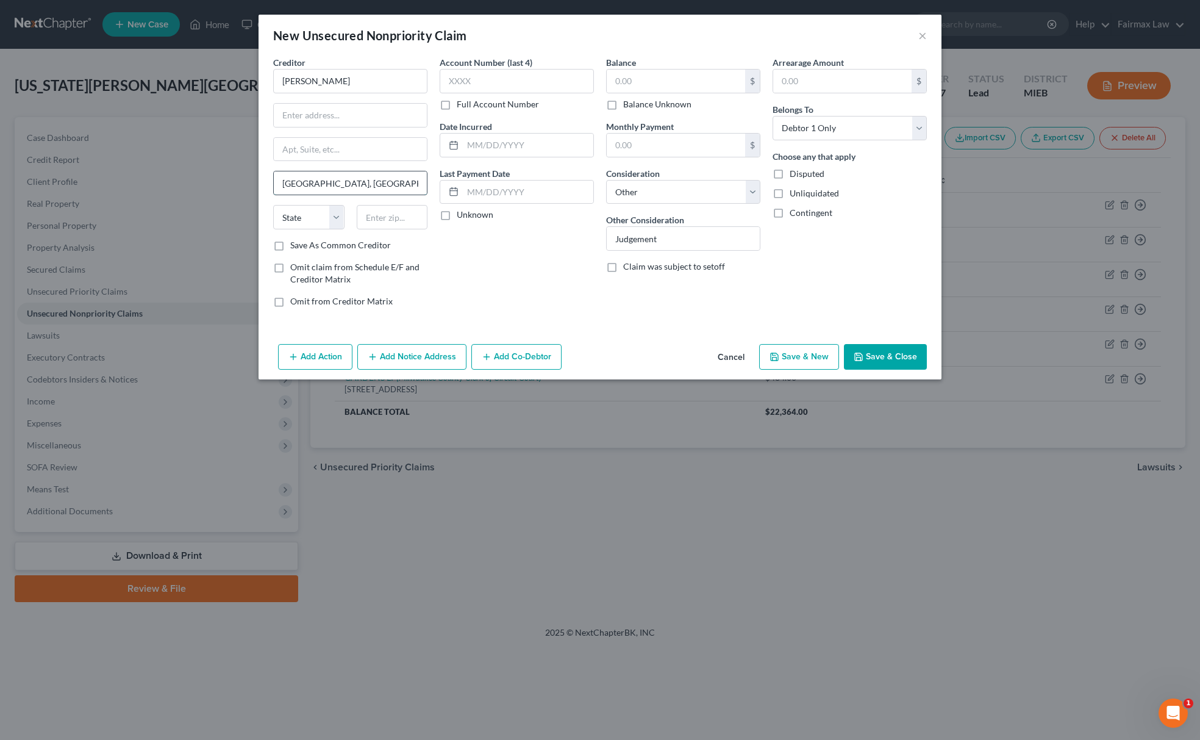
click at [411, 182] on input "Knightdale, NC 27545" at bounding box center [350, 182] width 153 height 23
click at [398, 216] on input "text" at bounding box center [392, 217] width 71 height 24
paste input "27545"
click at [310, 218] on select "State AL AK AR AZ CA CO CT DE DC FL GA GU HI ID IL IN IA KS KY LA ME MD MA MI M…" at bounding box center [308, 217] width 71 height 24
click at [273, 206] on select "State AL AK AR AZ CA CO CT DE DC FL GA GU HI ID IL IN IA KS KY LA ME MD MA MI M…" at bounding box center [308, 217] width 71 height 24
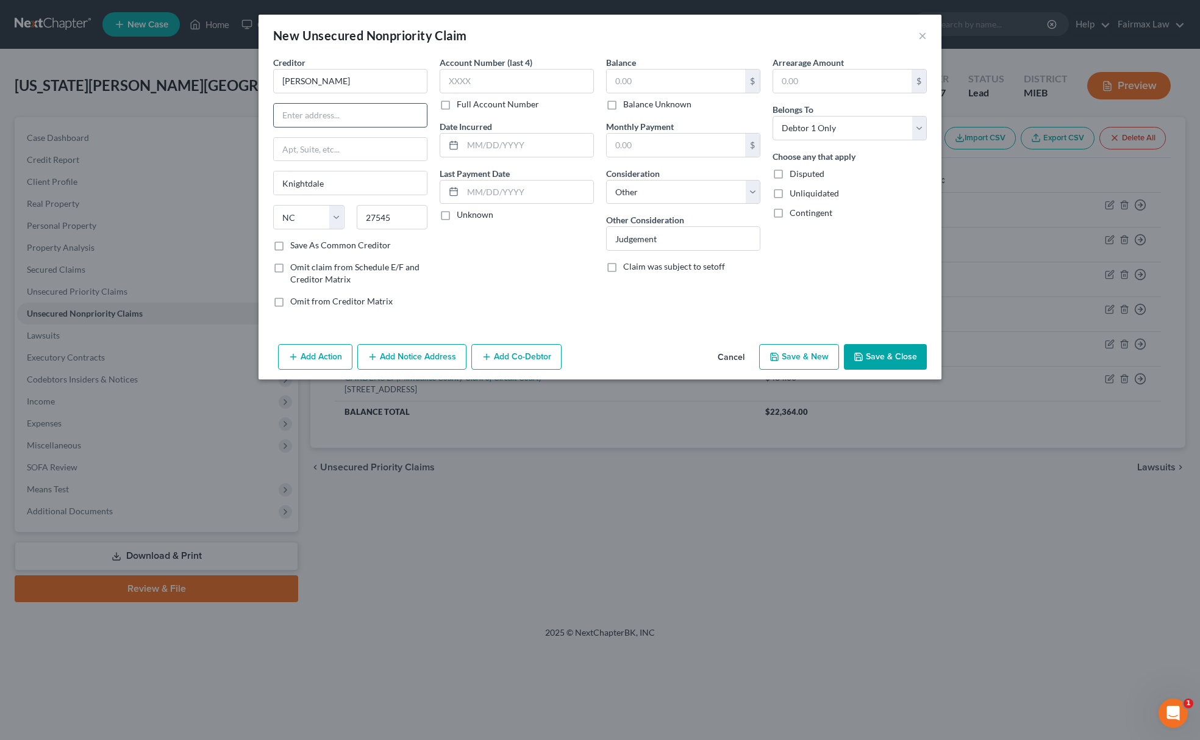
click at [321, 118] on input "text" at bounding box center [350, 115] width 153 height 23
paste input "4449 S Smithfield Rd"
click at [709, 76] on input "text" at bounding box center [676, 81] width 138 height 23
paste input "2000"
click at [307, 349] on button "Add Action" at bounding box center [315, 357] width 74 height 26
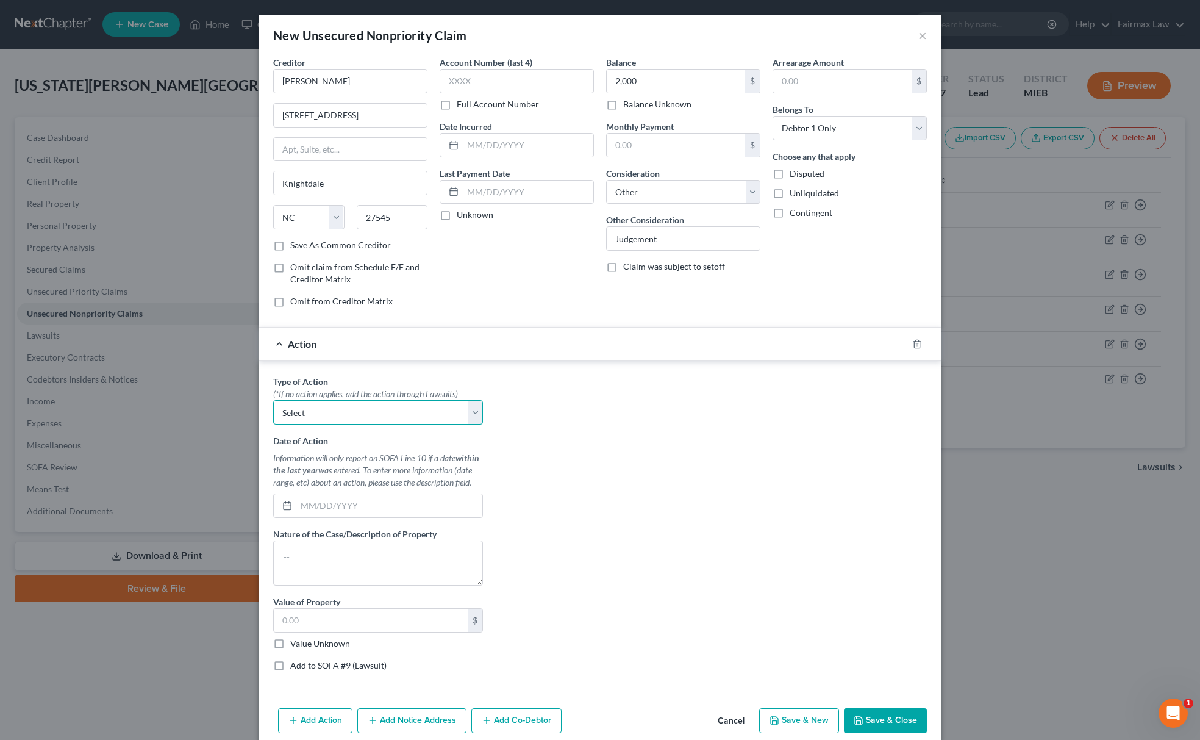
drag, startPoint x: 357, startPoint y: 411, endPoint x: 371, endPoint y: 425, distance: 19.4
click at [357, 411] on select "Select Repossession Garnishment Foreclosure Personal Injury Attached, Seized, O…" at bounding box center [378, 412] width 210 height 24
click at [273, 403] on select "Select Repossession Garnishment Foreclosure Personal Injury Attached, Seized, O…" at bounding box center [378, 412] width 210 height 24
click at [282, 645] on div "Value Unknown" at bounding box center [378, 643] width 210 height 12
click at [290, 649] on label "Value Unknown" at bounding box center [320, 643] width 60 height 12
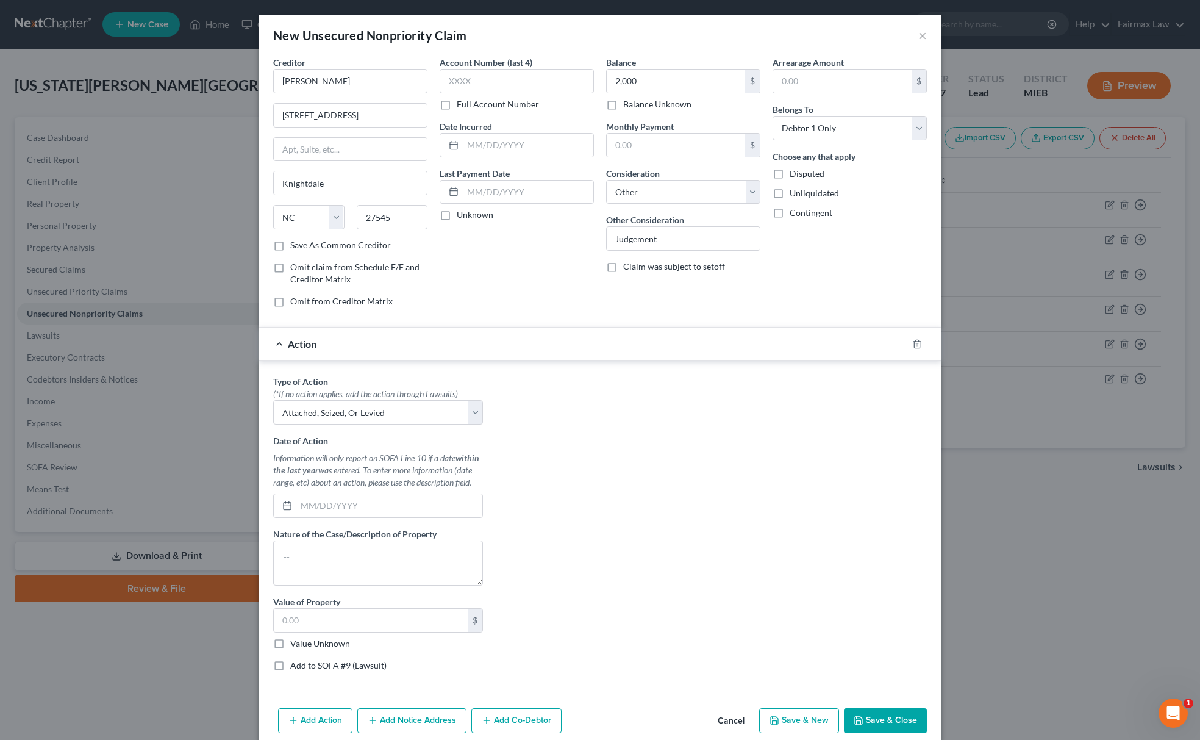
click at [295, 645] on input "Value Unknown" at bounding box center [299, 641] width 8 height 8
click at [290, 667] on label "Add to SOFA #9 (Lawsuit)" at bounding box center [338, 665] width 96 height 12
click at [295, 667] on input "Add to SOFA #9 (Lawsuit)" at bounding box center [299, 663] width 8 height 8
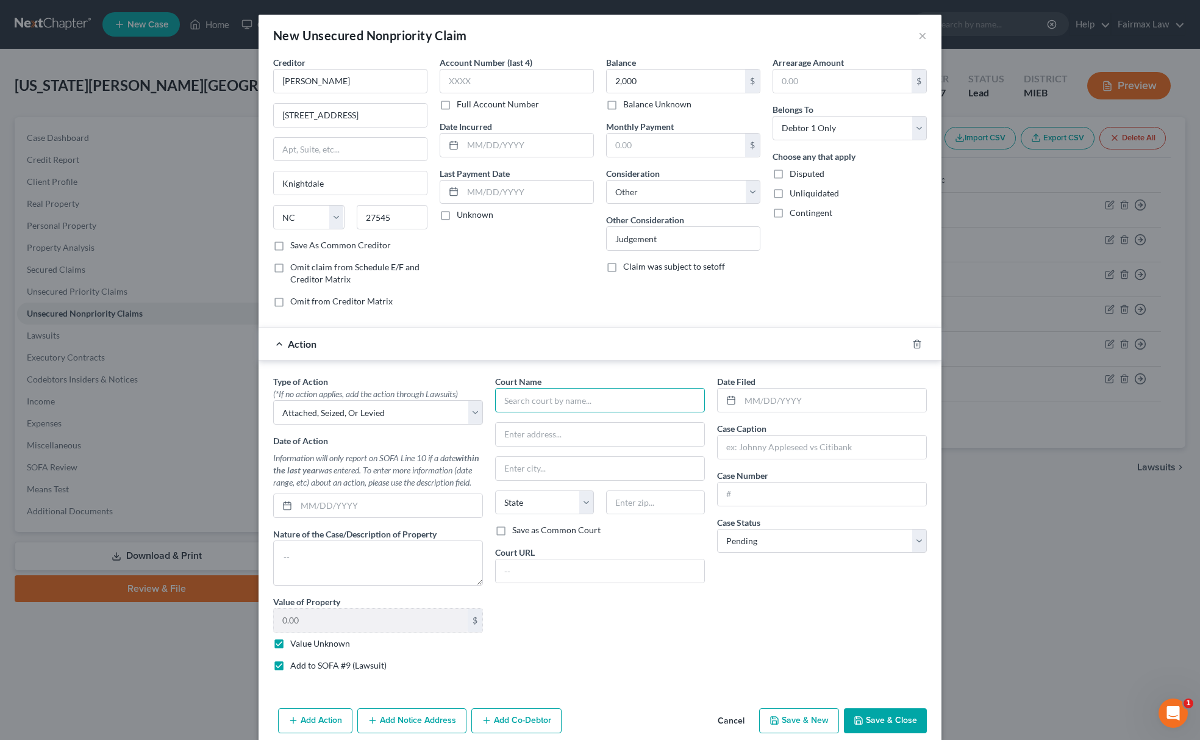
click at [579, 406] on input "text" at bounding box center [600, 400] width 210 height 24
click at [554, 446] on input "text" at bounding box center [600, 434] width 209 height 23
paste input "901 N 9th St, Milwaukee, WI 53233"
click at [540, 398] on input "Milwaukee Circuit Court" at bounding box center [600, 400] width 210 height 24
drag, startPoint x: 607, startPoint y: 438, endPoint x: 662, endPoint y: 438, distance: 54.9
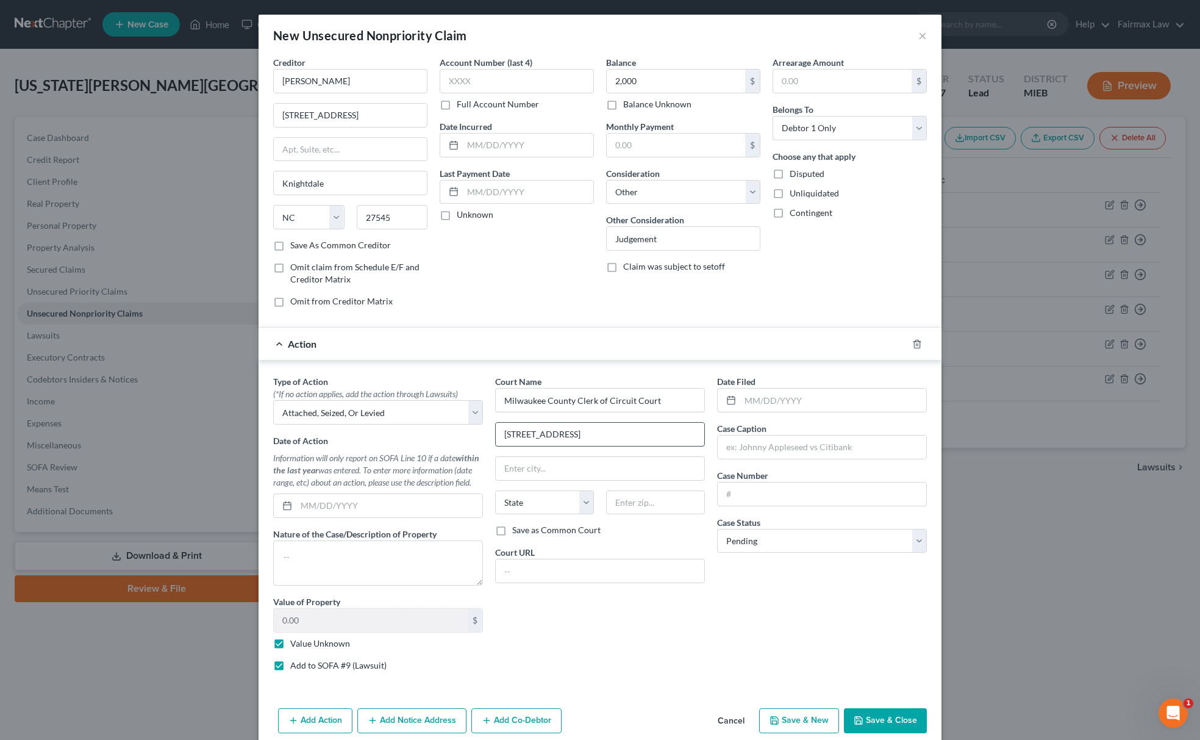
click at [662, 438] on input "901 N 9th St, Milwaukee, WI 53233" at bounding box center [600, 434] width 209 height 23
click at [673, 515] on input "text" at bounding box center [655, 502] width 99 height 24
paste input "53233"
click at [551, 510] on select "State AL AK AR AZ CA CO CT DE DC FL GA GU HI ID IL IN IA KS KY LA ME MD MA MI M…" at bounding box center [544, 502] width 99 height 24
click at [495, 493] on select "State AL AK AR AZ CA CO CT DE DC FL GA GU HI ID IL IN IA KS KY LA ME MD MA MI M…" at bounding box center [544, 502] width 99 height 24
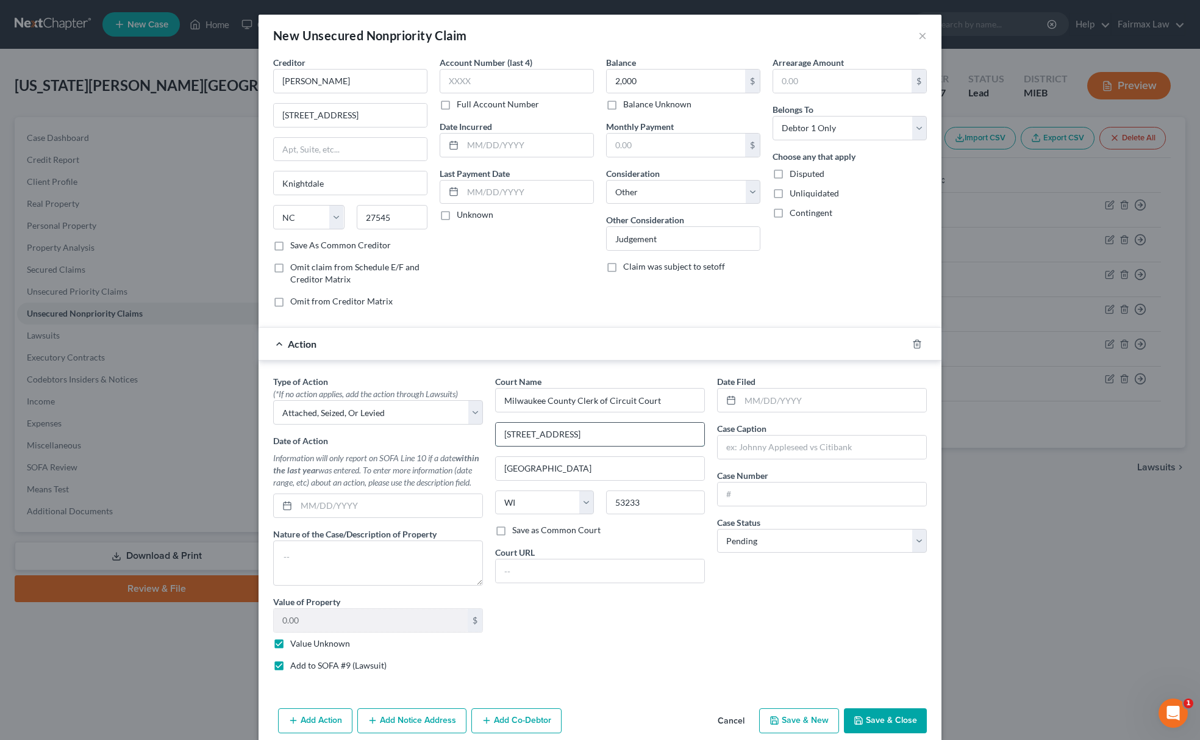
drag, startPoint x: 550, startPoint y: 428, endPoint x: 657, endPoint y: 440, distance: 108.0
click at [657, 440] on input "901 N 9th St, Milwaukee, WI 53233" at bounding box center [600, 434] width 209 height 23
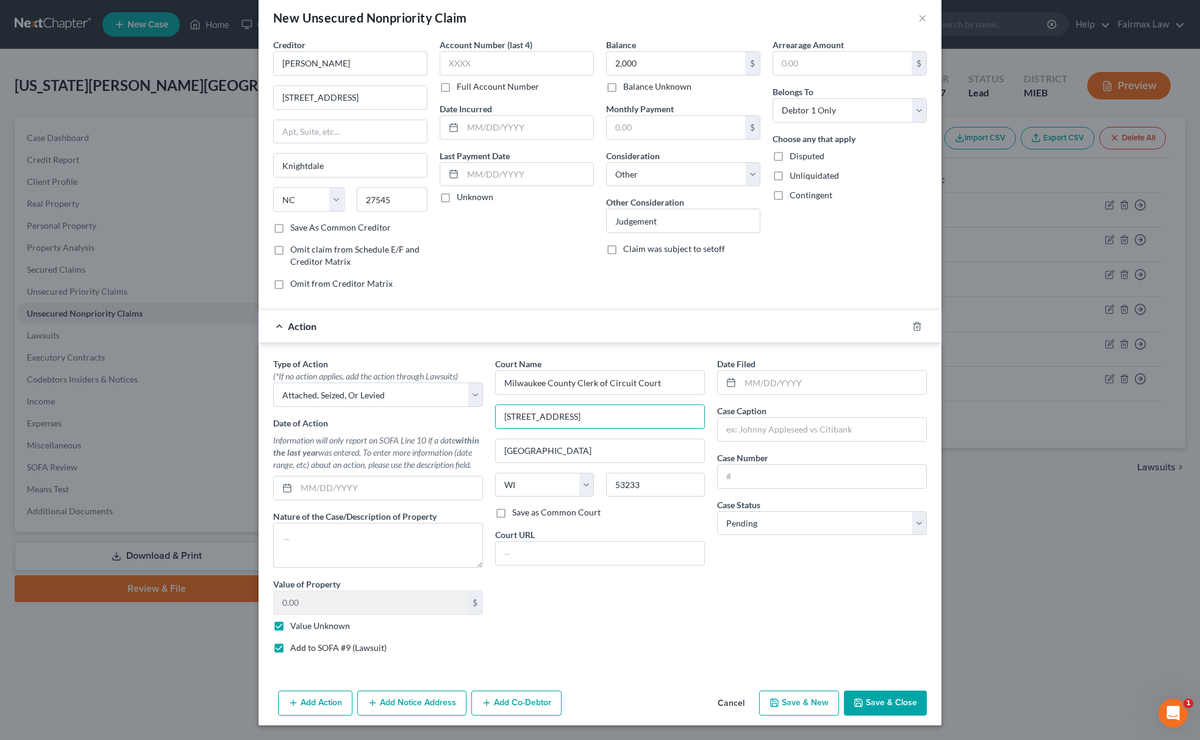
click at [381, 703] on button "Add Notice Address" at bounding box center [411, 703] width 109 height 26
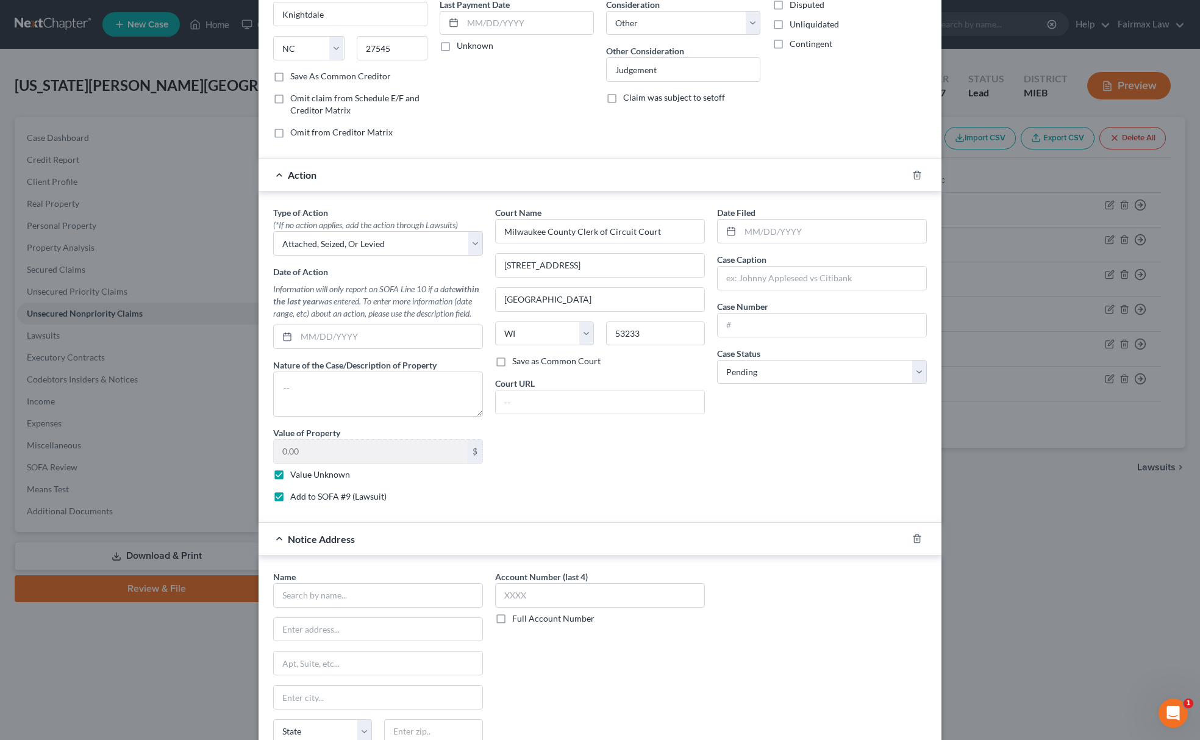
scroll to position [288, 0]
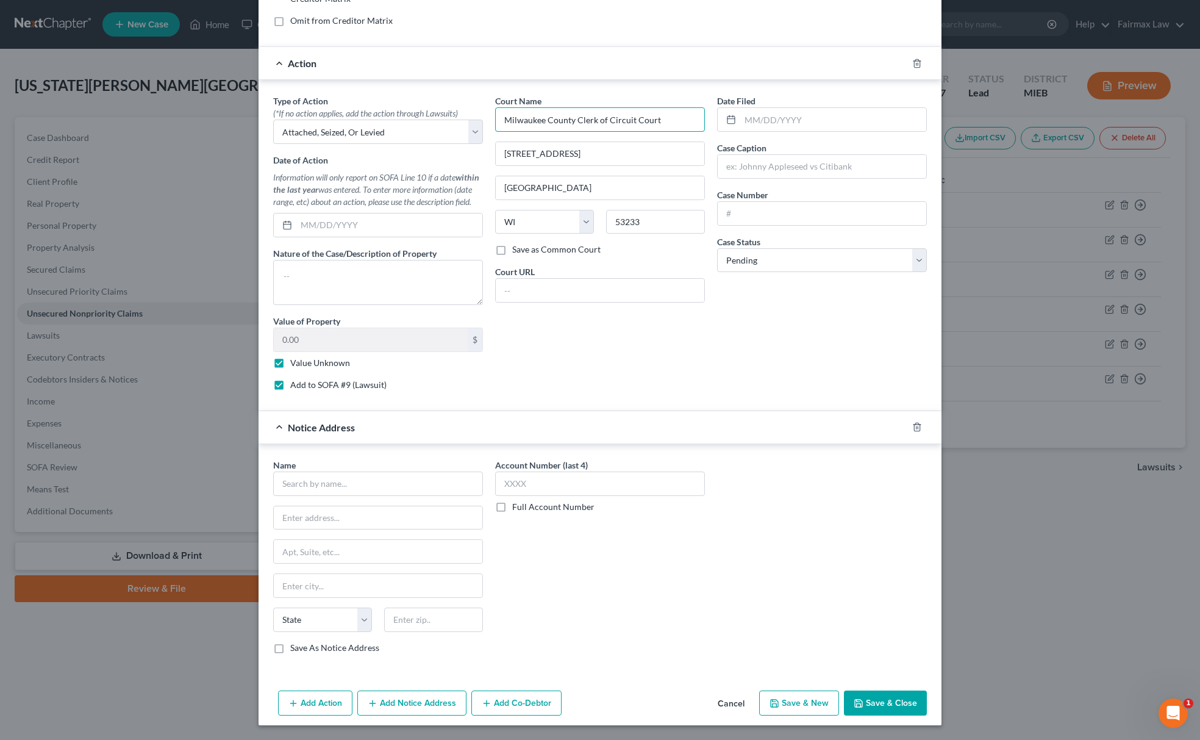
drag, startPoint x: 667, startPoint y: 118, endPoint x: 298, endPoint y: 190, distance: 375.3
click at [308, 181] on div "Type of Action * (*If no action applies, add the action through Lawsuits) Selec…" at bounding box center [600, 248] width 666 height 306
click at [357, 476] on input "text" at bounding box center [378, 483] width 210 height 24
paste input "Milwaukee County Clerk of Circuit Court"
drag, startPoint x: 564, startPoint y: 152, endPoint x: 377, endPoint y: 211, distance: 196.2
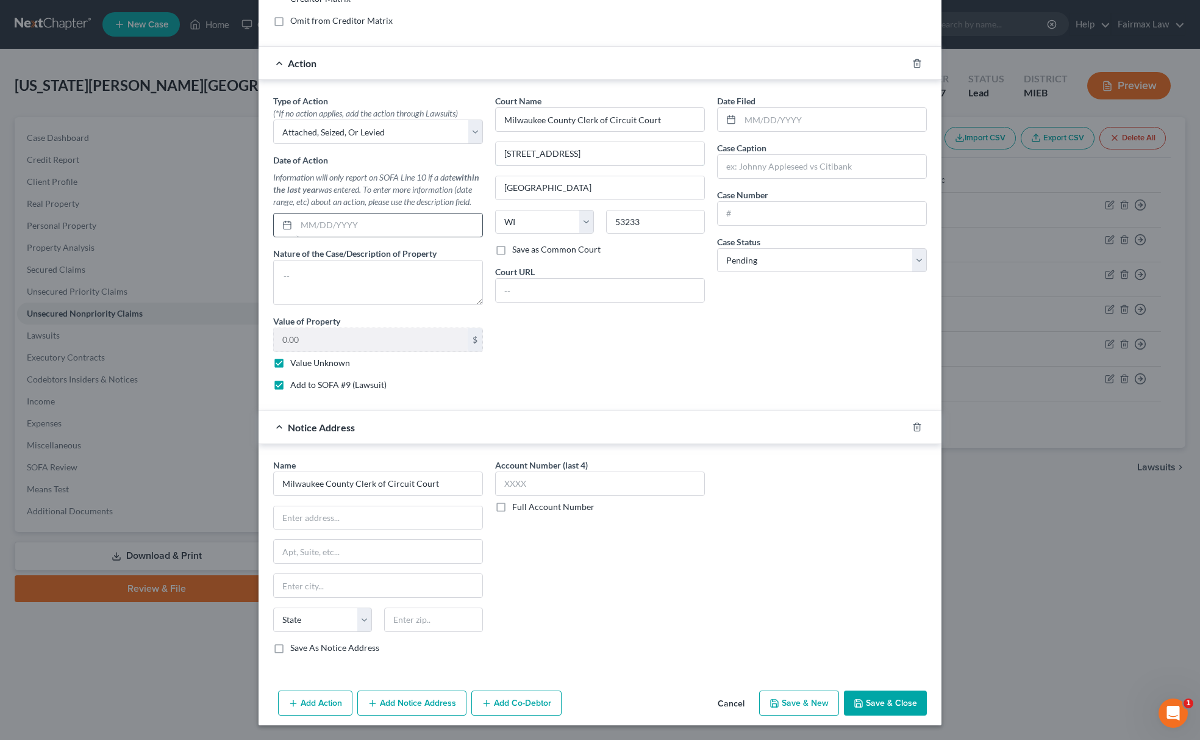
click at [411, 188] on div "Type of Action * (*If no action applies, add the action through Lawsuits) Selec…" at bounding box center [600, 248] width 666 height 306
drag, startPoint x: 349, startPoint y: 498, endPoint x: 340, endPoint y: 518, distance: 22.1
click at [348, 508] on div "Name * Milwaukee County Clerk of Circuit Court State AL AK AR AZ CA CO CT DE DC…" at bounding box center [378, 556] width 210 height 195
click at [335, 526] on input "text" at bounding box center [378, 517] width 209 height 23
paste input "901 N 9th St"
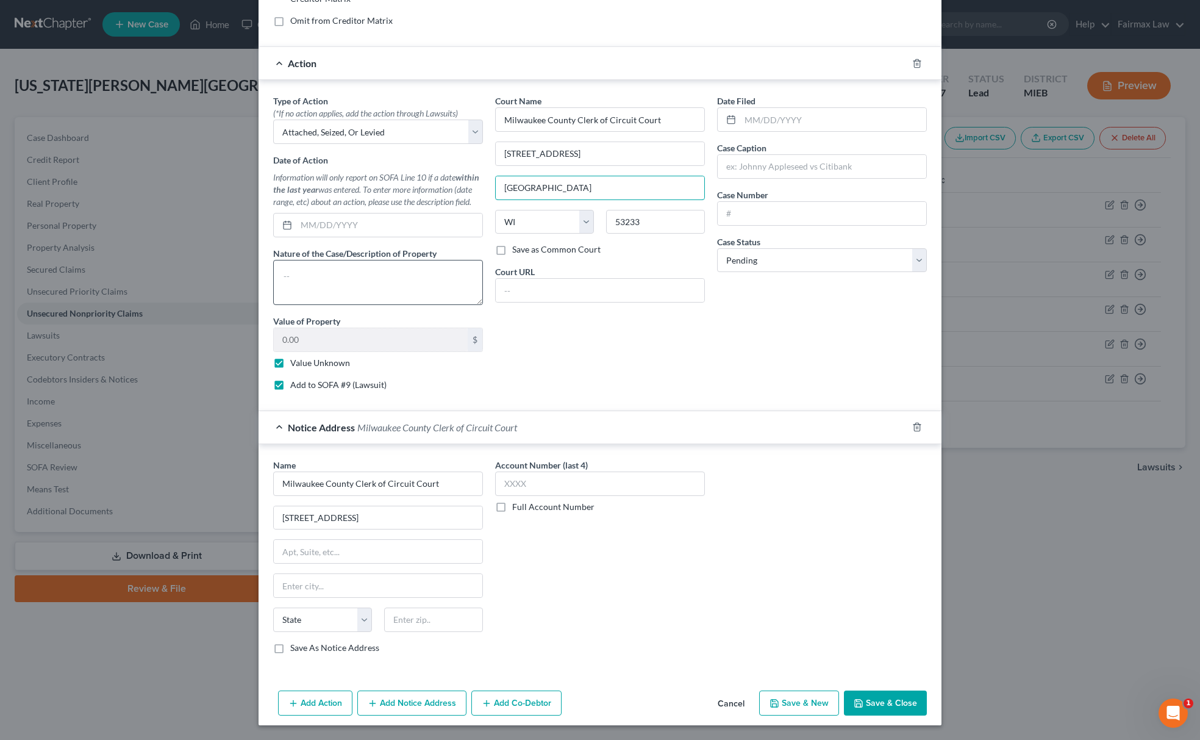
drag, startPoint x: 553, startPoint y: 181, endPoint x: 310, endPoint y: 274, distance: 259.8
click at [340, 248] on div "Type of Action * (*If no action applies, add the action through Lawsuits) Selec…" at bounding box center [600, 248] width 666 height 306
click at [303, 583] on input "text" at bounding box center [378, 585] width 209 height 23
paste input "Milwaukee"
click at [301, 610] on select "State AL AK AR AZ CA CO CT DE DC FL GA GU HI ID IL IN IA KS KY LA ME MD MA MI M…" at bounding box center [322, 619] width 99 height 24
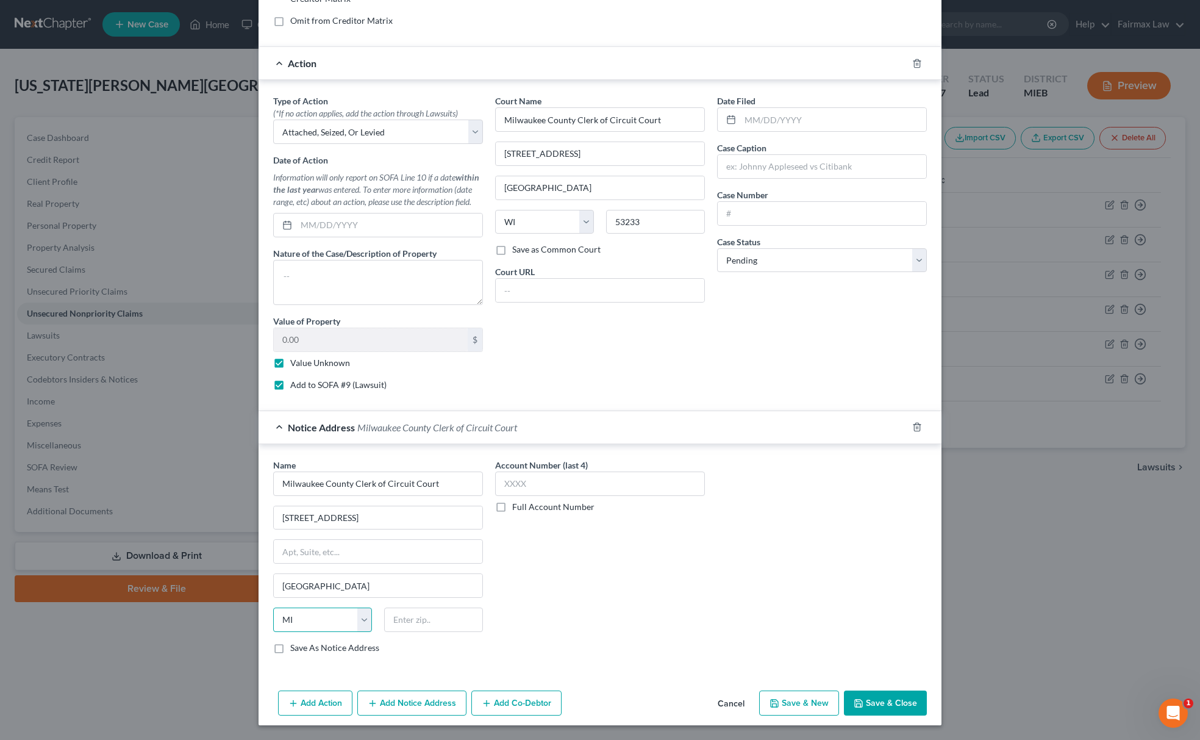
click at [273, 607] on select "State AL AK AR AZ CA CO CT DE DC FL GA GU HI ID IL IN IA KS KY LA ME MD MA MI M…" at bounding box center [322, 619] width 99 height 24
click at [320, 616] on select "State AL AK AR AZ CA CO CT DE DC FL GA GU HI ID IL IN IA KS KY LA ME MD MA MI M…" at bounding box center [322, 619] width 99 height 24
click at [273, 607] on select "State AL AK AR AZ CA CO CT DE DC FL GA GU HI ID IL IN IA KS KY LA ME MD MA MI M…" at bounding box center [322, 619] width 99 height 24
drag, startPoint x: 642, startPoint y: 209, endPoint x: 489, endPoint y: 274, distance: 166.7
click at [514, 269] on div "Court Name * Milwaukee County Clerk of Circuit Court 901 N 9th St Milwaukee Sta…" at bounding box center [600, 248] width 222 height 306
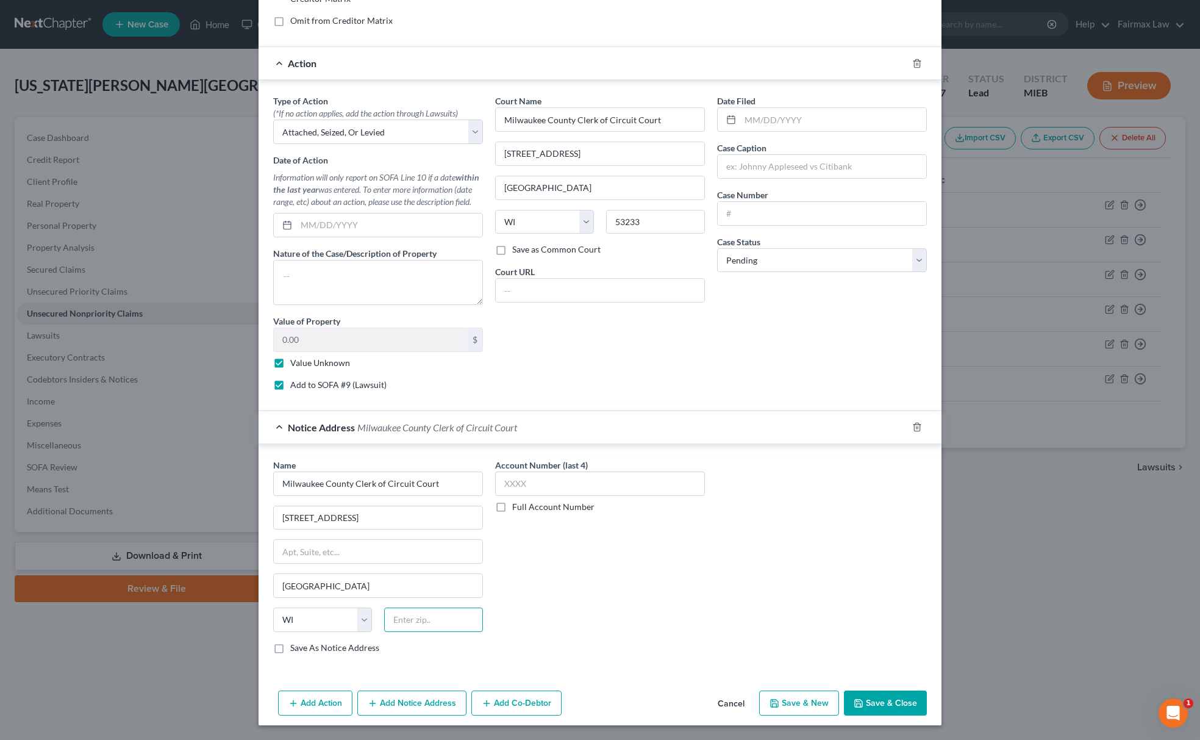
click at [424, 623] on input "text" at bounding box center [433, 619] width 99 height 24
paste input "53233"
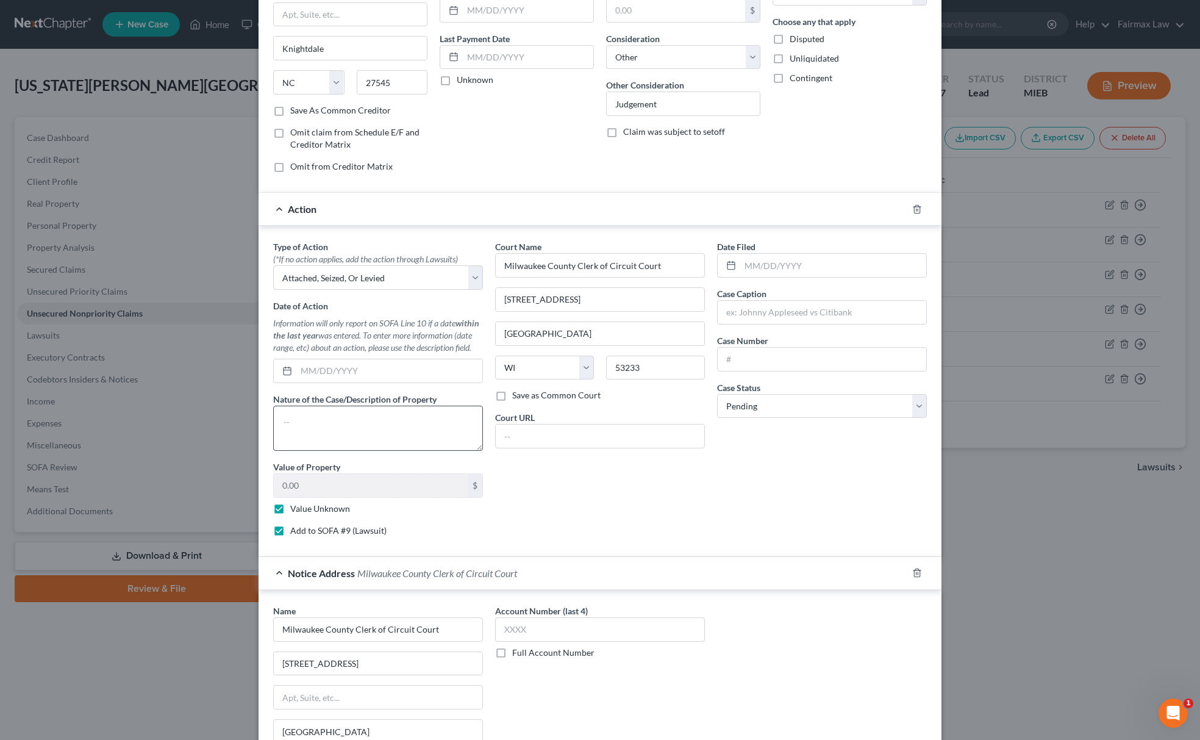
scroll to position [0, 0]
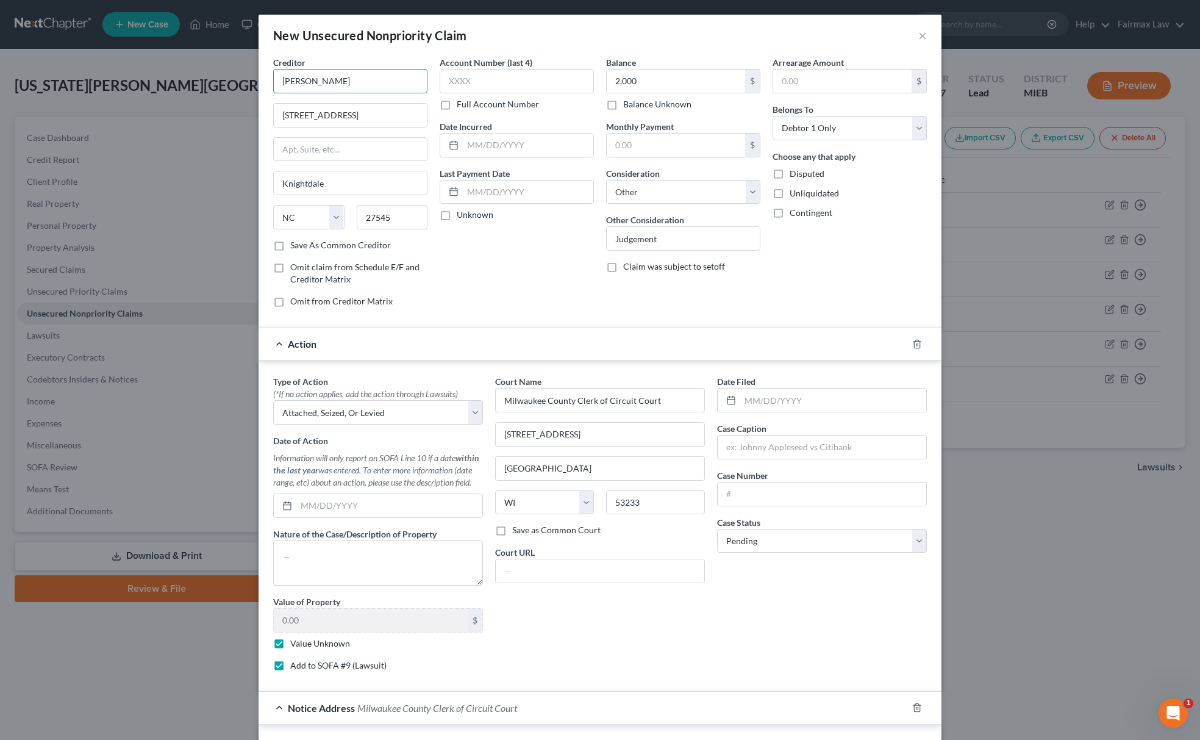
drag, startPoint x: 362, startPoint y: 83, endPoint x: 121, endPoint y: 123, distance: 244.7
click at [171, 113] on div "New Unsecured Nonpriority Claim × Creditor * SHANA PATTERSON 4449 S Smithfield …" at bounding box center [600, 370] width 1200 height 740
click at [736, 446] on input "text" at bounding box center [822, 446] width 209 height 23
paste input "SHANA PATTERSON"
click at [842, 504] on input "text" at bounding box center [822, 493] width 209 height 23
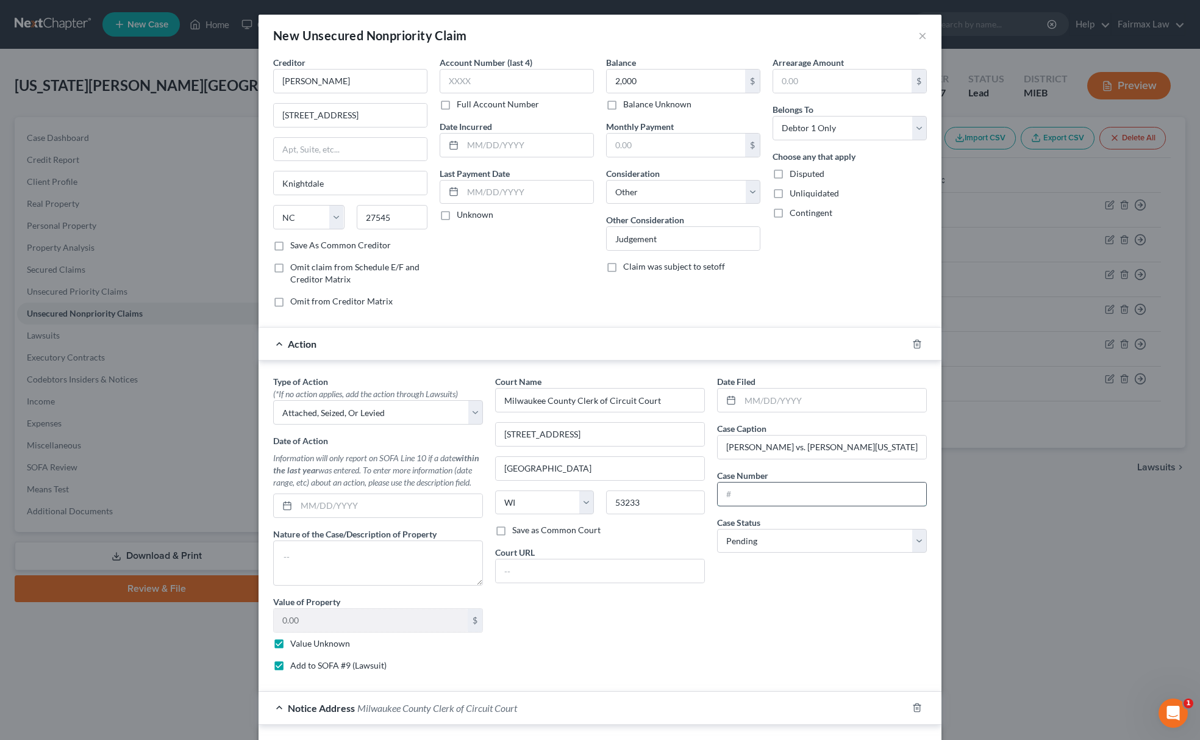
paste input "09SC029147"
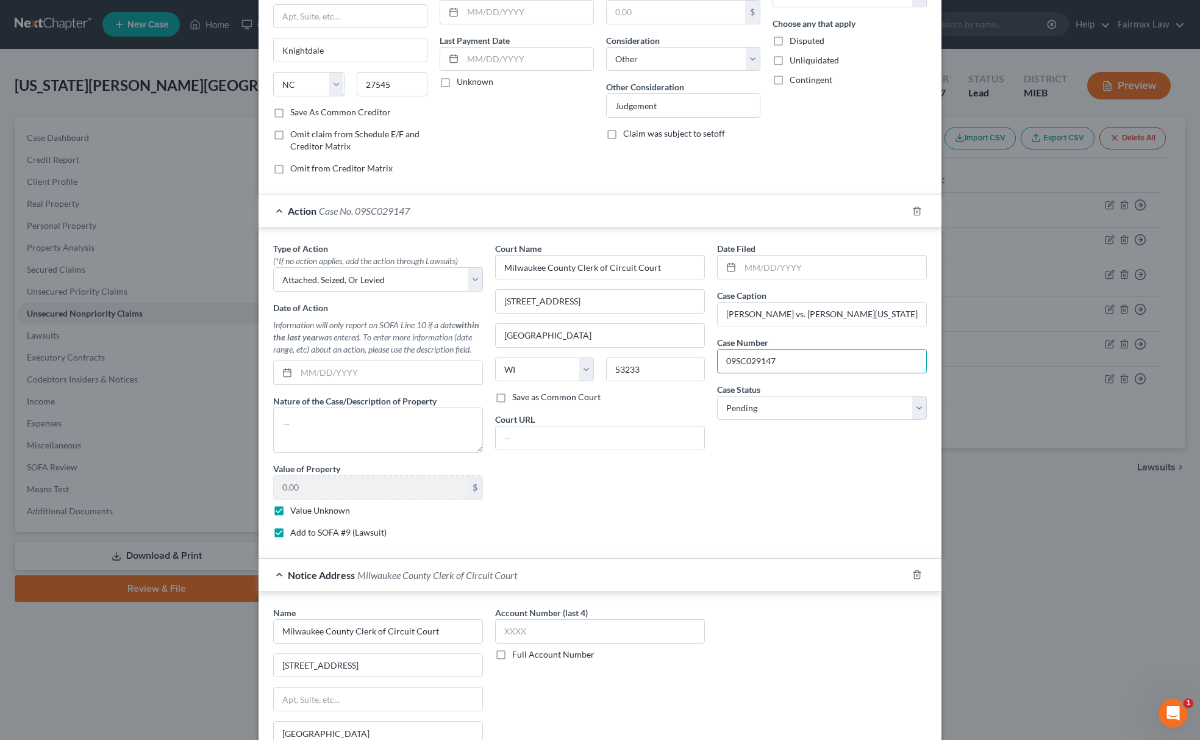
scroll to position [288, 0]
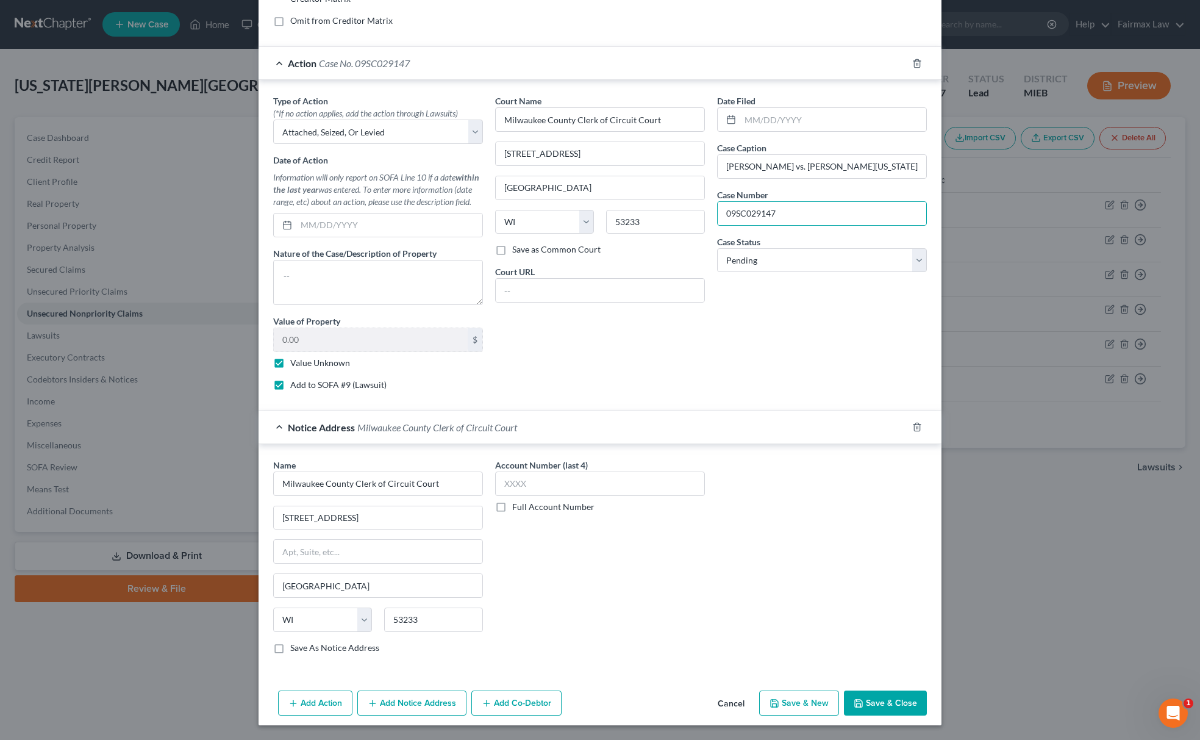
click at [789, 699] on button "Save & New" at bounding box center [799, 703] width 80 height 26
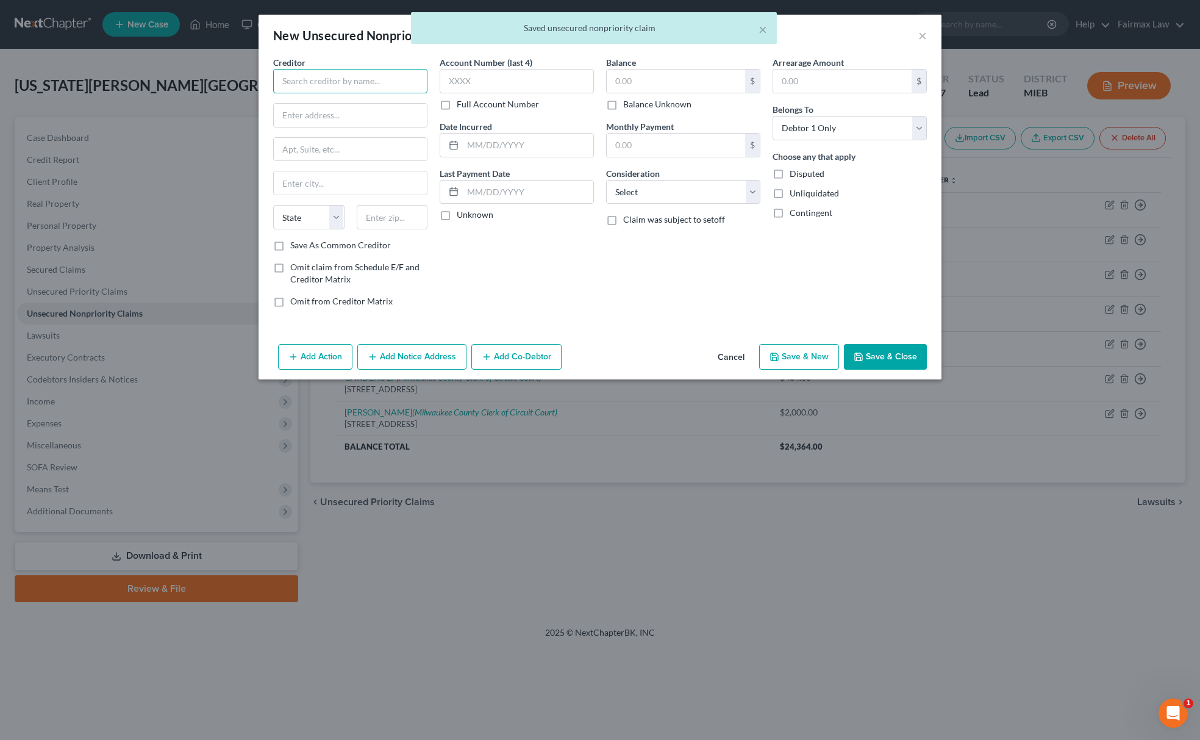
click at [376, 81] on input "text" at bounding box center [350, 81] width 154 height 24
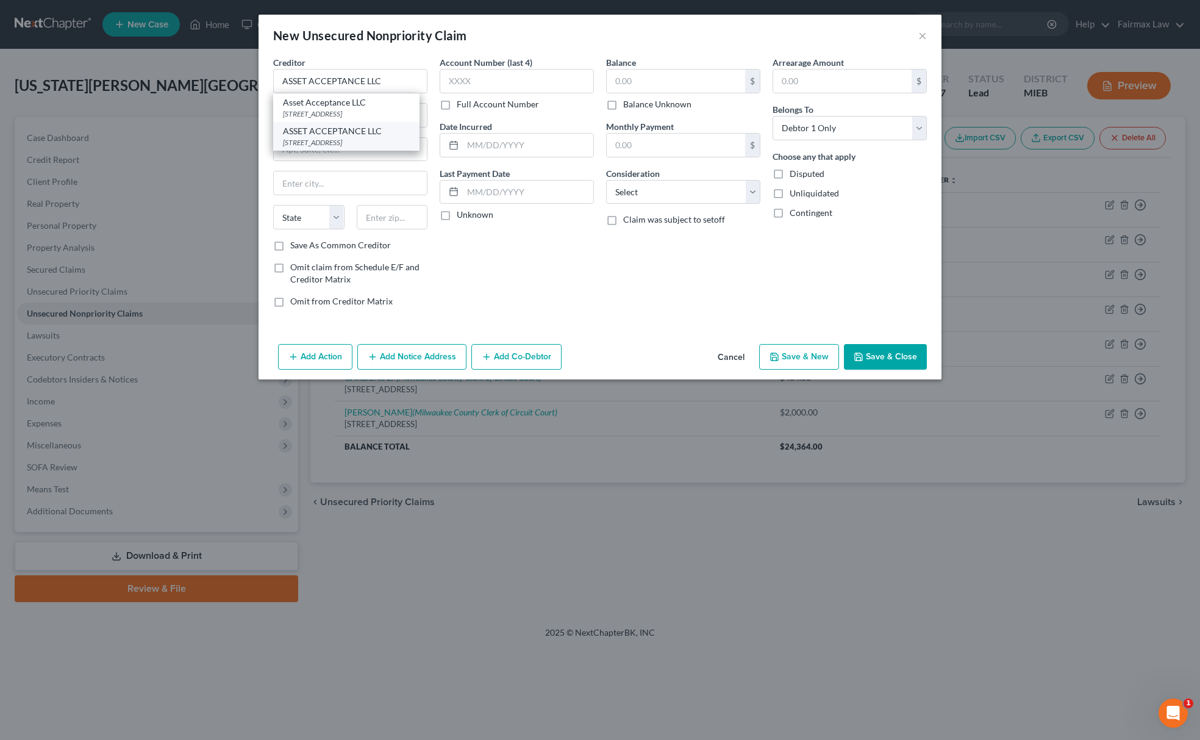
click at [329, 137] on div "ASSET ACCEPTANCE LLC" at bounding box center [346, 131] width 127 height 12
drag, startPoint x: 628, startPoint y: 187, endPoint x: 655, endPoint y: 199, distance: 29.5
click at [630, 187] on select "Select Cable / Satellite Services Collection Agency Credit Card Debt Debt Couns…" at bounding box center [683, 192] width 154 height 24
click at [606, 180] on select "Select Cable / Satellite Services Collection Agency Credit Card Debt Debt Couns…" at bounding box center [683, 192] width 154 height 24
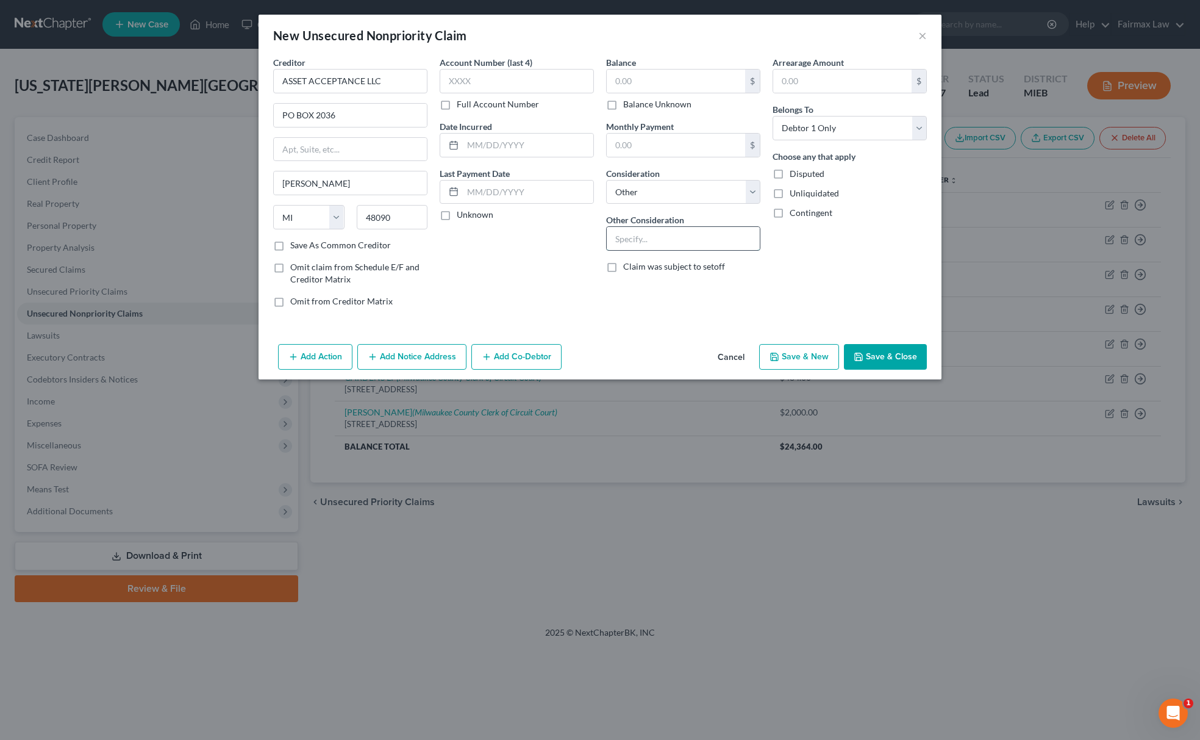
click at [675, 245] on input "text" at bounding box center [683, 238] width 153 height 23
click at [633, 79] on input "text" at bounding box center [676, 81] width 138 height 23
paste input "1382"
click at [321, 355] on button "Add Action" at bounding box center [315, 357] width 74 height 26
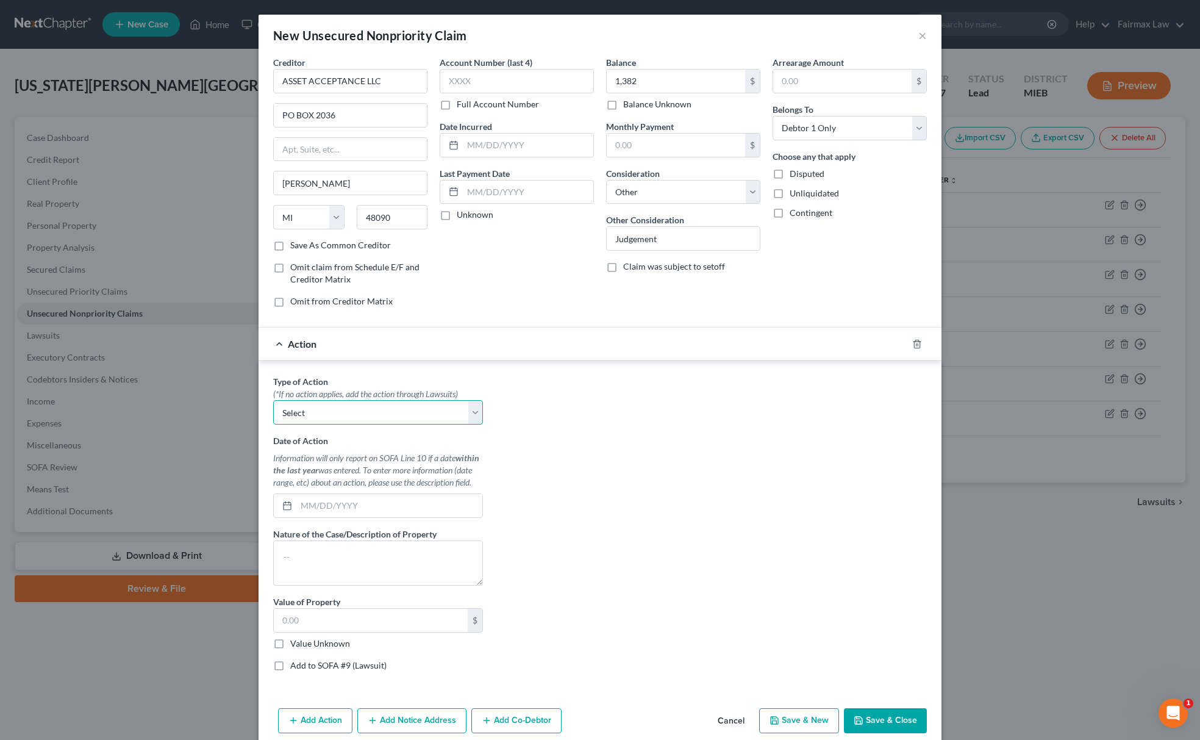
click at [401, 418] on select "Select Repossession Garnishment Foreclosure Personal Injury Attached, Seized, O…" at bounding box center [378, 412] width 210 height 24
click at [273, 403] on select "Select Repossession Garnishment Foreclosure Personal Injury Attached, Seized, O…" at bounding box center [378, 412] width 210 height 24
click at [290, 645] on label "Value Unknown" at bounding box center [320, 643] width 60 height 12
click at [295, 645] on input "Value Unknown" at bounding box center [299, 641] width 8 height 8
click at [290, 667] on label "Add to SOFA #9 (Lawsuit)" at bounding box center [338, 665] width 96 height 12
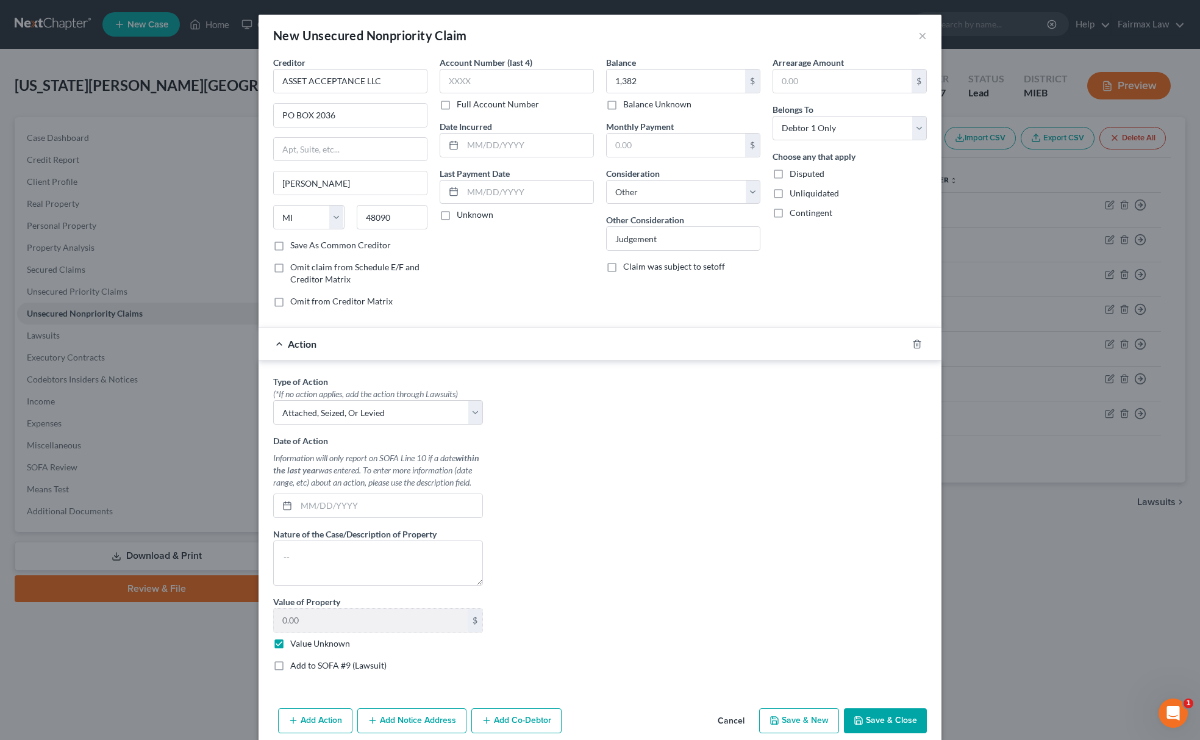
click at [295, 667] on input "Add to SOFA #9 (Lawsuit)" at bounding box center [299, 663] width 8 height 8
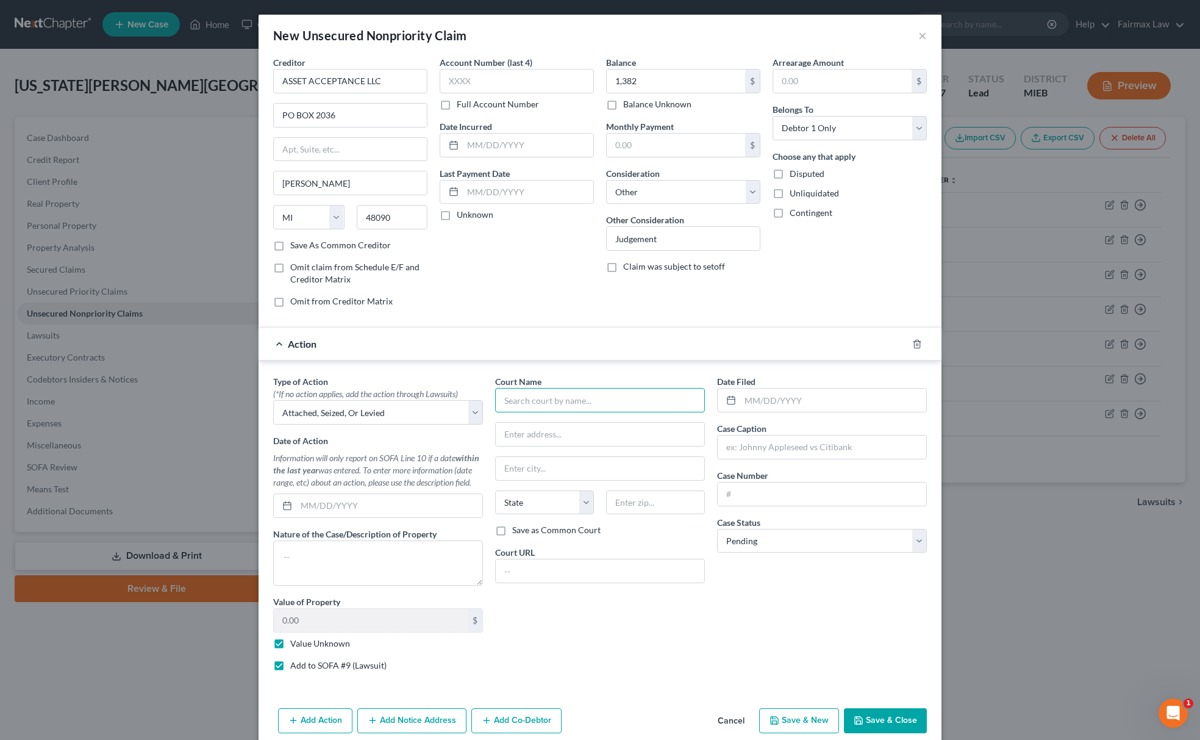
click at [539, 406] on input "text" at bounding box center [600, 400] width 210 height 24
click at [540, 422] on div "36th District Court" at bounding box center [568, 421] width 127 height 12
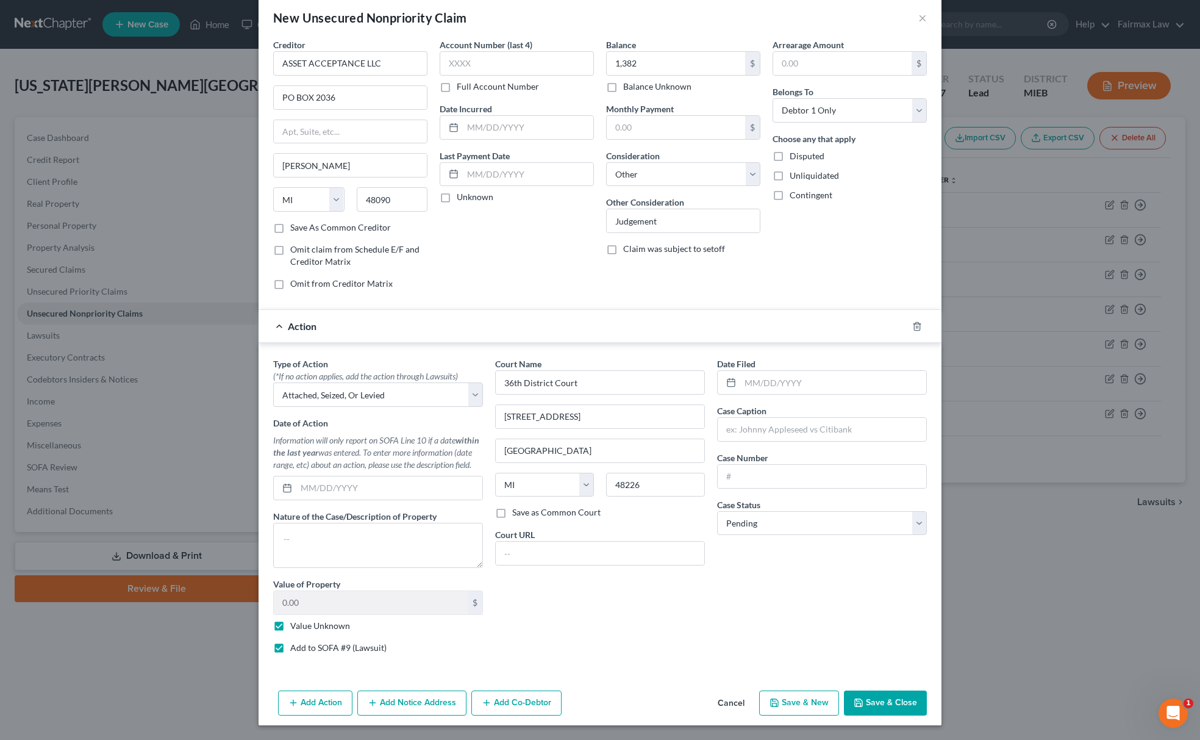
drag, startPoint x: 417, startPoint y: 701, endPoint x: 412, endPoint y: 706, distance: 6.9
click at [412, 706] on button "Add Notice Address" at bounding box center [411, 703] width 109 height 26
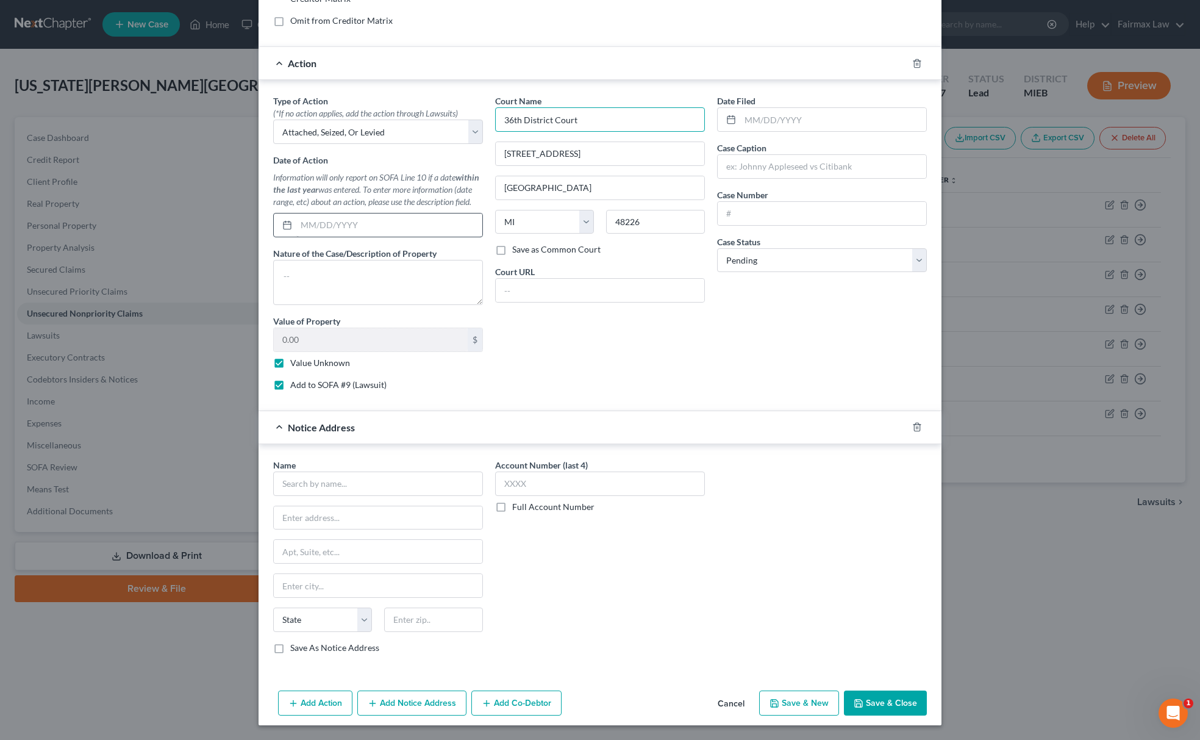
drag, startPoint x: 598, startPoint y: 115, endPoint x: 332, endPoint y: 213, distance: 283.1
click at [385, 165] on div "Type of Action * (*If no action applies, add the action through Lawsuits) Selec…" at bounding box center [600, 248] width 666 height 306
click at [340, 461] on div "Name *" at bounding box center [378, 477] width 210 height 37
click at [342, 481] on input "text" at bounding box center [378, 483] width 210 height 24
paste input "36th District Court"
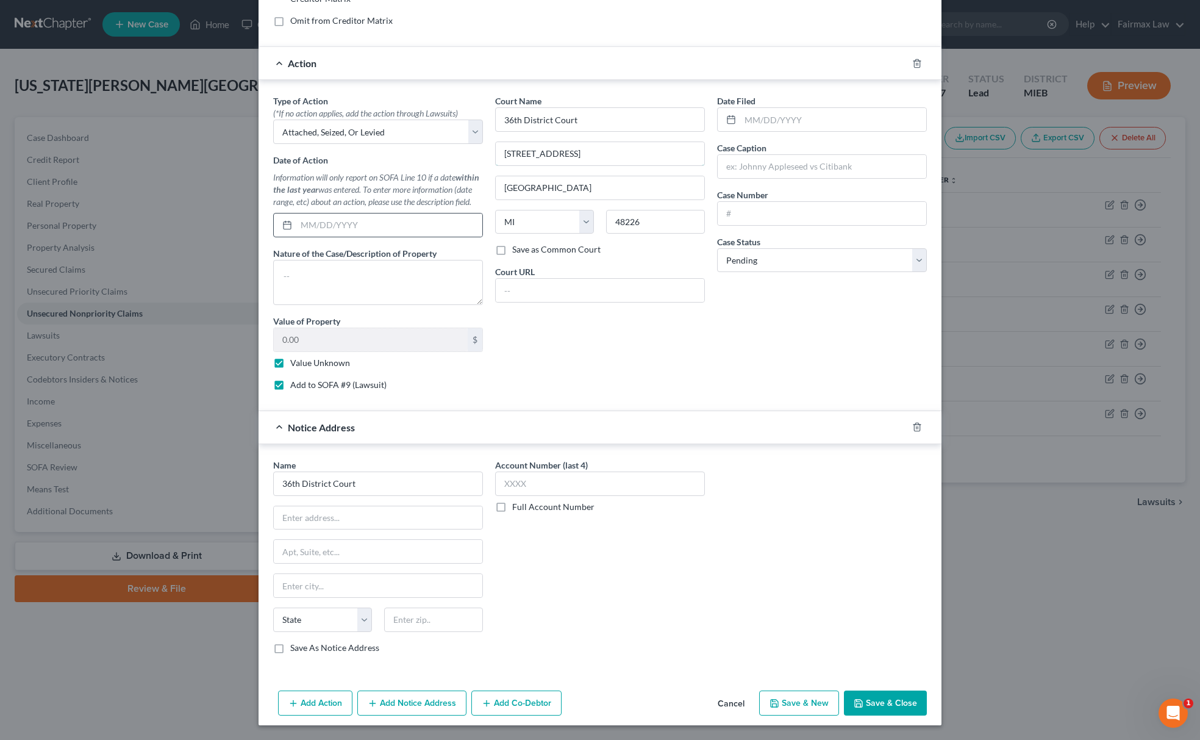
drag, startPoint x: 404, startPoint y: 185, endPoint x: 267, endPoint y: 232, distance: 144.5
click at [306, 215] on div "Type of Action * (*If no action applies, add the action through Lawsuits) Selec…" at bounding box center [600, 248] width 666 height 306
click at [307, 518] on input "text" at bounding box center [378, 517] width 209 height 23
paste input "421 Madison Ave"
drag, startPoint x: 554, startPoint y: 174, endPoint x: 323, endPoint y: 250, distance: 243.4
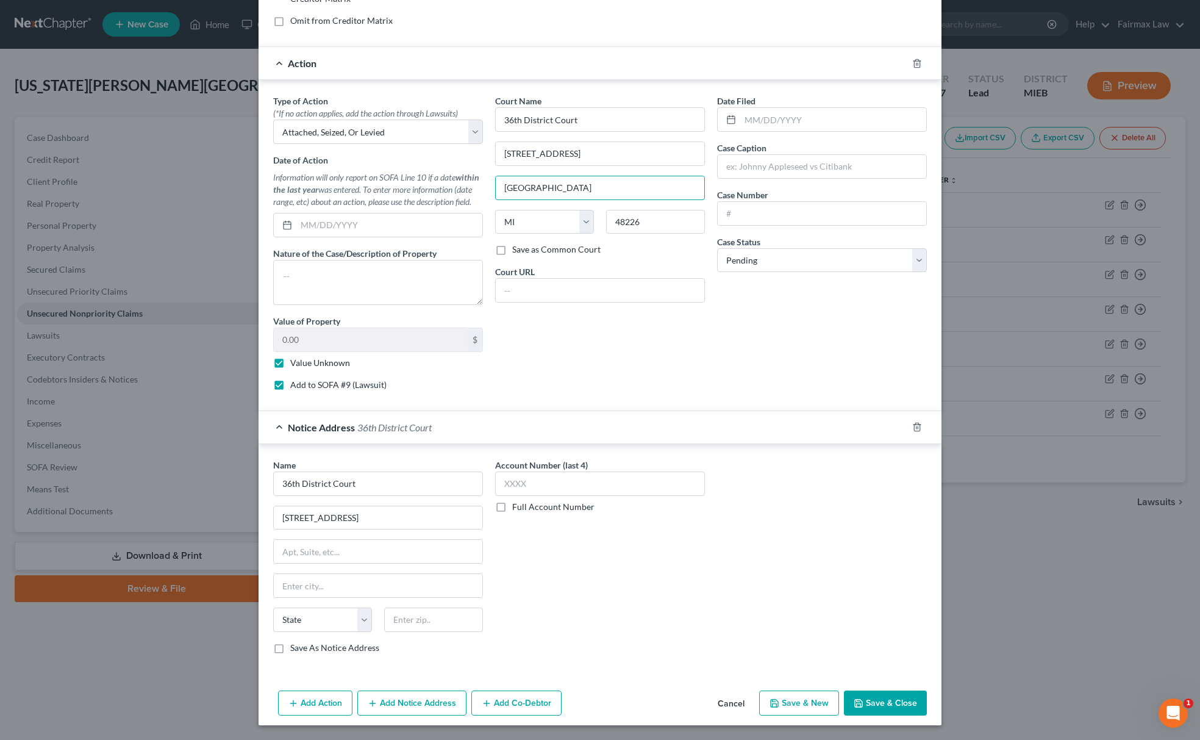
click at [362, 232] on div "Type of Action * (*If no action applies, add the action through Lawsuits) Selec…" at bounding box center [600, 248] width 666 height 306
paste input "Detroit"
click at [303, 586] on input "text" at bounding box center [378, 585] width 209 height 23
click at [300, 626] on select "State AL AK AR AZ CA CO CT DE DC FL GA GU HI ID IL IN IA KS KY LA ME MD MA MI M…" at bounding box center [322, 619] width 99 height 24
click at [273, 607] on select "State AL AK AR AZ CA CO CT DE DC FL GA GU HI ID IL IN IA KS KY LA ME MD MA MI M…" at bounding box center [322, 619] width 99 height 24
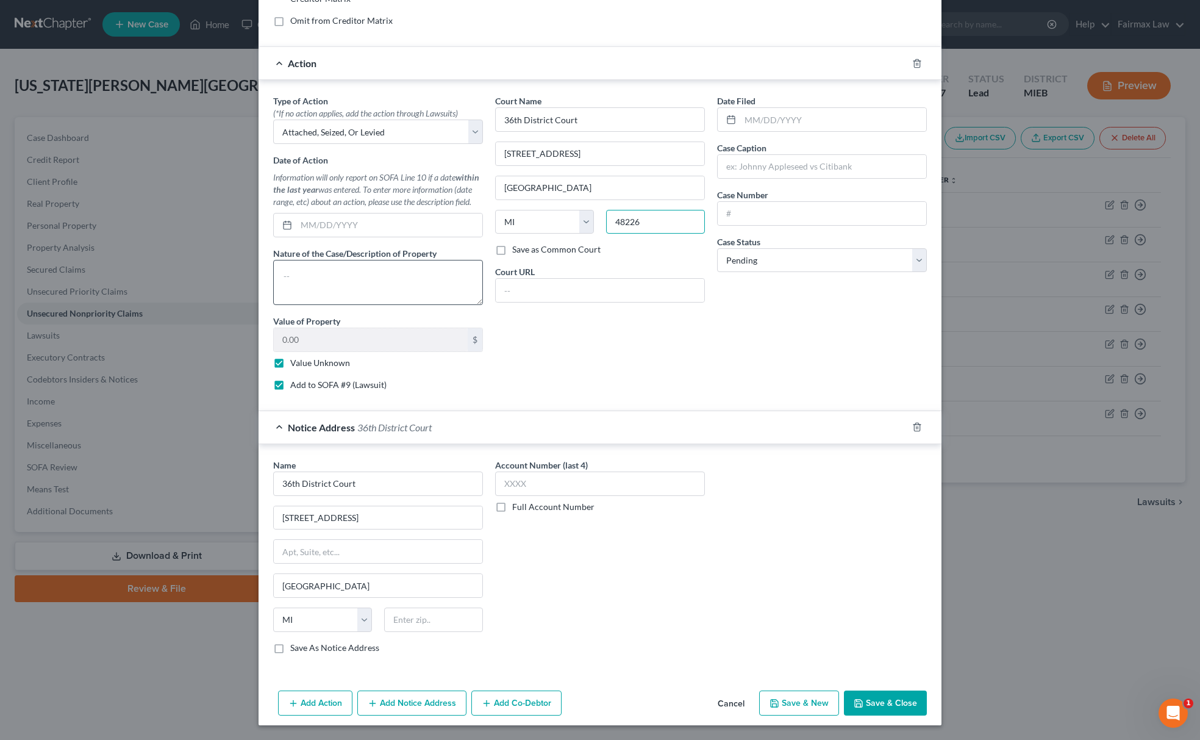
drag, startPoint x: 654, startPoint y: 217, endPoint x: 418, endPoint y: 287, distance: 246.1
click at [520, 245] on div "Court Name * 36th District Court 421 Madison Ave Detroit State AL AK AR AZ CA C…" at bounding box center [600, 248] width 222 height 306
click at [414, 623] on input "text" at bounding box center [433, 619] width 99 height 24
paste input "48226"
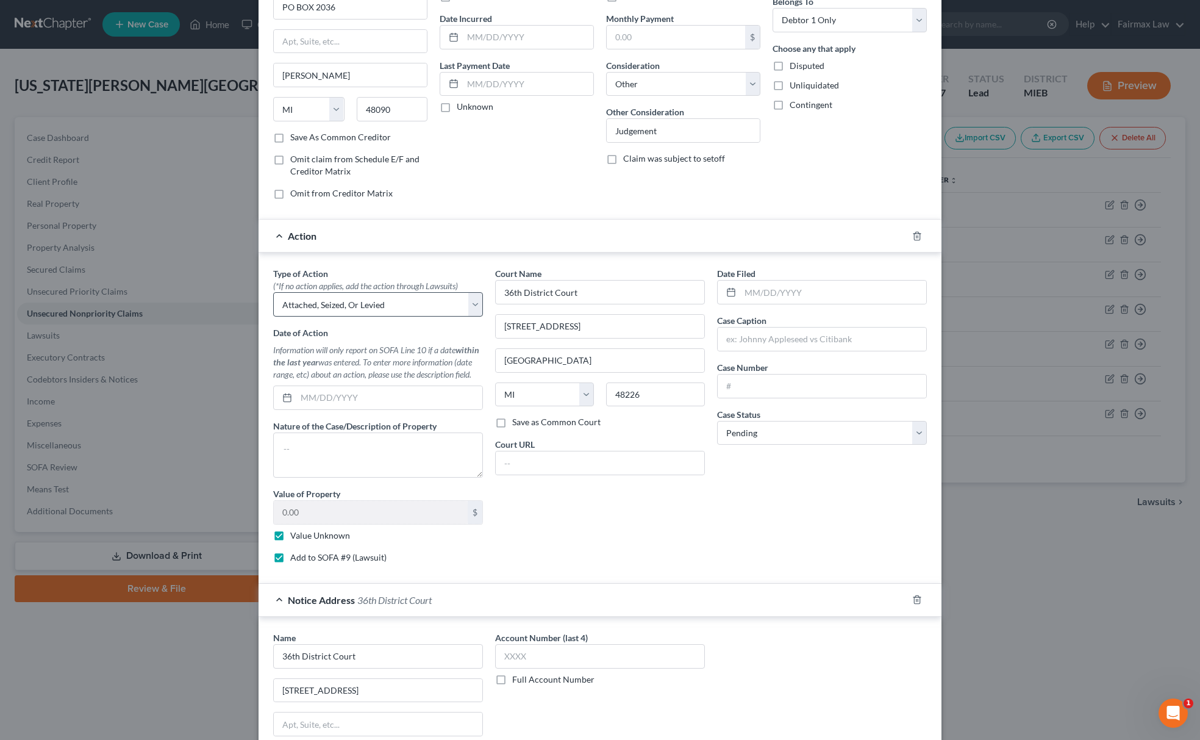
scroll to position [0, 0]
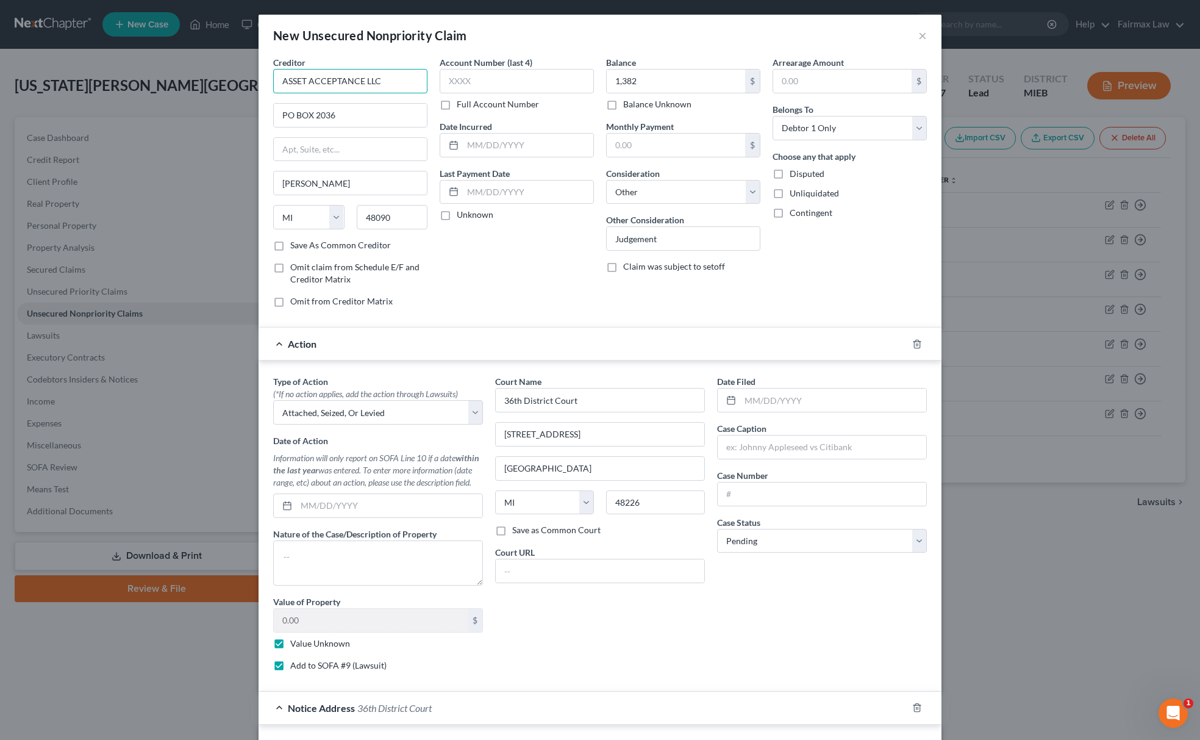
drag, startPoint x: 384, startPoint y: 79, endPoint x: 91, endPoint y: 120, distance: 295.5
click at [191, 107] on div "New Unsecured Nonpriority Claim × Creditor * ASSET ACCEPTANCE LLC PO BOX 2036 W…" at bounding box center [600, 370] width 1200 height 740
click at [798, 449] on input "text" at bounding box center [822, 446] width 209 height 23
paste input "ASSET ACCEPTANCE LLC"
click at [767, 489] on input "text" at bounding box center [822, 493] width 209 height 23
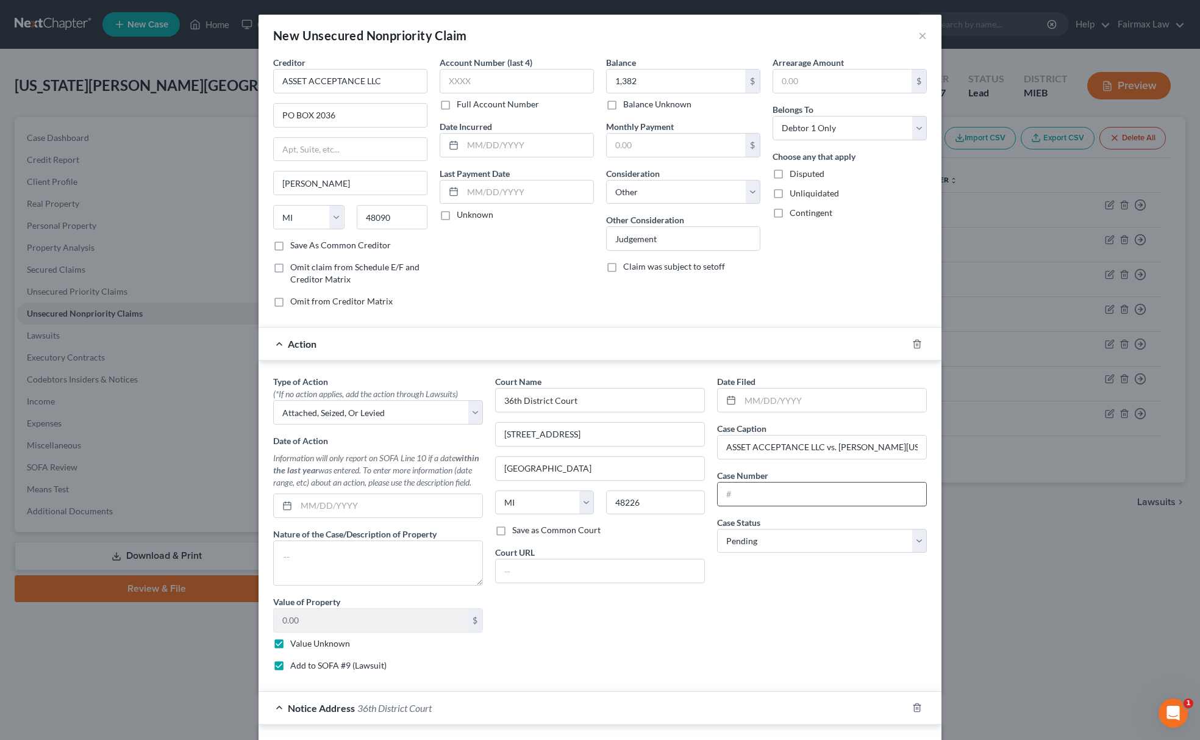
paste input "07130007GC"
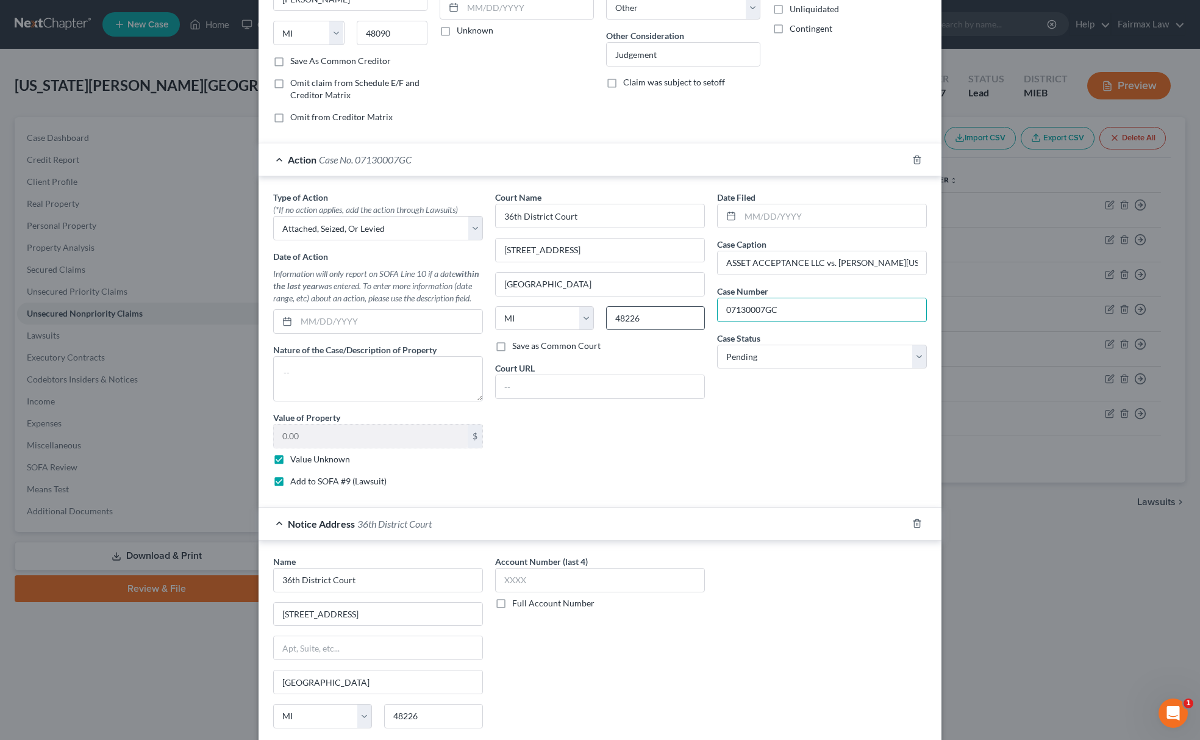
scroll to position [288, 0]
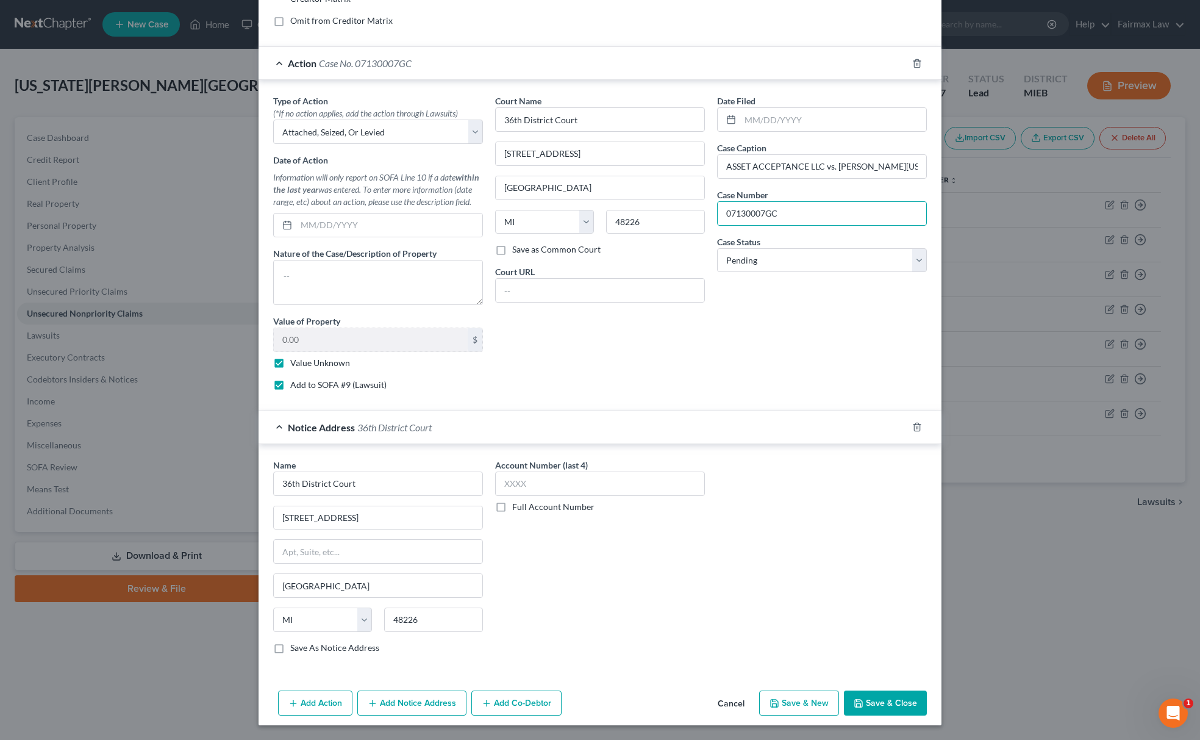
click at [897, 705] on button "Save & Close" at bounding box center [885, 703] width 83 height 26
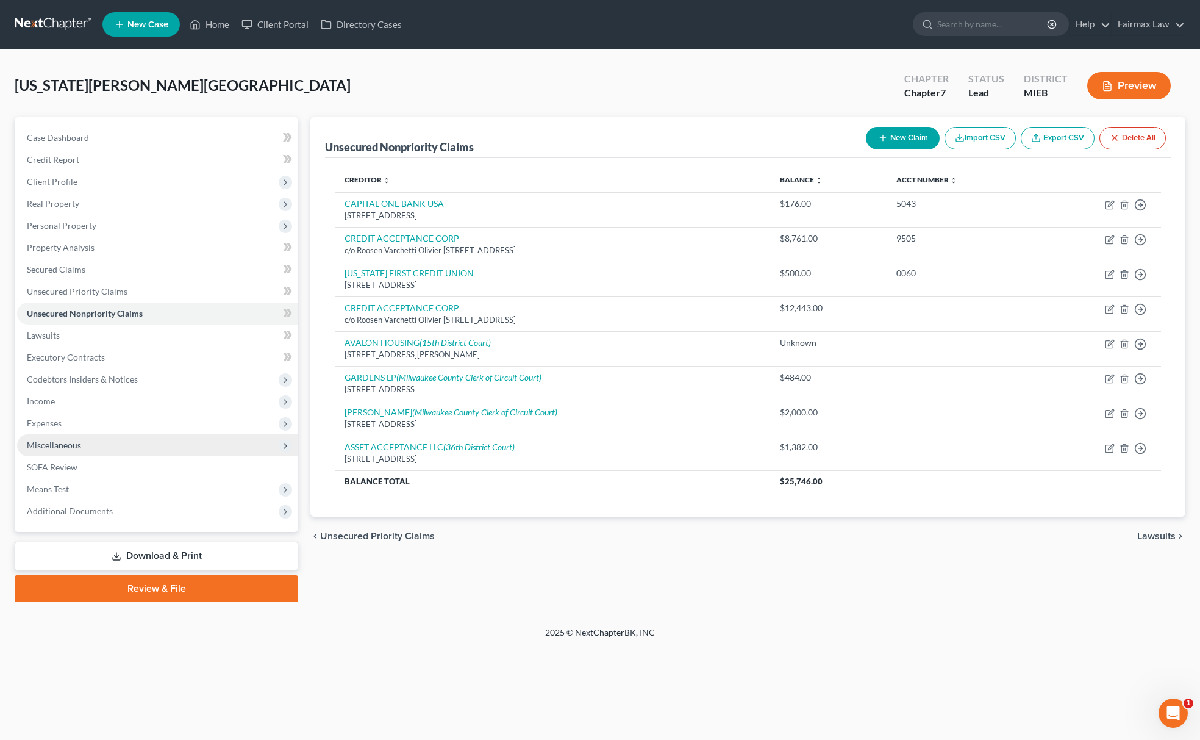
click at [93, 444] on span "Miscellaneous" at bounding box center [157, 445] width 281 height 22
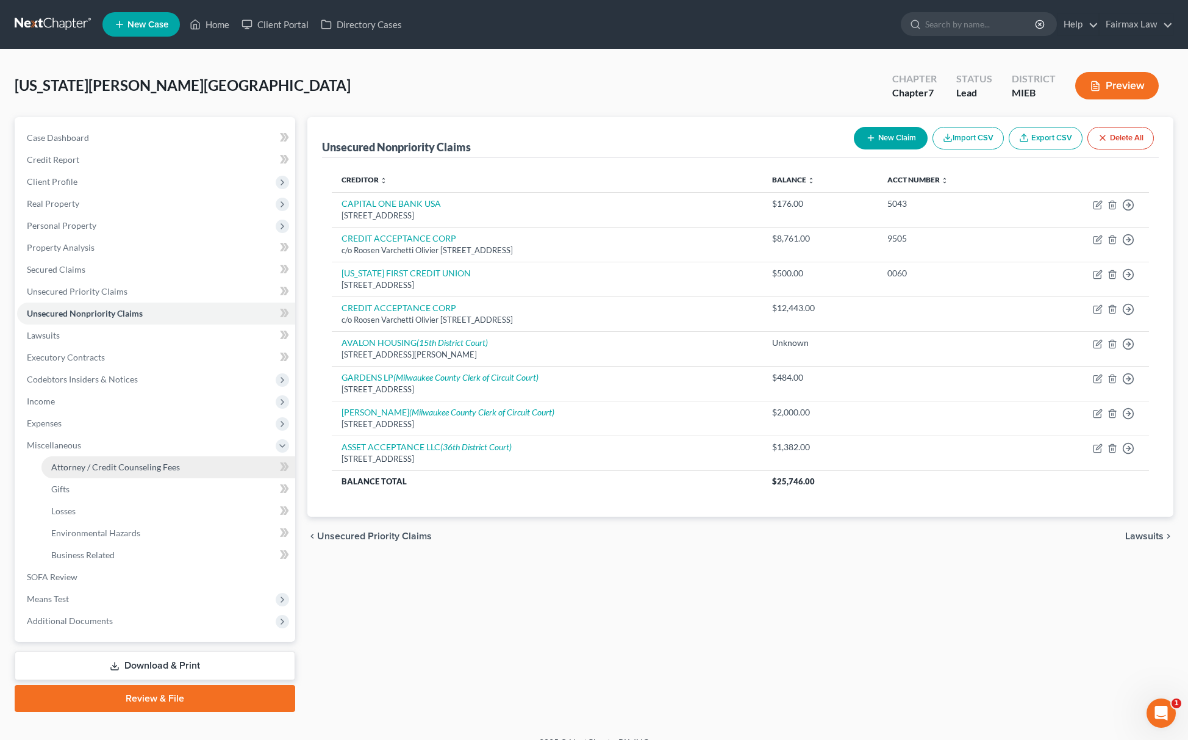
click at [102, 462] on span "Attorney / Credit Counseling Fees" at bounding box center [115, 467] width 129 height 10
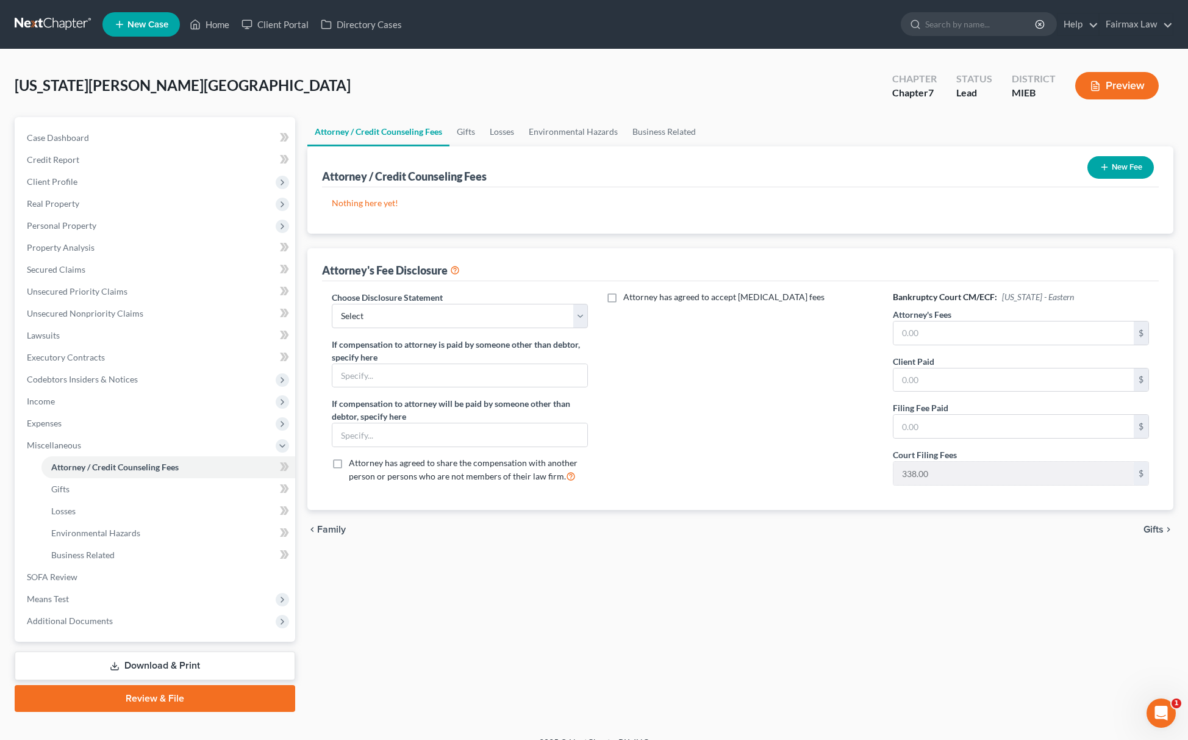
click at [1119, 172] on button "New Fee" at bounding box center [1120, 167] width 66 height 23
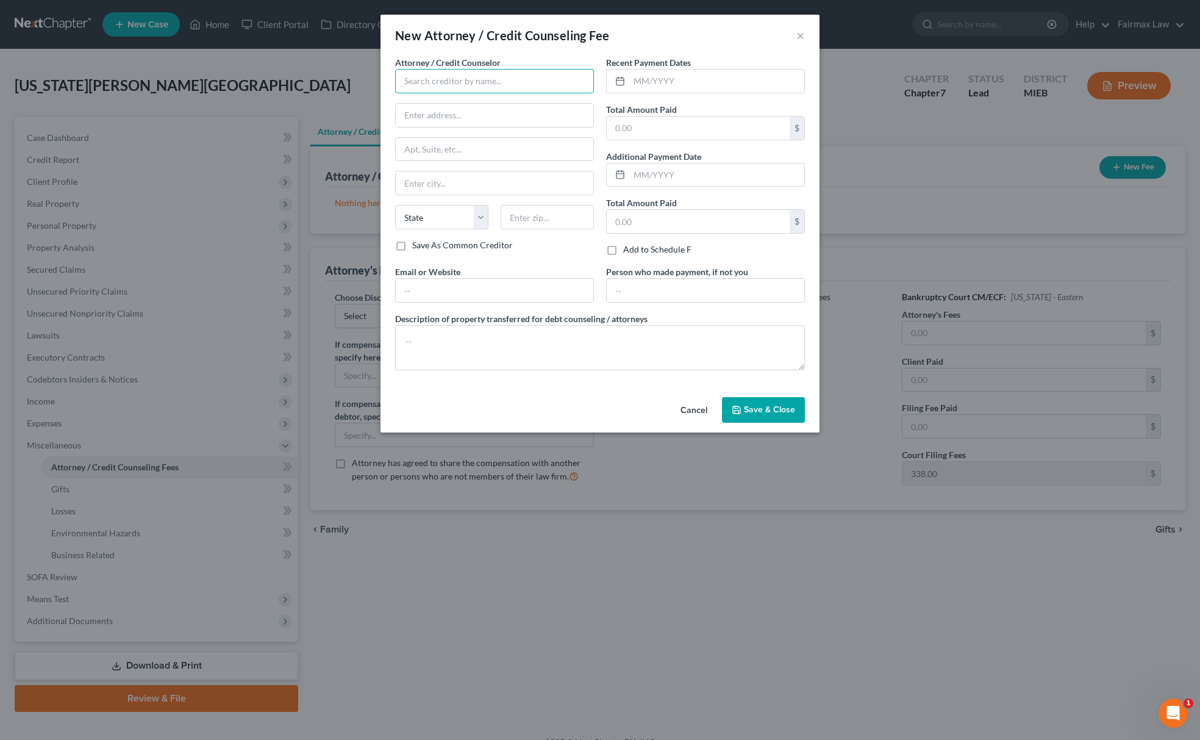
click at [455, 76] on input "text" at bounding box center [494, 81] width 199 height 24
click at [445, 81] on input "Summit Finsncial" at bounding box center [494, 81] width 199 height 24
click at [449, 82] on input "Summit Finsncial" at bounding box center [494, 81] width 199 height 24
click at [455, 110] on div "Mountain Summit Financial" at bounding box center [468, 102] width 146 height 18
drag, startPoint x: 537, startPoint y: 79, endPoint x: 204, endPoint y: 93, distance: 333.3
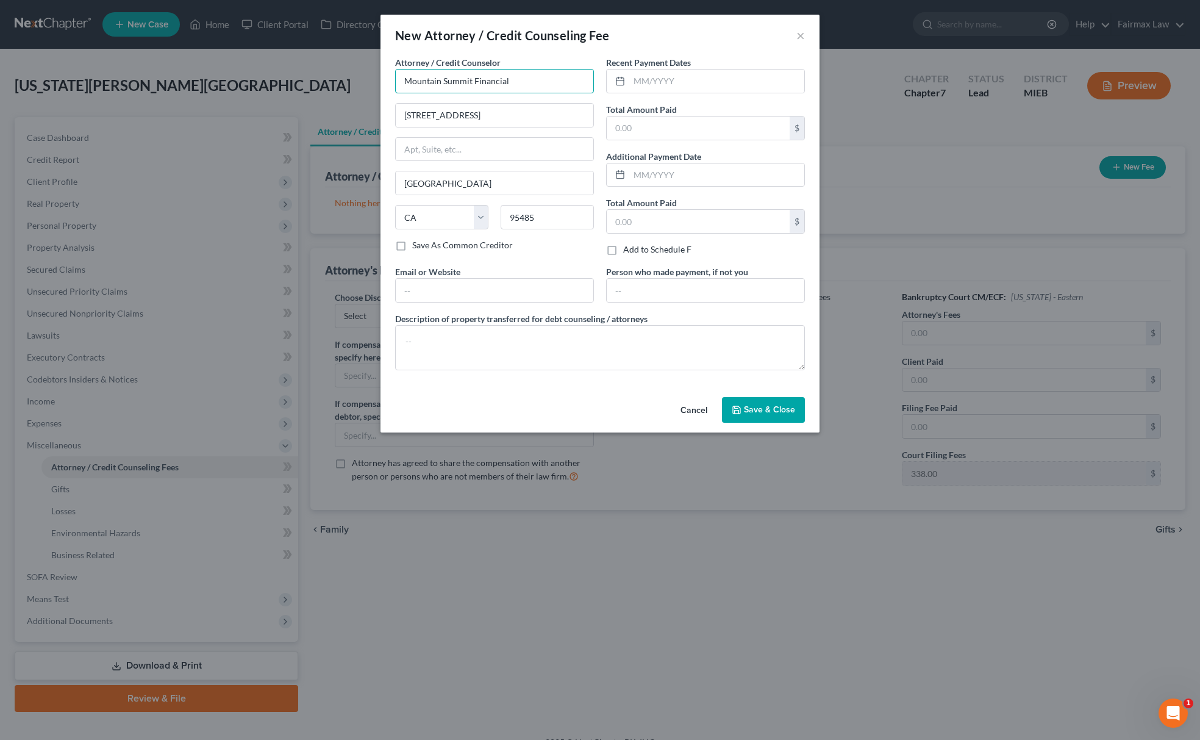
click at [229, 91] on div "New Attorney / Credit Counseling Fee × Attorney / Credit Counselor * Mountain S…" at bounding box center [600, 370] width 1200 height 740
click at [429, 123] on div "Summit Financial Education" at bounding box center [468, 121] width 127 height 12
click at [462, 345] on textarea at bounding box center [600, 347] width 410 height 45
click at [693, 123] on input "text" at bounding box center [698, 127] width 183 height 23
click at [662, 84] on input "text" at bounding box center [716, 81] width 175 height 23
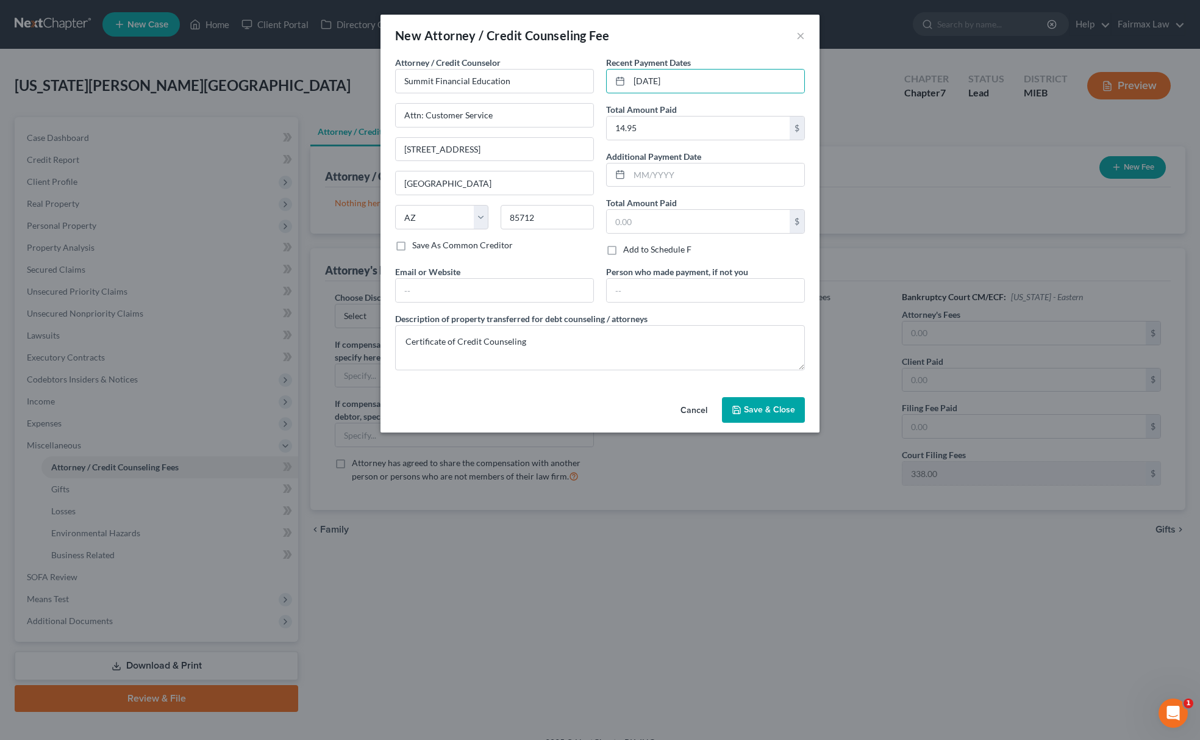
click at [767, 422] on button "Save & Close" at bounding box center [763, 410] width 83 height 26
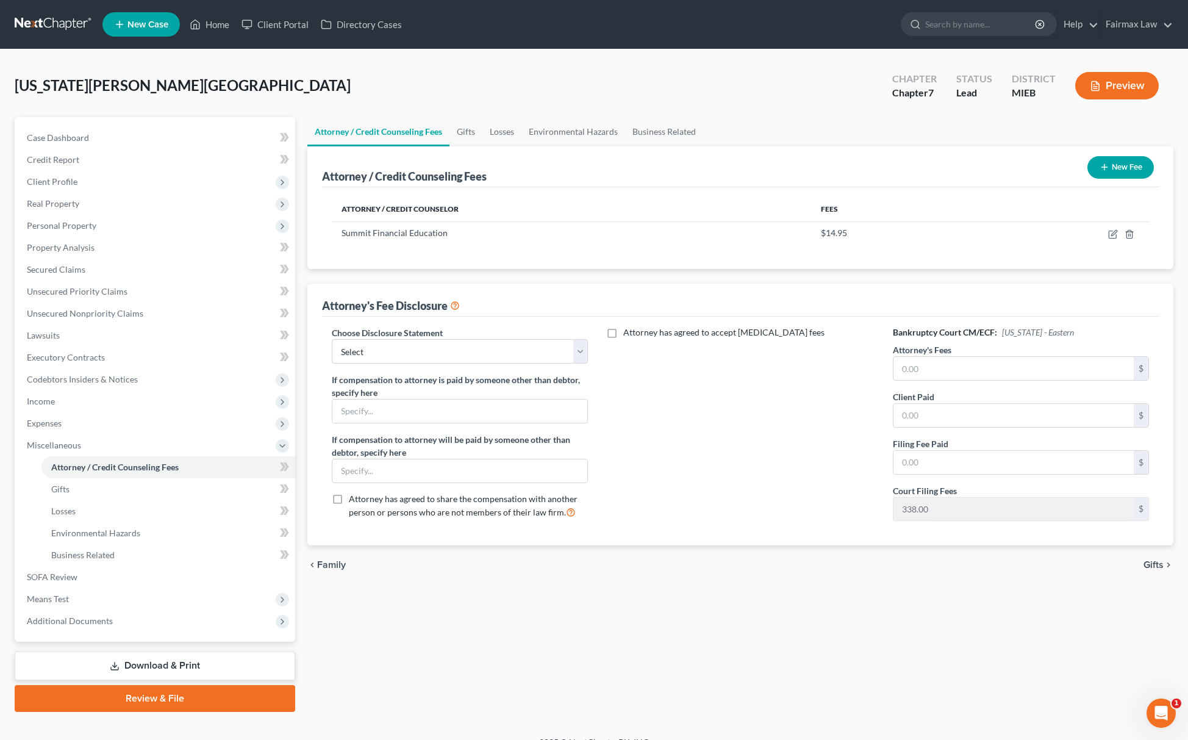
click at [1139, 149] on div "Attorney / Credit Counseling Fees New Fee" at bounding box center [740, 166] width 837 height 41
click at [1131, 162] on button "New Fee" at bounding box center [1120, 167] width 66 height 23
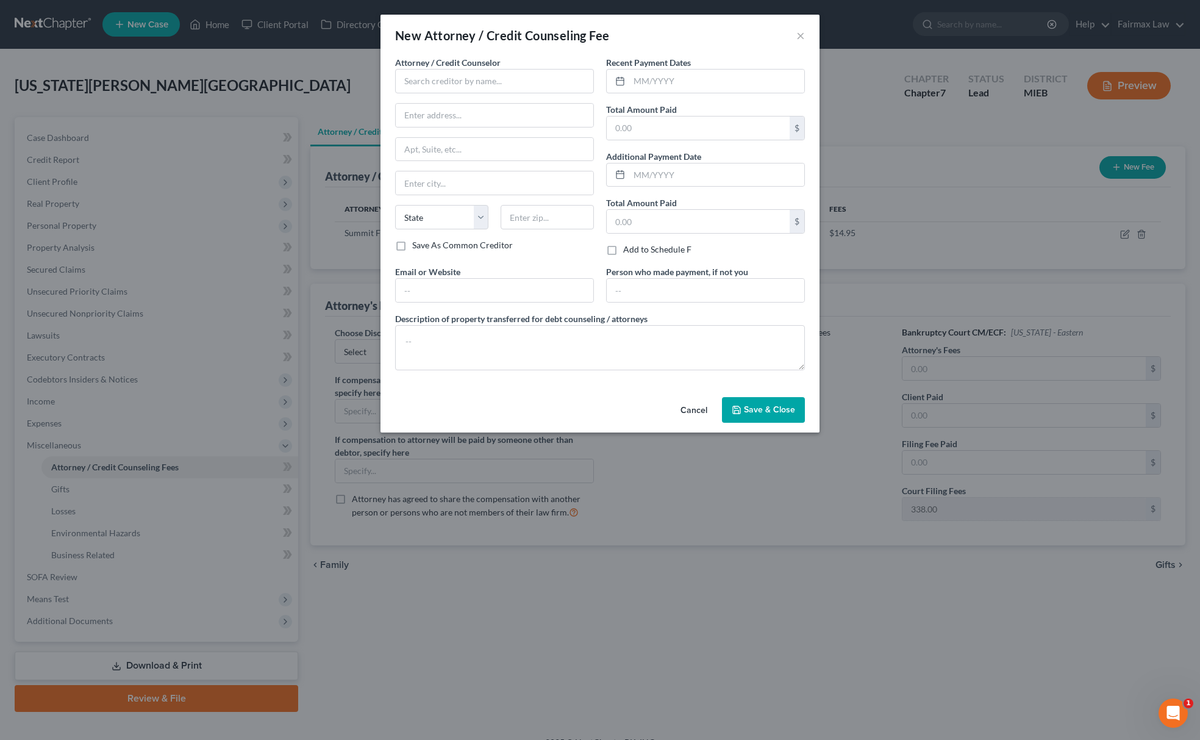
click at [496, 99] on div "Attorney / Credit Counselor * State AL AK AR AZ CA CO CT DE DC FL GA GU HI ID I…" at bounding box center [494, 147] width 199 height 183
click at [504, 84] on input "text" at bounding box center [494, 81] width 199 height 24
click at [471, 107] on div "Fairmax Law PLLC" at bounding box center [468, 102] width 127 height 12
drag, startPoint x: 466, startPoint y: 193, endPoint x: 320, endPoint y: 195, distance: 146.4
click at [331, 195] on div "New Attorney / Credit Counseling Fee × Attorney / Credit Counselor * Fairmax La…" at bounding box center [600, 370] width 1200 height 740
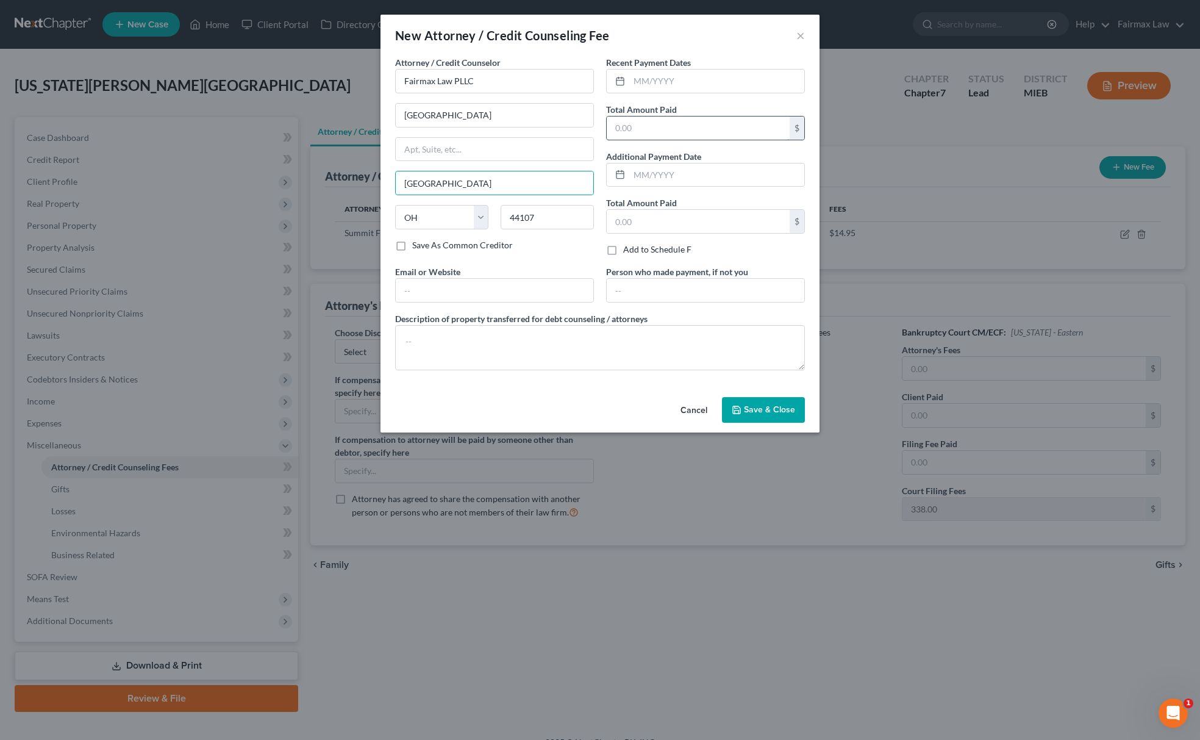
click at [630, 118] on input "text" at bounding box center [698, 127] width 183 height 23
click at [529, 361] on textarea at bounding box center [600, 347] width 410 height 45
paste textarea "Due to the debtor’s limited monthly budget surplus, they are unable to reasonab…"
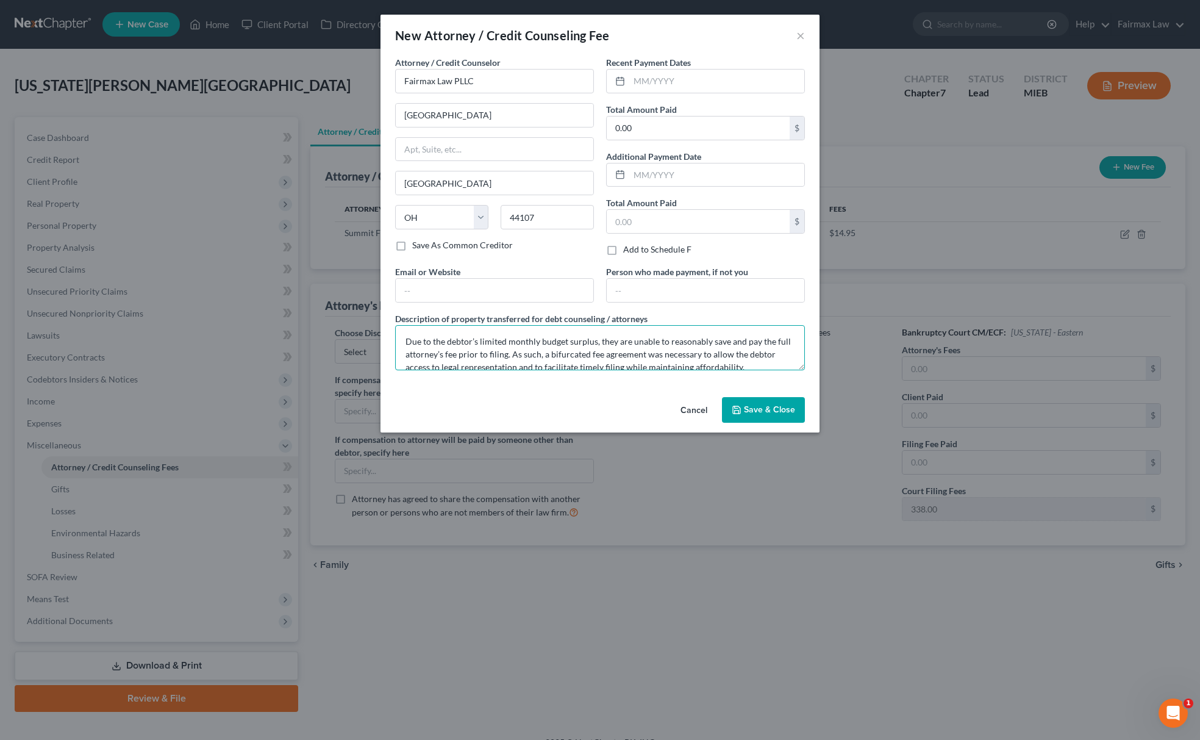
scroll to position [52, 0]
click at [759, 413] on span "Save & Close" at bounding box center [769, 409] width 51 height 10
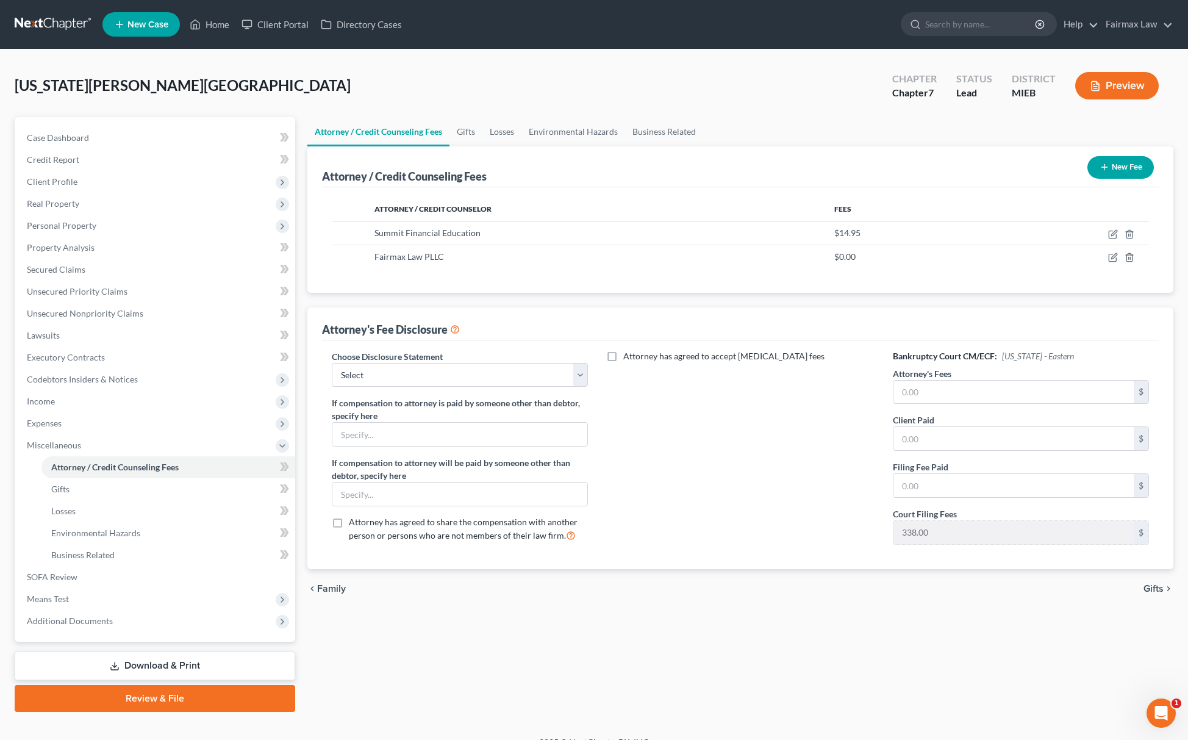
click at [783, 424] on div "Attorney has agreed to accept retainer fees" at bounding box center [740, 452] width 281 height 204
click at [933, 393] on input "text" at bounding box center [1013, 392] width 240 height 23
click at [933, 422] on label "Client Paid" at bounding box center [913, 420] width 41 height 13
click at [932, 433] on input "text" at bounding box center [1013, 438] width 240 height 23
click at [934, 473] on label "Filing Fee Paid" at bounding box center [920, 466] width 55 height 13
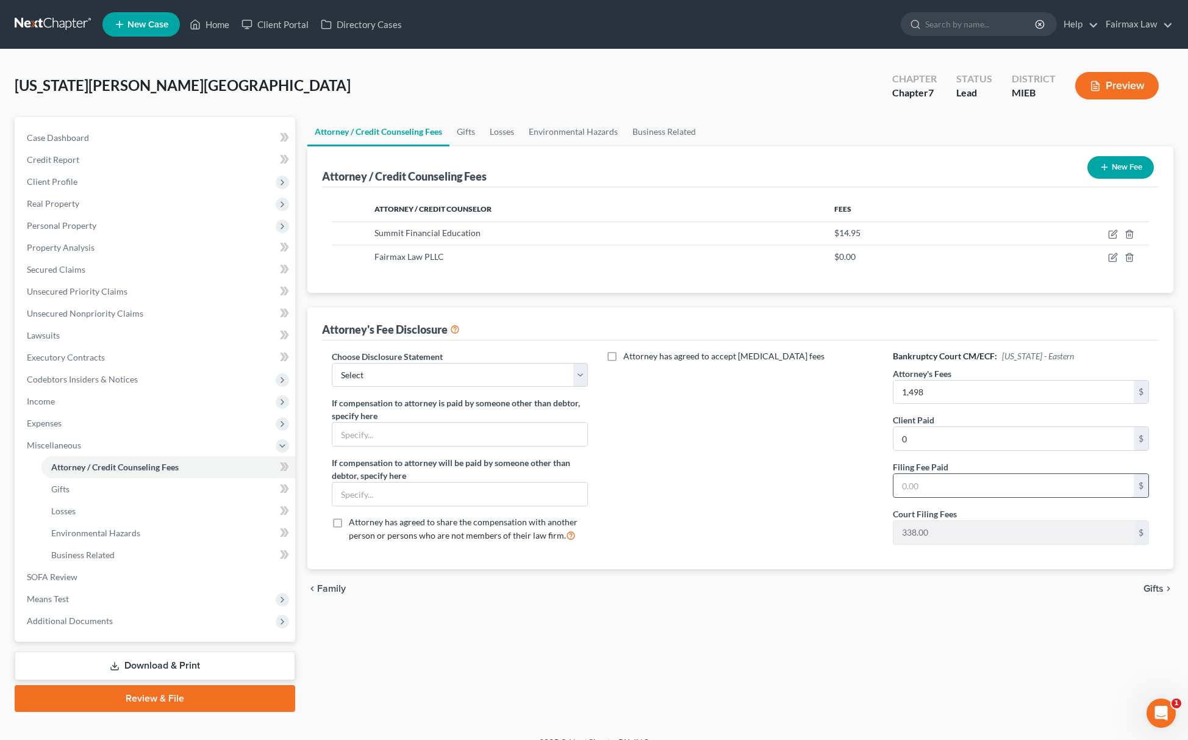
click at [934, 484] on input "text" at bounding box center [1013, 485] width 240 height 23
click at [435, 373] on select "Select WDMI - Chapter 13 - Disclosure of Attorney Compensation OHNB & MIWB Disc…" at bounding box center [460, 375] width 256 height 24
click at [332, 363] on select "Select WDMI - Chapter 13 - Disclosure of Attorney Compensation OHNB & MIWB Disc…" at bounding box center [460, 375] width 256 height 24
click at [87, 401] on span "Income" at bounding box center [156, 401] width 278 height 22
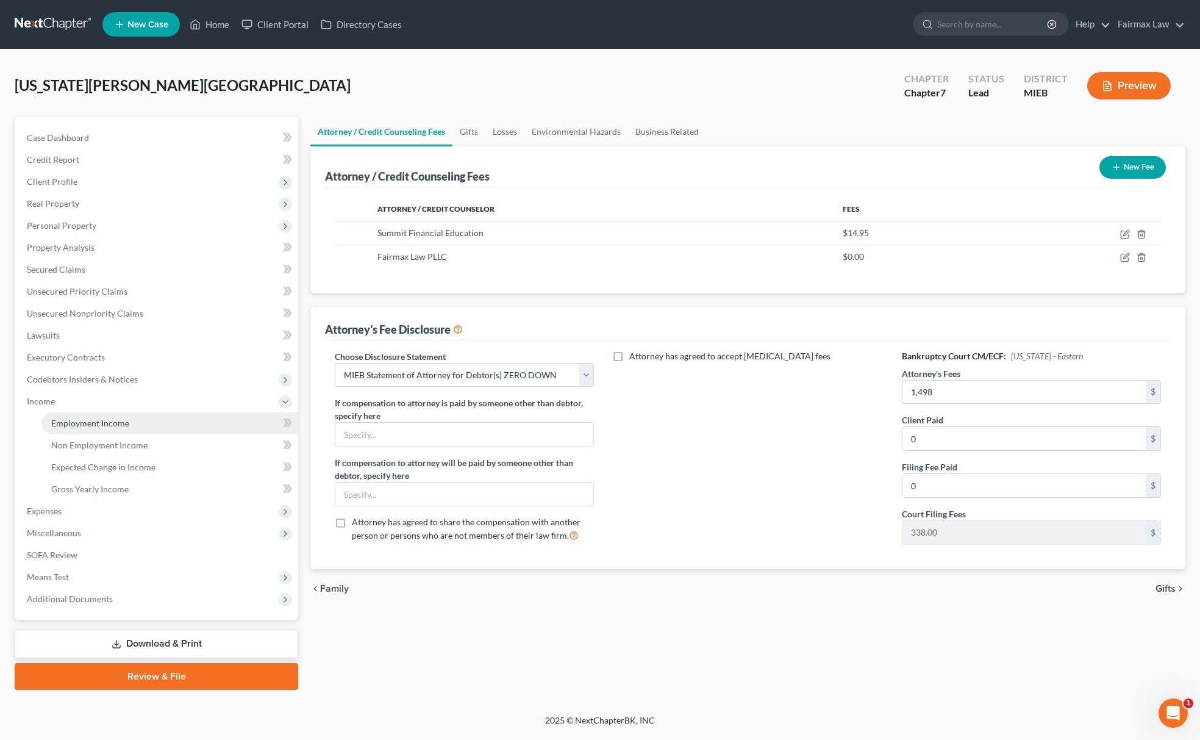
click at [102, 421] on span "Employment Income" at bounding box center [90, 423] width 78 height 10
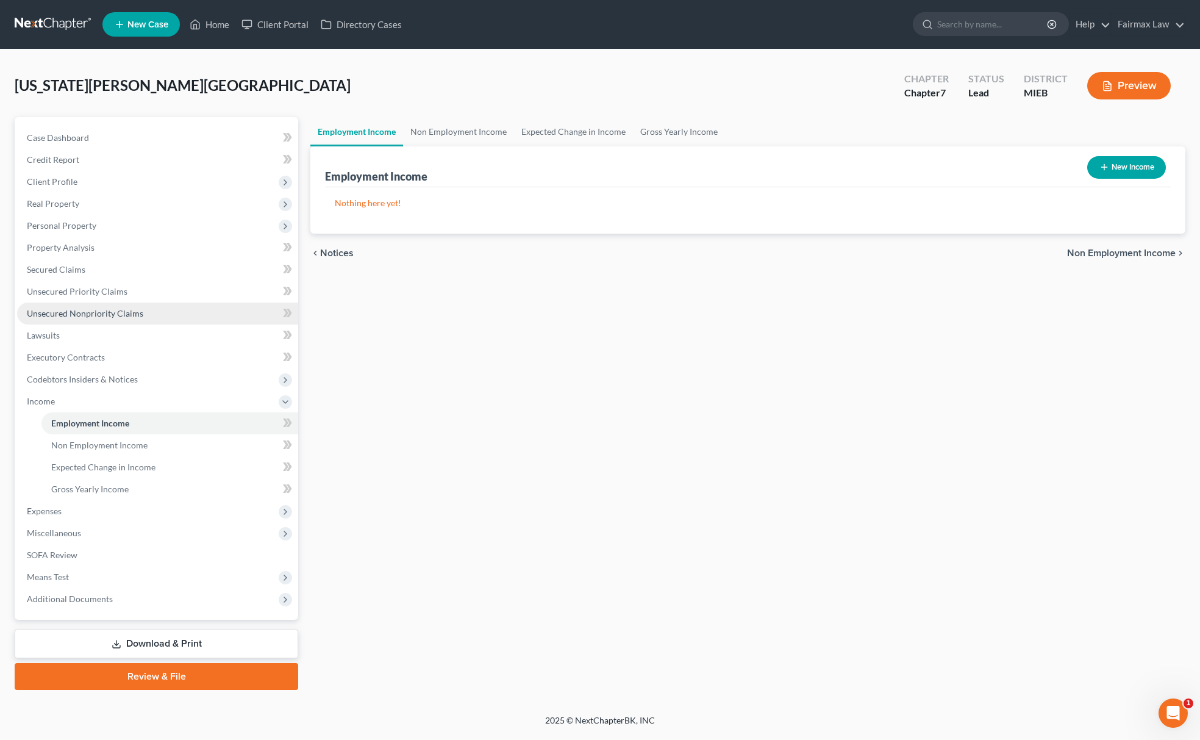
click at [124, 310] on span "Unsecured Nonpriority Claims" at bounding box center [85, 313] width 116 height 10
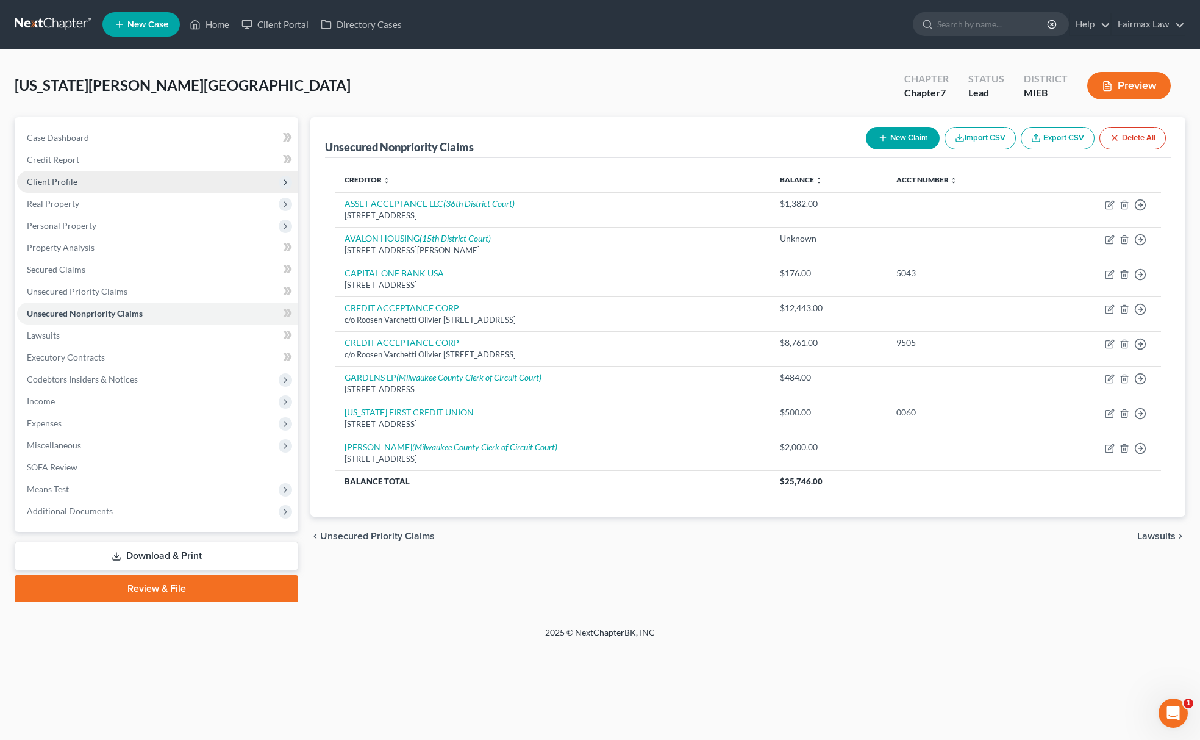
click at [118, 190] on span "Client Profile" at bounding box center [157, 182] width 281 height 22
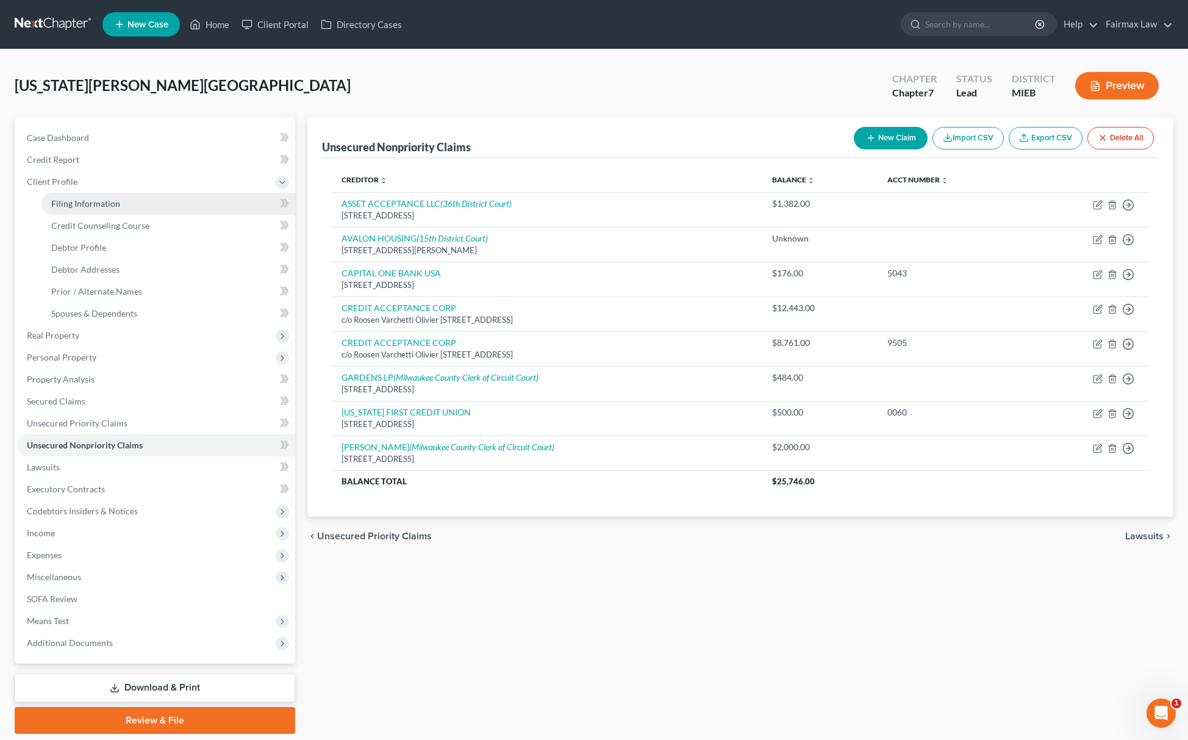
click at [110, 206] on span "Filing Information" at bounding box center [85, 203] width 69 height 10
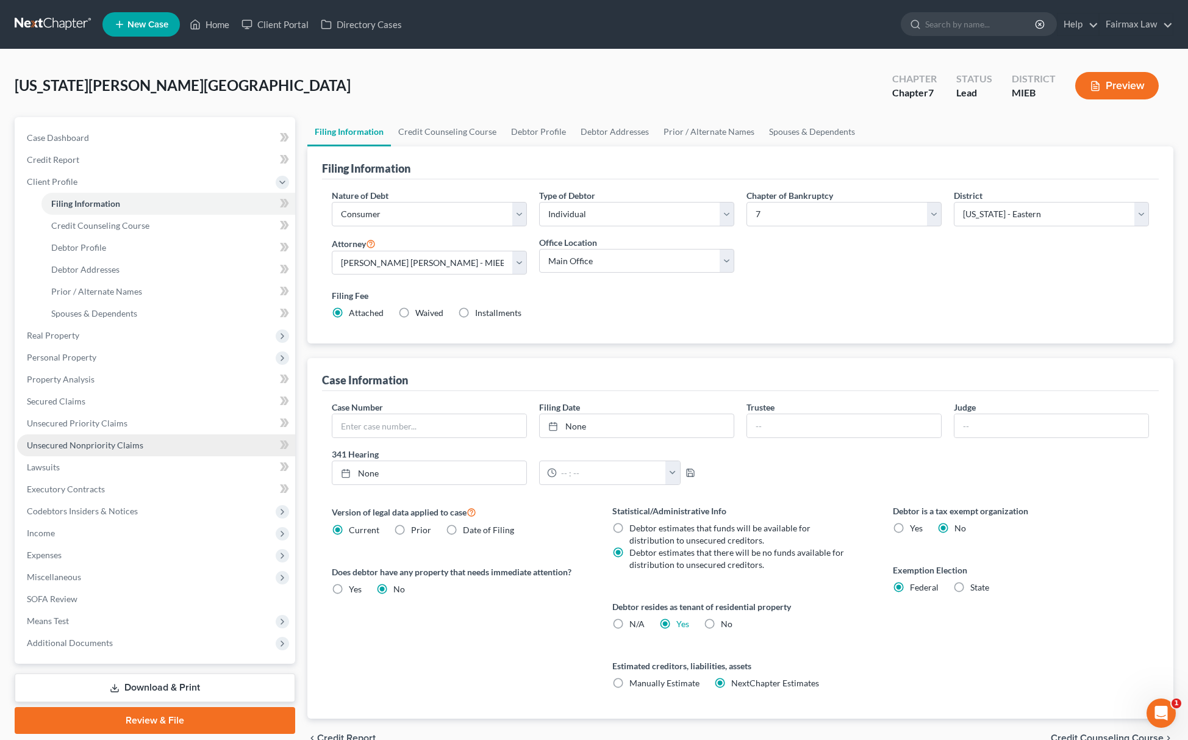
click at [123, 446] on span "Unsecured Nonpriority Claims" at bounding box center [85, 445] width 116 height 10
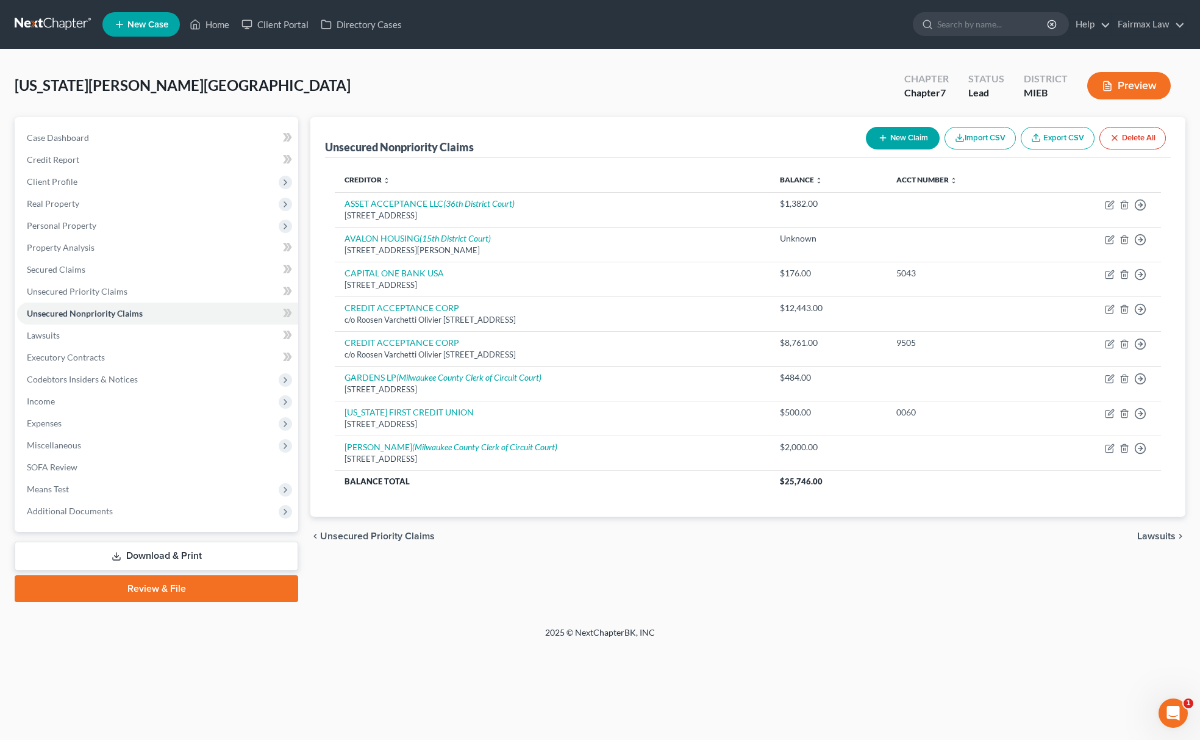
click at [895, 142] on button "New Claim" at bounding box center [903, 138] width 74 height 23
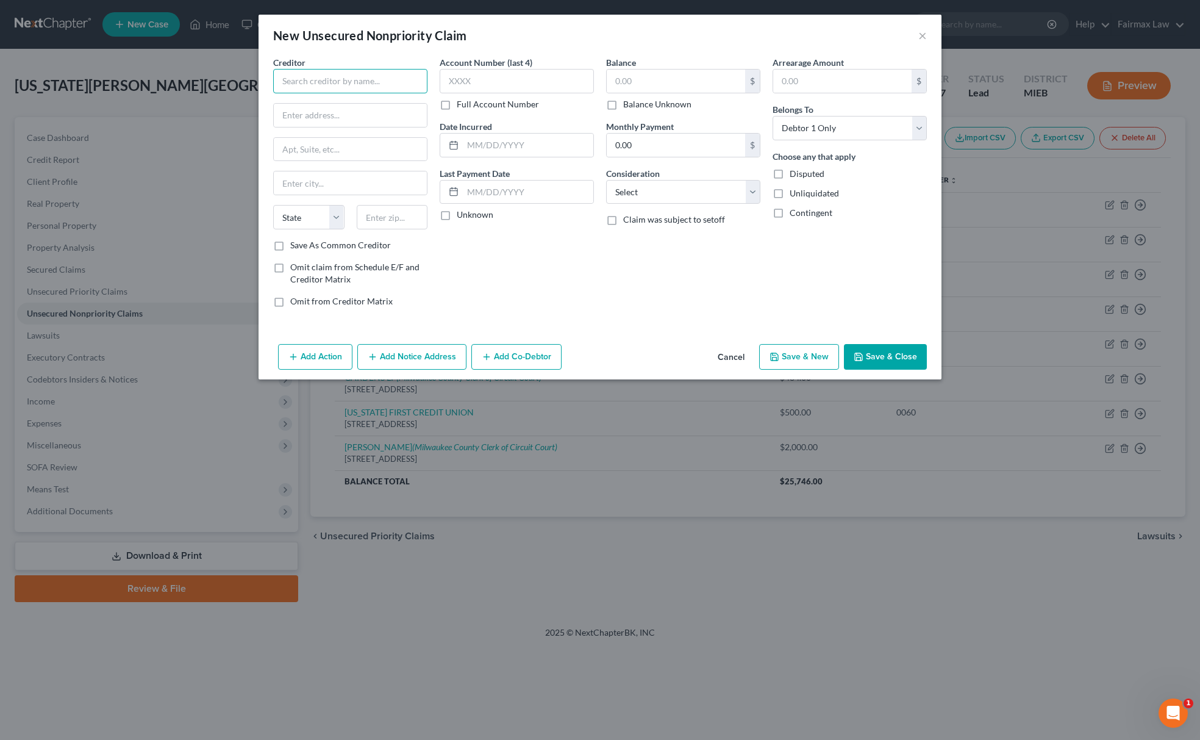
click at [379, 79] on input "text" at bounding box center [350, 81] width 154 height 24
drag, startPoint x: 284, startPoint y: 78, endPoint x: 462, endPoint y: 81, distance: 178.1
click at [462, 81] on div "Creditor * MOLINA MEDICARE ADVANTAGE State AL AK AR AZ CA CO CT DE DC FL GA GU …" at bounding box center [600, 186] width 666 height 261
click at [360, 118] on input "text" at bounding box center [350, 115] width 153 height 23
paste input "PO Box 22811, Long Beach, CA 90801"
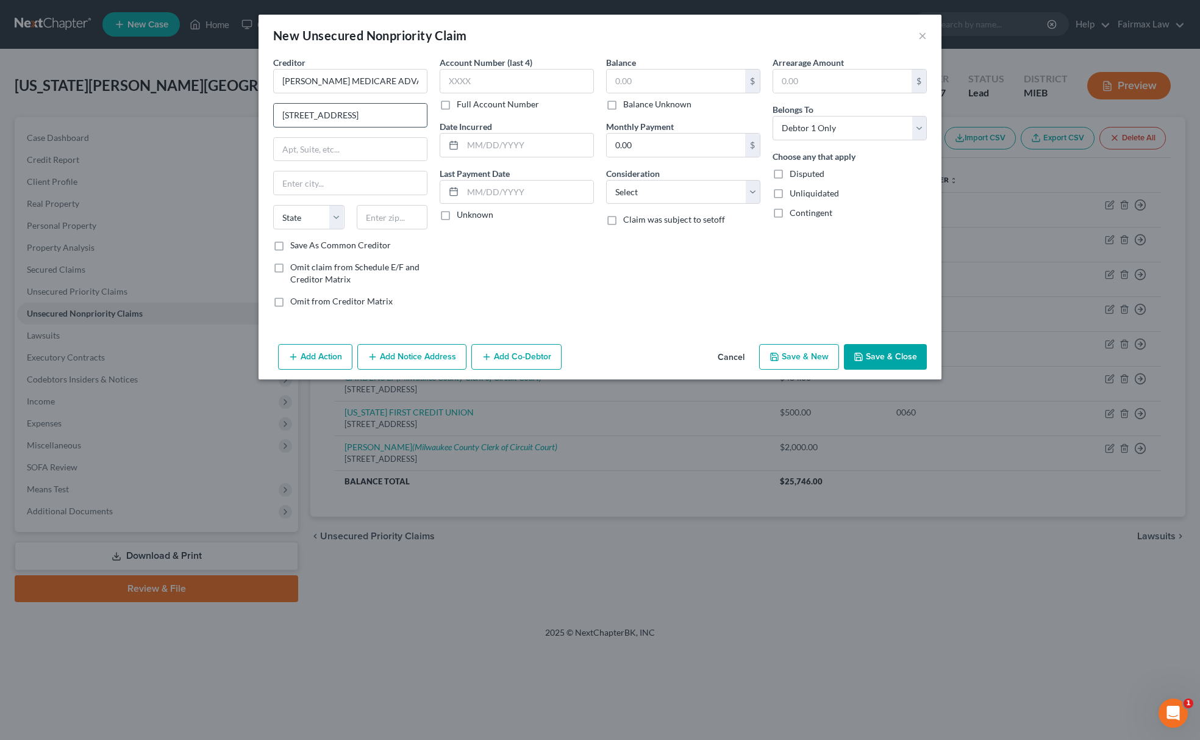
scroll to position [0, 8]
drag, startPoint x: 393, startPoint y: 113, endPoint x: 449, endPoint y: 149, distance: 66.3
click at [445, 123] on div "Creditor * MOLINA MEDICARE ADVANTAGE PO Box 22811, Long Beach, CA 90801 State A…" at bounding box center [600, 186] width 666 height 261
click at [413, 210] on input "text" at bounding box center [392, 217] width 71 height 24
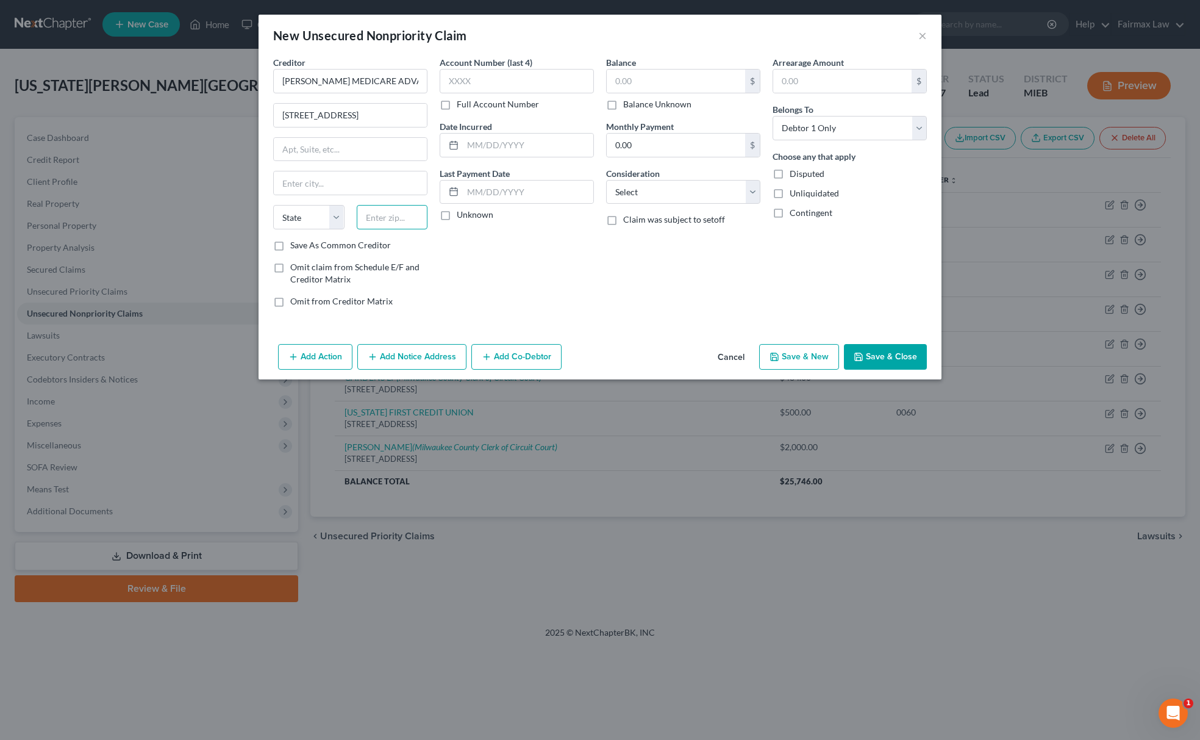
paste input "90801"
click at [320, 222] on select "State AL AK AR AZ CA CO CT DE DC FL GA GU HI ID IL IN IA KS KY LA ME MD MA MI M…" at bounding box center [308, 217] width 71 height 24
click at [273, 206] on select "State AL AK AR AZ CA CO CT DE DC FL GA GU HI ID IL IN IA KS KY LA ME MD MA MI M…" at bounding box center [308, 217] width 71 height 24
drag, startPoint x: 340, startPoint y: 110, endPoint x: 469, endPoint y: 111, distance: 128.7
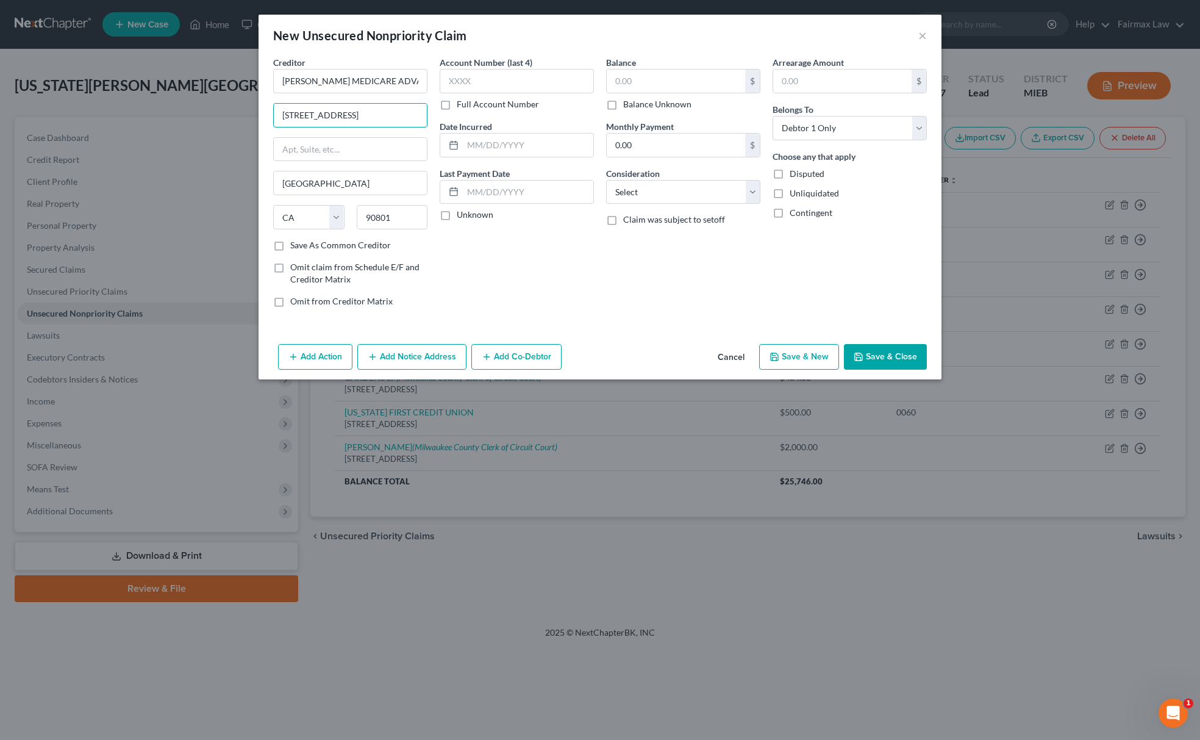
click at [469, 111] on div "Creditor * MOLINA MEDICARE ADVANTAGE PO Box 22811, Long Beach, CA 90801 Long Be…" at bounding box center [600, 186] width 666 height 261
click at [630, 183] on select "Select Cable / Satellite Services Collection Agency Credit Card Debt Debt Couns…" at bounding box center [683, 192] width 154 height 24
click at [606, 180] on select "Select Cable / Satellite Services Collection Agency Credit Card Debt Debt Couns…" at bounding box center [683, 192] width 154 height 24
click at [510, 85] on input "text" at bounding box center [517, 81] width 154 height 24
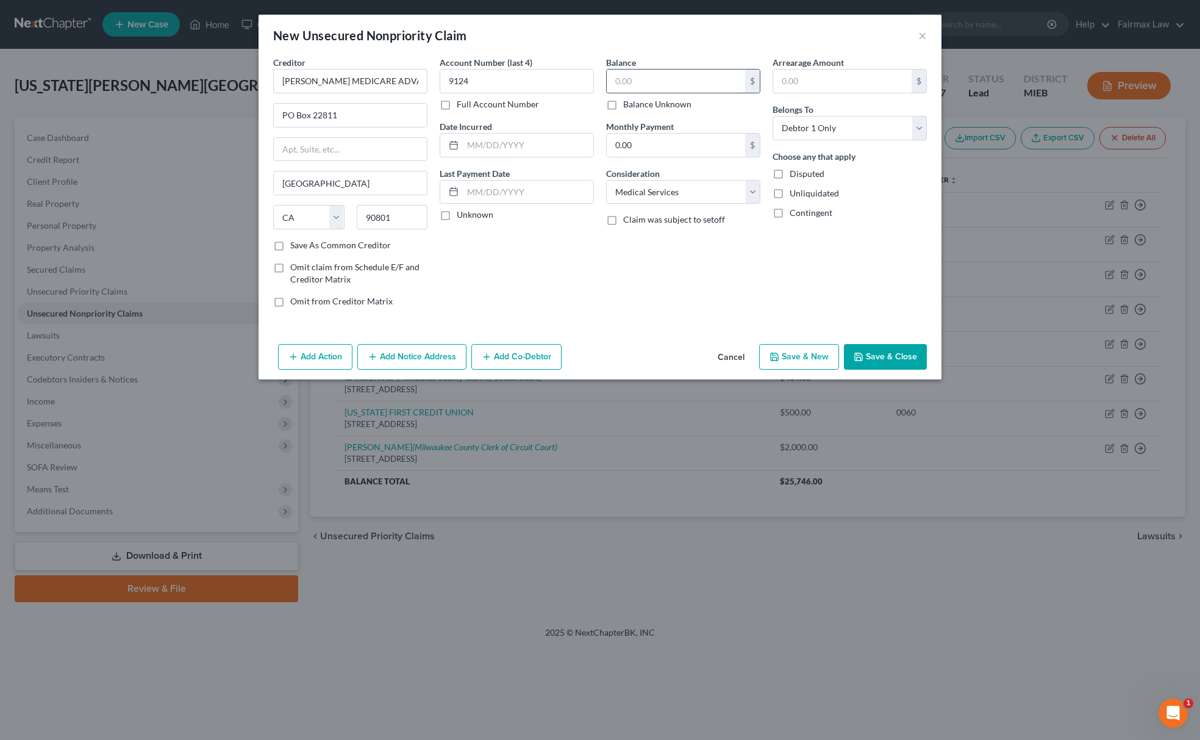
click at [735, 90] on input "text" at bounding box center [676, 81] width 138 height 23
click at [328, 351] on button "Add Action" at bounding box center [315, 357] width 74 height 26
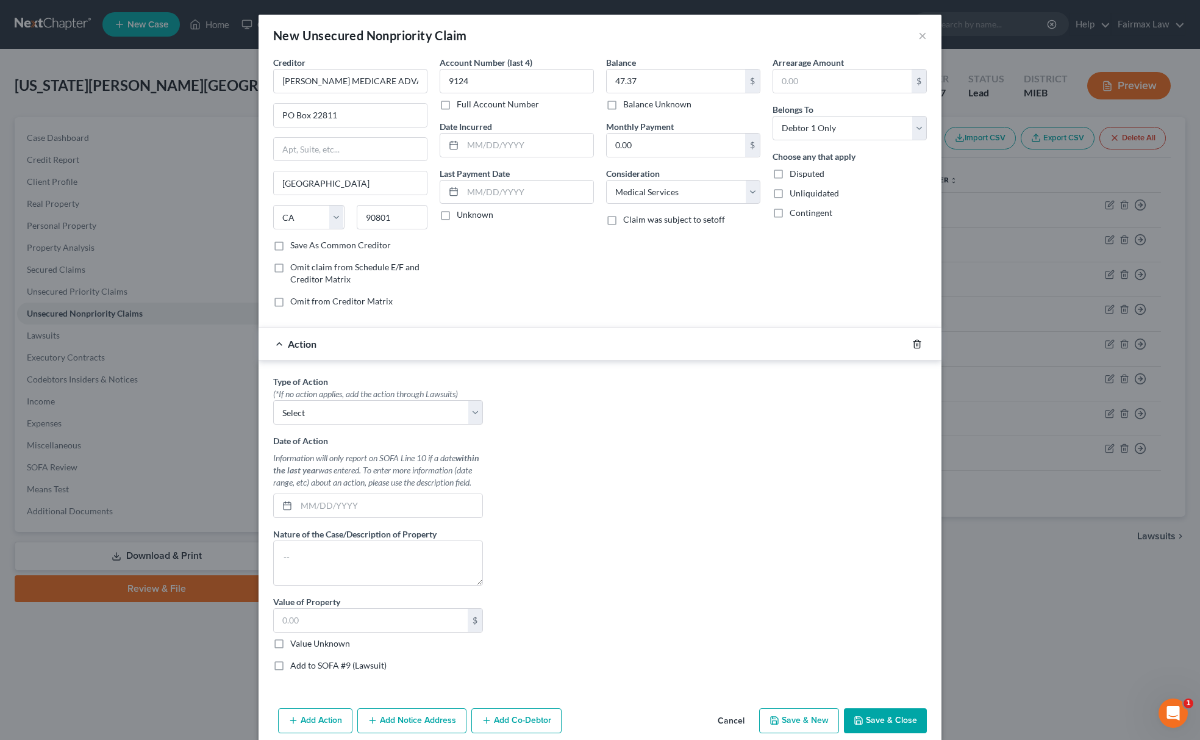
click at [914, 343] on icon "button" at bounding box center [916, 344] width 5 height 8
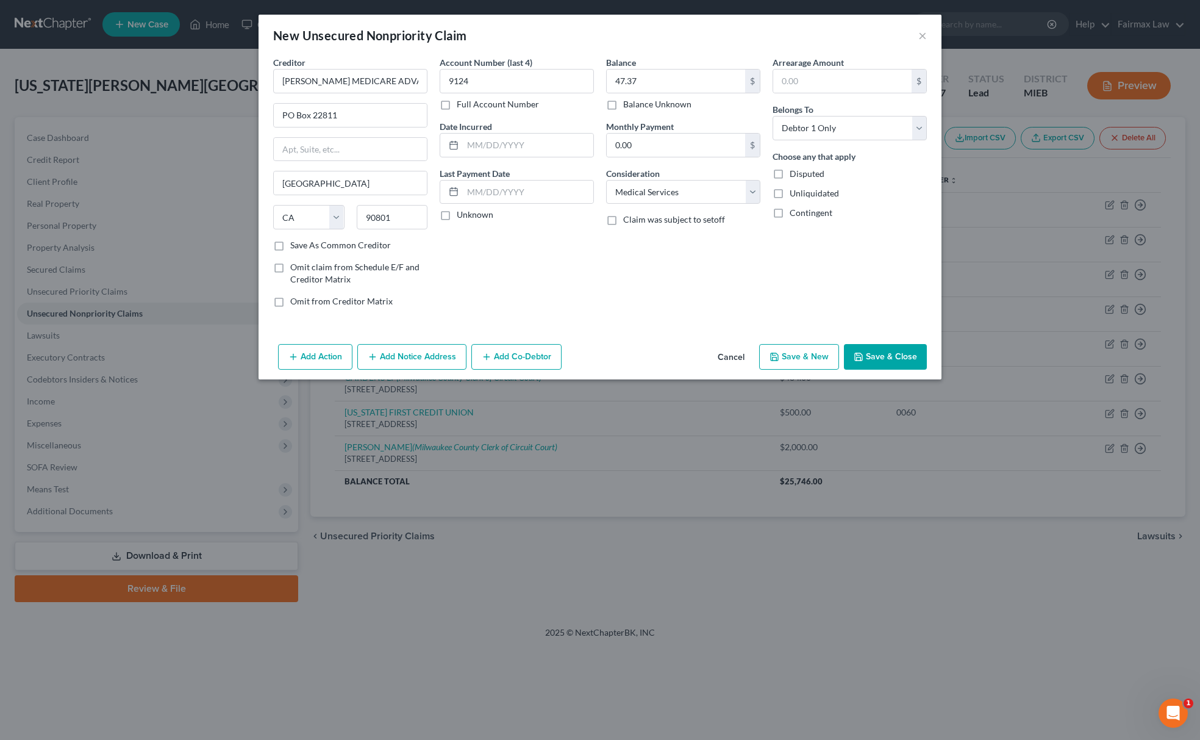
click at [788, 352] on button "Save & New" at bounding box center [799, 357] width 80 height 26
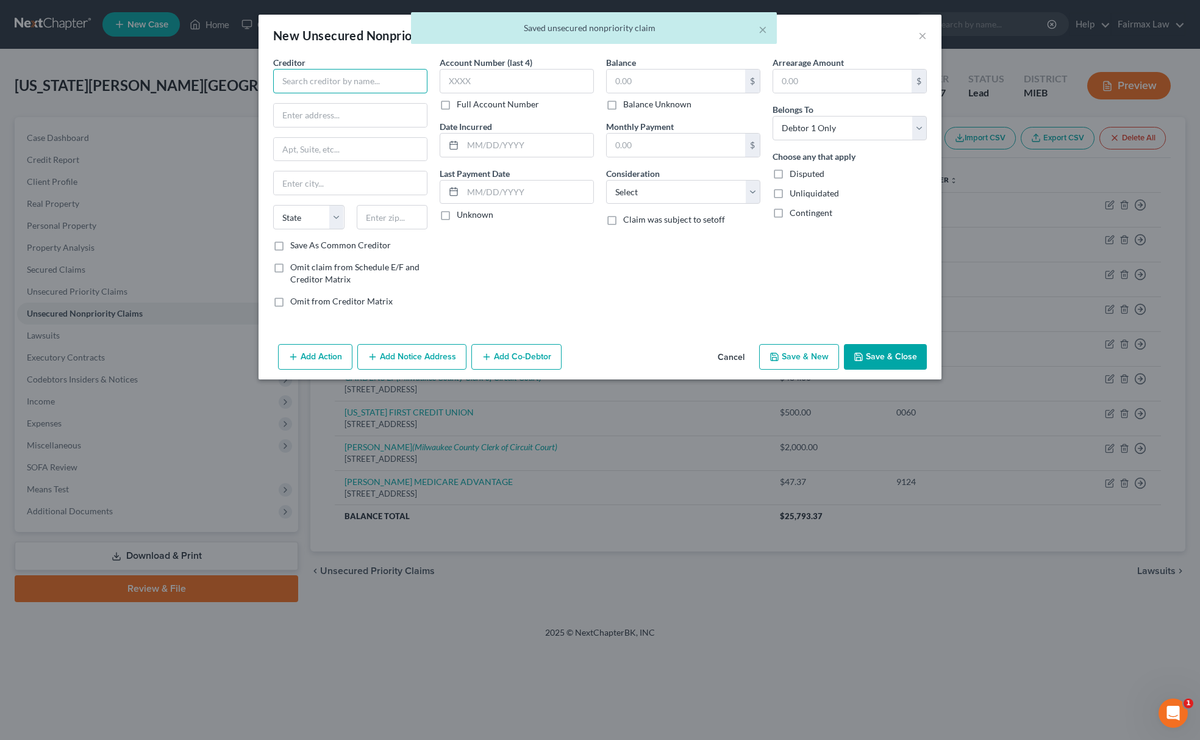
click at [301, 70] on input "text" at bounding box center [350, 81] width 154 height 24
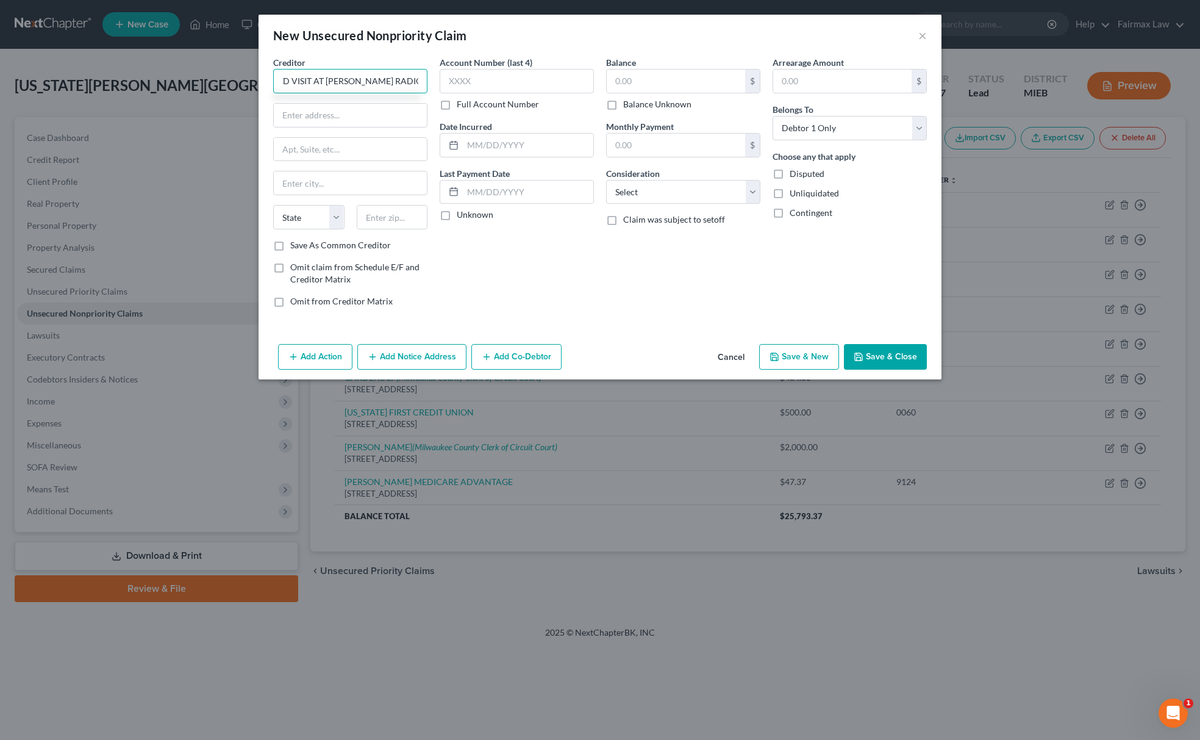
scroll to position [0, 115]
click at [348, 76] on input "NEW ORTHO/ SPORTS MED VISIT AT HENRY FORD RADIOLOGY" at bounding box center [350, 81] width 154 height 24
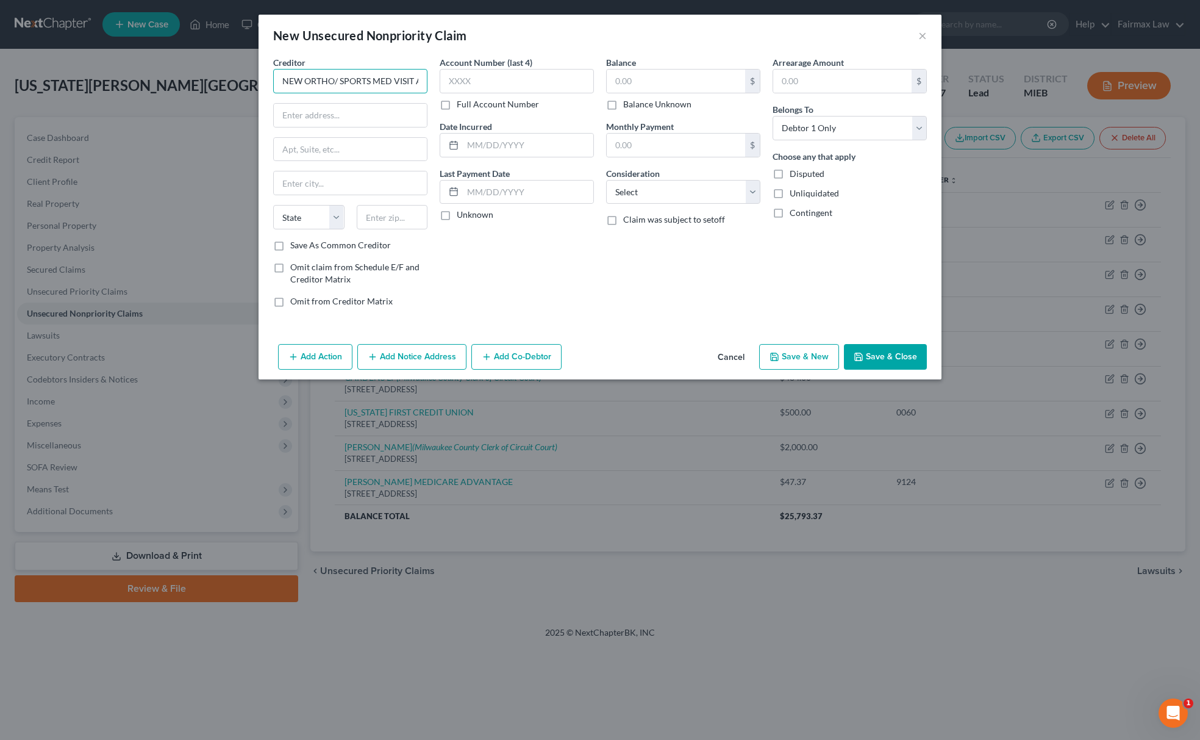
click at [387, 81] on input "NEW ORTHO/ SPORTS MED VISIT AT HENRY FORD RADIOLOGY" at bounding box center [350, 81] width 154 height 24
click at [356, 110] on input "text" at bounding box center [350, 115] width 153 height 23
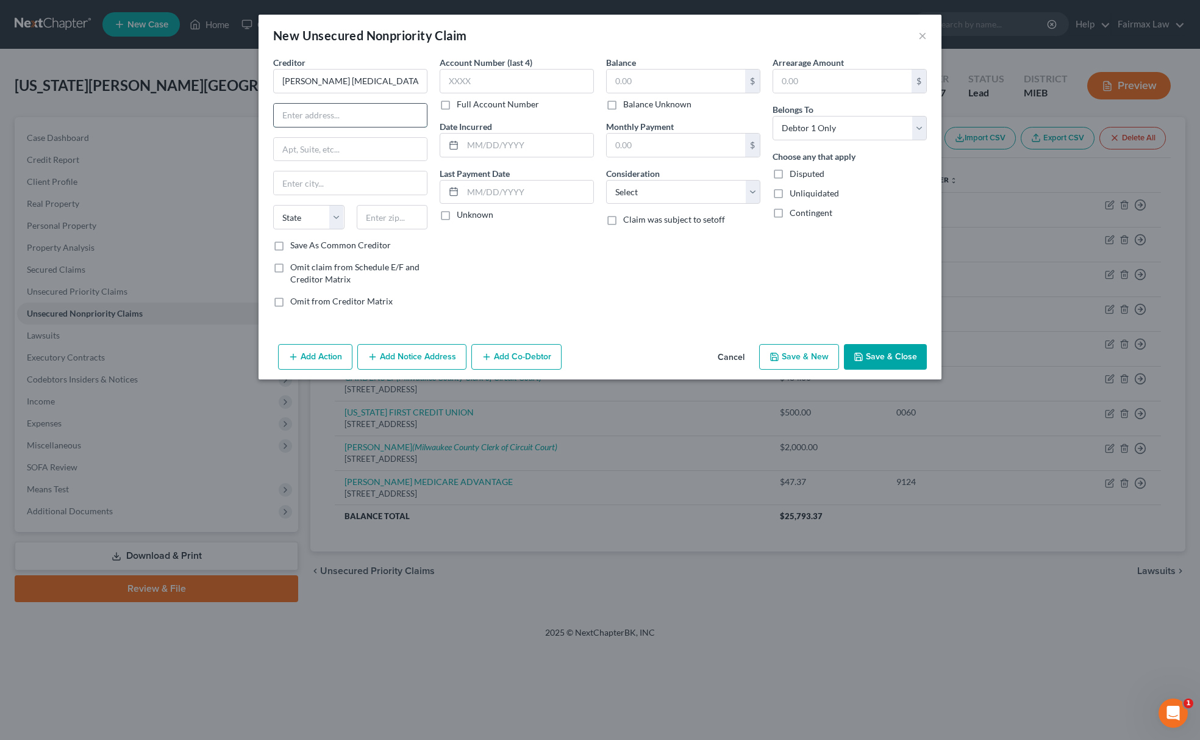
paste input "2799 E Grand Blvd, Detroit, MI 48202"
drag, startPoint x: 393, startPoint y: 110, endPoint x: 443, endPoint y: 109, distance: 49.4
click at [438, 106] on div "Creditor * HENRY FORD RADIOLOGY 2799 E Grand Blvd, Detroit, MI 48202 State AL A…" at bounding box center [600, 186] width 666 height 261
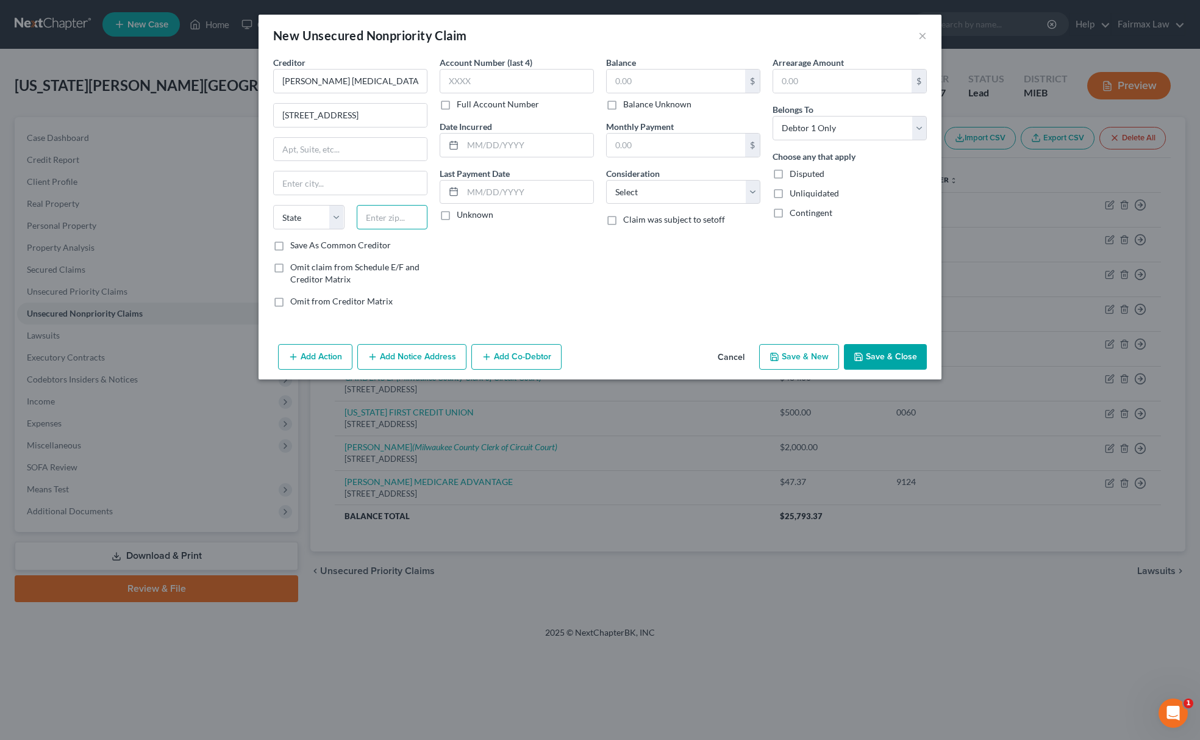
click at [386, 211] on input "text" at bounding box center [392, 217] width 71 height 24
paste input "48202"
click at [310, 215] on select "State AL AK AR AZ CA CO CT DE DC FL GA GU HI ID IL IN IA KS KY LA ME MD MA MI M…" at bounding box center [308, 217] width 71 height 24
click at [273, 206] on select "State AL AK AR AZ CA CO CT DE DC FL GA GU HI ID IL IN IA KS KY LA ME MD MA MI M…" at bounding box center [308, 217] width 71 height 24
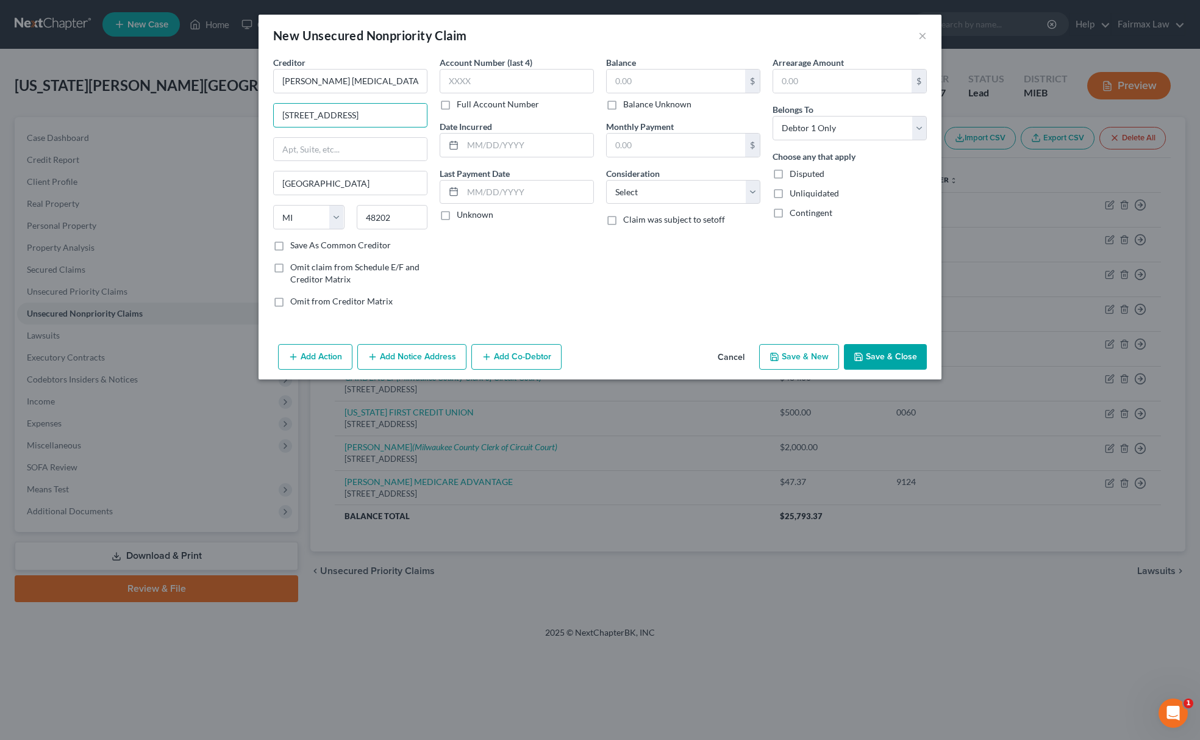
drag, startPoint x: 357, startPoint y: 112, endPoint x: 472, endPoint y: 112, distance: 114.7
click at [472, 112] on div "Creditor * HENRY FORD RADIOLOGY 2799 E Grand Blvd, Detroit, MI 48202 Detroit St…" at bounding box center [600, 186] width 666 height 261
drag, startPoint x: 686, startPoint y: 179, endPoint x: 687, endPoint y: 185, distance: 6.2
click at [686, 180] on select "Select Cable / Satellite Services Collection Agency Credit Card Debt Debt Couns…" at bounding box center [683, 192] width 154 height 24
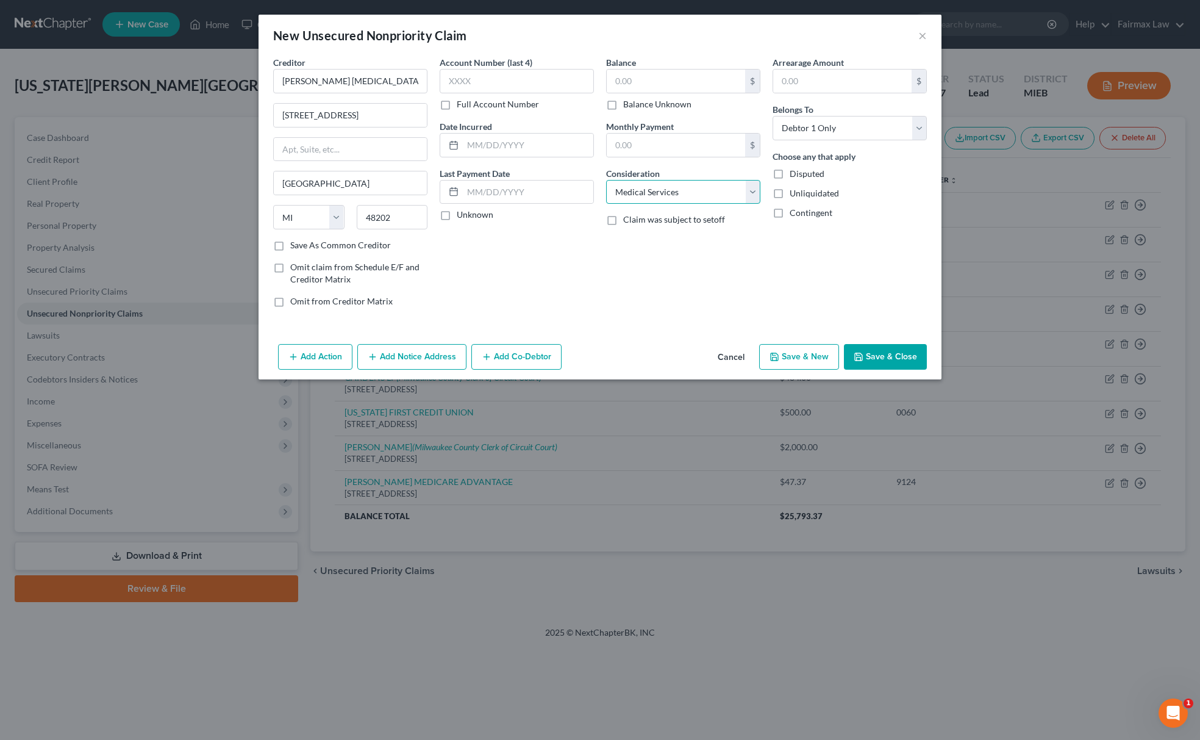
click at [606, 180] on select "Select Cable / Satellite Services Collection Agency Credit Card Debt Debt Couns…" at bounding box center [683, 192] width 154 height 24
click at [690, 89] on input "text" at bounding box center [676, 81] width 138 height 23
click at [565, 94] on div "Account Number (last 4) Full Account Number" at bounding box center [517, 83] width 154 height 54
click at [567, 78] on input "text" at bounding box center [517, 81] width 154 height 24
click at [798, 359] on button "Save & New" at bounding box center [799, 357] width 80 height 26
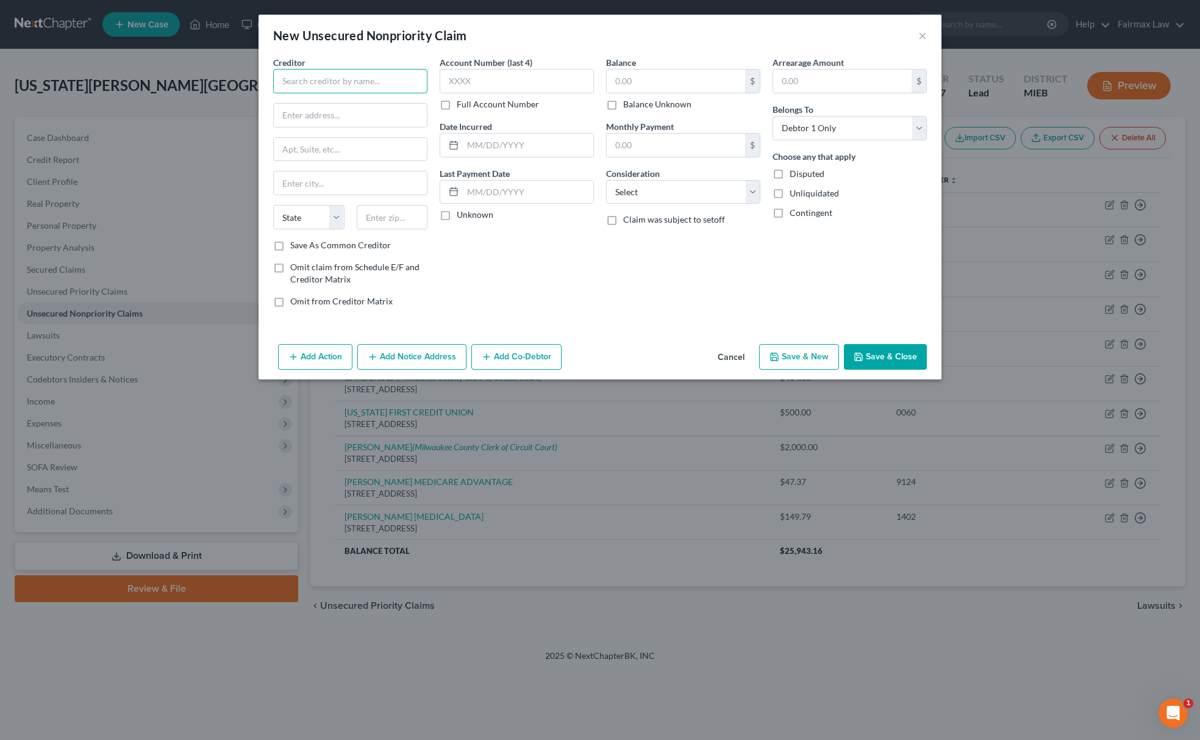
click at [387, 84] on input "text" at bounding box center [350, 81] width 154 height 24
click at [381, 89] on input "HOSPITAL CLINTON TWONSHIP" at bounding box center [350, 81] width 154 height 24
click at [654, 200] on select "Select Cable / Satellite Services Collection Agency Credit Card Debt Debt Couns…" at bounding box center [683, 192] width 154 height 24
click at [606, 180] on select "Select Cable / Satellite Services Collection Agency Credit Card Debt Debt Couns…" at bounding box center [683, 192] width 154 height 24
drag, startPoint x: 278, startPoint y: 84, endPoint x: 540, endPoint y: 79, distance: 261.7
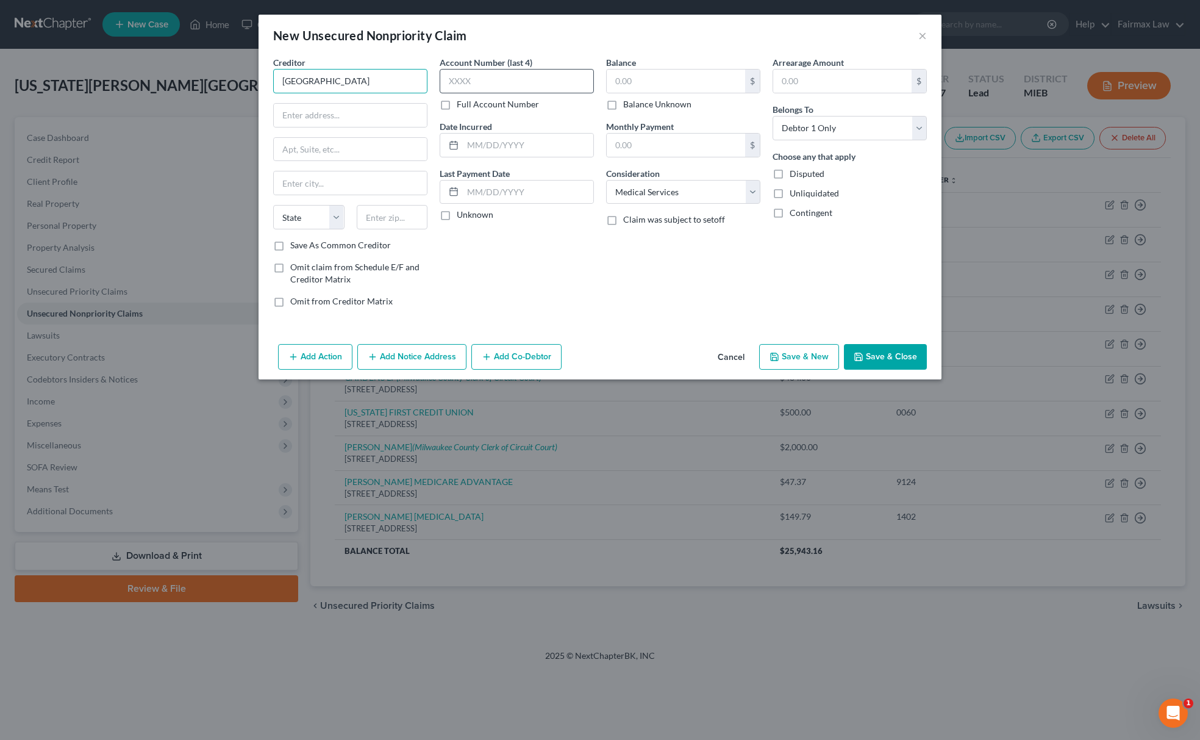
click at [540, 79] on div "Creditor * HOSPITAL CLINTON TOWNSHIP State AL AK AR AZ CA CO CT DE DC FL GA GU …" at bounding box center [600, 186] width 666 height 261
click at [306, 118] on input "text" at bounding box center [350, 115] width 153 height 23
paste input "15855 19 Mile Rd, Clinton Township, MI 48038"
click at [400, 110] on input "15855 19 Mile Rd, Clinton Township, MI 48038" at bounding box center [350, 115] width 153 height 23
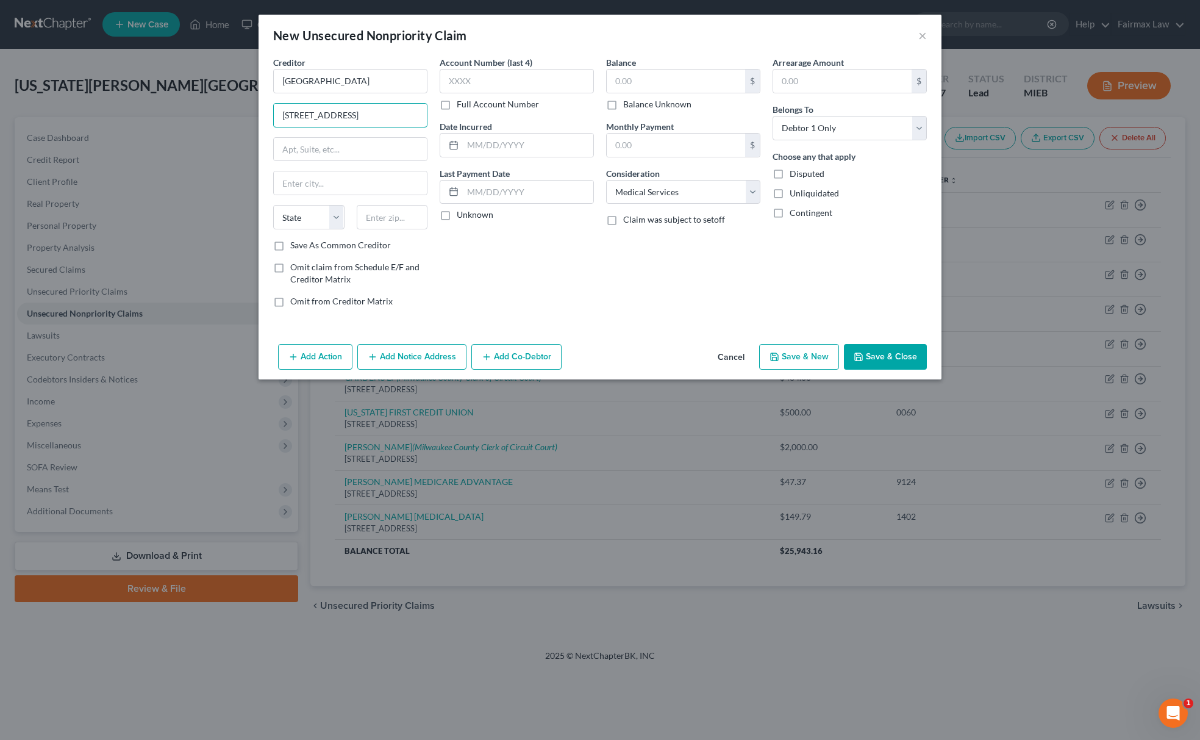
drag, startPoint x: 396, startPoint y: 110, endPoint x: 427, endPoint y: 129, distance: 36.4
click at [430, 109] on div "Creditor * HOSPITAL CLINTON TOWNSHIP 15855 19 Mile Rd, Clinton Township, MI 480…" at bounding box center [350, 186] width 166 height 261
click at [374, 229] on input "text" at bounding box center [392, 217] width 71 height 24
paste input "48038"
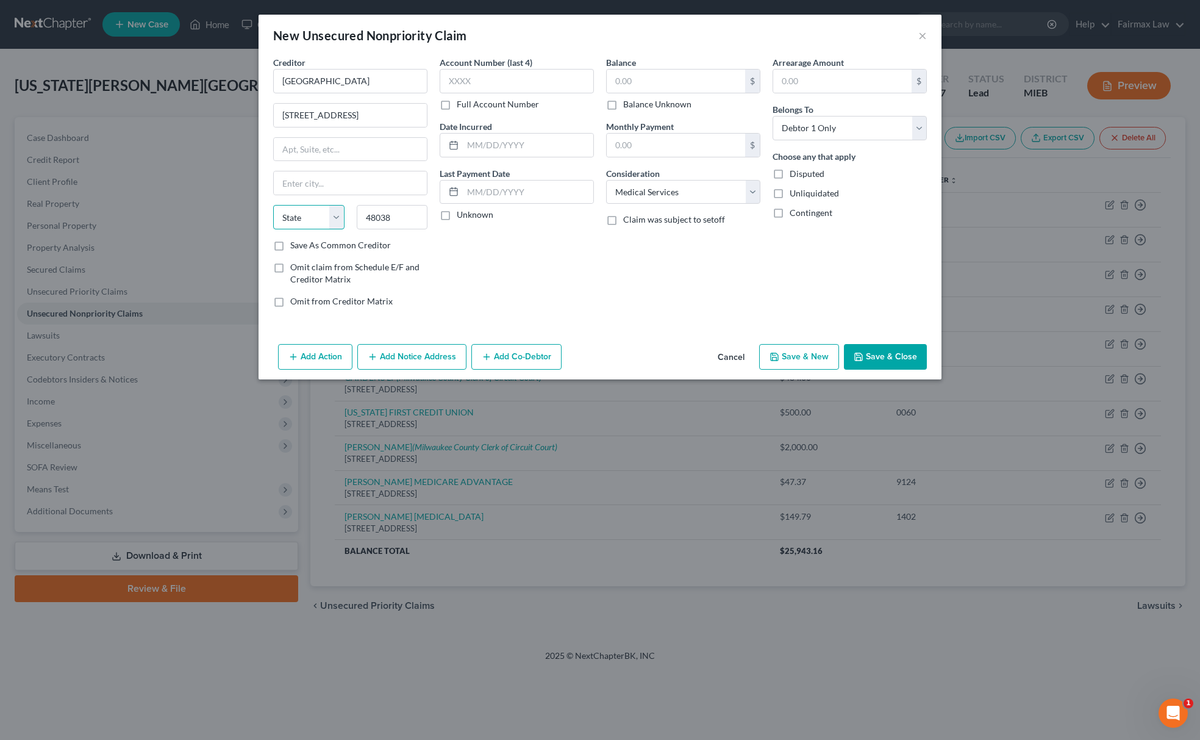
click at [279, 215] on select "State AL AK AR AZ CA CO CT DE DC FL GA GU HI ID IL IN IA KS KY LA ME MD MA MI M…" at bounding box center [308, 217] width 71 height 24
click at [273, 206] on select "State AL AK AR AZ CA CO CT DE DC FL GA GU HI ID IL IN IA KS KY LA ME MD MA MI M…" at bounding box center [308, 217] width 71 height 24
drag, startPoint x: 353, startPoint y: 113, endPoint x: 443, endPoint y: 115, distance: 90.3
click at [443, 115] on div "Creditor * HOSPITAL CLINTON TOWNSHIP 15855 19 Mile Rd, Clinton Township, MI 480…" at bounding box center [600, 186] width 666 height 261
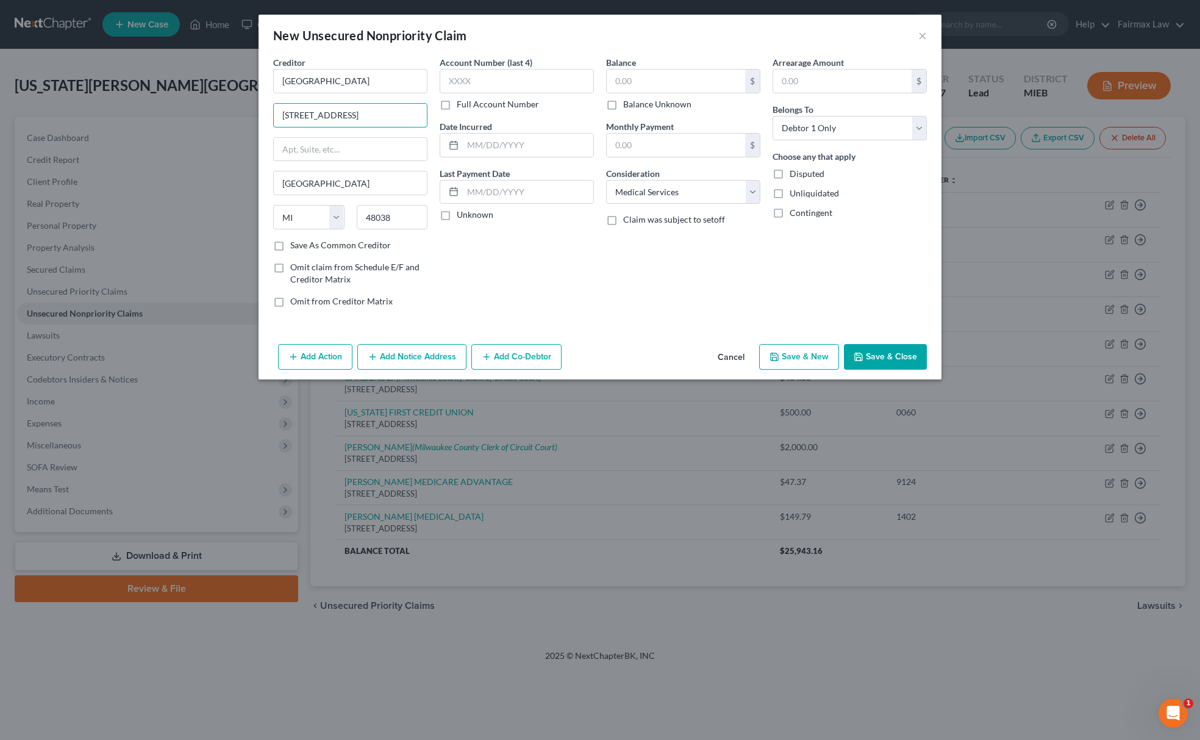
scroll to position [0, 0]
click at [676, 88] on input "text" at bounding box center [676, 81] width 138 height 23
click at [794, 354] on button "Save & New" at bounding box center [799, 357] width 80 height 26
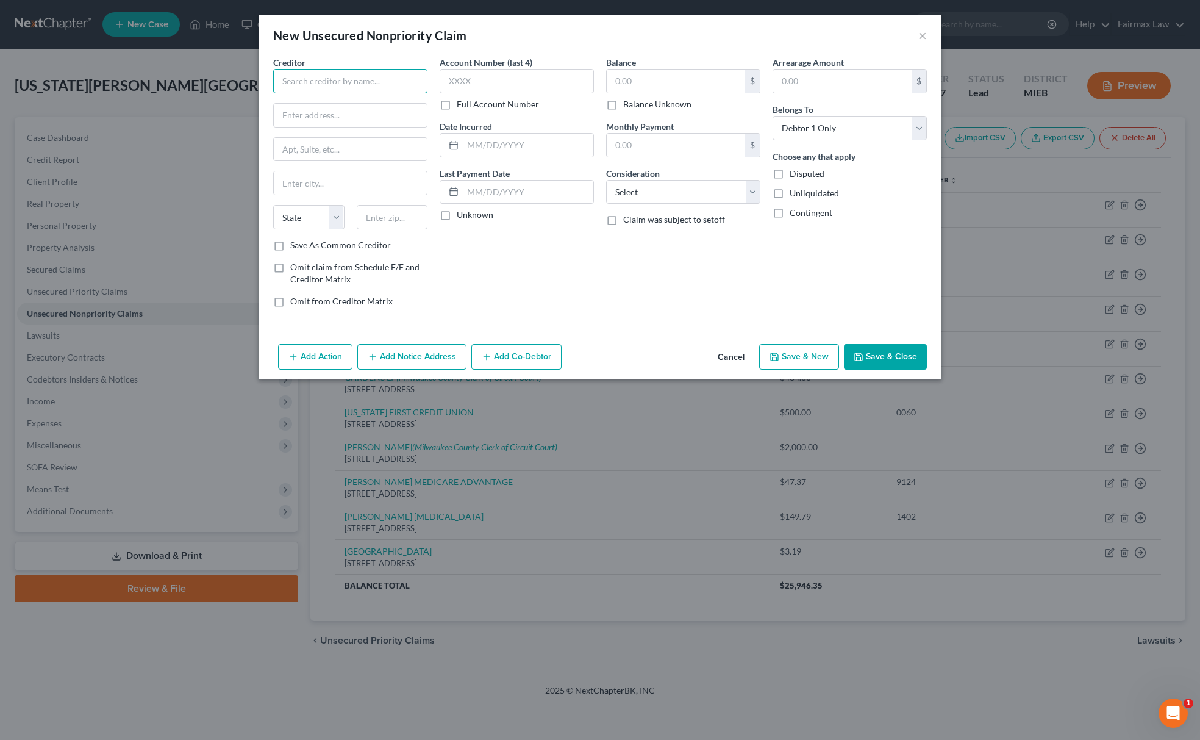
drag, startPoint x: 354, startPoint y: 88, endPoint x: 347, endPoint y: 79, distance: 11.3
click at [354, 88] on input "text" at bounding box center [350, 81] width 154 height 24
drag, startPoint x: 703, startPoint y: 188, endPoint x: 704, endPoint y: 198, distance: 10.4
click at [703, 188] on select "Select Cable / Satellite Services Collection Agency Credit Card Debt Debt Couns…" at bounding box center [683, 192] width 154 height 24
click at [606, 180] on select "Select Cable / Satellite Services Collection Agency Credit Card Debt Debt Couns…" at bounding box center [683, 192] width 154 height 24
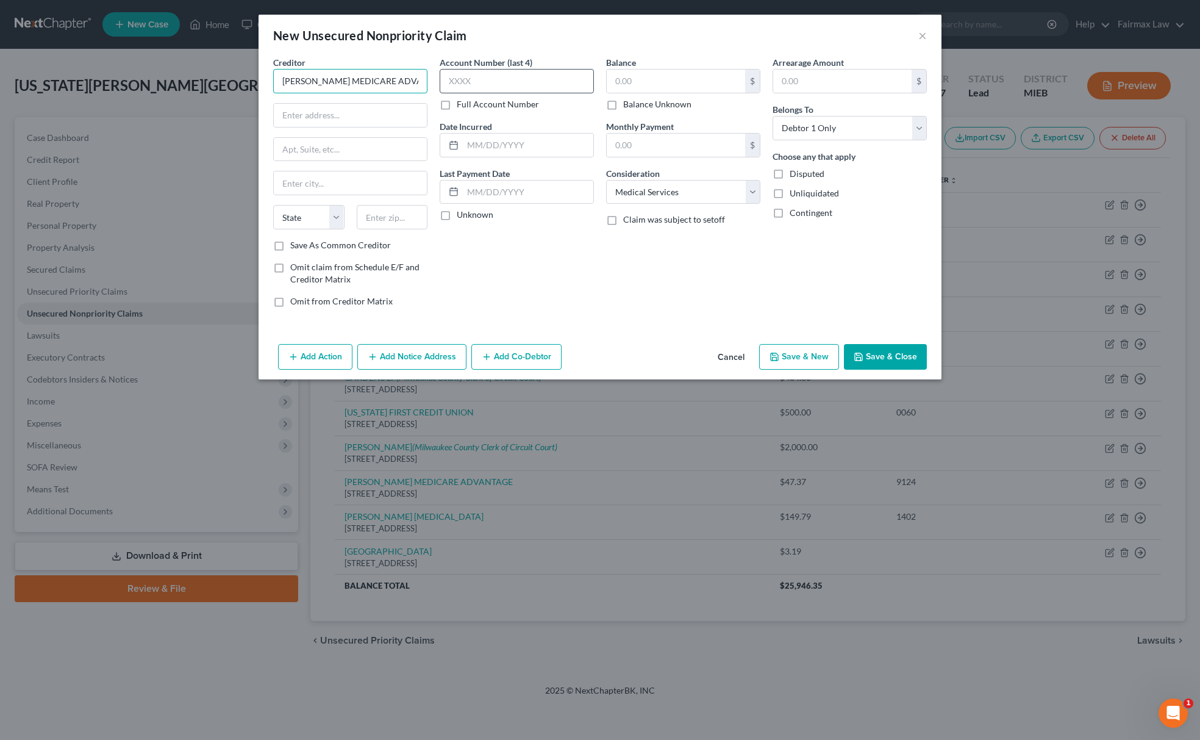
drag, startPoint x: 279, startPoint y: 84, endPoint x: 508, endPoint y: 79, distance: 228.7
click at [508, 79] on div "Creditor * MOLINA MEDICARE ADVANTAGE State AL AK AR AZ CA CO CT DE DC FL GA GU …" at bounding box center [600, 186] width 666 height 261
click at [374, 99] on div "Creditor * MOLINA MEDICARE ADVANTAGE State AL AK AR AZ CA CO CT DE DC FL GA GU …" at bounding box center [350, 147] width 154 height 183
click at [374, 108] on input "text" at bounding box center [350, 115] width 153 height 23
paste input "P.O. Box 22811, Long Beach, CA 90801"
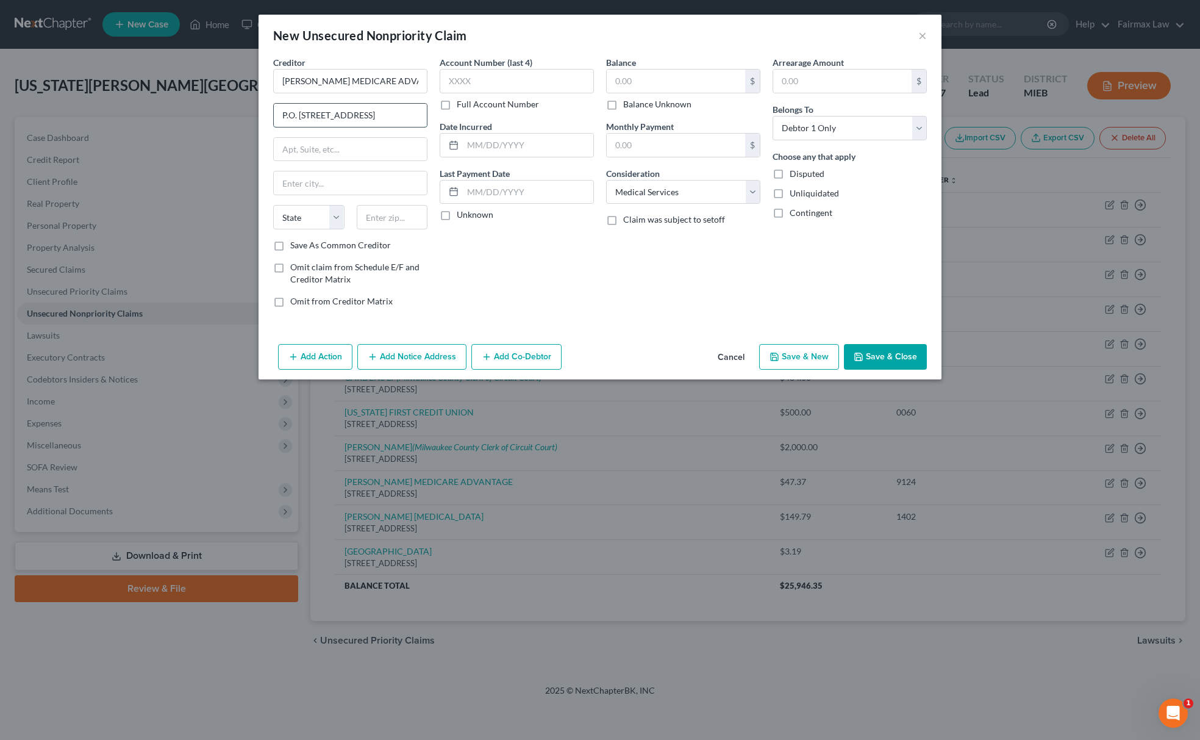
scroll to position [0, 8]
drag, startPoint x: 395, startPoint y: 116, endPoint x: 435, endPoint y: 117, distance: 40.3
click at [435, 117] on div "Creditor * MOLINA MEDICARE ADVANTAGE P.O. Box 22811, Long Beach, CA 90801 State…" at bounding box center [600, 186] width 666 height 261
click at [400, 221] on input "text" at bounding box center [392, 217] width 71 height 24
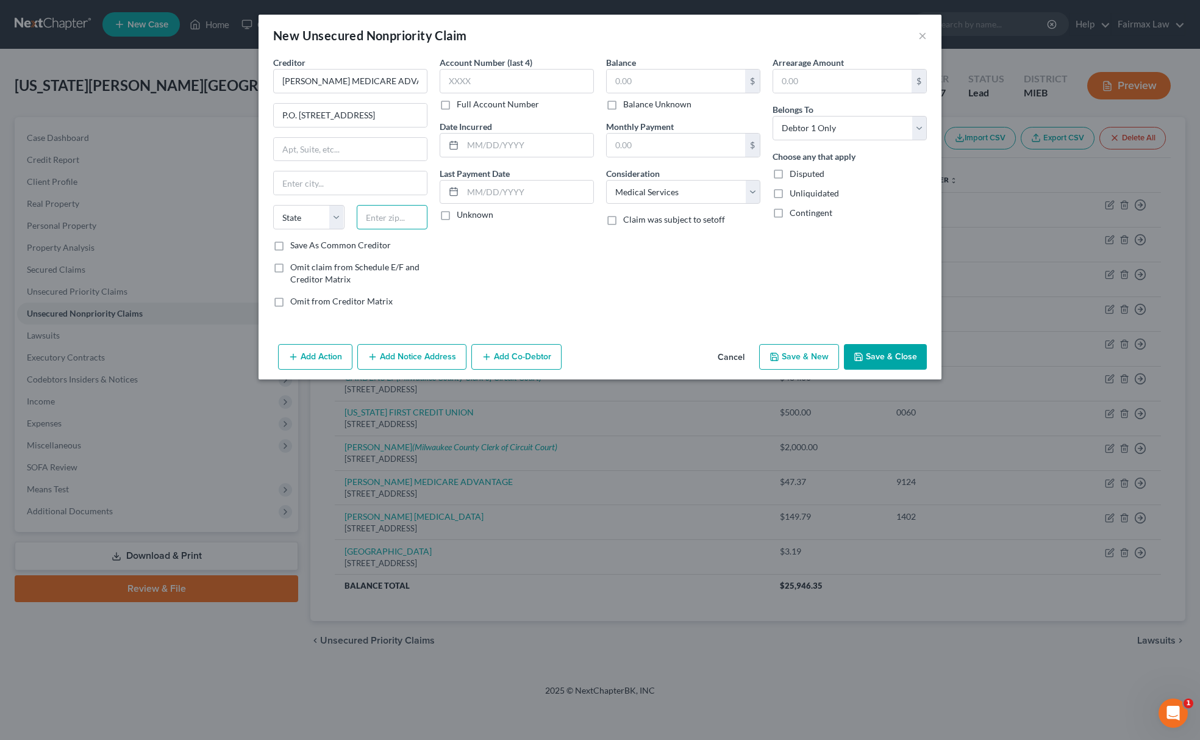
paste input "90801"
click at [306, 213] on select "State AL AK AR AZ CA CO CT DE DC FL GA GU HI ID IL IN IA KS KY LA ME MD MA MI M…" at bounding box center [308, 217] width 71 height 24
click at [273, 206] on select "State AL AK AR AZ CA CO CT DE DC FL GA GU HI ID IL IN IA KS KY LA ME MD MA MI M…" at bounding box center [308, 217] width 71 height 24
drag, startPoint x: 339, startPoint y: 120, endPoint x: 520, endPoint y: 118, distance: 180.5
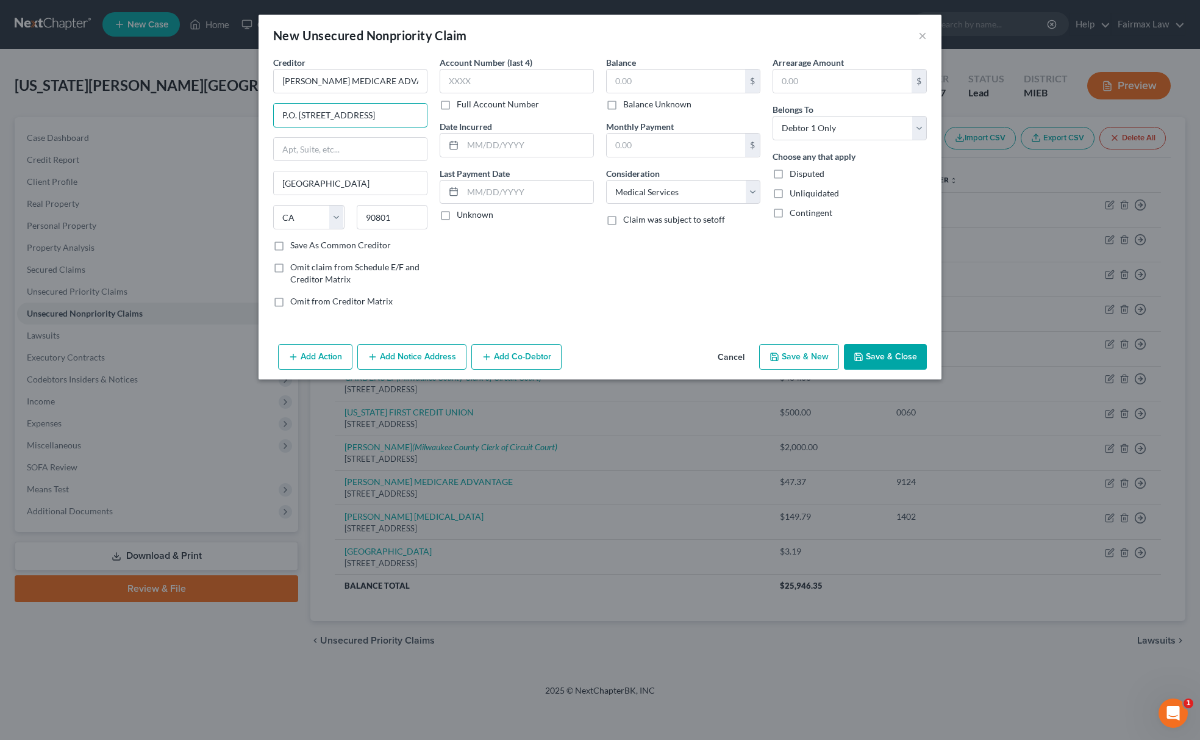
click at [520, 118] on div "Creditor * MOLINA MEDICARE ADVANTAGE P.O. Box 22811, Long Beach, CA 90801 Long …" at bounding box center [600, 186] width 666 height 261
click at [662, 81] on input "text" at bounding box center [676, 81] width 138 height 23
click at [792, 362] on button "Save & New" at bounding box center [799, 357] width 80 height 26
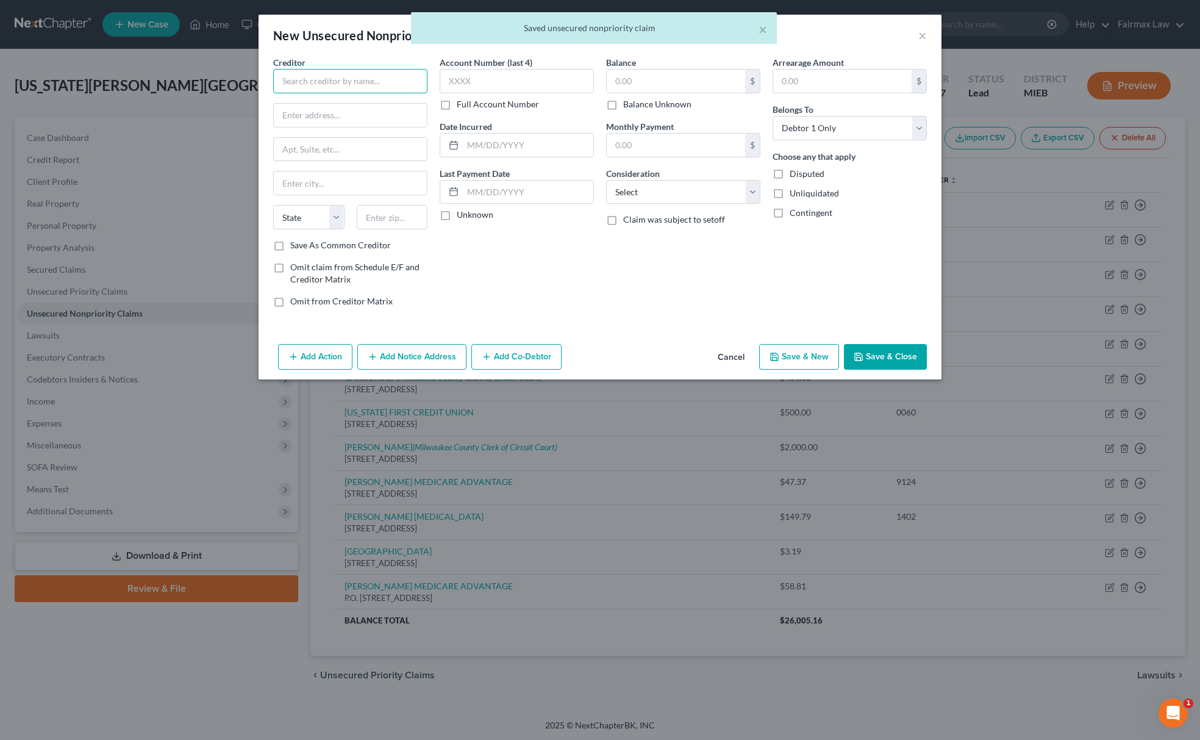
click at [347, 88] on input "text" at bounding box center [350, 81] width 154 height 24
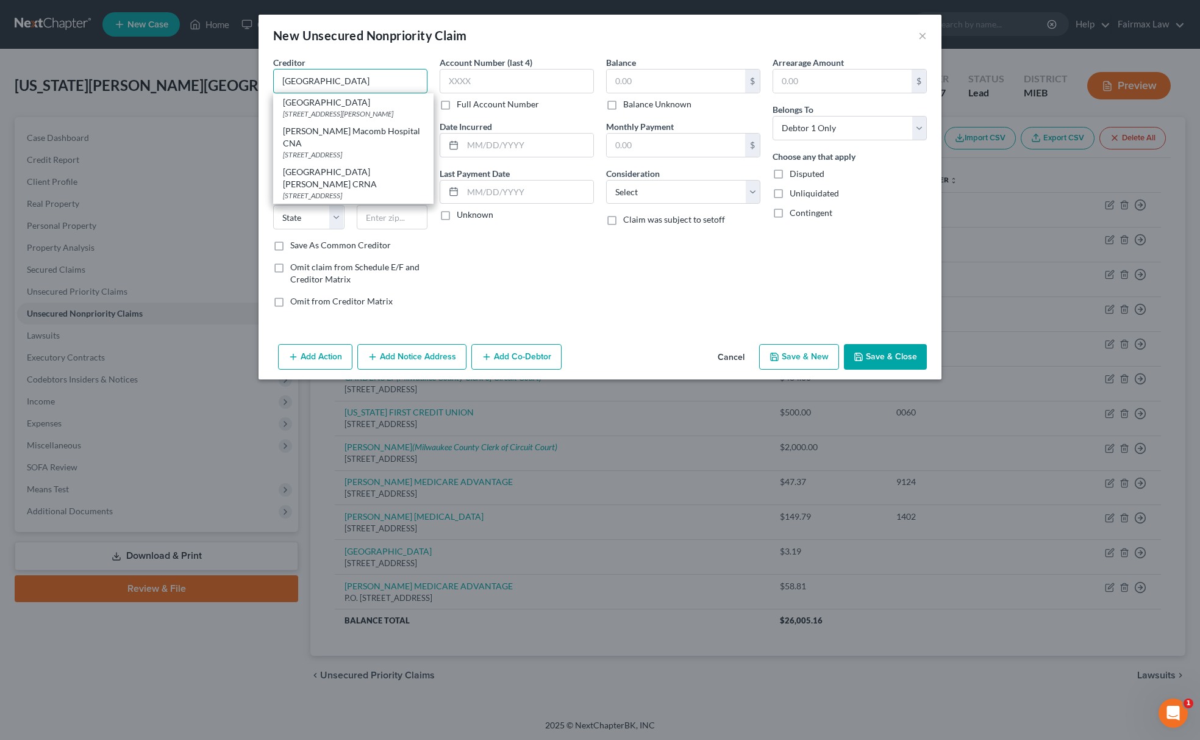
drag, startPoint x: 378, startPoint y: 78, endPoint x: 211, endPoint y: 91, distance: 167.6
click at [212, 91] on div "New Unsecured Nonpriority Claim × Creditor * MACOMB HOSPITAL Detroit Macomb Hos…" at bounding box center [600, 370] width 1200 height 740
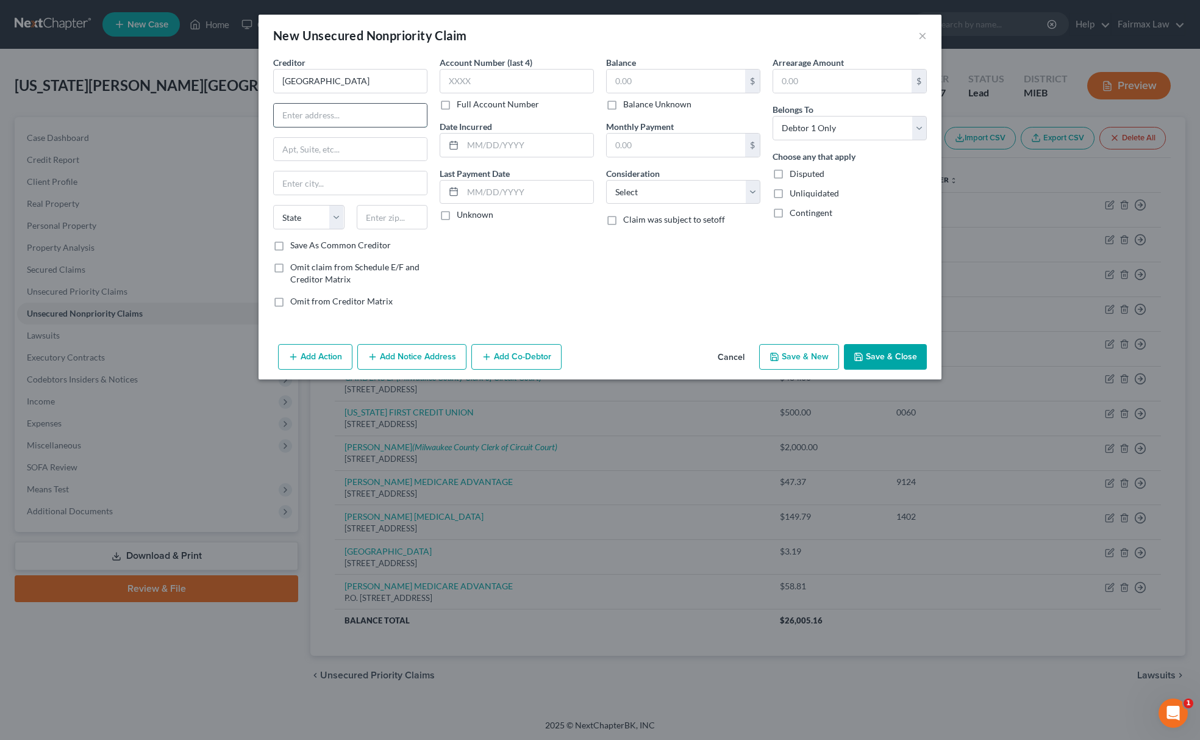
click at [369, 105] on input "text" at bounding box center [350, 115] width 153 height 23
paste input "15850 19 Mile Road, Clinton Township, MI 48038"
drag, startPoint x: 393, startPoint y: 115, endPoint x: 469, endPoint y: 113, distance: 75.6
click at [469, 113] on div "Creditor * MACOMB HOSPITAL 15850 19 Mile Road, Clinton Township, MI 48038 State…" at bounding box center [600, 186] width 666 height 261
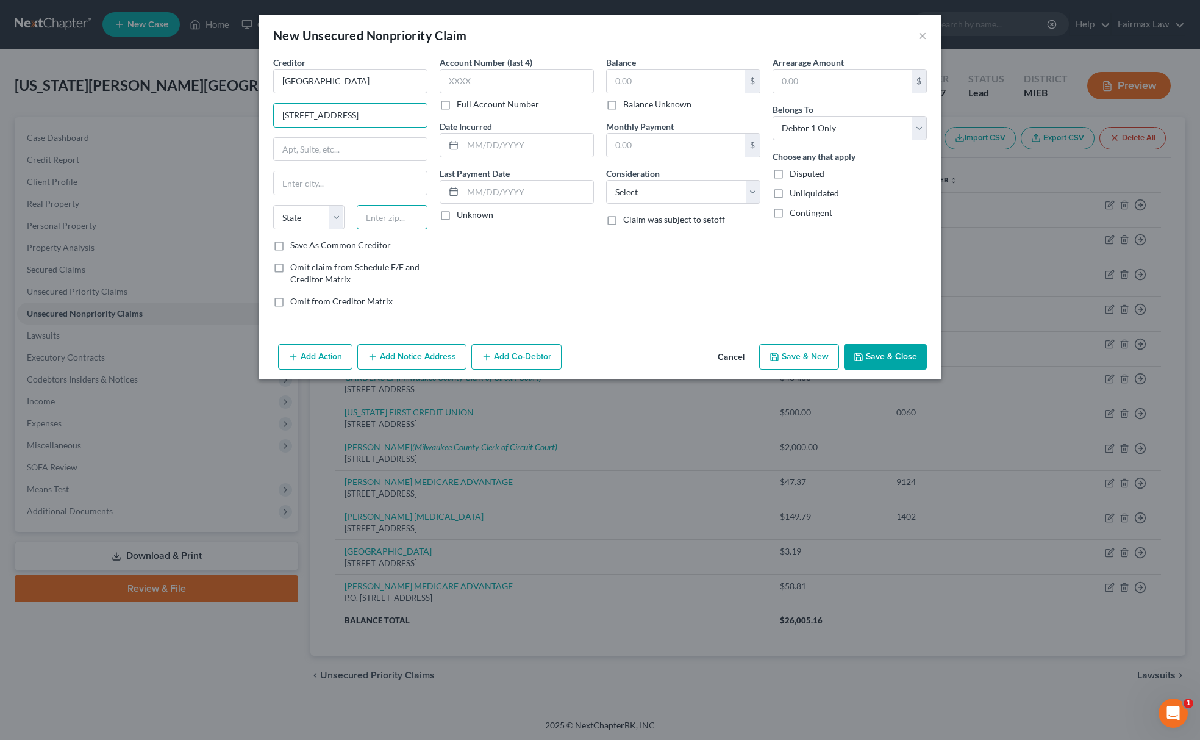
scroll to position [0, 0]
click at [393, 223] on input "text" at bounding box center [392, 217] width 71 height 24
paste input "48038"
click at [288, 223] on select "State AL AK AR AZ CA CO CT DE DC FL GA GU HI ID IL IN IA KS KY LA ME MD MA MI M…" at bounding box center [308, 217] width 71 height 24
click at [273, 206] on select "State AL AK AR AZ CA CO CT DE DC FL GA GU HI ID IL IN IA KS KY LA ME MD MA MI M…" at bounding box center [308, 217] width 71 height 24
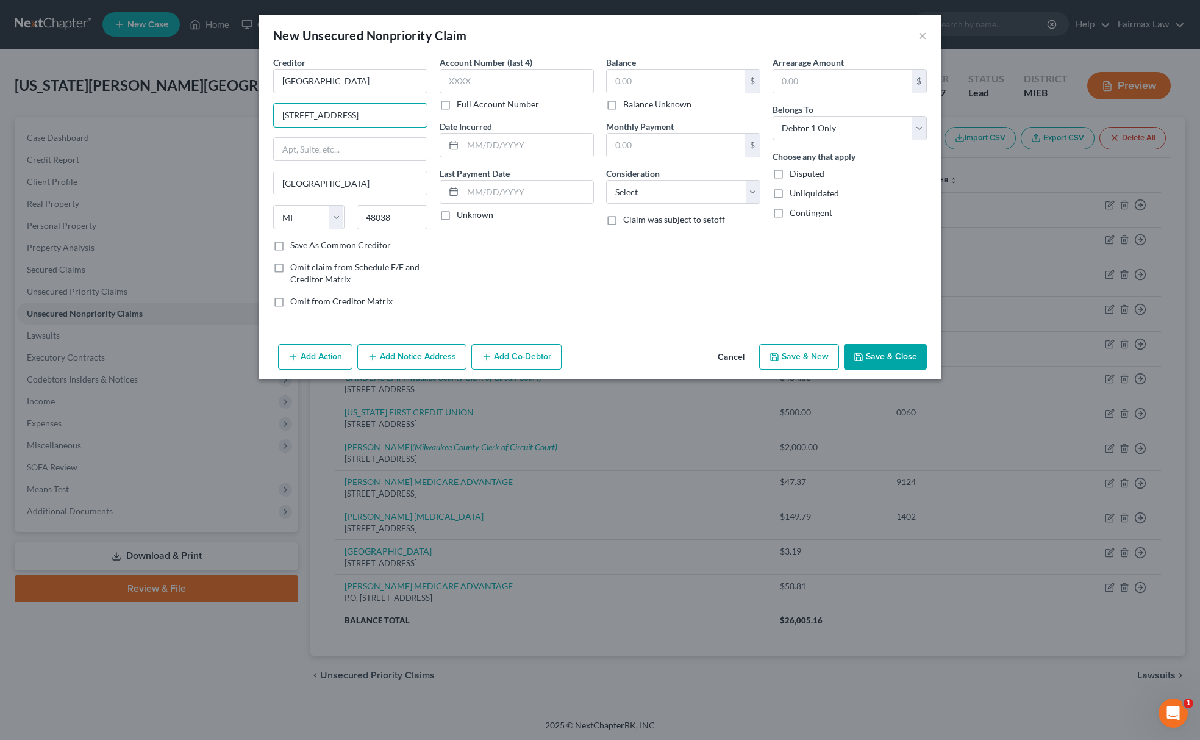
scroll to position [0, 49]
drag, startPoint x: 359, startPoint y: 115, endPoint x: 481, endPoint y: 115, distance: 122.0
click at [481, 115] on div "Creditor * MACOMB HOSPITAL 15850 19 Mile Road, Clinton Township, MI 48038 Clint…" at bounding box center [600, 186] width 666 height 261
click at [651, 191] on select "Select Cable / Satellite Services Collection Agency Credit Card Debt Debt Couns…" at bounding box center [683, 192] width 154 height 24
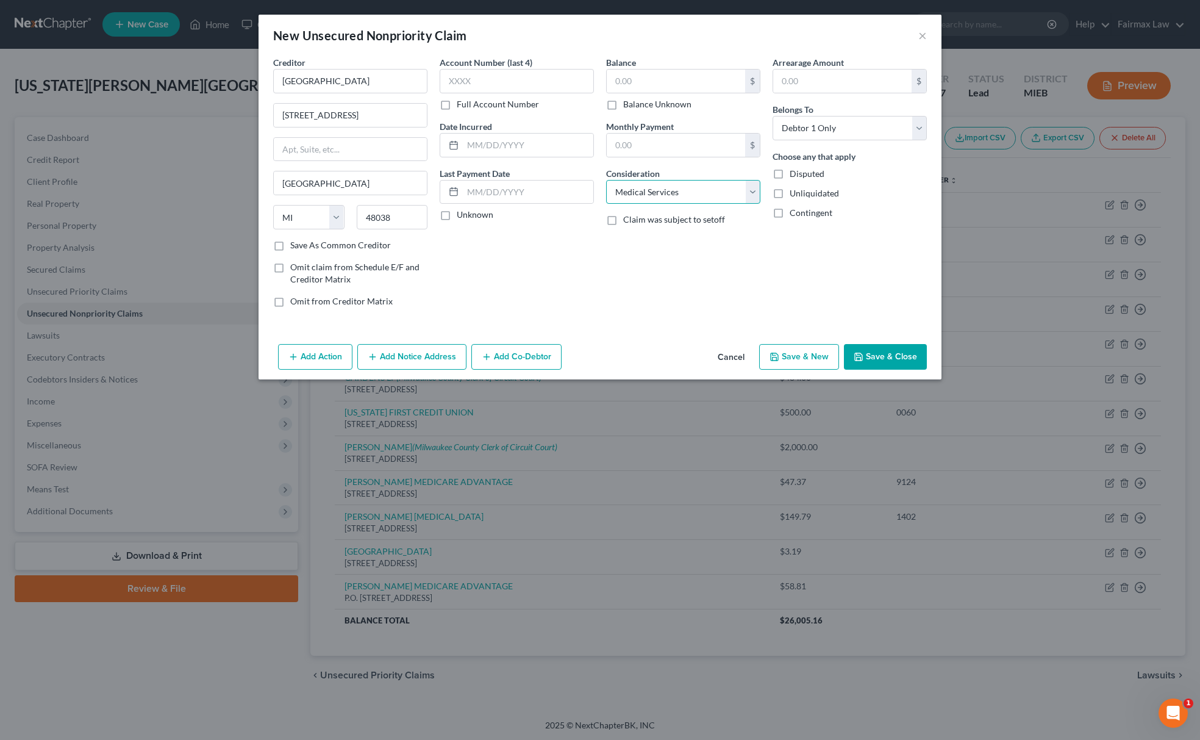
click at [606, 180] on select "Select Cable / Satellite Services Collection Agency Credit Card Debt Debt Couns…" at bounding box center [683, 192] width 154 height 24
click at [623, 81] on input "text" at bounding box center [676, 81] width 138 height 23
click at [779, 361] on icon "button" at bounding box center [775, 357] width 10 height 10
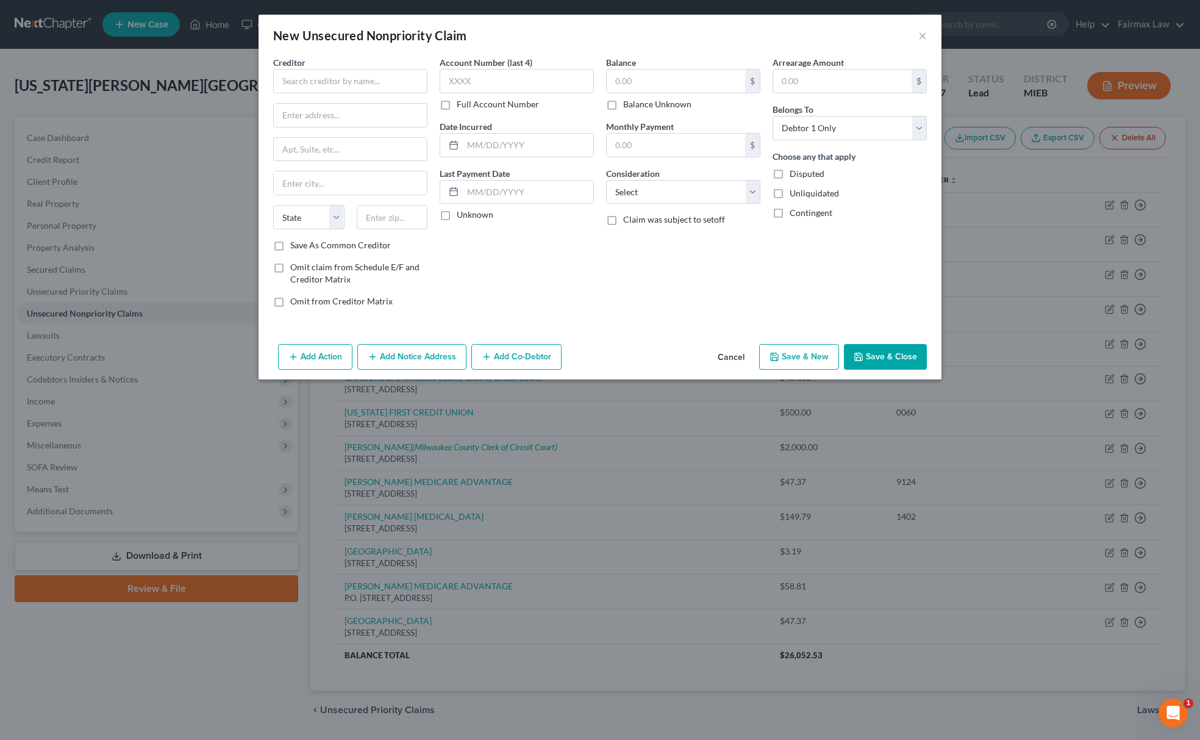
click at [737, 361] on button "Cancel" at bounding box center [731, 357] width 46 height 24
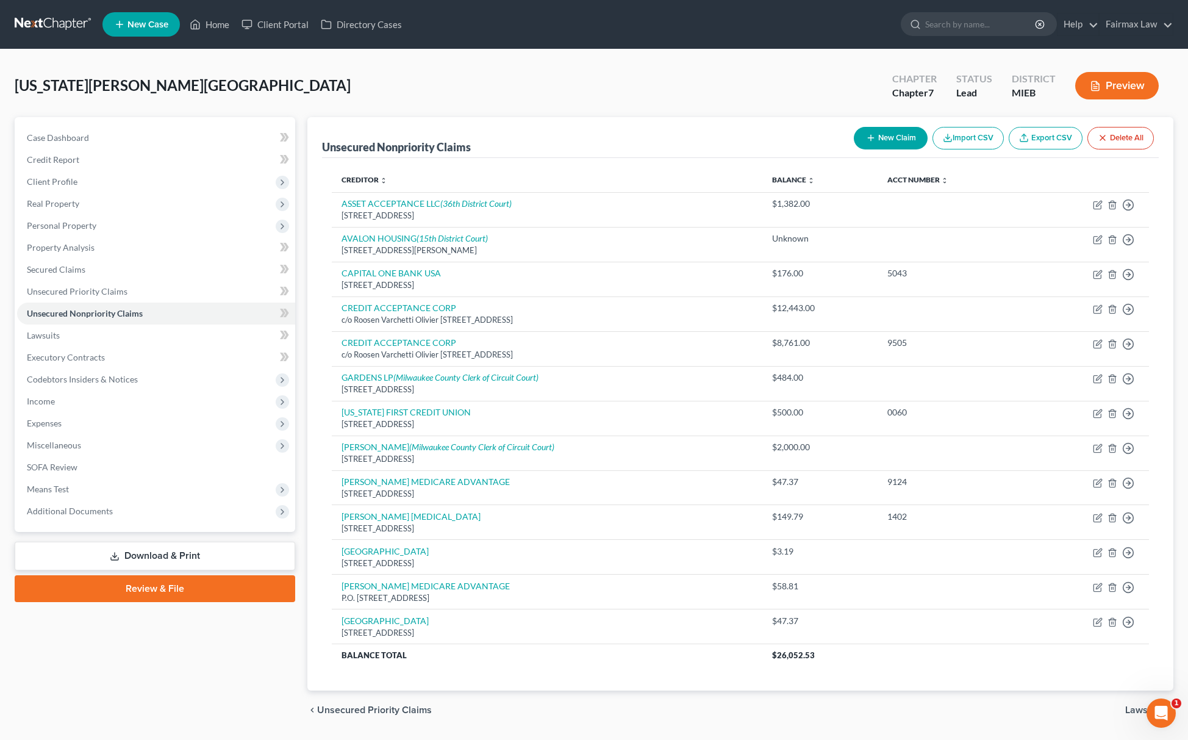
click at [635, 69] on div "Washington, Henretta Upgraded Chapter Chapter 7 Status Lead District MIEB Previ…" at bounding box center [594, 90] width 1159 height 53
click at [173, 225] on span "Personal Property" at bounding box center [156, 226] width 278 height 22
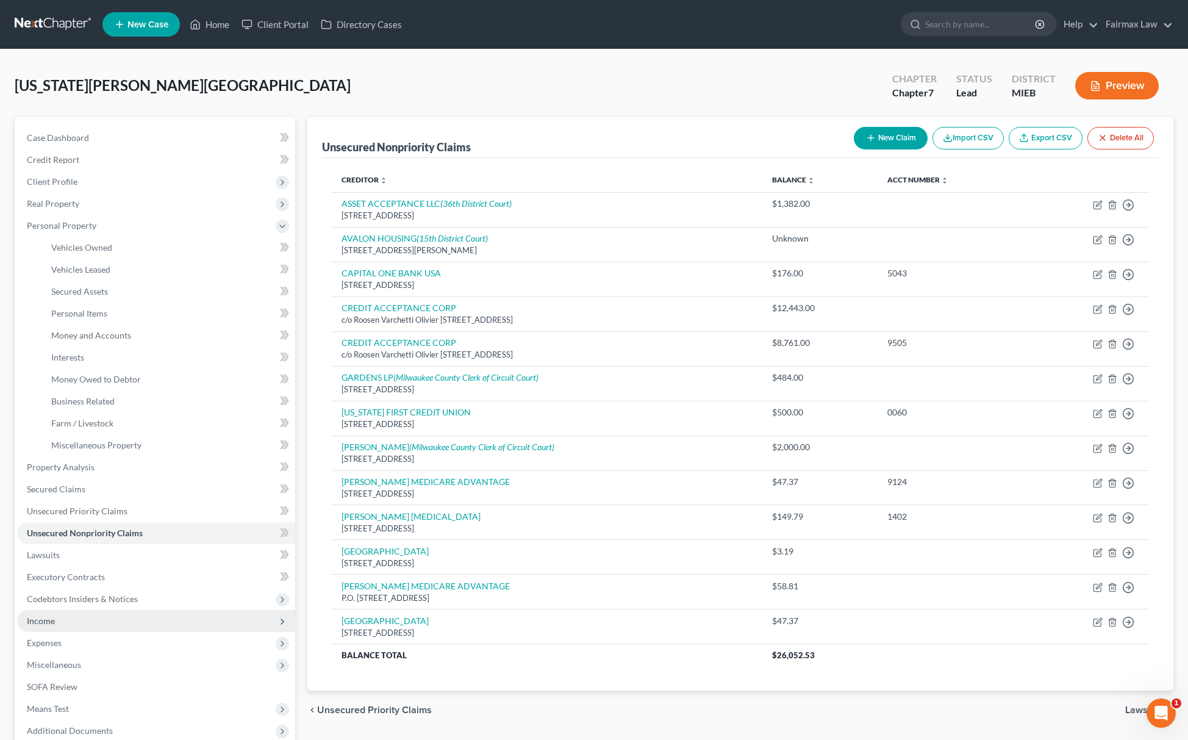
click at [120, 618] on span "Income" at bounding box center [156, 621] width 278 height 22
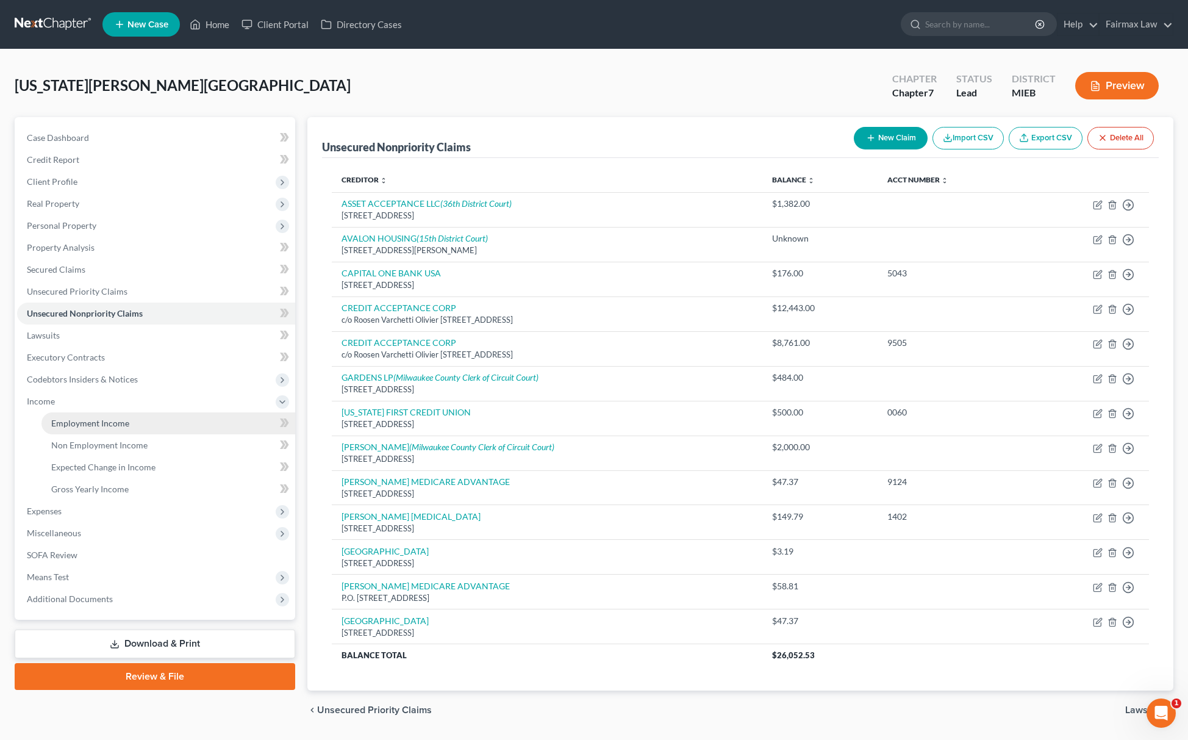
click at [151, 421] on link "Employment Income" at bounding box center [168, 423] width 254 height 22
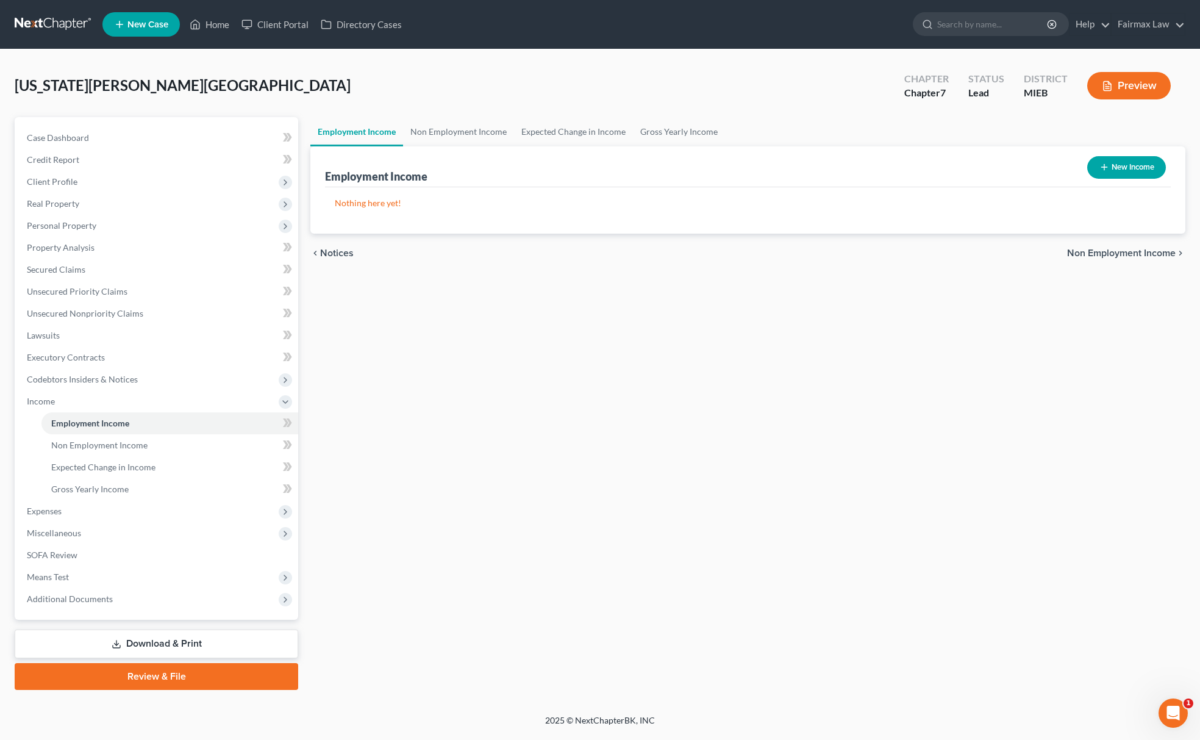
click at [1130, 166] on button "New Income" at bounding box center [1126, 167] width 79 height 23
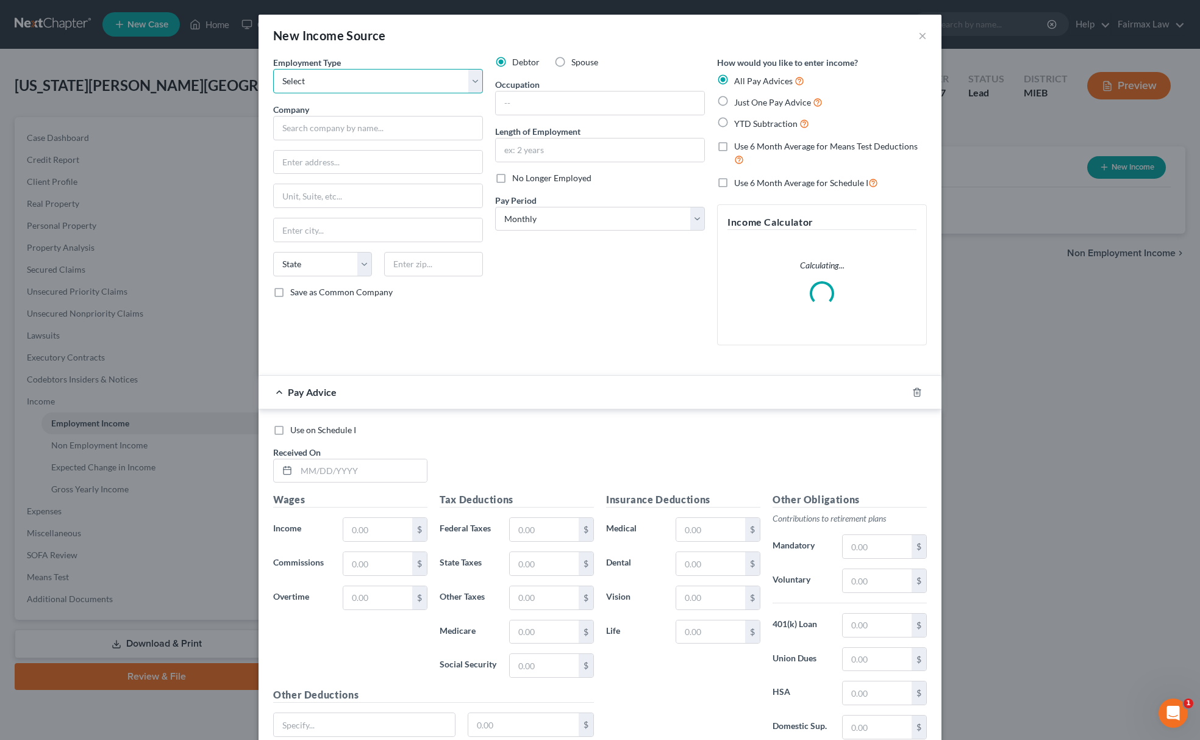
click at [413, 84] on select "Select Full or Part Time Employment Self Employment" at bounding box center [378, 81] width 210 height 24
click at [273, 69] on select "Select Full or Part Time Employment Self Employment" at bounding box center [378, 81] width 210 height 24
click at [372, 127] on input "text" at bounding box center [378, 128] width 210 height 24
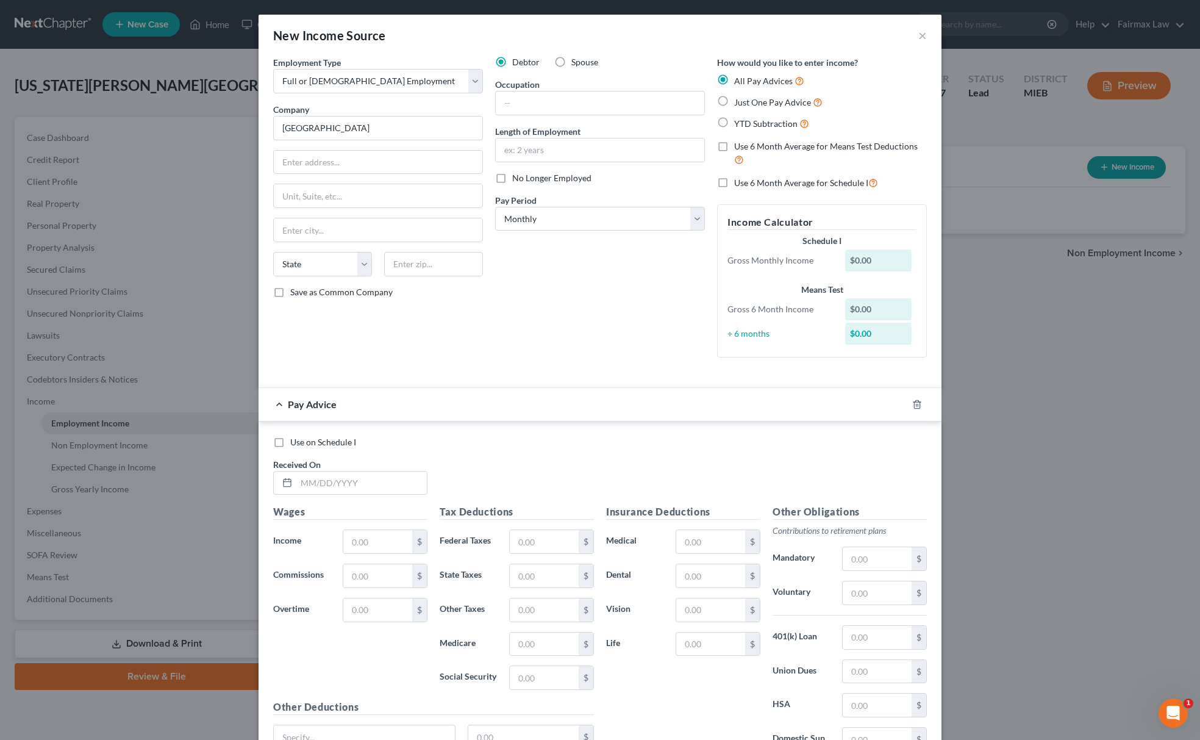
drag, startPoint x: 381, startPoint y: 113, endPoint x: 179, endPoint y: 125, distance: 202.2
click at [179, 125] on div "New Income Source × Employment Type * Select Full or Part Time Employment Self …" at bounding box center [600, 370] width 1200 height 740
drag, startPoint x: 364, startPoint y: 123, endPoint x: 117, endPoint y: 127, distance: 247.1
click at [116, 130] on div "New Income Source × Employment Type * Select Full or Part Time Employment Self …" at bounding box center [600, 370] width 1200 height 740
click at [345, 159] on input "text" at bounding box center [378, 162] width 209 height 23
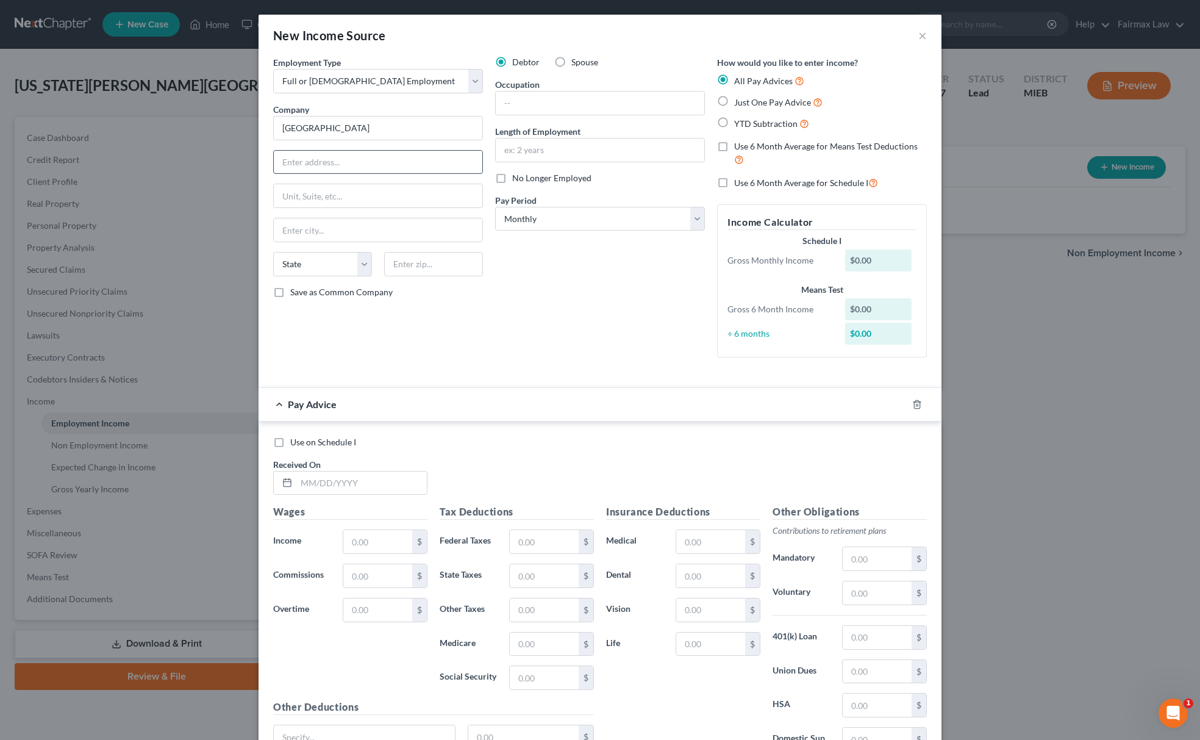
paste input "2900 Collins Rd. Lansing, MI 48910"
drag, startPoint x: 385, startPoint y: 166, endPoint x: 445, endPoint y: 168, distance: 59.2
click at [442, 166] on input "2900 Collins Rd. Lansing, MI 48910" at bounding box center [378, 162] width 209 height 23
click at [435, 263] on input "text" at bounding box center [433, 264] width 99 height 24
paste input "48910"
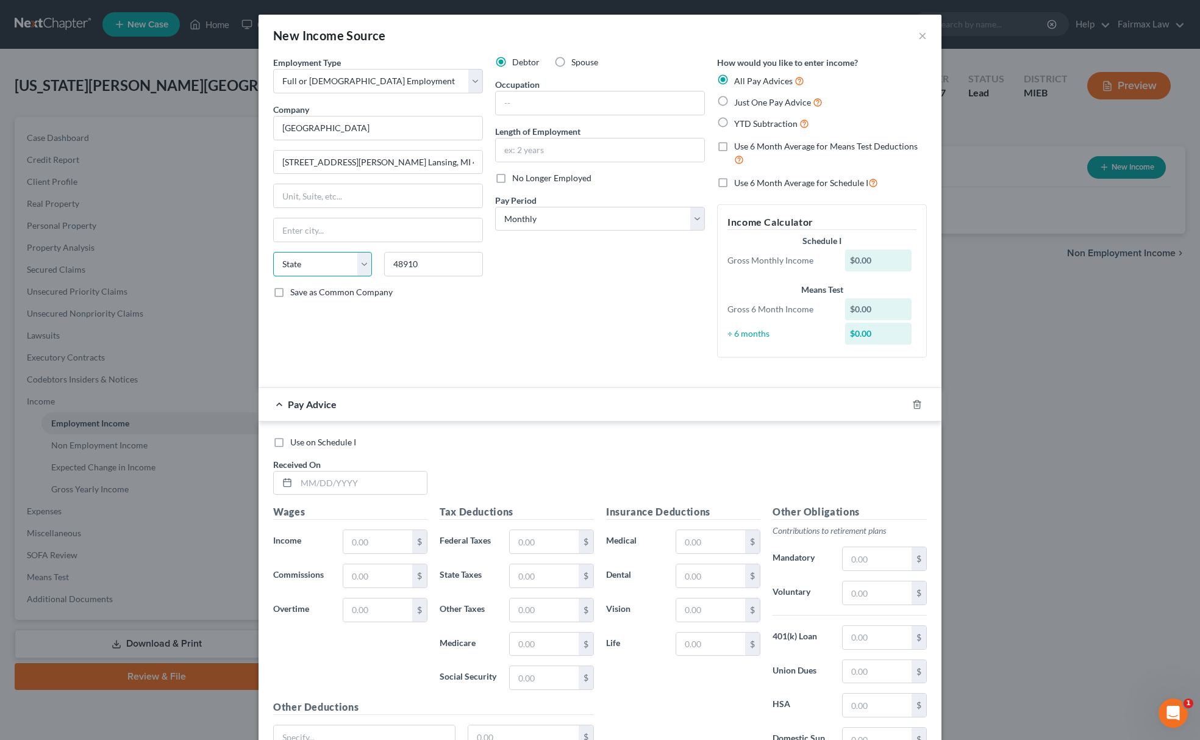
click at [310, 270] on select "State AL AK AR AZ CA CO CT DE DC FL GA GU HI ID IL IN IA KS KY LA ME MD MA MI M…" at bounding box center [322, 264] width 99 height 24
click at [273, 254] on select "State AL AK AR AZ CA CO CT DE DC FL GA GU HI ID IL IN IA KS KY LA ME MD MA MI M…" at bounding box center [322, 264] width 99 height 24
drag, startPoint x: 337, startPoint y: 159, endPoint x: 429, endPoint y: 155, distance: 92.8
click at [428, 155] on input "2900 Collins Rd. Lansing, MI 48910" at bounding box center [378, 162] width 209 height 23
click at [629, 109] on input "text" at bounding box center [600, 102] width 209 height 23
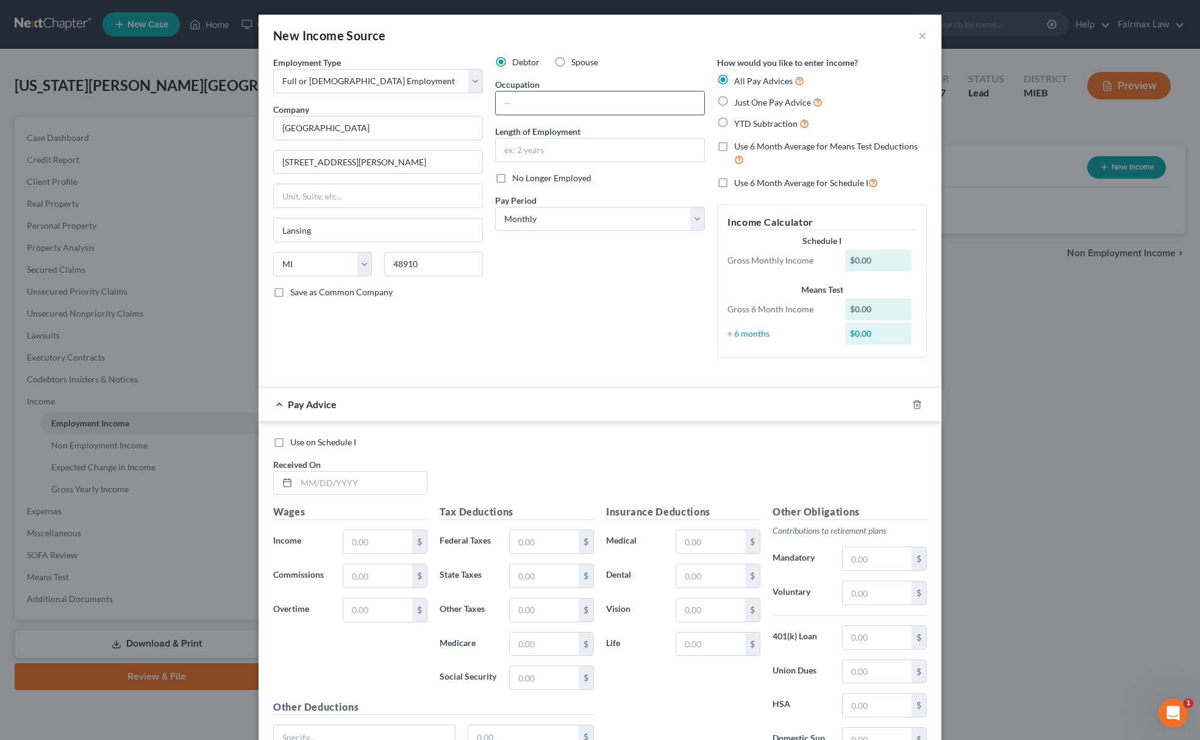
paste input "CNA"
click at [581, 152] on input "text" at bounding box center [600, 149] width 209 height 23
paste input "Since 12/22/2023"
click at [920, 410] on div at bounding box center [925, 405] width 34 height 20
click at [918, 405] on line "button" at bounding box center [918, 405] width 0 height 2
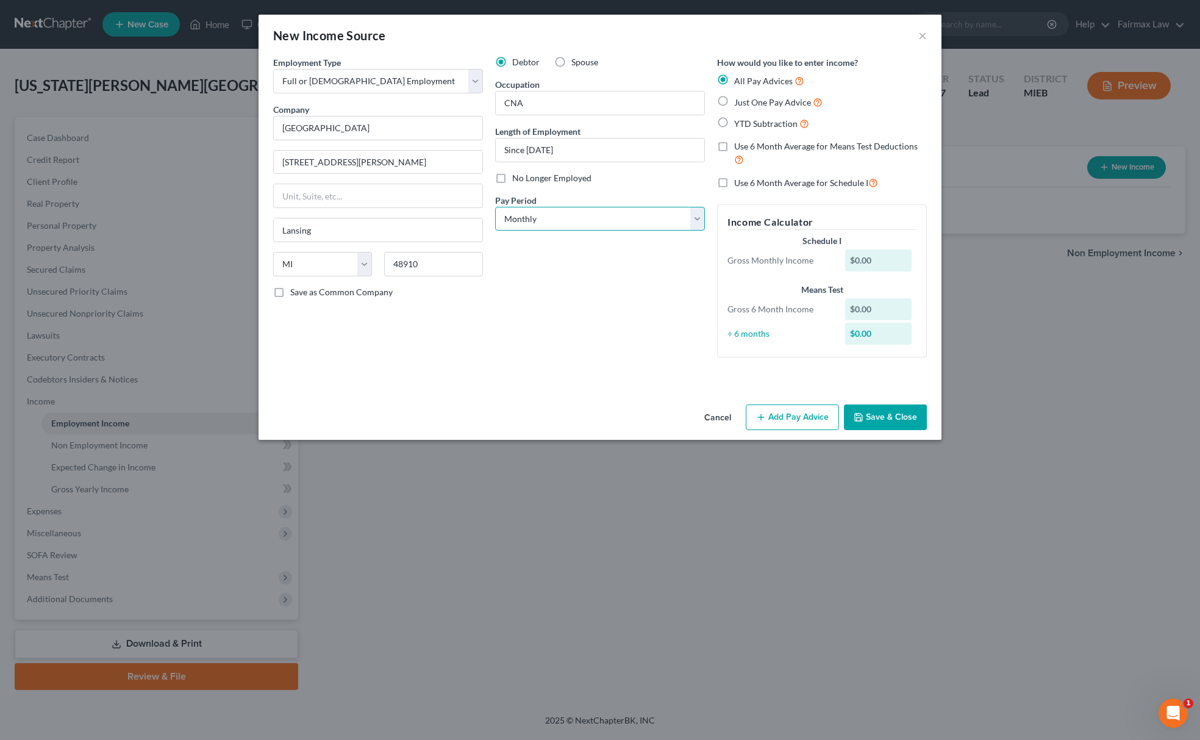
drag, startPoint x: 531, startPoint y: 210, endPoint x: 549, endPoint y: 228, distance: 25.9
click at [531, 210] on select "Select Monthly Twice Monthly Every Other Week Weekly" at bounding box center [600, 219] width 210 height 24
click at [495, 207] on select "Select Monthly Twice Monthly Every Other Week Weekly" at bounding box center [600, 219] width 210 height 24
click at [891, 421] on button "Save & Close" at bounding box center [885, 417] width 83 height 26
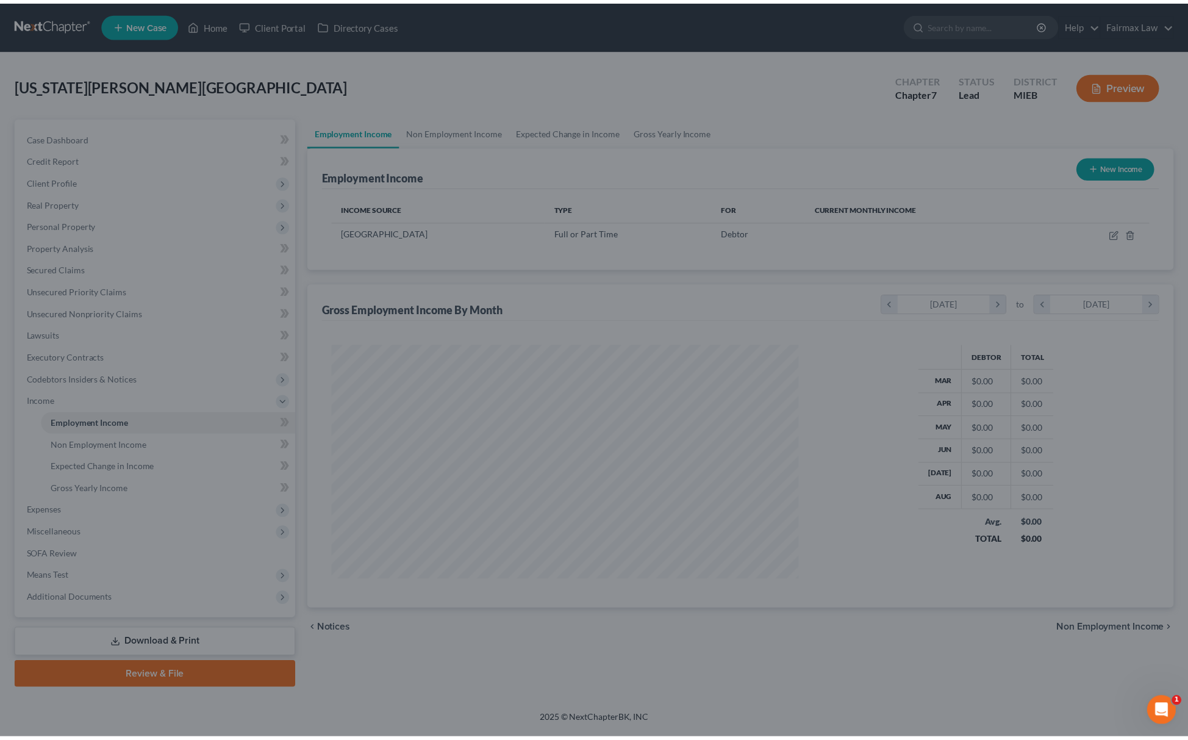
scroll to position [237, 496]
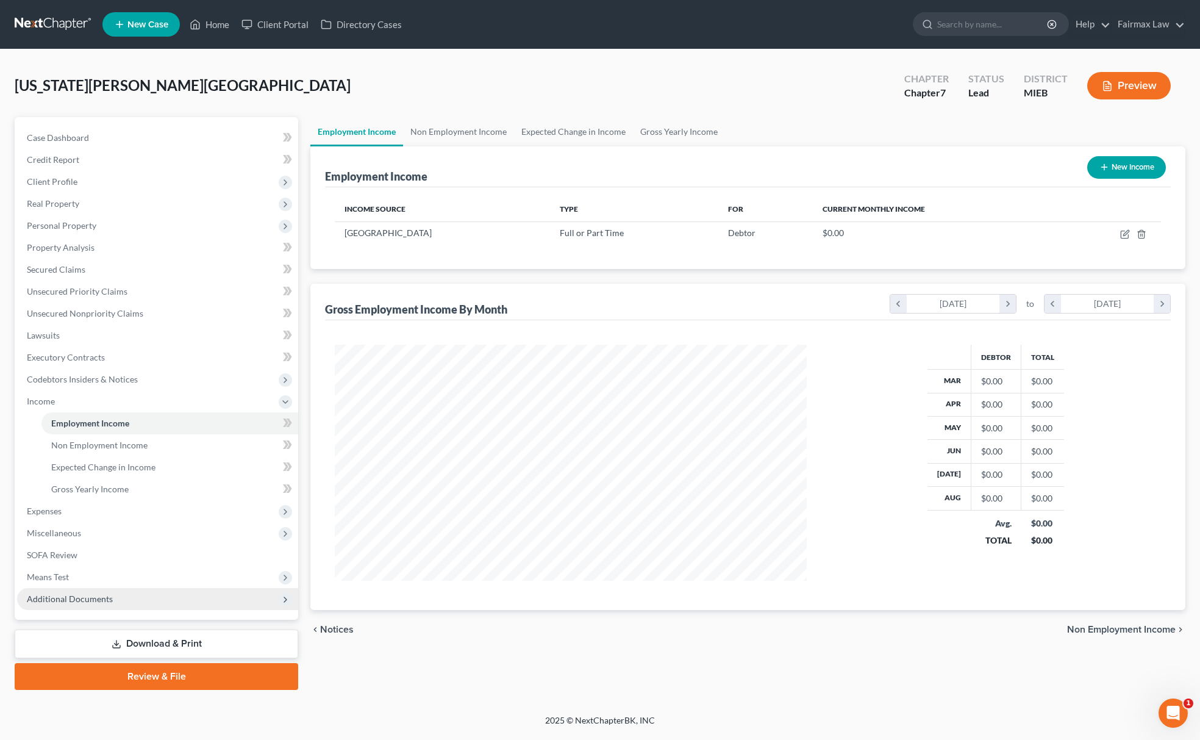
click at [93, 599] on span "Additional Documents" at bounding box center [70, 598] width 86 height 10
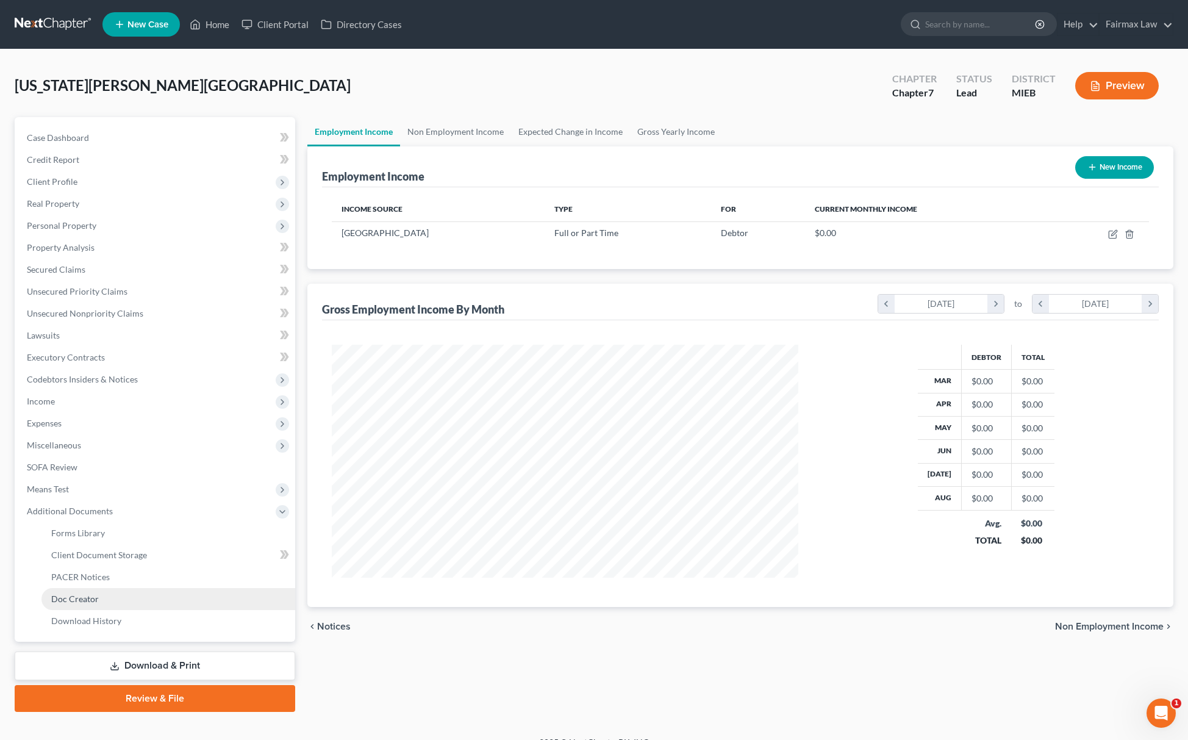
scroll to position [609652, 609394]
click at [154, 554] on link "Client Document Storage" at bounding box center [168, 555] width 254 height 22
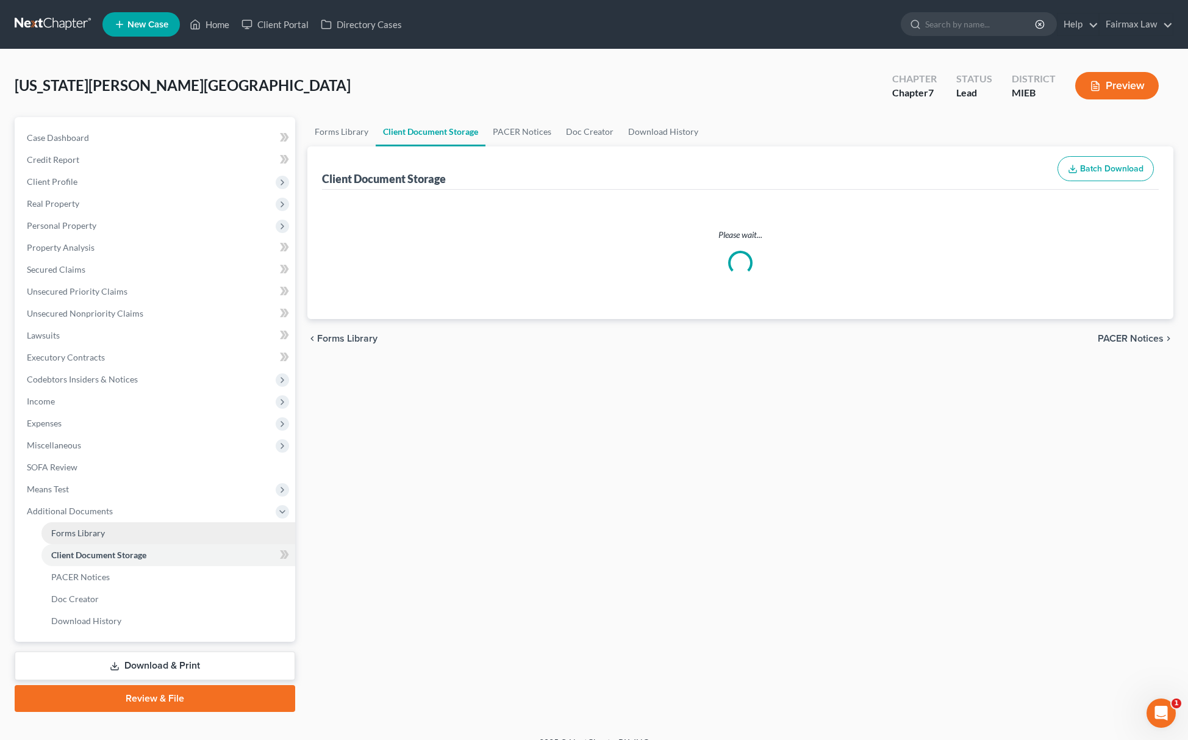
click at [101, 528] on span "Forms Library" at bounding box center [78, 533] width 54 height 10
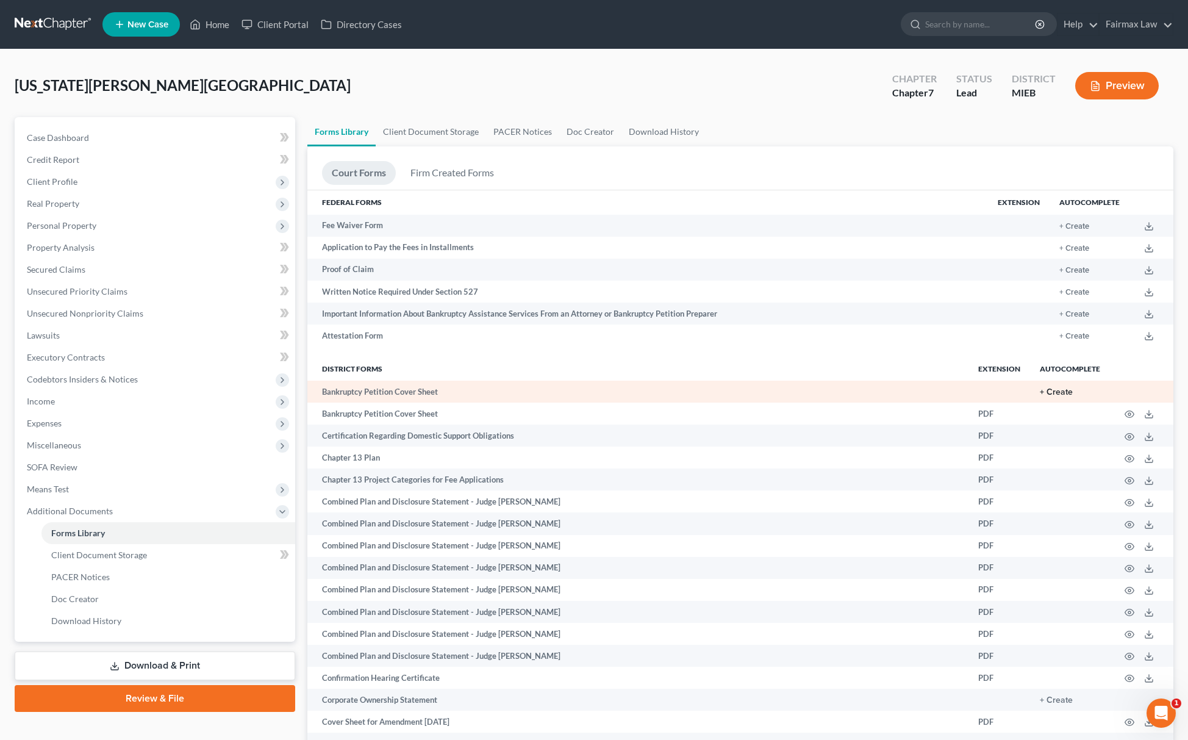
click at [1058, 393] on button "+ Create" at bounding box center [1056, 392] width 33 height 9
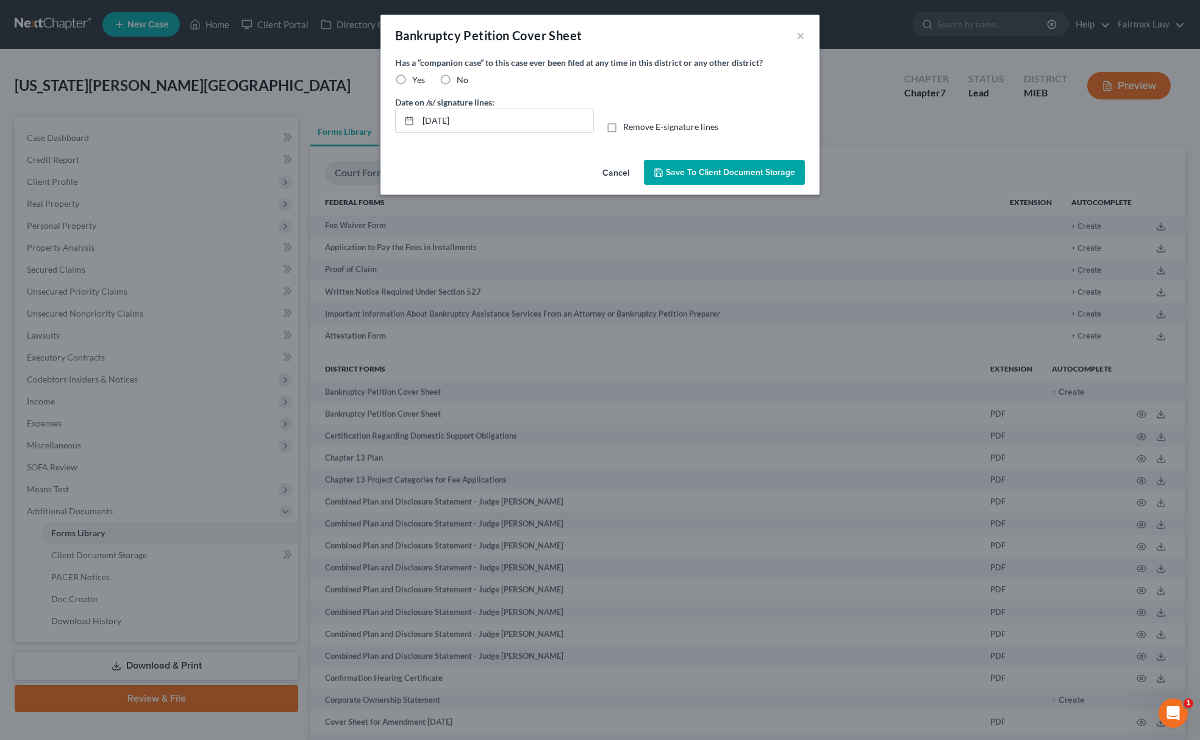
click at [698, 170] on span "Save to Client Document Storage" at bounding box center [730, 172] width 129 height 10
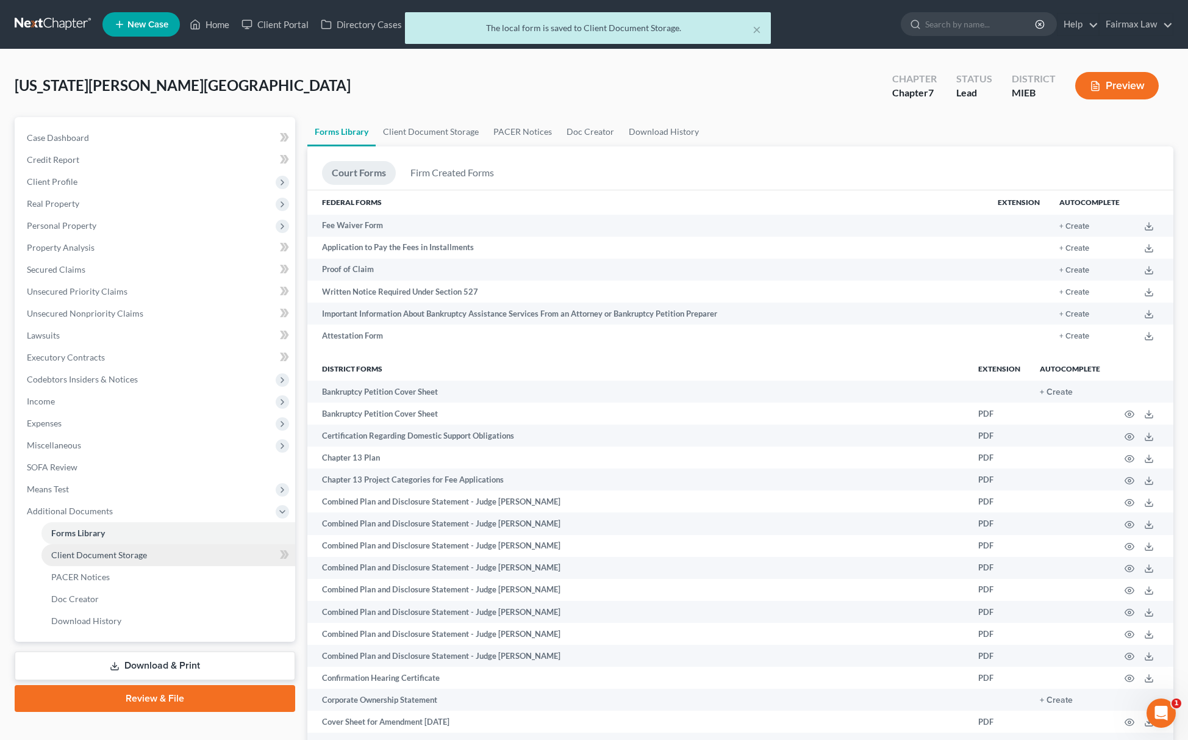
click at [137, 550] on span "Client Document Storage" at bounding box center [99, 555] width 96 height 10
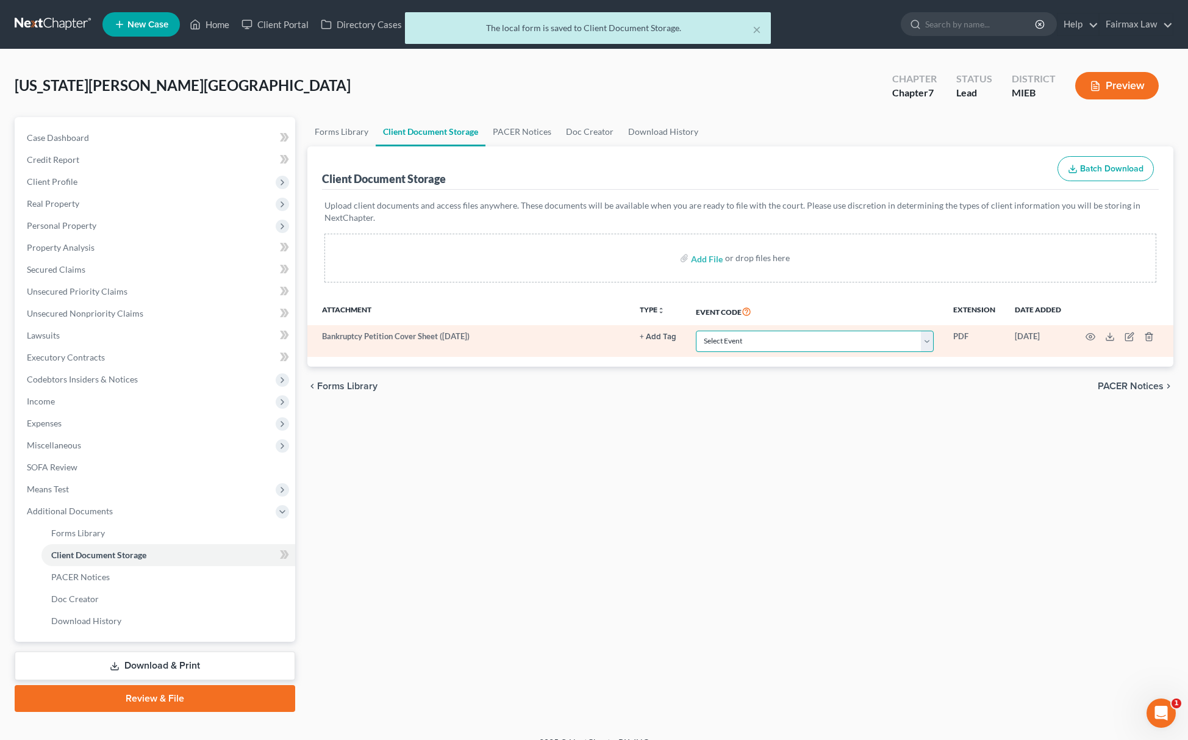
click at [803, 340] on select "Select Event 20 Largest Unsecured Creditors Amended Chapter 11 Plan Amended Cha…" at bounding box center [815, 341] width 238 height 21
click at [696, 331] on select "Select Event 20 Largest Unsecured Creditors Amended Chapter 11 Plan Amended Cha…" at bounding box center [815, 341] width 238 height 21
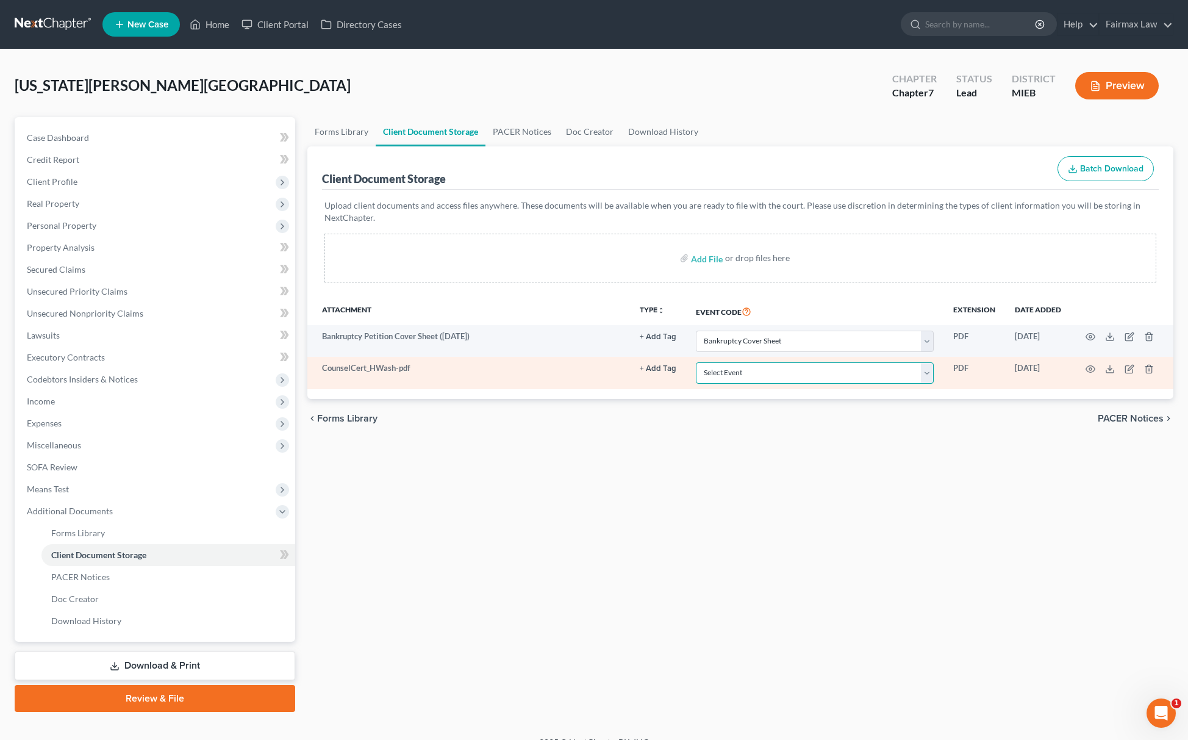
click at [775, 382] on select "Select Event 20 Largest Unsecured Creditors Amended Chapter 11 Plan Amended Cha…" at bounding box center [815, 372] width 238 height 21
click at [696, 362] on select "Select Event 20 Largest Unsecured Creditors Amended Chapter 11 Plan Amended Cha…" at bounding box center [815, 372] width 238 height 21
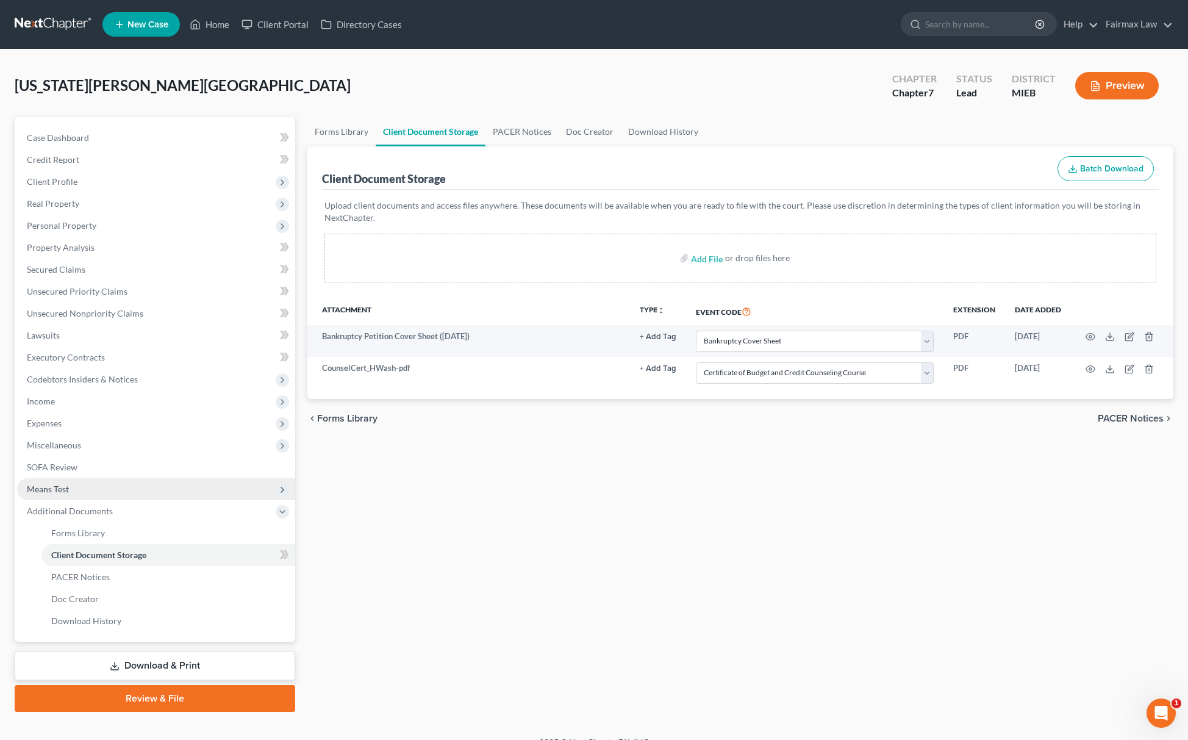
click at [111, 478] on span "Means Test" at bounding box center [156, 489] width 278 height 22
click at [96, 561] on link "Means Test Questions" at bounding box center [168, 555] width 254 height 22
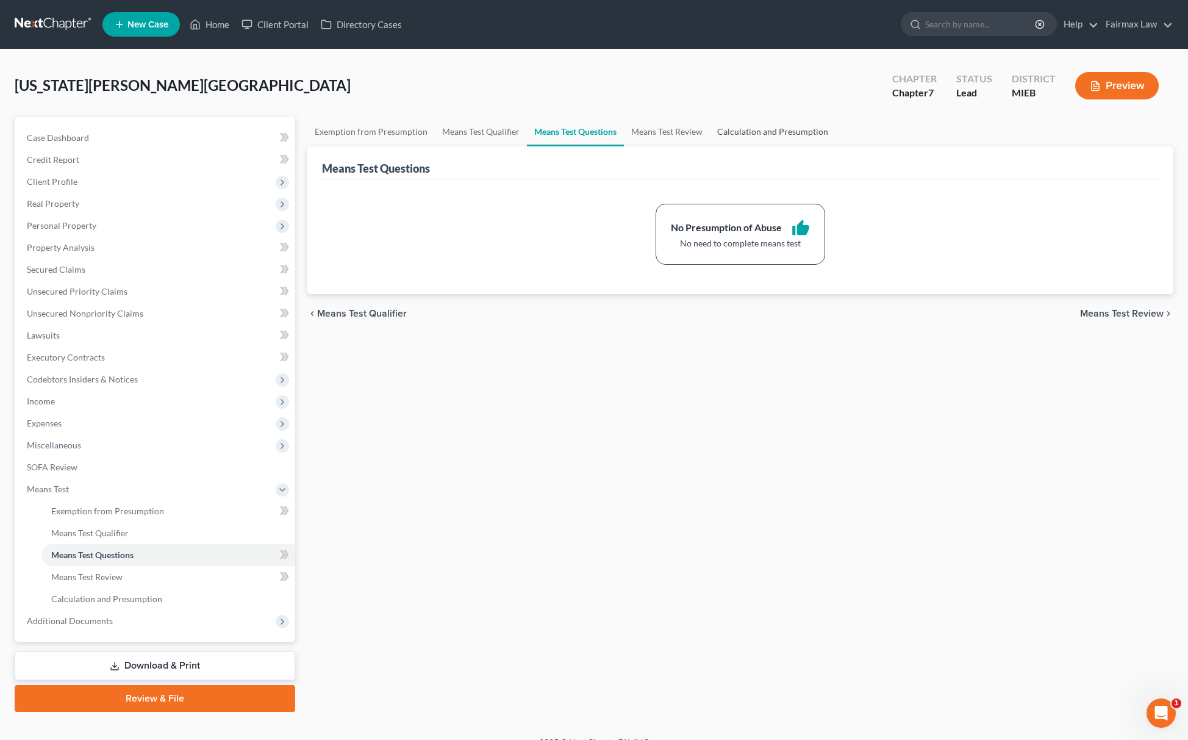
click at [769, 123] on link "Calculation and Presumption" at bounding box center [773, 131] width 126 height 29
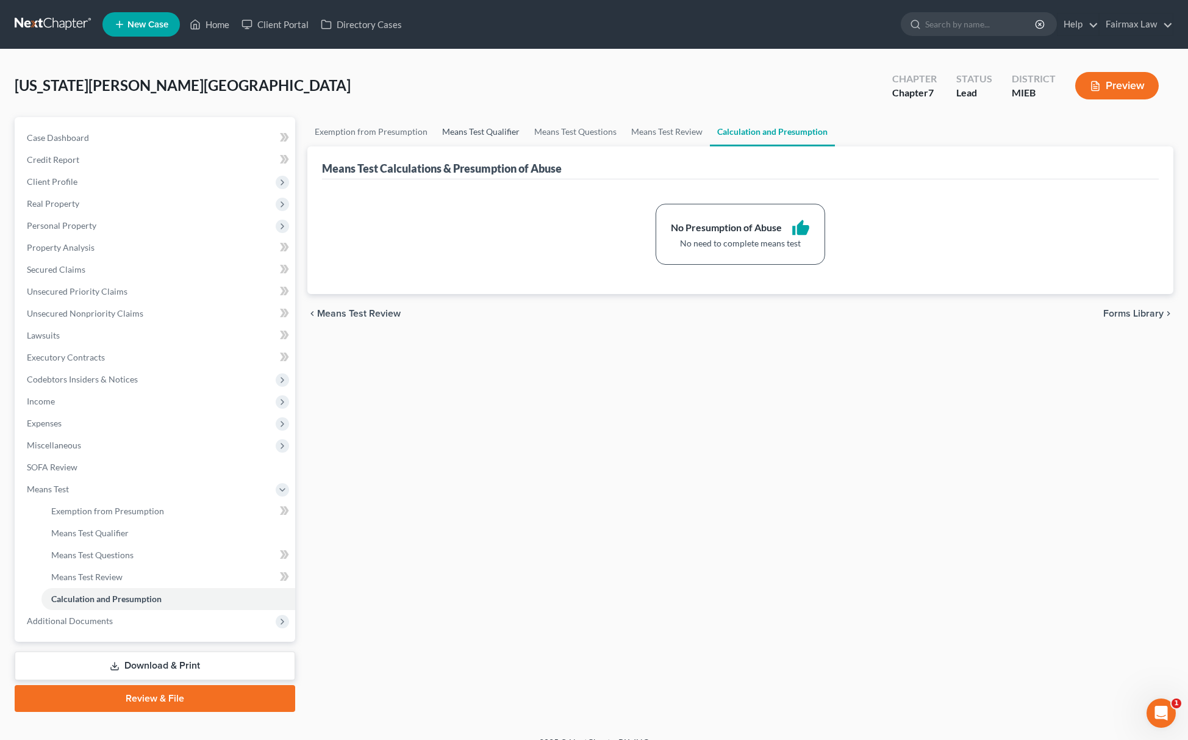
drag, startPoint x: 469, startPoint y: 127, endPoint x: 406, endPoint y: 139, distance: 64.6
click at [470, 127] on link "Means Test Qualifier" at bounding box center [481, 131] width 92 height 29
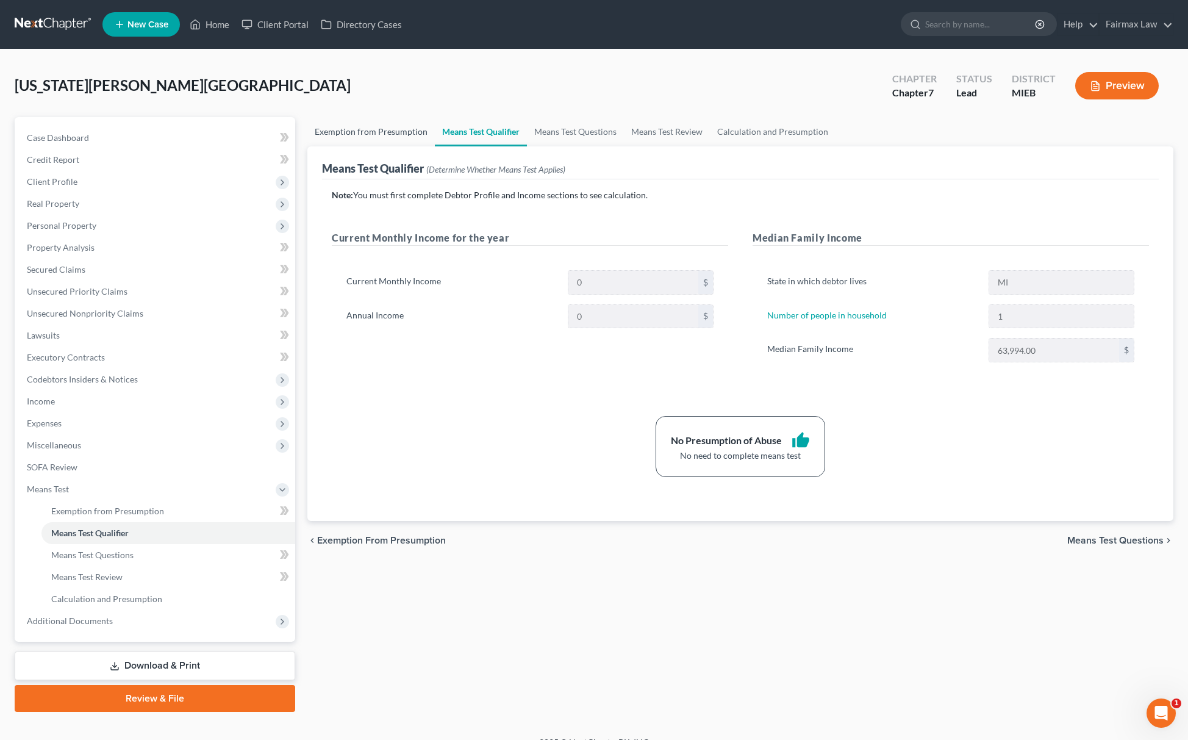
click at [396, 132] on link "Exemption from Presumption" at bounding box center [370, 131] width 127 height 29
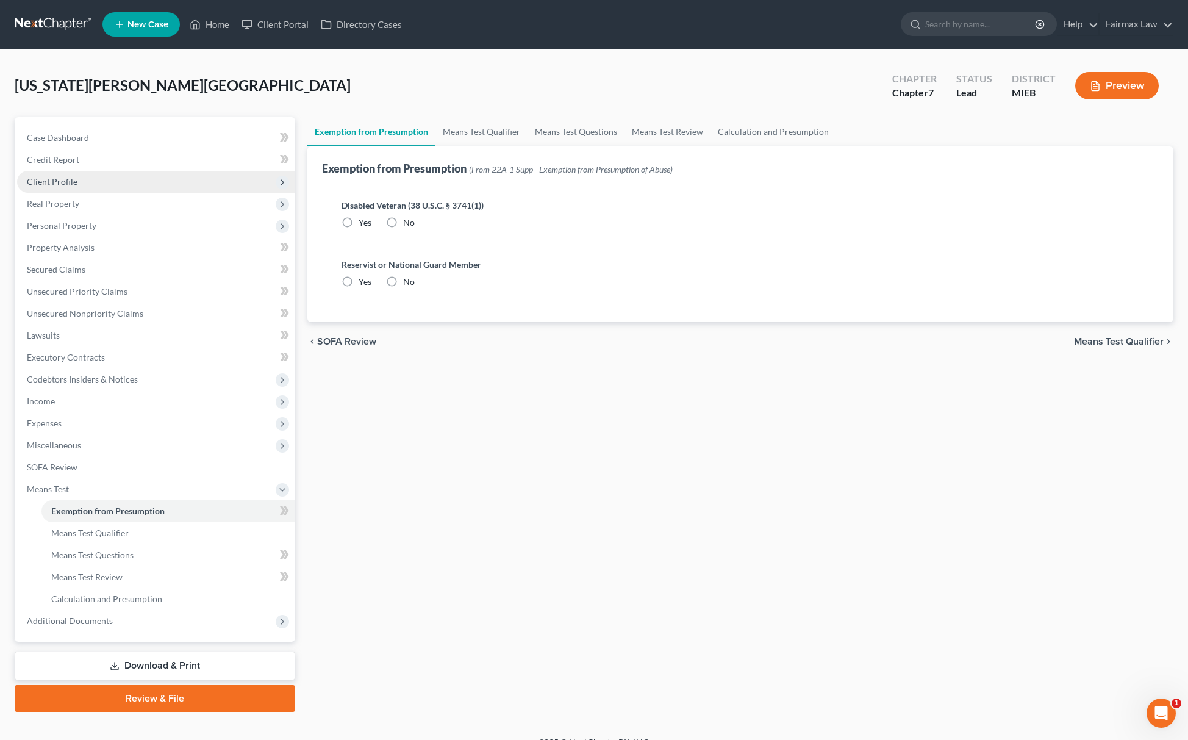
click at [94, 181] on span "Client Profile" at bounding box center [156, 182] width 278 height 22
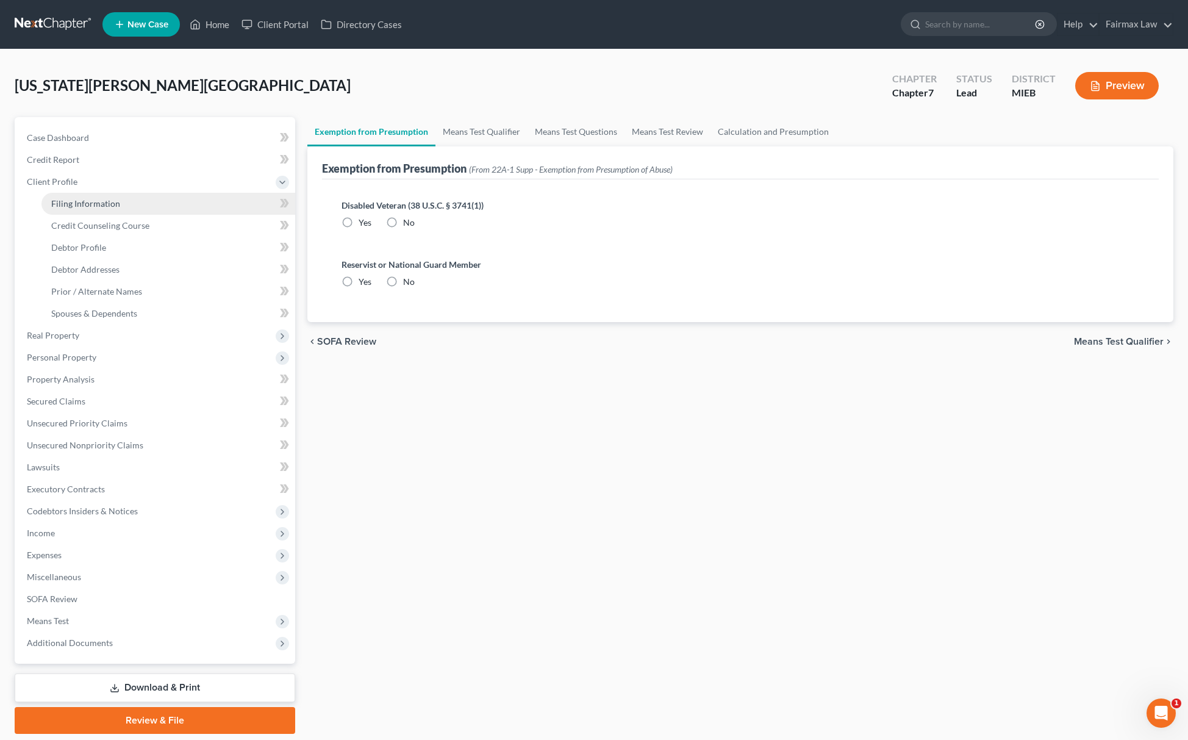
click at [118, 203] on span "Filing Information" at bounding box center [85, 203] width 69 height 10
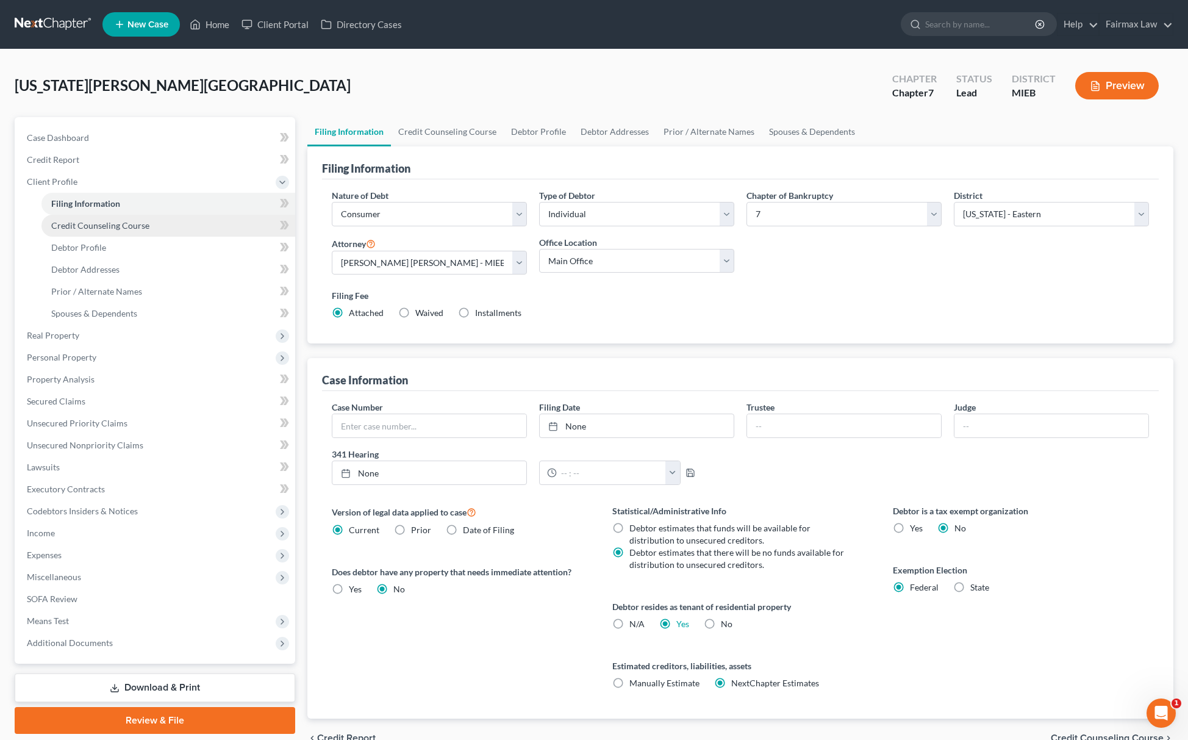
click at [110, 233] on link "Credit Counseling Course" at bounding box center [168, 226] width 254 height 22
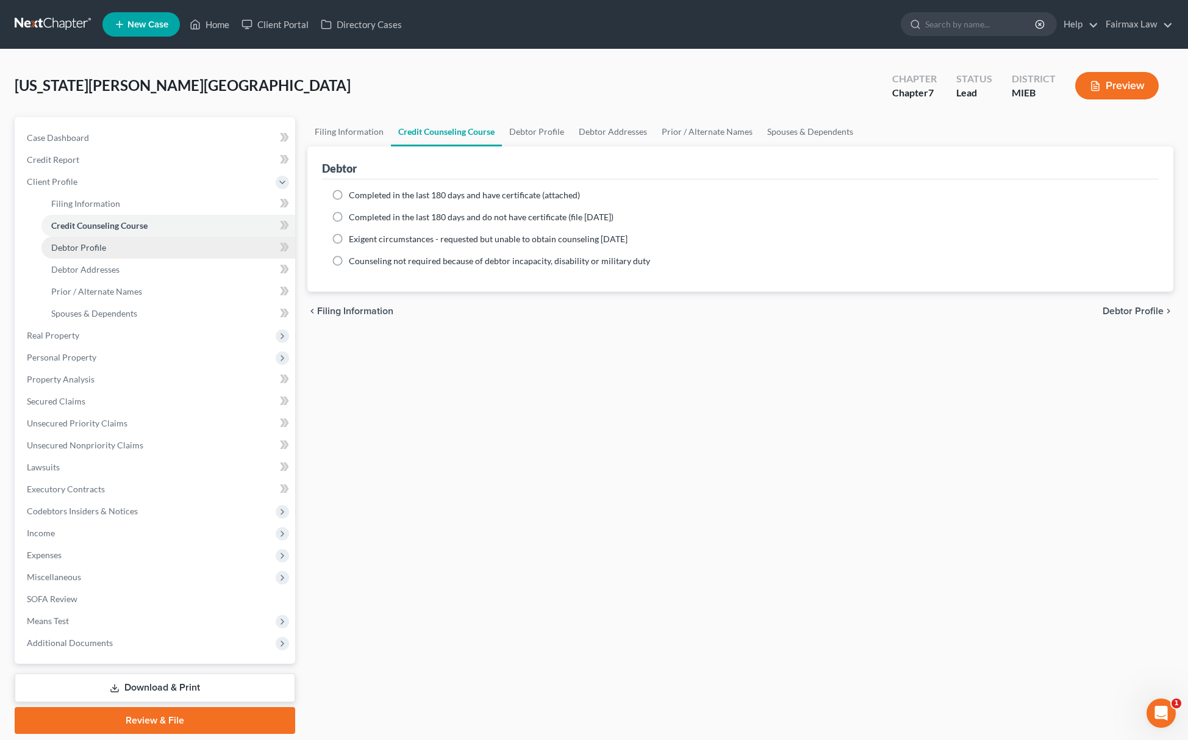
click at [98, 238] on link "Debtor Profile" at bounding box center [168, 248] width 254 height 22
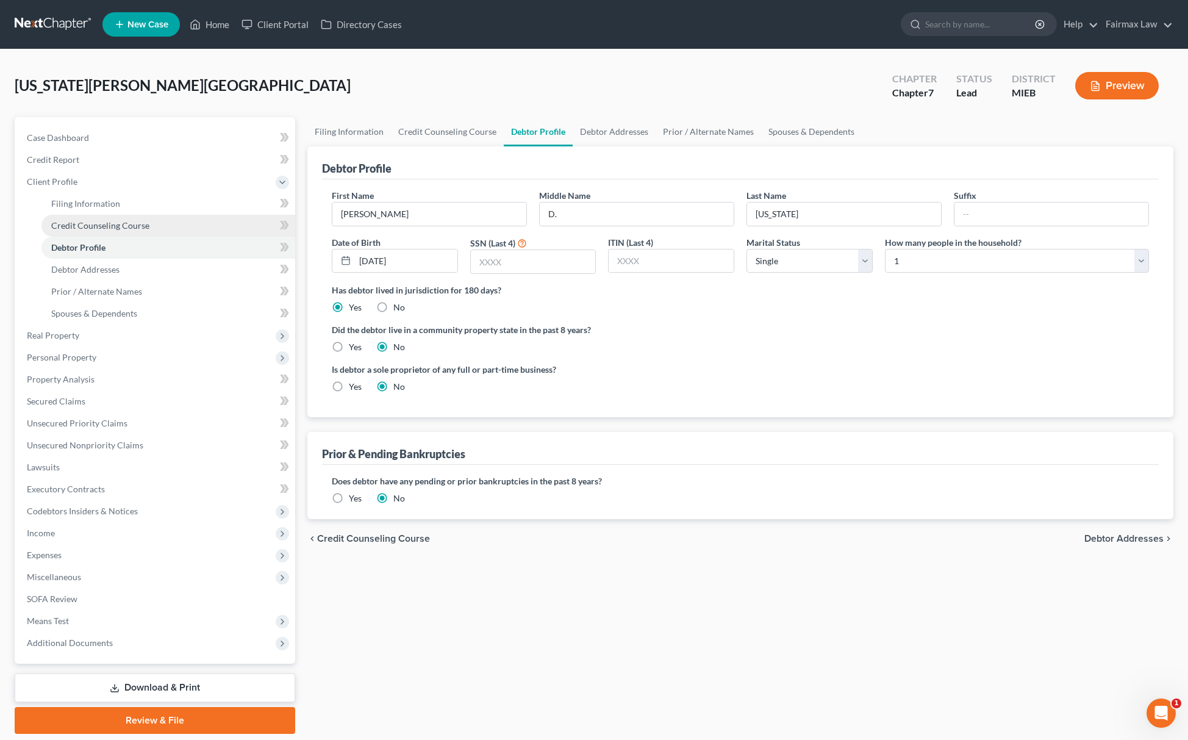
click at [96, 220] on span "Credit Counseling Course" at bounding box center [100, 225] width 98 height 10
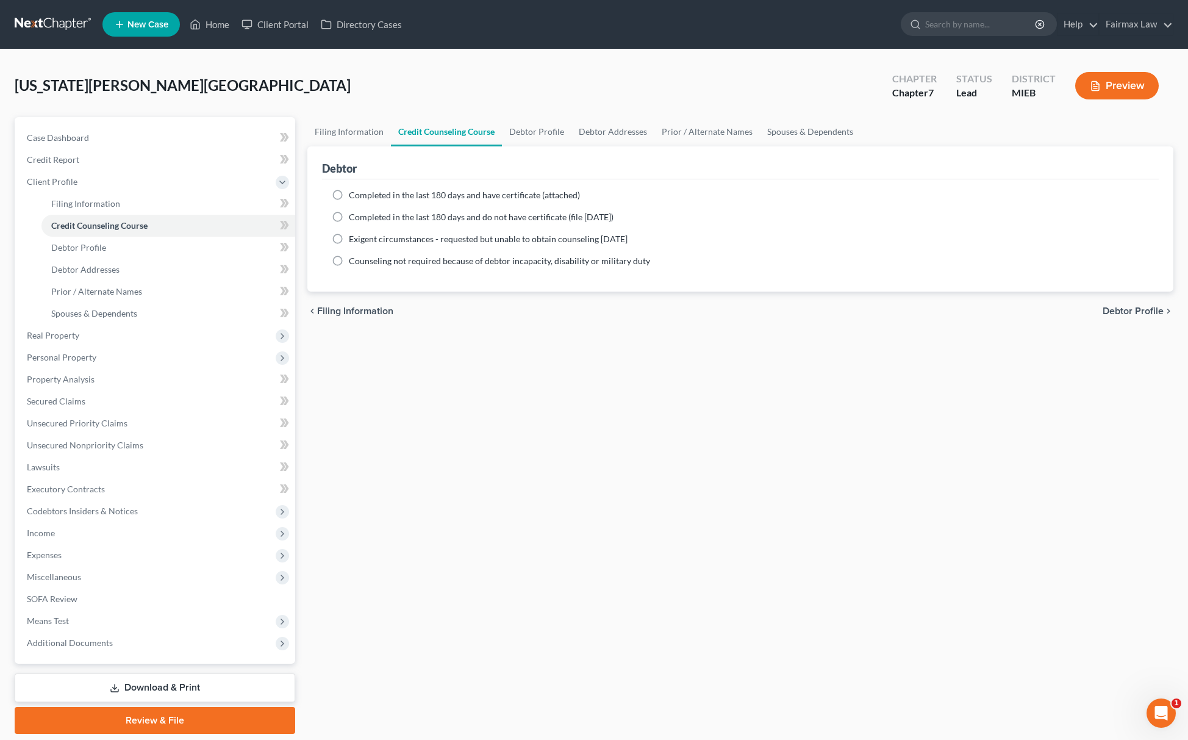
click at [349, 215] on label "Completed in the last 180 days and do not have certificate (file [DATE])" at bounding box center [481, 217] width 265 height 12
click at [354, 215] on input "Completed in the last 180 days and do not have certificate (file [DATE])" at bounding box center [358, 215] width 8 height 8
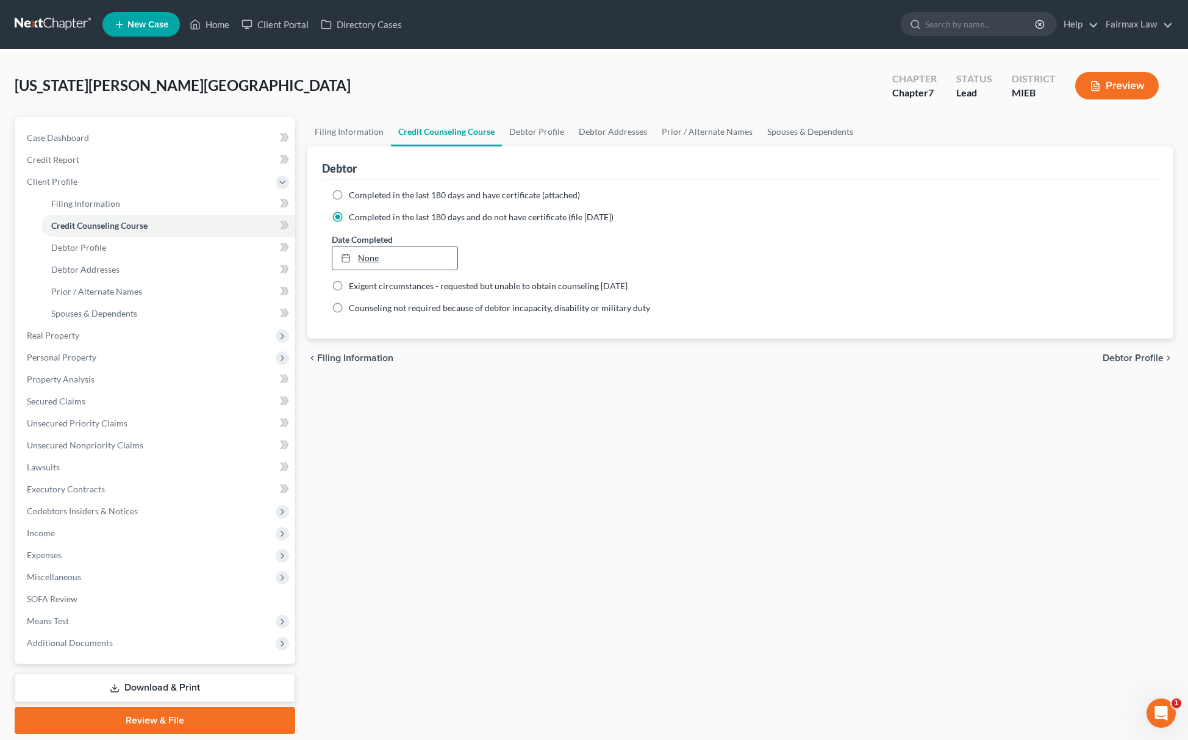
click at [403, 252] on link "None" at bounding box center [394, 257] width 125 height 23
click at [79, 251] on link "Debtor Profile" at bounding box center [168, 248] width 254 height 22
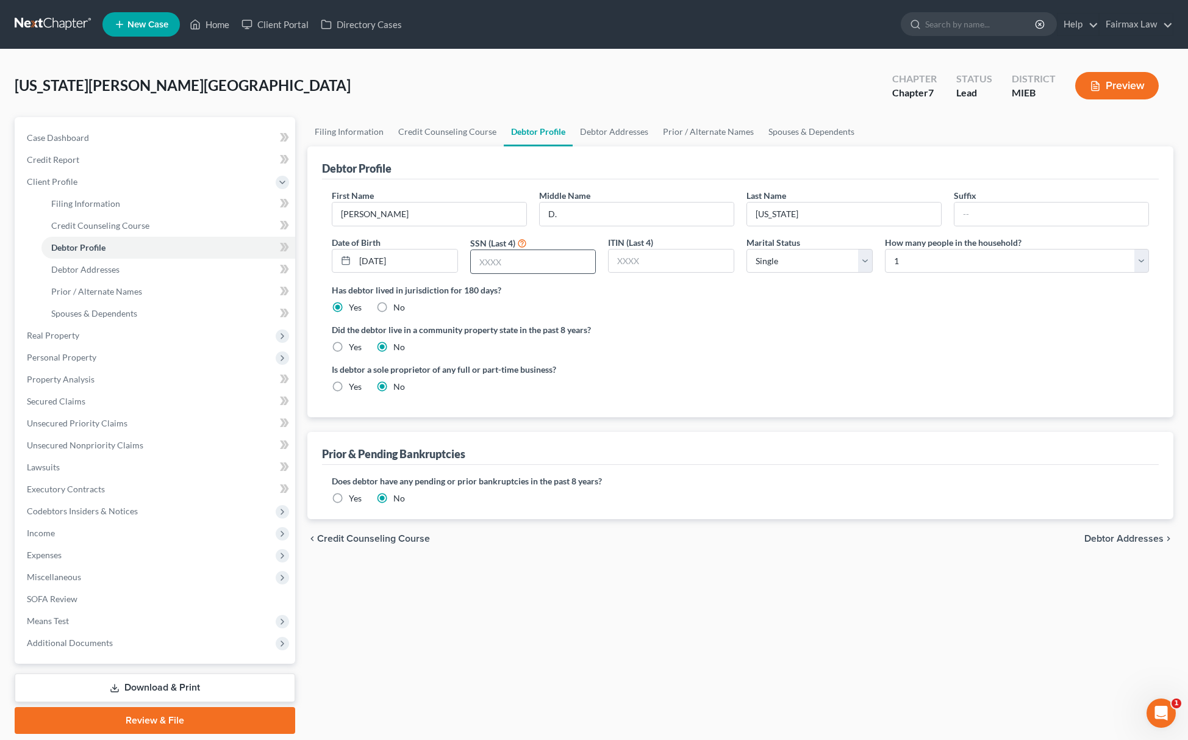
drag, startPoint x: 483, startPoint y: 274, endPoint x: 500, endPoint y: 267, distance: 18.6
click at [489, 273] on div at bounding box center [533, 261] width 126 height 24
click at [506, 262] on input "text" at bounding box center [533, 261] width 125 height 23
paste input "4985"
click at [131, 270] on link "Debtor Addresses" at bounding box center [168, 270] width 254 height 22
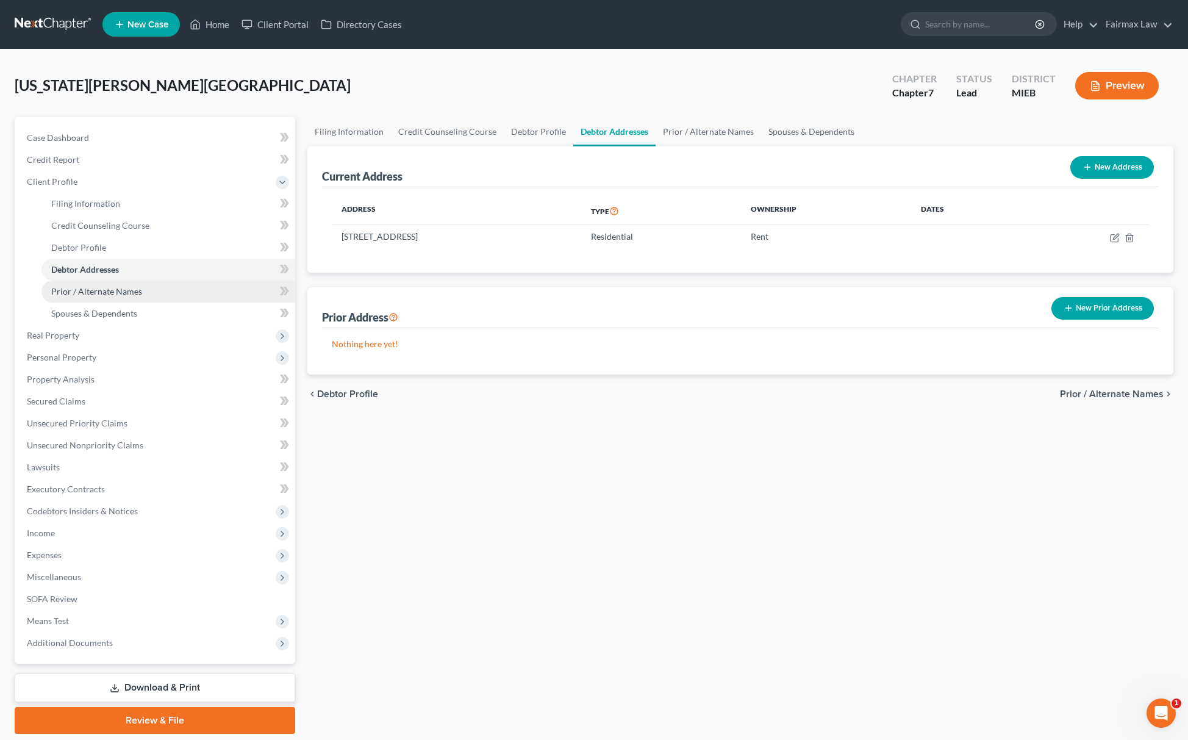
click at [115, 288] on span "Prior / Alternate Names" at bounding box center [96, 291] width 91 height 10
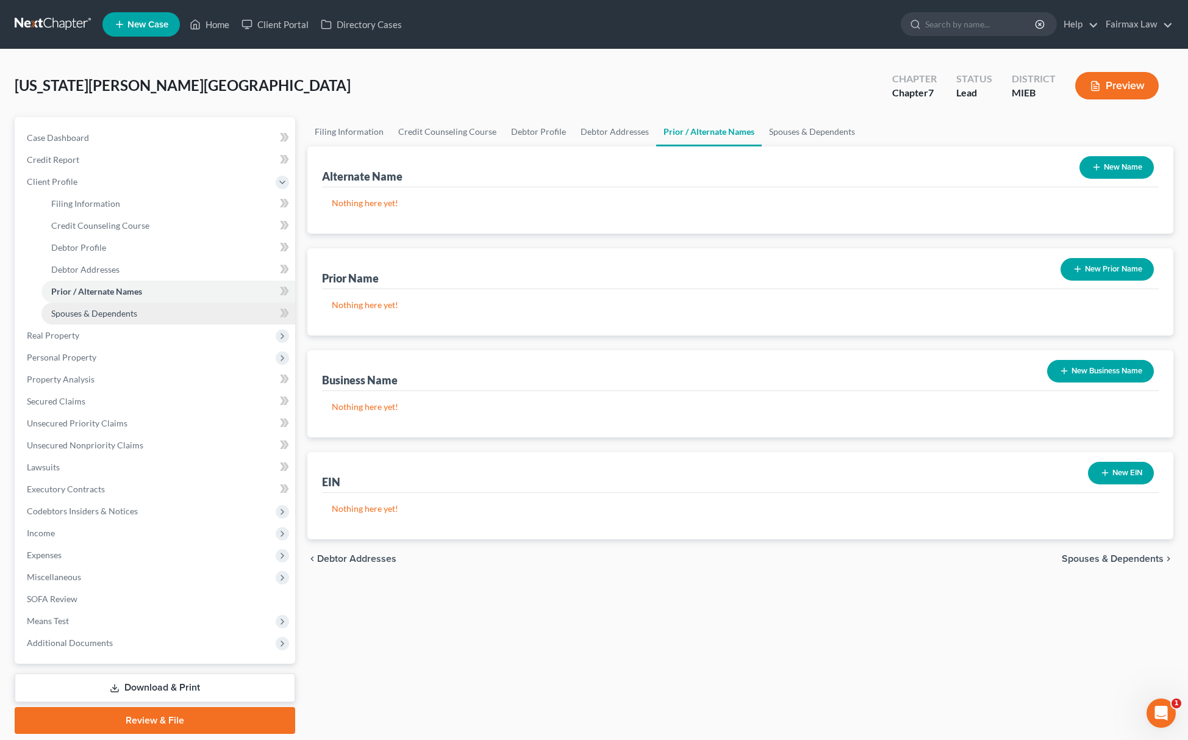
click at [121, 308] on span "Spouses & Dependents" at bounding box center [94, 313] width 86 height 10
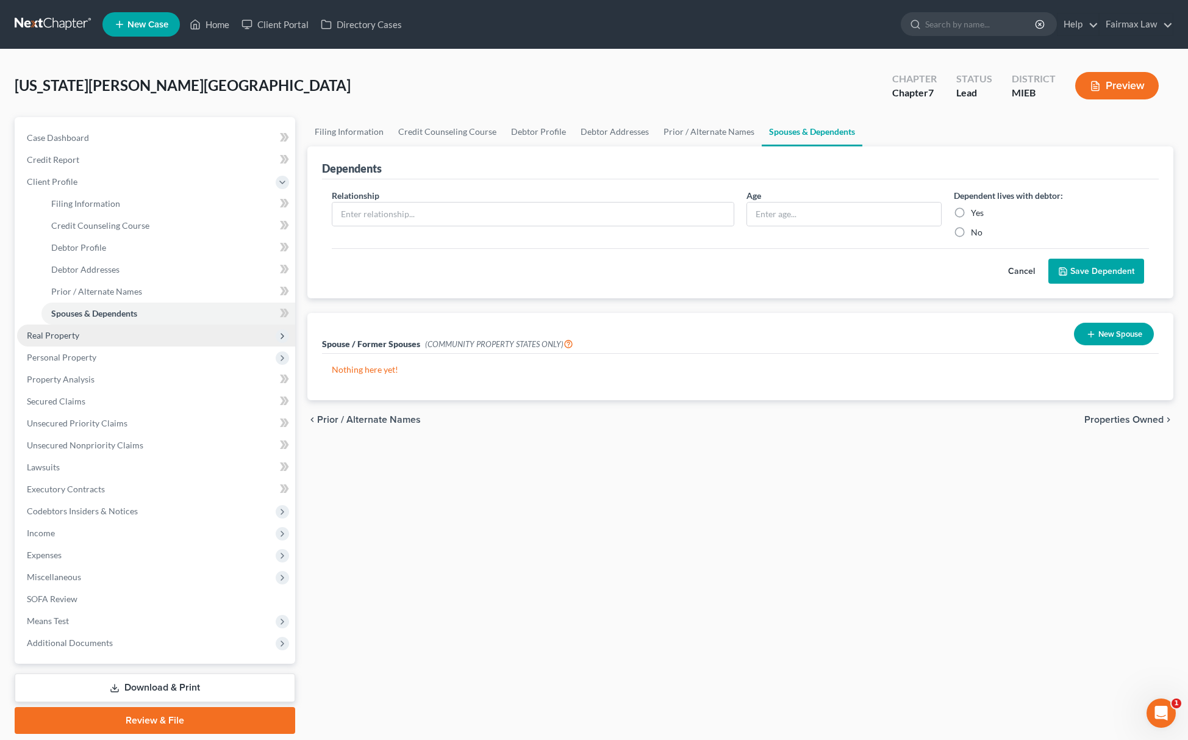
click at [112, 340] on span "Real Property" at bounding box center [156, 335] width 278 height 22
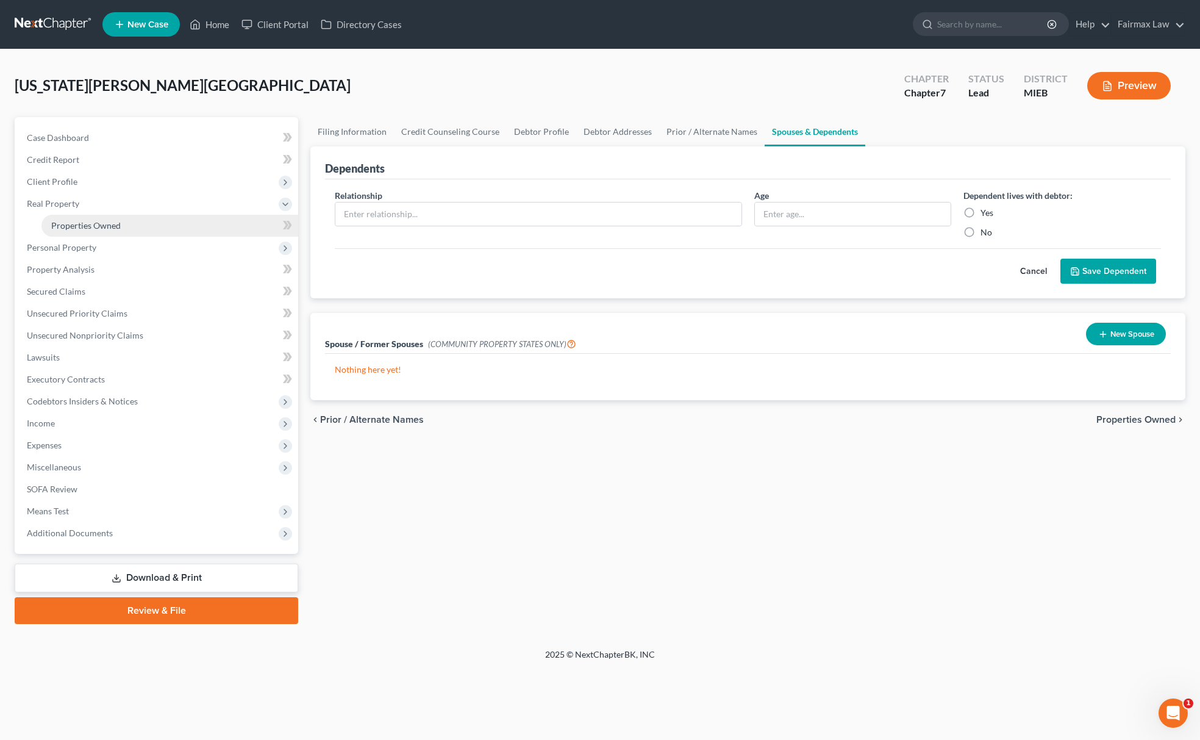
click at [123, 222] on link "Properties Owned" at bounding box center [169, 226] width 257 height 22
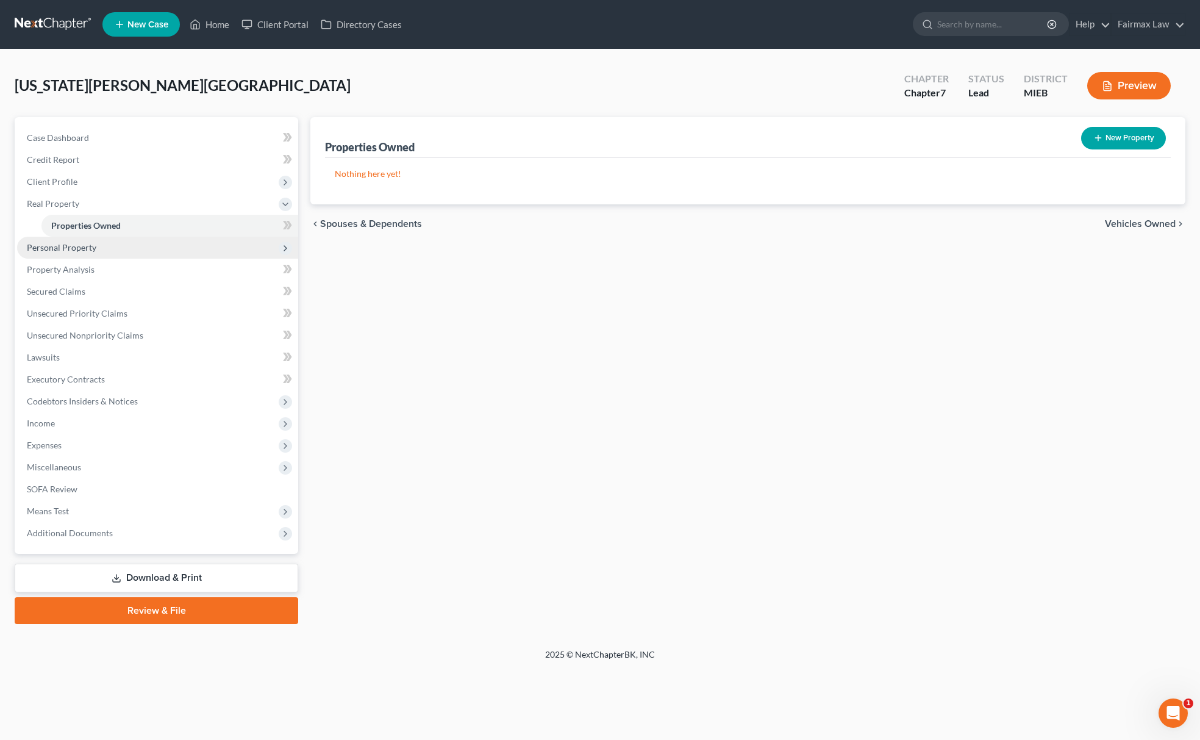
click at [106, 254] on span "Personal Property" at bounding box center [157, 248] width 281 height 22
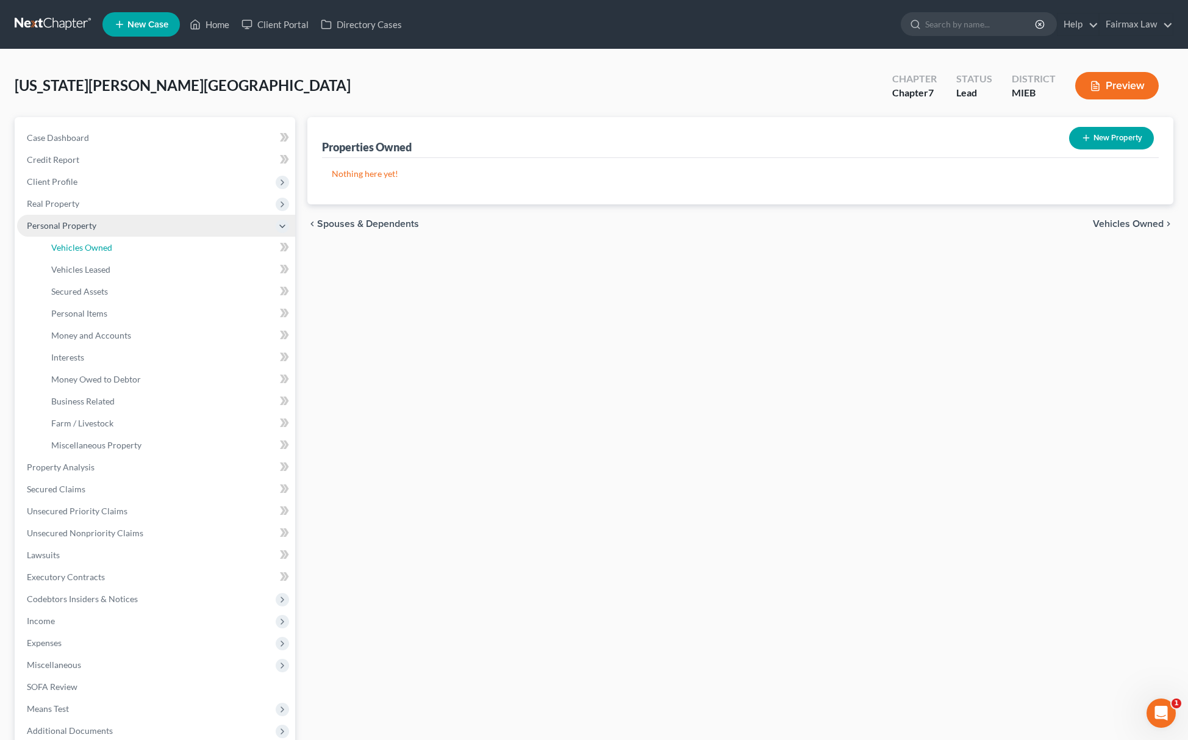
click at [128, 254] on link "Vehicles Owned" at bounding box center [168, 248] width 254 height 22
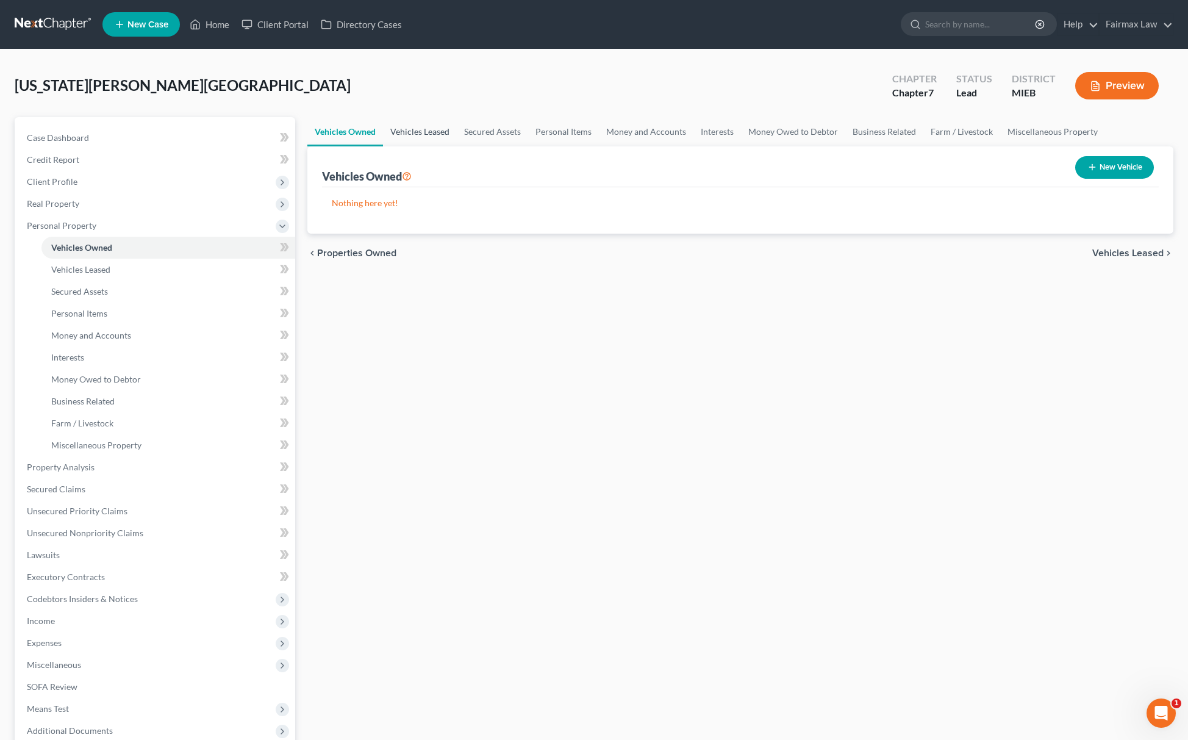
click at [434, 132] on link "Vehicles Leased" at bounding box center [420, 131] width 74 height 29
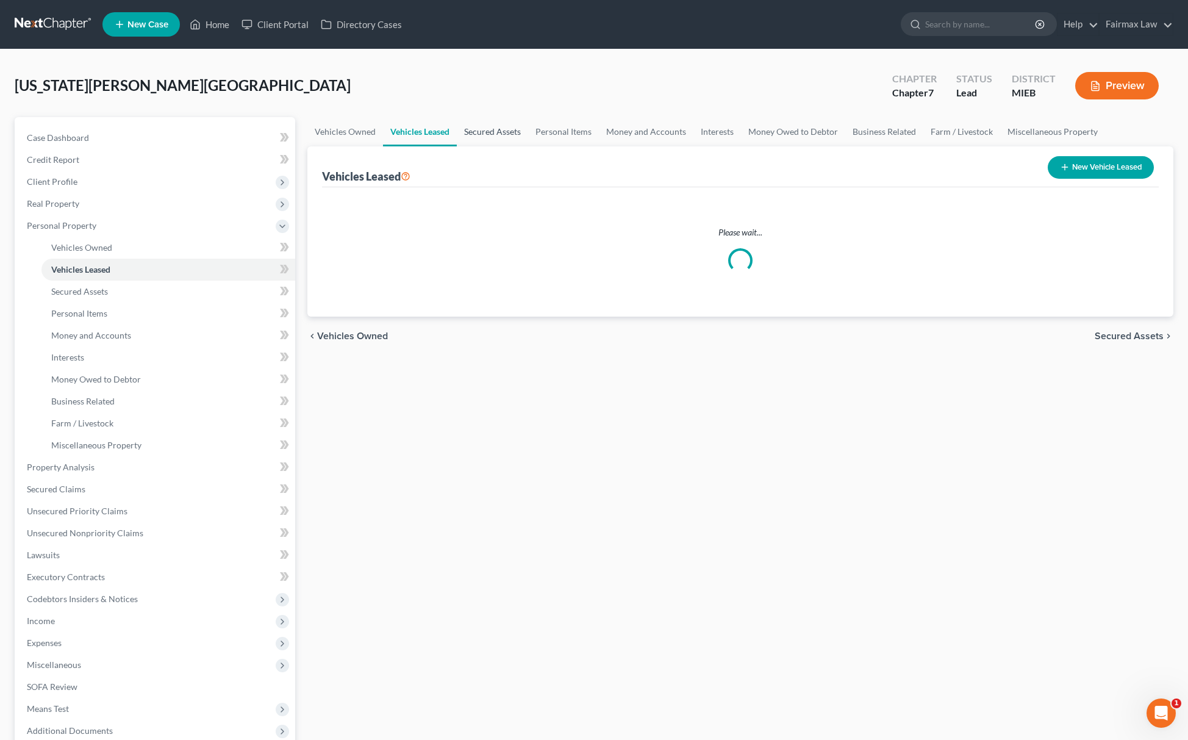
click at [472, 130] on link "Secured Assets" at bounding box center [492, 131] width 71 height 29
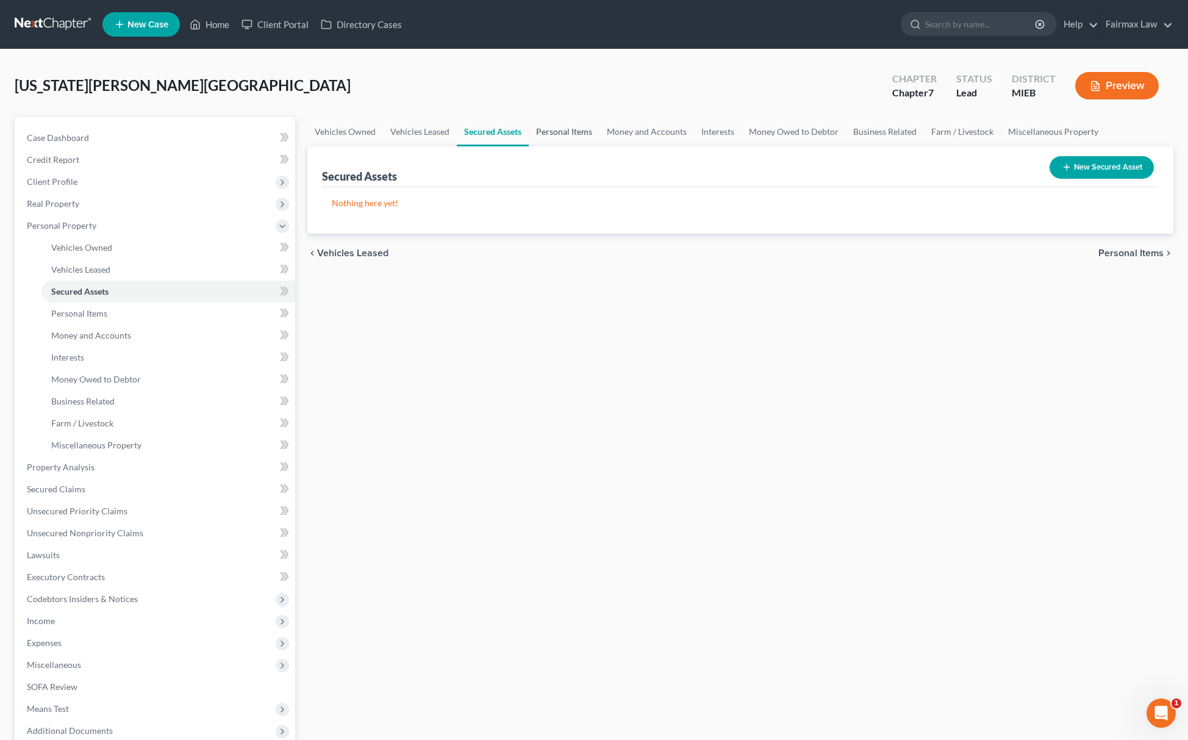
click at [546, 131] on link "Personal Items" at bounding box center [564, 131] width 71 height 29
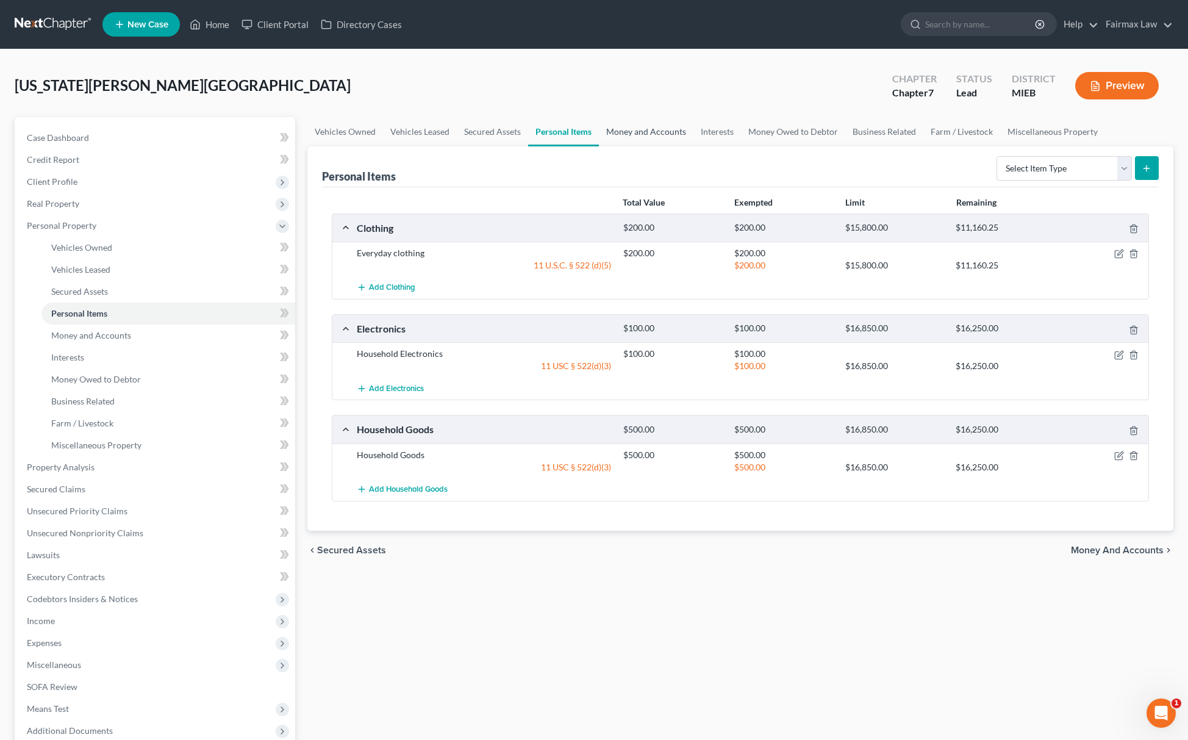
click at [665, 140] on link "Money and Accounts" at bounding box center [646, 131] width 95 height 29
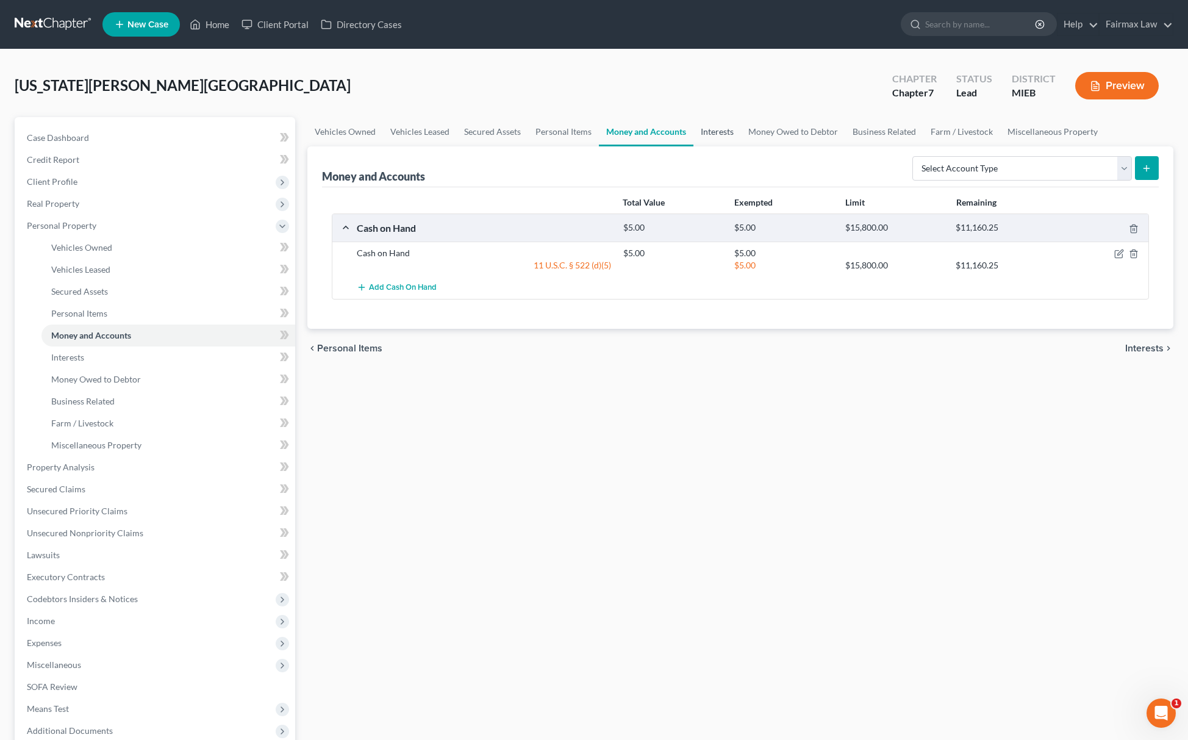
click at [721, 131] on link "Interests" at bounding box center [717, 131] width 48 height 29
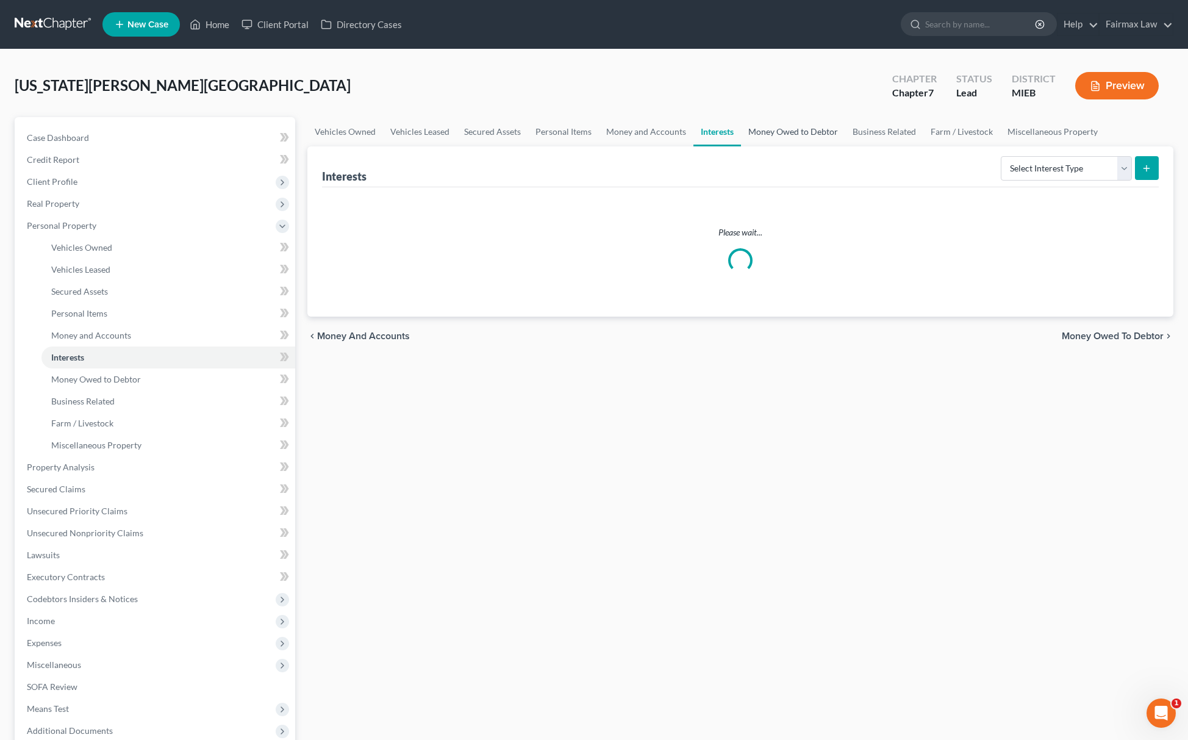
click at [784, 131] on link "Money Owed to Debtor" at bounding box center [793, 131] width 104 height 29
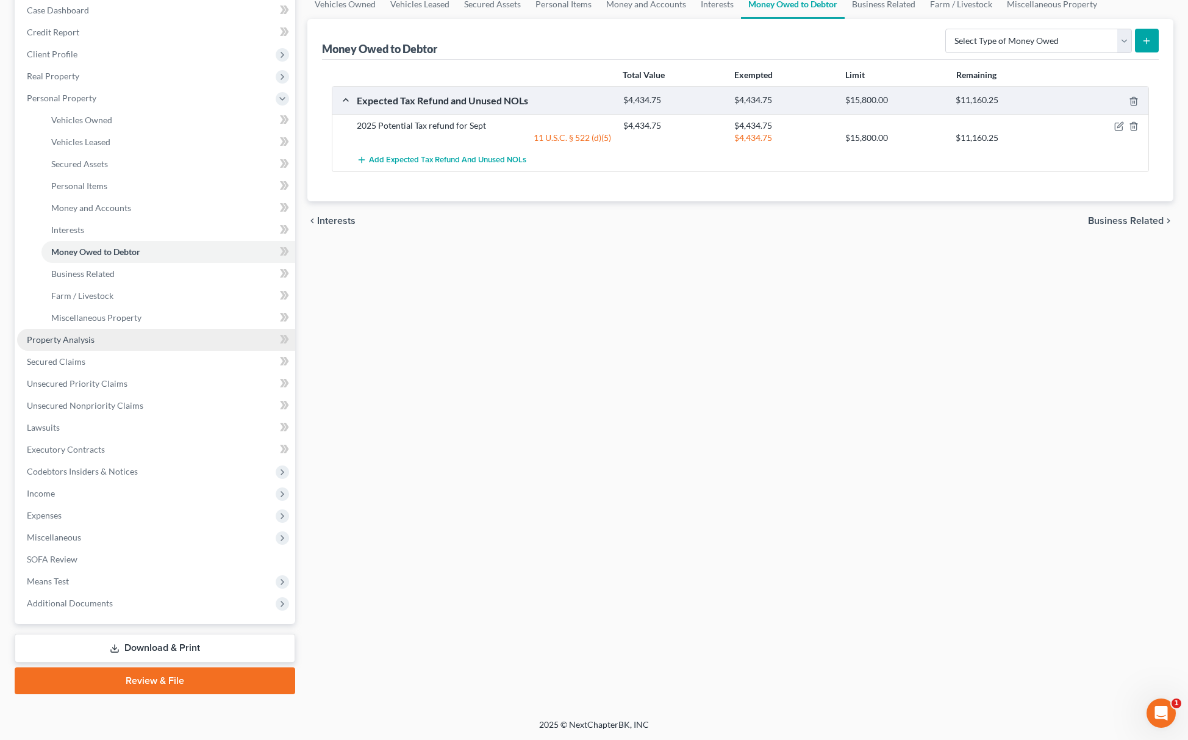
click at [81, 340] on span "Property Analysis" at bounding box center [61, 339] width 68 height 10
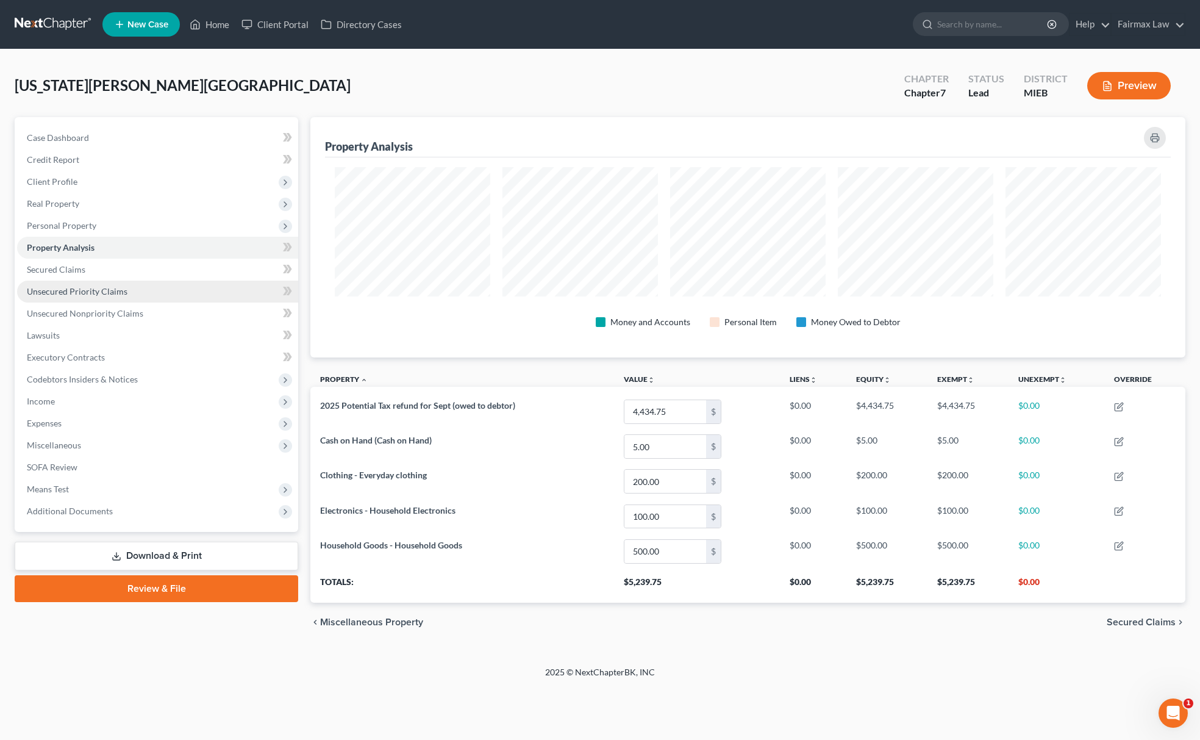
click at [110, 291] on span "Unsecured Priority Claims" at bounding box center [77, 291] width 101 height 10
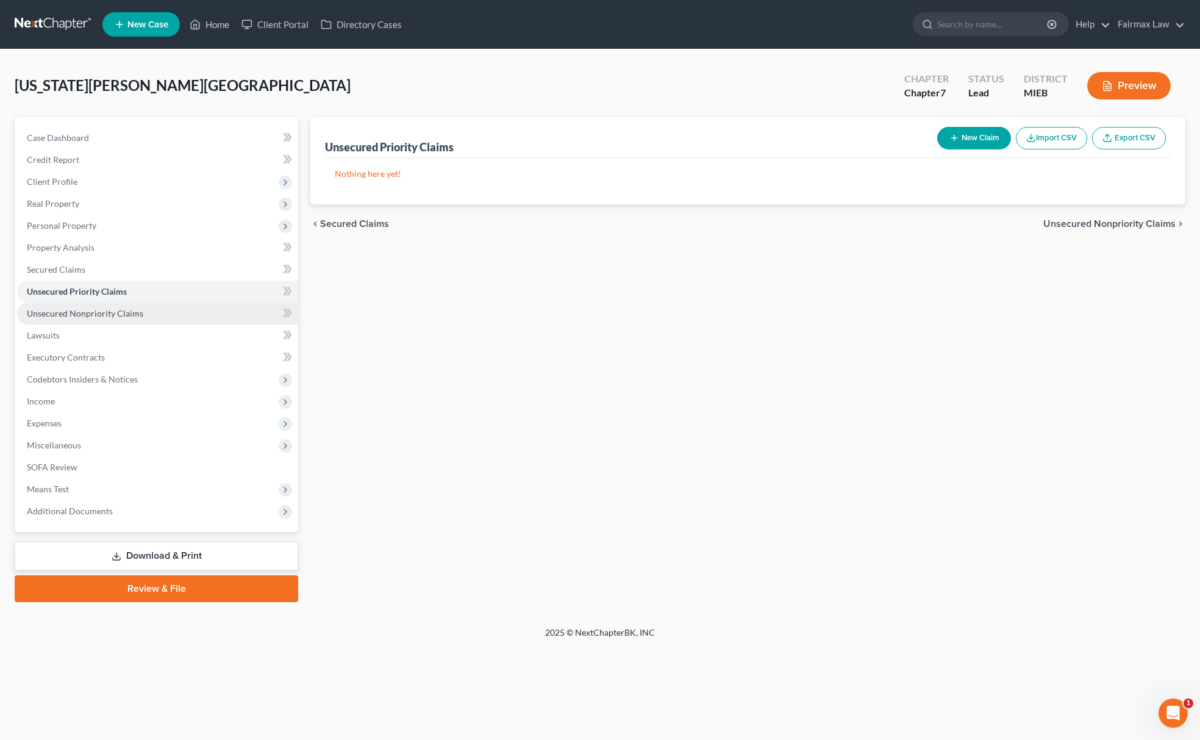
click at [104, 311] on span "Unsecured Nonpriority Claims" at bounding box center [85, 313] width 116 height 10
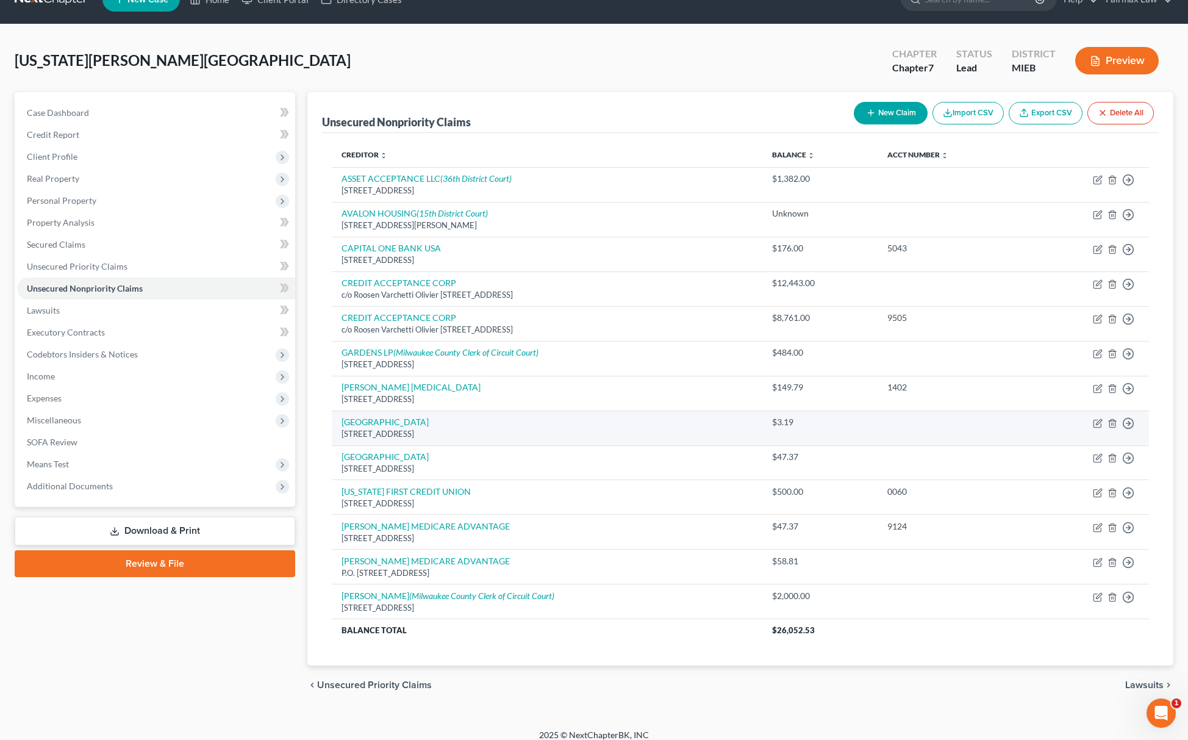
scroll to position [39, 0]
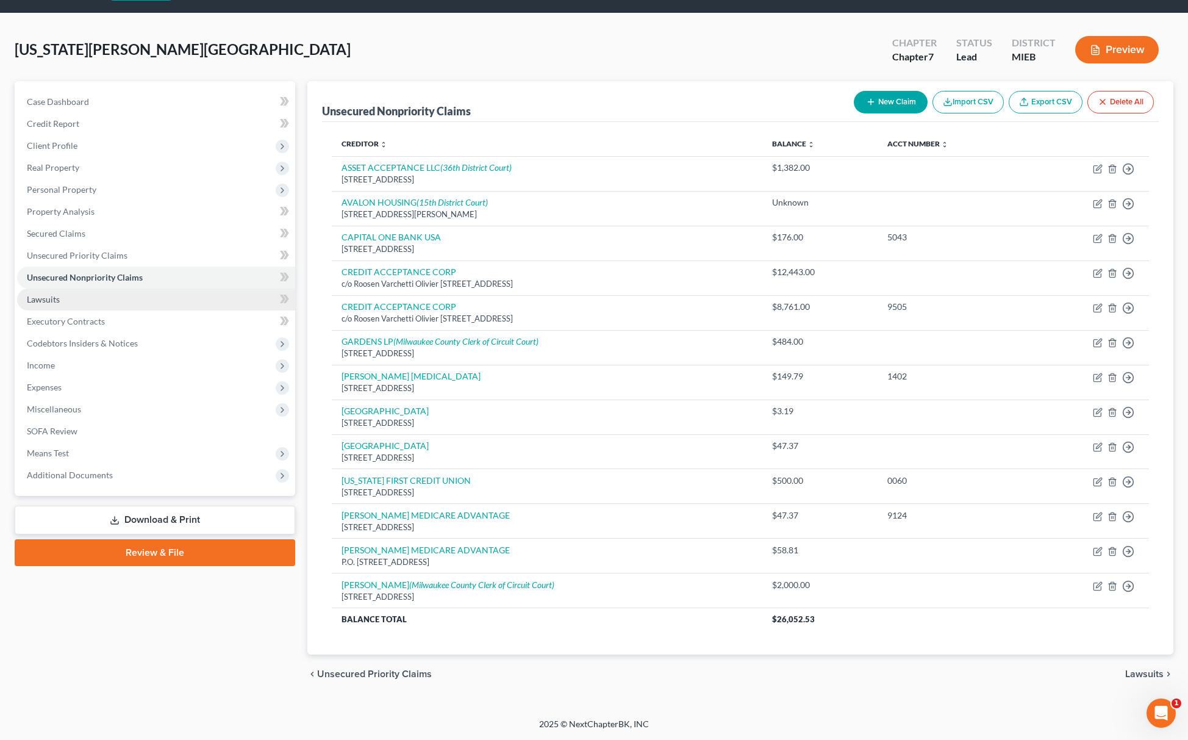
click at [96, 298] on link "Lawsuits" at bounding box center [156, 299] width 278 height 22
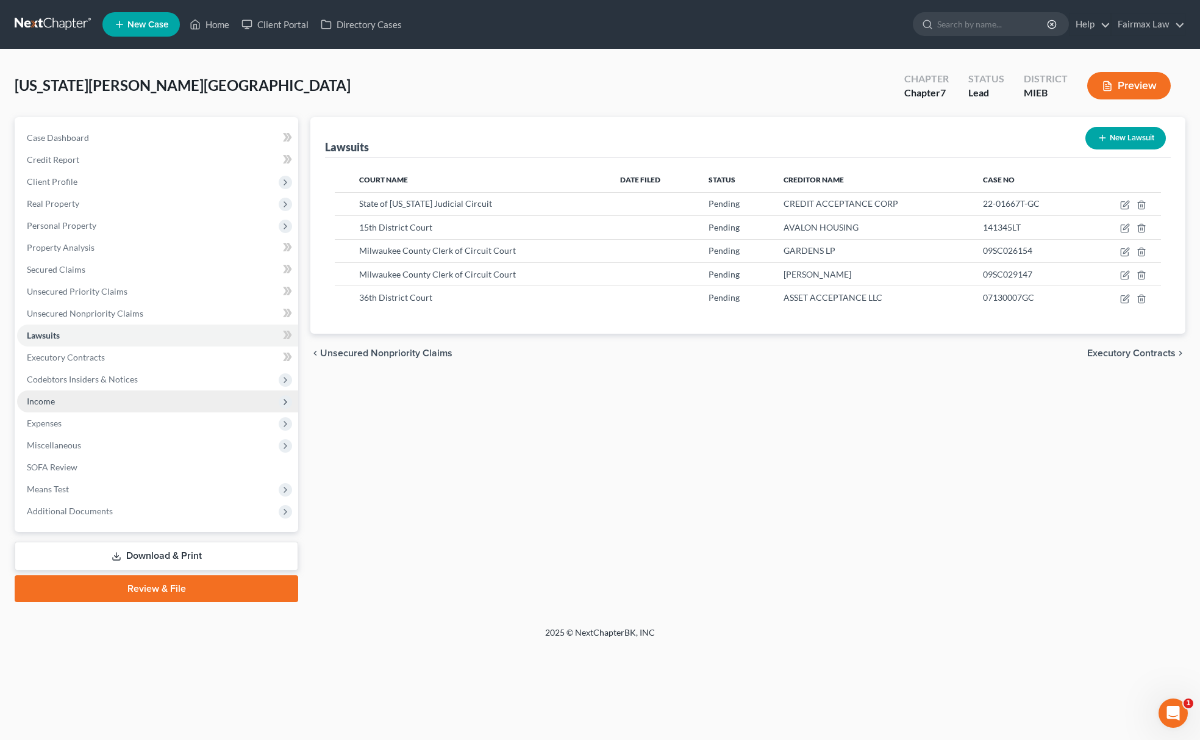
click at [61, 401] on span "Income" at bounding box center [157, 401] width 281 height 22
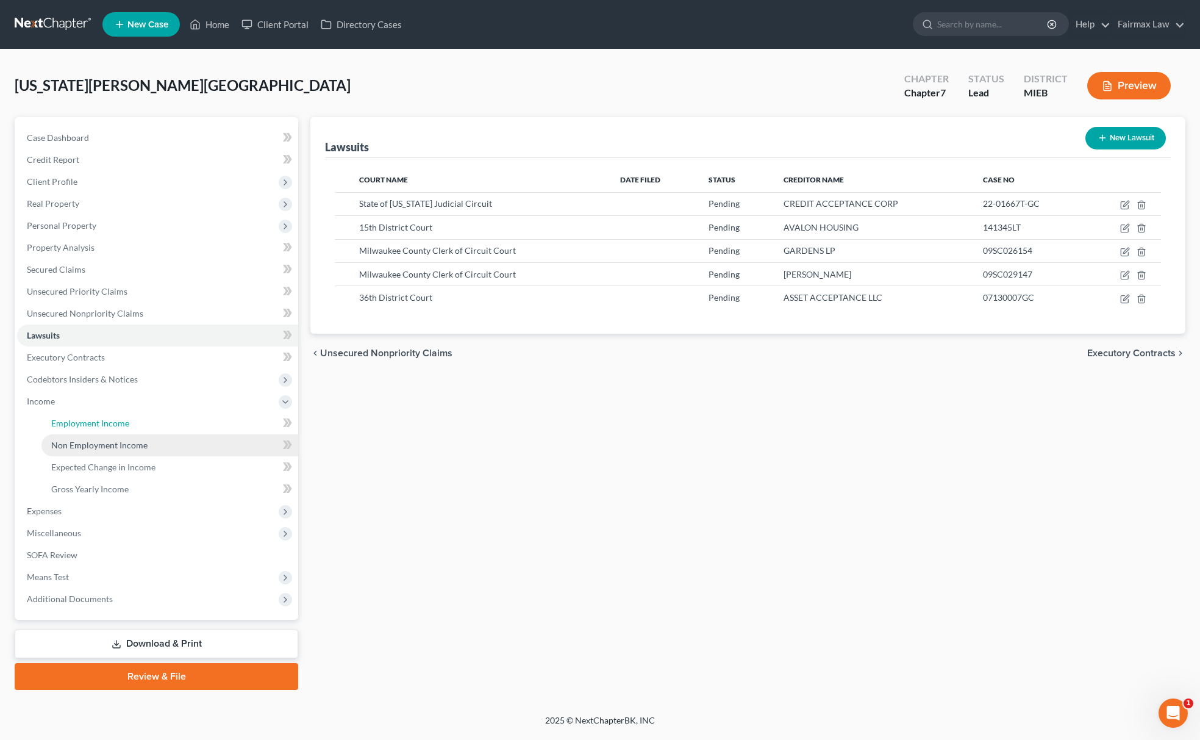
drag, startPoint x: 74, startPoint y: 422, endPoint x: 249, endPoint y: 437, distance: 175.6
click at [76, 422] on span "Employment Income" at bounding box center [90, 423] width 78 height 10
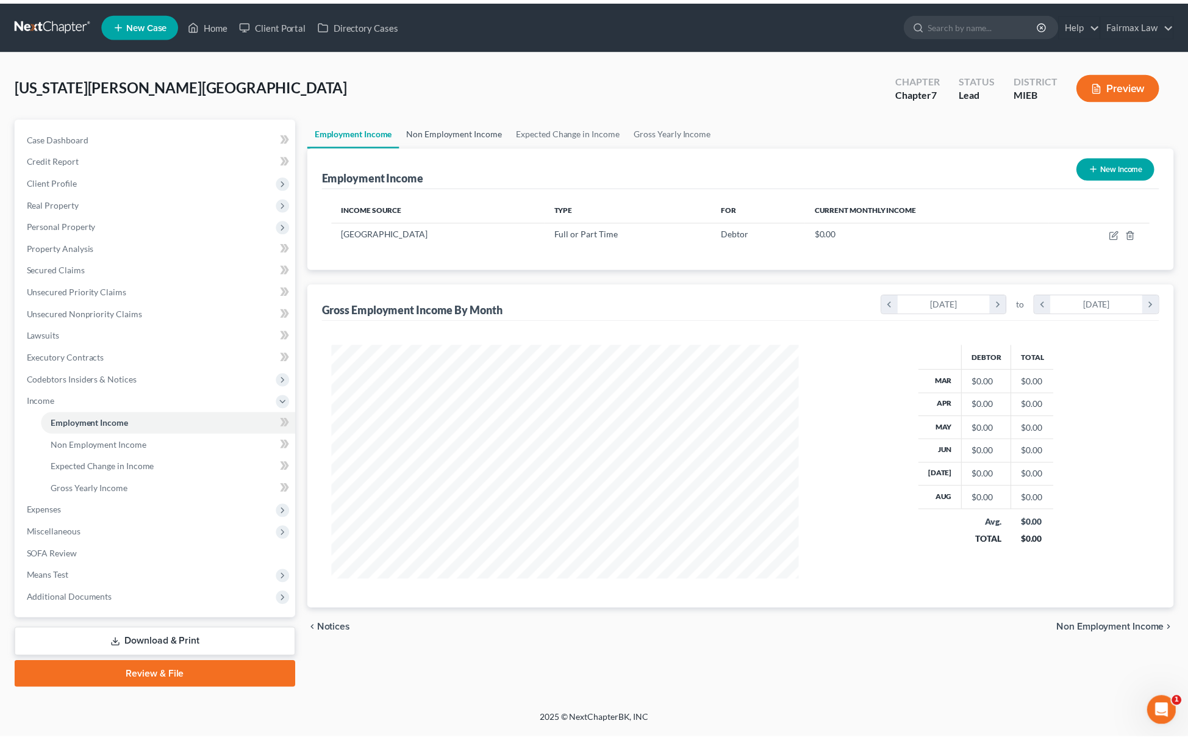
scroll to position [237, 496]
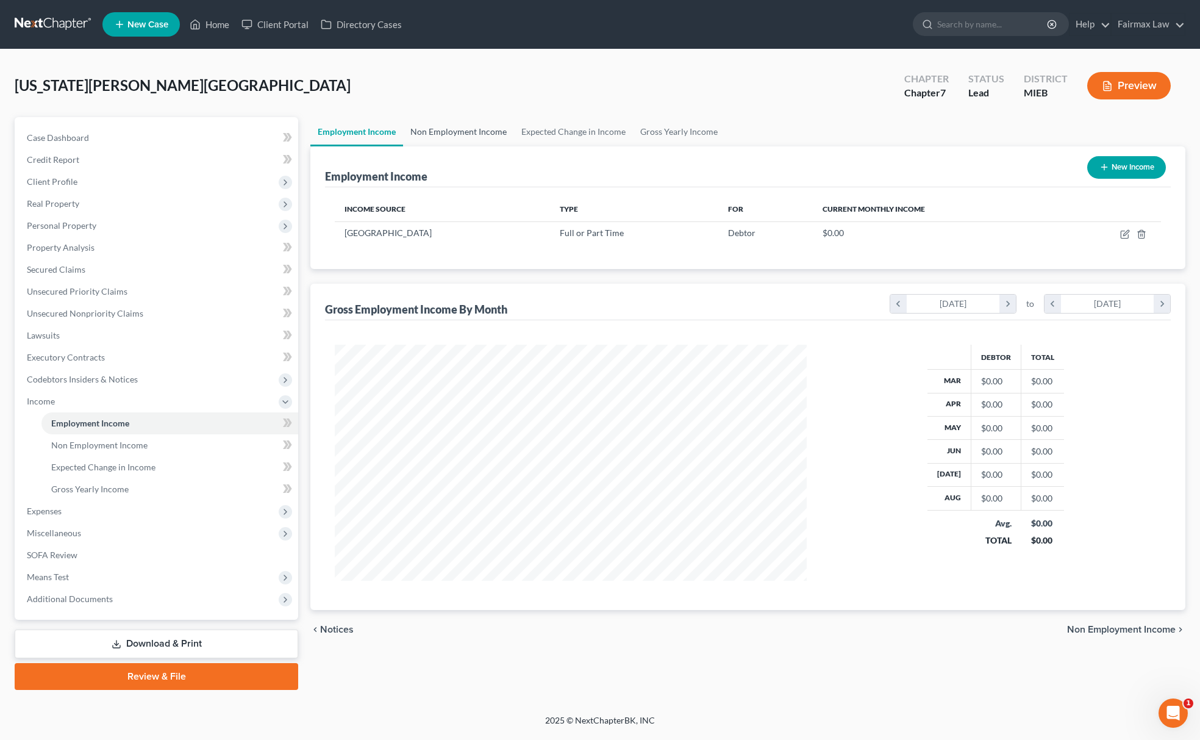
click at [471, 131] on link "Non Employment Income" at bounding box center [458, 131] width 111 height 29
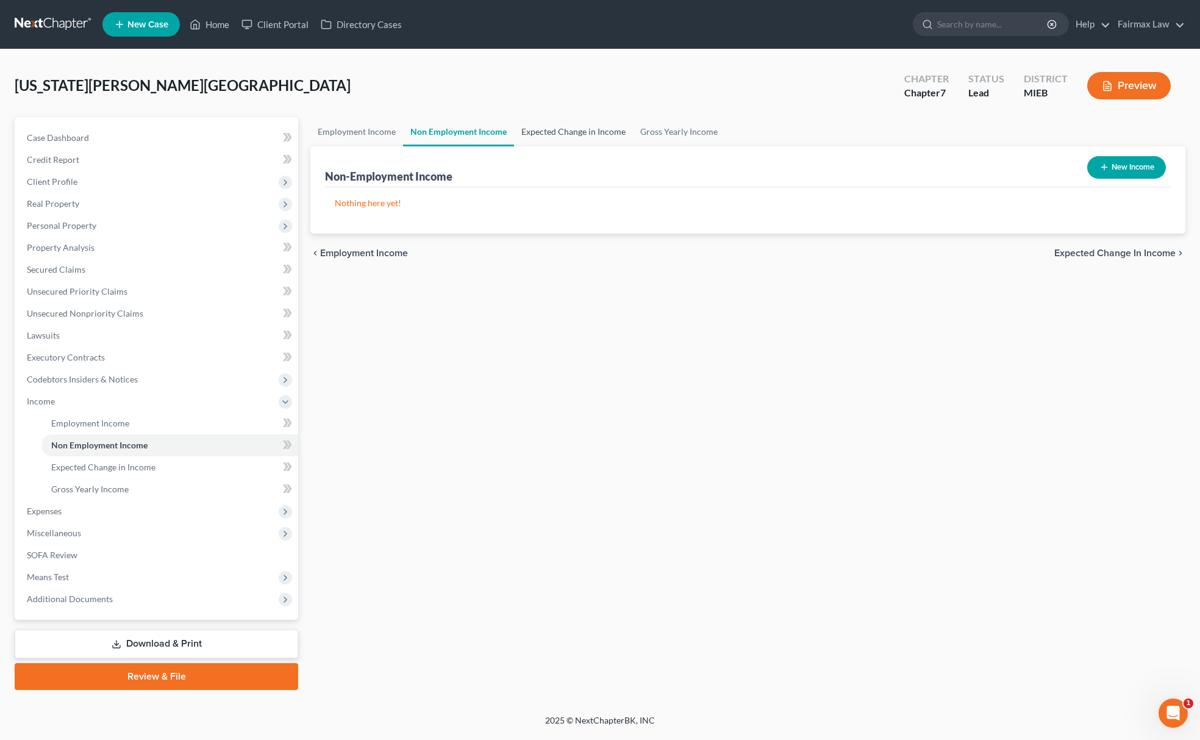
click at [571, 129] on link "Expected Change in Income" at bounding box center [573, 131] width 119 height 29
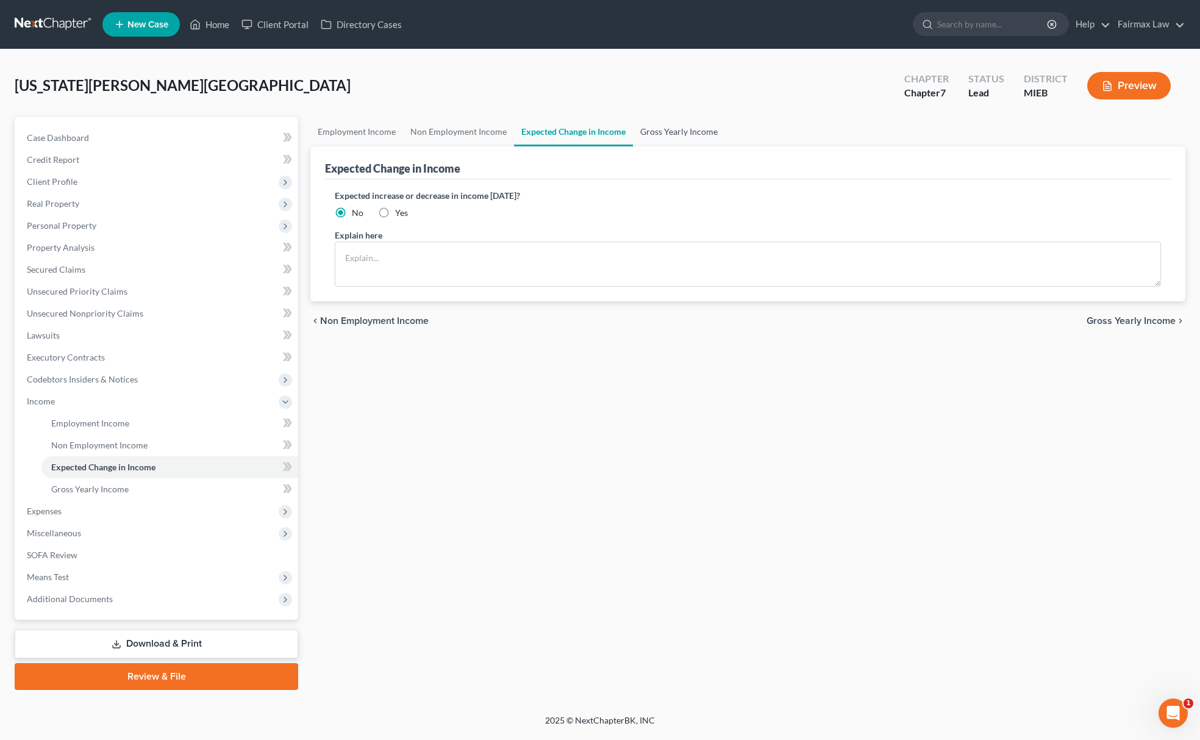
click at [681, 124] on link "Gross Yearly Income" at bounding box center [679, 131] width 92 height 29
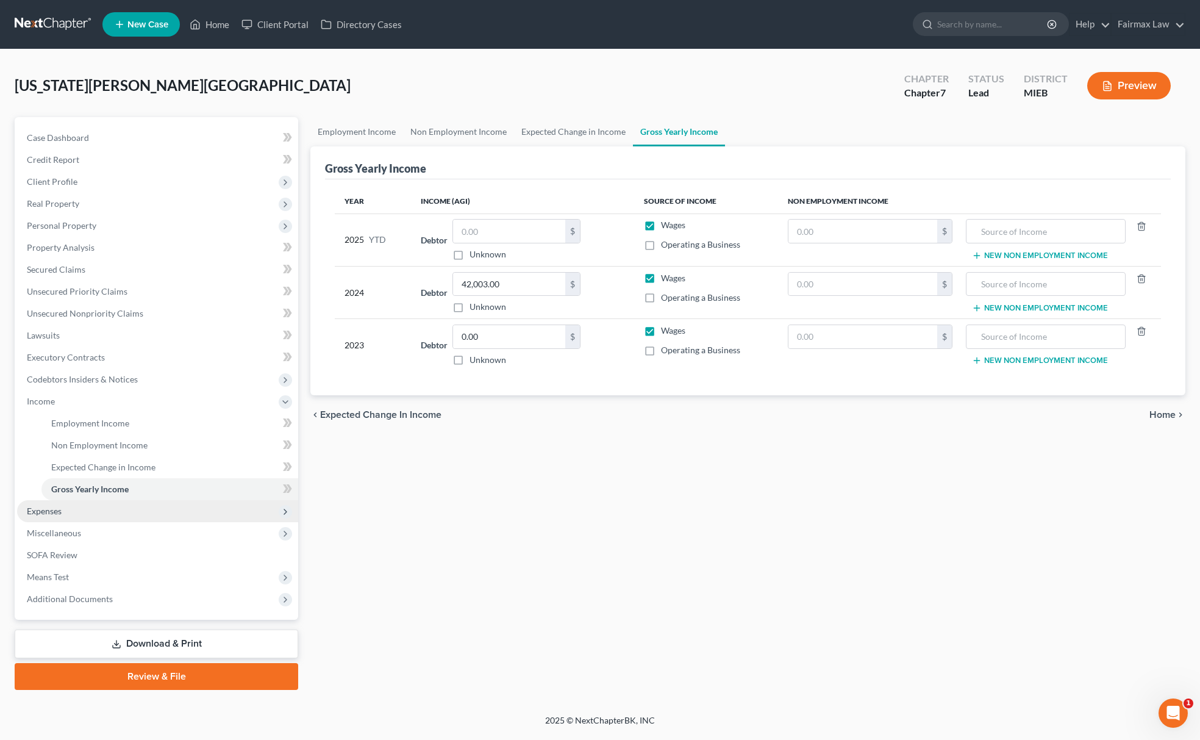
click at [111, 515] on span "Expenses" at bounding box center [157, 511] width 281 height 22
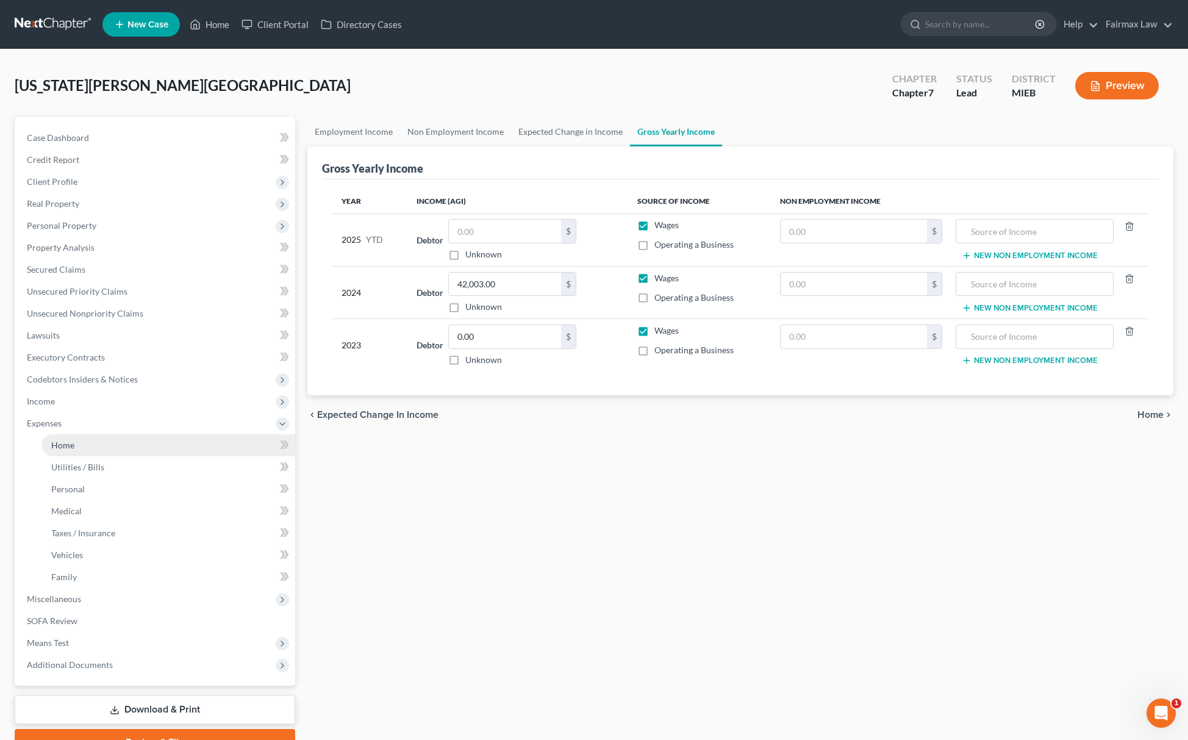
click at [71, 442] on span "Home" at bounding box center [62, 445] width 23 height 10
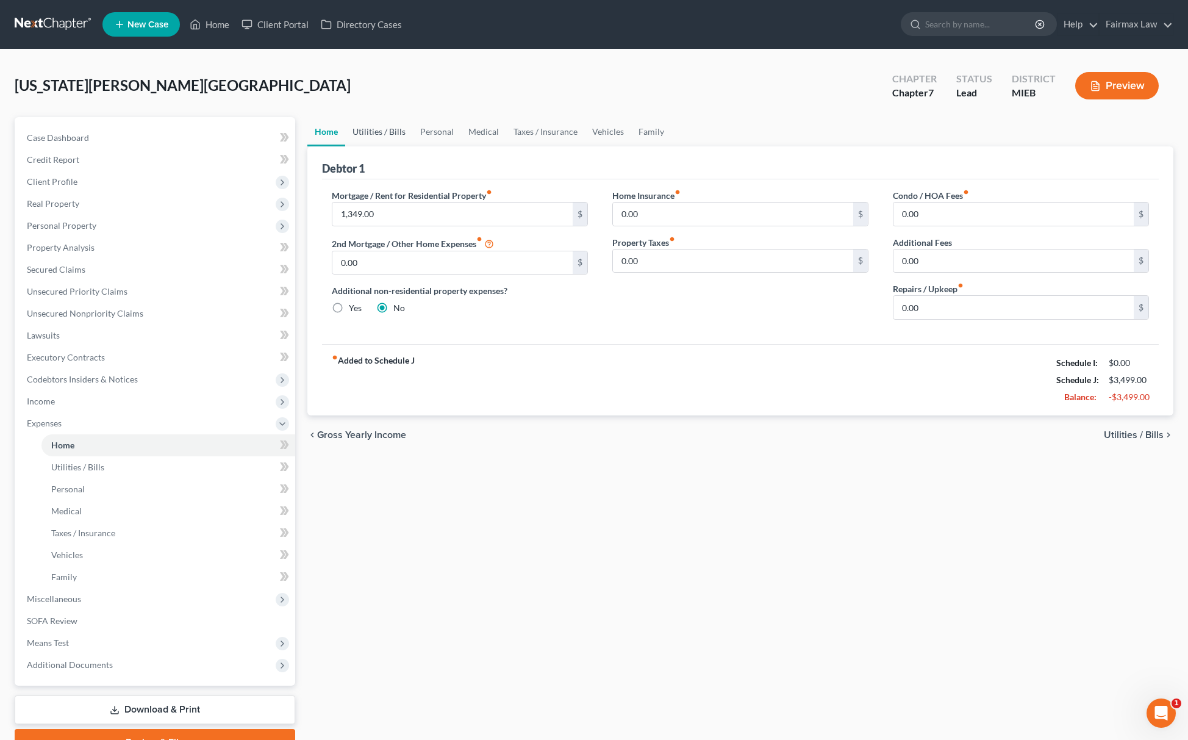
click at [381, 128] on link "Utilities / Bills" at bounding box center [379, 131] width 68 height 29
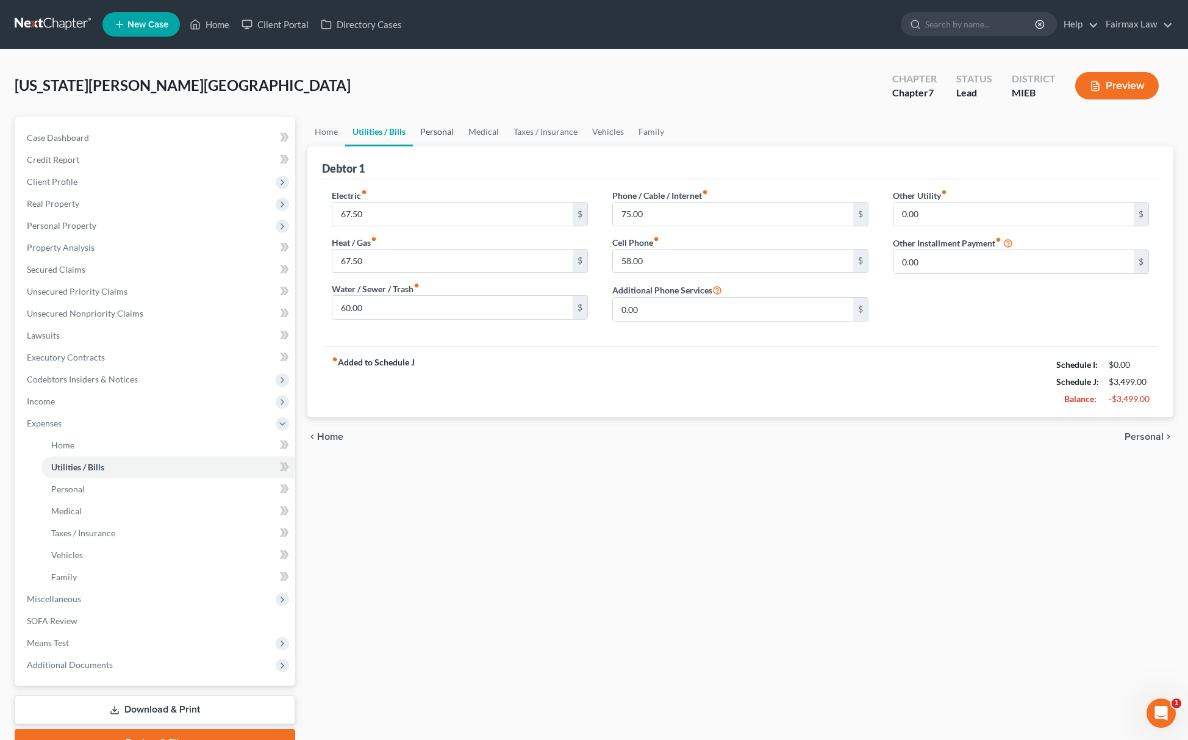
click at [430, 127] on link "Personal" at bounding box center [437, 131] width 48 height 29
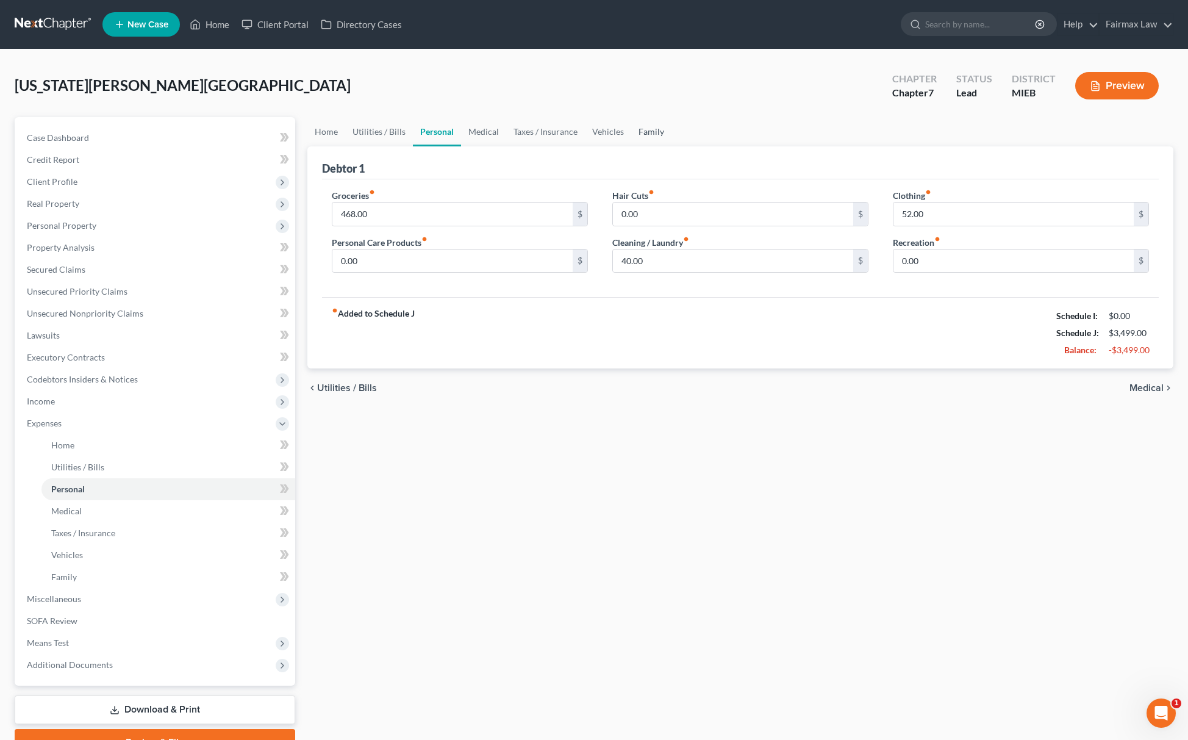
click at [653, 127] on link "Family" at bounding box center [651, 131] width 40 height 29
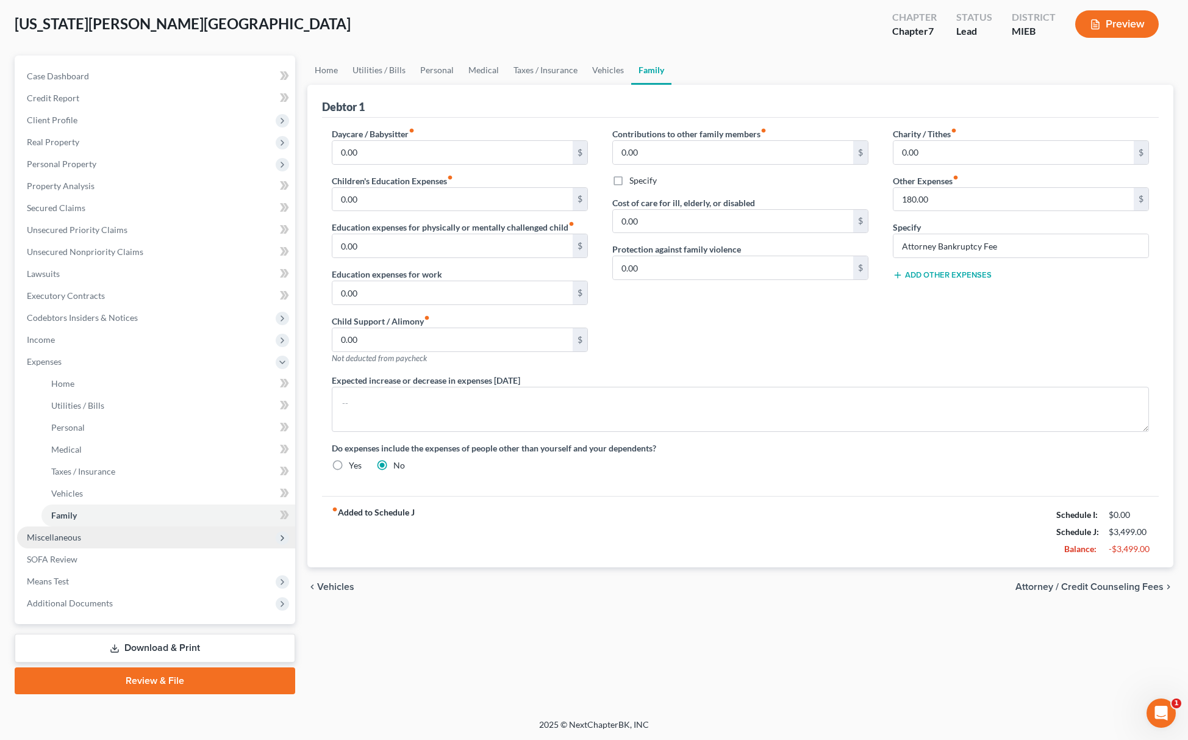
click at [132, 535] on span "Miscellaneous" at bounding box center [156, 537] width 278 height 22
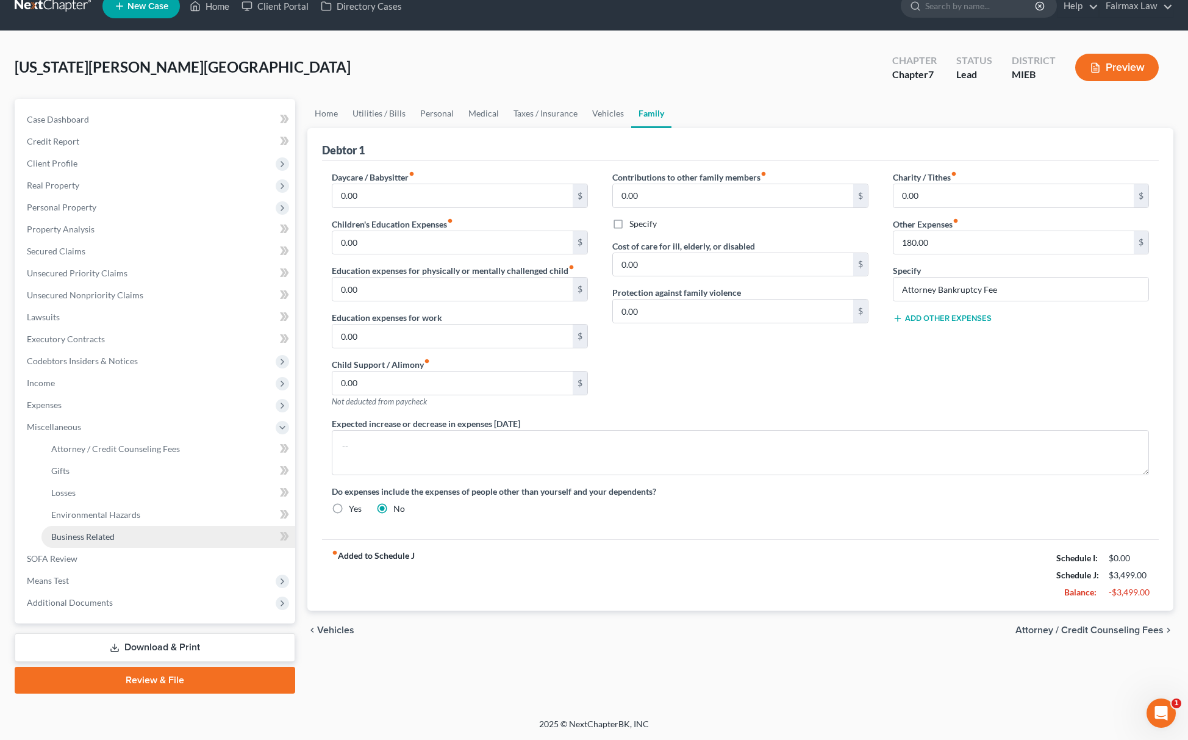
scroll to position [18, 0]
click at [165, 447] on span "Attorney / Credit Counseling Fees" at bounding box center [115, 449] width 129 height 10
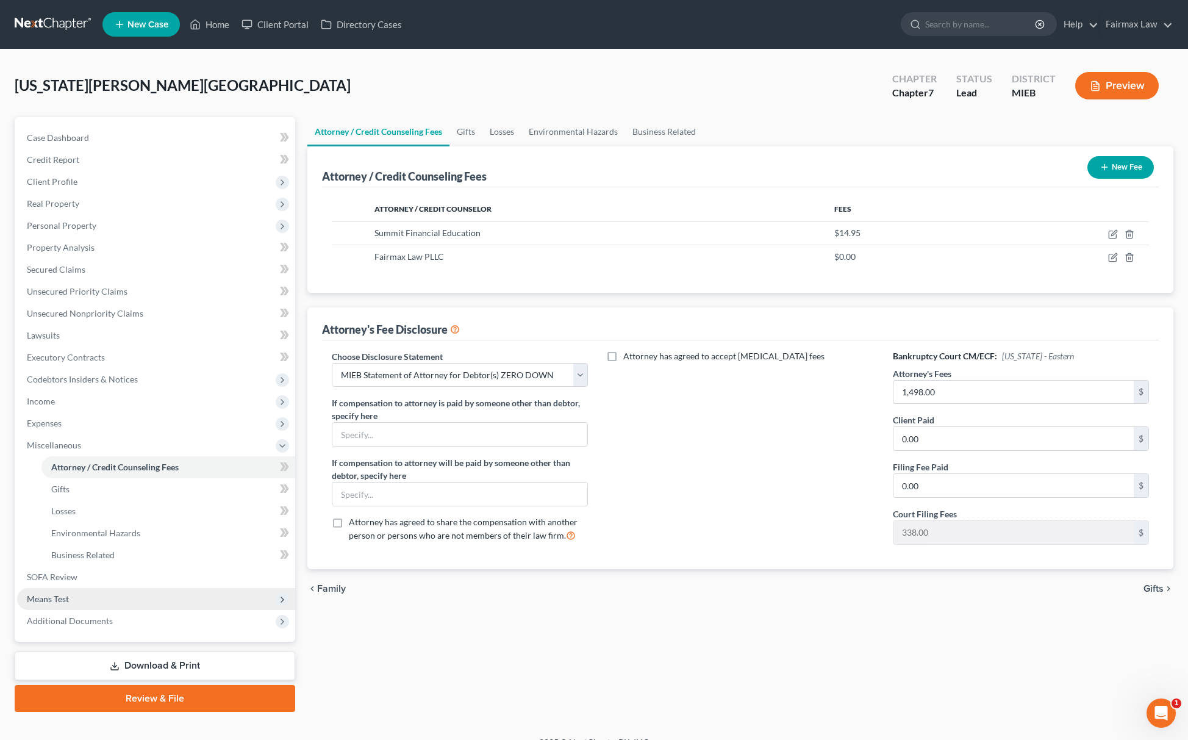
click at [54, 593] on span "Means Test" at bounding box center [48, 598] width 42 height 10
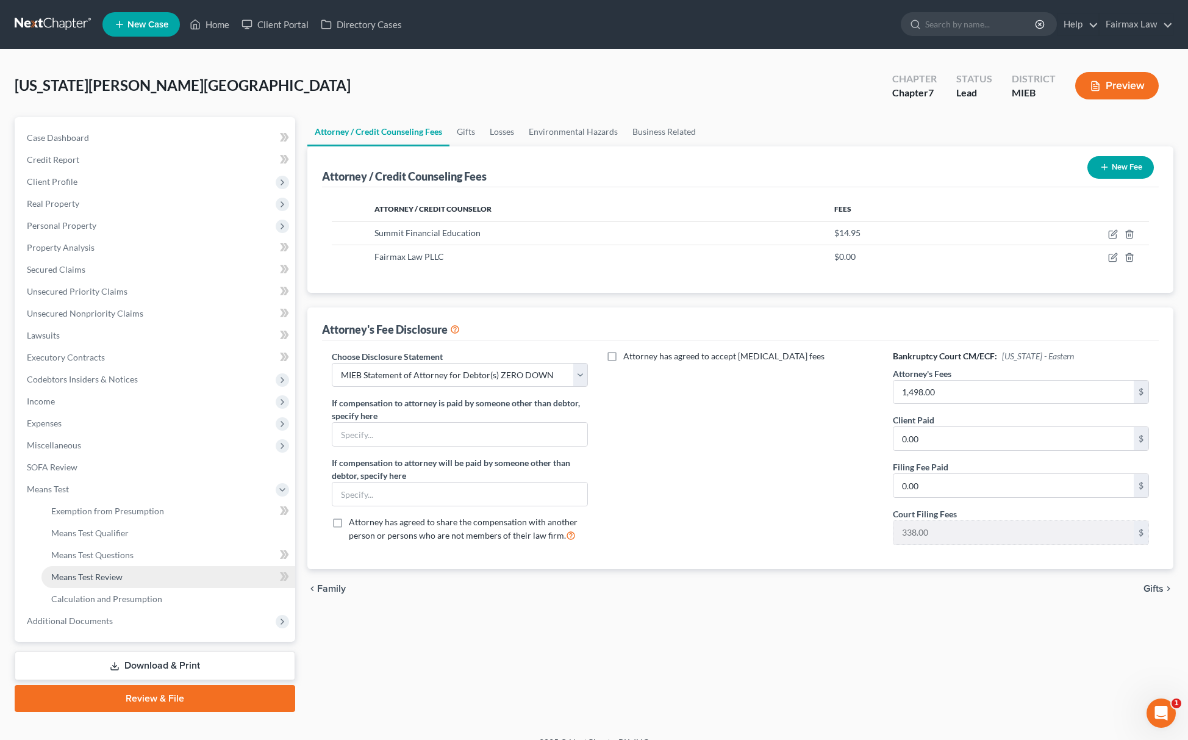
click at [88, 566] on link "Means Test Review" at bounding box center [168, 577] width 254 height 22
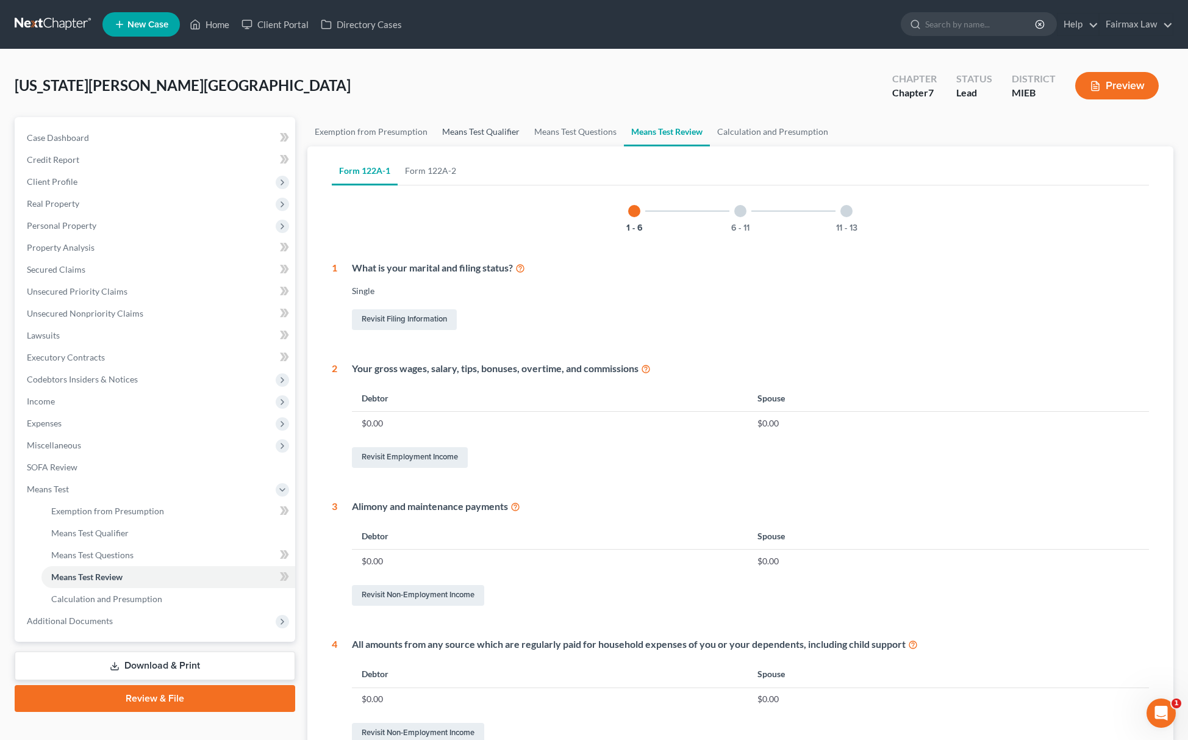
click at [489, 125] on link "Means Test Qualifier" at bounding box center [481, 131] width 92 height 29
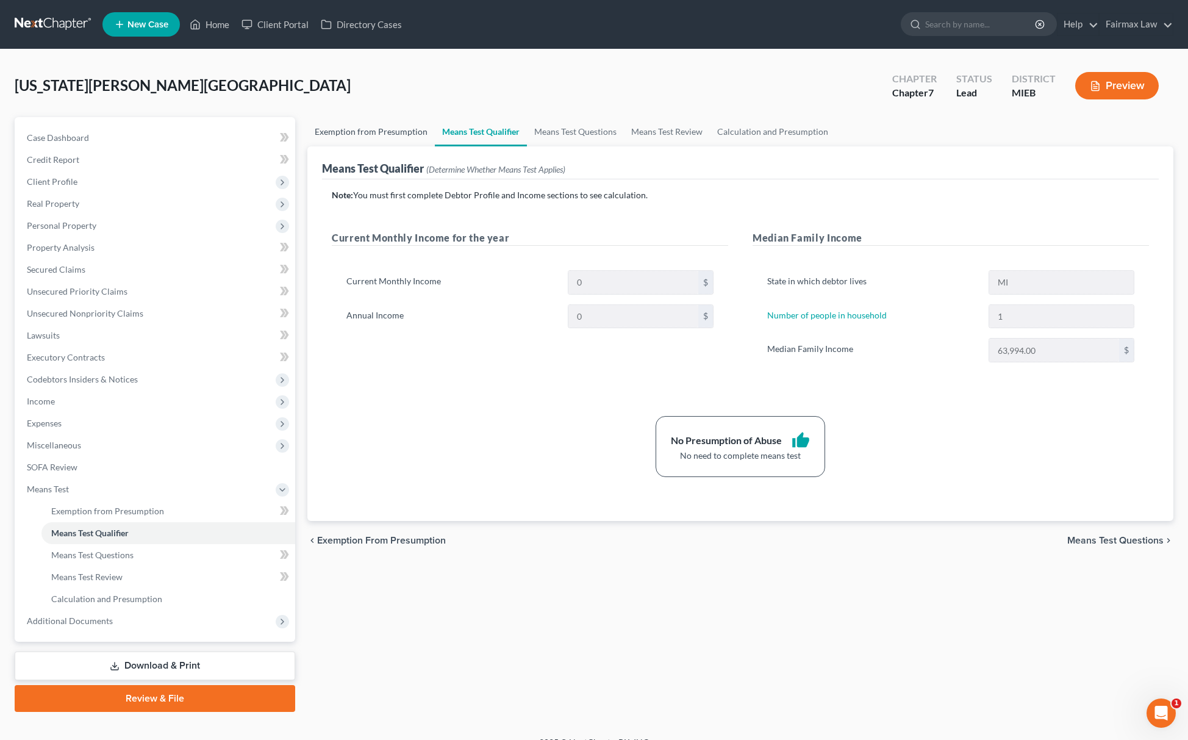
click at [354, 122] on link "Exemption from Presumption" at bounding box center [370, 131] width 127 height 29
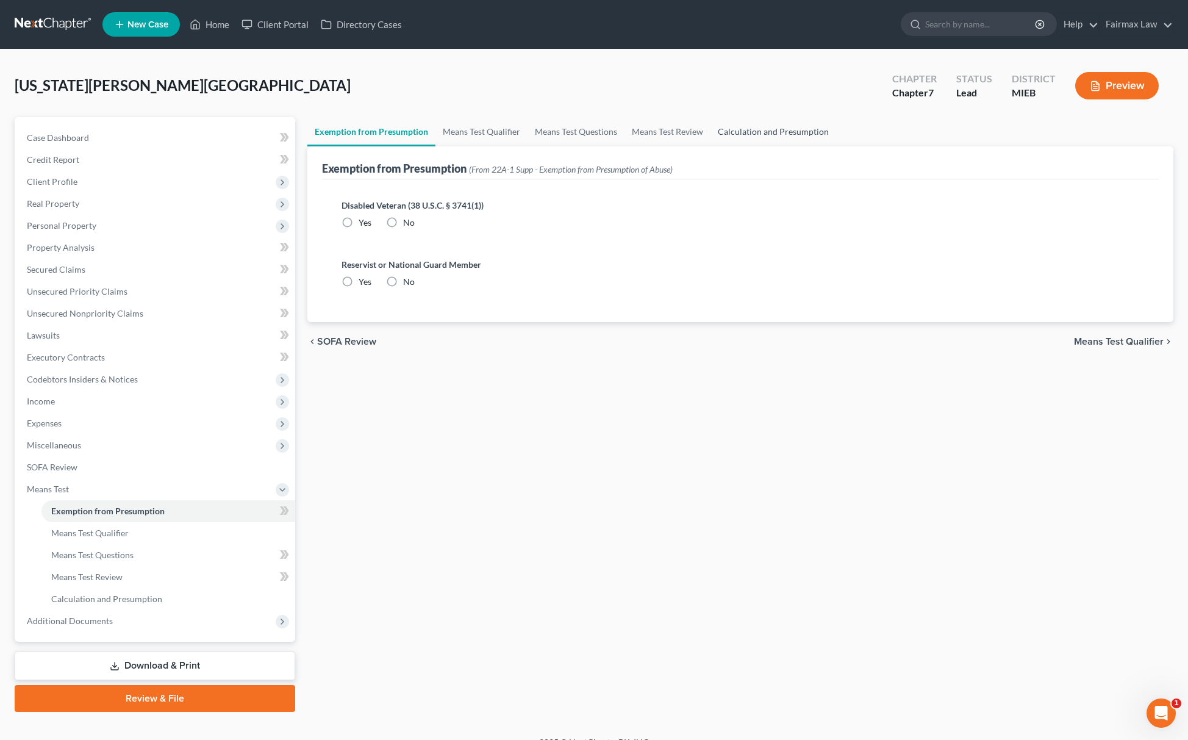
click at [811, 127] on link "Calculation and Presumption" at bounding box center [774, 131] width 126 height 29
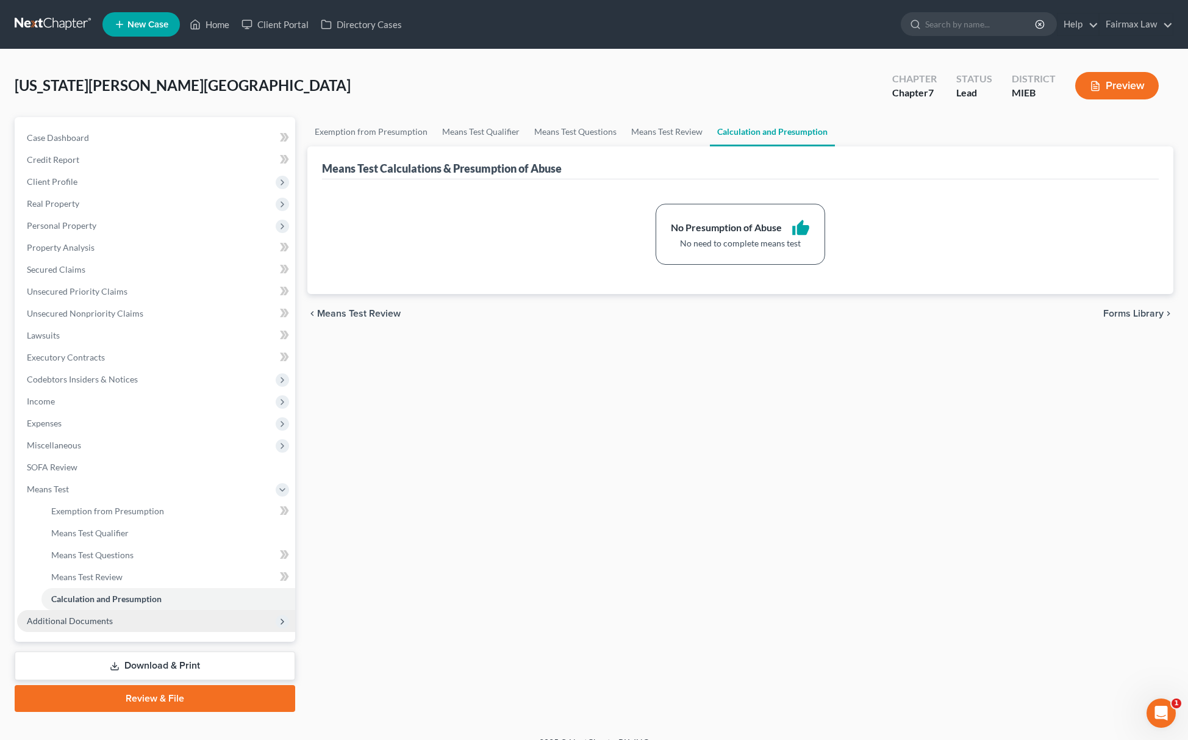
click at [111, 628] on span "Additional Documents" at bounding box center [156, 621] width 278 height 22
click at [137, 559] on link "Client Document Storage" at bounding box center [168, 555] width 254 height 22
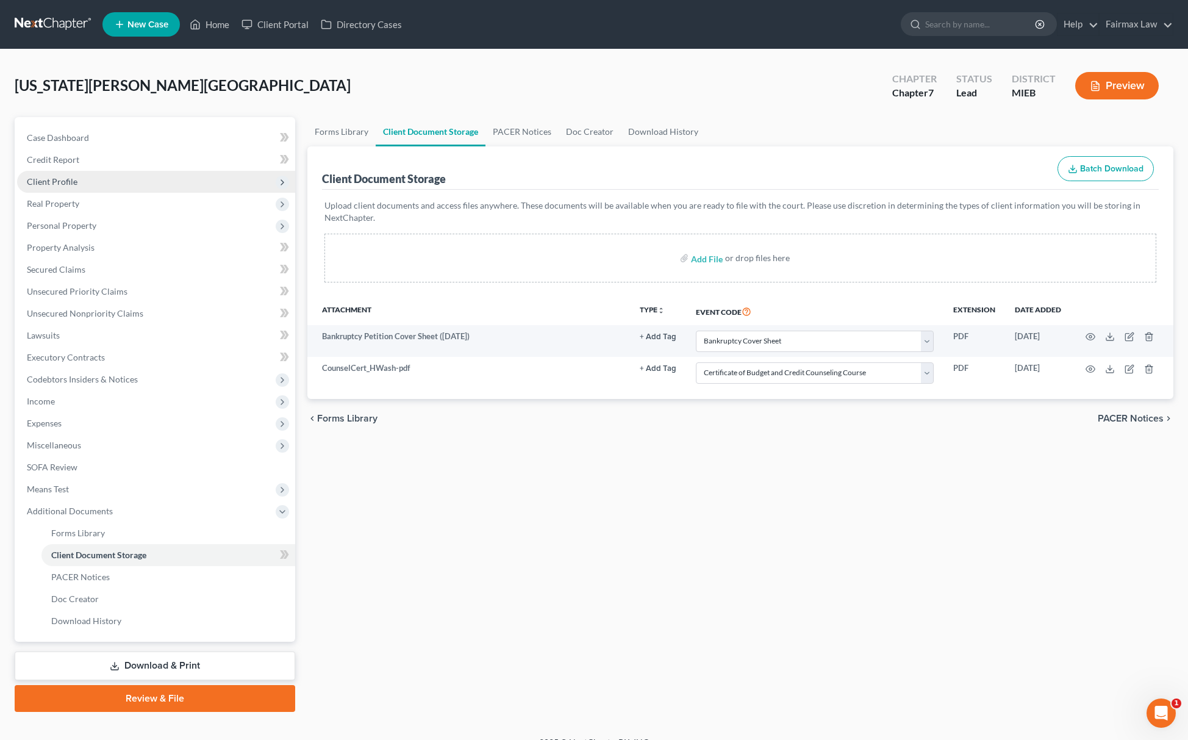
click at [101, 187] on span "Client Profile" at bounding box center [156, 182] width 278 height 22
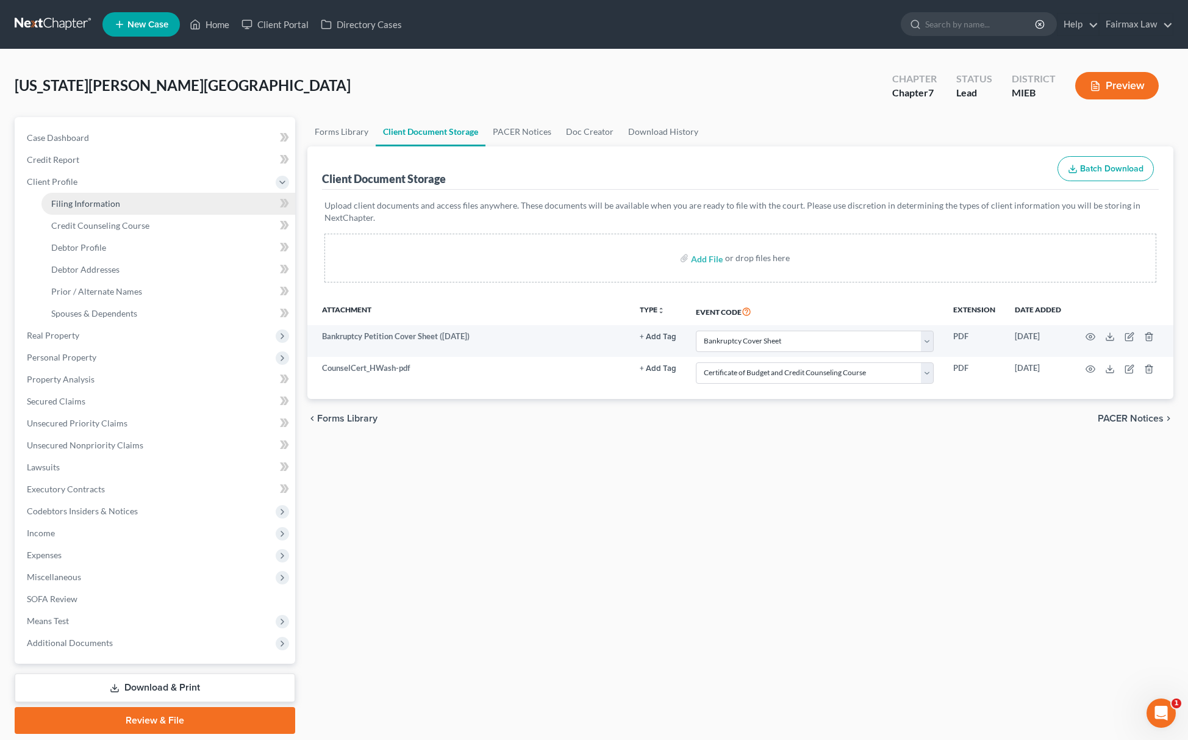
click at [99, 199] on span "Filing Information" at bounding box center [85, 203] width 69 height 10
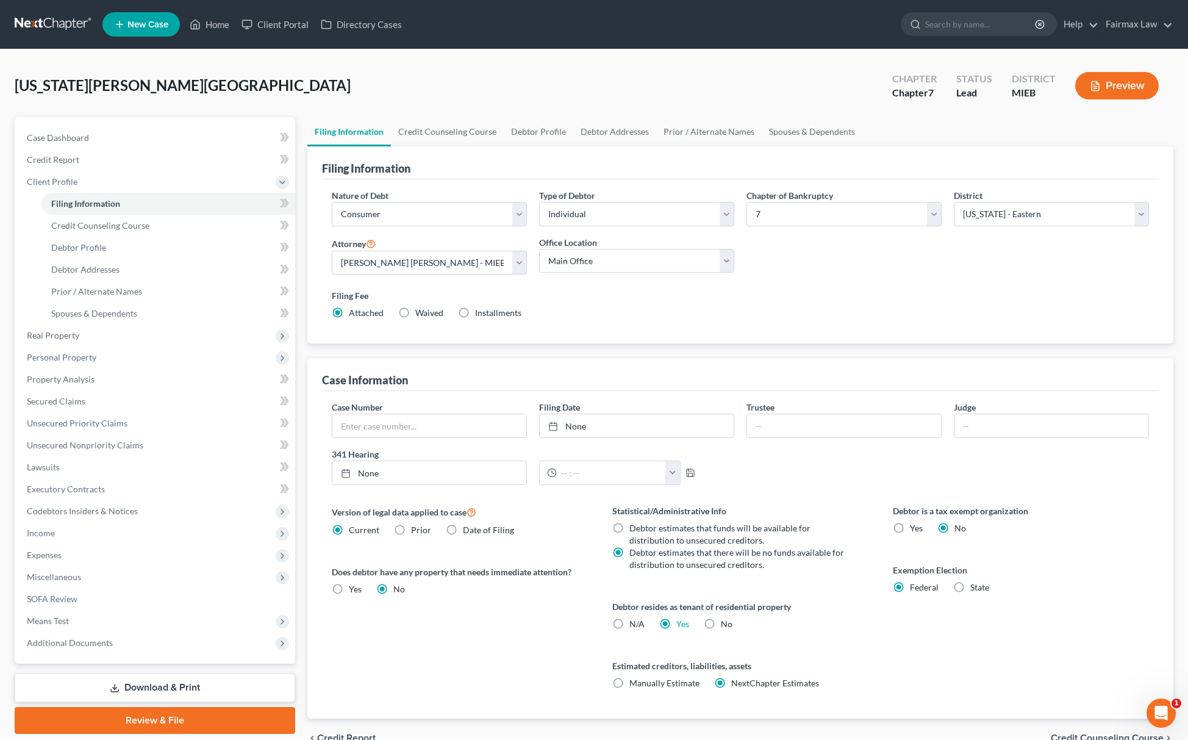
click at [475, 312] on span "Installments" at bounding box center [498, 312] width 46 height 10
click at [480, 312] on input "Installments Installments" at bounding box center [484, 311] width 8 height 8
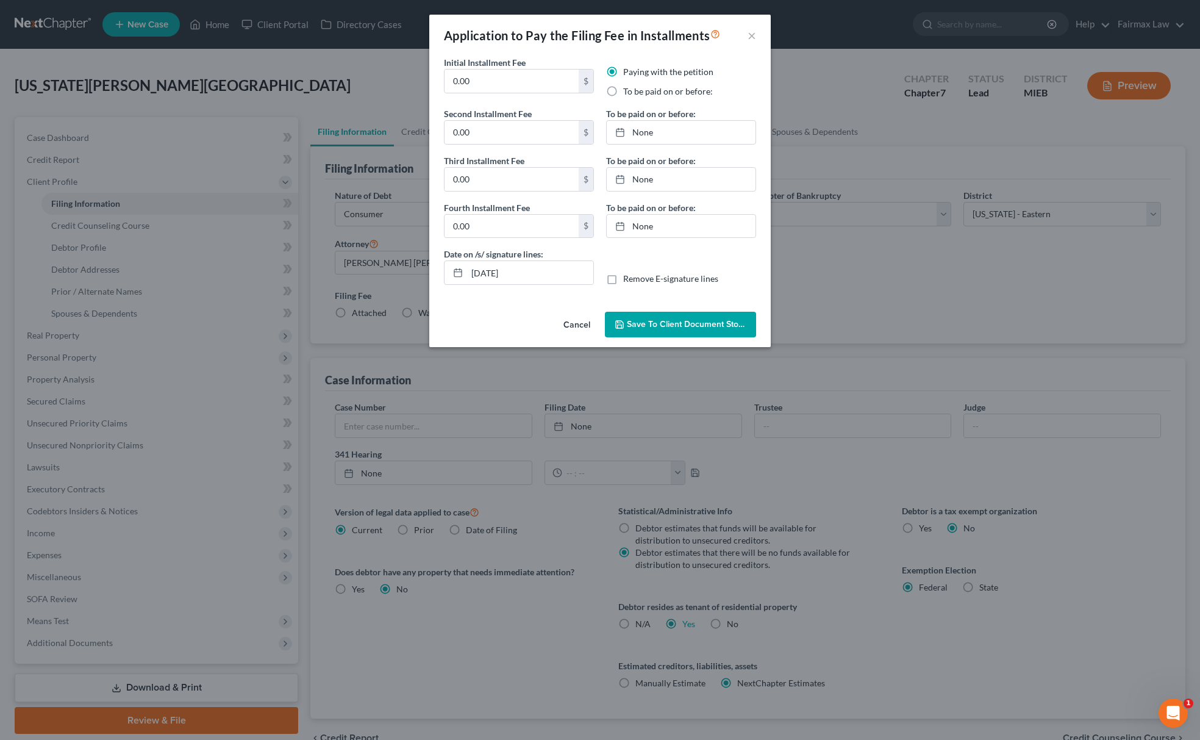
click at [623, 98] on label "To be paid on or before:" at bounding box center [668, 91] width 90 height 12
click at [628, 93] on input "To be paid on or before:" at bounding box center [632, 89] width 8 height 8
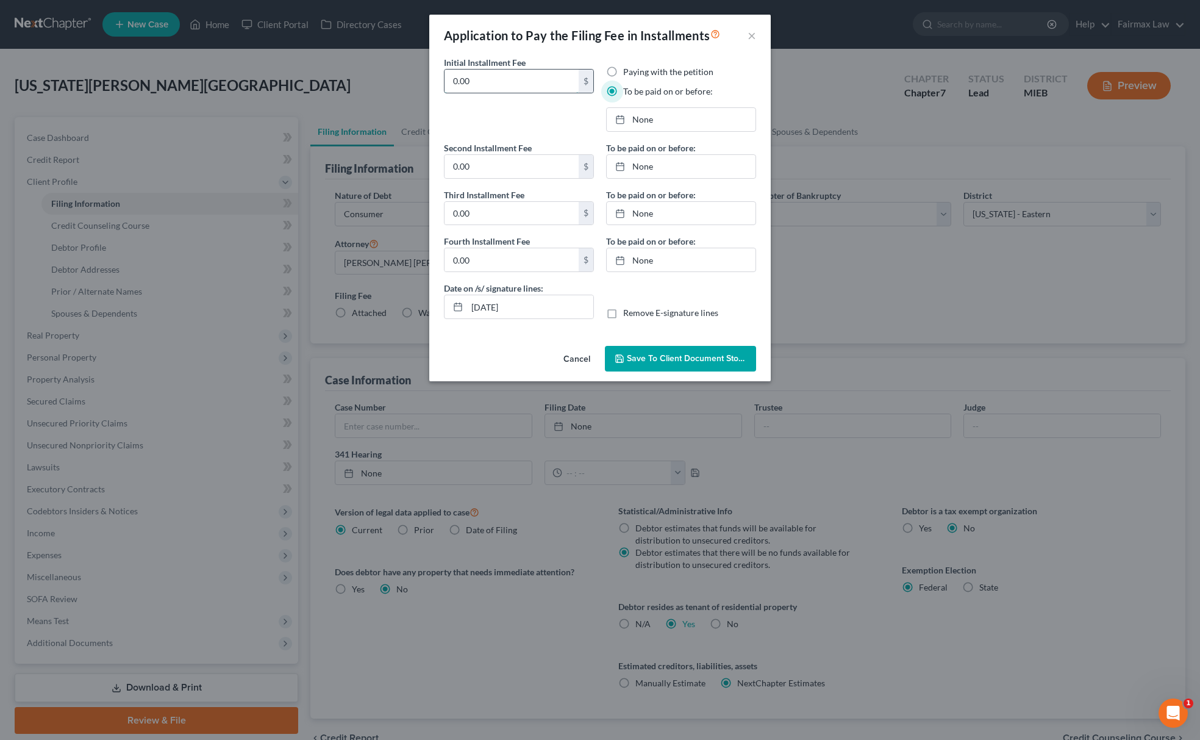
click at [487, 84] on input "0.00" at bounding box center [512, 81] width 134 height 23
click at [486, 85] on input "0.00" at bounding box center [512, 81] width 134 height 23
drag, startPoint x: 503, startPoint y: 78, endPoint x: 403, endPoint y: 81, distance: 100.1
click at [400, 79] on div "Application to Pay the Filing Fee in Installments × Initial Installment Fee 84.…" at bounding box center [600, 370] width 1200 height 740
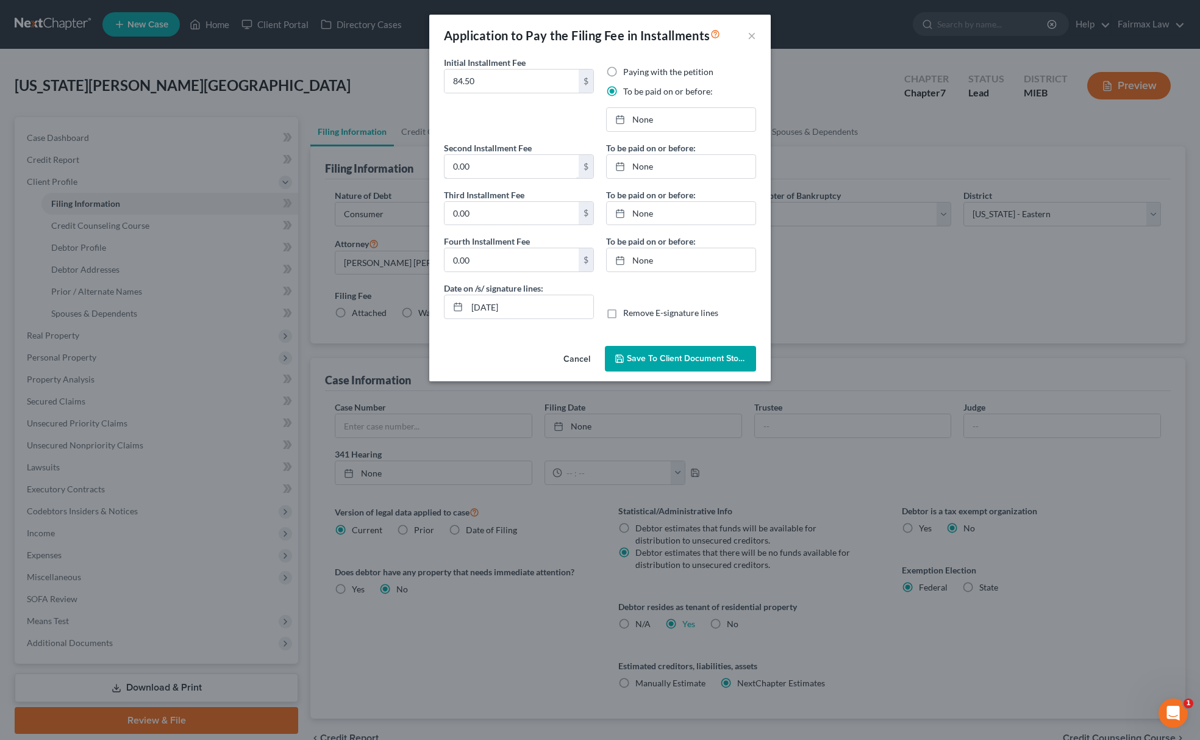
click at [492, 166] on input "0.00" at bounding box center [512, 166] width 134 height 23
paste input "84.5"
click at [492, 220] on input "0.00" at bounding box center [512, 213] width 134 height 23
paste input "84.5"
click at [492, 260] on input "0.00" at bounding box center [512, 259] width 134 height 23
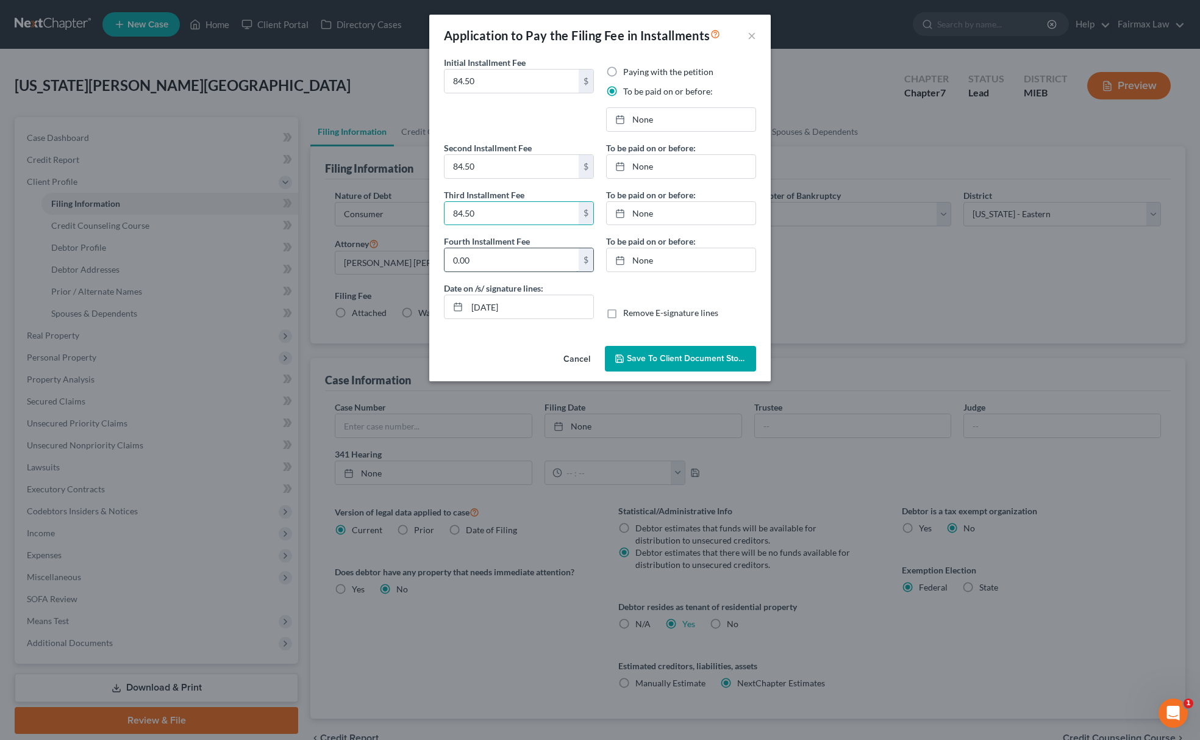
paste input "84.5"
click at [649, 116] on link "[DATE]" at bounding box center [681, 119] width 149 height 23
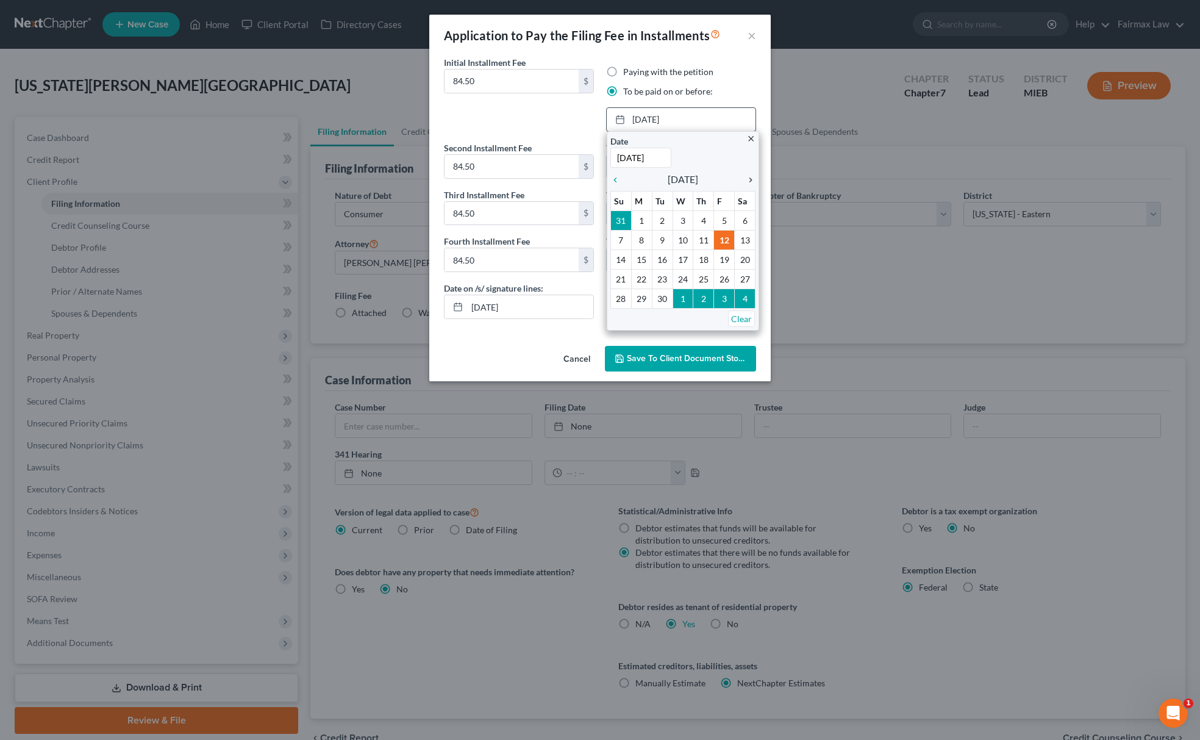
click at [746, 183] on icon "chevron_right" at bounding box center [748, 180] width 16 height 10
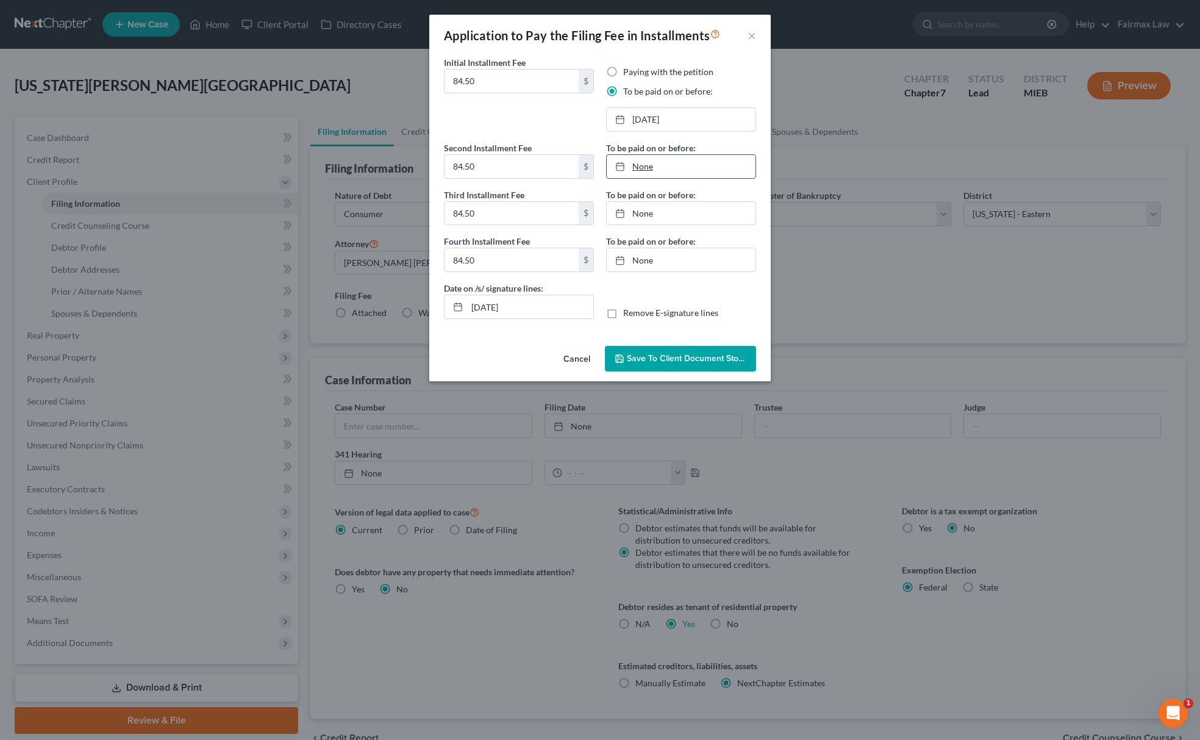
click at [706, 172] on link "None" at bounding box center [681, 166] width 149 height 23
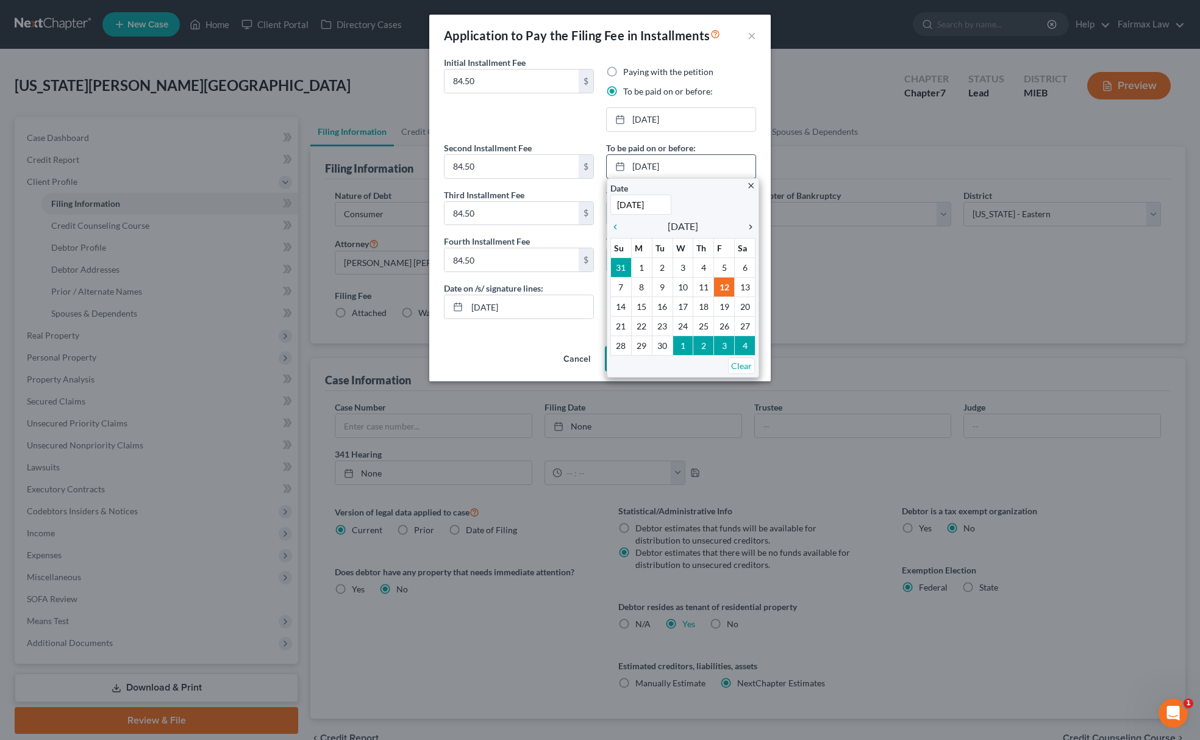
click at [747, 227] on icon "chevron_right" at bounding box center [748, 227] width 16 height 10
click at [748, 228] on icon "chevron_right" at bounding box center [748, 227] width 16 height 10
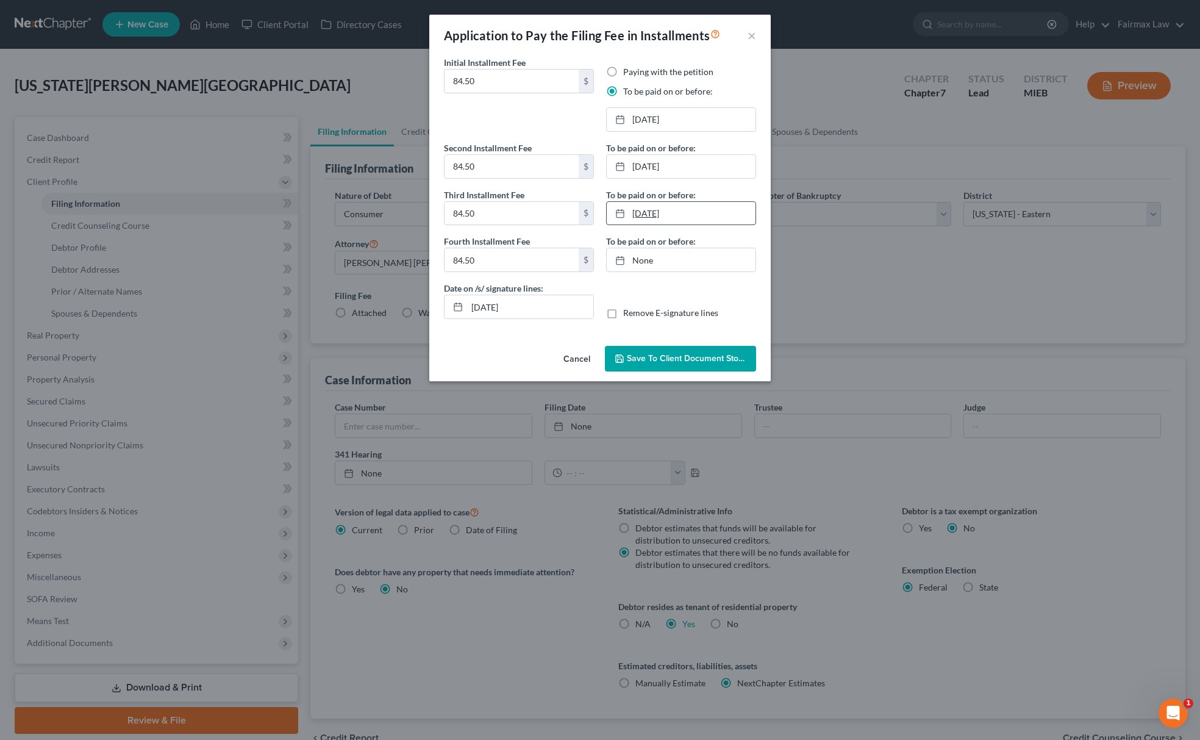
click at [676, 221] on link "[DATE]" at bounding box center [681, 213] width 149 height 23
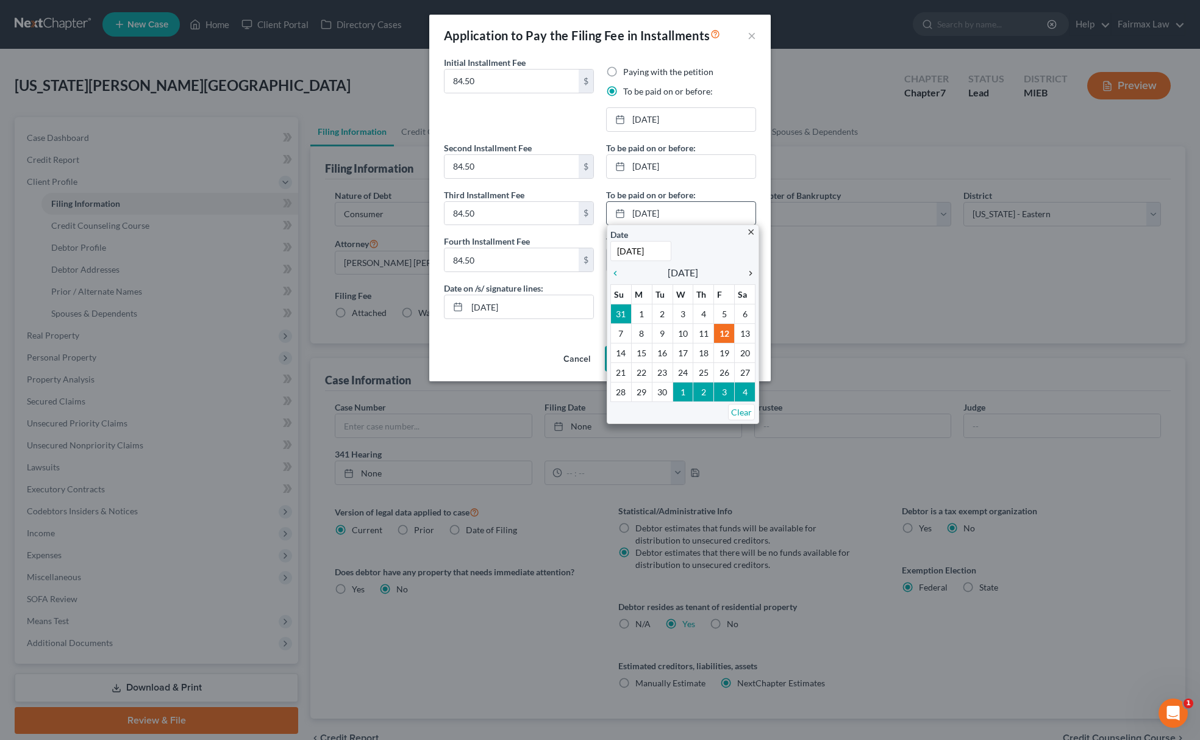
click at [747, 277] on icon "chevron_right" at bounding box center [748, 273] width 16 height 10
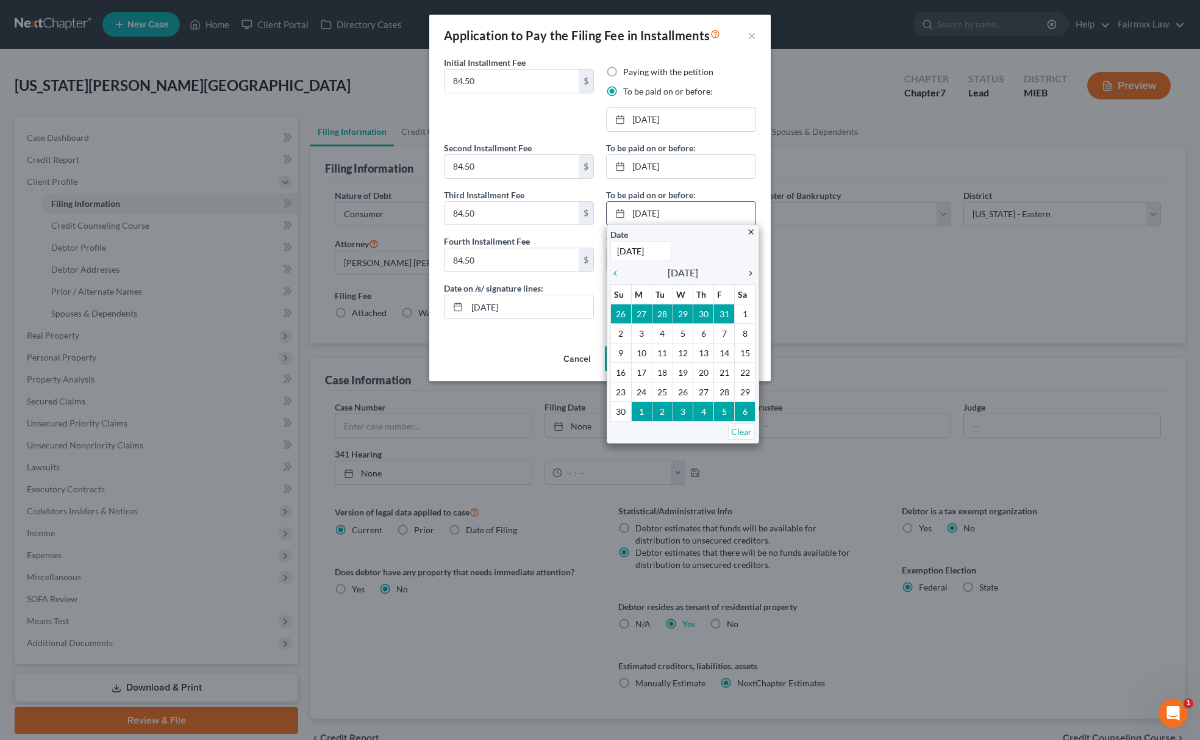
click at [747, 277] on icon "chevron_right" at bounding box center [748, 273] width 16 height 10
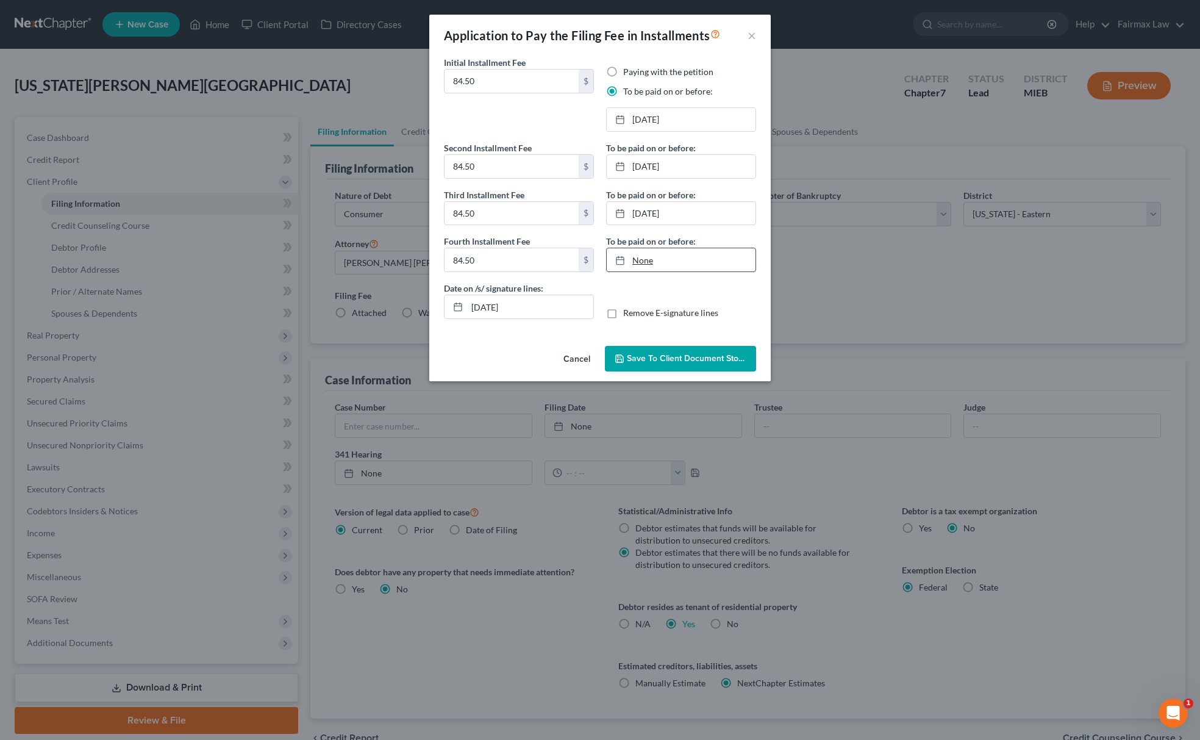
click at [651, 259] on link "None" at bounding box center [681, 259] width 149 height 23
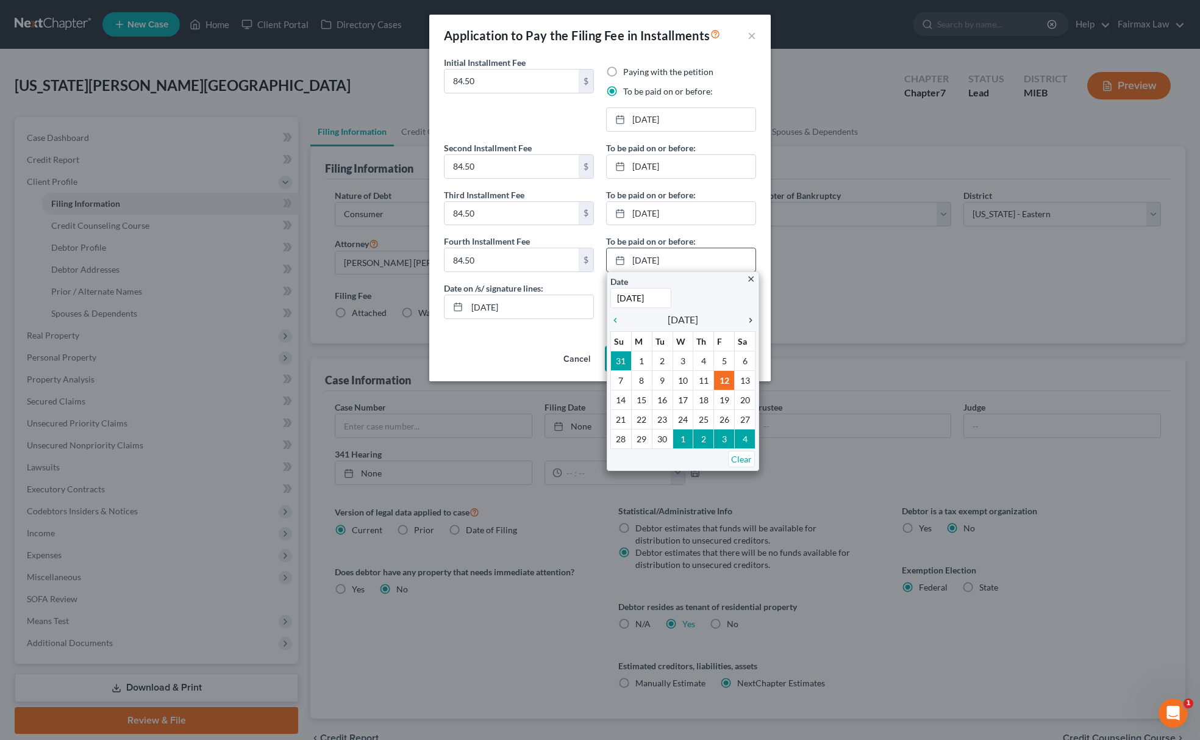
click at [746, 322] on icon "chevron_right" at bounding box center [748, 320] width 16 height 10
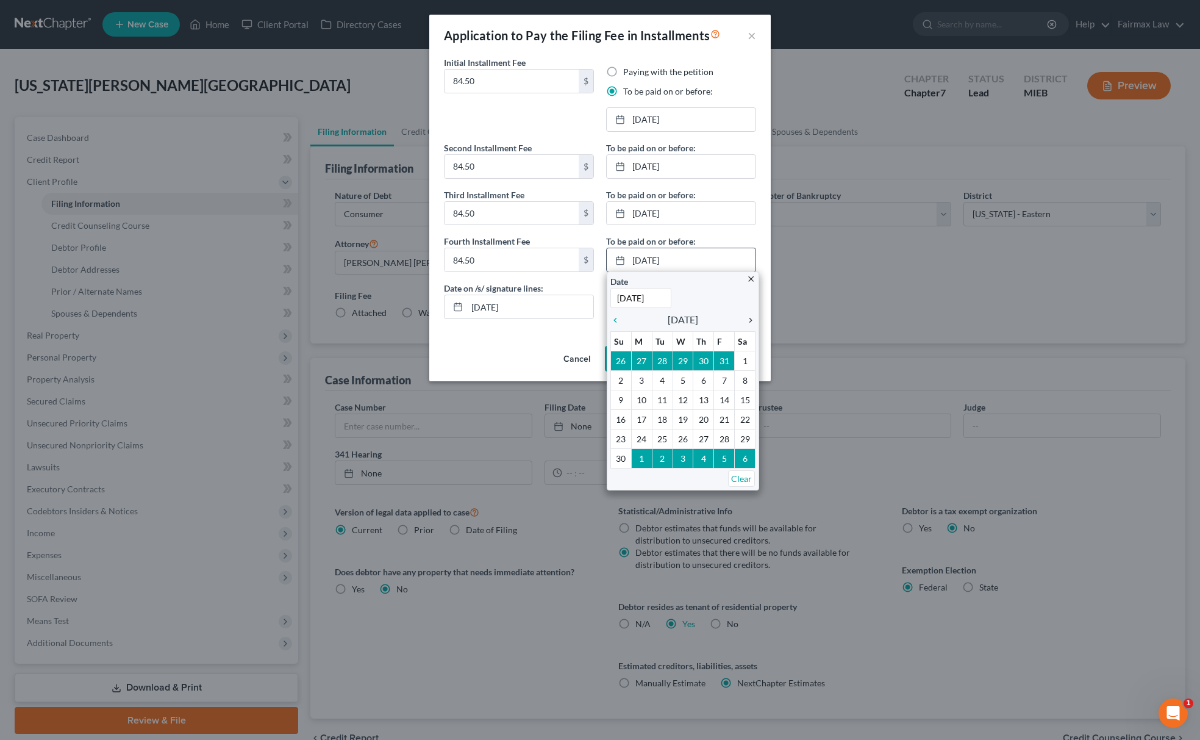
click at [746, 322] on icon "chevron_right" at bounding box center [748, 320] width 16 height 10
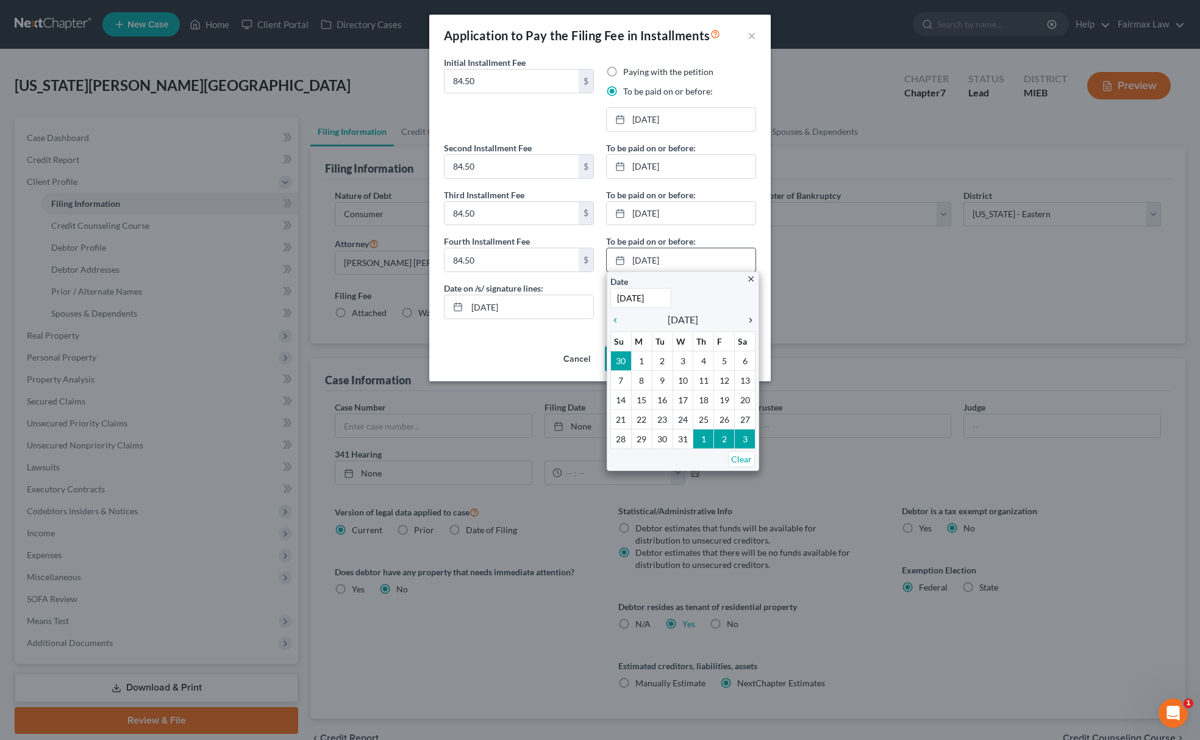
click at [746, 322] on icon "chevron_right" at bounding box center [748, 320] width 16 height 10
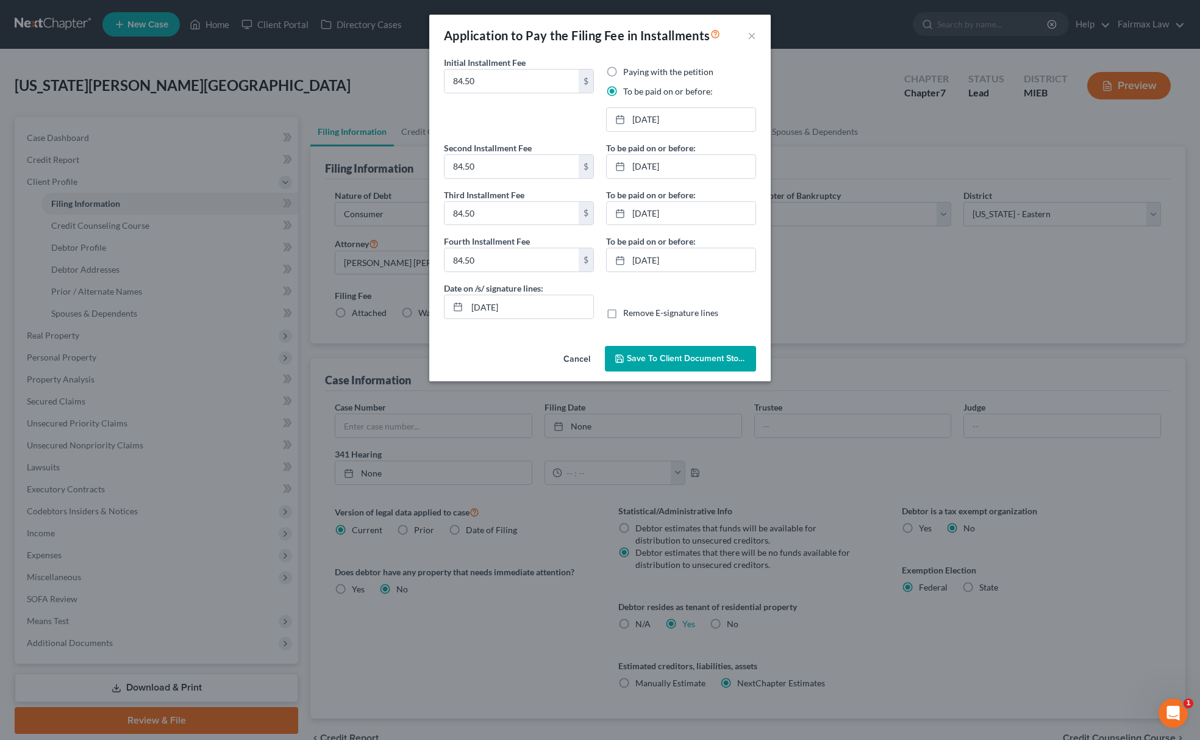
click at [648, 363] on span "Save to Client Document Storage" at bounding box center [691, 358] width 129 height 10
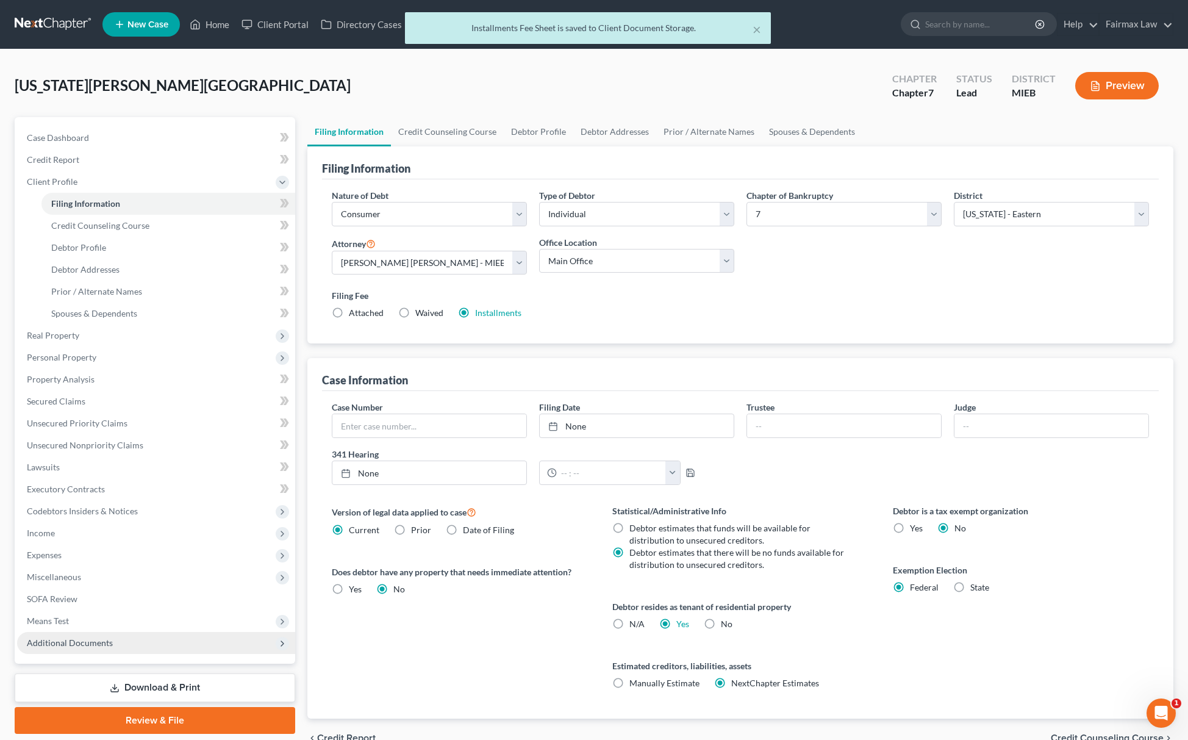
click at [115, 649] on span "Additional Documents" at bounding box center [156, 643] width 278 height 22
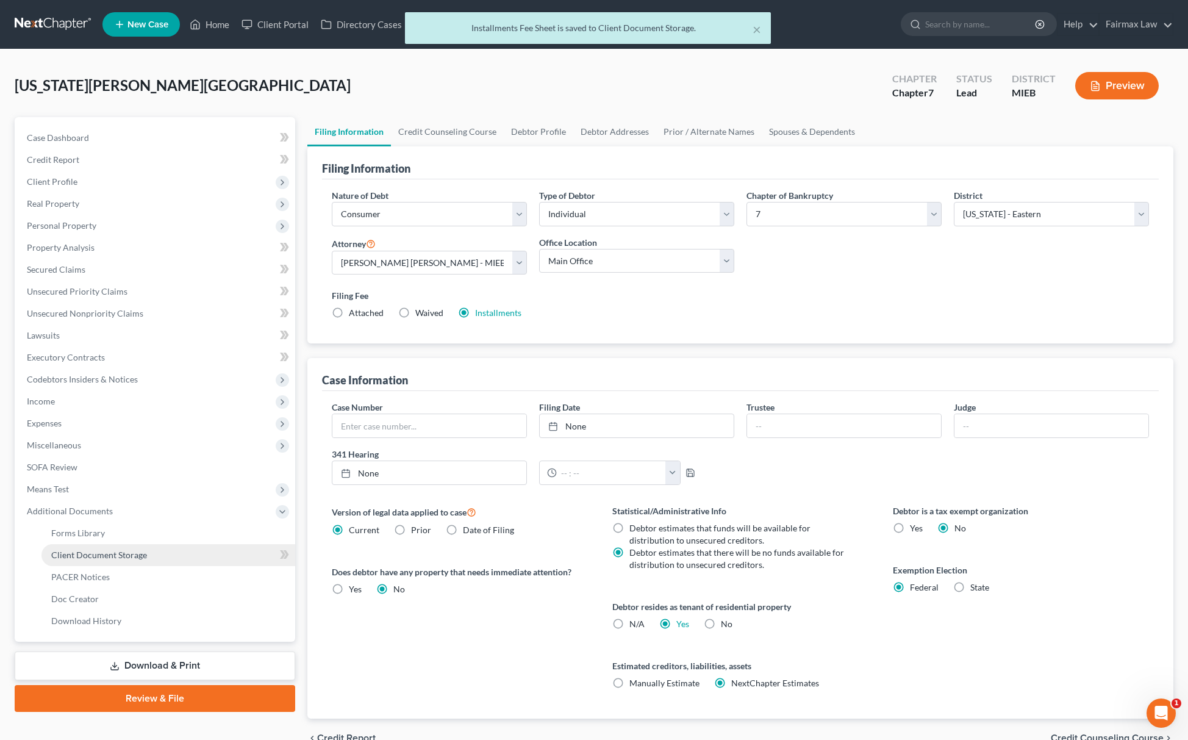
click at [150, 561] on link "Client Document Storage" at bounding box center [168, 555] width 254 height 22
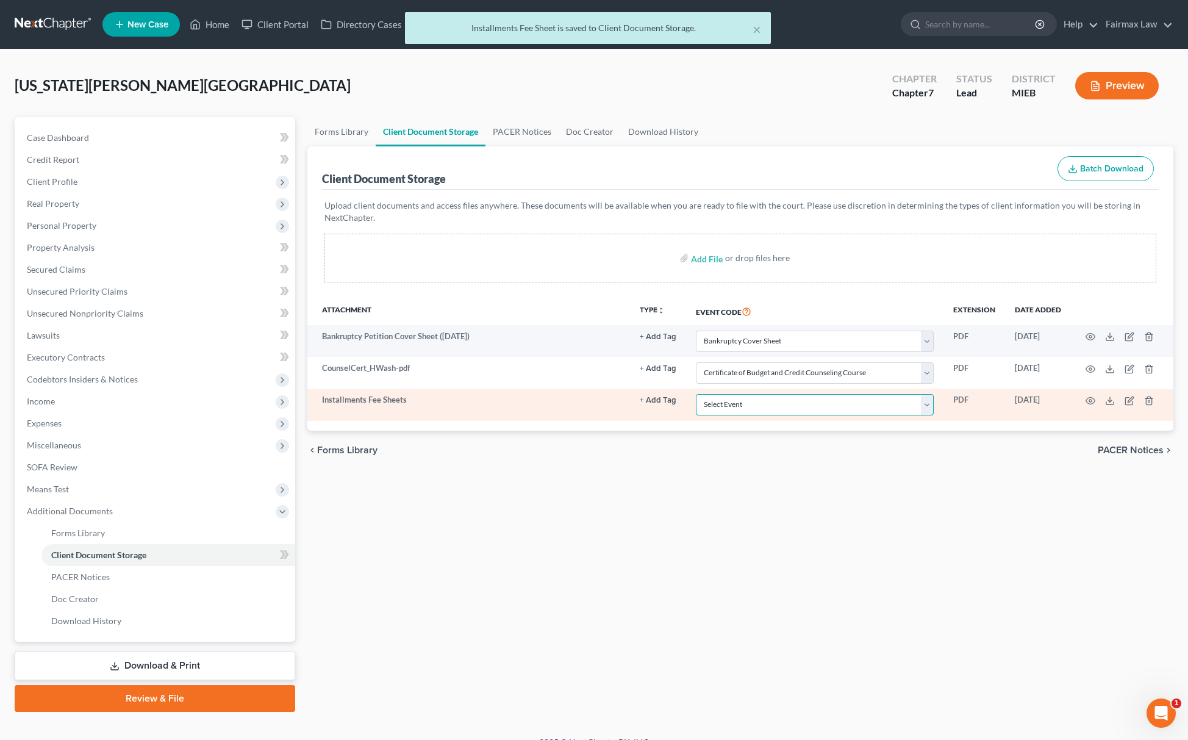
click at [720, 412] on select "Select Event 20 Largest Unsecured Creditors Amended Chapter 11 Plan Amended Cha…" at bounding box center [815, 404] width 238 height 21
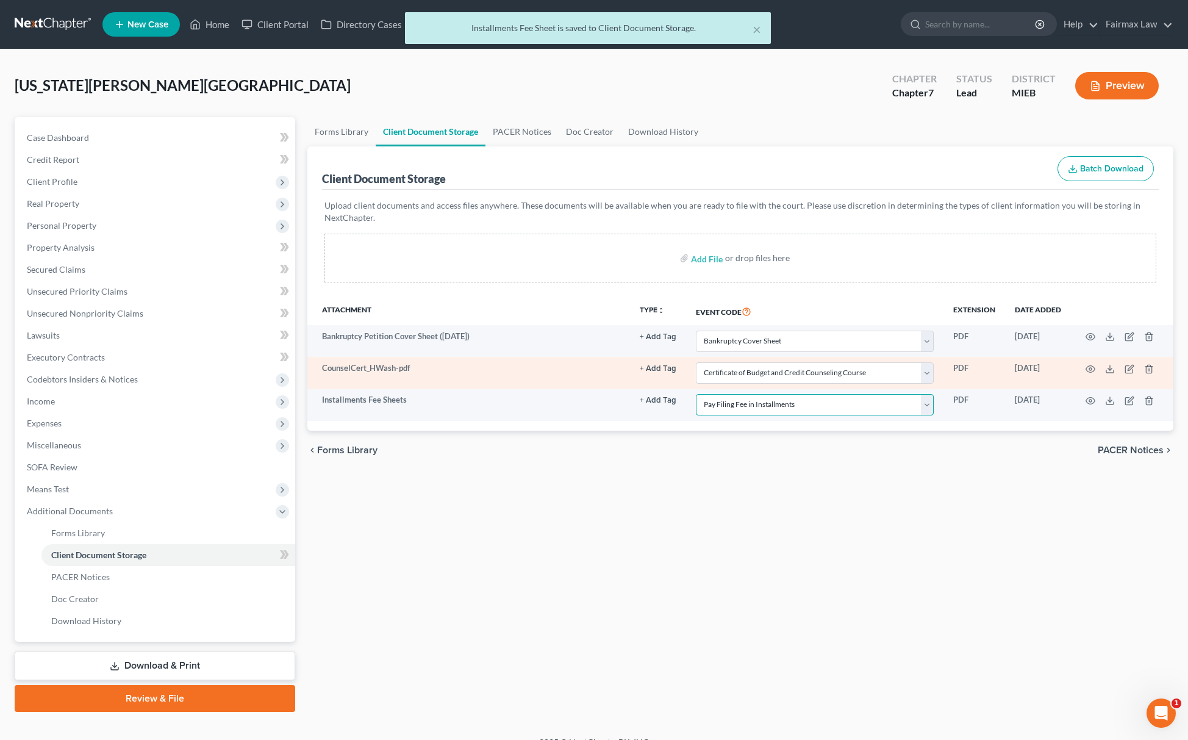
click at [696, 395] on select "Select Event 20 Largest Unsecured Creditors Amended Chapter 11 Plan Amended Cha…" at bounding box center [815, 404] width 238 height 21
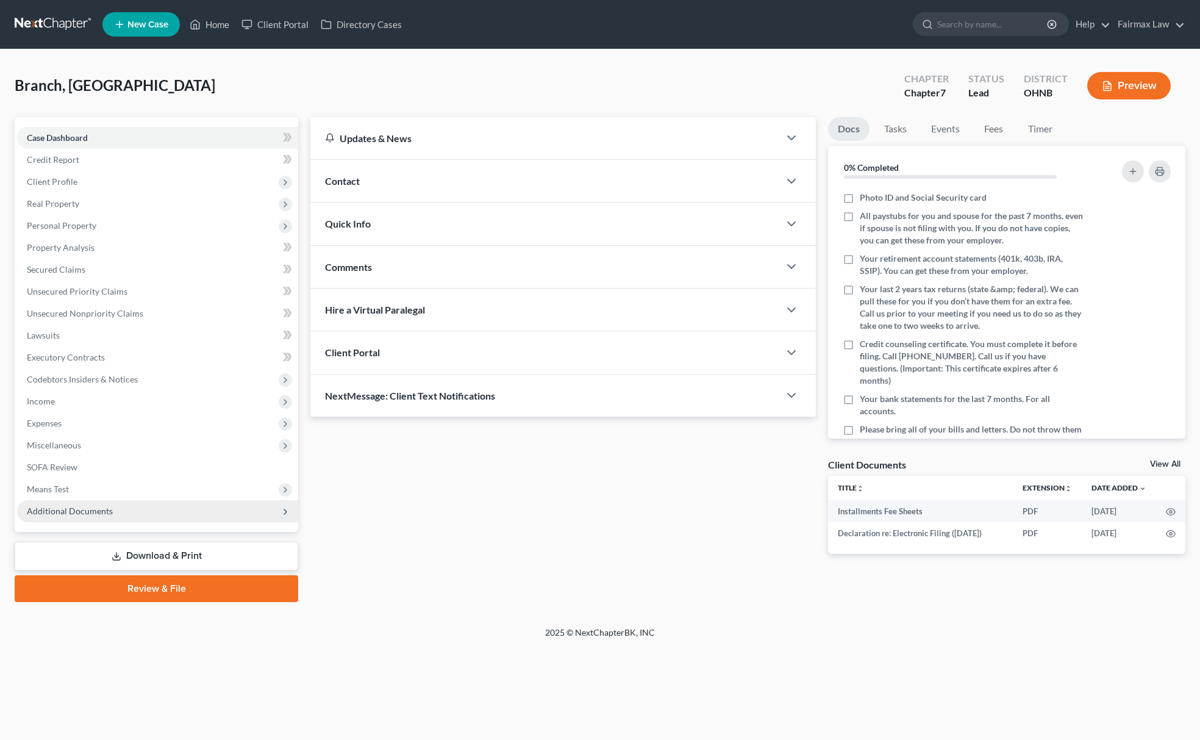
click at [166, 518] on span "Additional Documents" at bounding box center [157, 511] width 281 height 22
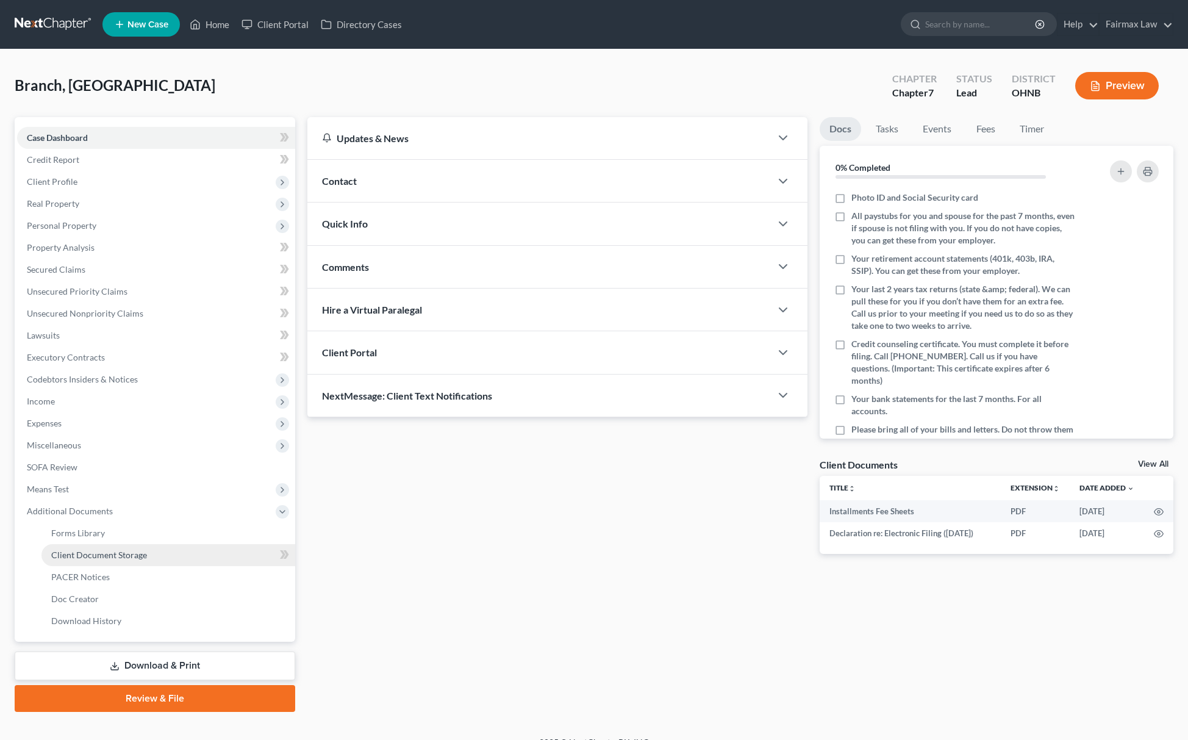
click at [145, 559] on link "Client Document Storage" at bounding box center [168, 555] width 254 height 22
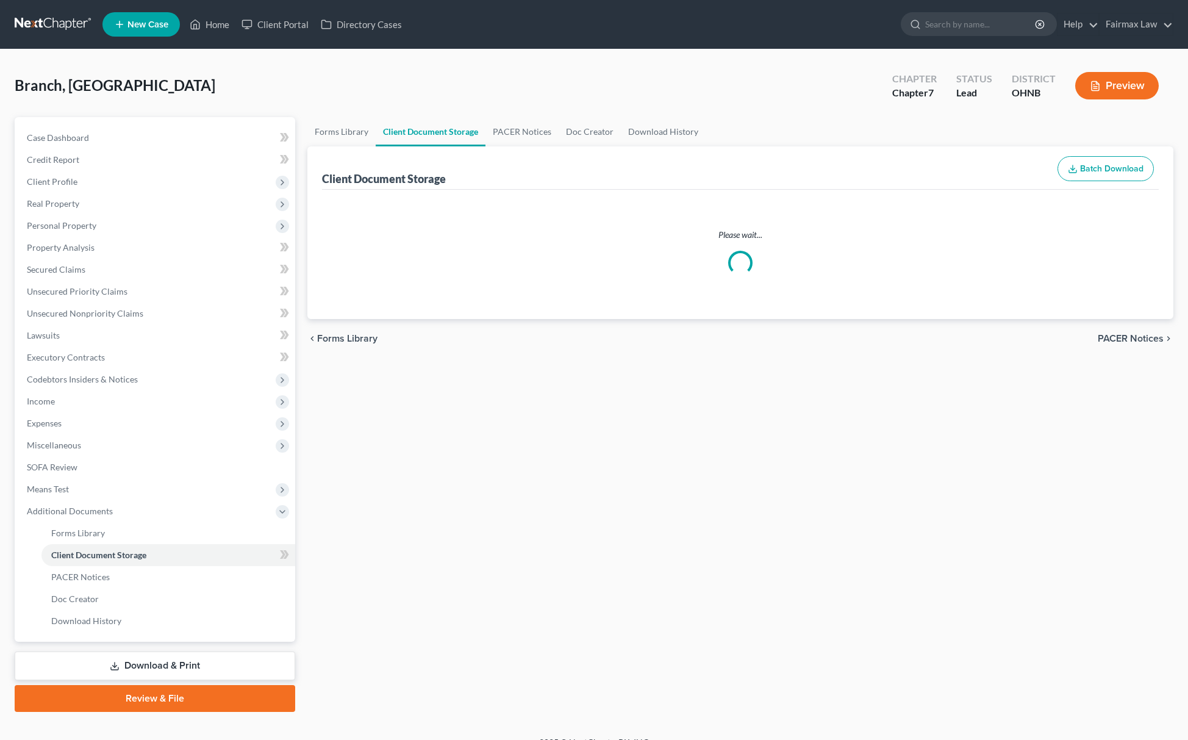
select select "16"
select select "24"
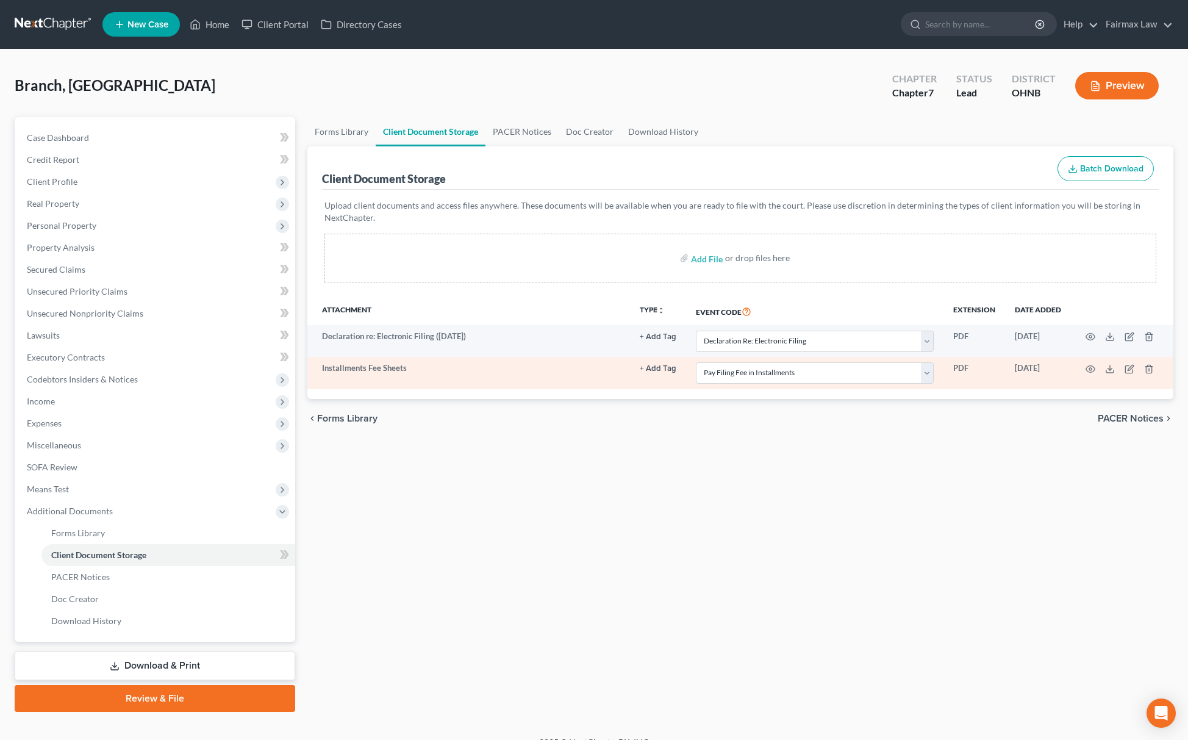
click at [1089, 361] on td at bounding box center [1122, 373] width 102 height 32
click at [1089, 362] on td at bounding box center [1122, 373] width 102 height 32
click at [1089, 368] on circle "button" at bounding box center [1090, 369] width 2 height 2
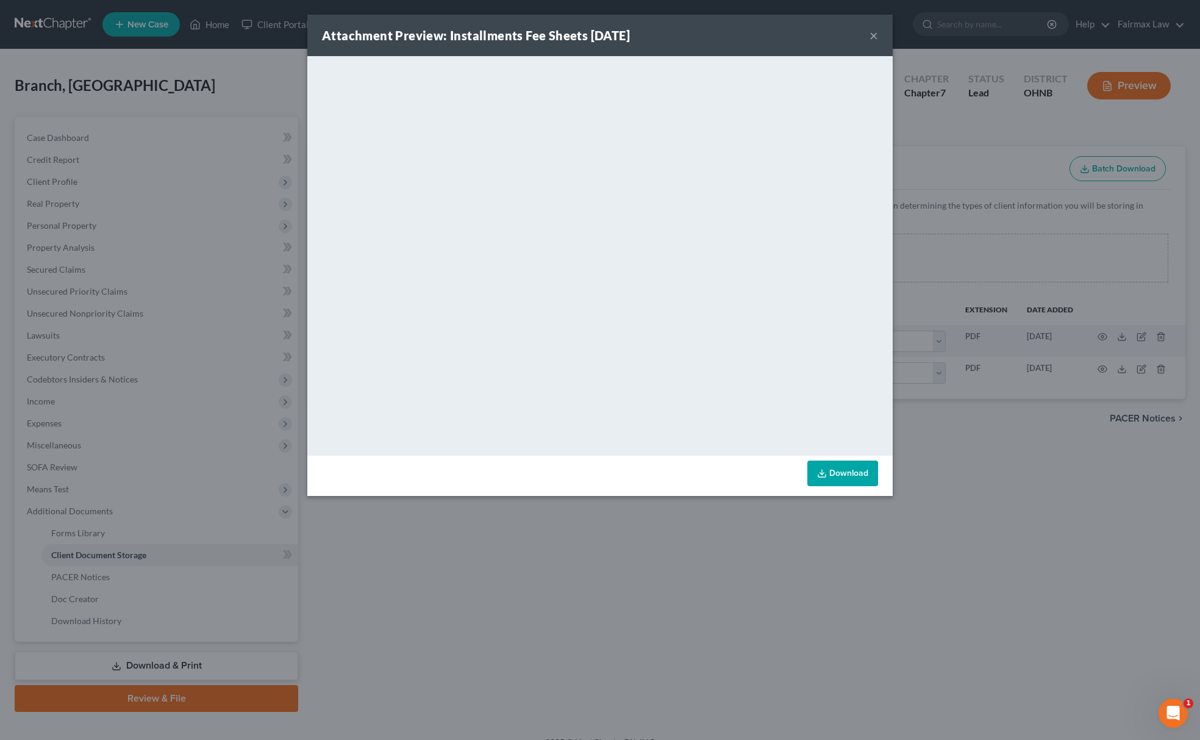
drag, startPoint x: 774, startPoint y: 494, endPoint x: 861, endPoint y: 537, distance: 97.4
click at [777, 498] on div "Attachment Preview: Installments Fee Sheets 09/11/2025 × <object ng-attr-data='…" at bounding box center [600, 370] width 1200 height 740
click at [1181, 489] on div "Attachment Preview: Installments Fee Sheets 09/11/2025 × <object ng-attr-data='…" at bounding box center [600, 370] width 1200 height 740
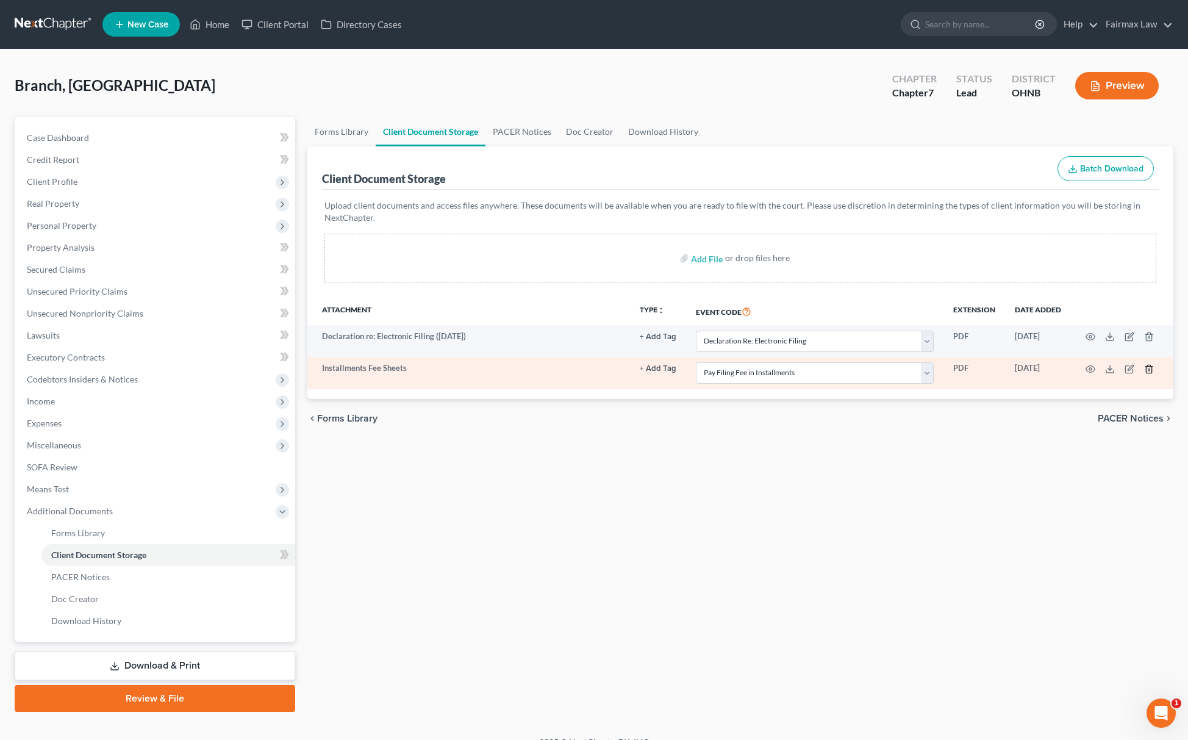
click at [1149, 367] on icon "button" at bounding box center [1149, 369] width 10 height 10
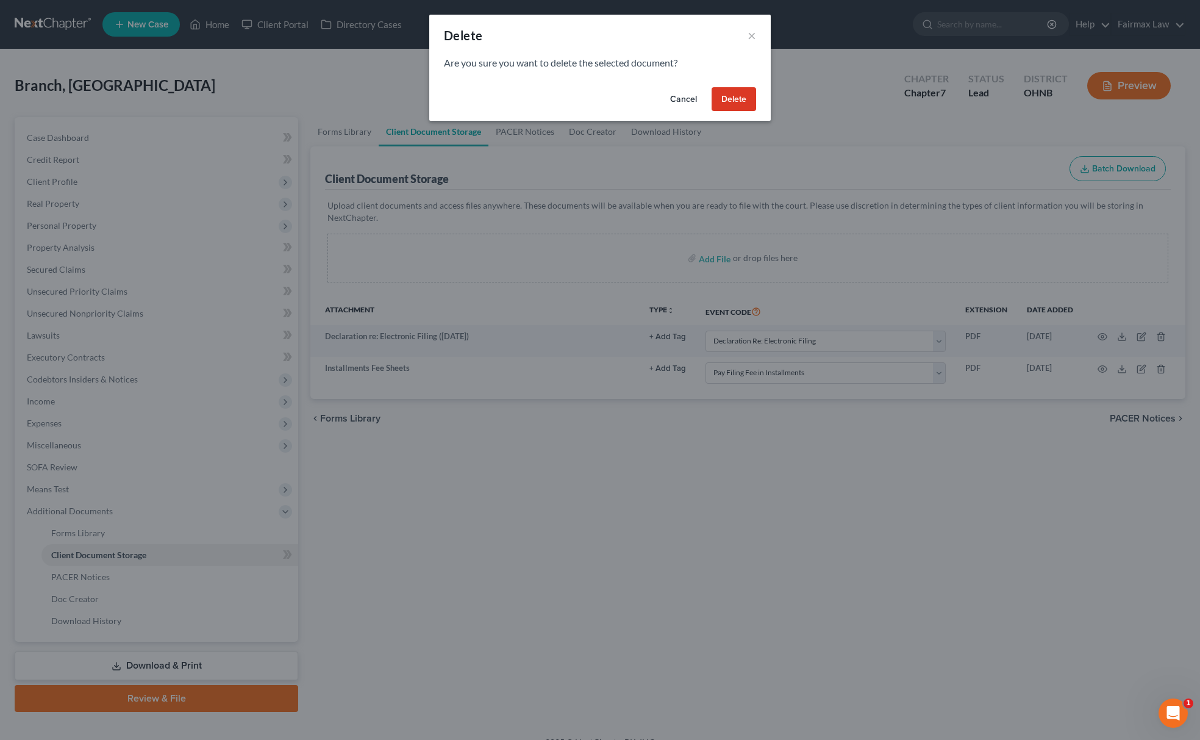
click at [740, 102] on button "Delete" at bounding box center [734, 99] width 45 height 24
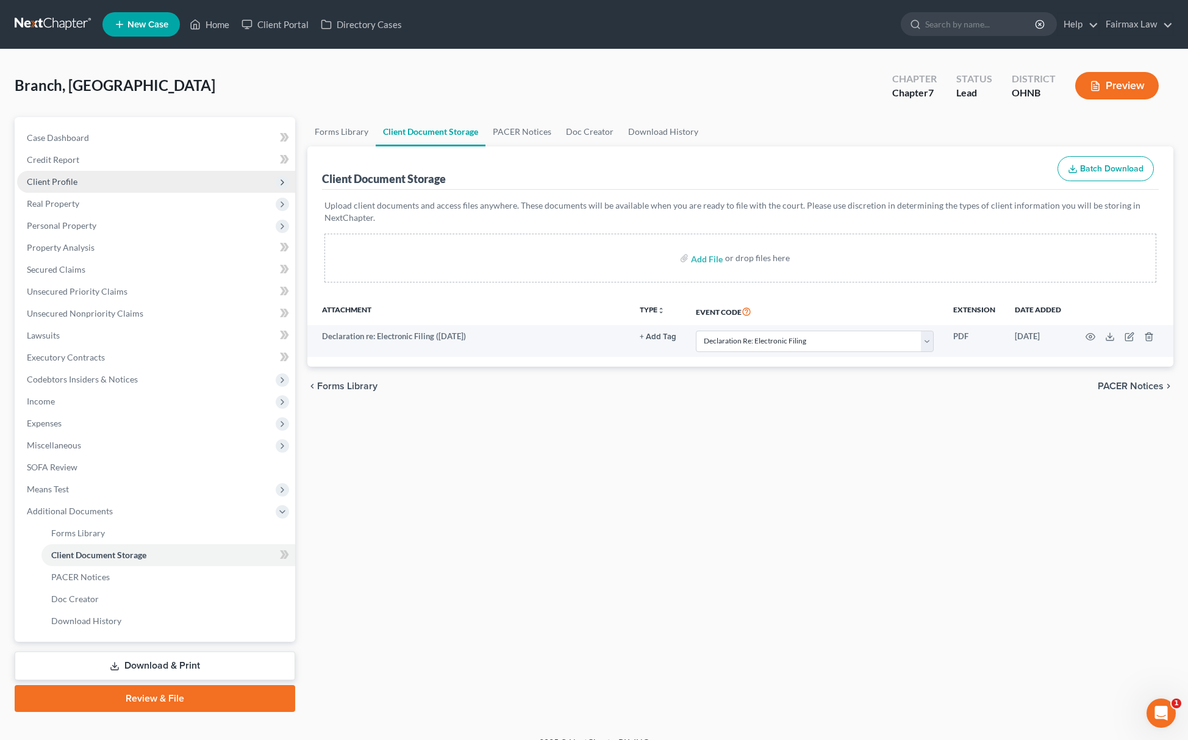
click at [103, 181] on span "Client Profile" at bounding box center [156, 182] width 278 height 22
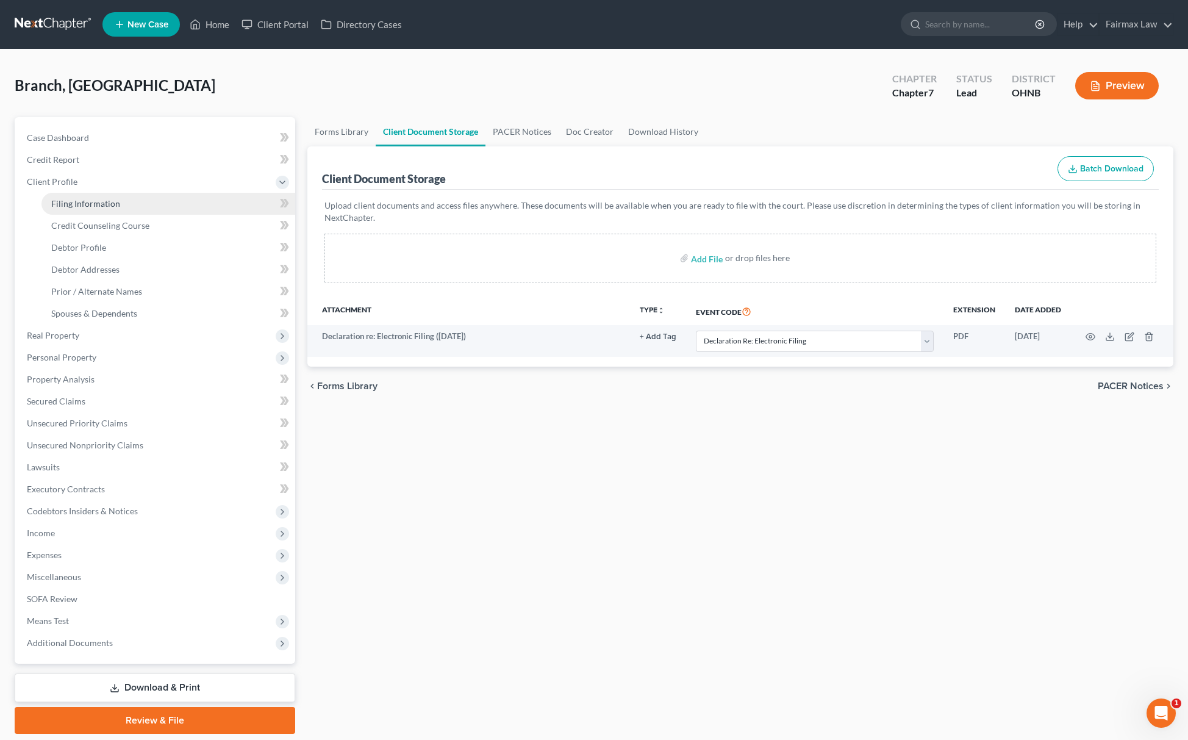
click at [99, 209] on link "Filing Information" at bounding box center [168, 204] width 254 height 22
select select "1"
select select "0"
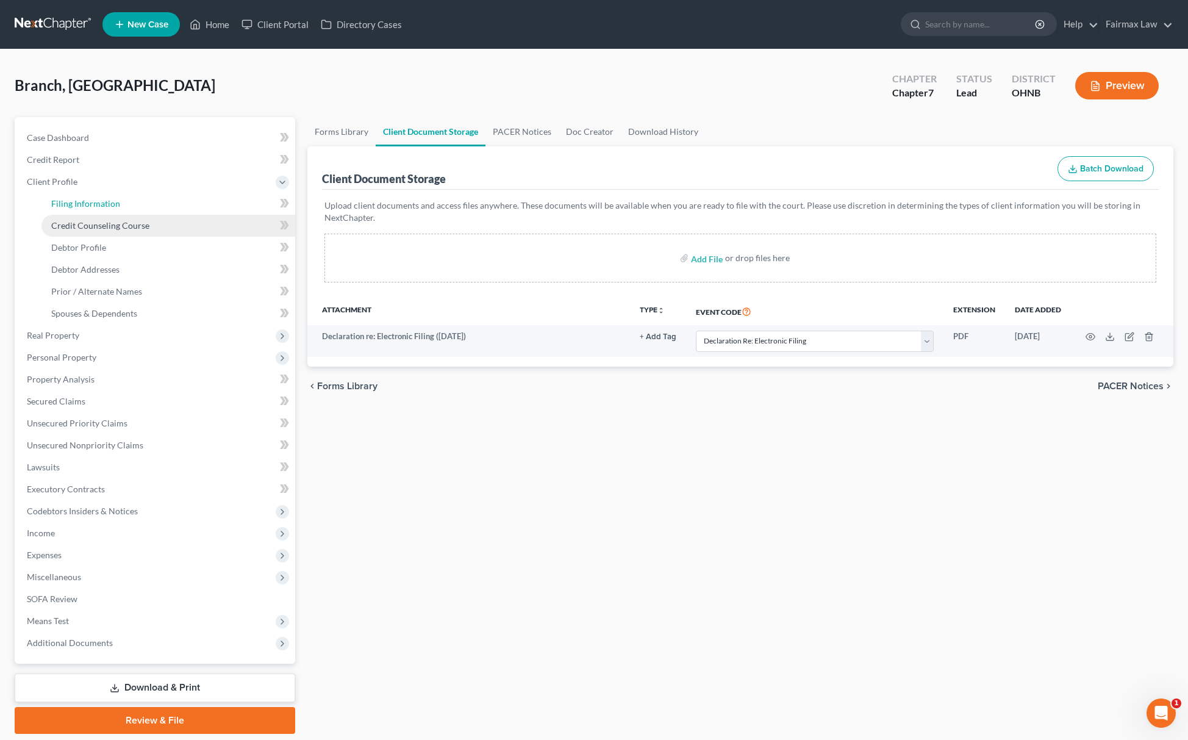
select select "36"
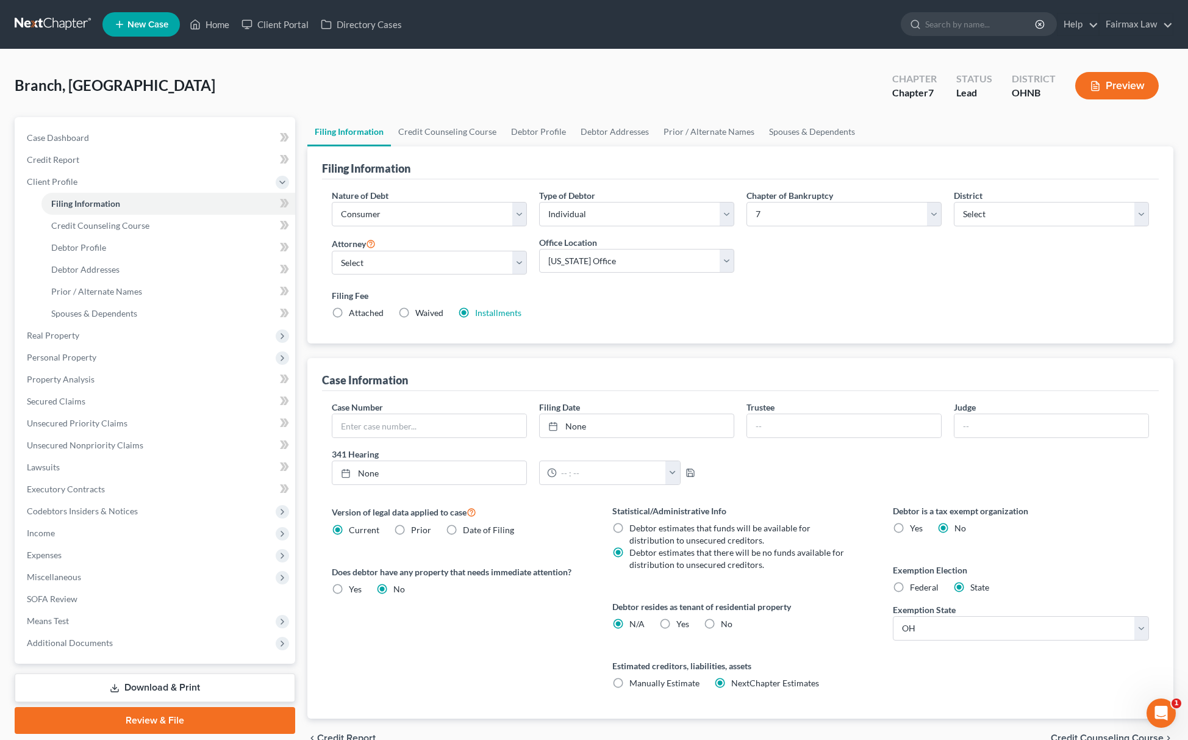
click at [465, 323] on div "Filing Fee Attached Waived Waived Installments Installments" at bounding box center [740, 306] width 829 height 45
click at [484, 316] on link "Installments" at bounding box center [498, 312] width 46 height 10
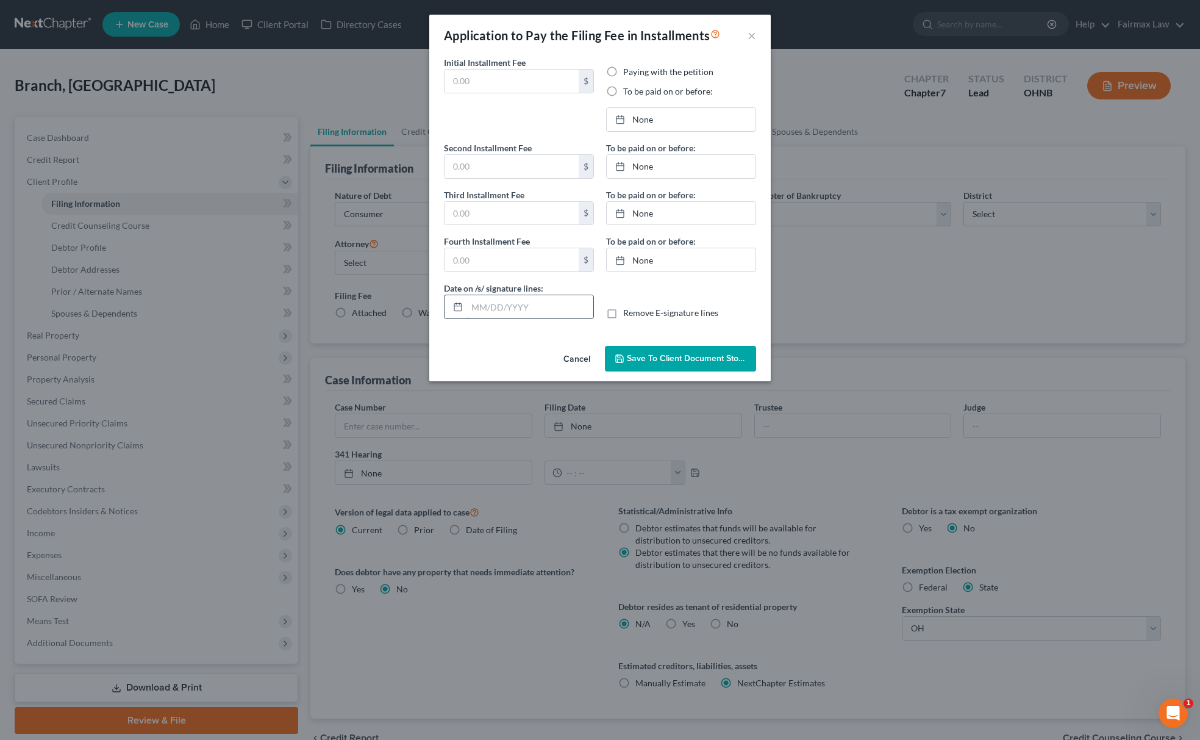
type input "84.50"
radio input "true"
type input "[DATE]"
type input "84.50"
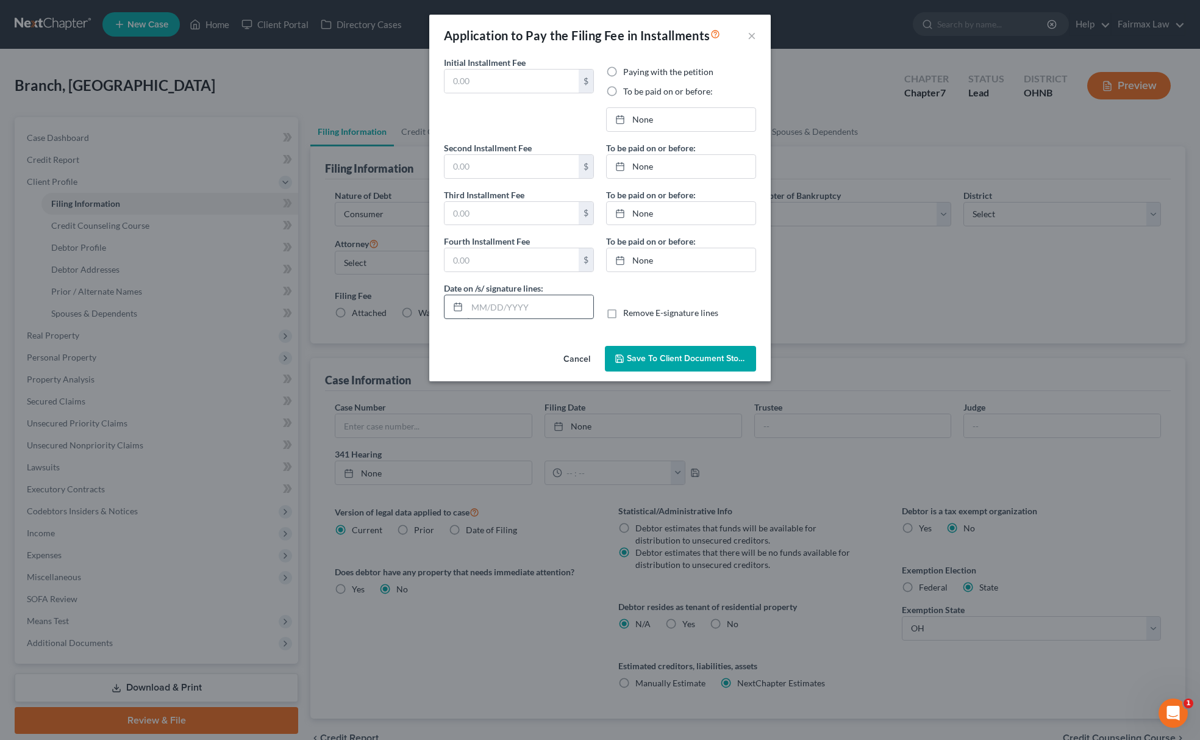
type input "84.50"
type input "[DATE]"
click at [665, 115] on link "[DATE]" at bounding box center [681, 119] width 149 height 23
click at [650, 165] on link "11/10/2025" at bounding box center [681, 166] width 149 height 23
click at [654, 201] on div "12/10/2025 close Date 12/10/2025 Time 12:00 AM chevron_left December 2025 chevr…" at bounding box center [681, 213] width 150 height 24
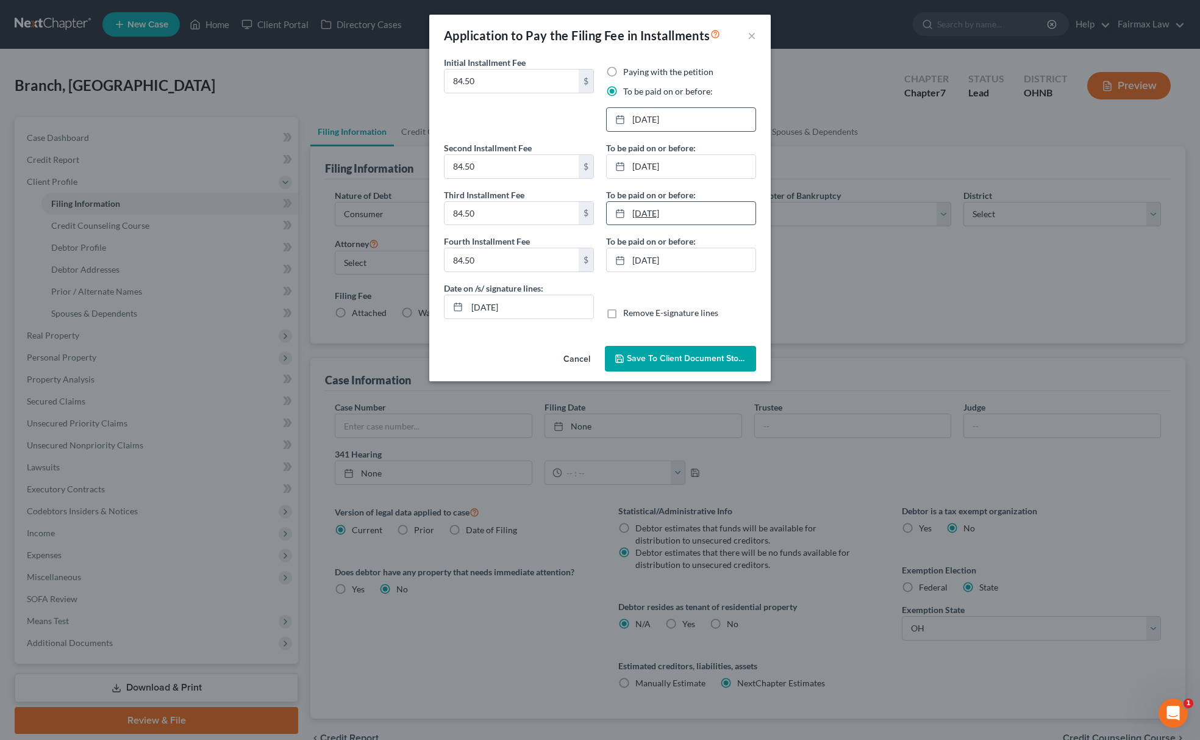
click at [656, 212] on link "12/10/2025" at bounding box center [681, 213] width 149 height 23
click at [645, 271] on link "1/8/2026" at bounding box center [681, 259] width 149 height 23
drag, startPoint x: 412, startPoint y: 308, endPoint x: 249, endPoint y: 310, distance: 162.8
click at [265, 303] on div "Application to Pay the Filing Fee in Installments × Initial Installment Fee 84.…" at bounding box center [600, 370] width 1200 height 740
click at [665, 359] on span "Save to Client Document Storage" at bounding box center [691, 358] width 129 height 10
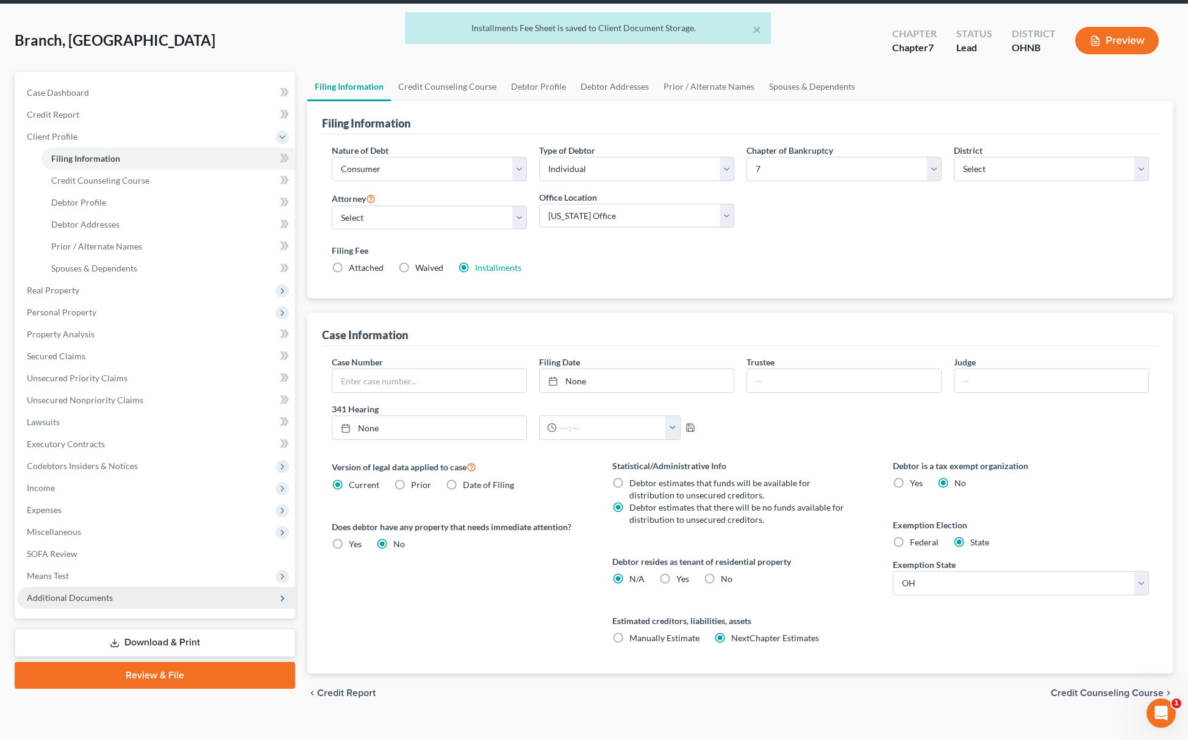
scroll to position [65, 0]
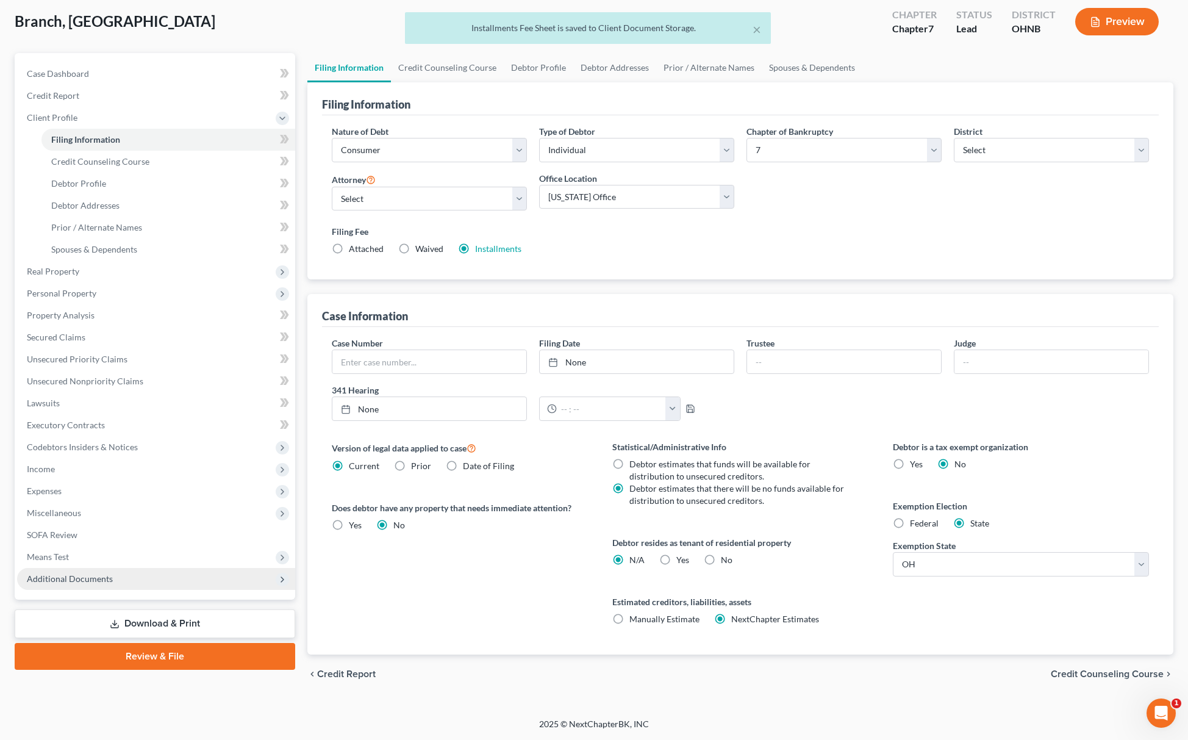
click at [88, 579] on span "Additional Documents" at bounding box center [70, 578] width 86 height 10
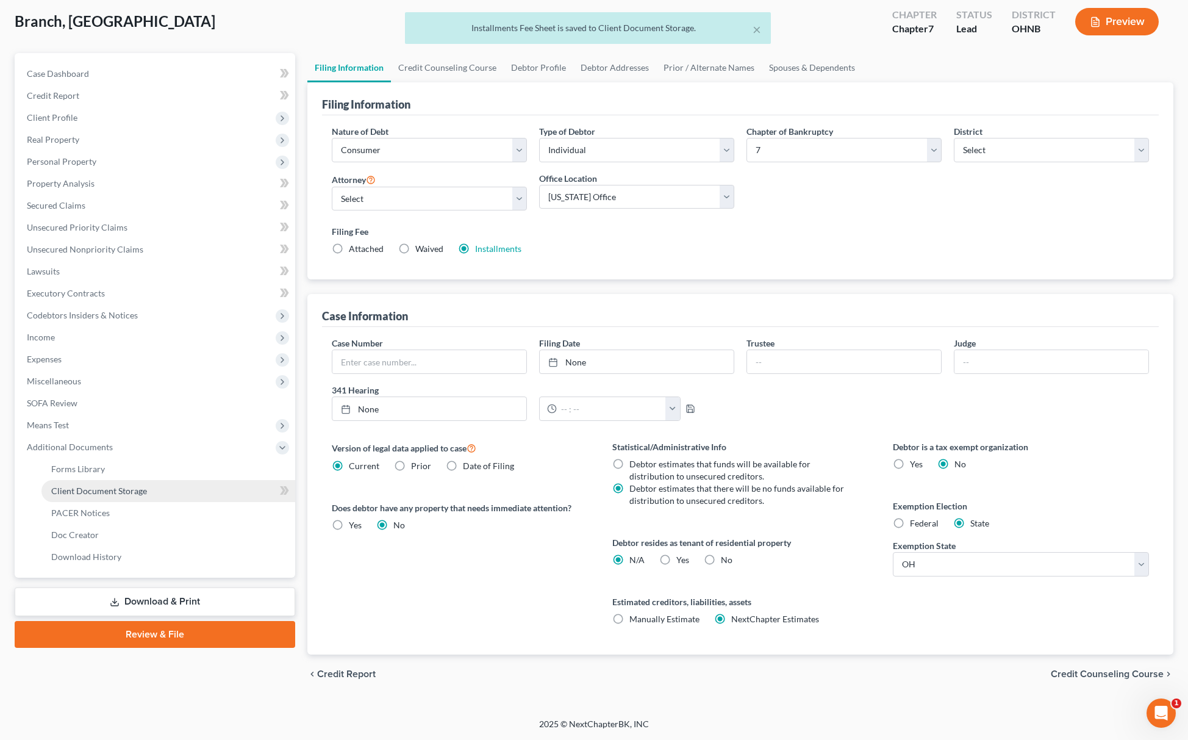
click at [168, 493] on link "Client Document Storage" at bounding box center [168, 491] width 254 height 22
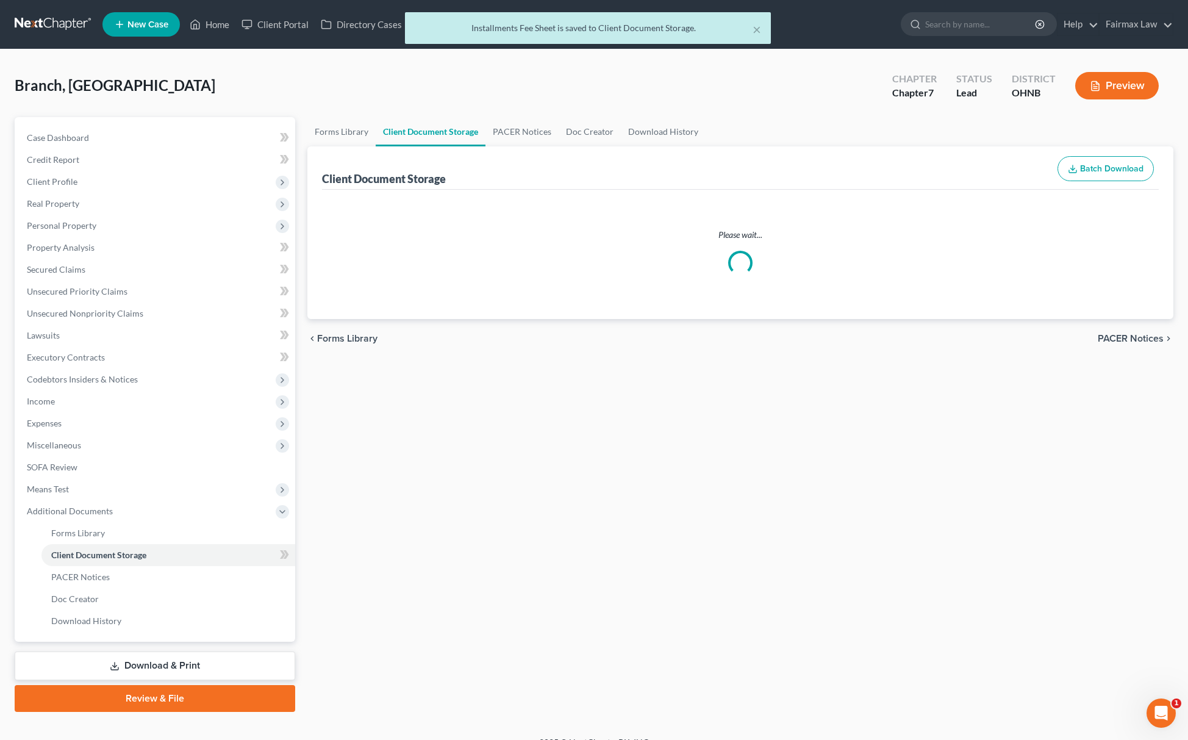
select select "16"
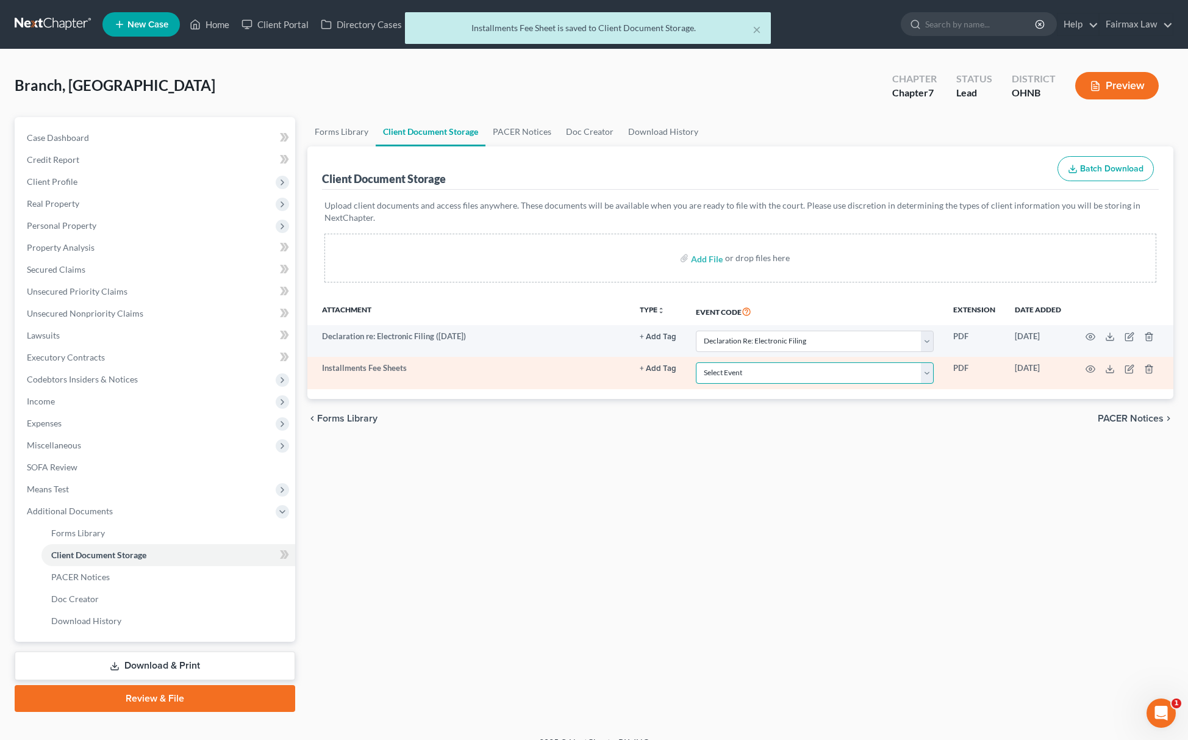
click at [737, 383] on select "Select Event 20 Largest Unsecured Creditors Amended List of Creditors (Fee) Ame…" at bounding box center [815, 372] width 238 height 21
select select "24"
click at [696, 362] on select "Select Event 20 Largest Unsecured Creditors Amended List of Creditors (Fee) Ame…" at bounding box center [815, 372] width 238 height 21
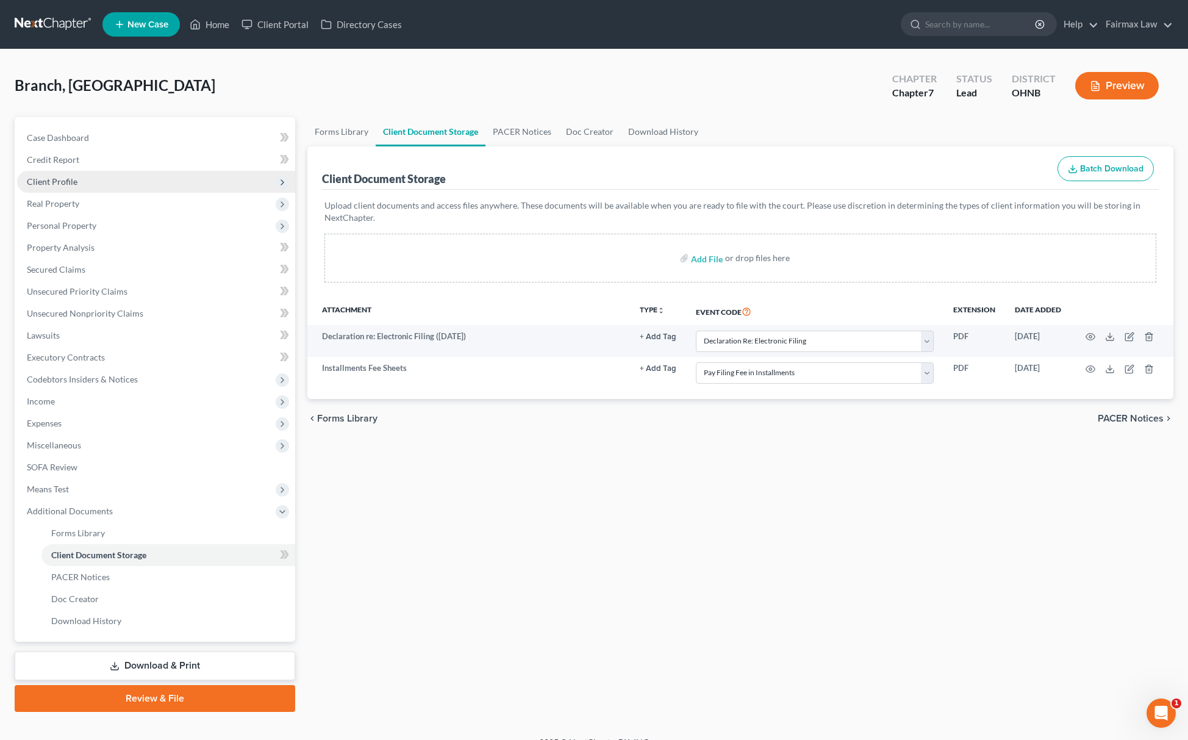
click at [154, 182] on span "Client Profile" at bounding box center [156, 182] width 278 height 22
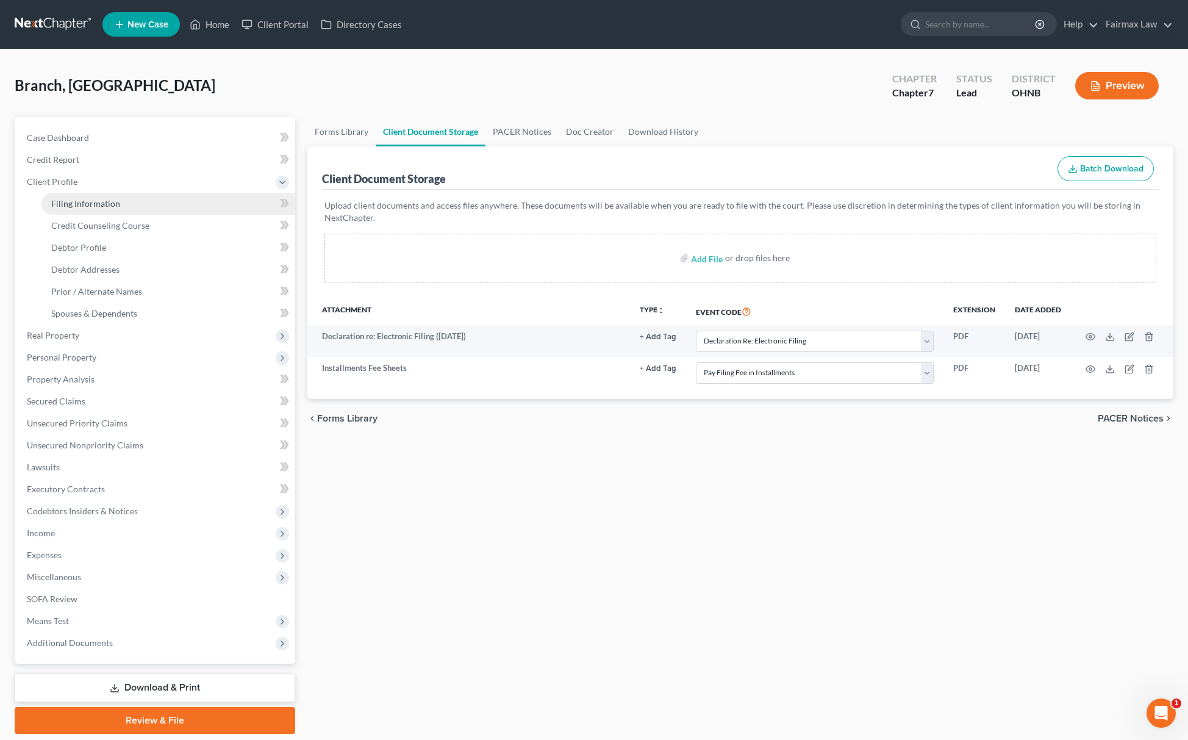
click at [124, 196] on link "Filing Information" at bounding box center [168, 204] width 254 height 22
select select "1"
select select "0"
select select "61"
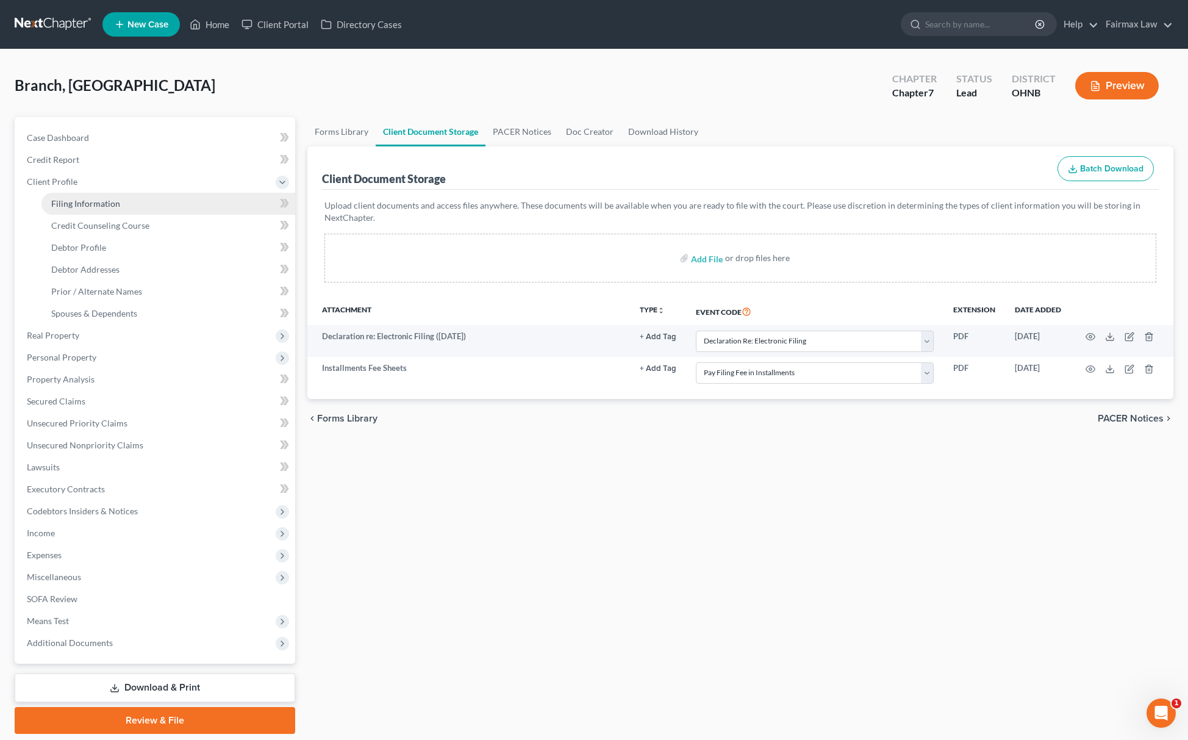
select select "16"
select select "0"
select select "36"
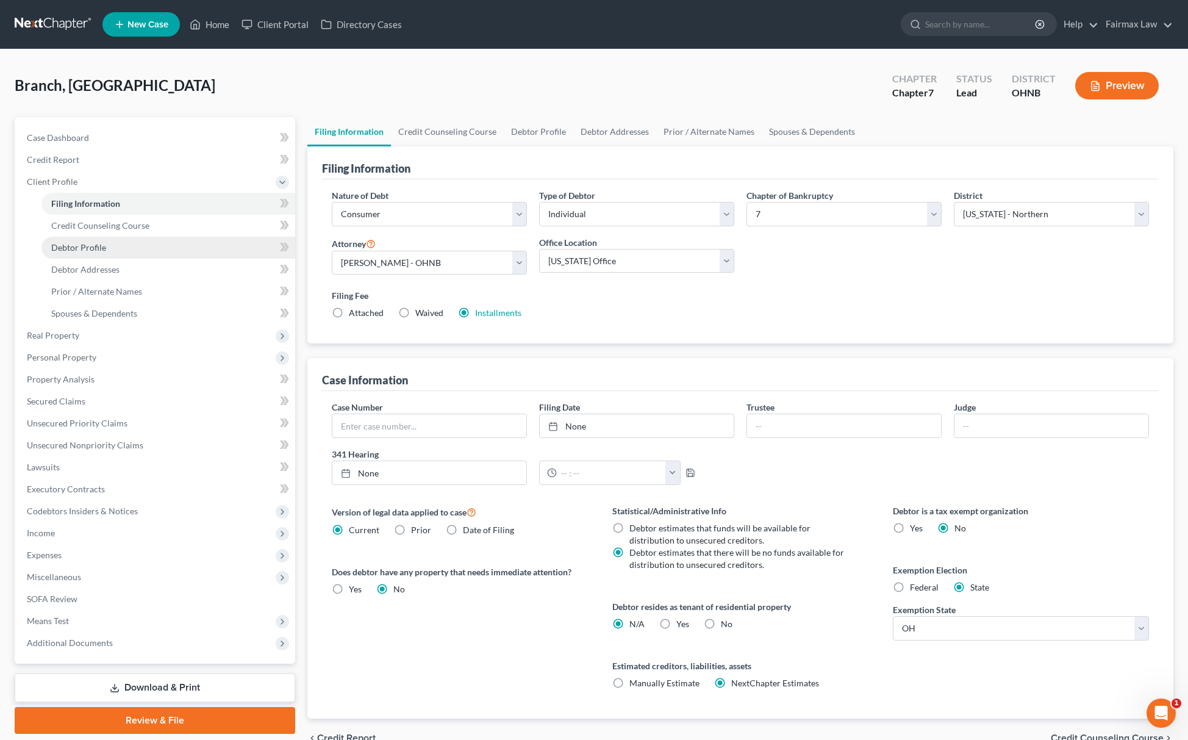
click at [123, 249] on link "Debtor Profile" at bounding box center [168, 248] width 254 height 22
select select "0"
select select "2"
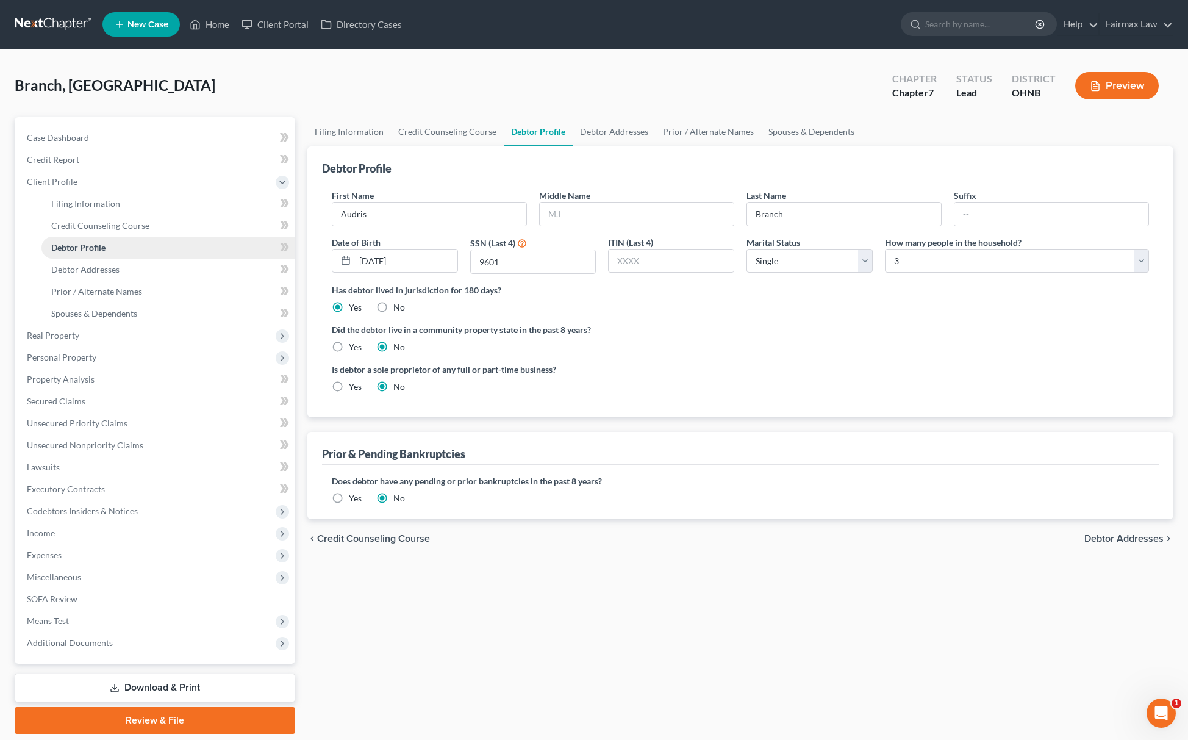
radio input "true"
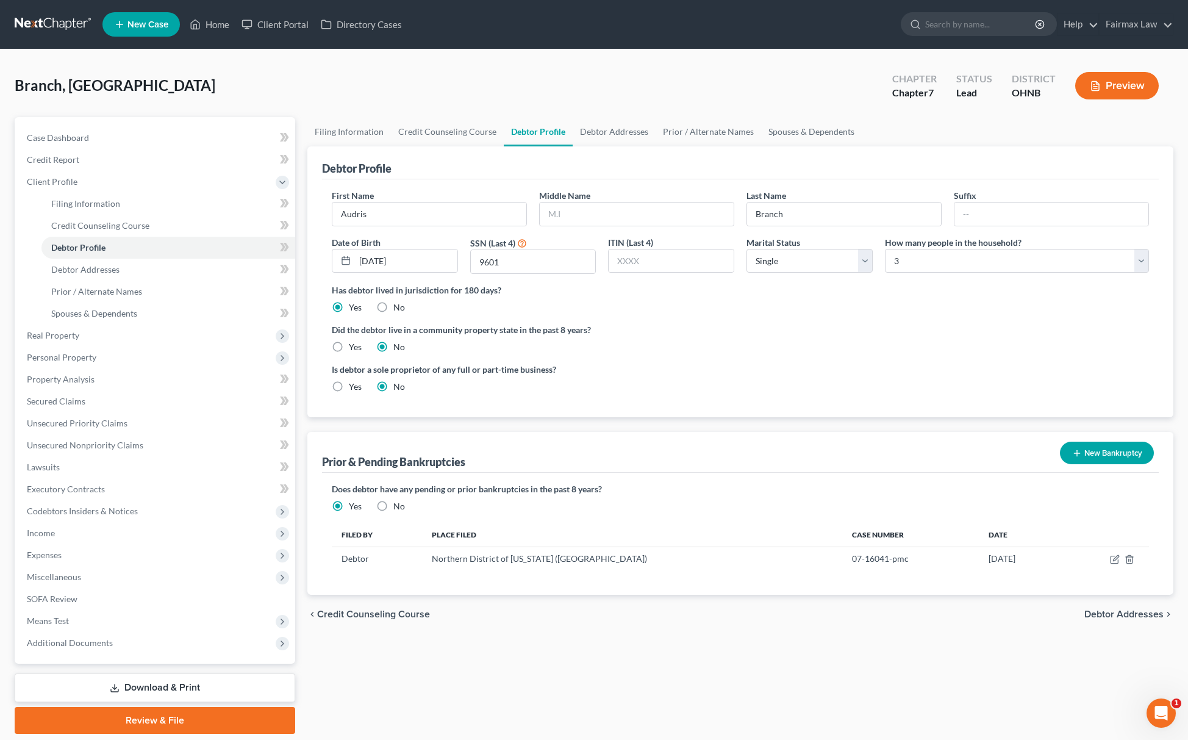
click at [592, 198] on div "Middle Name" at bounding box center [636, 207] width 207 height 37
click at [592, 208] on input "text" at bounding box center [637, 213] width 194 height 23
type input "E."
click at [149, 200] on link "Filing Information" at bounding box center [168, 204] width 254 height 22
select select "1"
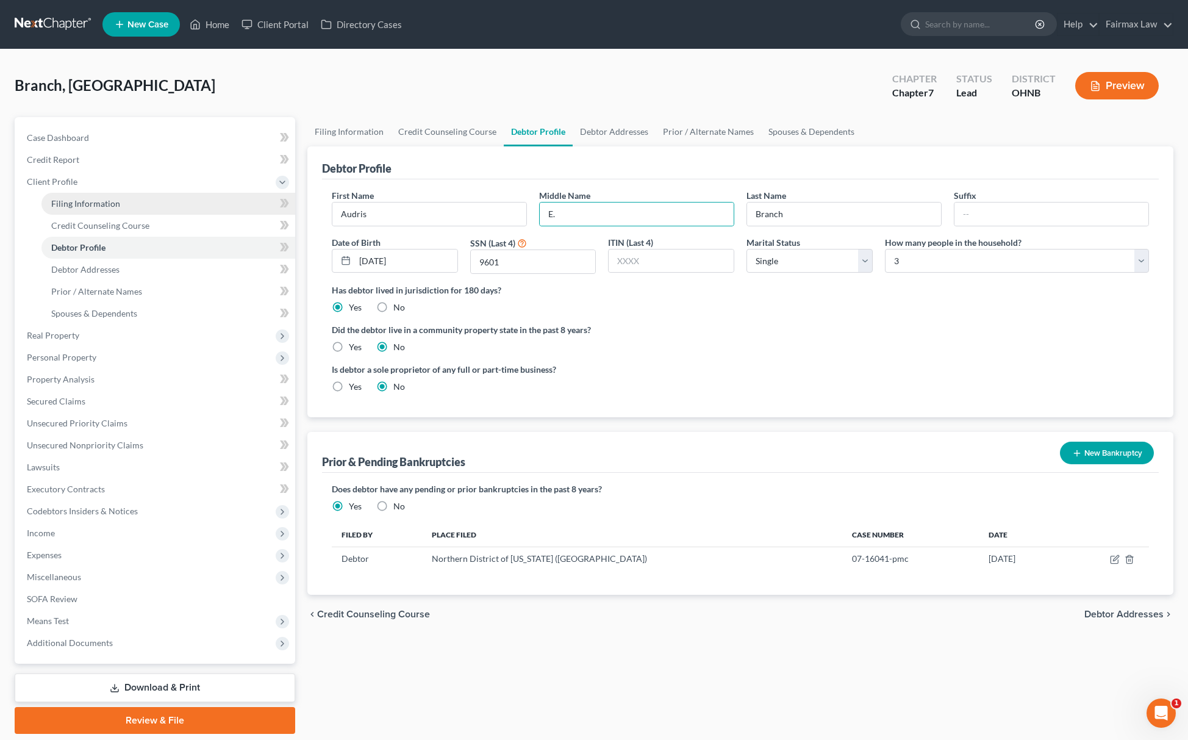
select select "0"
select select "61"
select select "16"
select select "0"
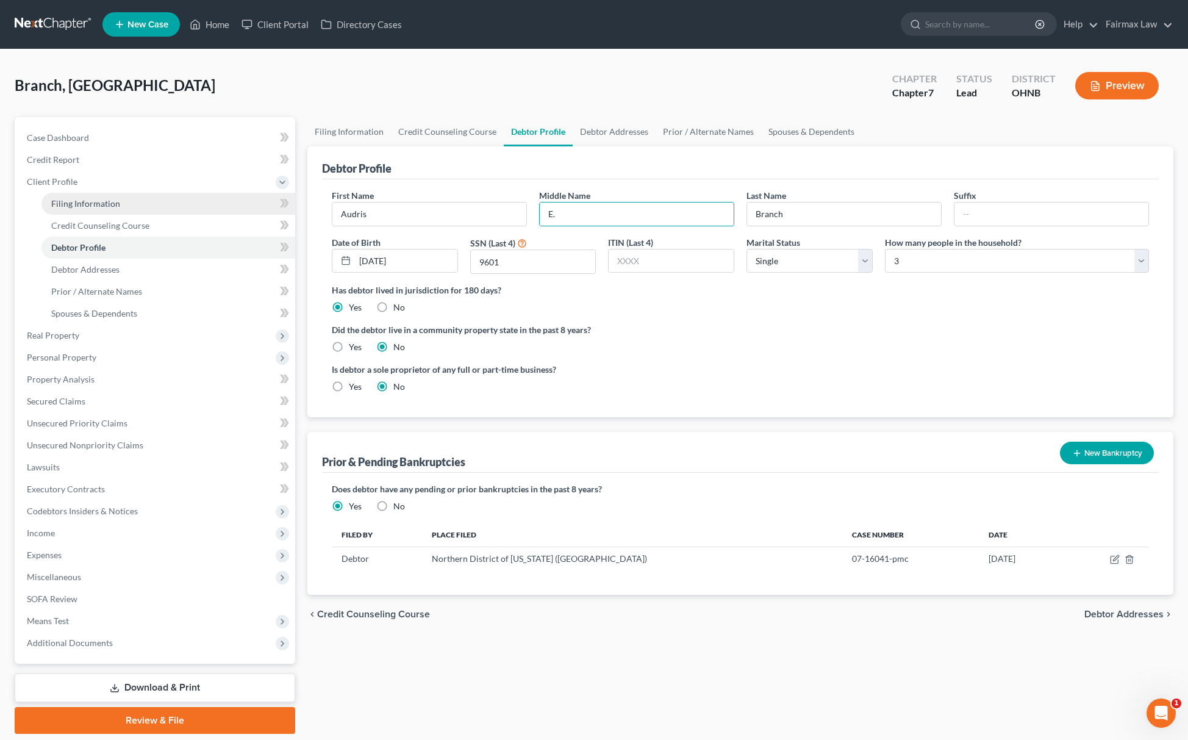
select select "36"
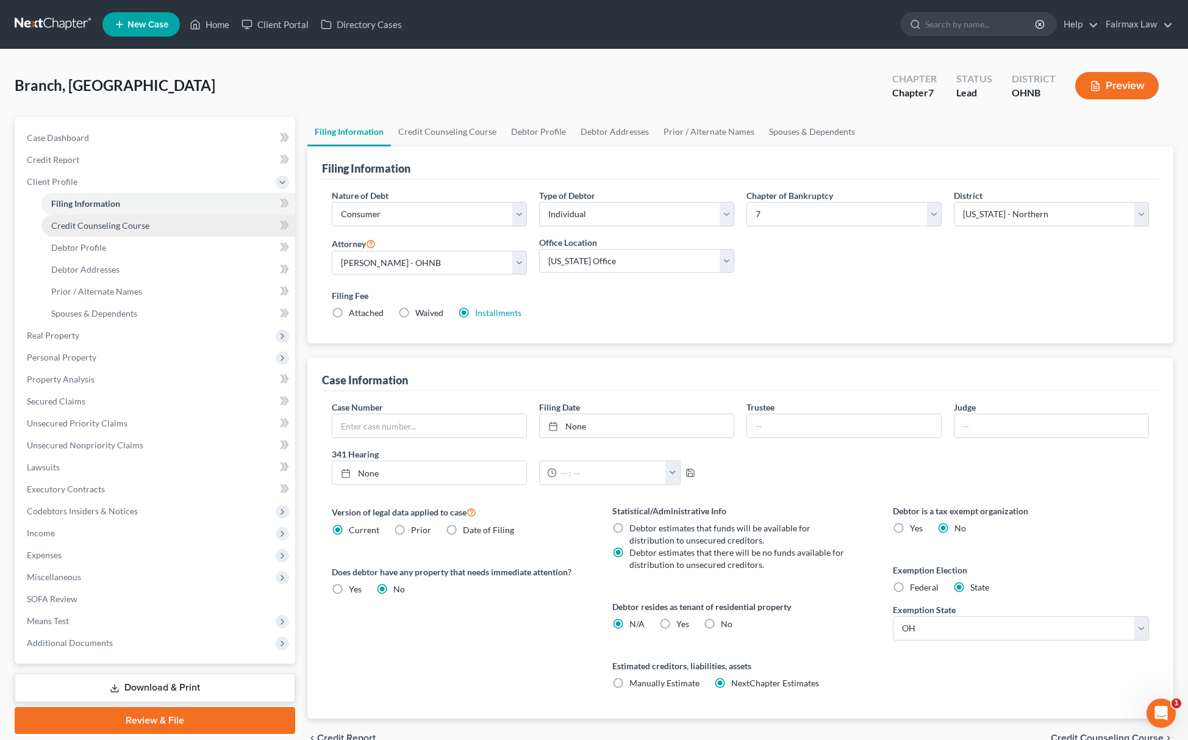
click at [149, 230] on link "Credit Counseling Course" at bounding box center [168, 226] width 254 height 22
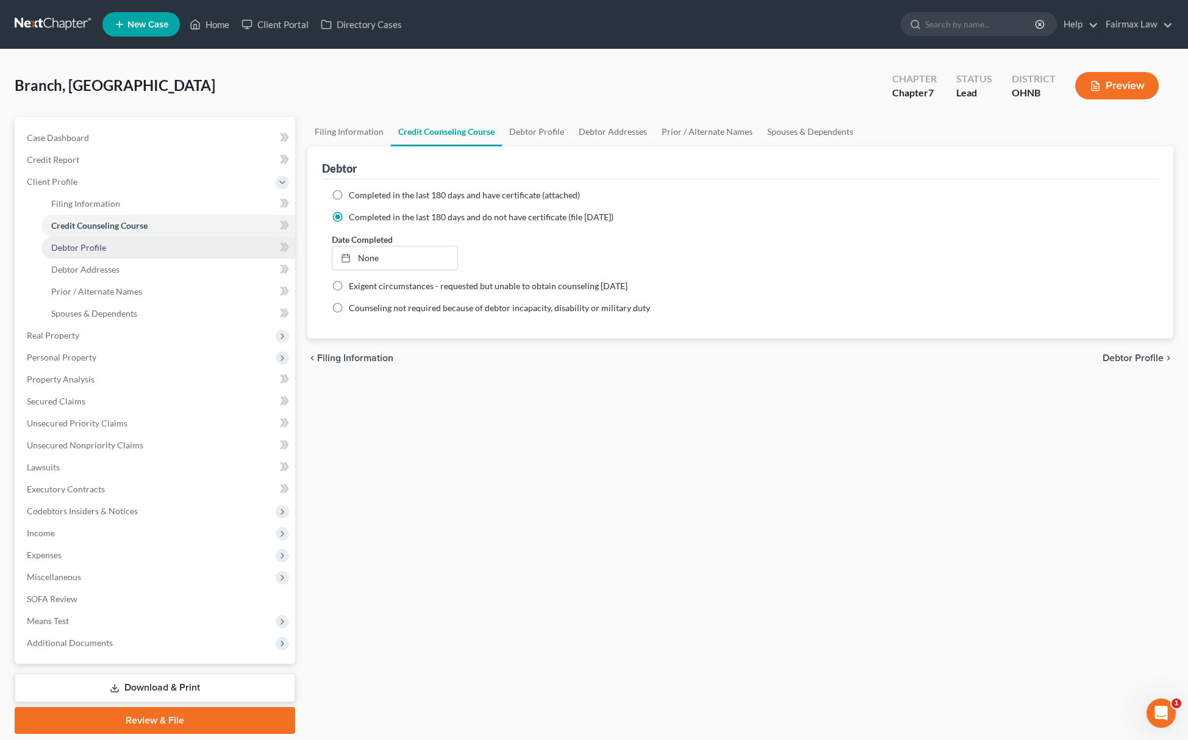
click at [94, 243] on span "Debtor Profile" at bounding box center [78, 247] width 55 height 10
select select "0"
select select "2"
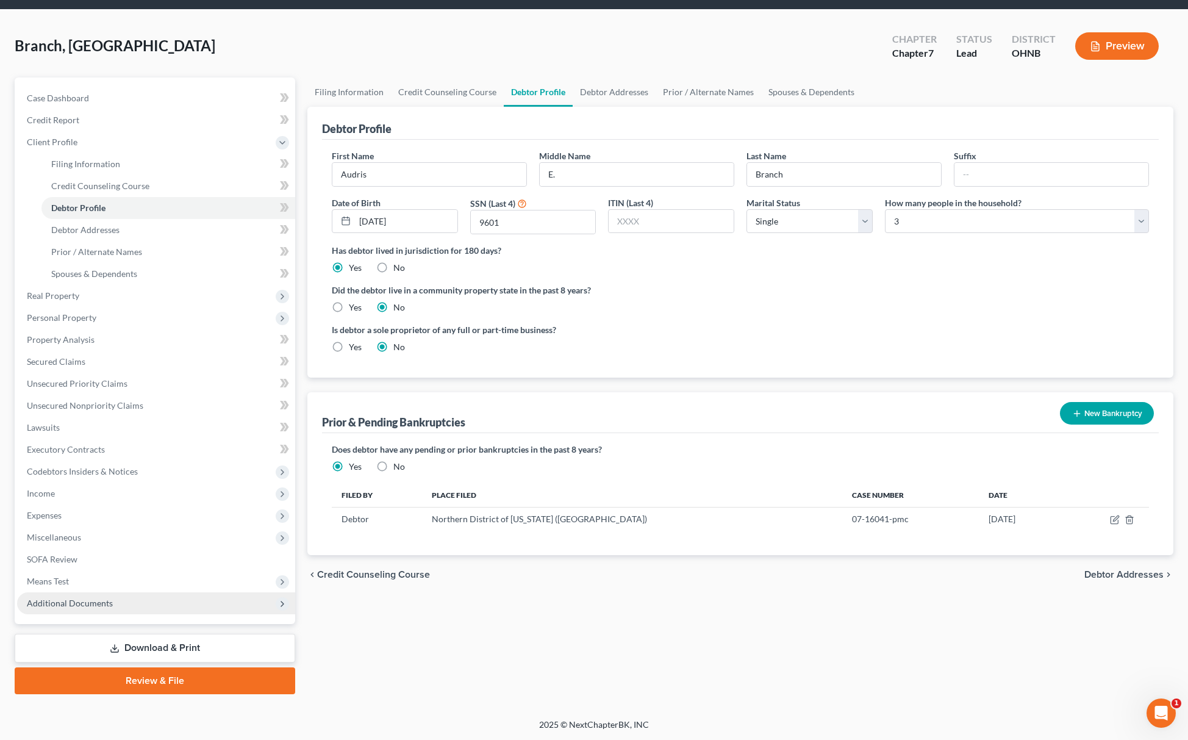
click at [106, 593] on span "Additional Documents" at bounding box center [156, 603] width 278 height 22
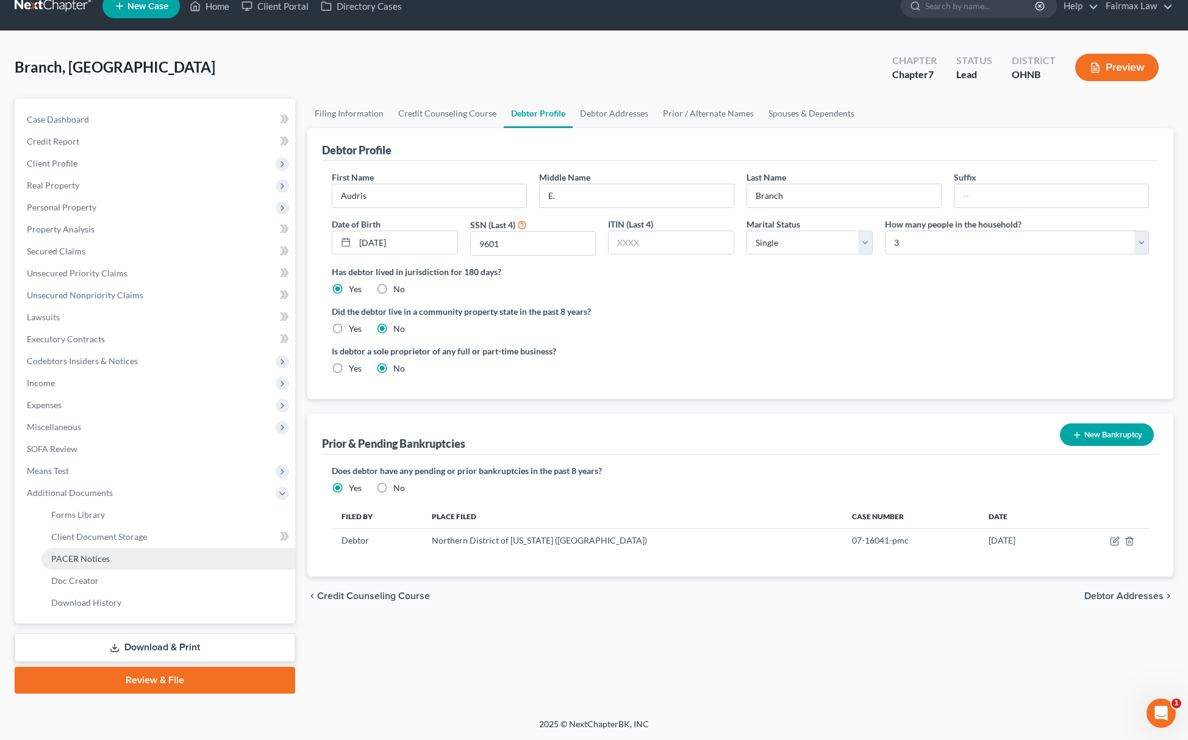
scroll to position [18, 0]
click at [172, 548] on link "PACER Notices" at bounding box center [168, 559] width 254 height 22
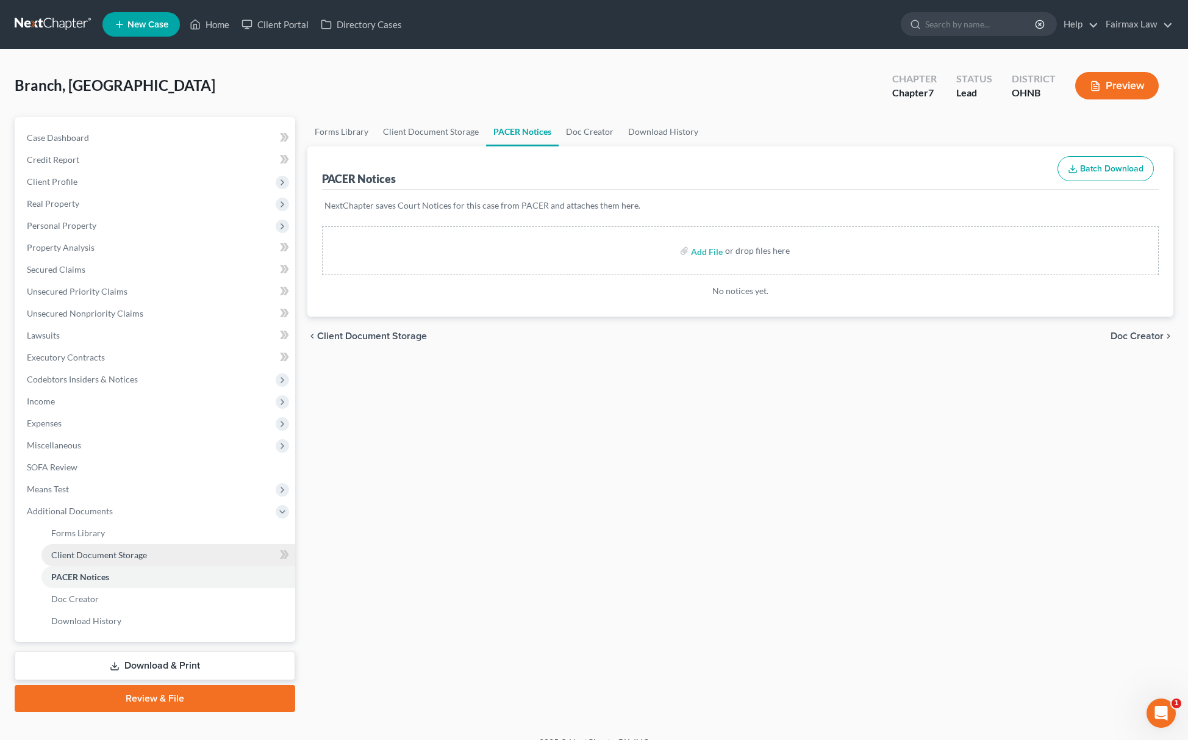
click at [171, 556] on link "Client Document Storage" at bounding box center [168, 555] width 254 height 22
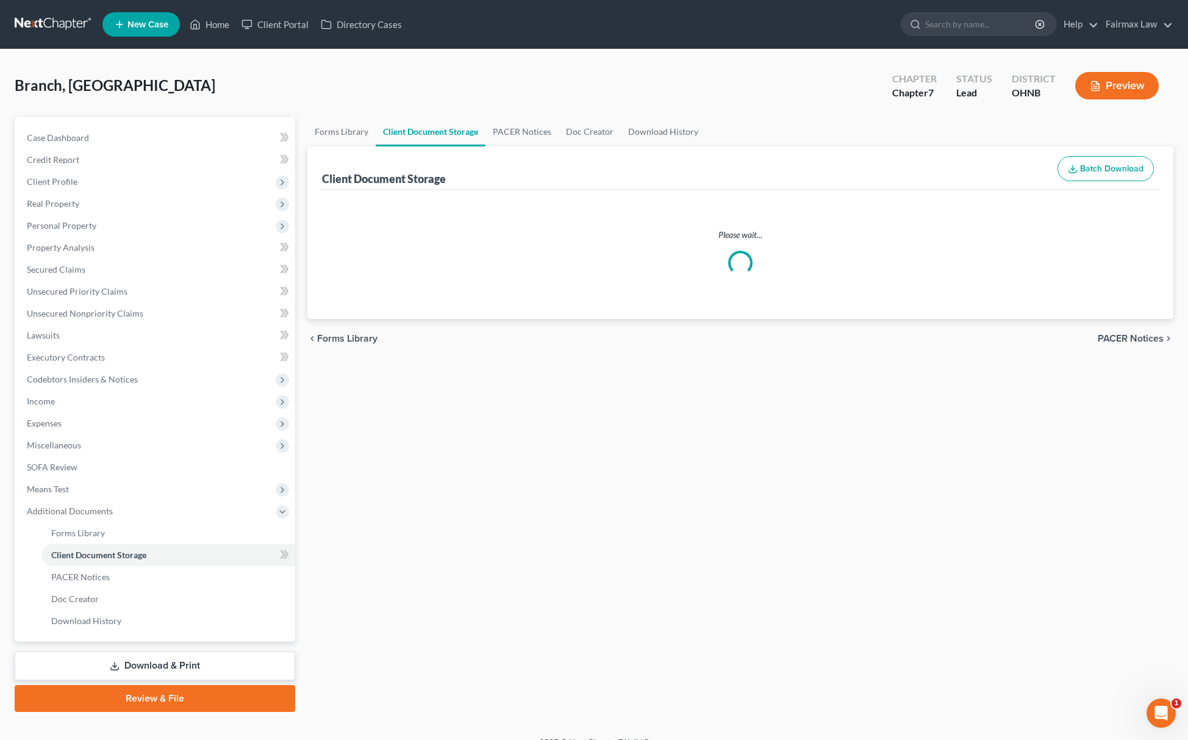
select select "16"
select select "24"
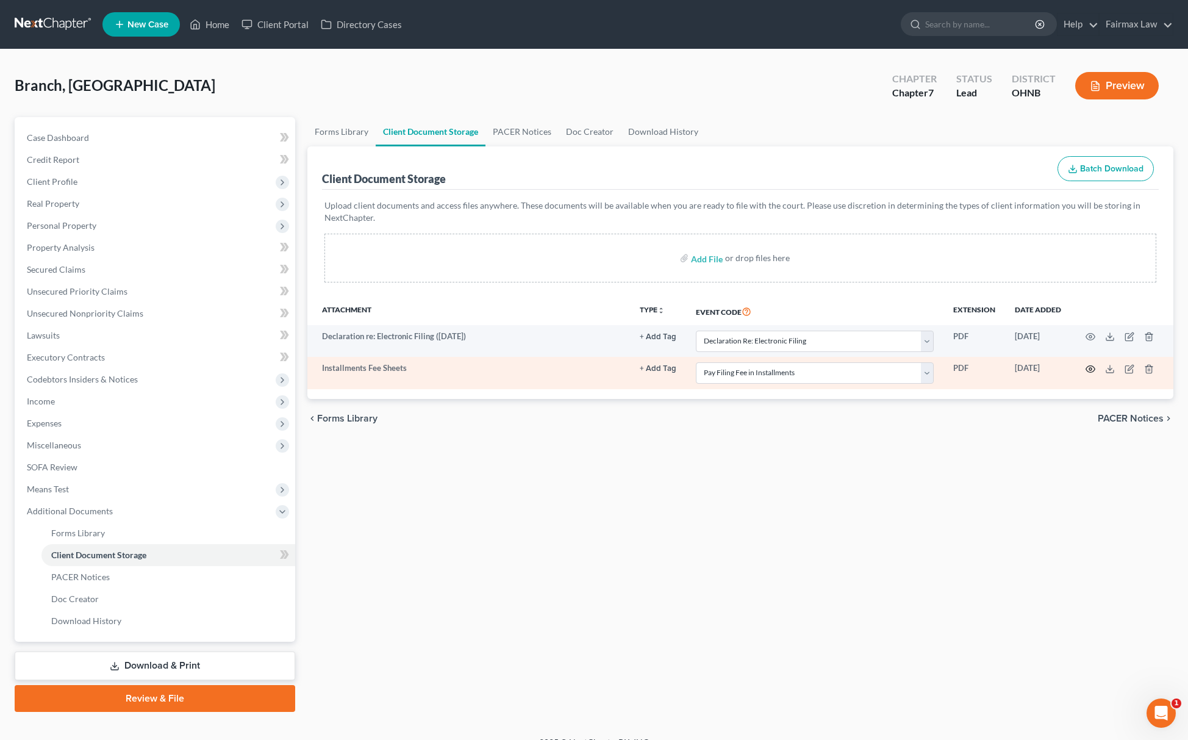
click at [1088, 370] on icon "button" at bounding box center [1091, 369] width 10 height 10
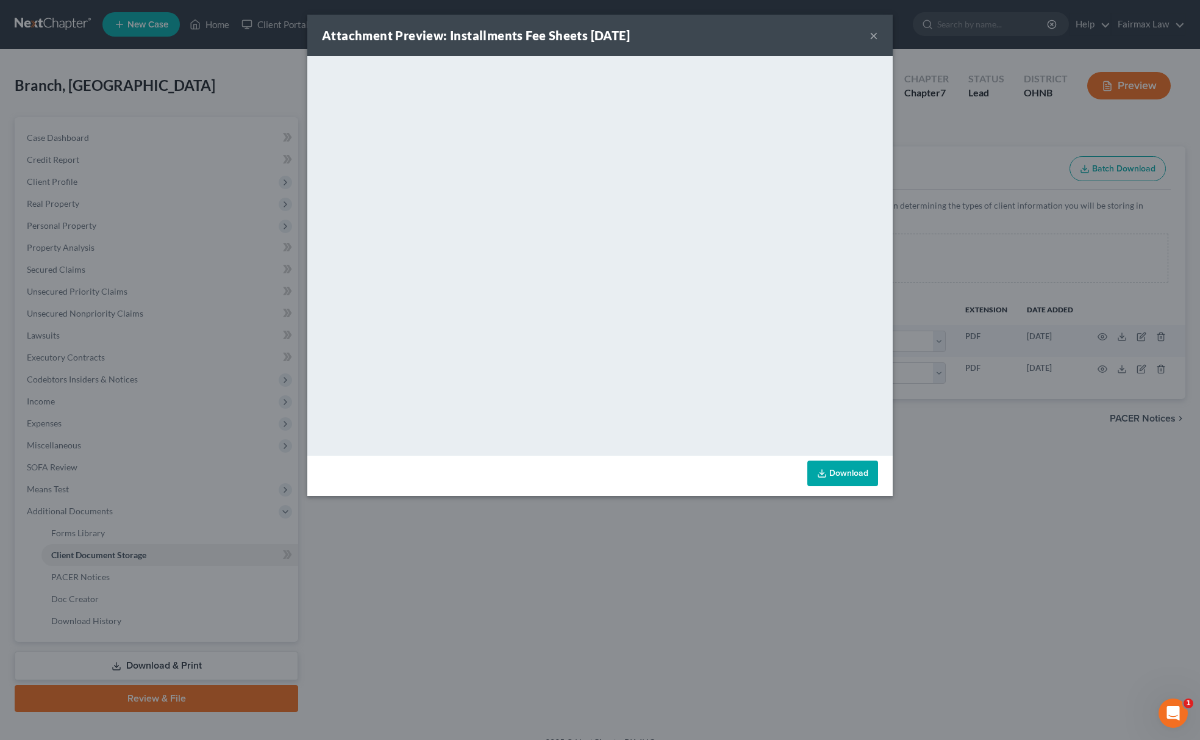
click at [718, 576] on div "Attachment Preview: Installments Fee Sheets 09/12/2025 × <object ng-attr-data='…" at bounding box center [600, 370] width 1200 height 740
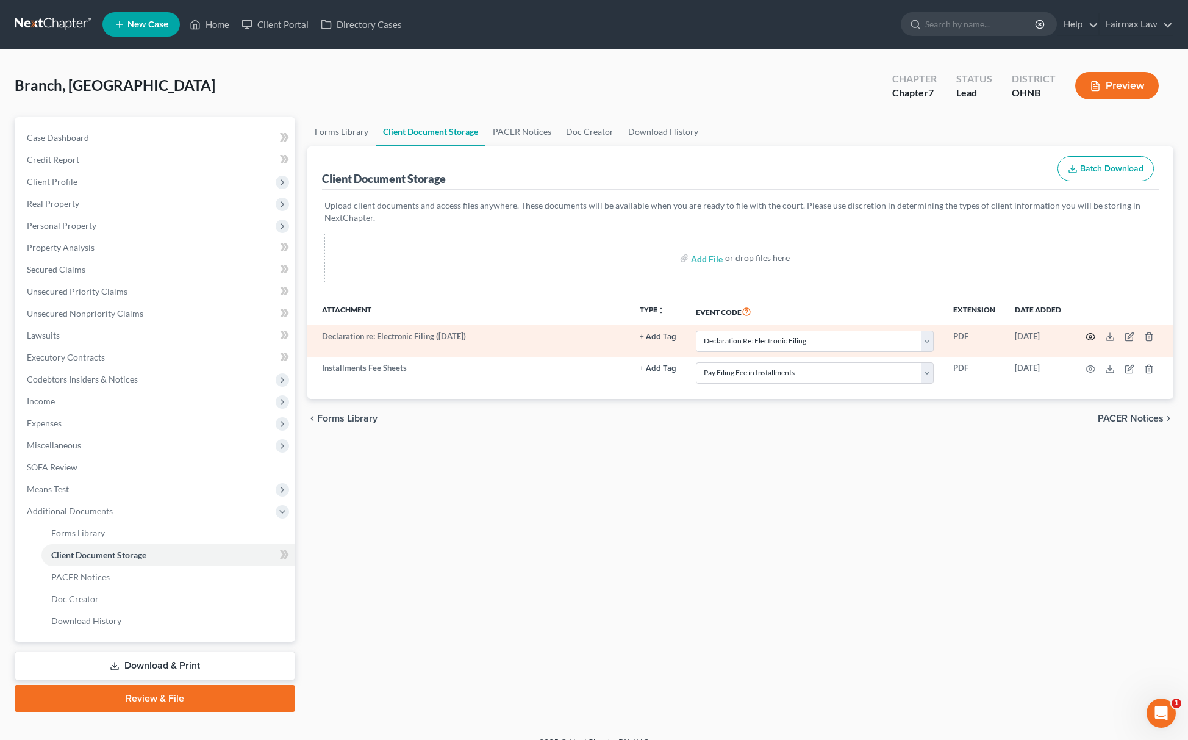
click at [1094, 339] on icon "button" at bounding box center [1091, 337] width 10 height 10
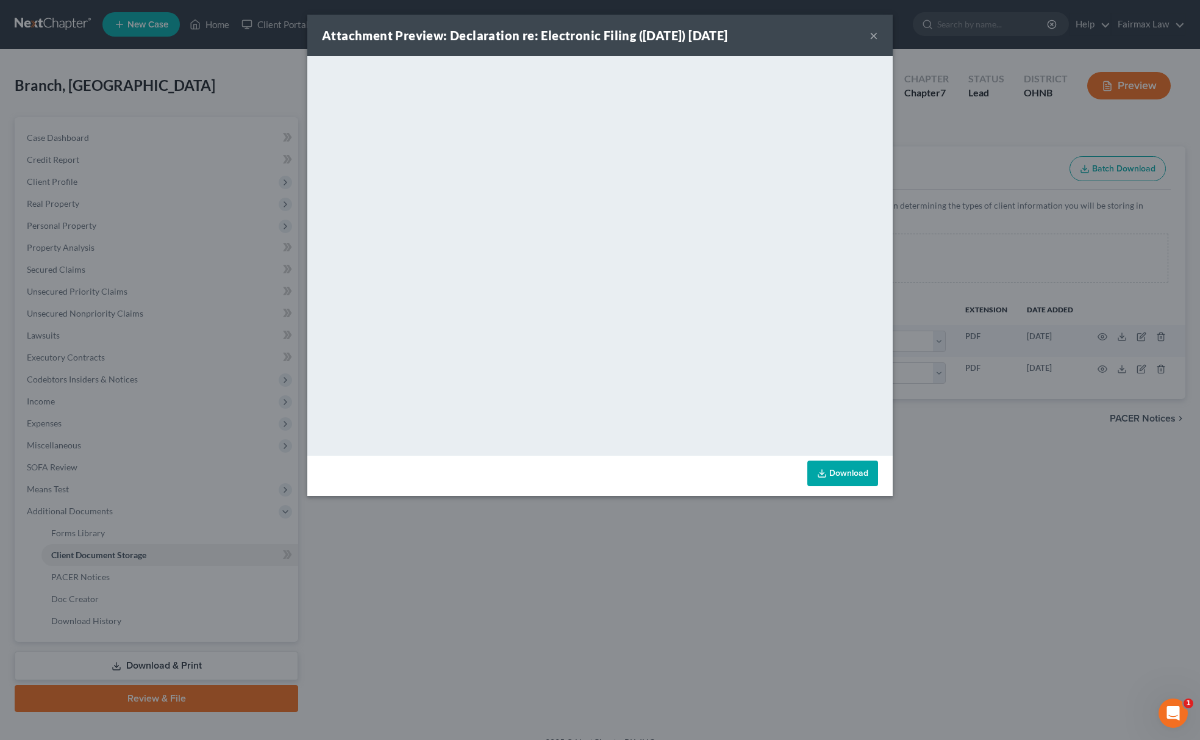
click at [766, 508] on div "Attachment Preview: Declaration re: Electronic Filing (09/12/2025) 09/11/2025 ×…" at bounding box center [600, 370] width 1200 height 740
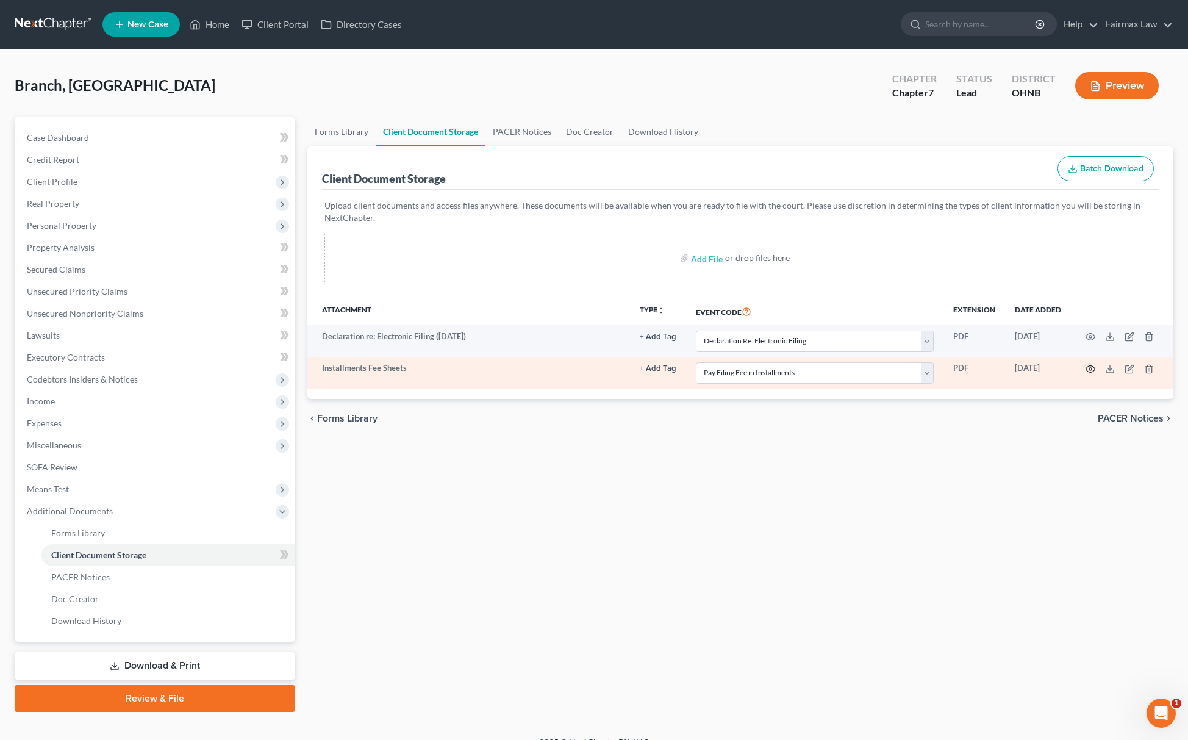
click at [1094, 368] on icon "button" at bounding box center [1091, 369] width 10 height 10
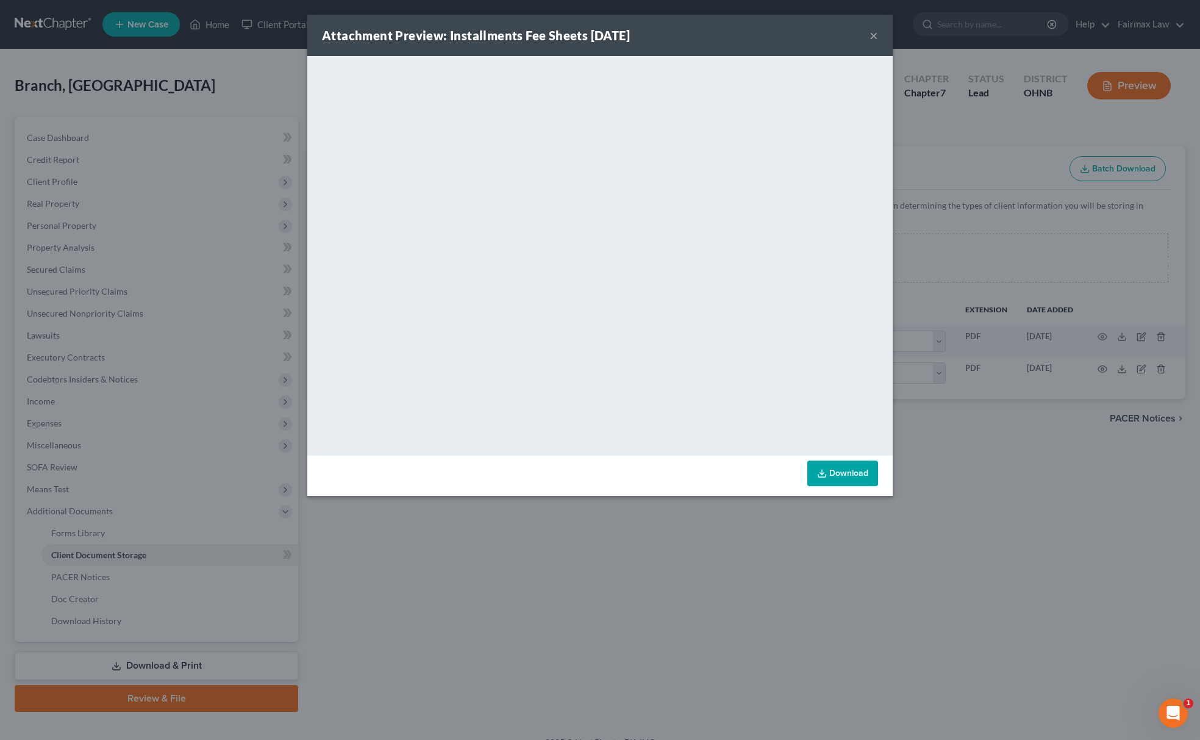
click at [742, 581] on div "Attachment Preview: Installments Fee Sheets 09/12/2025 × <object ng-attr-data='…" at bounding box center [600, 370] width 1200 height 740
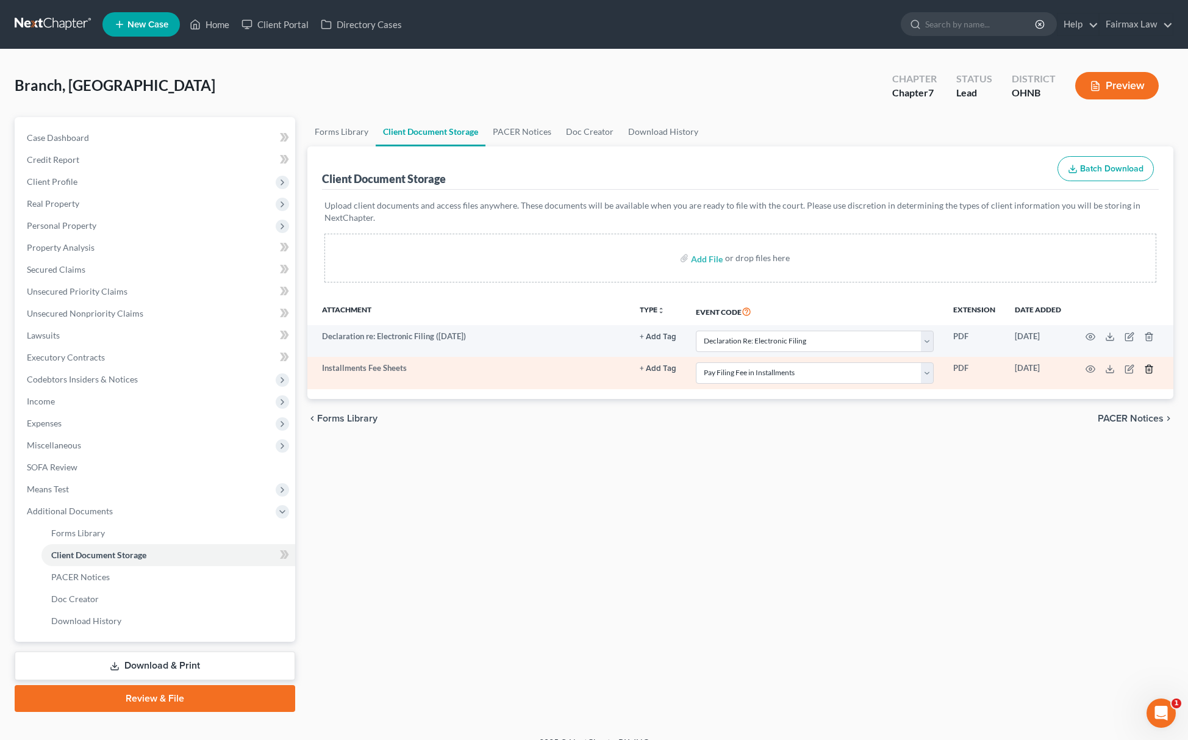
click at [1153, 371] on icon "button" at bounding box center [1149, 369] width 10 height 10
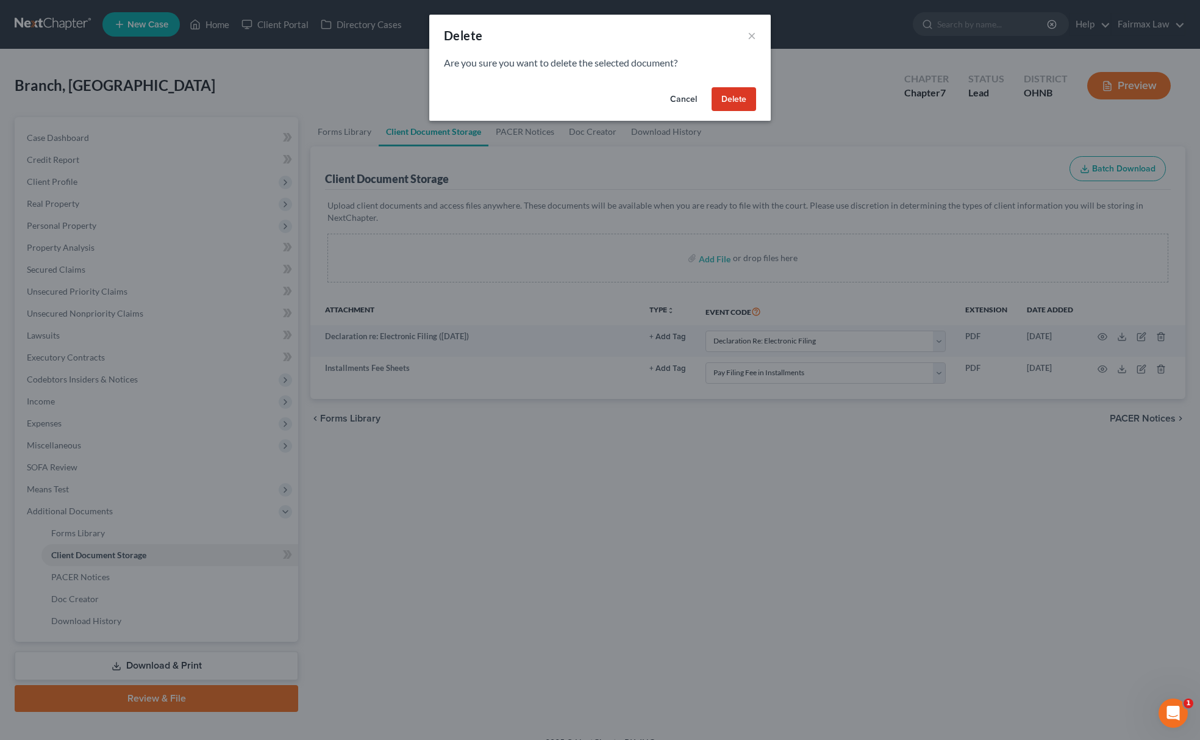
click at [733, 91] on button "Delete" at bounding box center [734, 99] width 45 height 24
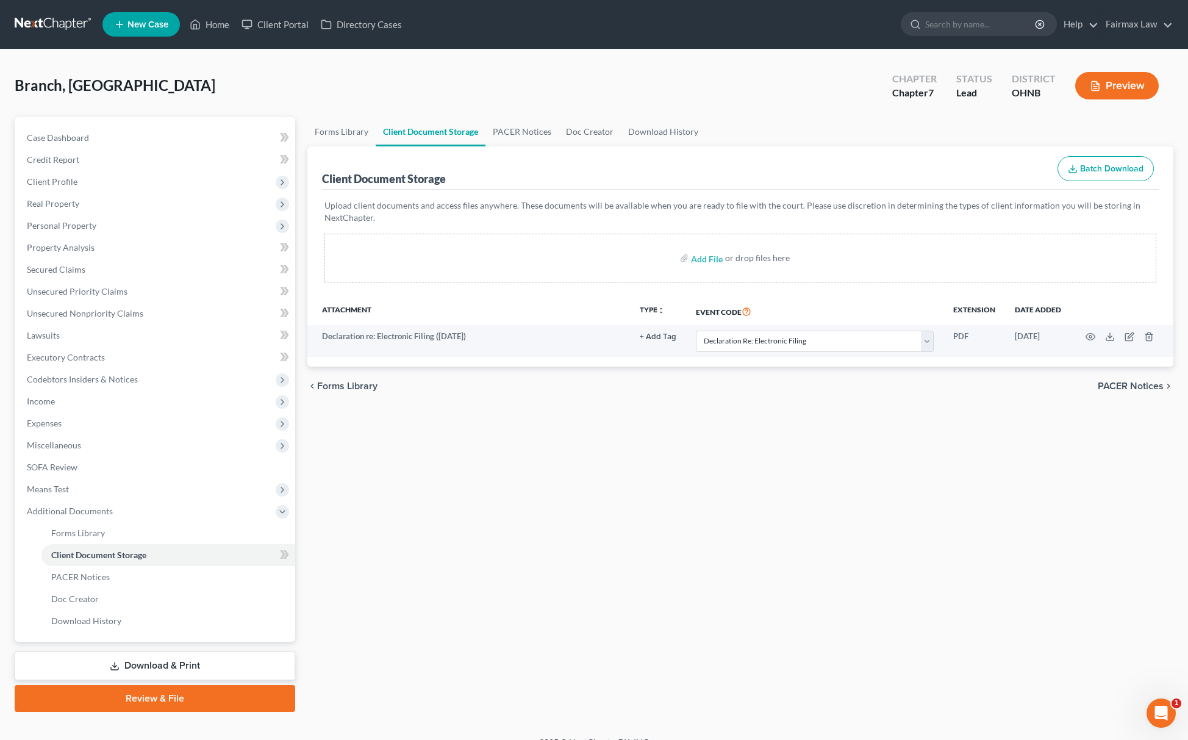
click at [88, 186] on span "Client Profile" at bounding box center [156, 182] width 278 height 22
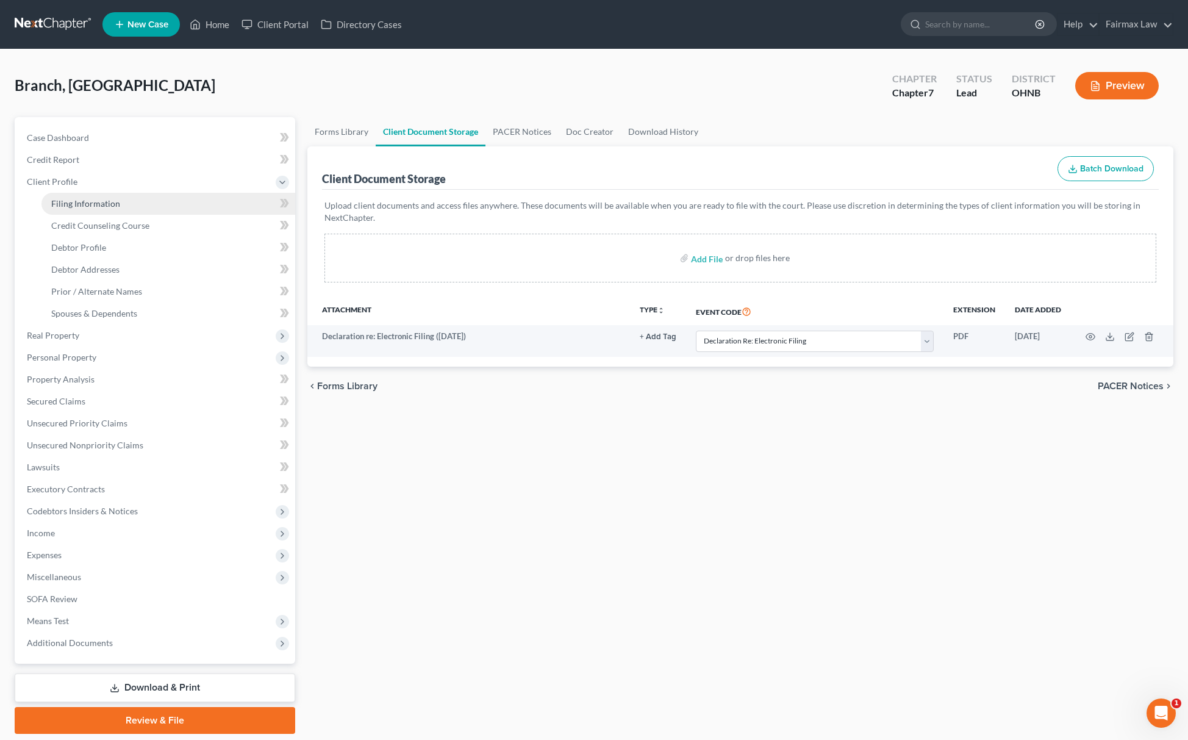
click at [81, 200] on span "Filing Information" at bounding box center [85, 203] width 69 height 10
select select "1"
select select "0"
select select "61"
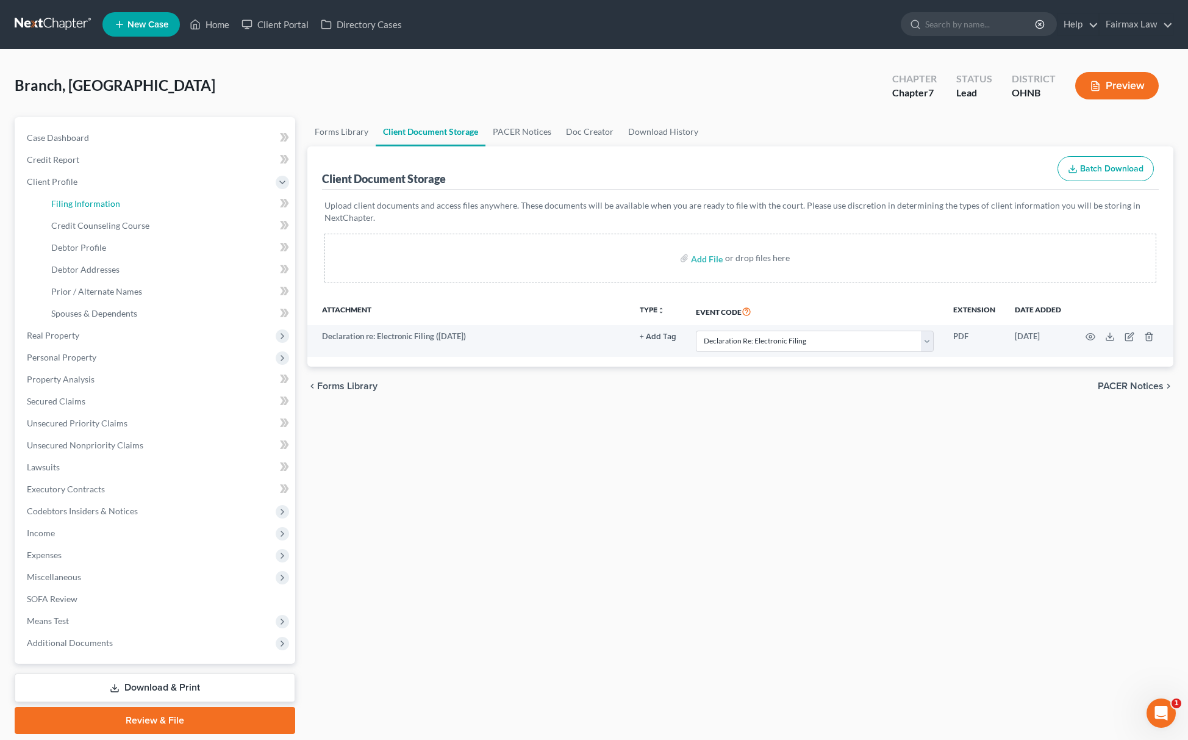
select select "16"
select select "0"
select select "36"
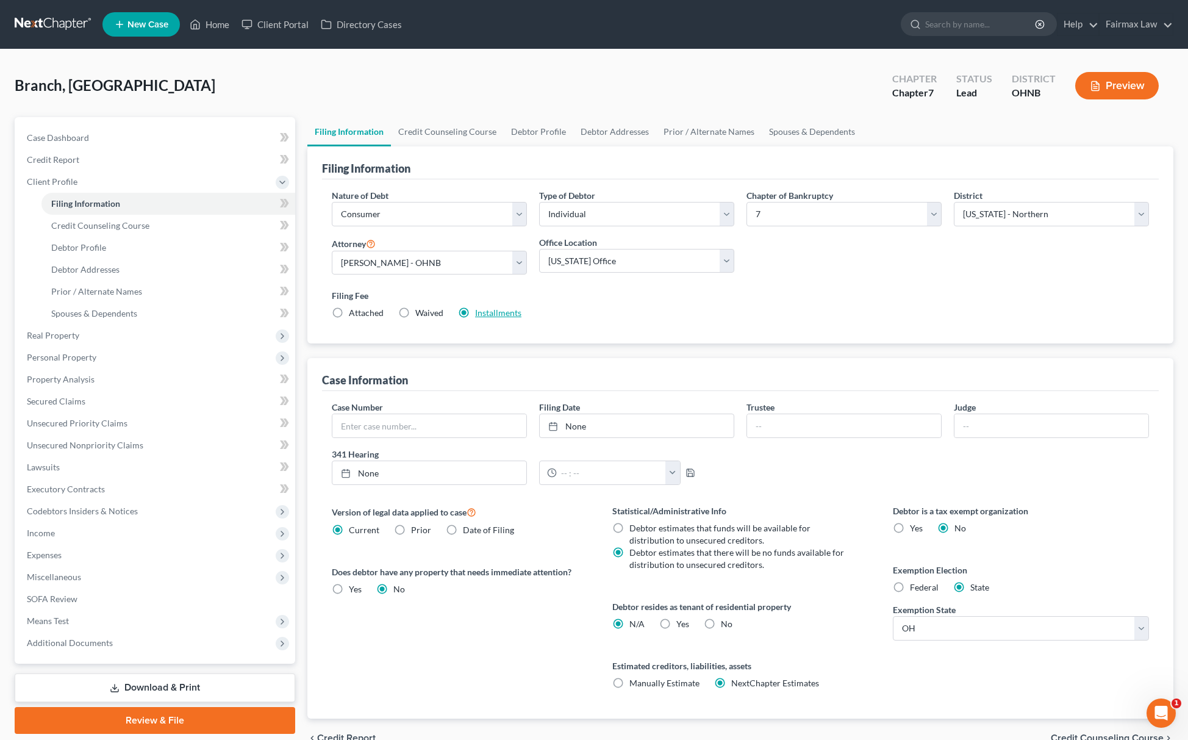
click at [489, 316] on link "Installments" at bounding box center [498, 312] width 46 height 10
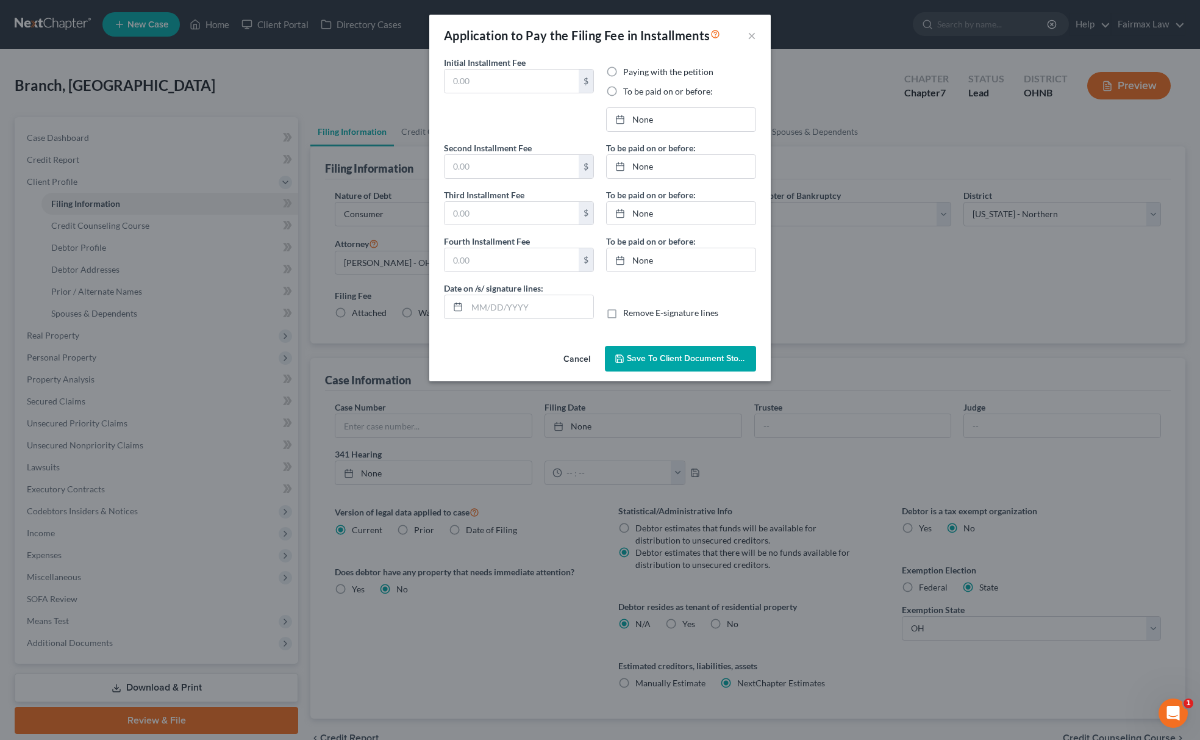
type input "84.50"
radio input "true"
type input "84.50"
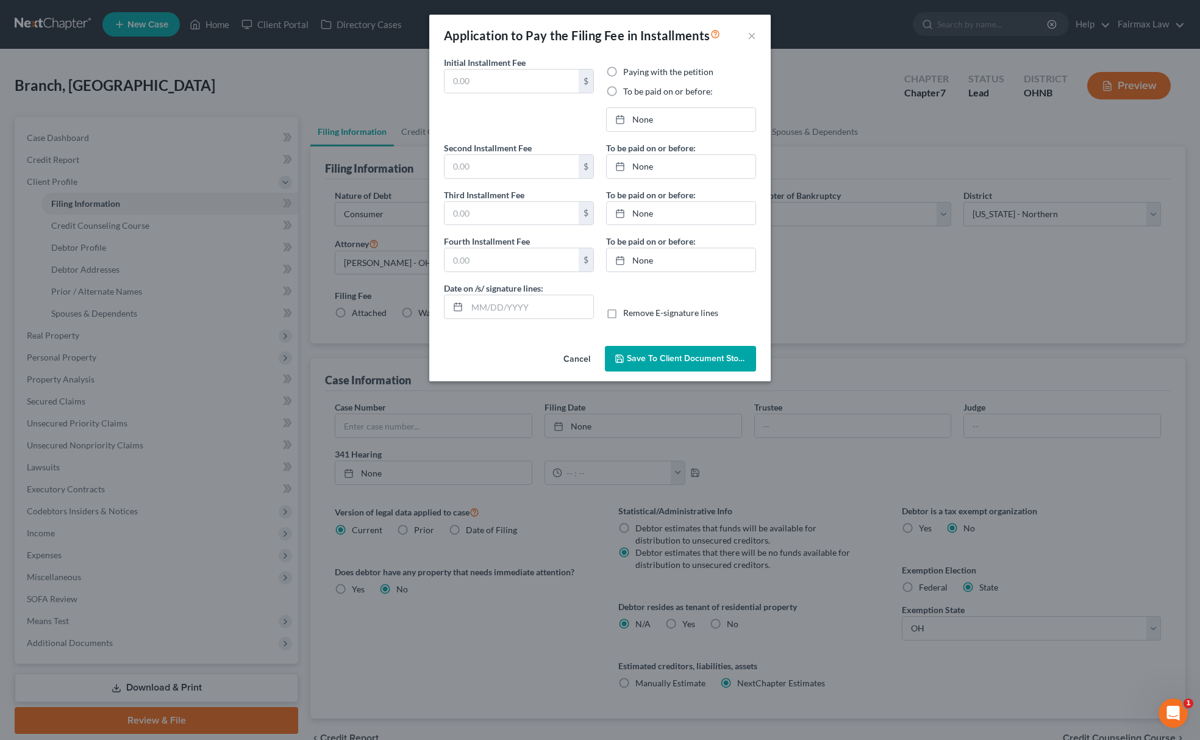
type input "[DATE]"
drag, startPoint x: 535, startPoint y: 305, endPoint x: 346, endPoint y: 305, distance: 188.5
click at [346, 305] on div "Application to Pay the Filing Fee in Installments × Initial Installment Fee 84.…" at bounding box center [600, 370] width 1200 height 740
click at [640, 354] on span "Save to Client Document Storage" at bounding box center [691, 358] width 129 height 10
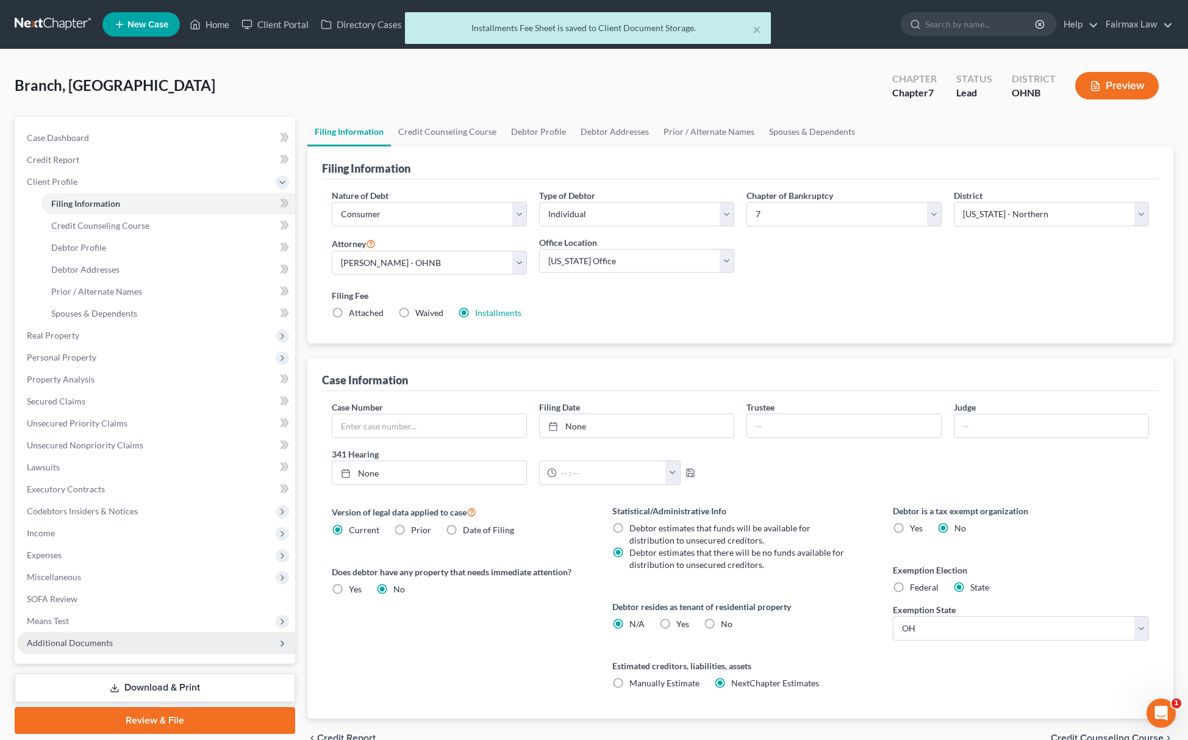
click at [131, 640] on span "Additional Documents" at bounding box center [156, 643] width 278 height 22
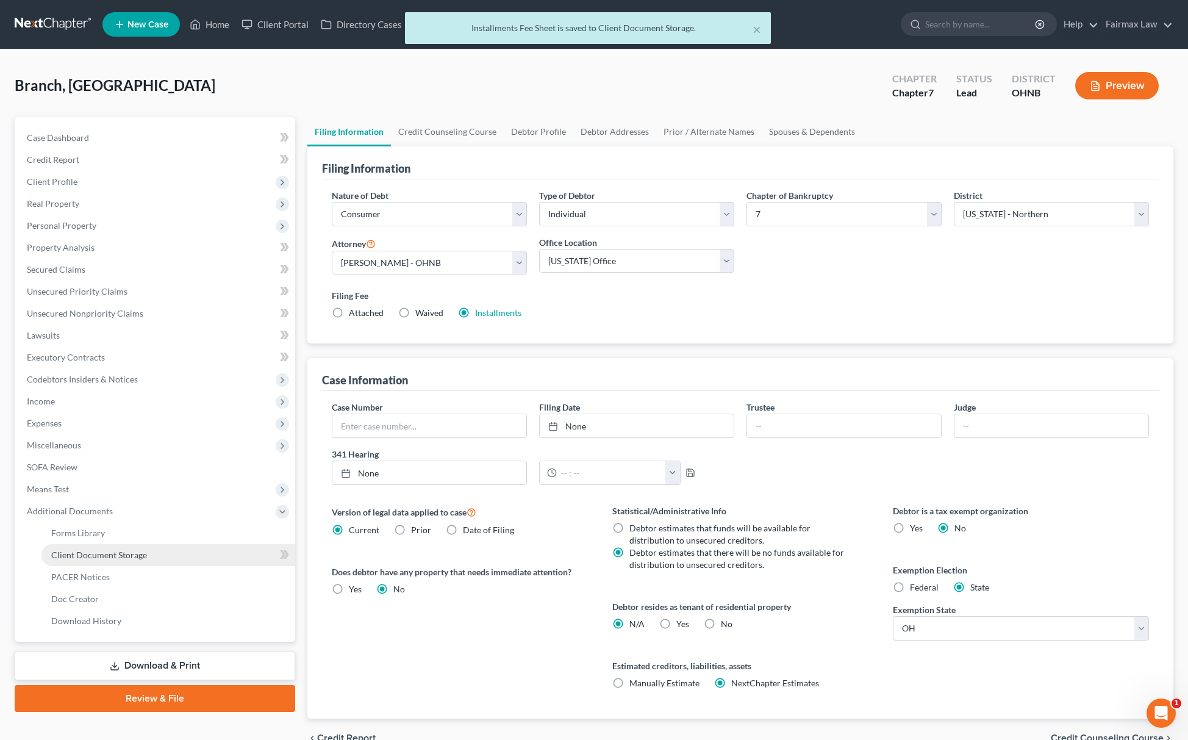
click at [188, 551] on link "Client Document Storage" at bounding box center [168, 555] width 254 height 22
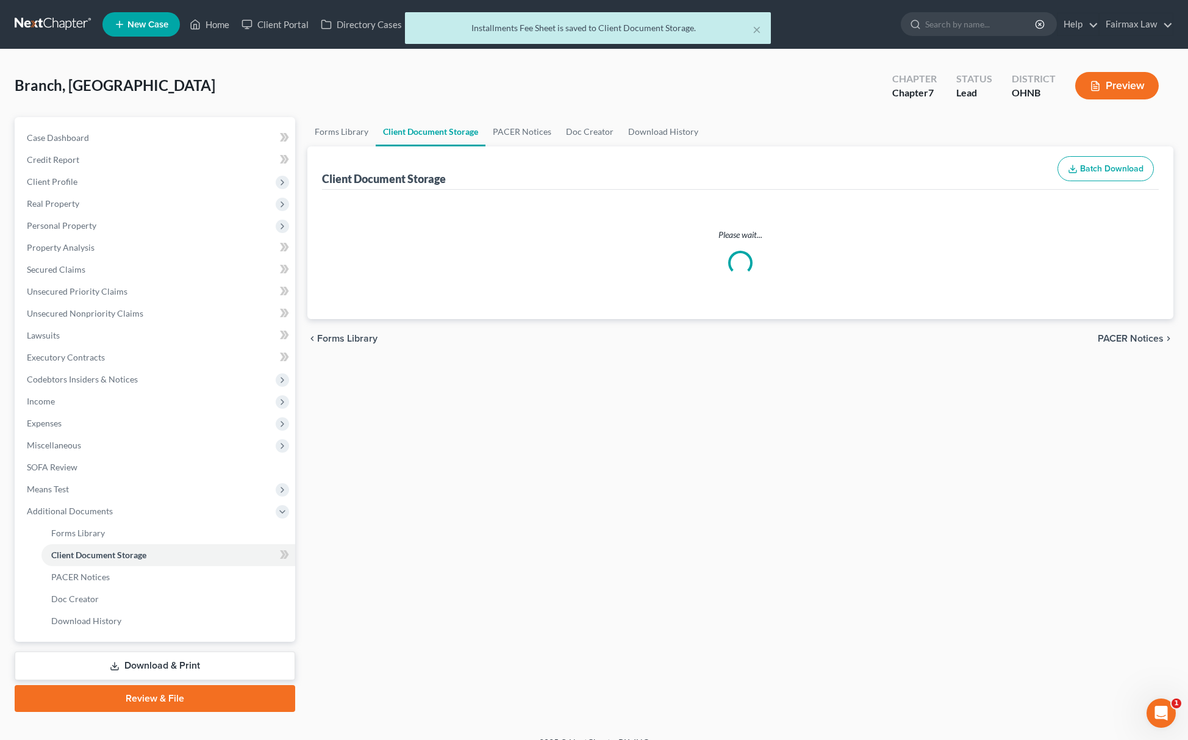
select select "16"
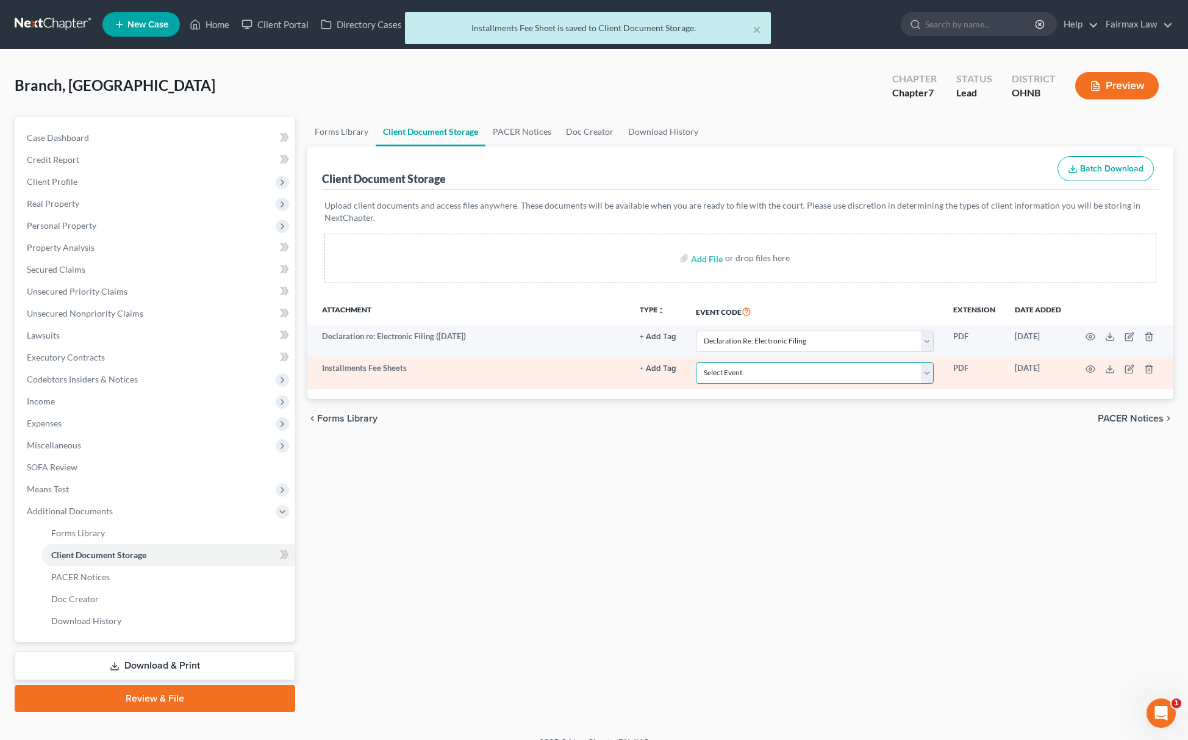
click at [772, 377] on select "Select Event 20 Largest Unsecured Creditors Amended List of Creditors (Fee) Ame…" at bounding box center [815, 372] width 238 height 21
select select "24"
click at [696, 362] on select "Select Event 20 Largest Unsecured Creditors Amended List of Creditors (Fee) Ame…" at bounding box center [815, 372] width 238 height 21
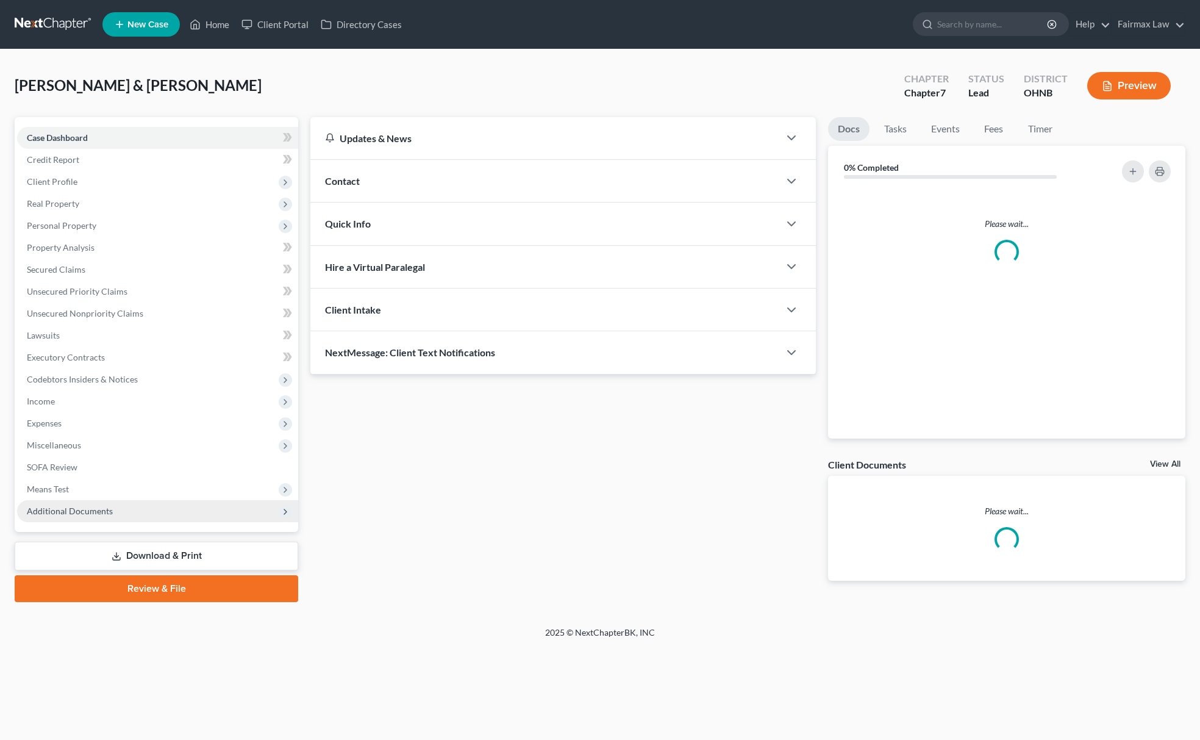
drag, startPoint x: 132, startPoint y: 503, endPoint x: 139, endPoint y: 515, distance: 14.8
click at [132, 503] on span "Additional Documents" at bounding box center [157, 511] width 281 height 22
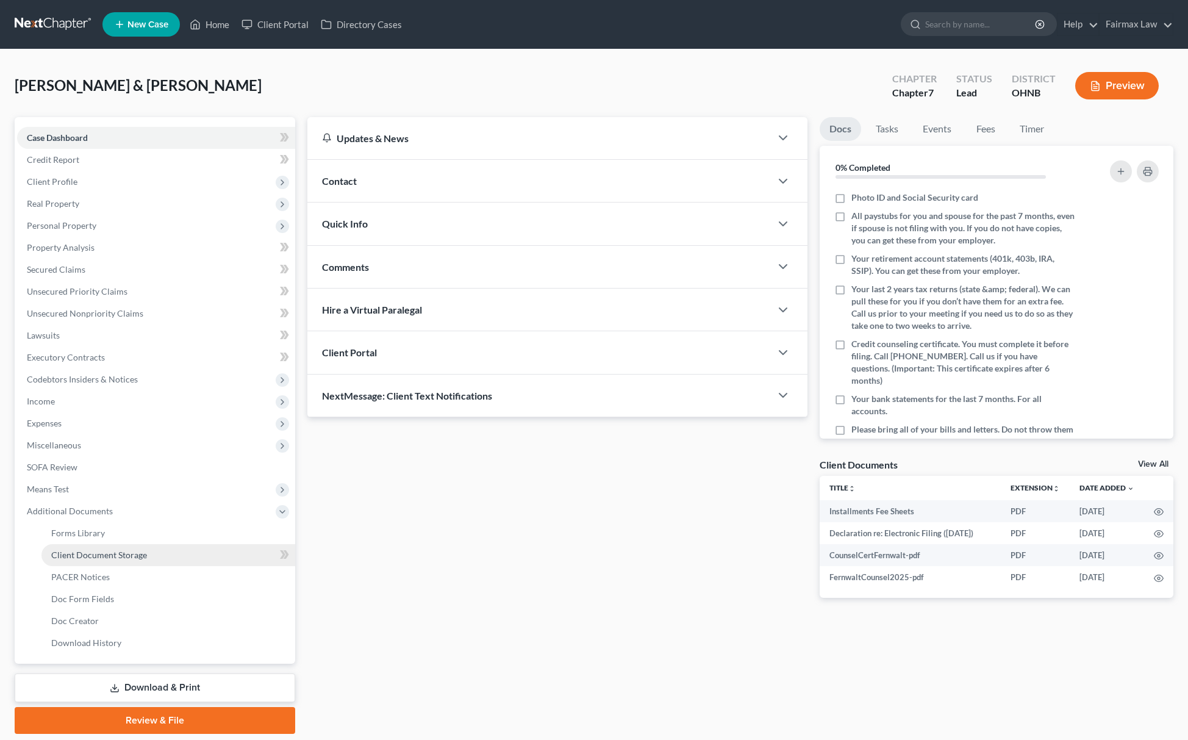
click at [135, 551] on span "Client Document Storage" at bounding box center [99, 555] width 96 height 10
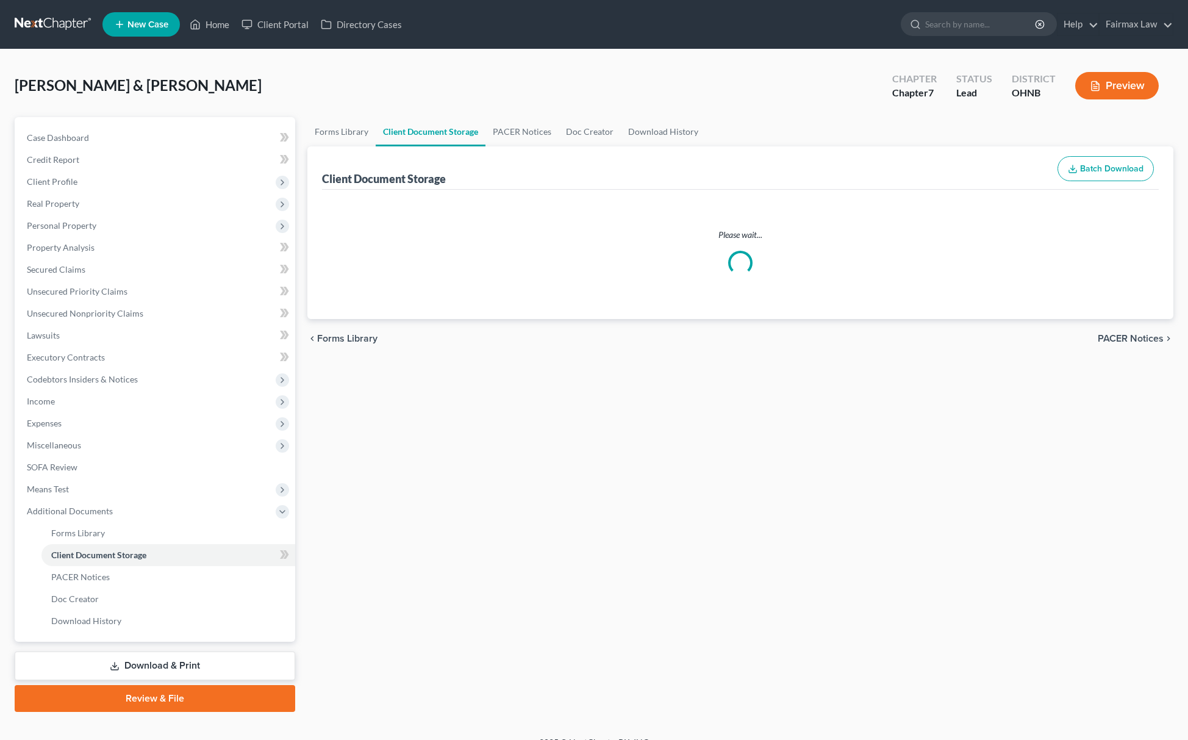
select select "5"
select select "16"
select select "24"
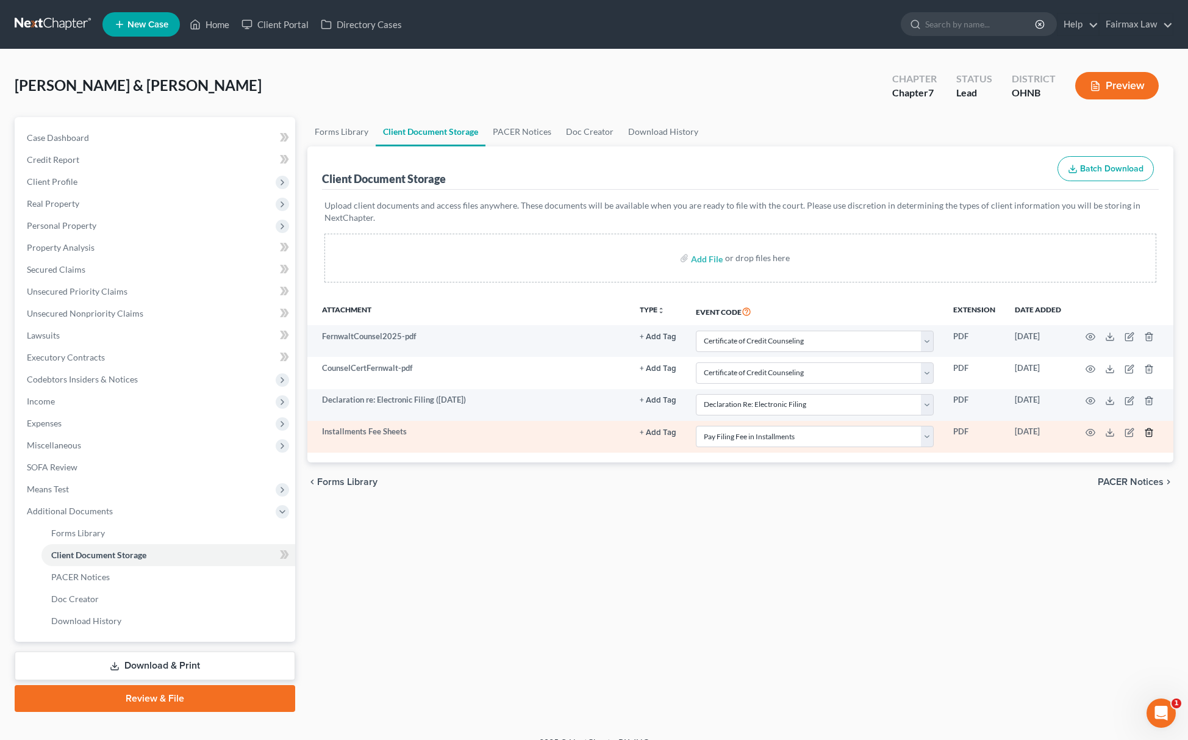
click at [1150, 433] on line "button" at bounding box center [1150, 433] width 0 height 2
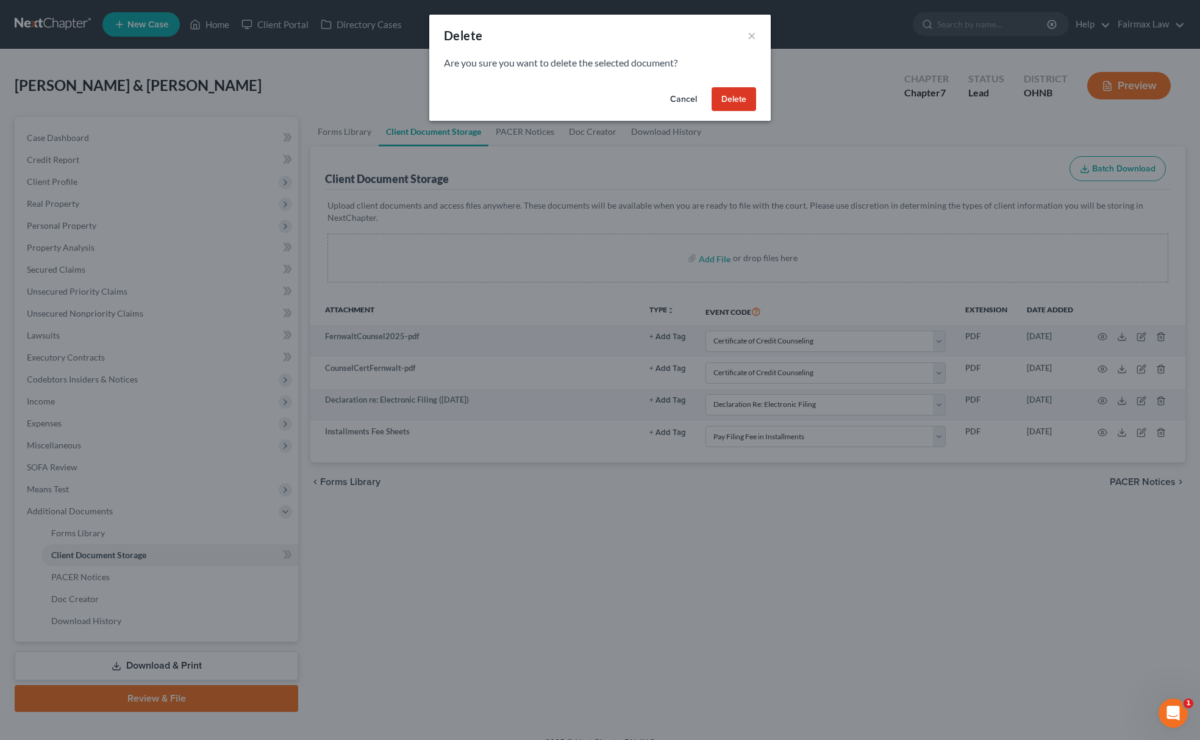
click at [729, 104] on button "Delete" at bounding box center [734, 99] width 45 height 24
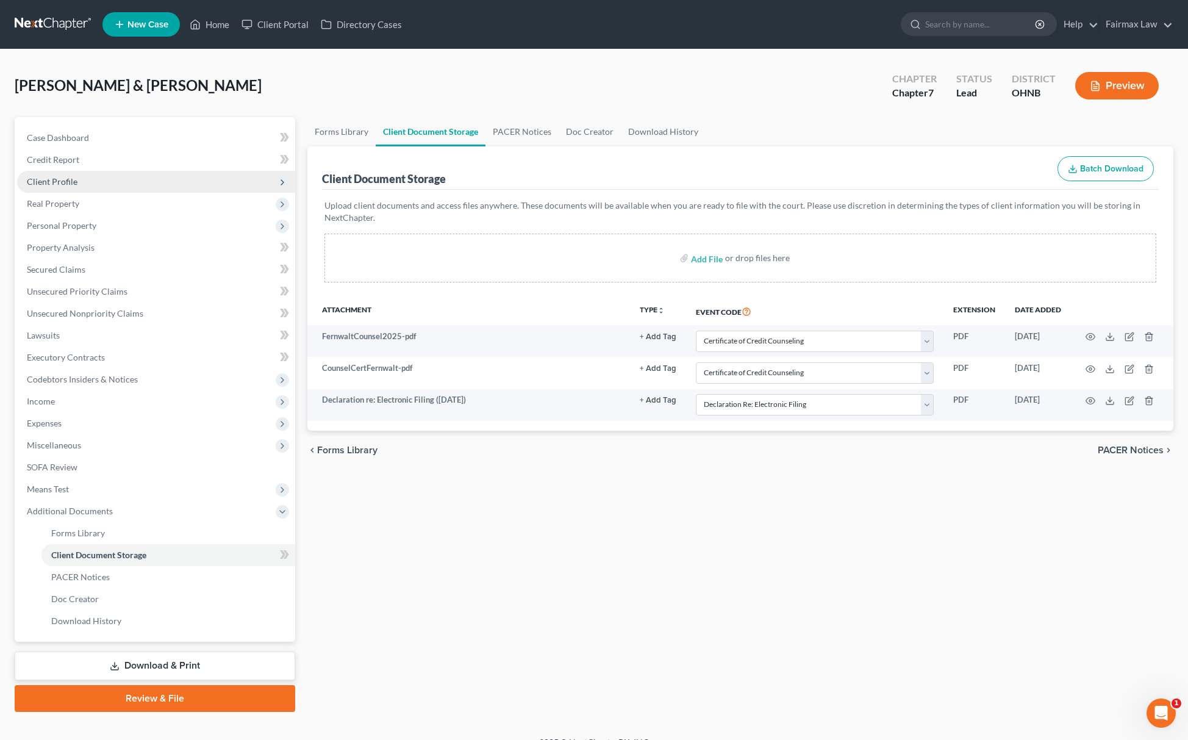
click at [45, 177] on span "Client Profile" at bounding box center [52, 181] width 51 height 10
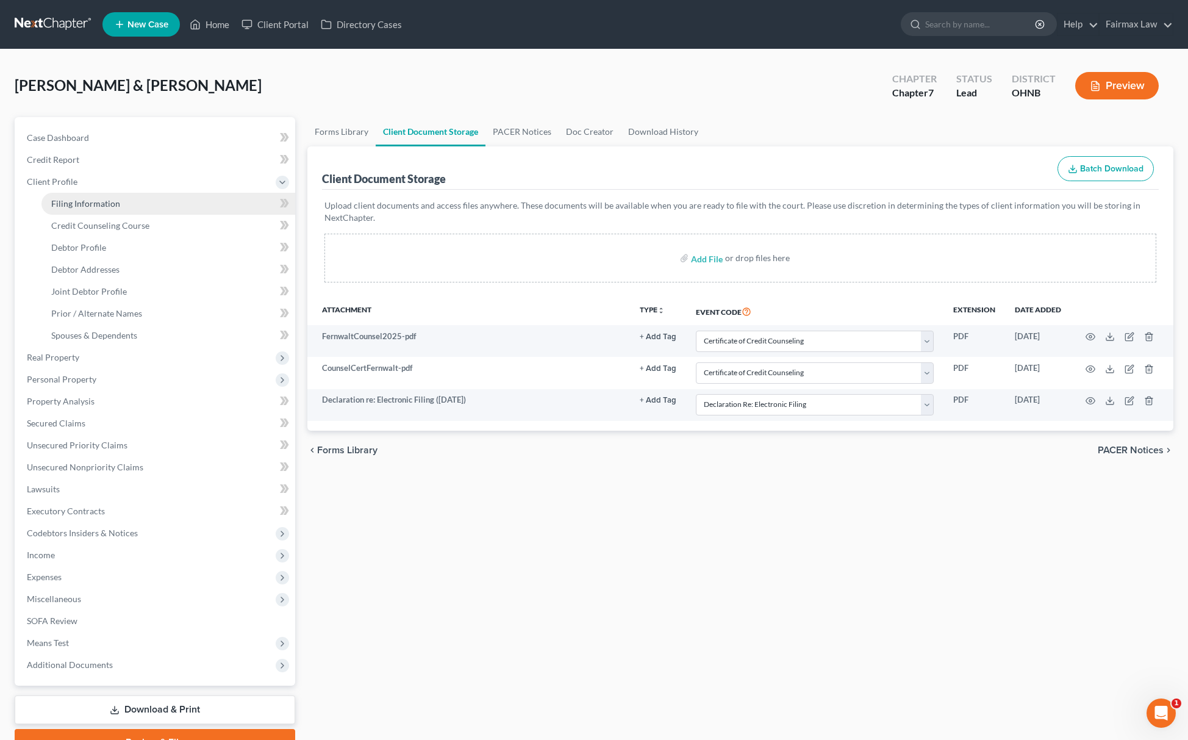
click at [77, 196] on link "Filing Information" at bounding box center [168, 204] width 254 height 22
select select "1"
select select "0"
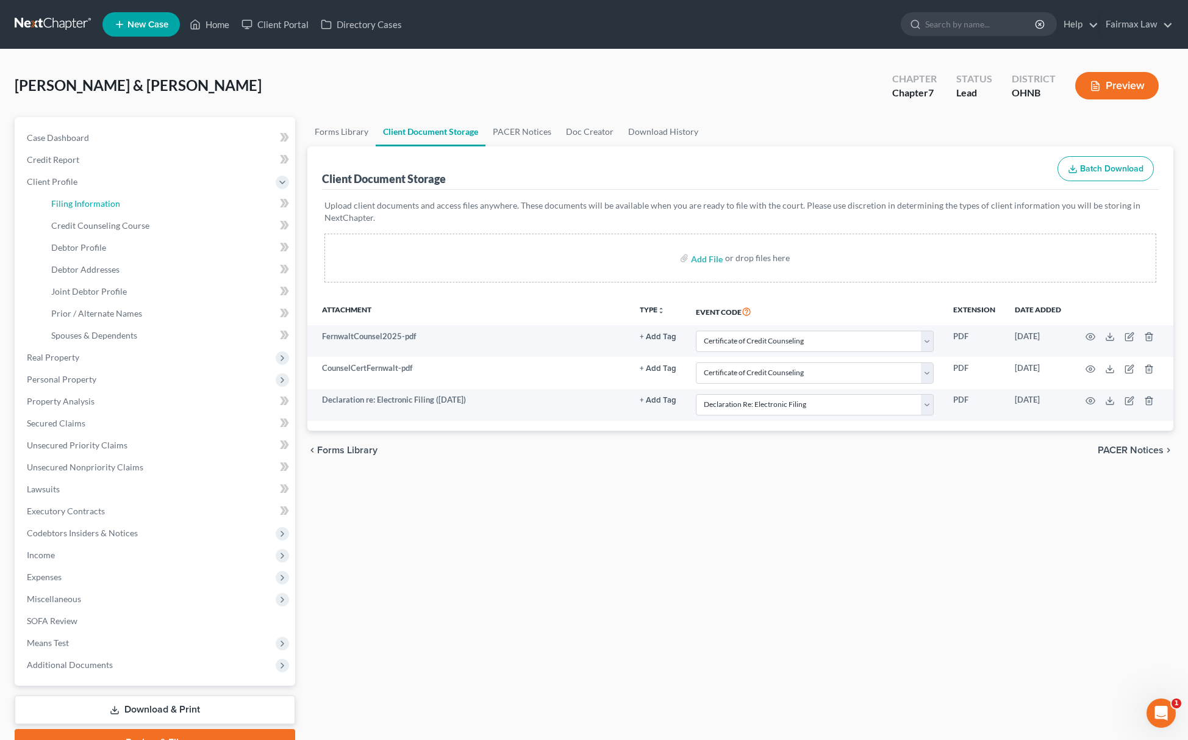
select select "36"
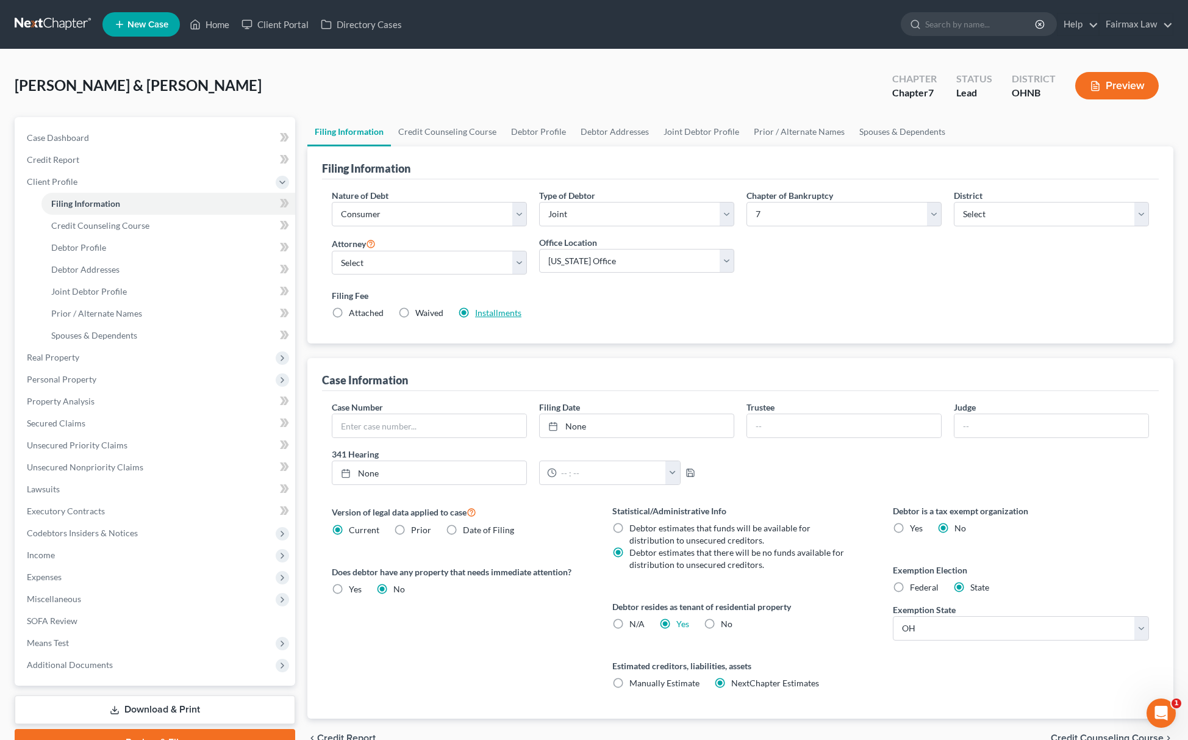
click at [501, 317] on link "Installments" at bounding box center [498, 312] width 46 height 10
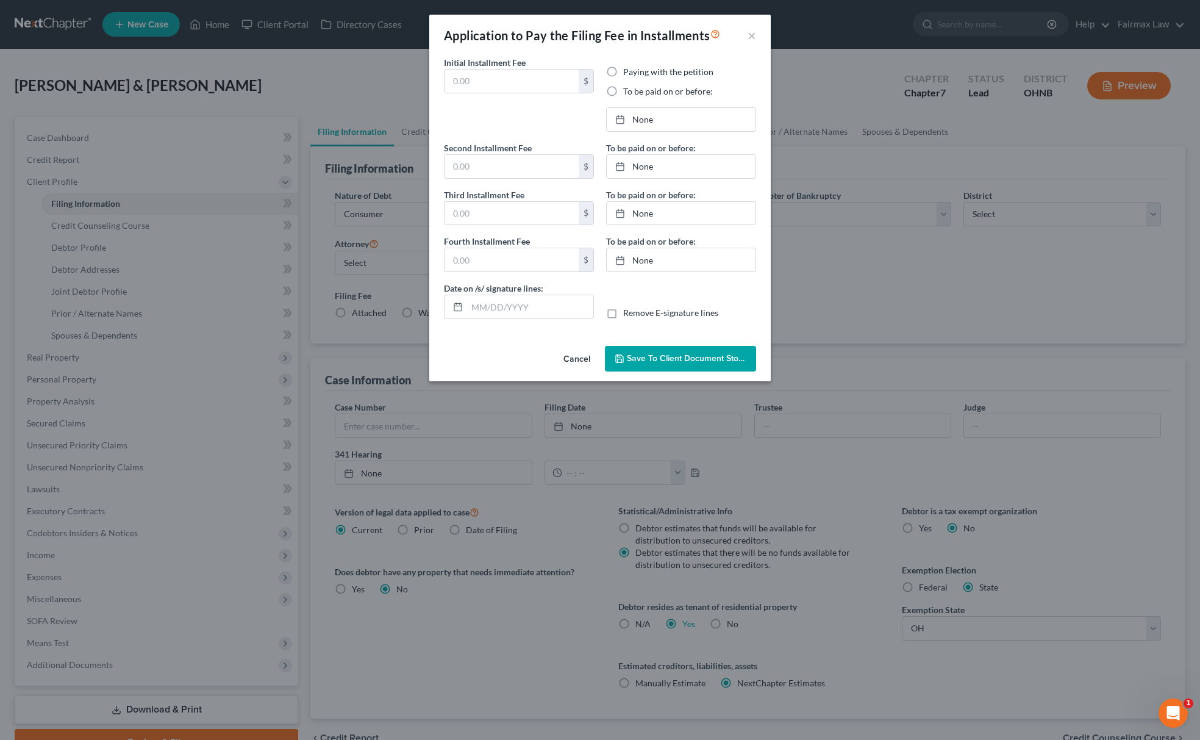
type input "84.50"
radio input "true"
type input "[DATE]"
type input "84.50"
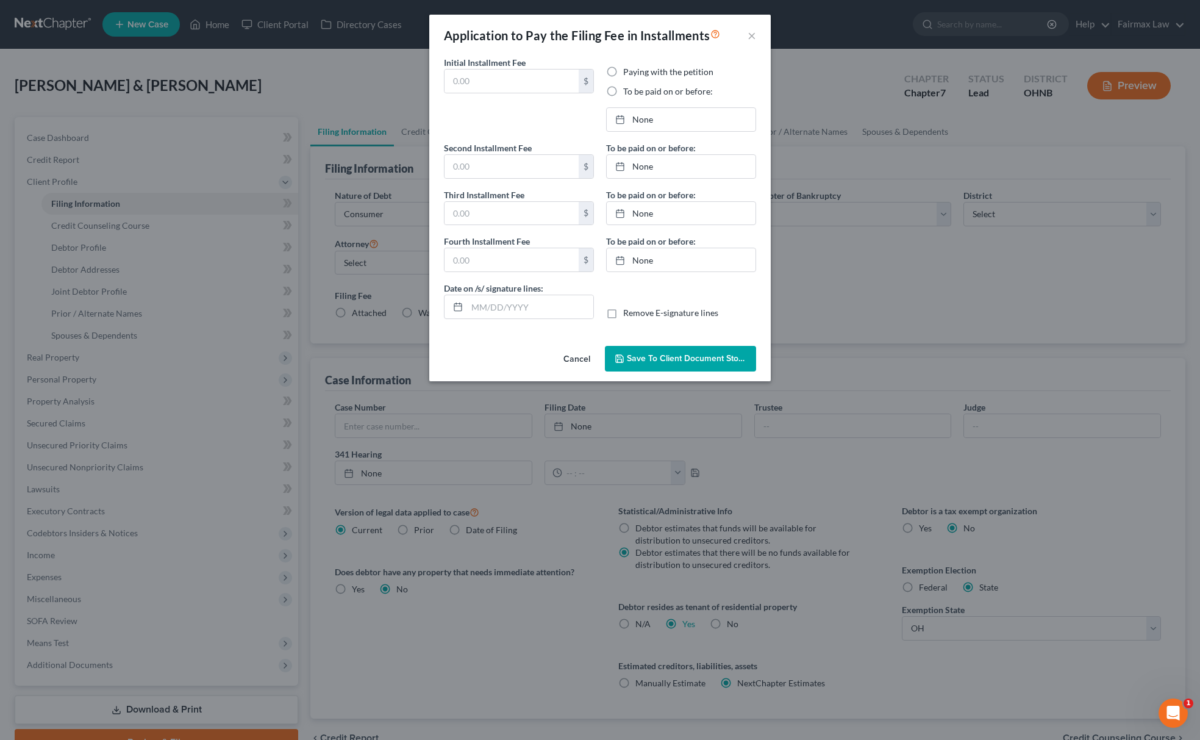
type input "84.50"
type input "[DATE]"
click at [653, 116] on link "[DATE]" at bounding box center [681, 119] width 149 height 23
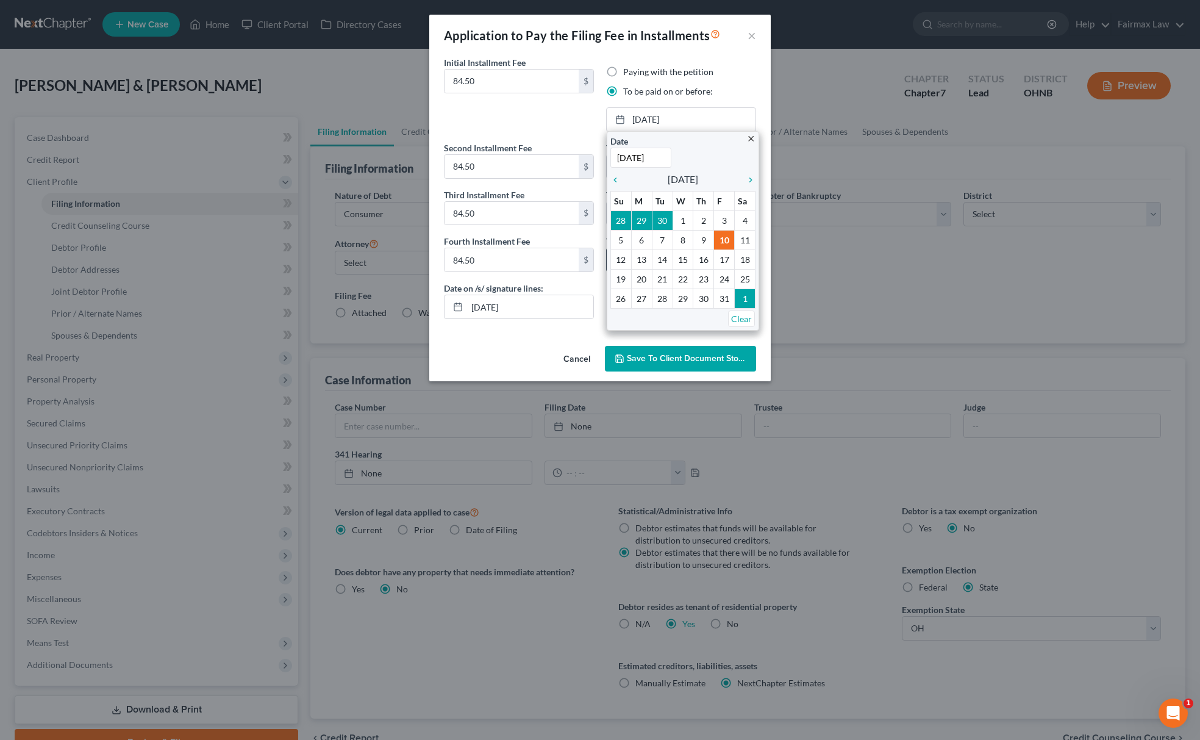
drag, startPoint x: 640, startPoint y: 266, endPoint x: 637, endPoint y: 235, distance: 31.3
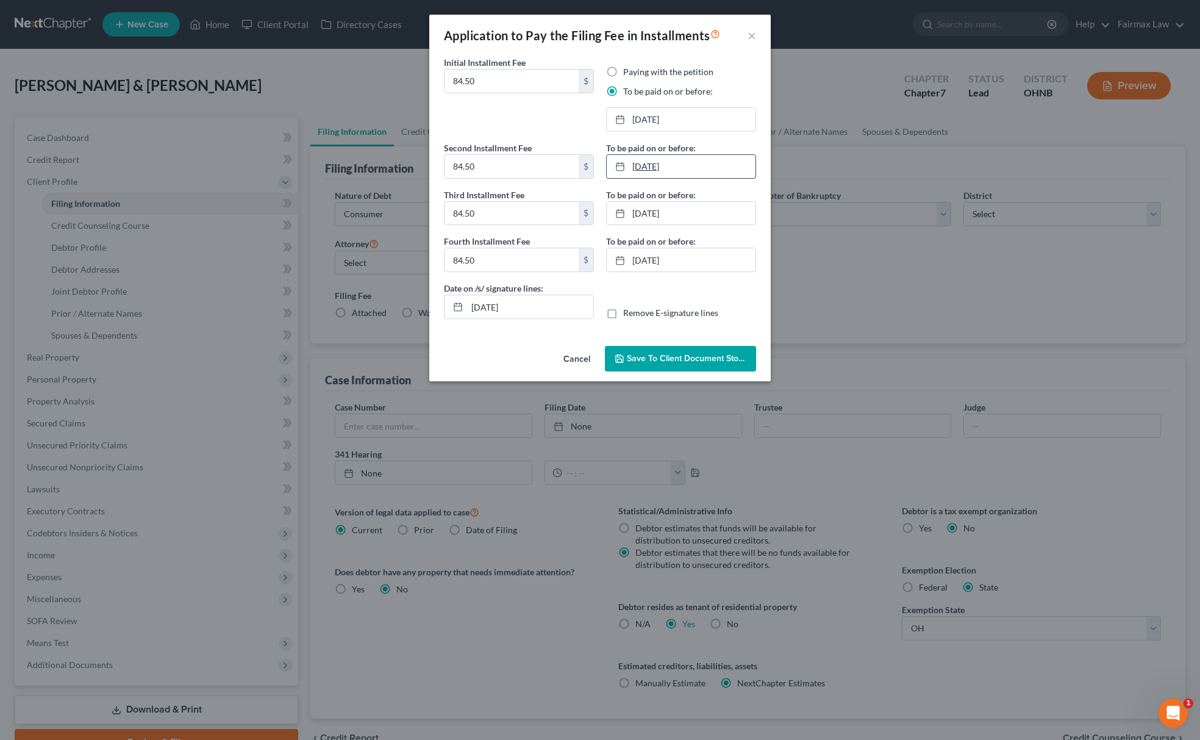
click at [654, 171] on link "[DATE]" at bounding box center [681, 166] width 149 height 23
click at [662, 213] on link "[DATE]" at bounding box center [681, 213] width 149 height 23
click at [662, 255] on link "[DATE]" at bounding box center [681, 259] width 149 height 23
drag, startPoint x: 425, startPoint y: 305, endPoint x: 281, endPoint y: 305, distance: 143.9
click at [291, 305] on div "Application to Pay the Filing Fee in Installments × Initial Installment Fee 84.…" at bounding box center [600, 370] width 1200 height 740
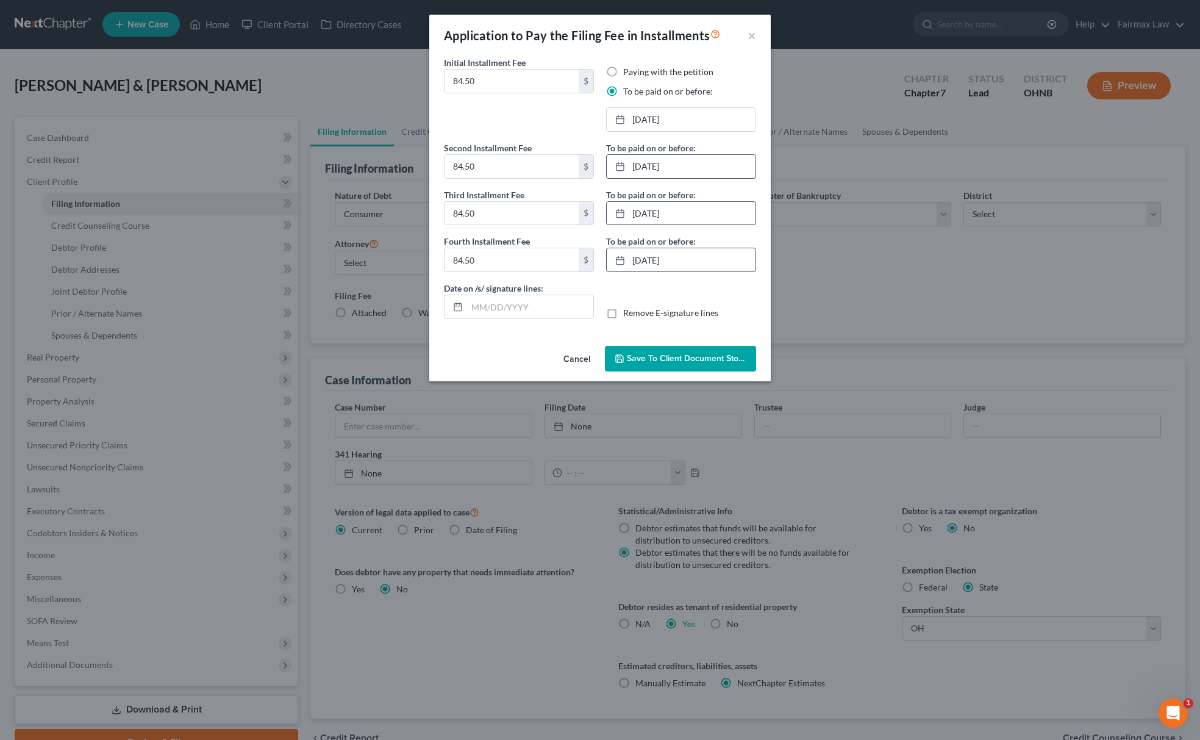
click at [696, 363] on span "Save to Client Document Storage" at bounding box center [691, 358] width 129 height 10
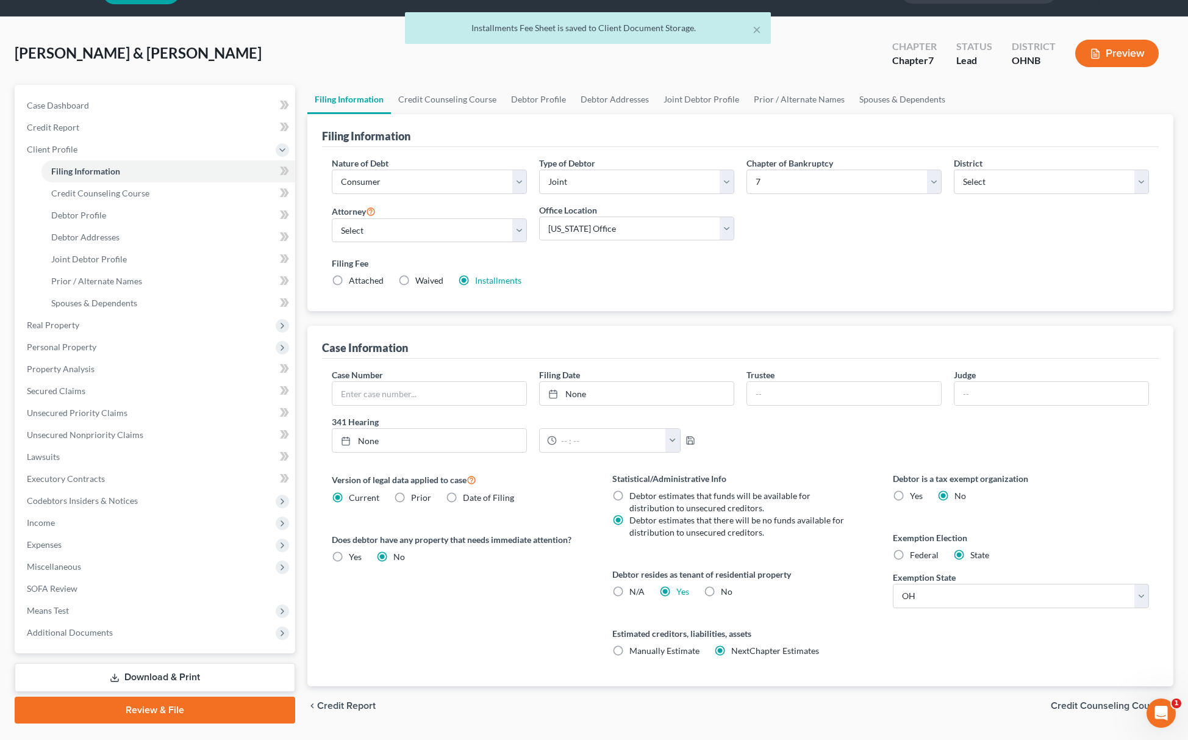
scroll to position [65, 0]
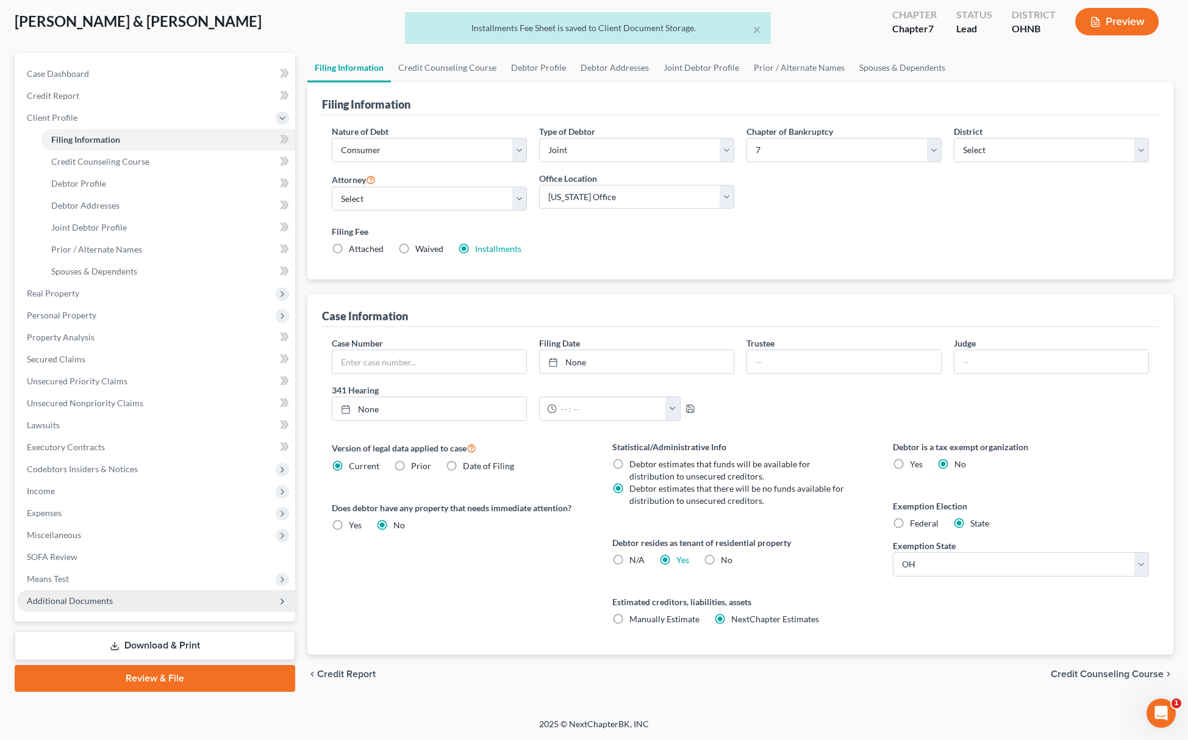
click at [122, 590] on span "Additional Documents" at bounding box center [156, 601] width 278 height 22
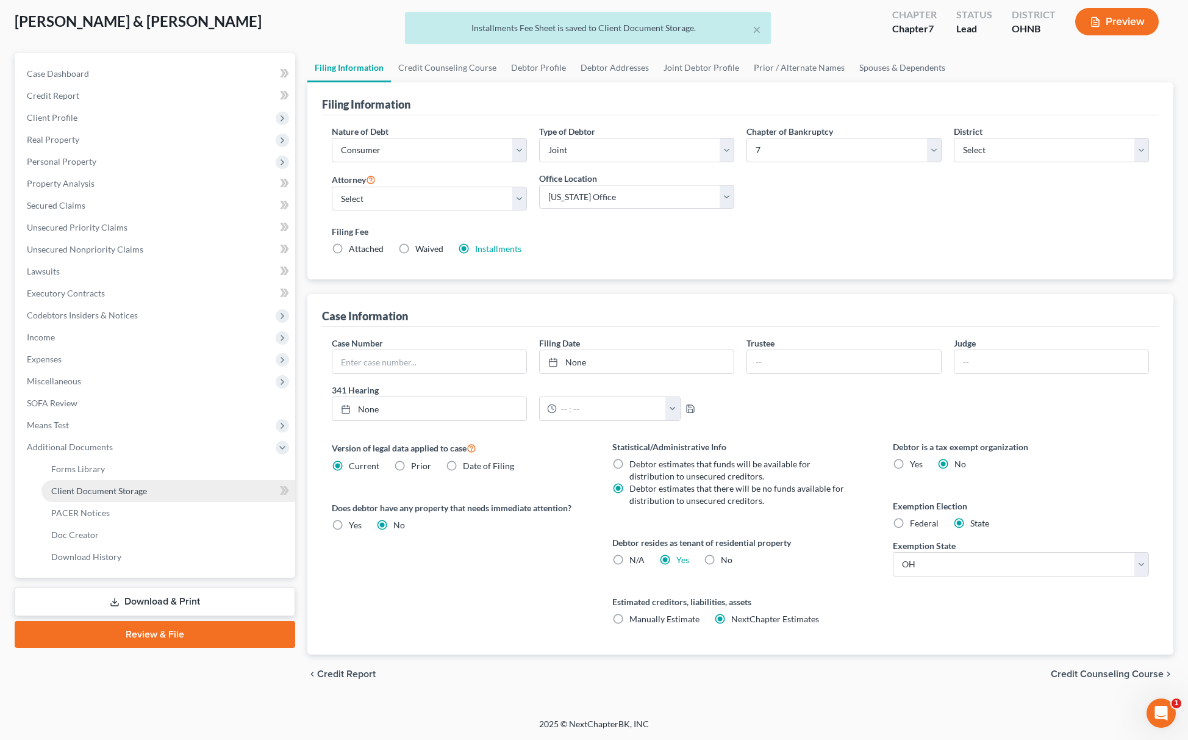
click at [138, 494] on link "Client Document Storage" at bounding box center [168, 491] width 254 height 22
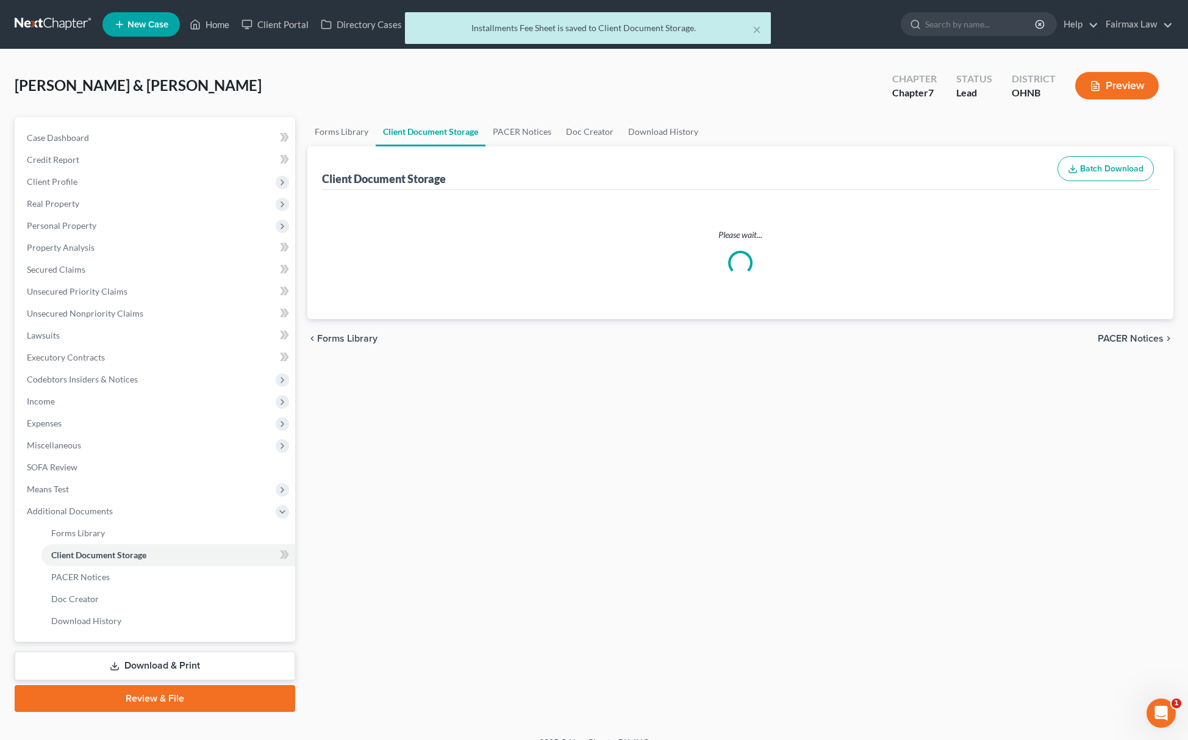
select select "5"
select select "16"
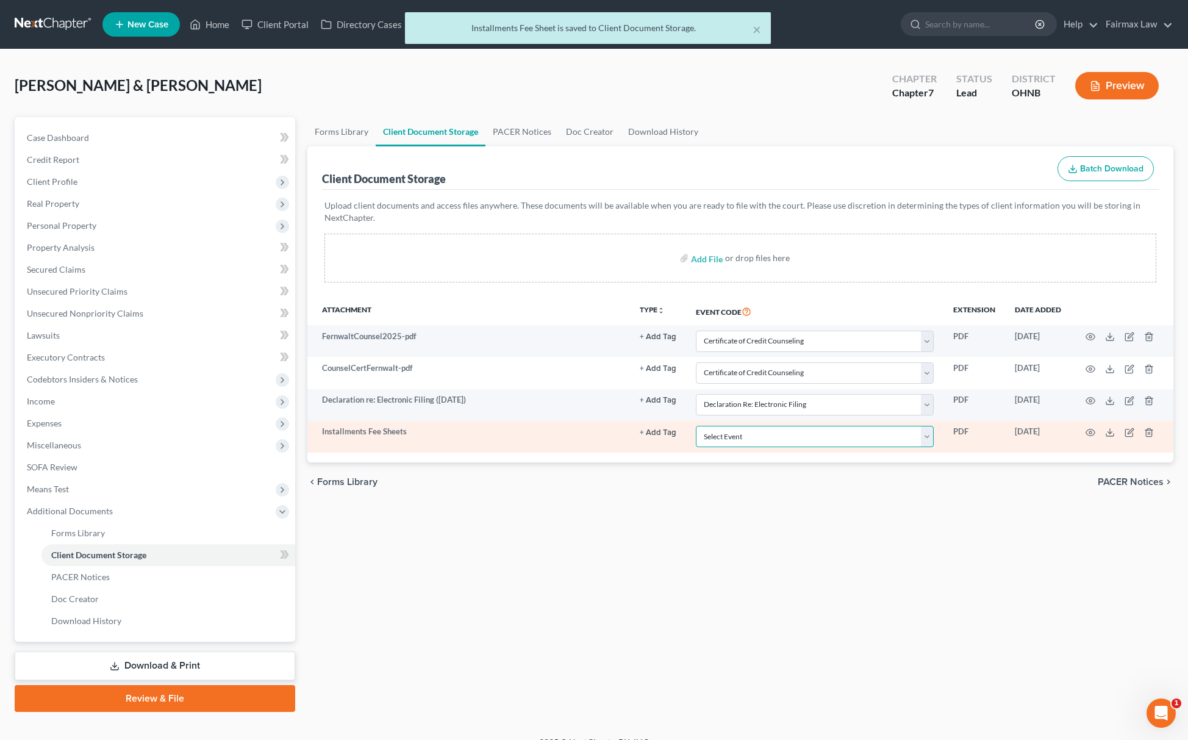
click at [756, 445] on select "Select Event 20 Largest Unsecured Creditors Amended List of Creditors (Fee) Ame…" at bounding box center [815, 436] width 238 height 21
select select "24"
click at [696, 427] on select "Select Event 20 Largest Unsecured Creditors Amended List of Creditors (Fee) Ame…" at bounding box center [815, 436] width 238 height 21
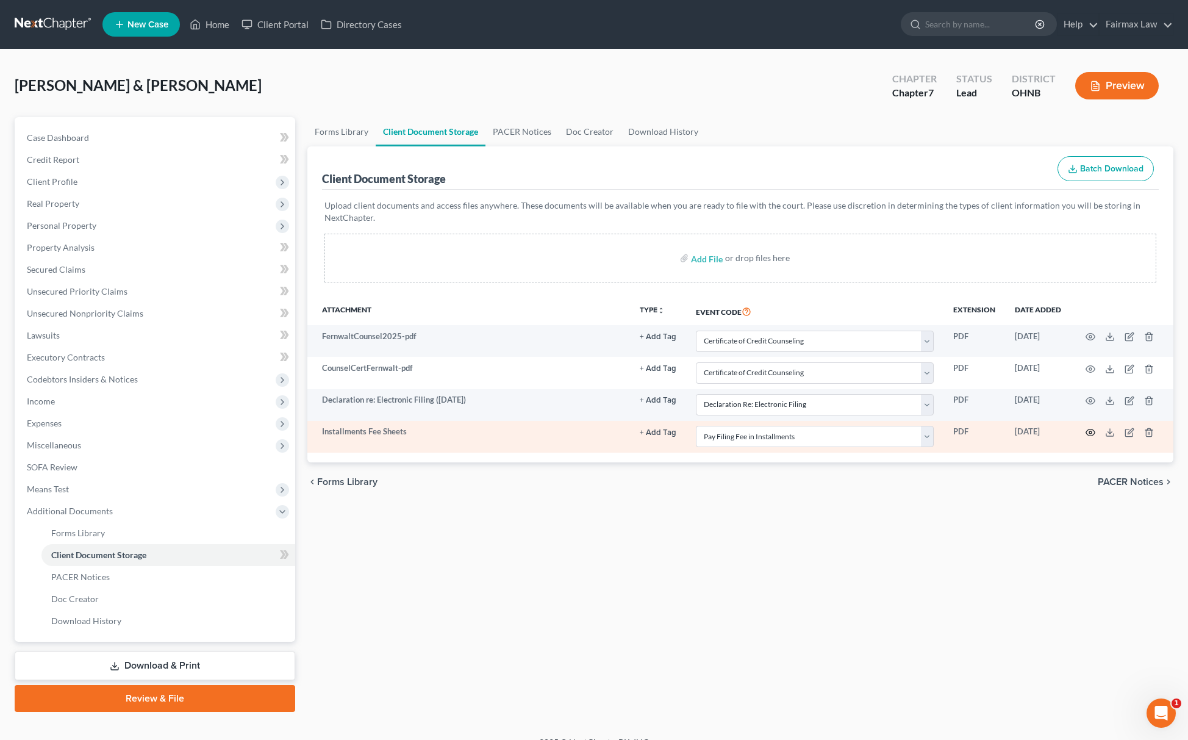
click at [1091, 436] on icon "button" at bounding box center [1090, 432] width 9 height 7
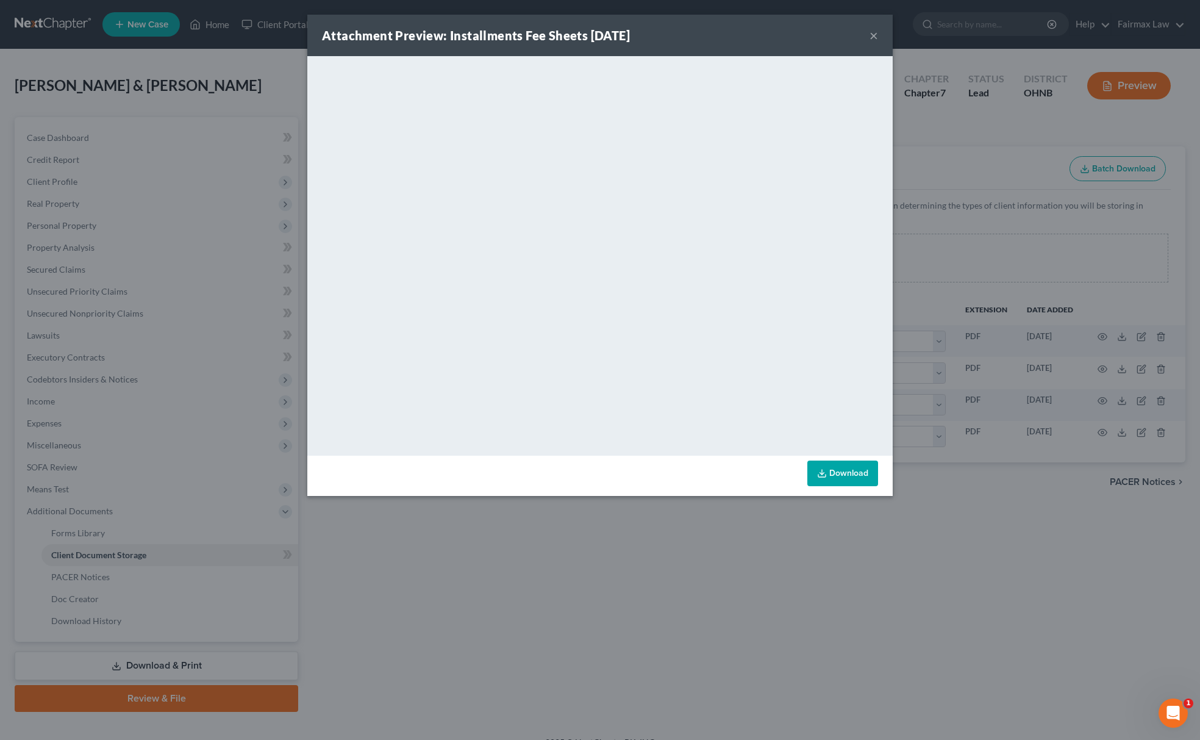
click at [914, 708] on div "Attachment Preview: Installments Fee Sheets [DATE] × <object ng-attr-data='[URL…" at bounding box center [600, 370] width 1200 height 740
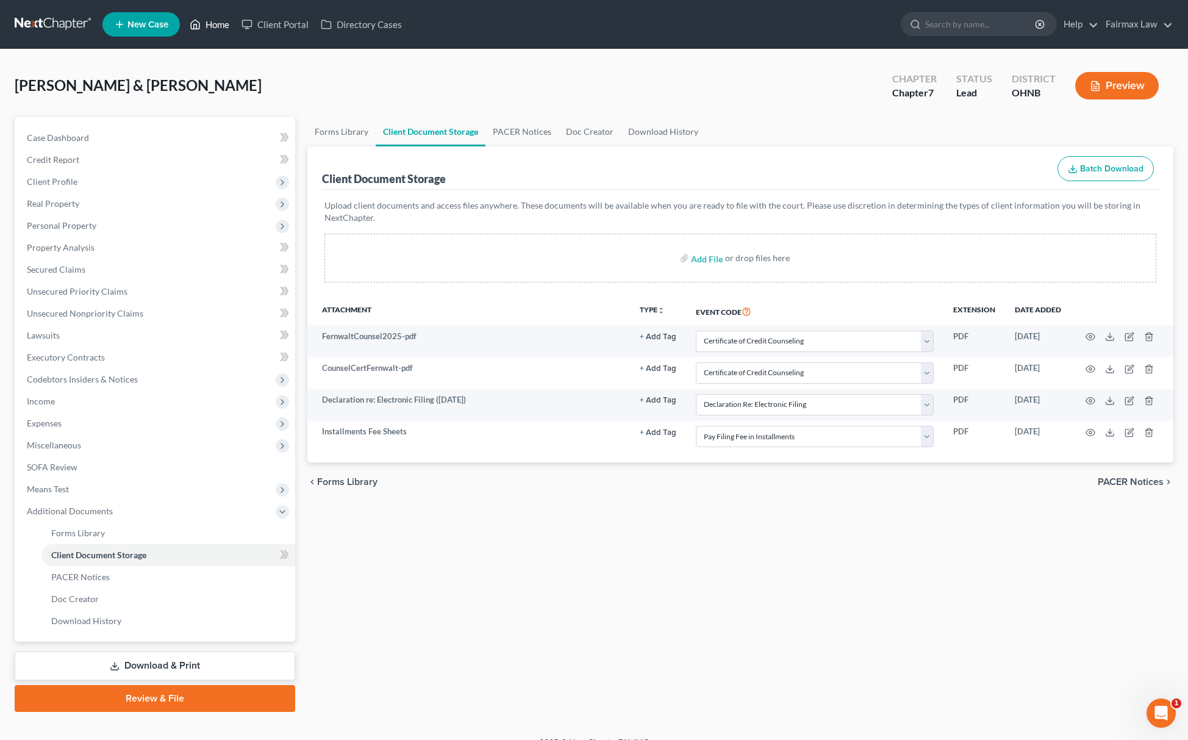
click at [202, 24] on link "Home" at bounding box center [210, 24] width 52 height 22
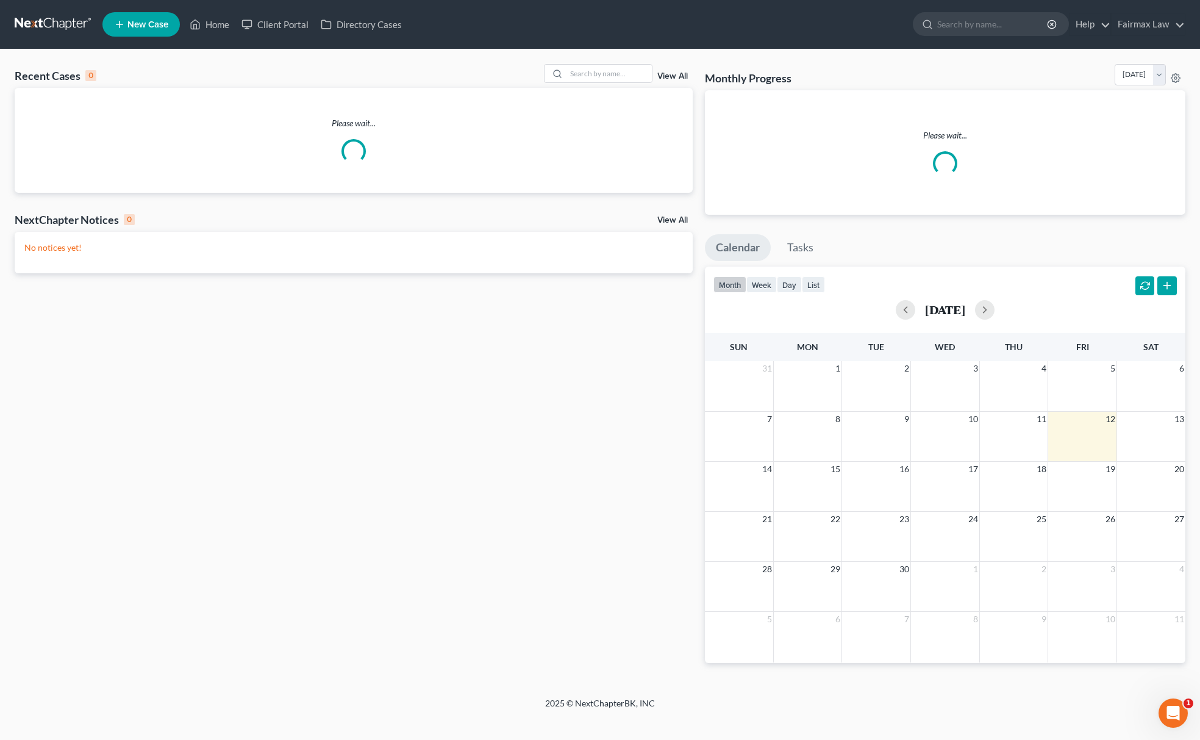
click at [129, 23] on span "New Case" at bounding box center [147, 24] width 41 height 9
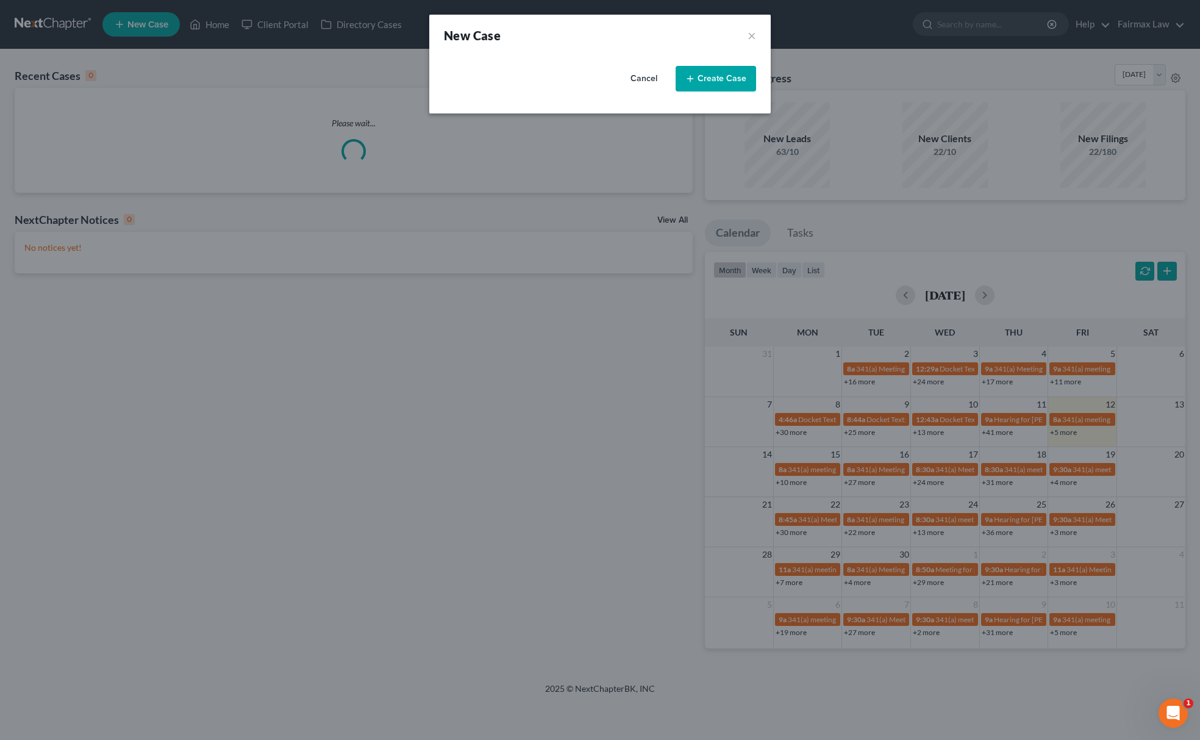
select select "40"
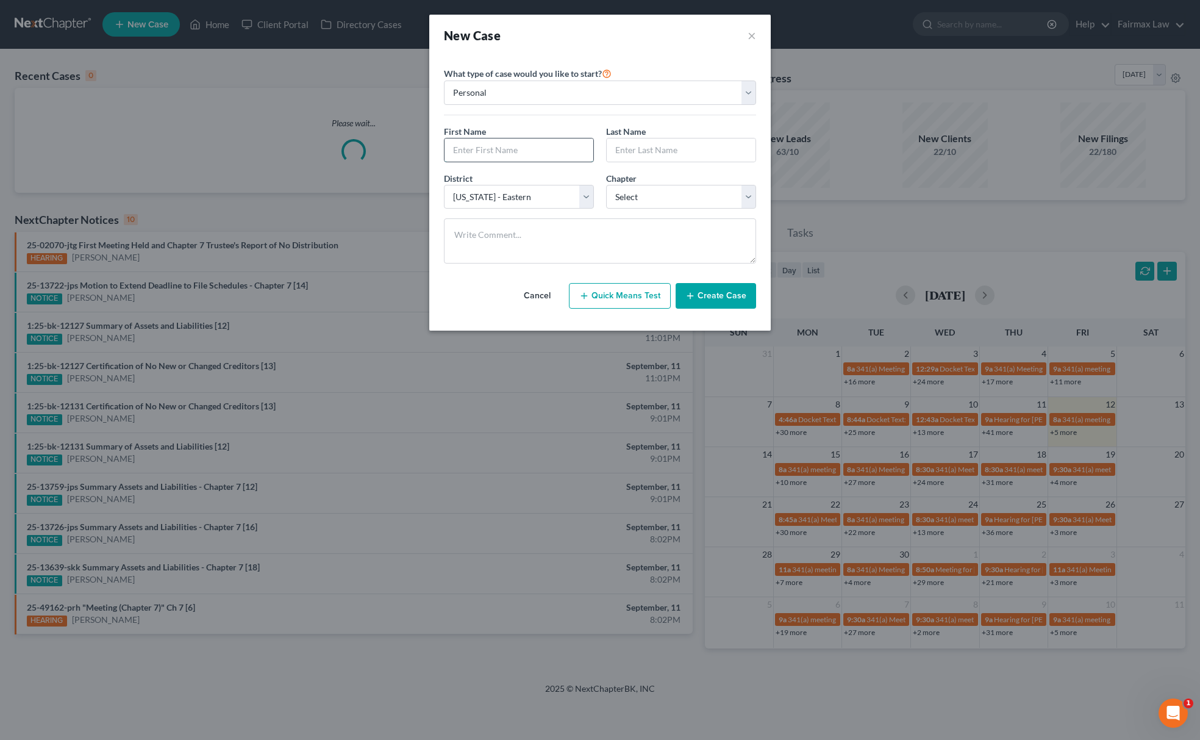
drag, startPoint x: 513, startPoint y: 140, endPoint x: 511, endPoint y: 150, distance: 10.5
click at [512, 142] on input "text" at bounding box center [519, 149] width 149 height 23
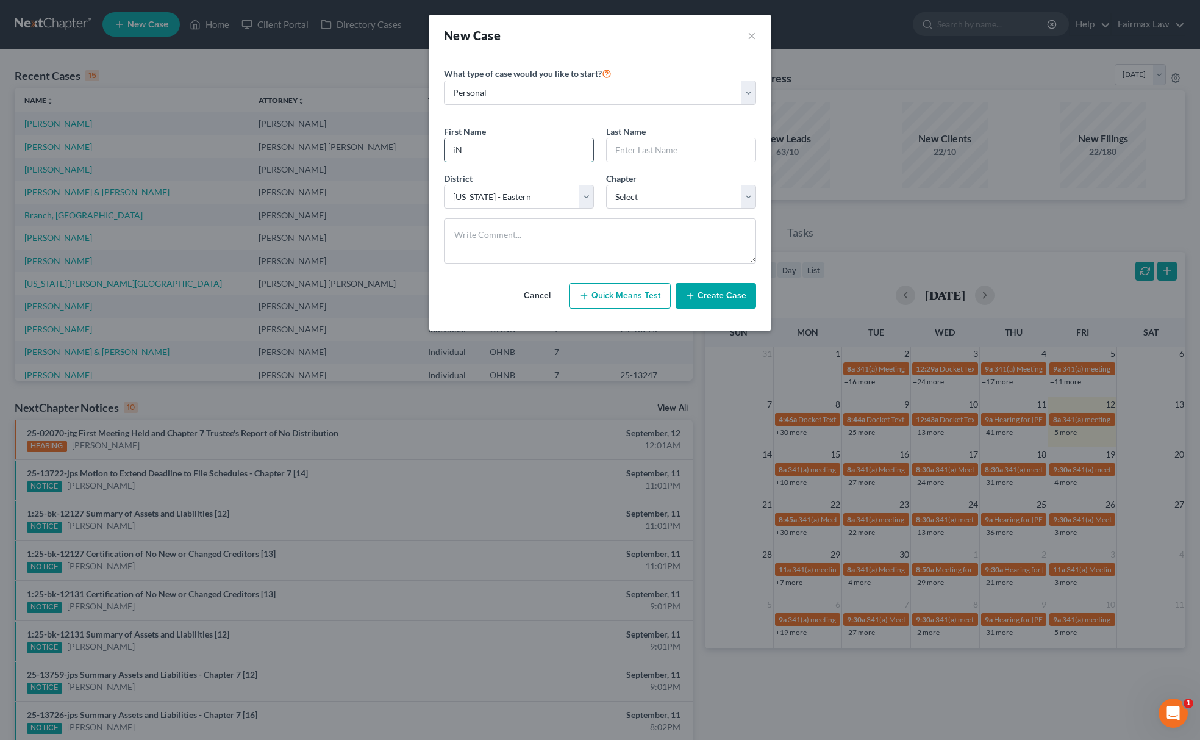
type input "i"
type input "[GEOGRAPHIC_DATA]"
click at [716, 142] on input "text" at bounding box center [681, 149] width 149 height 23
type input "[PERSON_NAME]"
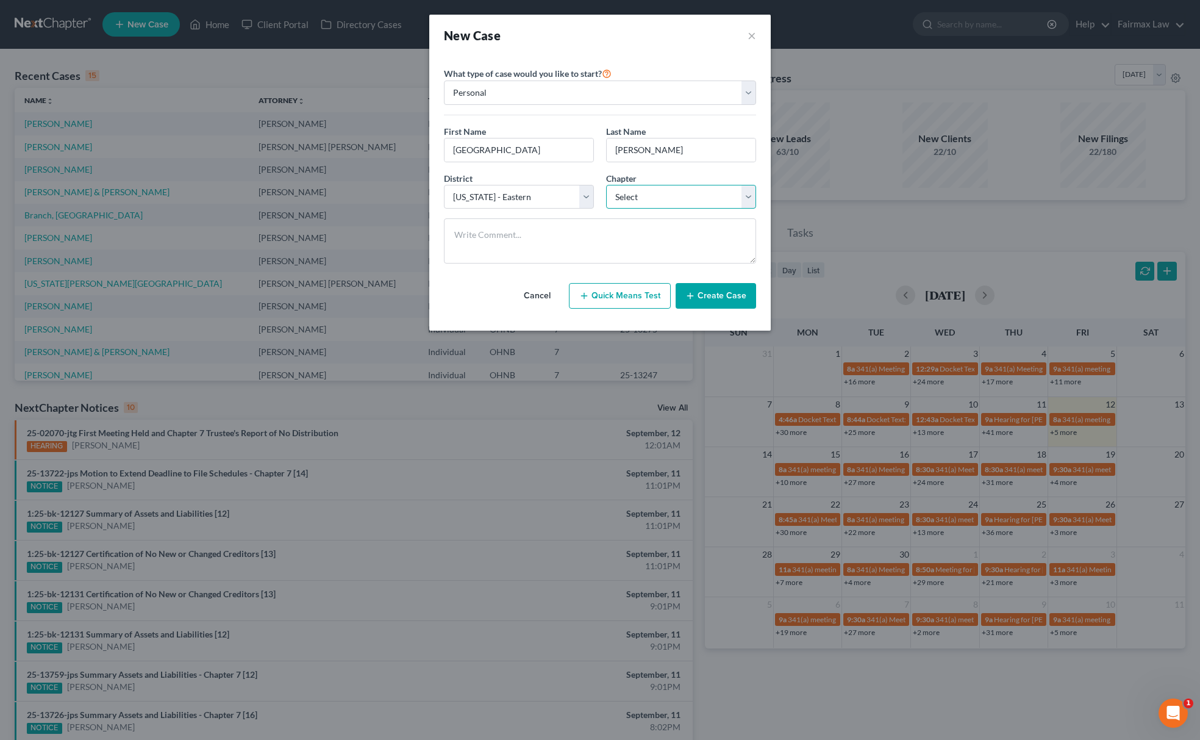
click at [637, 193] on select "Select 7 11 12 13" at bounding box center [681, 197] width 150 height 24
select select "0"
click at [606, 185] on select "Select 7 11 12 13" at bounding box center [681, 197] width 150 height 24
click at [695, 293] on icon "button" at bounding box center [691, 296] width 10 height 10
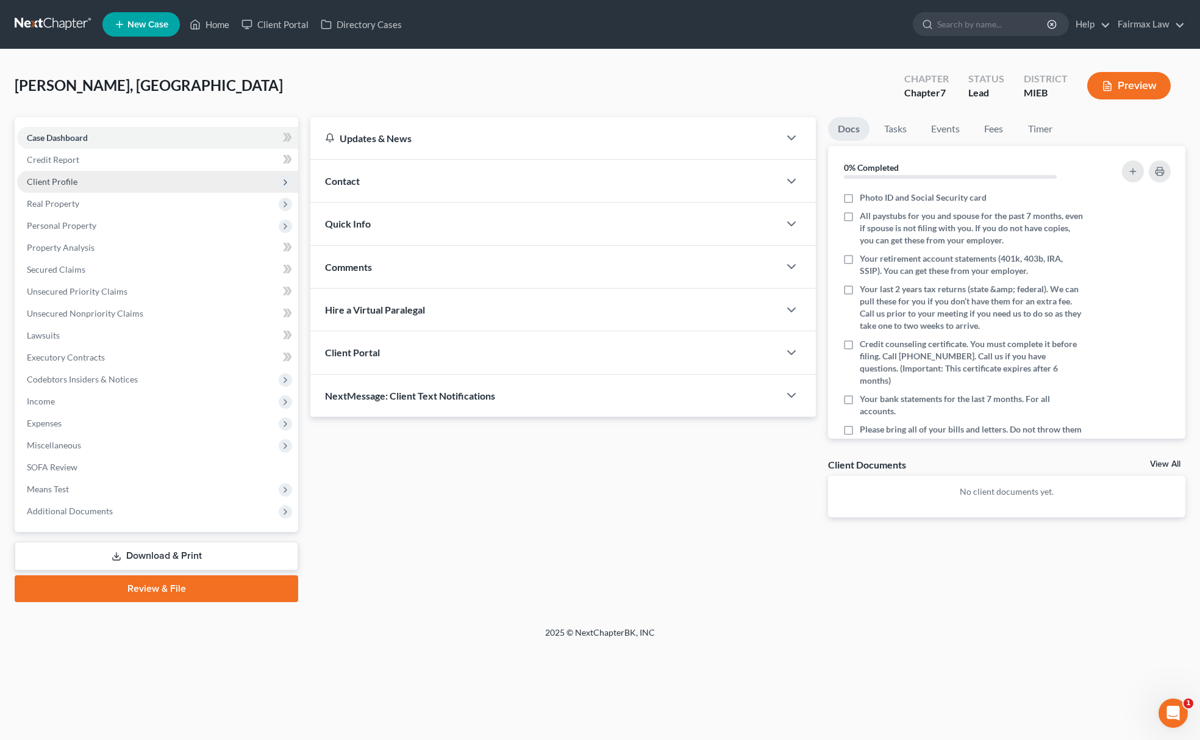
click at [88, 174] on span "Client Profile" at bounding box center [157, 182] width 281 height 22
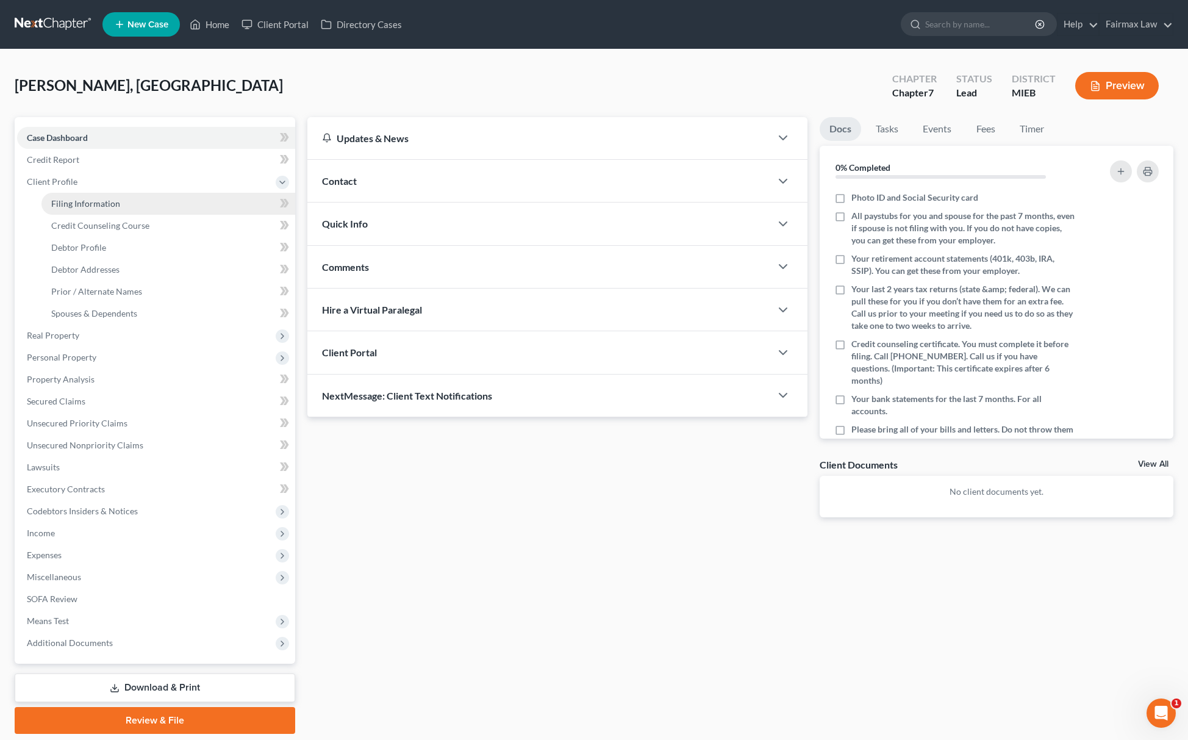
click at [82, 207] on link "Filing Information" at bounding box center [168, 204] width 254 height 22
select select "1"
select select "0"
select select "40"
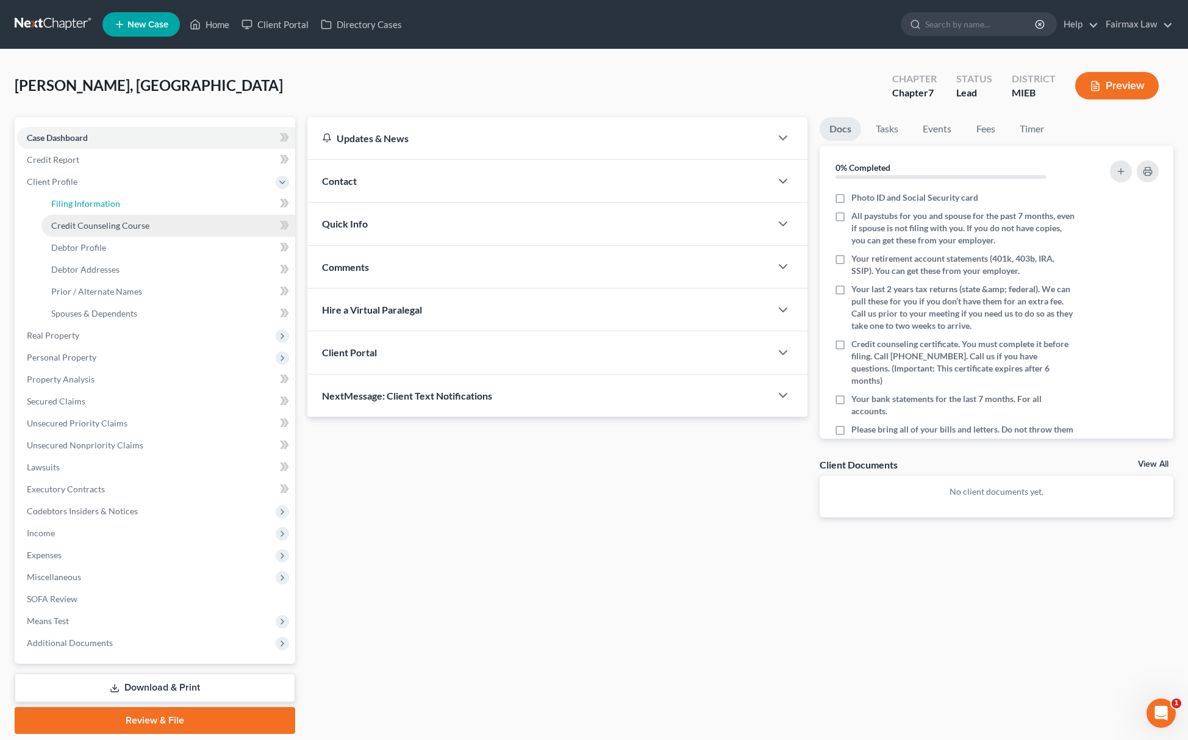
select select "23"
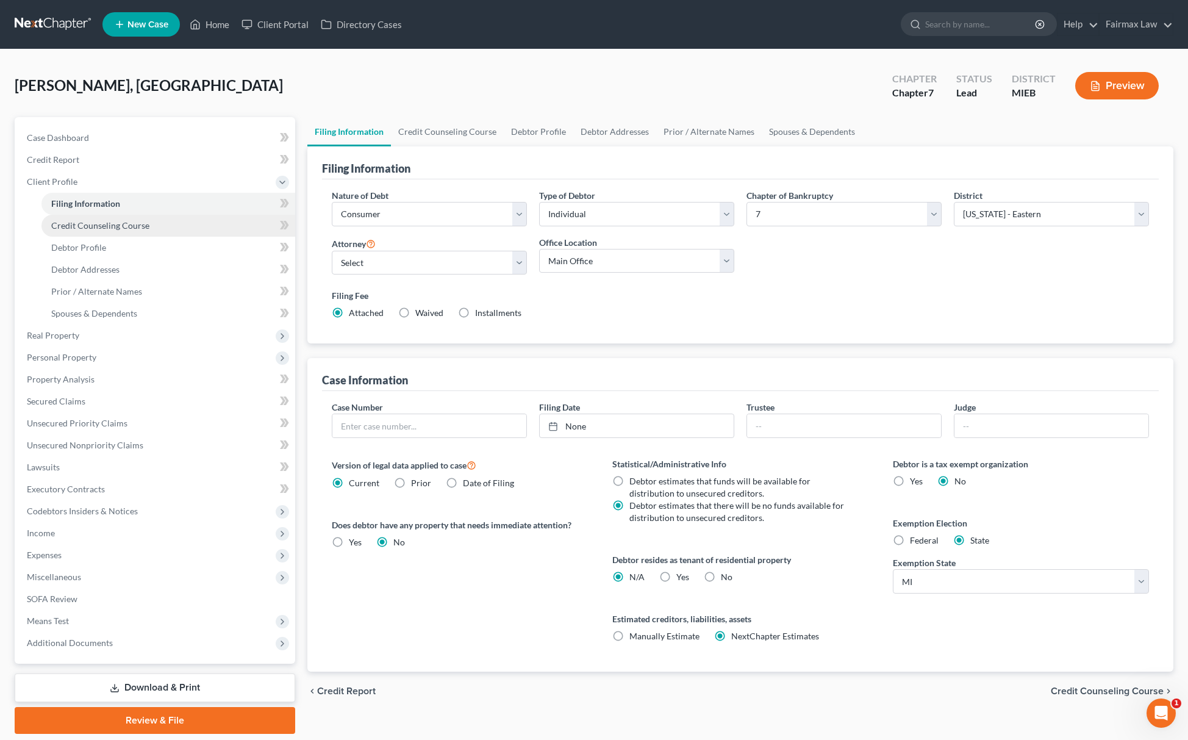
click at [96, 218] on link "Credit Counseling Course" at bounding box center [168, 226] width 254 height 22
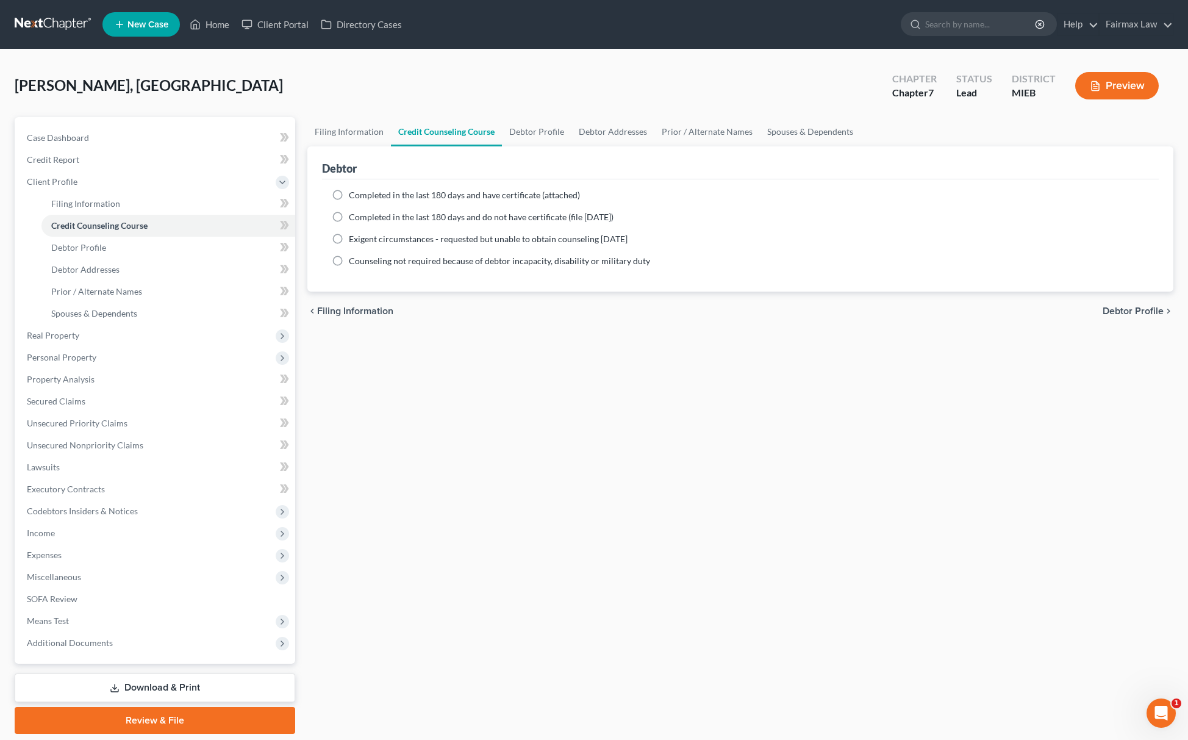
click at [349, 216] on label "Completed in the last 180 days and do not have certificate (file [DATE])" at bounding box center [481, 217] width 265 height 12
click at [354, 216] on input "Completed in the last 180 days and do not have certificate (file [DATE])" at bounding box center [358, 215] width 8 height 8
radio input "true"
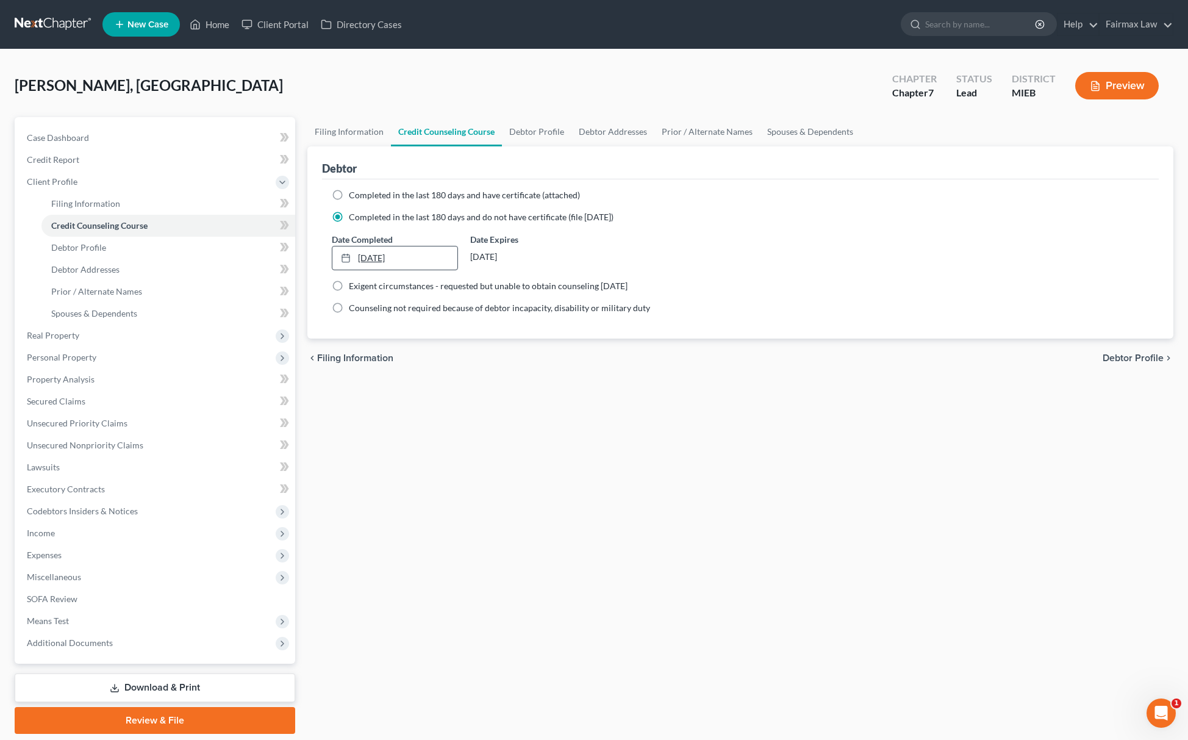
click at [384, 252] on link "[DATE]" at bounding box center [394, 257] width 125 height 23
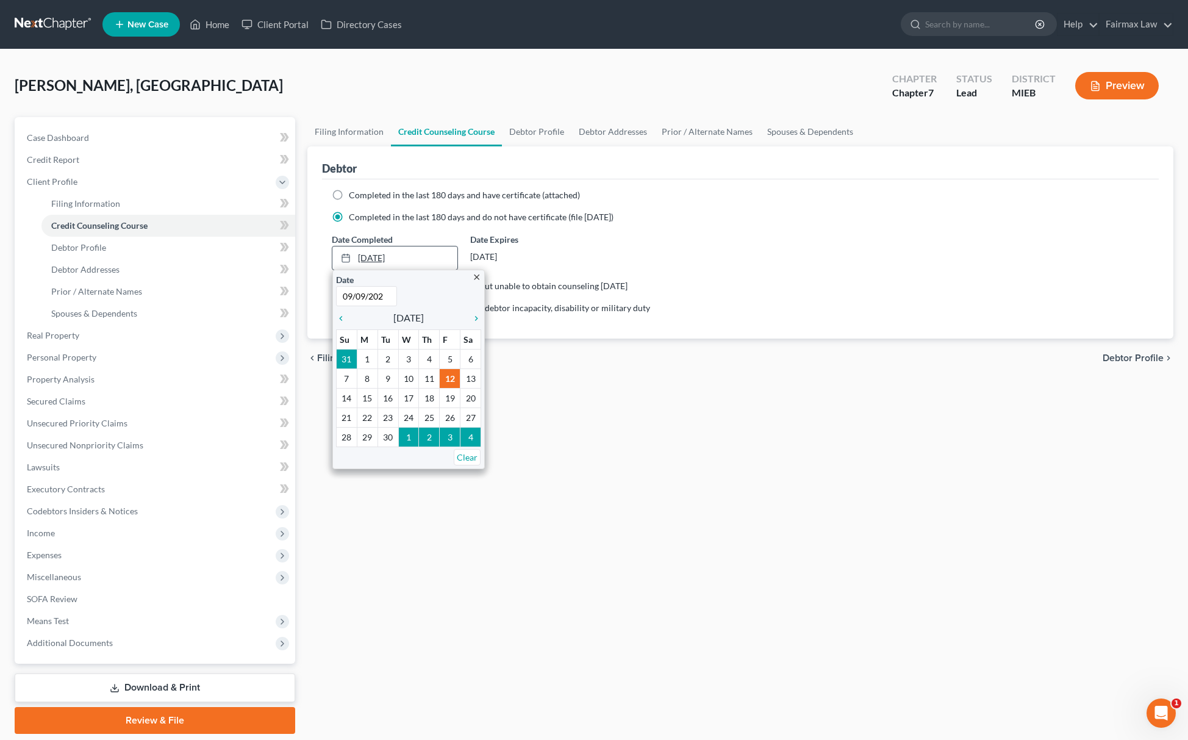
type input "[DATE]"
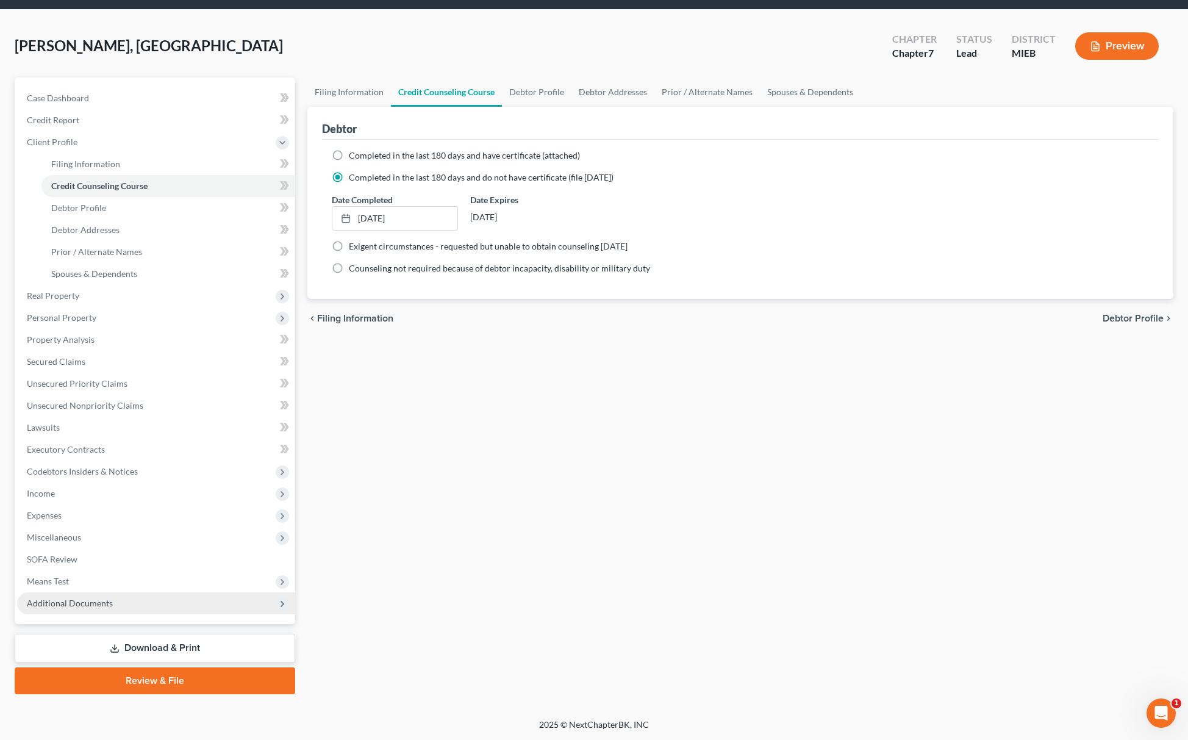
click at [118, 593] on span "Additional Documents" at bounding box center [156, 603] width 278 height 22
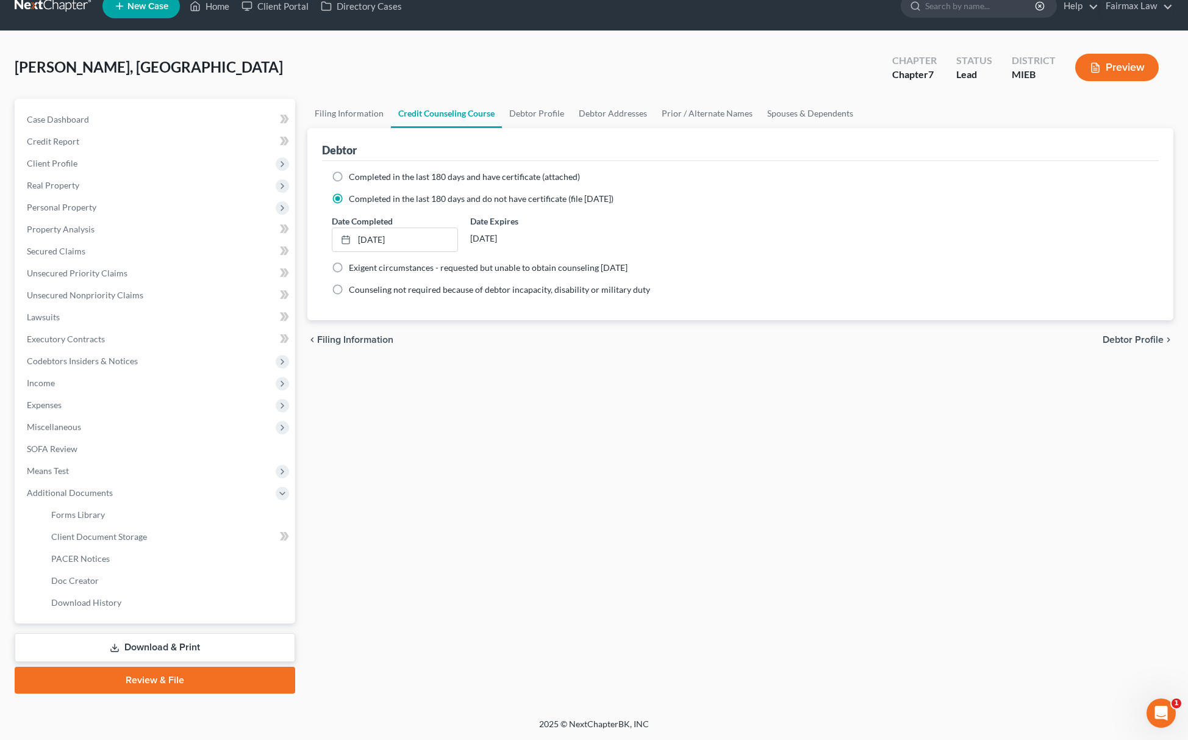
scroll to position [18, 0]
click at [172, 543] on link "Client Document Storage" at bounding box center [168, 537] width 254 height 22
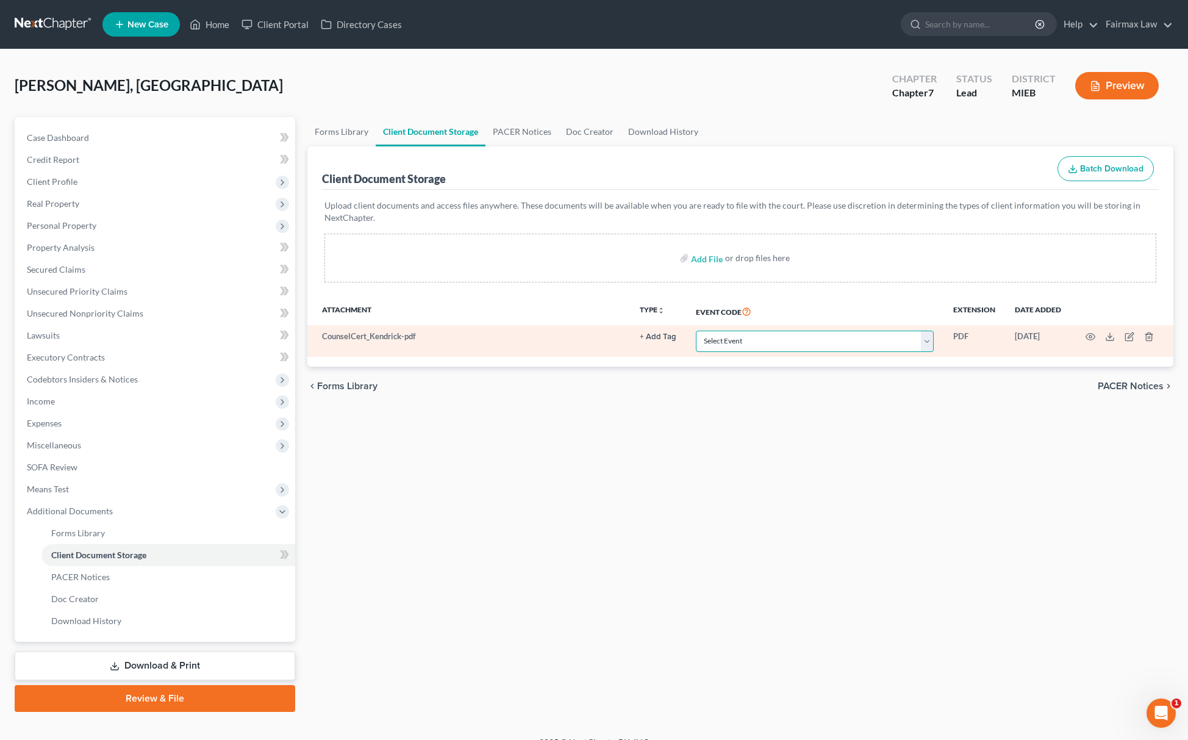
click at [762, 340] on select "Select Event 20 Largest Unsecured Creditors Amended Chapter 11 Plan Amended Cha…" at bounding box center [815, 341] width 238 height 21
select select "7"
click at [696, 331] on select "Select Event 20 Largest Unsecured Creditors Amended Chapter 11 Plan Amended Cha…" at bounding box center [815, 341] width 238 height 21
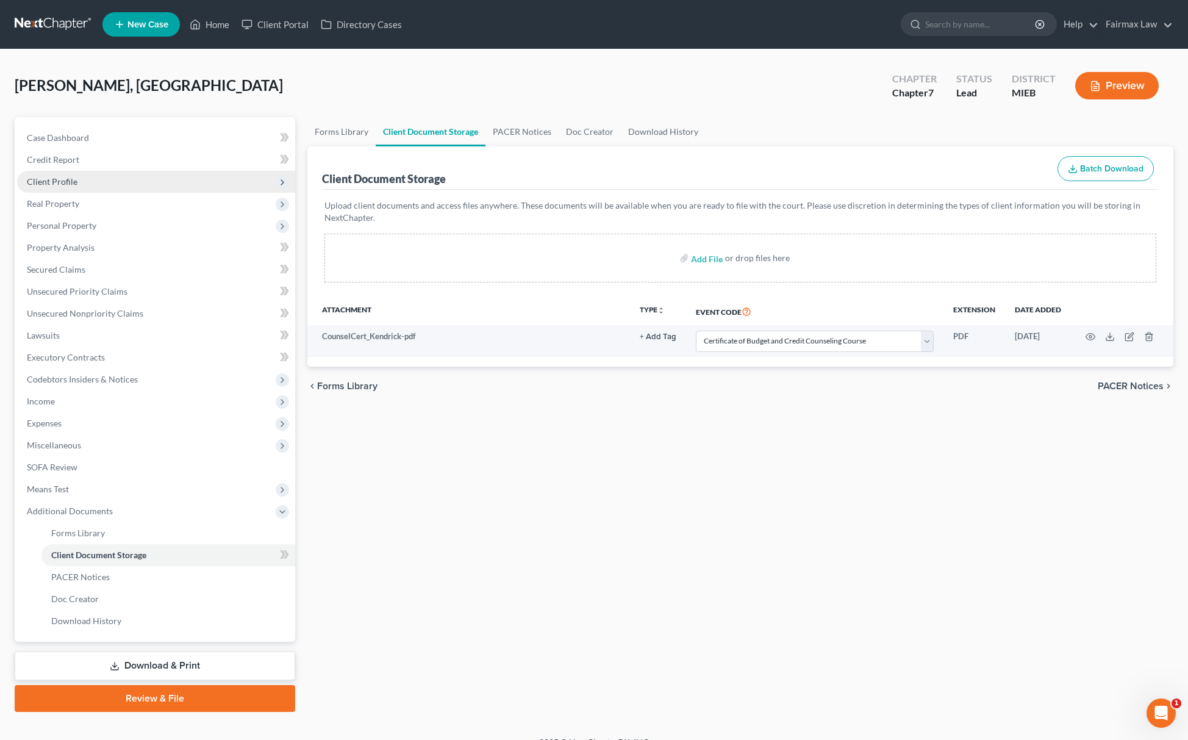
click at [113, 189] on span "Client Profile" at bounding box center [156, 182] width 278 height 22
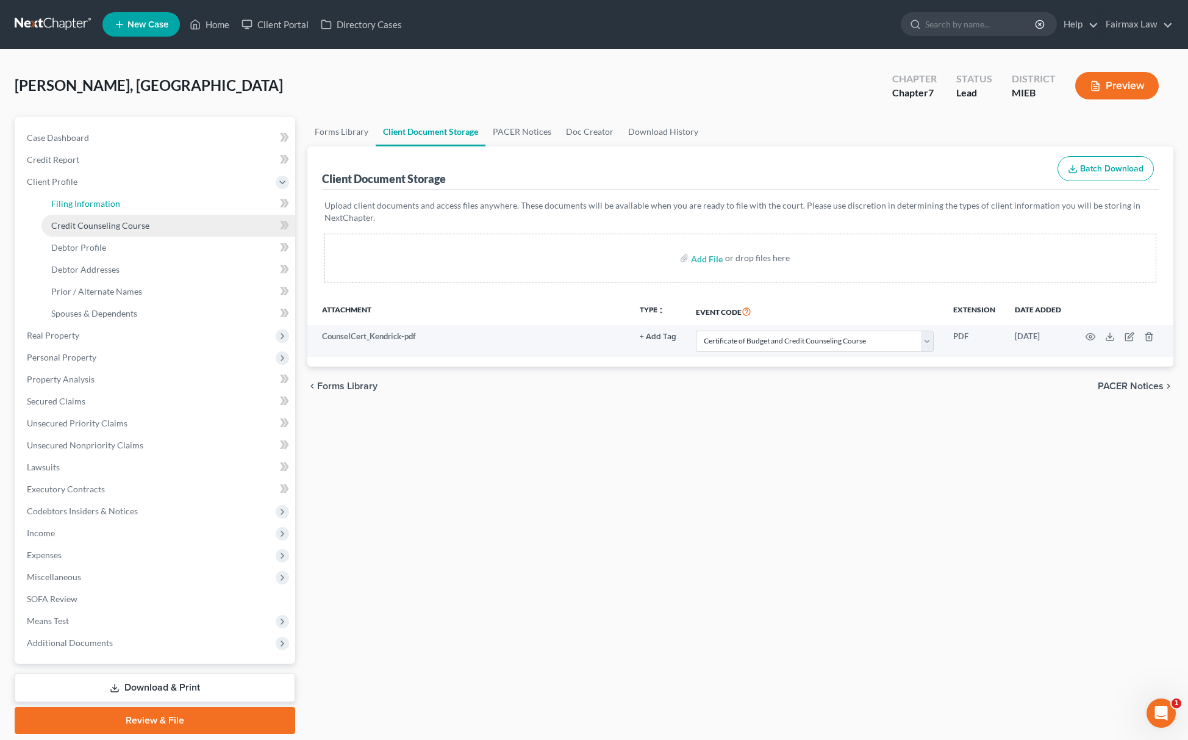
click at [103, 209] on link "Filing Information" at bounding box center [168, 204] width 254 height 22
select select "1"
select select "0"
select select "40"
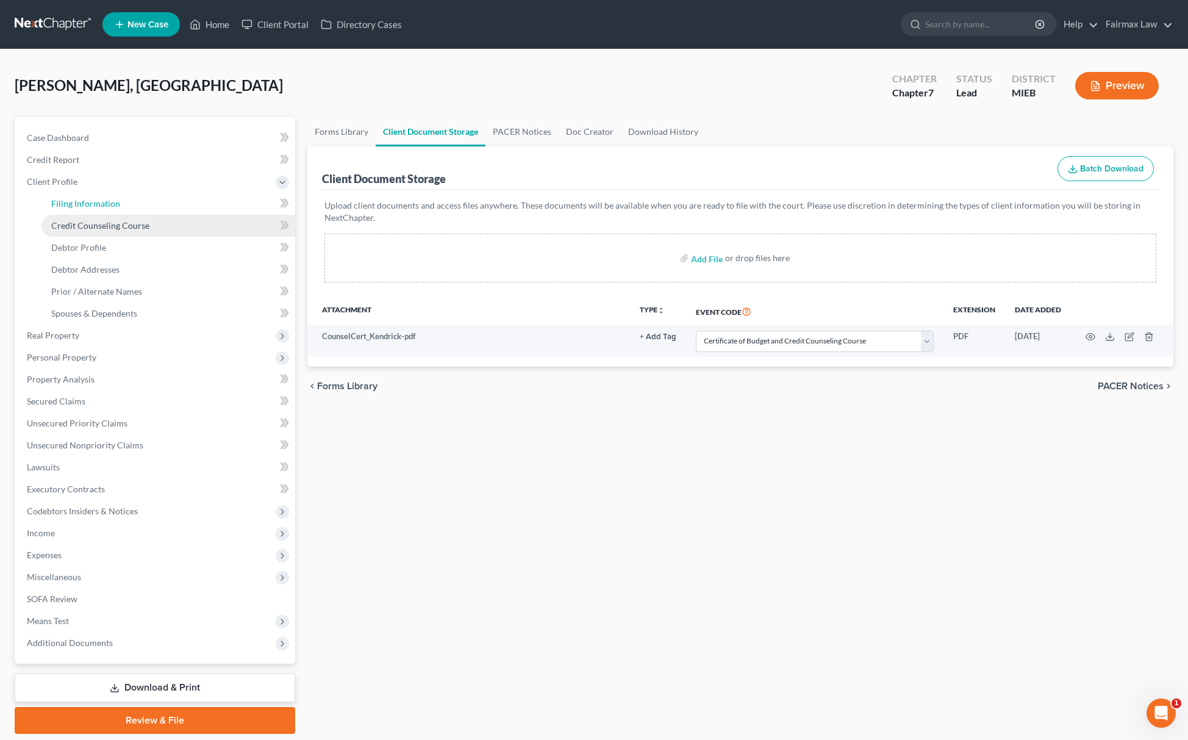
select select "23"
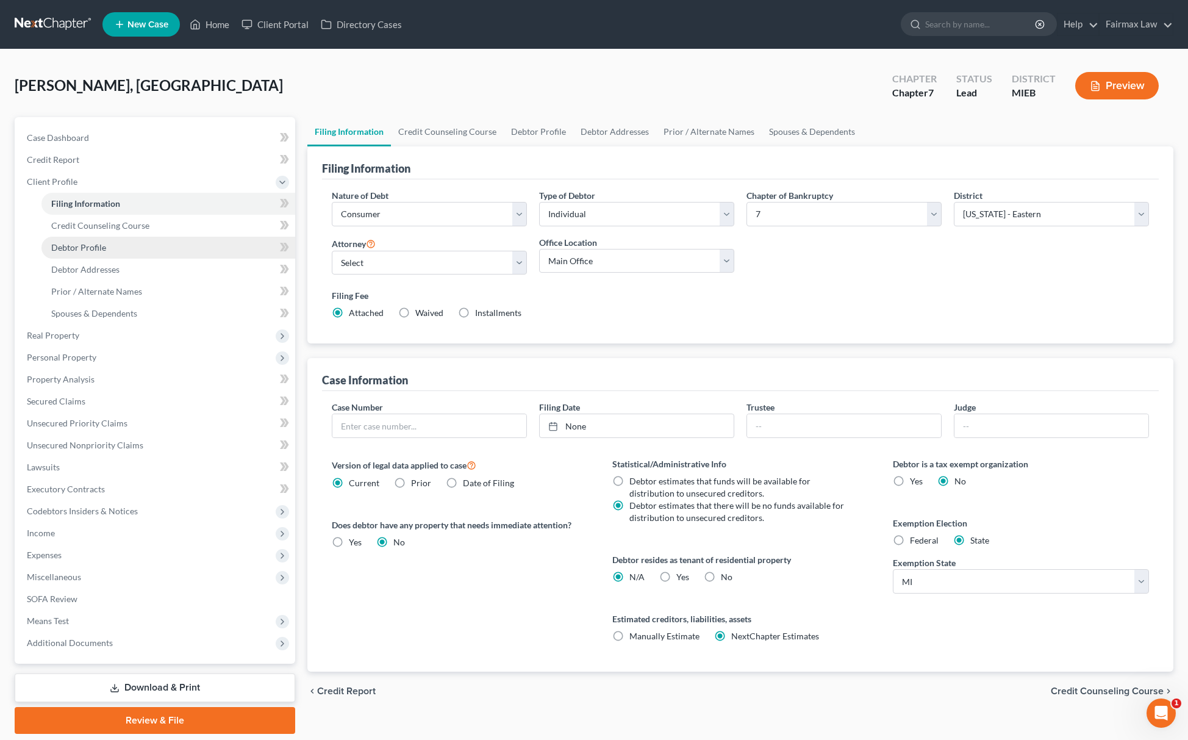
click at [102, 252] on link "Debtor Profile" at bounding box center [168, 248] width 254 height 22
select select "0"
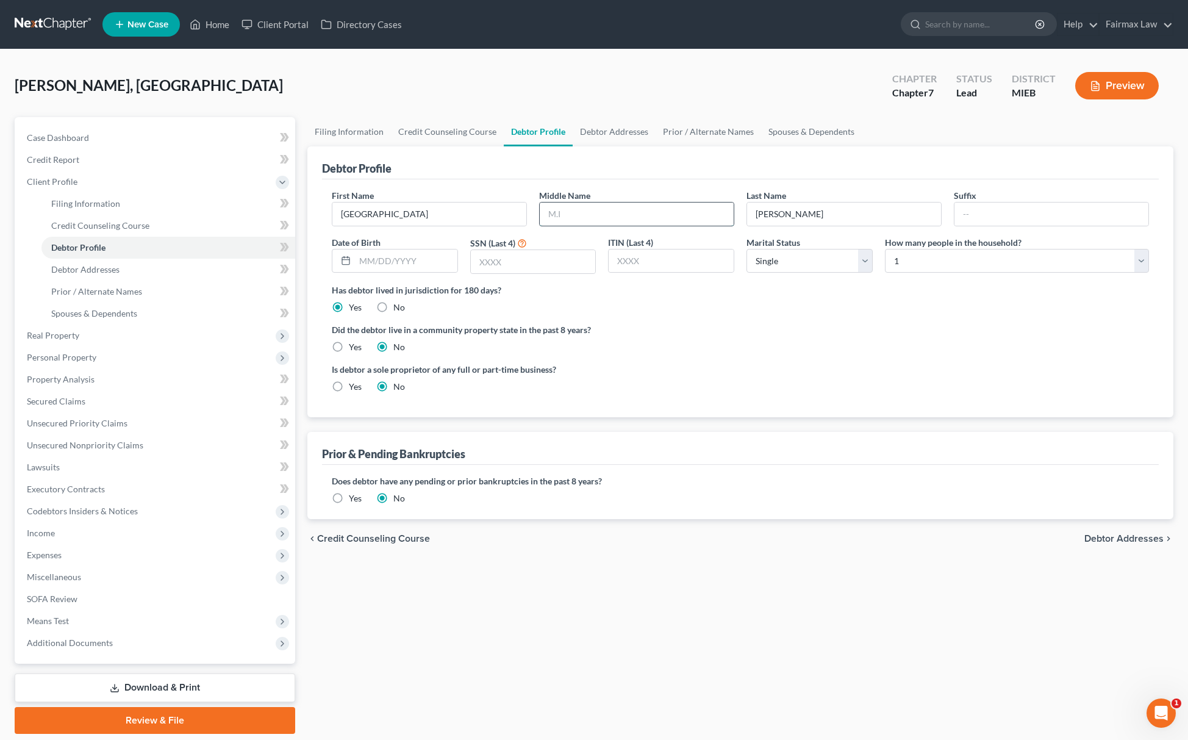
click at [584, 203] on input "text" at bounding box center [637, 213] width 194 height 23
type input "N."
click at [434, 268] on input "text" at bounding box center [406, 260] width 102 height 23
type input "[DATE]"
click at [557, 266] on input "text" at bounding box center [533, 261] width 125 height 23
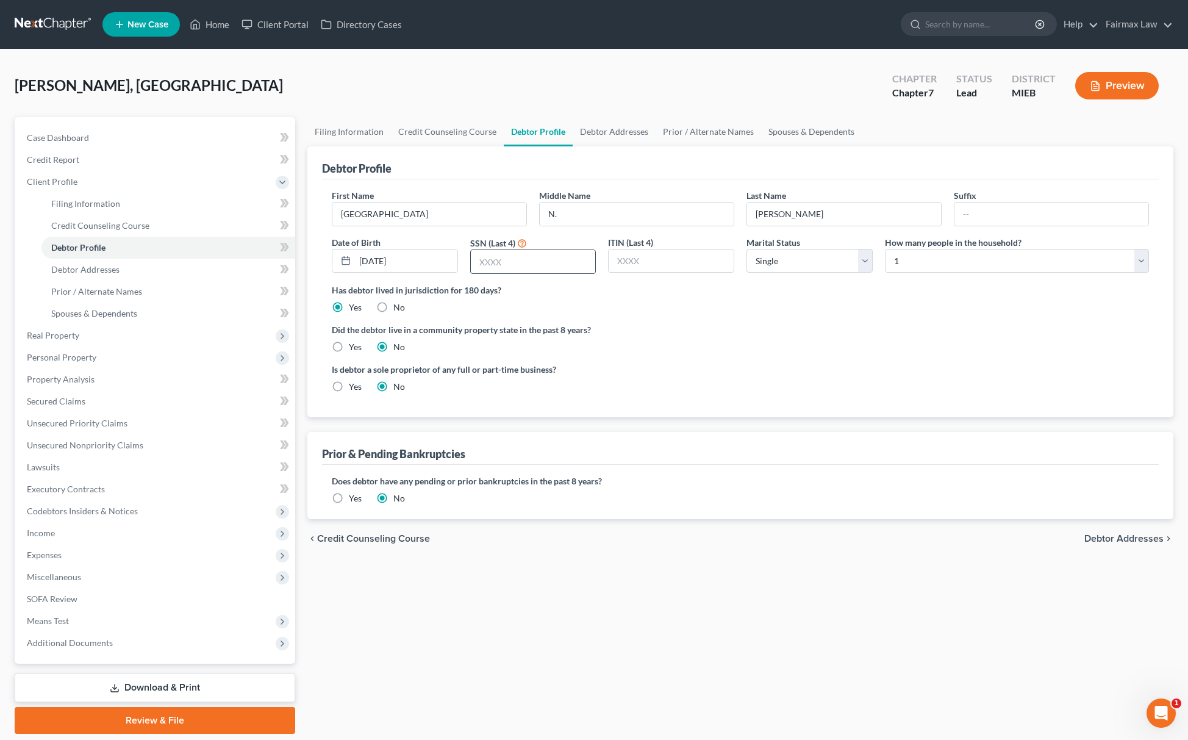
paste input "2915"
type input "2915"
click at [977, 259] on select "Select 1 2 3 4 5 6 7 8 9 10 11 12 13 14 15 16 17 18 19 20" at bounding box center [1017, 261] width 264 height 24
select select "2"
click at [885, 249] on select "Select 1 2 3 4 5 6 7 8 9 10 11 12 13 14 15 16 17 18 19 20" at bounding box center [1017, 261] width 264 height 24
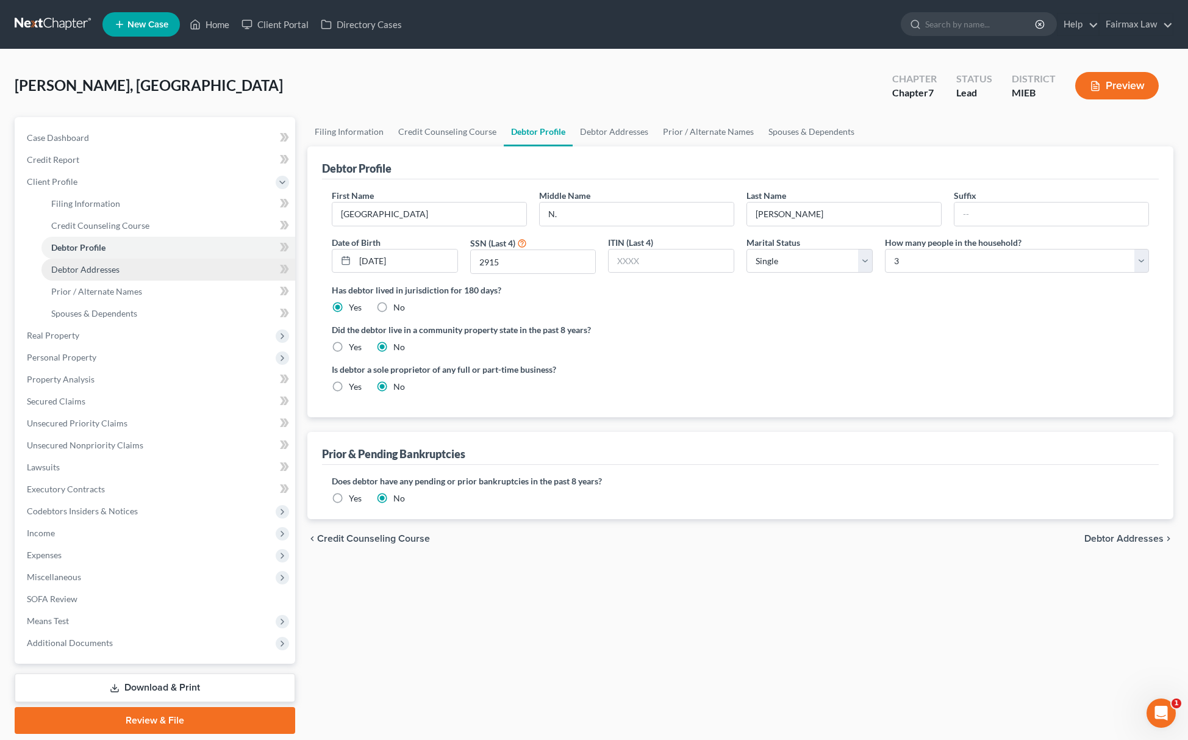
click at [143, 266] on link "Debtor Addresses" at bounding box center [168, 270] width 254 height 22
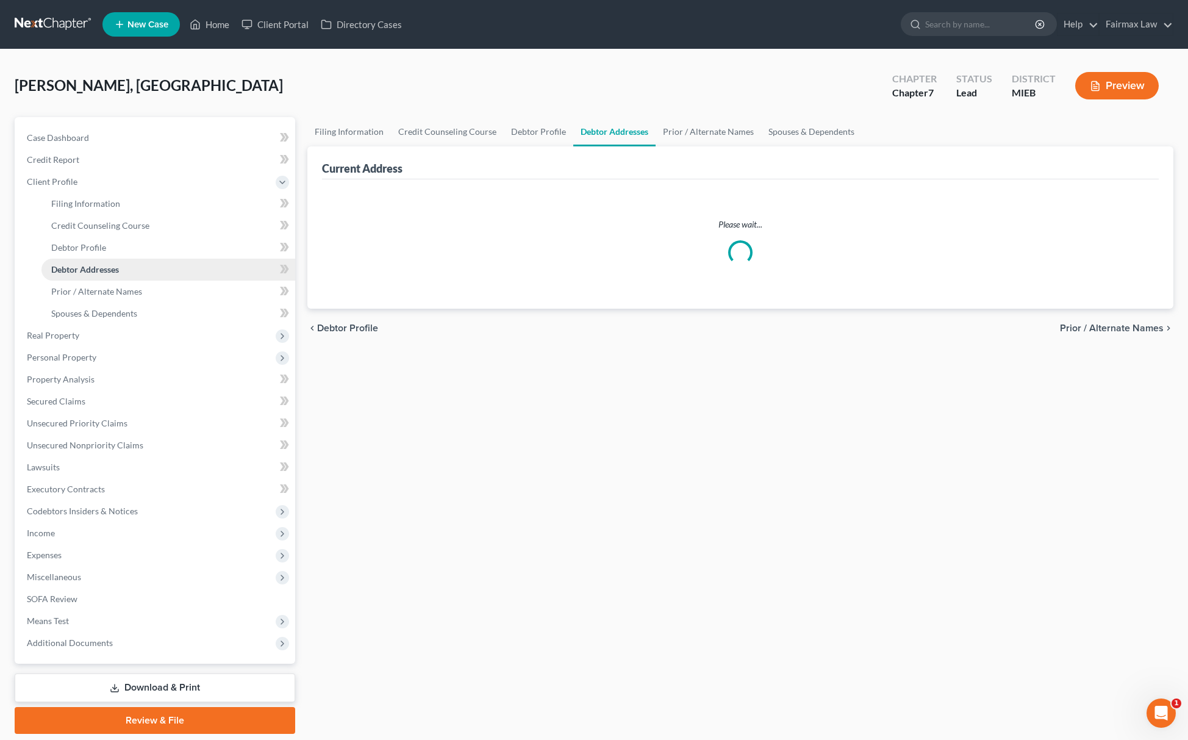
select select "0"
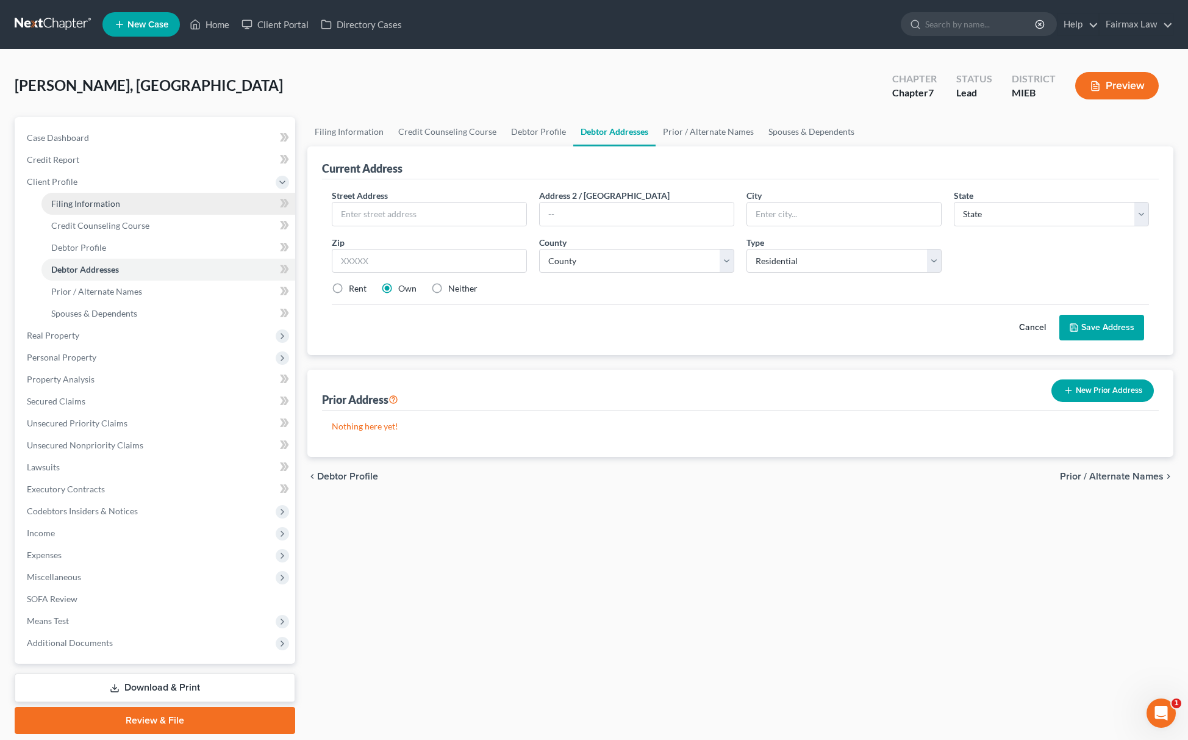
click at [141, 193] on link "Filing Information" at bounding box center [168, 204] width 254 height 22
select select "1"
select select "0"
select select "40"
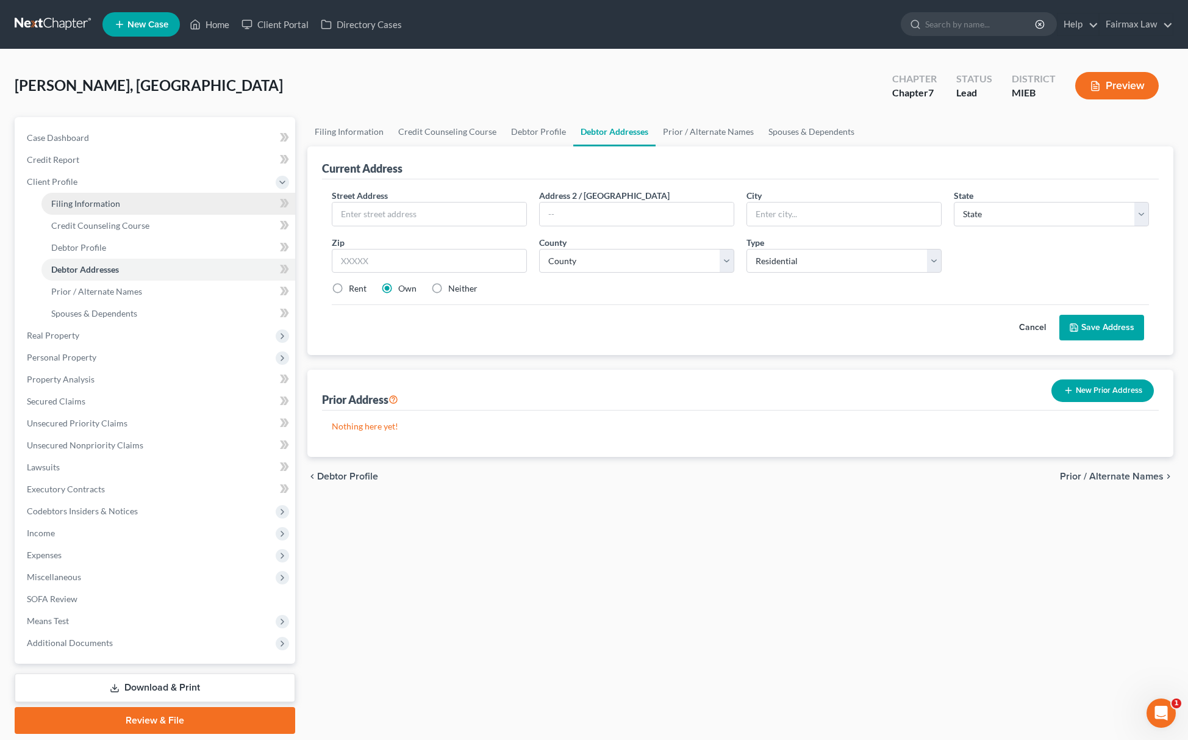
select select "23"
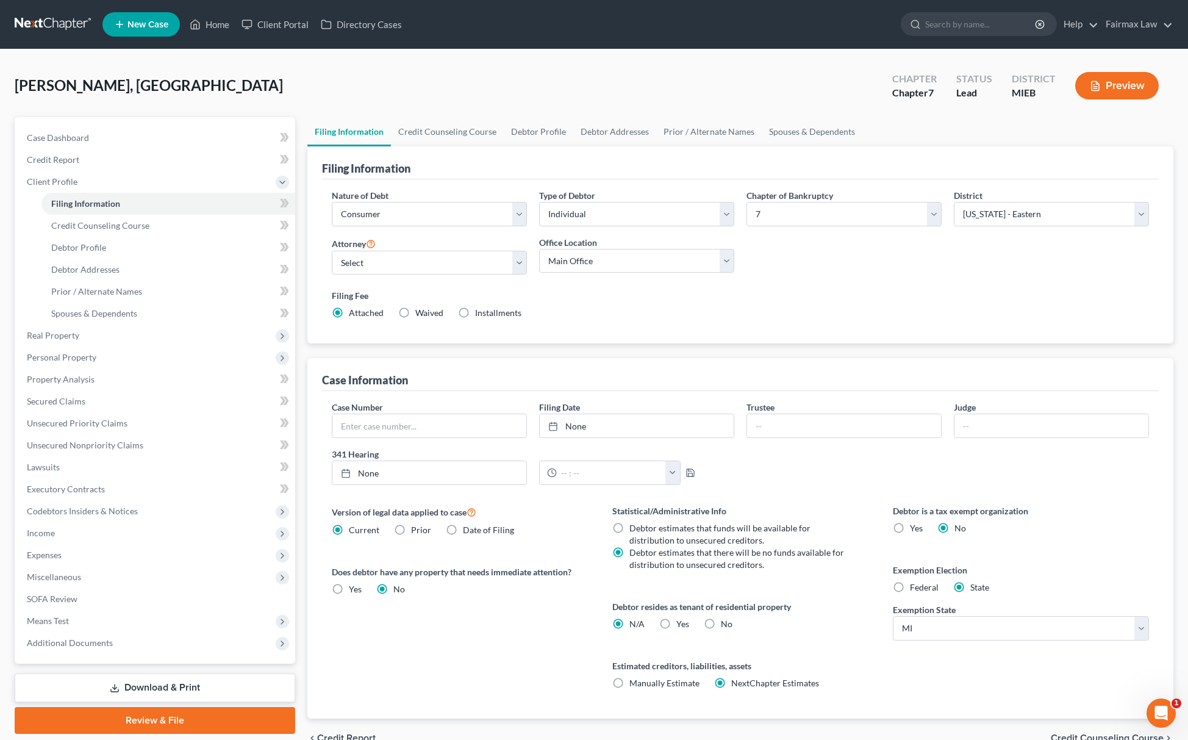
click at [910, 590] on label "Federal" at bounding box center [924, 587] width 29 height 12
click at [915, 589] on input "Federal" at bounding box center [919, 585] width 8 height 8
radio input "true"
radio input "false"
click at [108, 313] on span "Spouses & Dependents" at bounding box center [94, 313] width 86 height 10
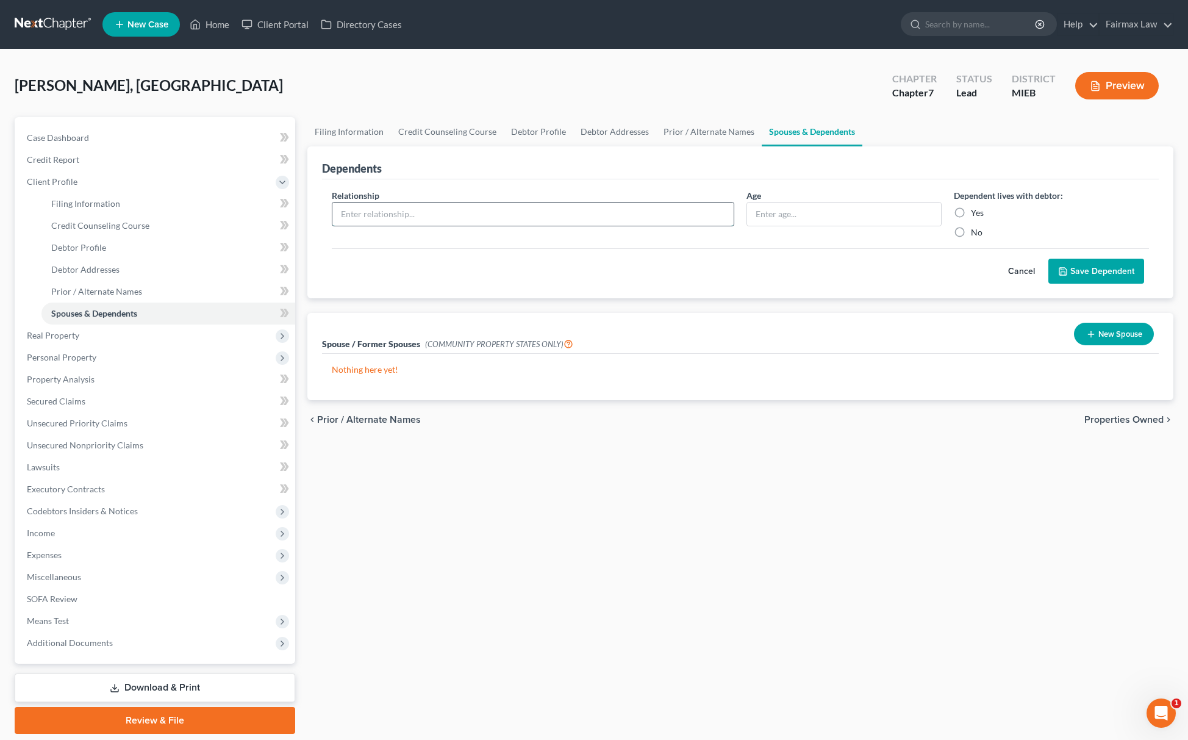
click at [537, 218] on input "text" at bounding box center [532, 213] width 401 height 23
paste input "Daughter - [DEMOGRAPHIC_DATA]"
drag, startPoint x: 382, startPoint y: 209, endPoint x: 450, endPoint y: 218, distance: 69.0
click at [444, 218] on input "Daughter - [DEMOGRAPHIC_DATA]" at bounding box center [532, 213] width 401 height 23
type input "Daughter - [DEMOGRAPHIC_DATA]"
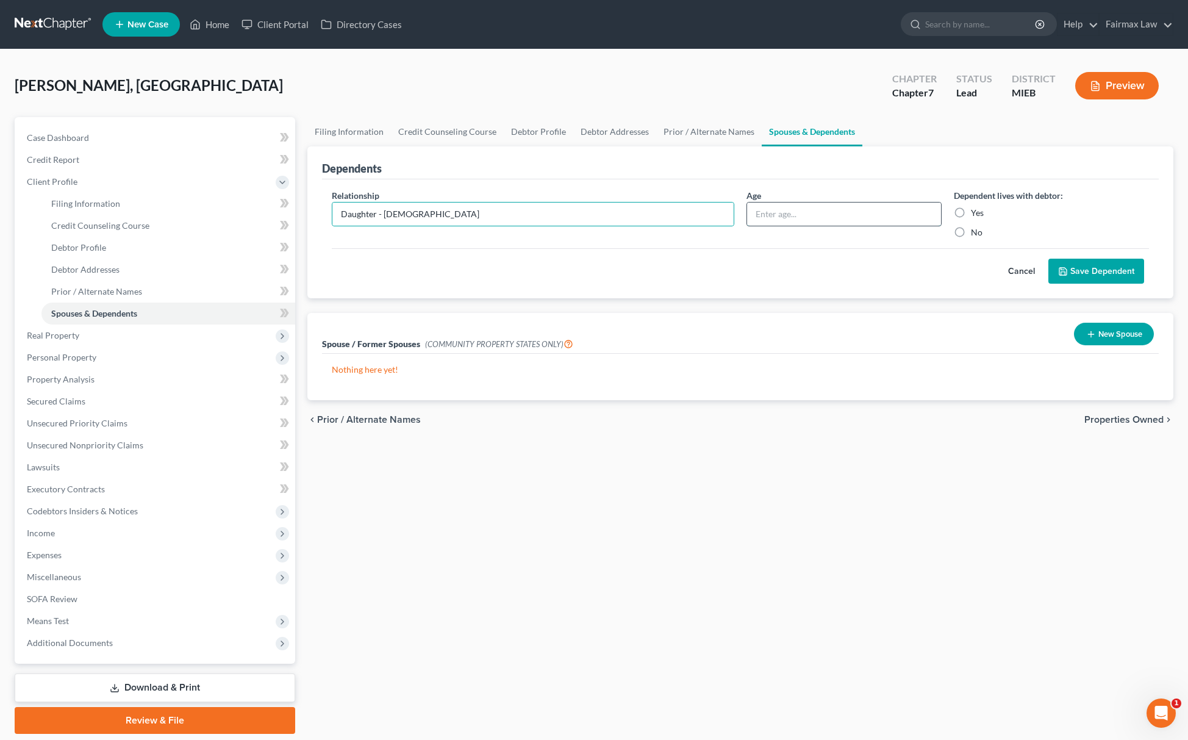
click at [797, 207] on input "text" at bounding box center [844, 213] width 194 height 23
paste input "[DEMOGRAPHIC_DATA]"
type input "[DEMOGRAPHIC_DATA]"
drag, startPoint x: 378, startPoint y: 207, endPoint x: 489, endPoint y: 227, distance: 112.2
click at [489, 227] on div "Relationship * Daughter - [DEMOGRAPHIC_DATA]" at bounding box center [533, 213] width 415 height 49
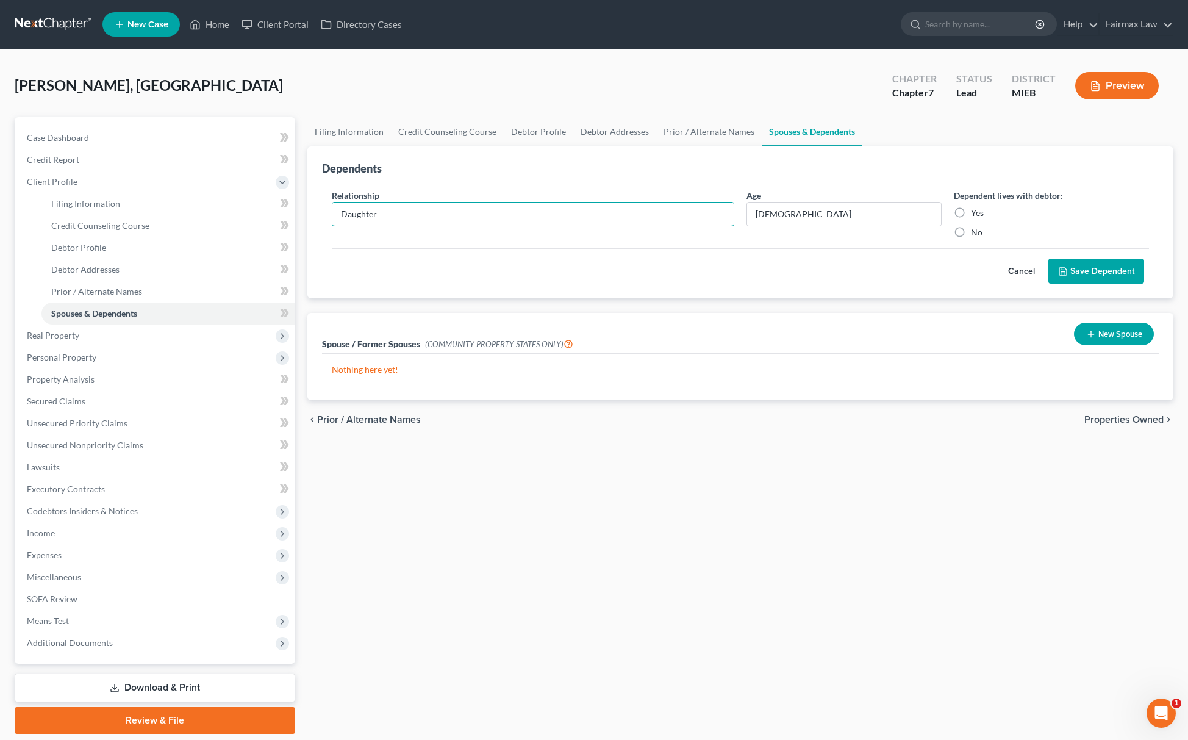
type input "Daughter"
click at [1081, 267] on button "Save Dependent" at bounding box center [1096, 272] width 96 height 26
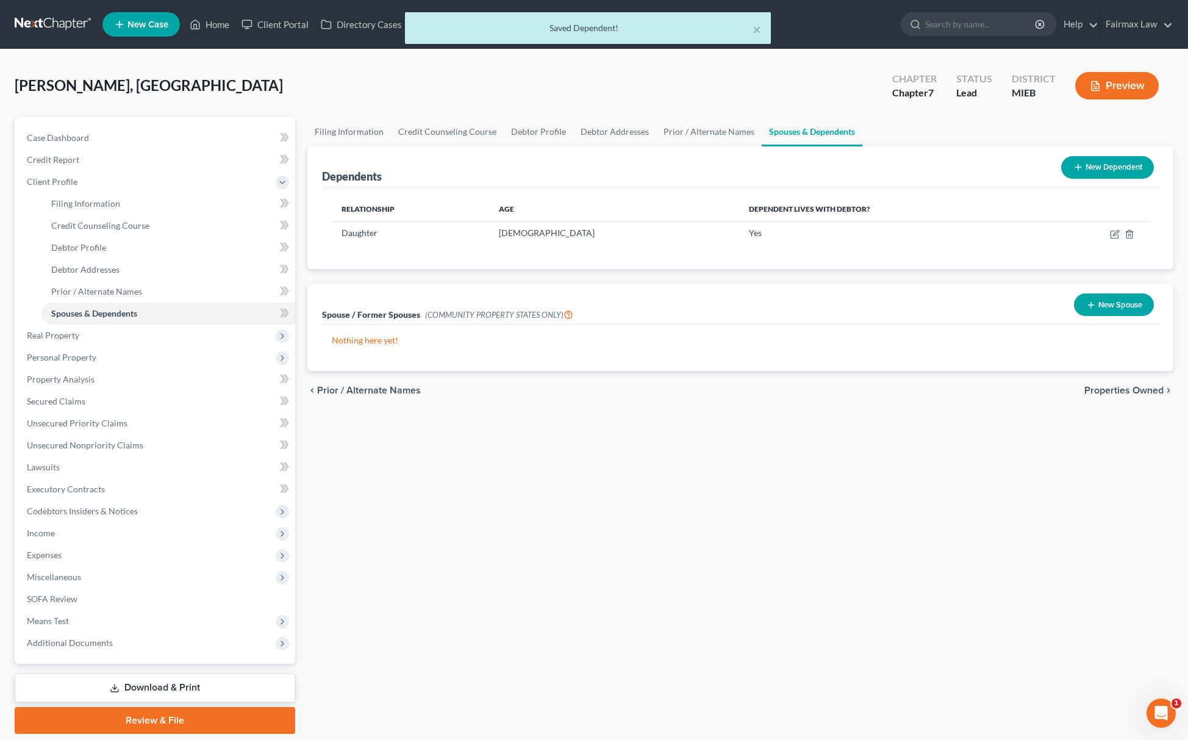
click at [1101, 173] on button "New Dependent" at bounding box center [1107, 167] width 93 height 23
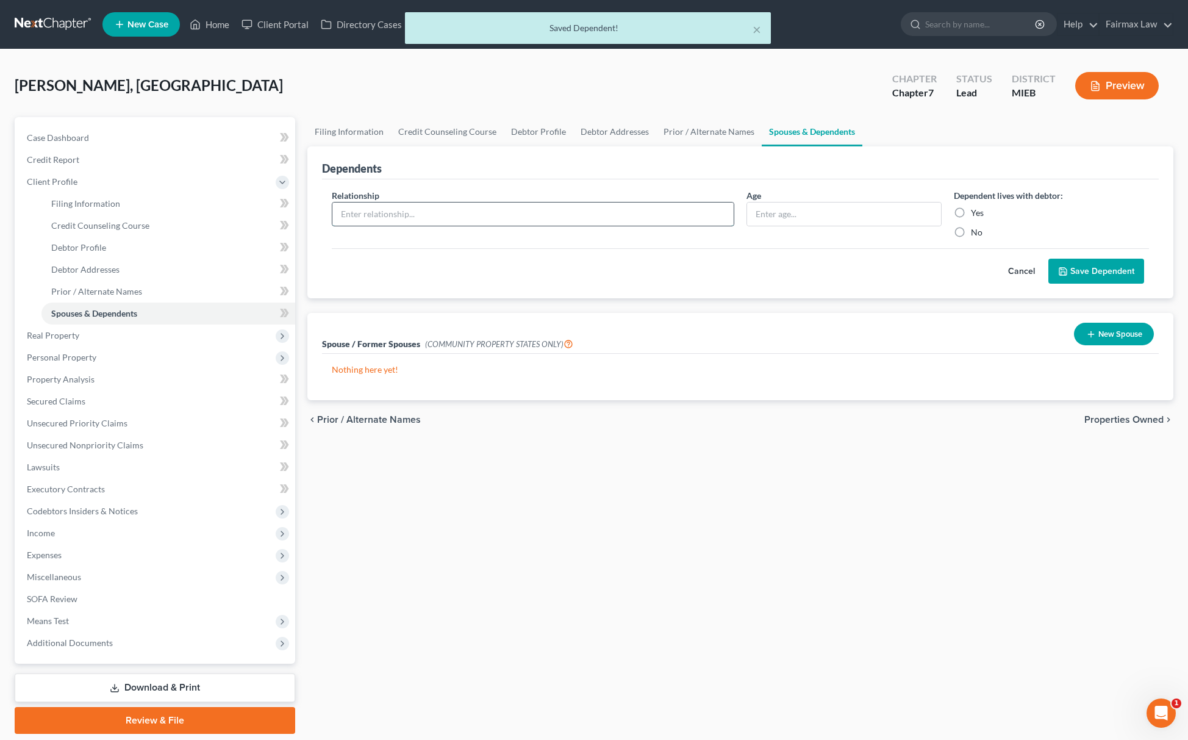
click at [584, 222] on input "text" at bounding box center [532, 213] width 401 height 23
paste input "Daughter - [DEMOGRAPHIC_DATA]"
drag, startPoint x: 384, startPoint y: 206, endPoint x: 435, endPoint y: 207, distance: 51.3
click at [435, 207] on input "Daughter - [DEMOGRAPHIC_DATA]" at bounding box center [532, 213] width 401 height 23
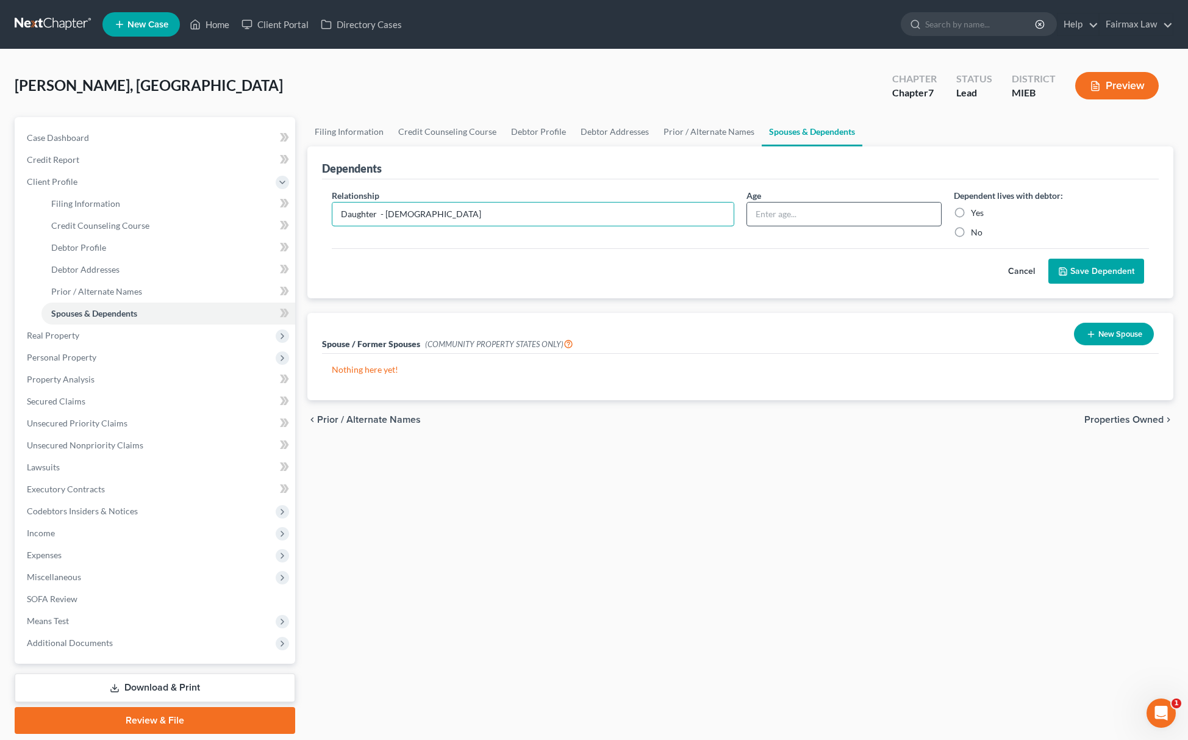
type input "Daughter - [DEMOGRAPHIC_DATA]"
click at [820, 211] on input "text" at bounding box center [844, 213] width 194 height 23
paste input "[DEMOGRAPHIC_DATA]"
type input "[DEMOGRAPHIC_DATA]"
drag, startPoint x: 379, startPoint y: 206, endPoint x: 496, endPoint y: 206, distance: 117.1
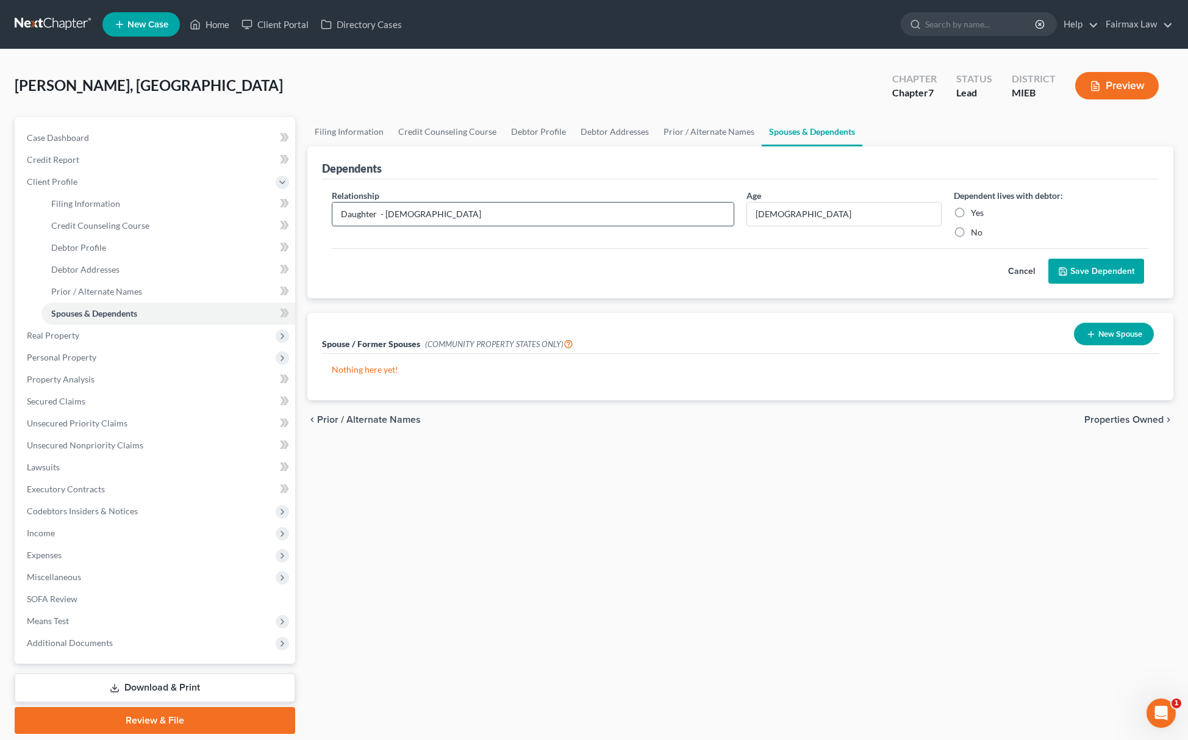
click at [496, 206] on input "Daughter - [DEMOGRAPHIC_DATA]" at bounding box center [532, 213] width 401 height 23
type input "Daughter"
click at [1108, 272] on button "Save Dependent" at bounding box center [1096, 272] width 96 height 26
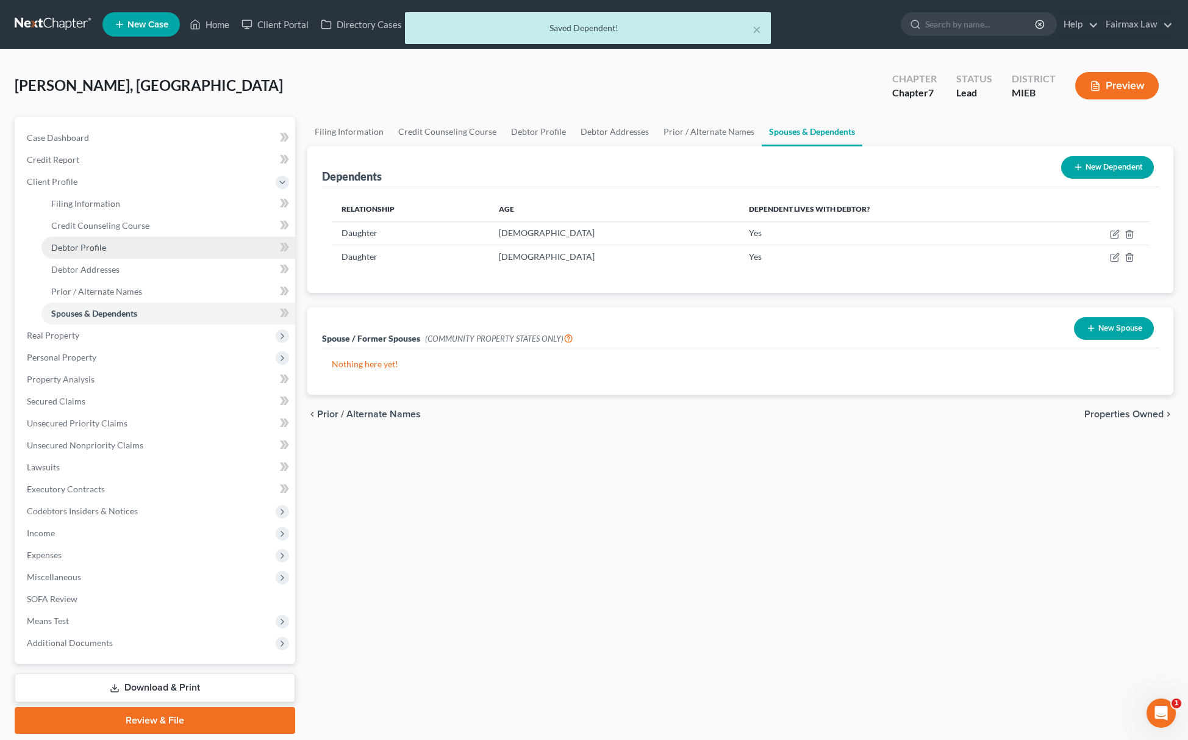
click at [141, 251] on link "Debtor Profile" at bounding box center [168, 248] width 254 height 22
select select "0"
select select "2"
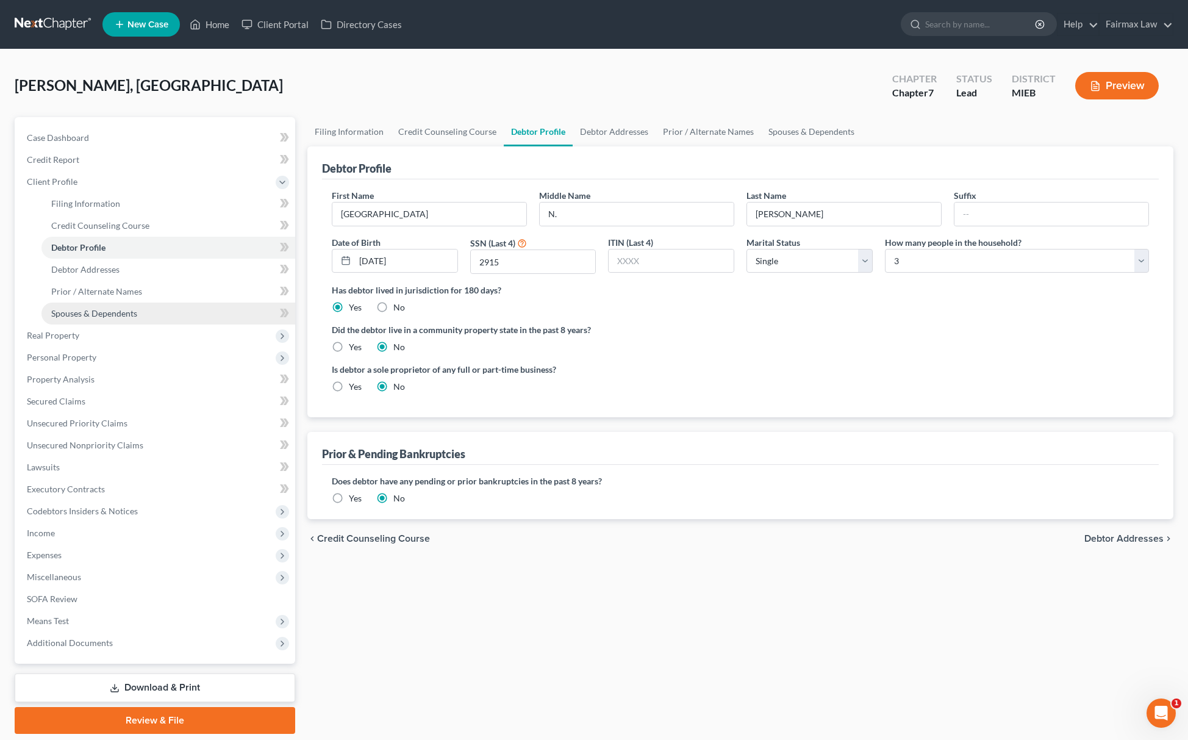
click at [108, 317] on link "Spouses & Dependents" at bounding box center [168, 314] width 254 height 22
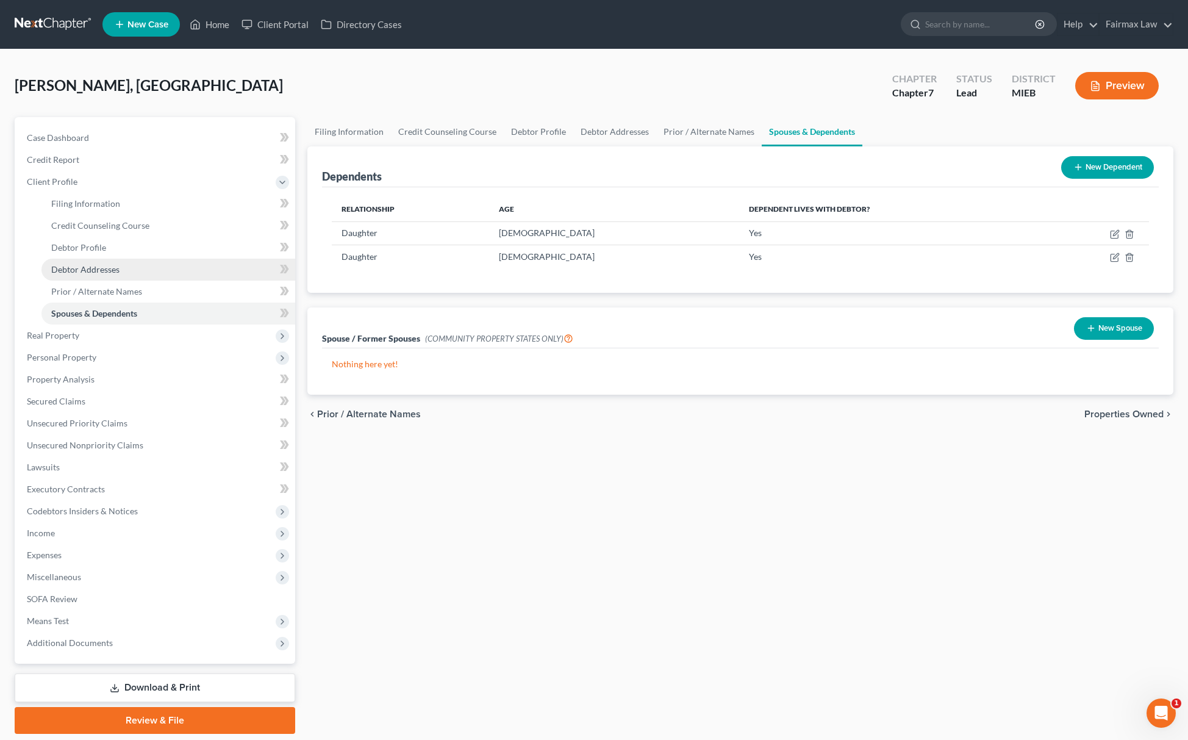
click at [172, 267] on link "Debtor Addresses" at bounding box center [168, 270] width 254 height 22
select select "0"
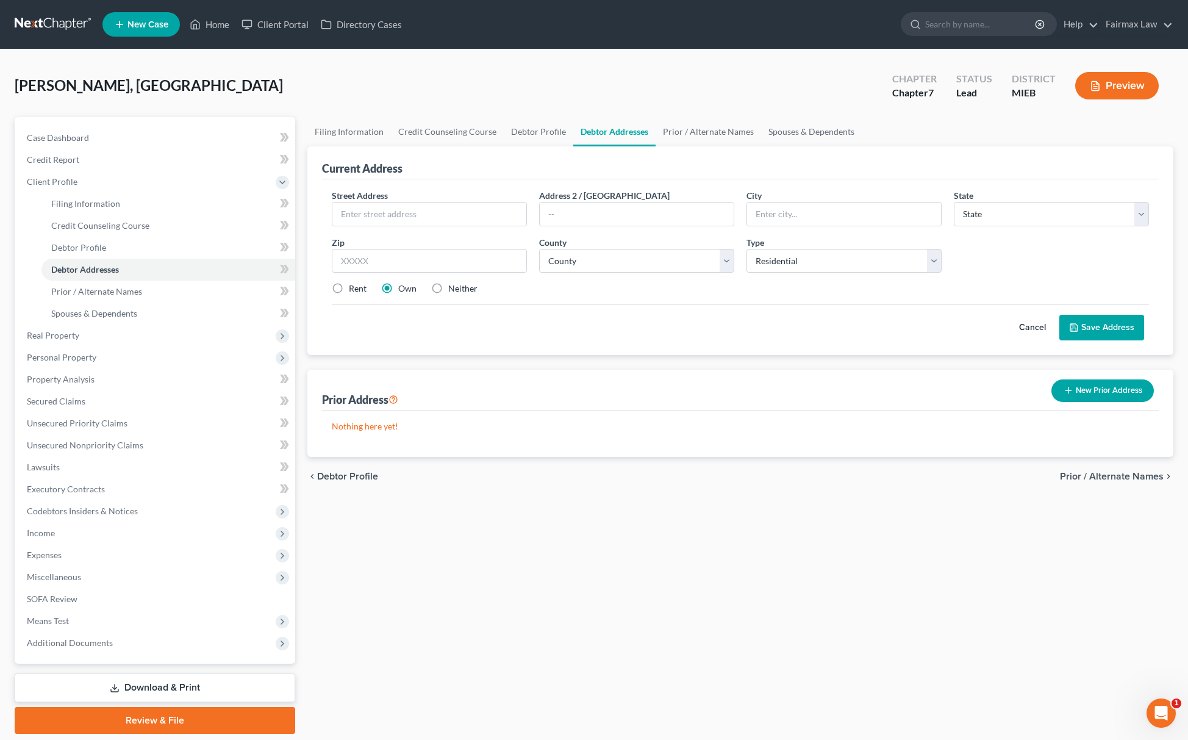
click at [349, 288] on label "Rent" at bounding box center [358, 288] width 18 height 12
click at [354, 288] on input "Rent" at bounding box center [358, 286] width 8 height 8
radio input "true"
